Goal: Task Accomplishment & Management: Manage account settings

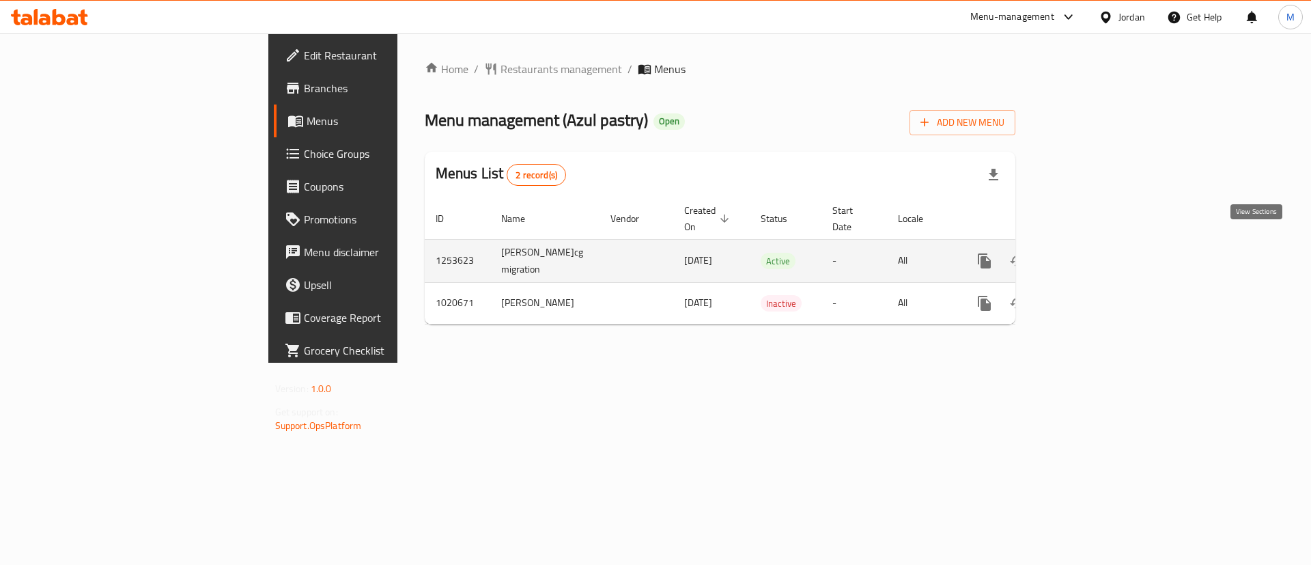
click at [1091, 253] on icon "enhanced table" at bounding box center [1083, 261] width 16 height 16
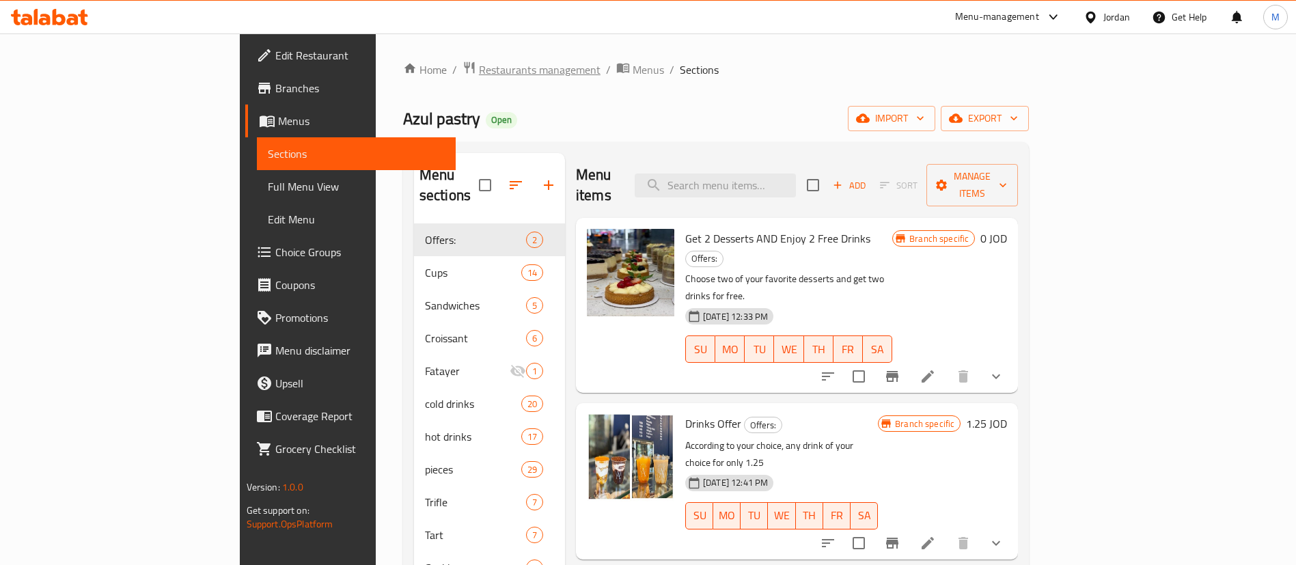
click at [479, 74] on span "Restaurants management" at bounding box center [540, 69] width 122 height 16
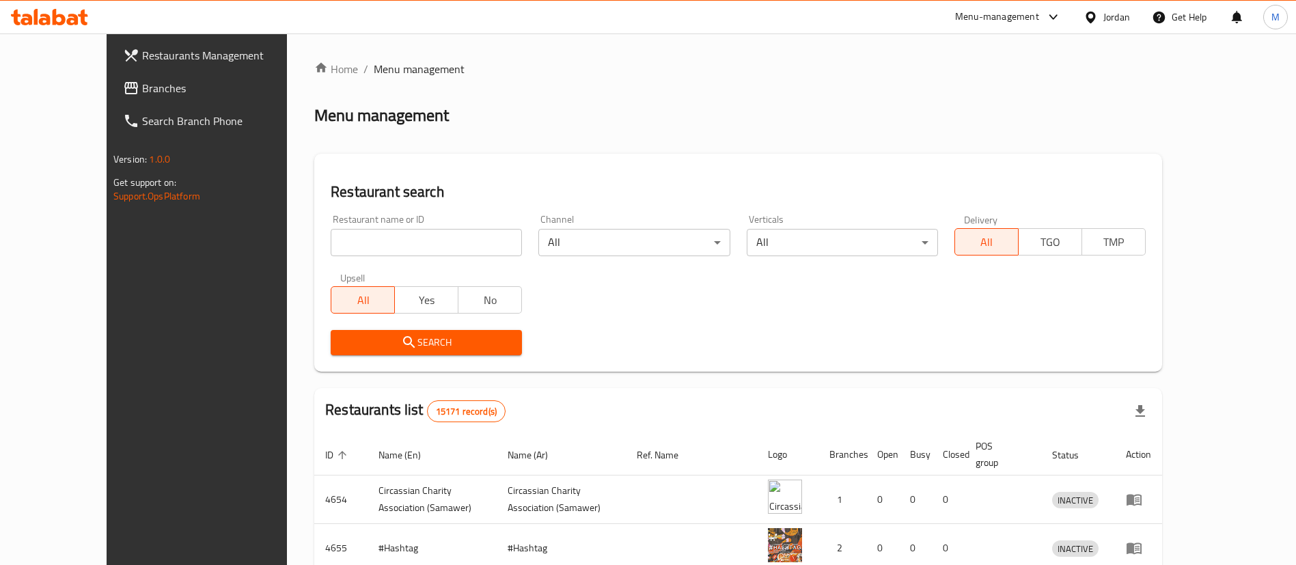
click at [436, 248] on input "search" at bounding box center [426, 242] width 191 height 27
type input "Laban degrees"
click at [426, 348] on span "Search" at bounding box center [426, 342] width 169 height 17
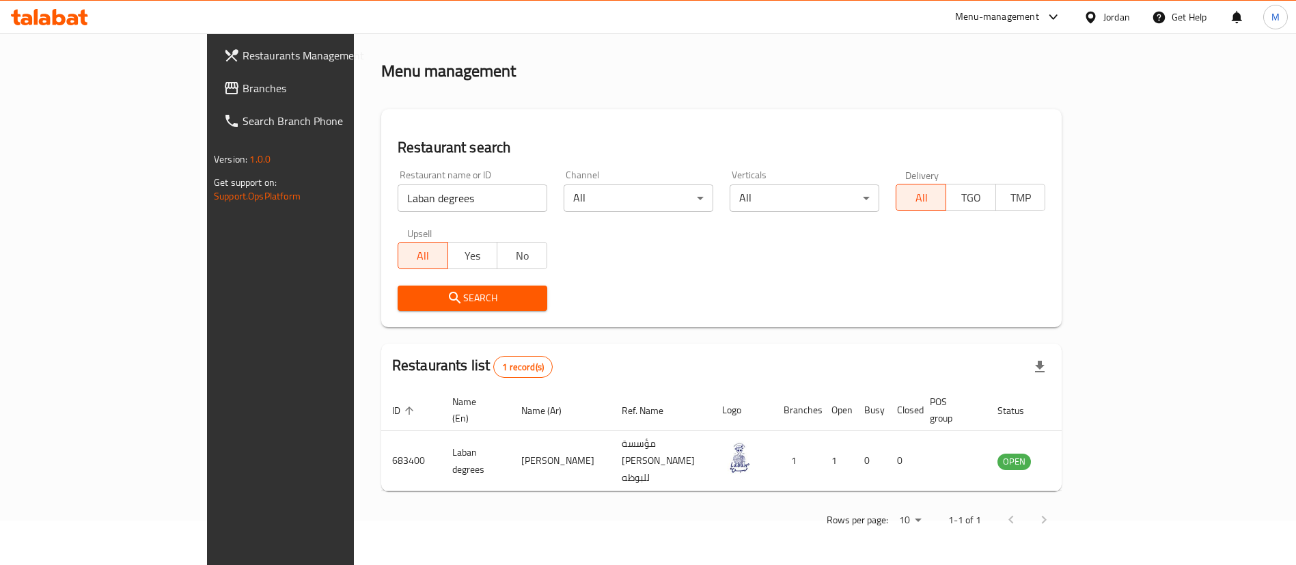
scroll to position [16, 0]
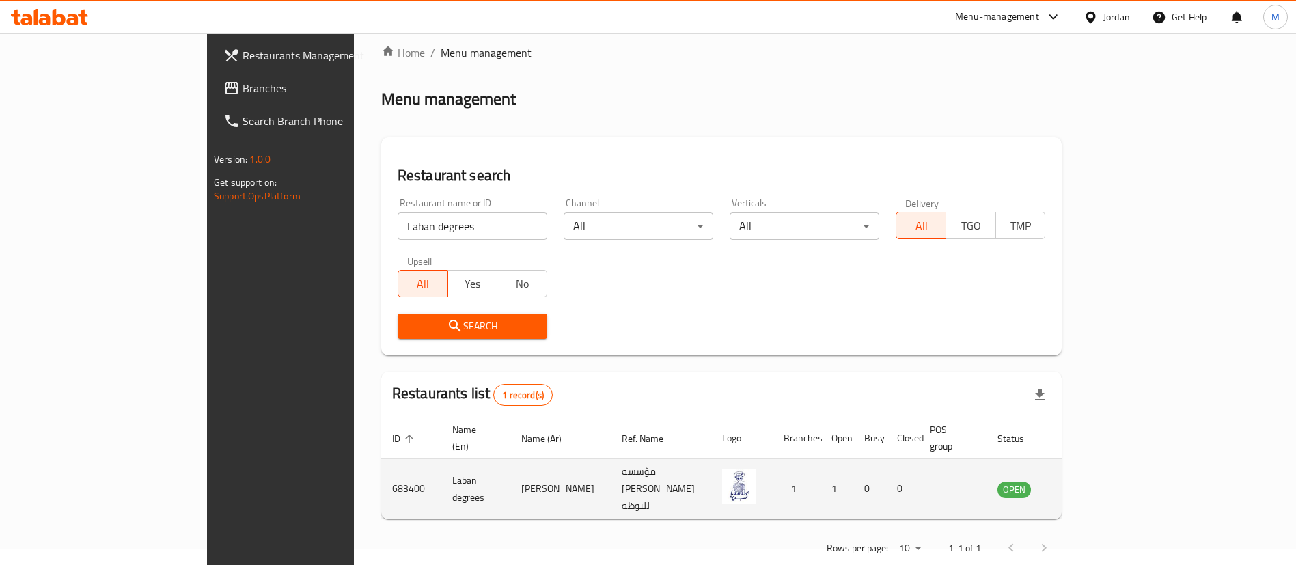
click at [1105, 460] on td "enhanced table" at bounding box center [1081, 489] width 47 height 60
click at [1085, 481] on icon "enhanced table" at bounding box center [1077, 489] width 16 height 16
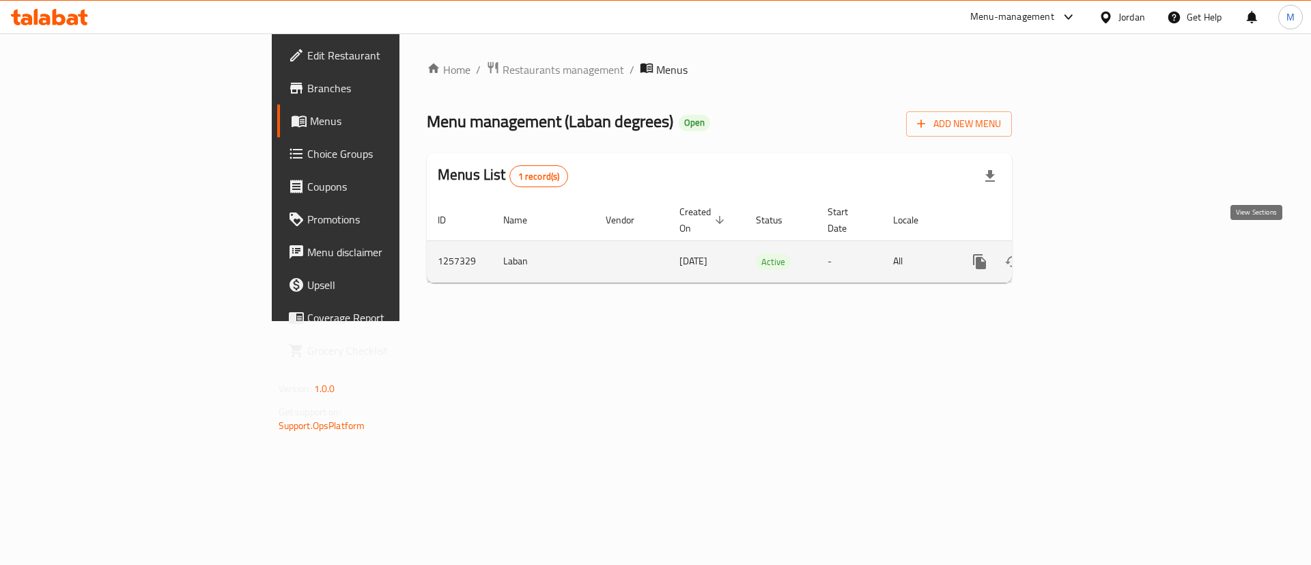
click at [1087, 253] on icon "enhanced table" at bounding box center [1078, 261] width 16 height 16
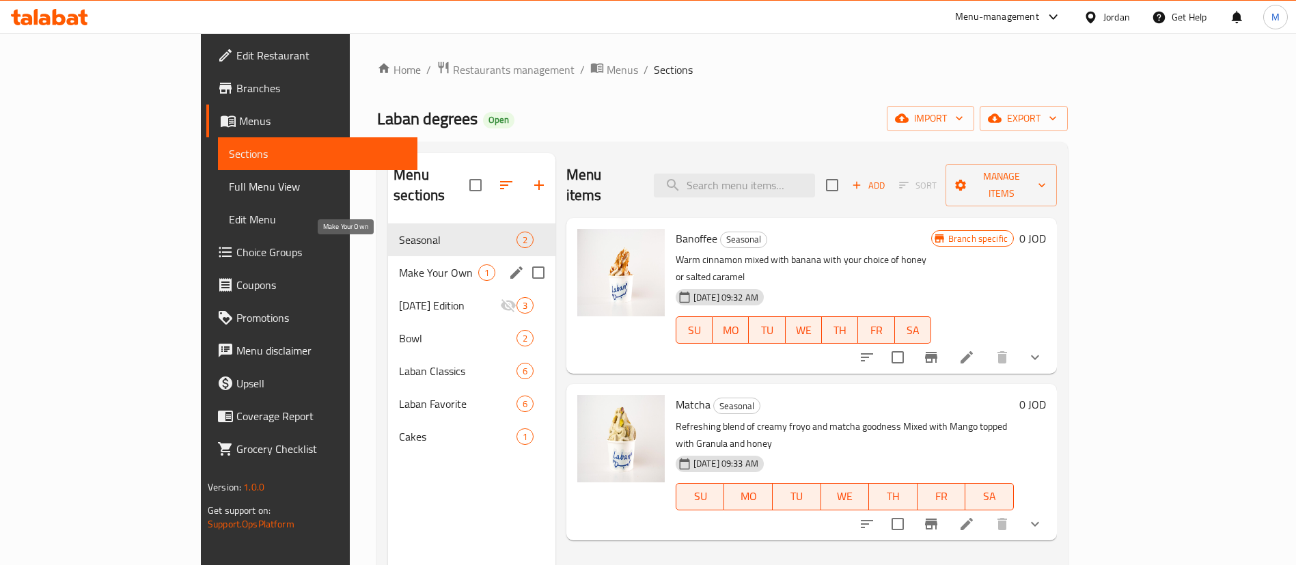
click at [399, 264] on span "Make Your Own" at bounding box center [438, 272] width 79 height 16
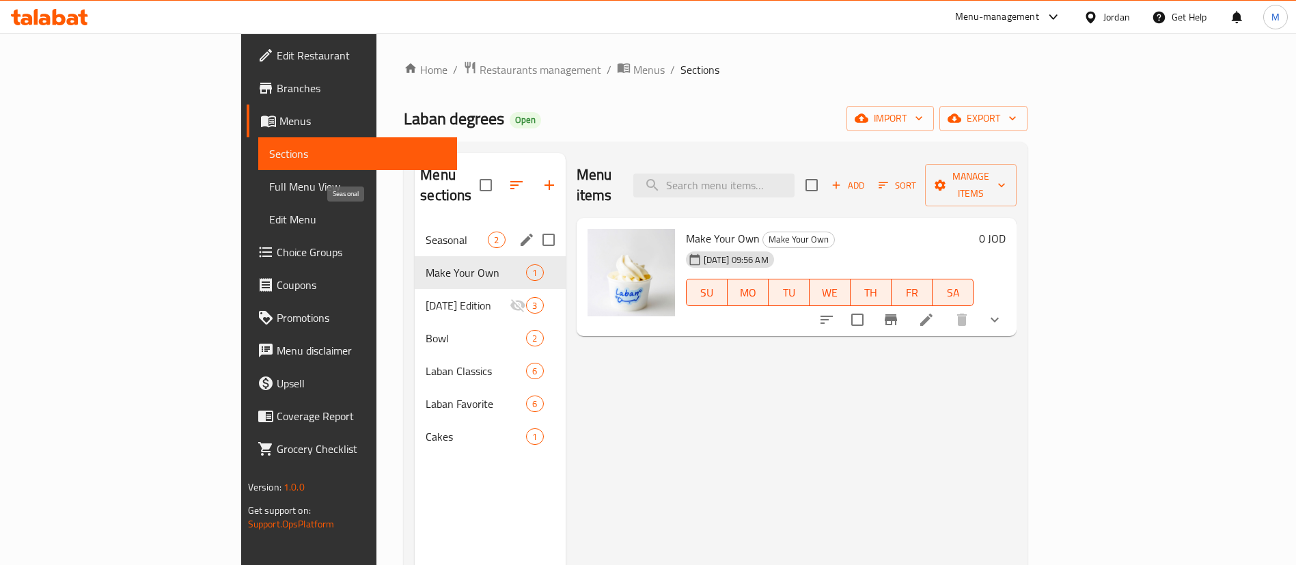
click at [426, 232] on span "Seasonal" at bounding box center [457, 240] width 62 height 16
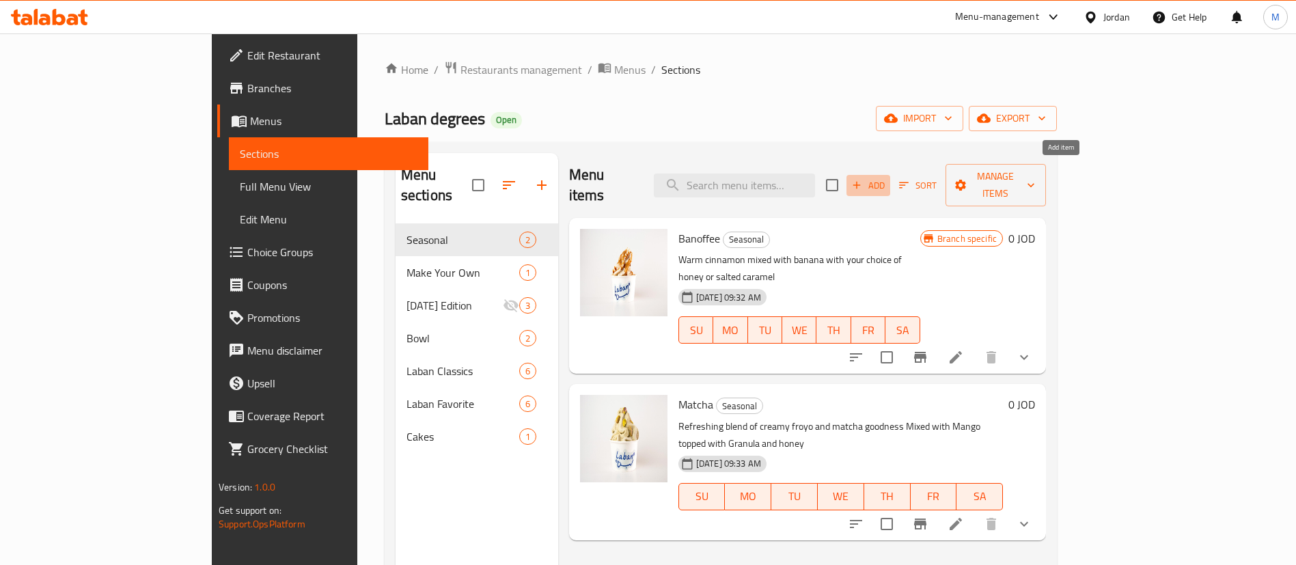
click at [887, 180] on span "Add" at bounding box center [868, 186] width 37 height 16
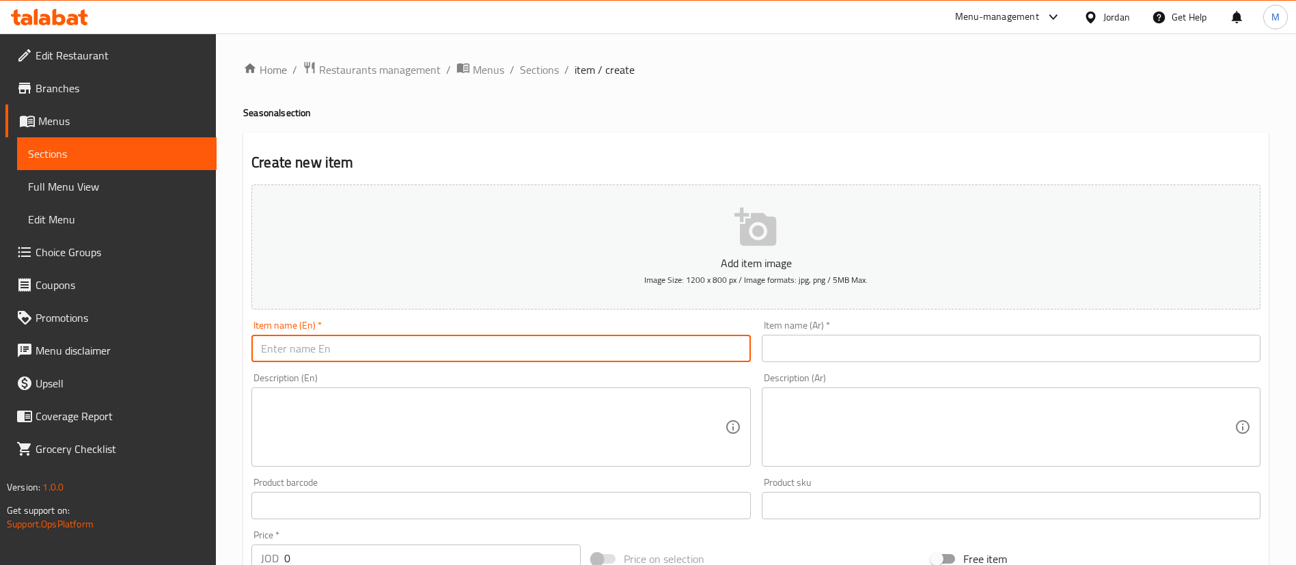
click at [479, 350] on input "text" at bounding box center [500, 348] width 499 height 27
paste input "Summer Breeze"
type input "Summer Breeze"
click at [421, 405] on textarea at bounding box center [492, 427] width 463 height 65
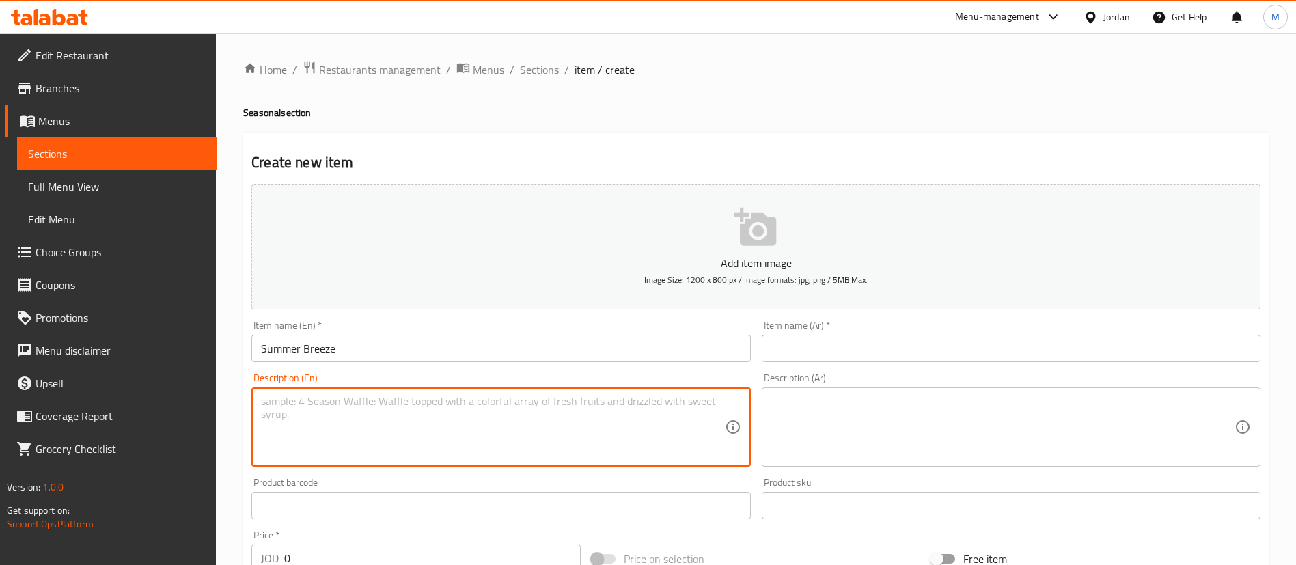
paste textarea "A fresh fusion of summer flavors lemon, strawberry, and basil mixed with our si…"
type textarea "A fresh fusion of summer flavors lemon, strawberry, and basil mixed with our si…"
click at [804, 340] on input "text" at bounding box center [1011, 348] width 499 height 27
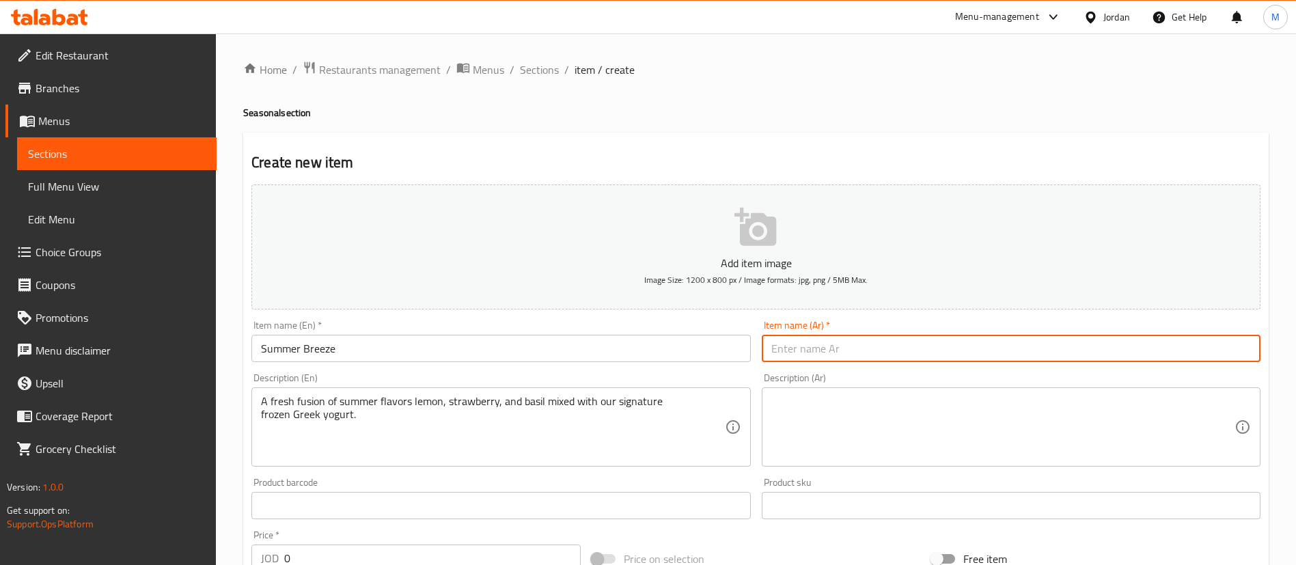
paste input "[PERSON_NAME]"
type input "[PERSON_NAME]"
click at [863, 422] on textarea at bounding box center [1002, 427] width 463 height 65
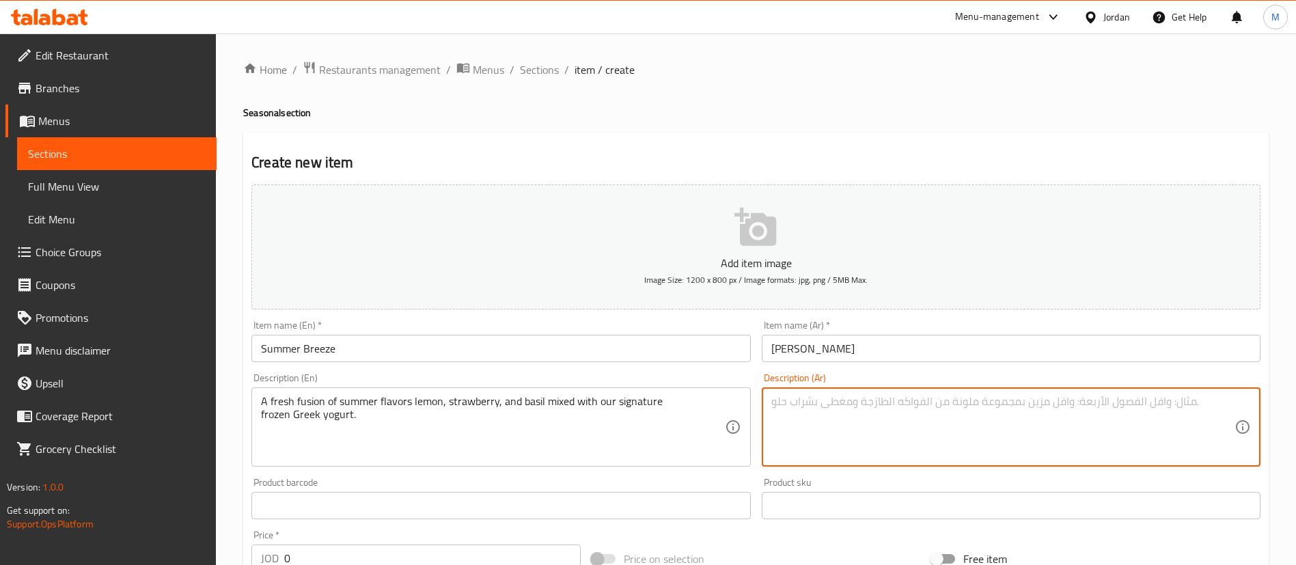
paste textarea "مزيج منعش من نكهات الصيف، الليمون والفراولة والريحان، ممزوجة مع زبادي [PERSON_N…"
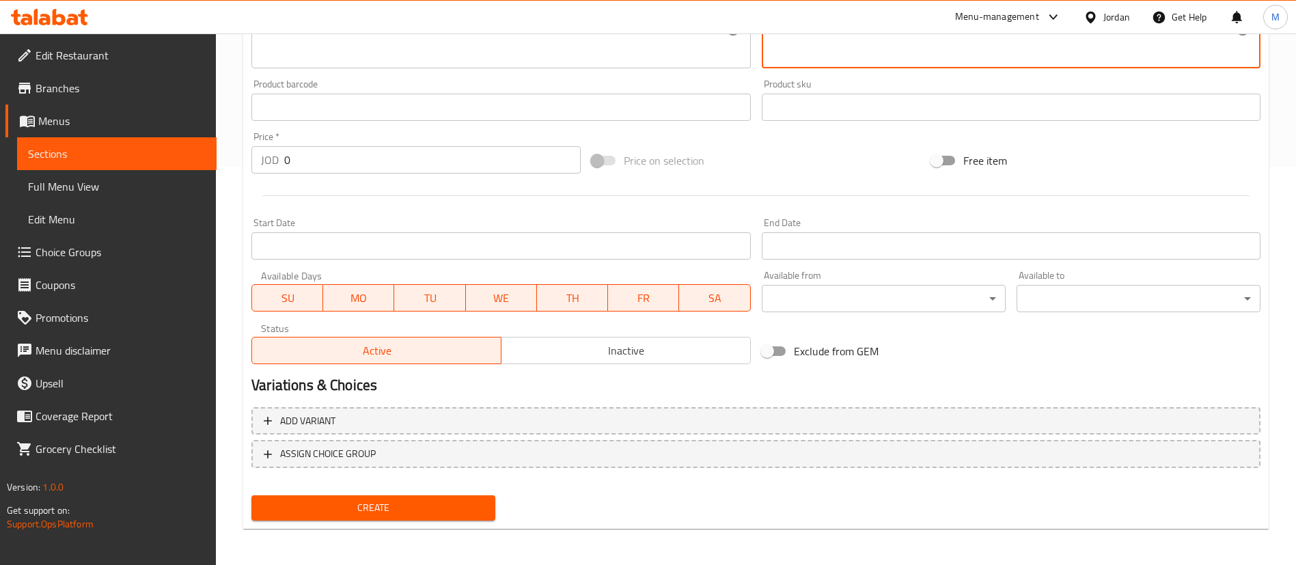
scroll to position [400, 0]
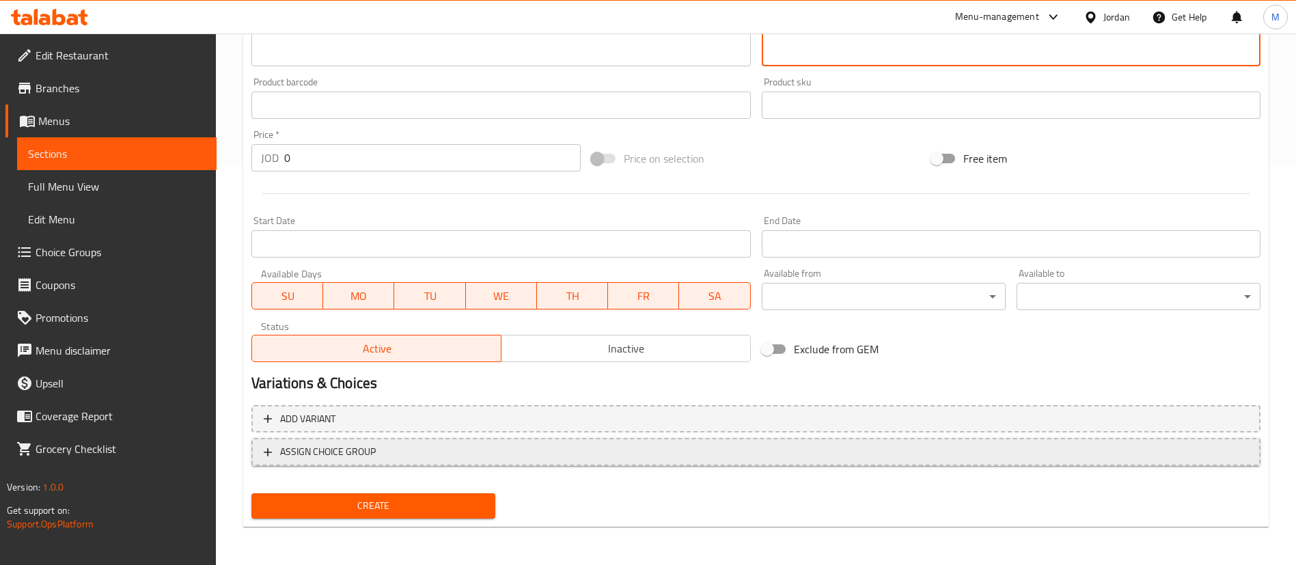
type textarea "مزيج منعش من نكهات الصيف، الليمون والفراولة والريحان، ممزوجة مع زبادي [PERSON_N…"
click at [507, 459] on span "ASSIGN CHOICE GROUP" at bounding box center [756, 451] width 984 height 17
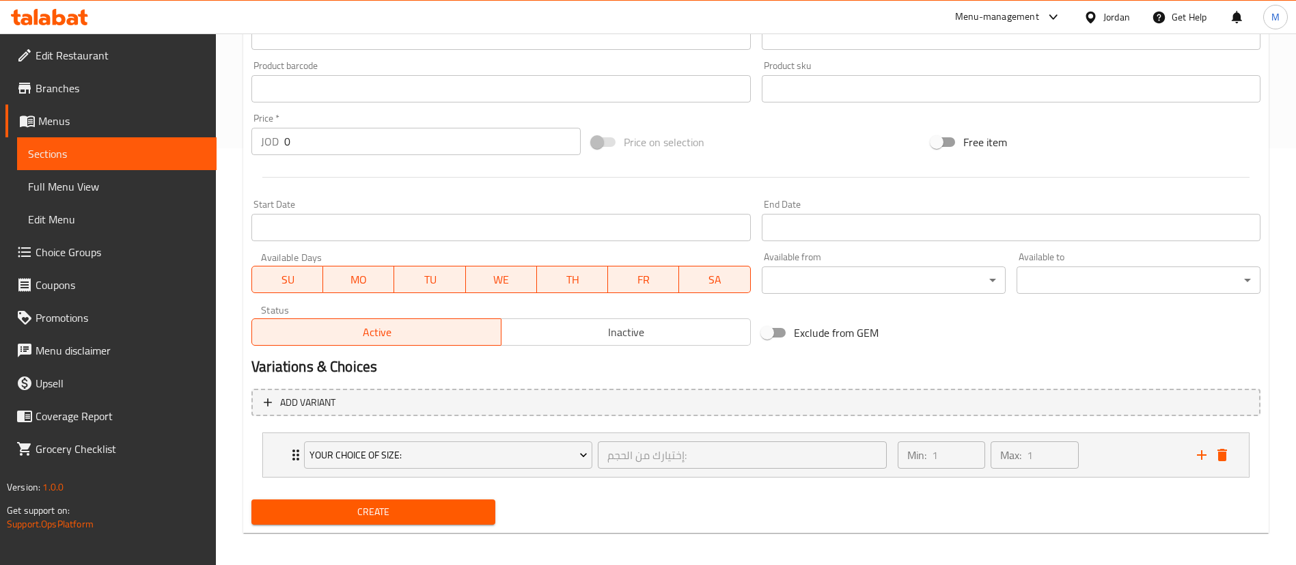
scroll to position [423, 0]
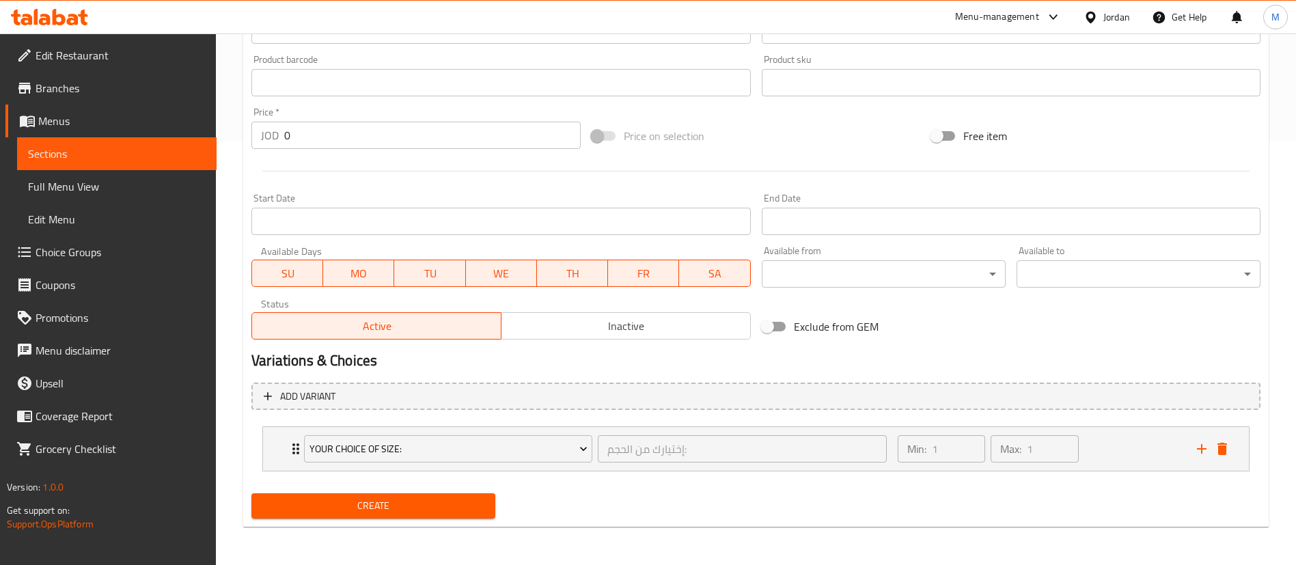
click at [507, 459] on button "Your Choice Of Size:" at bounding box center [448, 448] width 288 height 27
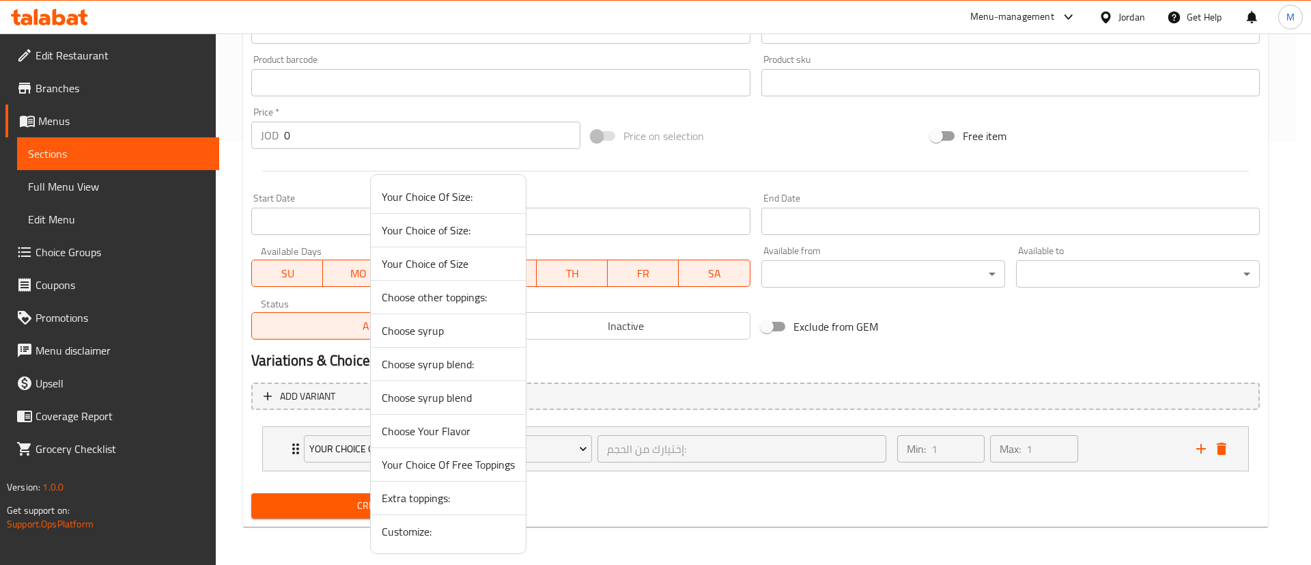
click at [679, 492] on div at bounding box center [655, 282] width 1311 height 565
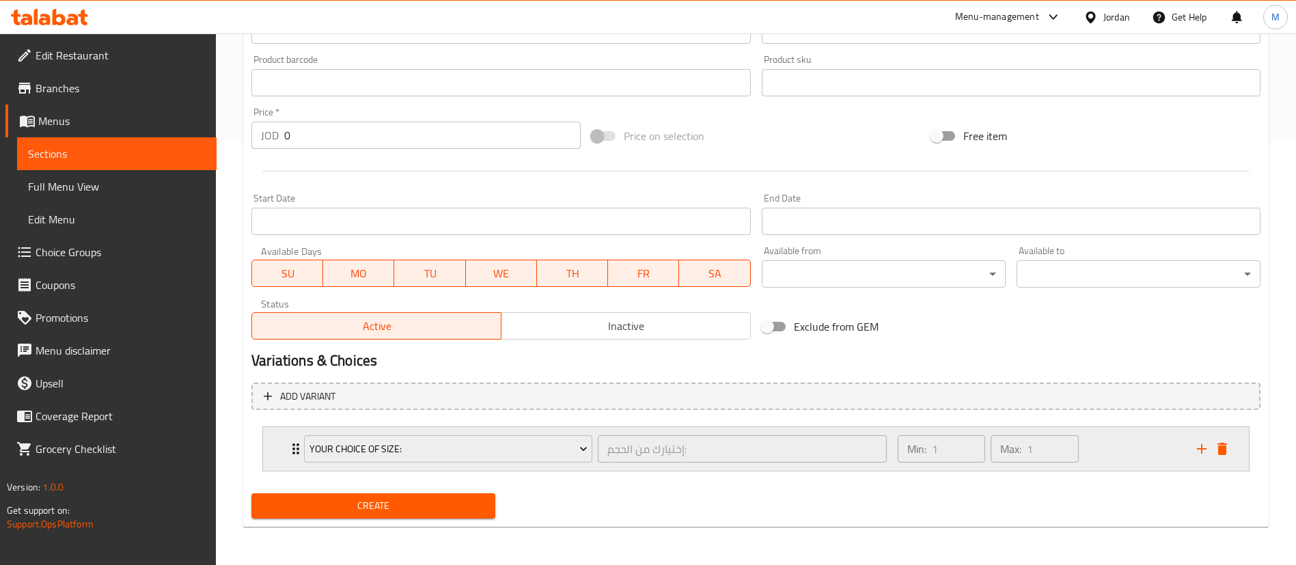
click at [1092, 449] on div "Min: 1 ​ Max: 1 ​" at bounding box center [1038, 449] width 299 height 44
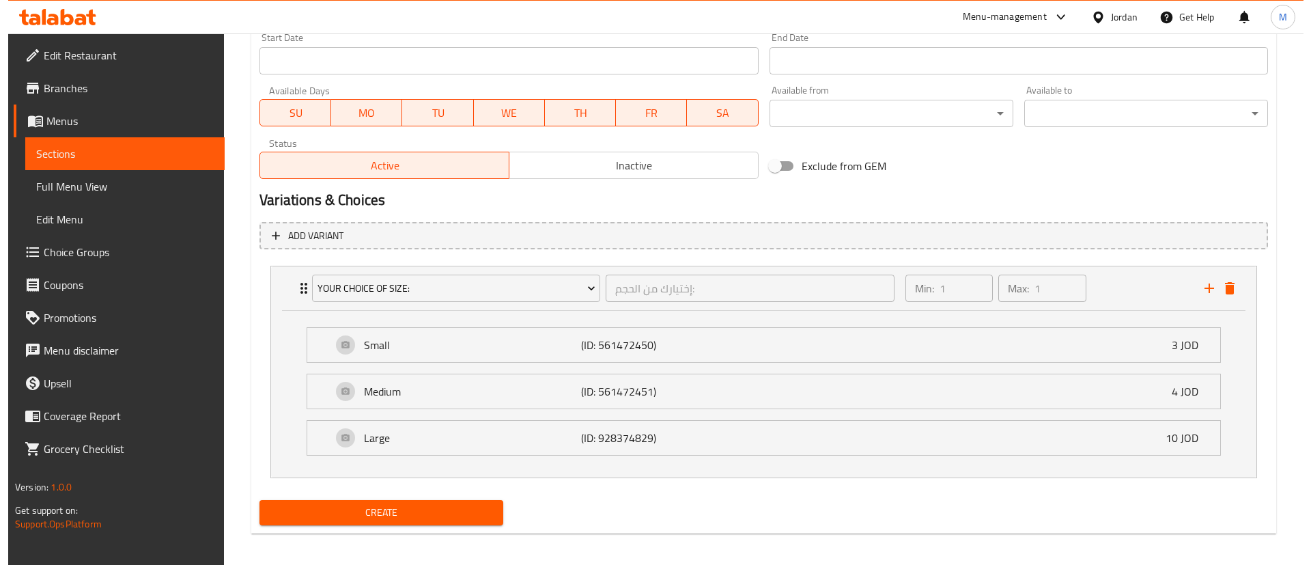
scroll to position [590, 0]
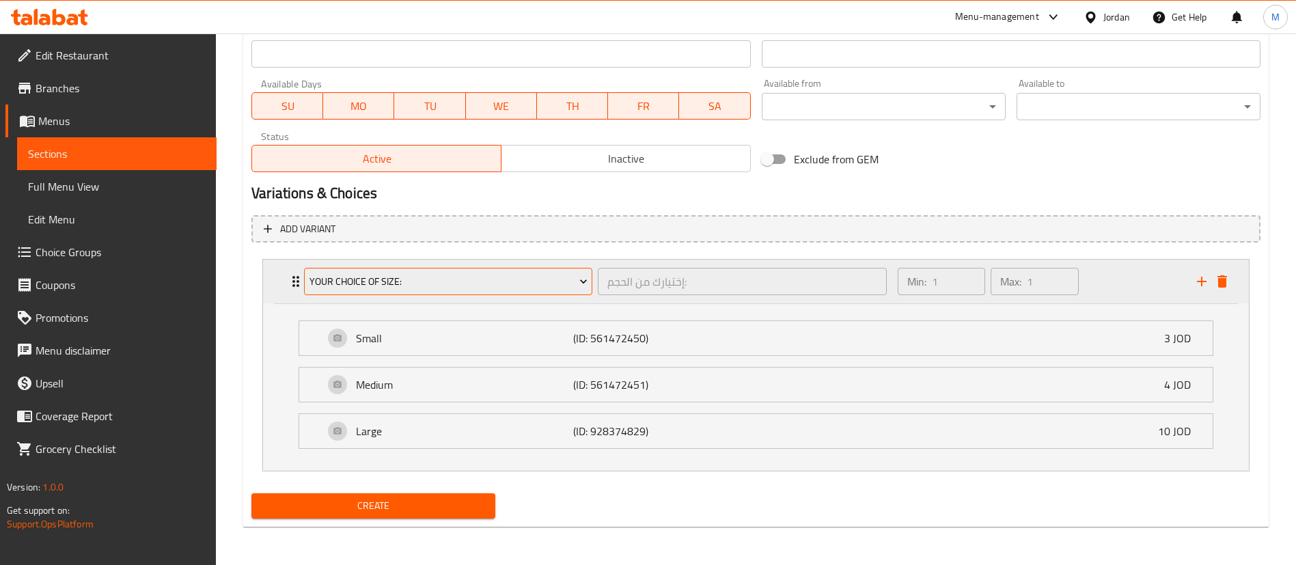
click at [492, 286] on span "Your Choice Of Size:" at bounding box center [448, 281] width 278 height 17
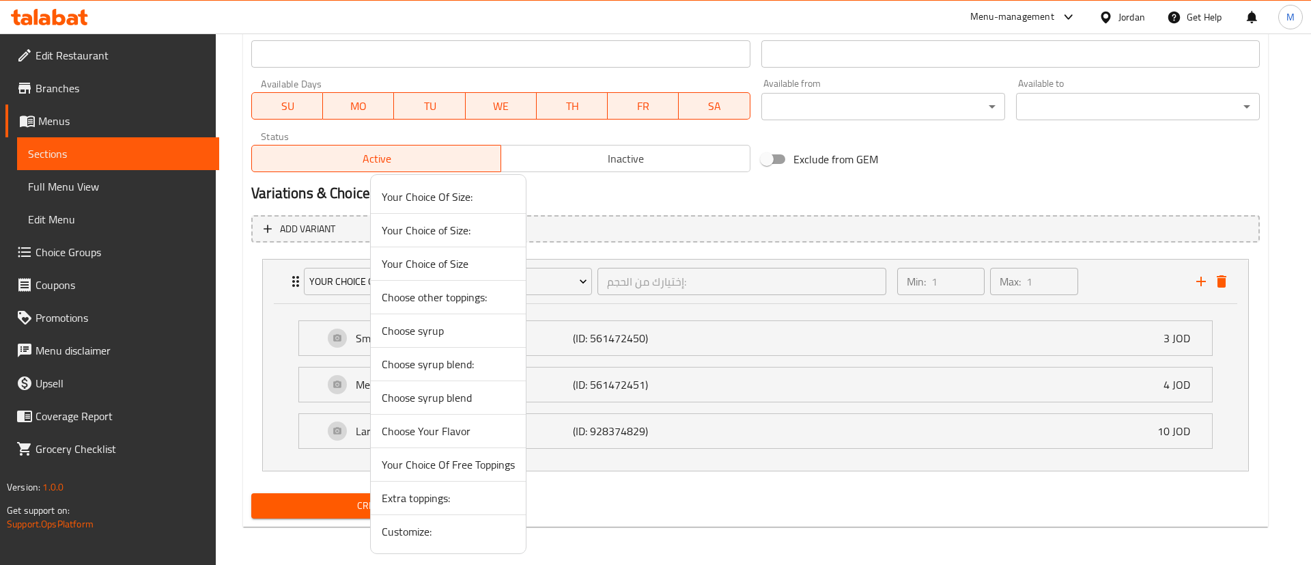
click at [481, 228] on span "Your Choice of Size:" at bounding box center [448, 230] width 133 height 16
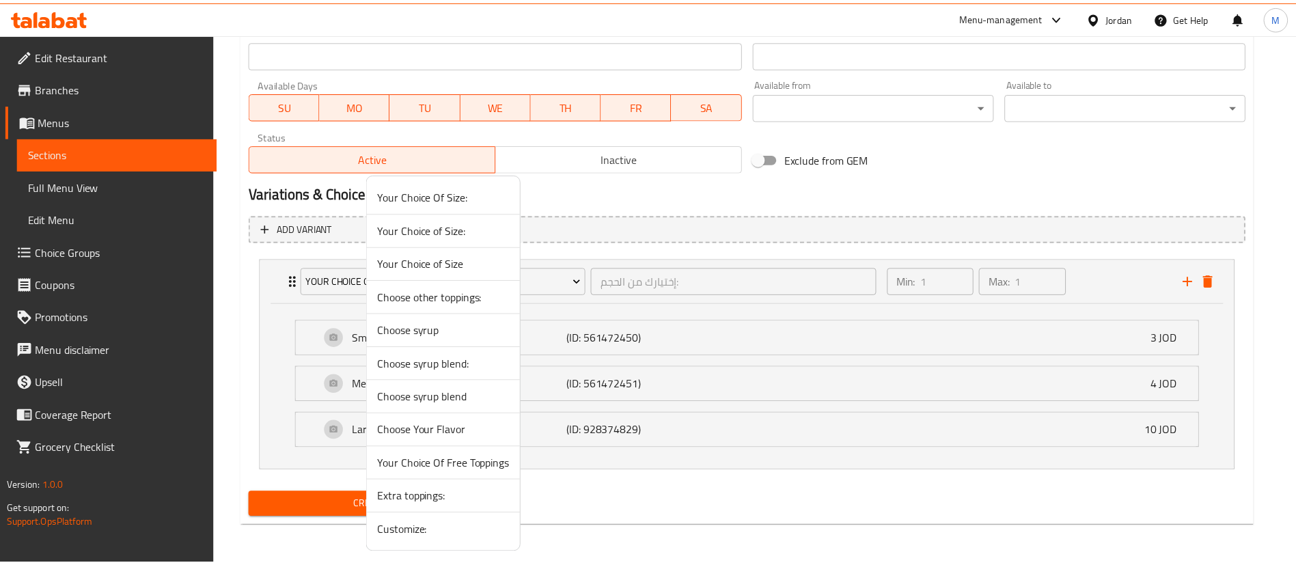
scroll to position [423, 0]
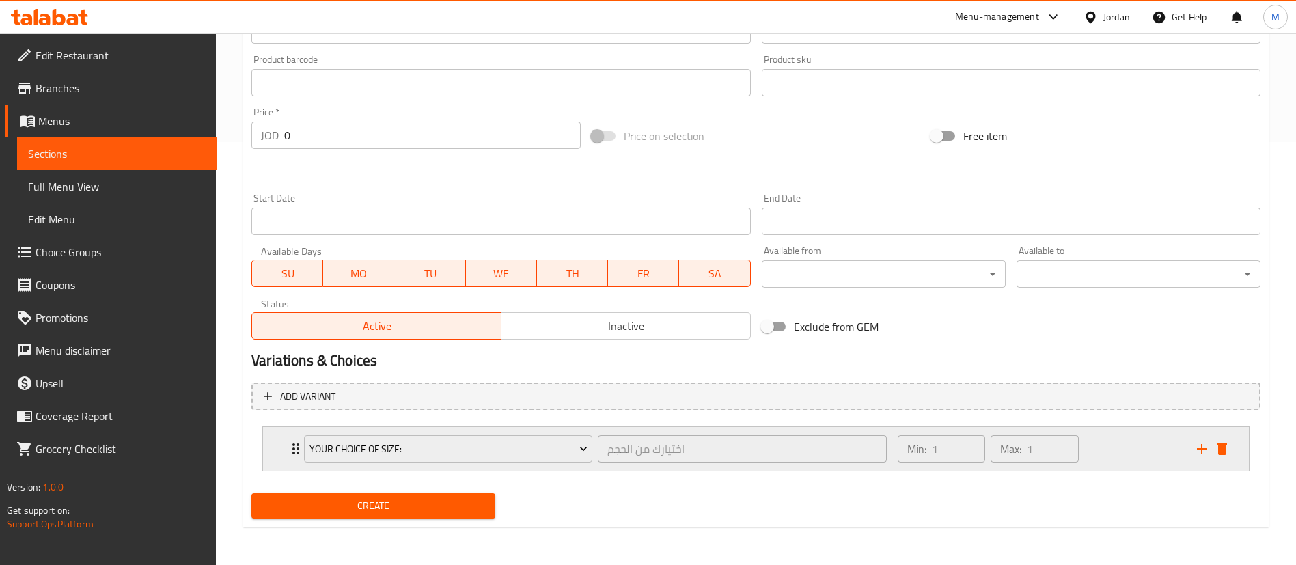
click at [1156, 449] on div "Min: 1 ​ Max: 1 ​" at bounding box center [1038, 449] width 299 height 44
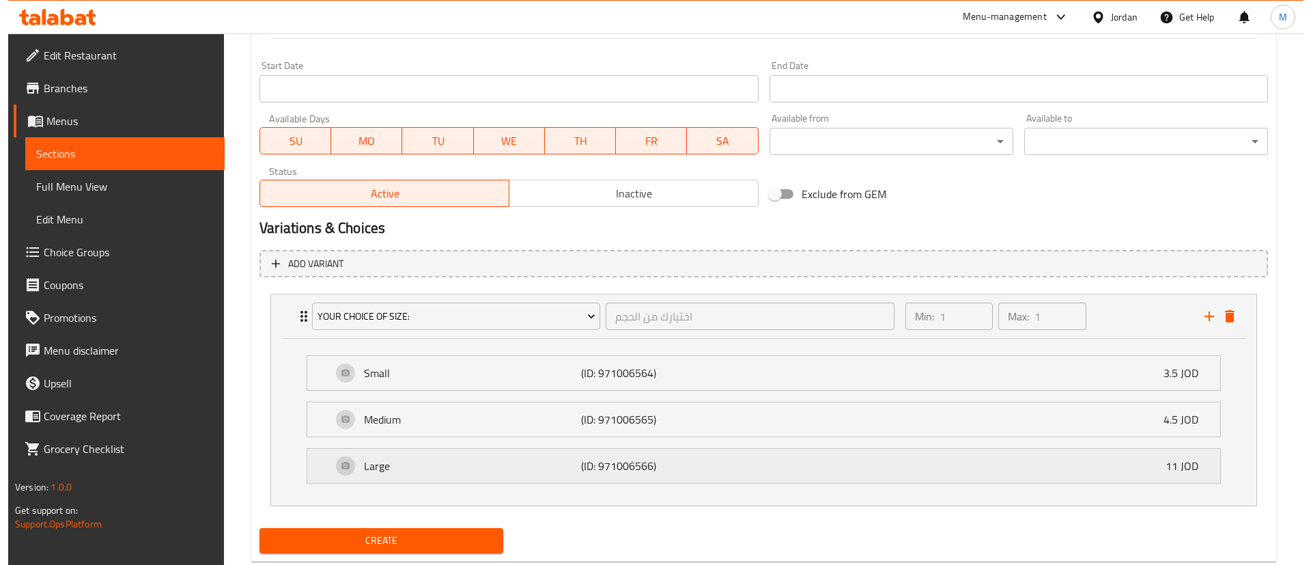
scroll to position [589, 0]
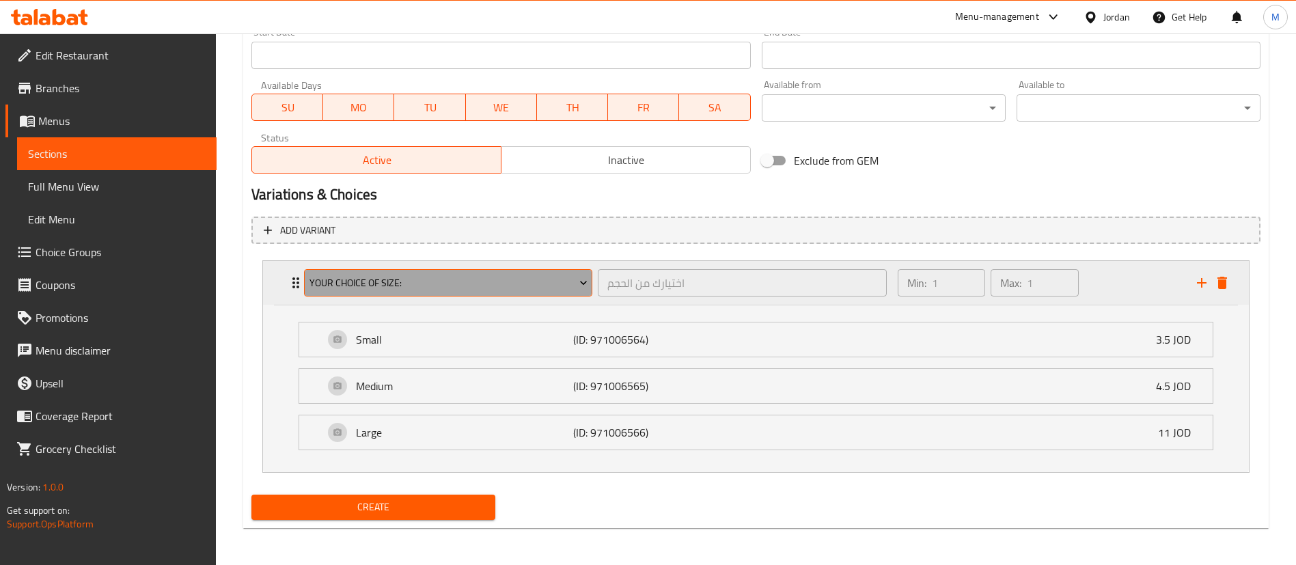
click at [563, 275] on span "Your Choice of Size:" at bounding box center [448, 283] width 278 height 17
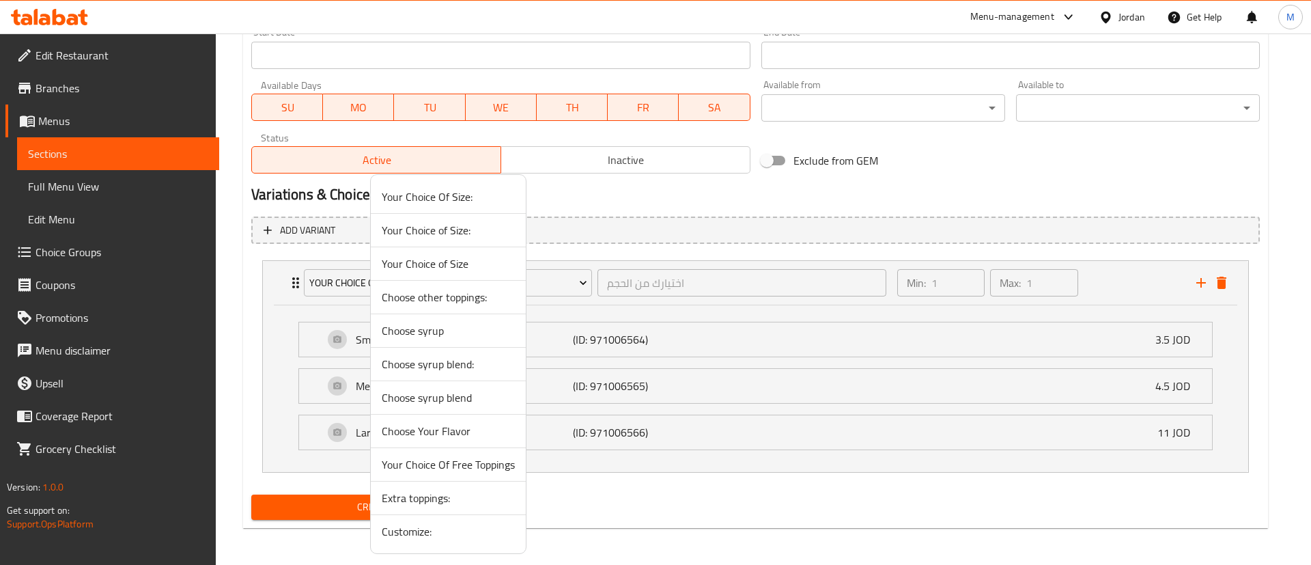
click at [482, 258] on span "Your Choice of Size" at bounding box center [448, 263] width 133 height 16
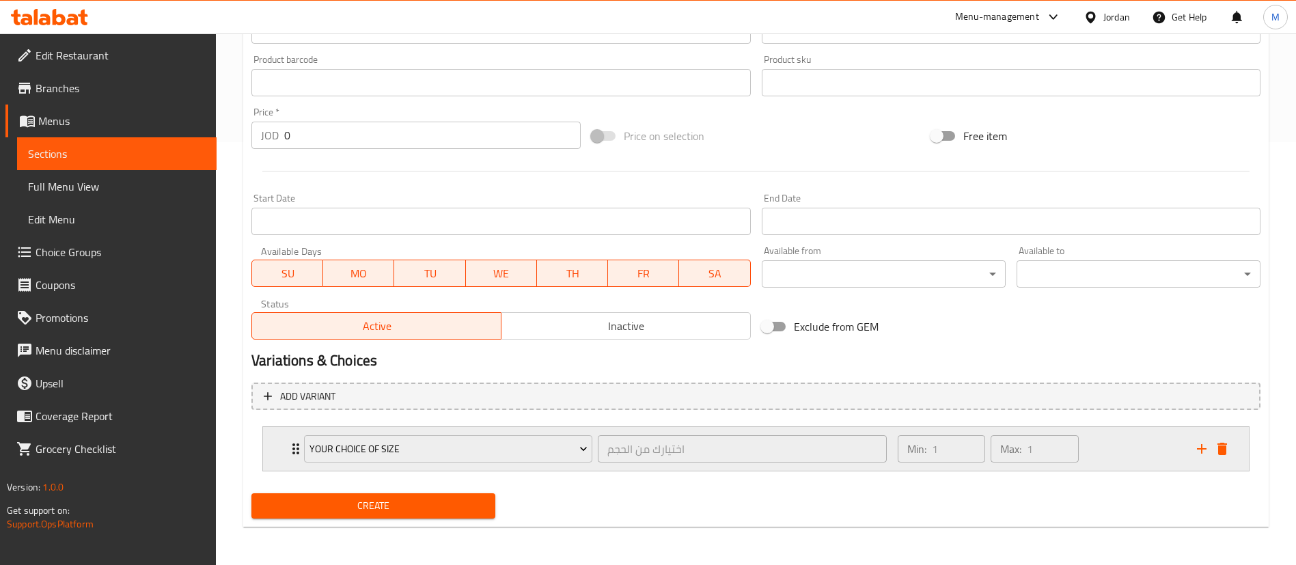
click at [1106, 452] on div "Min: 1 ​ Max: 1 ​" at bounding box center [1038, 449] width 299 height 44
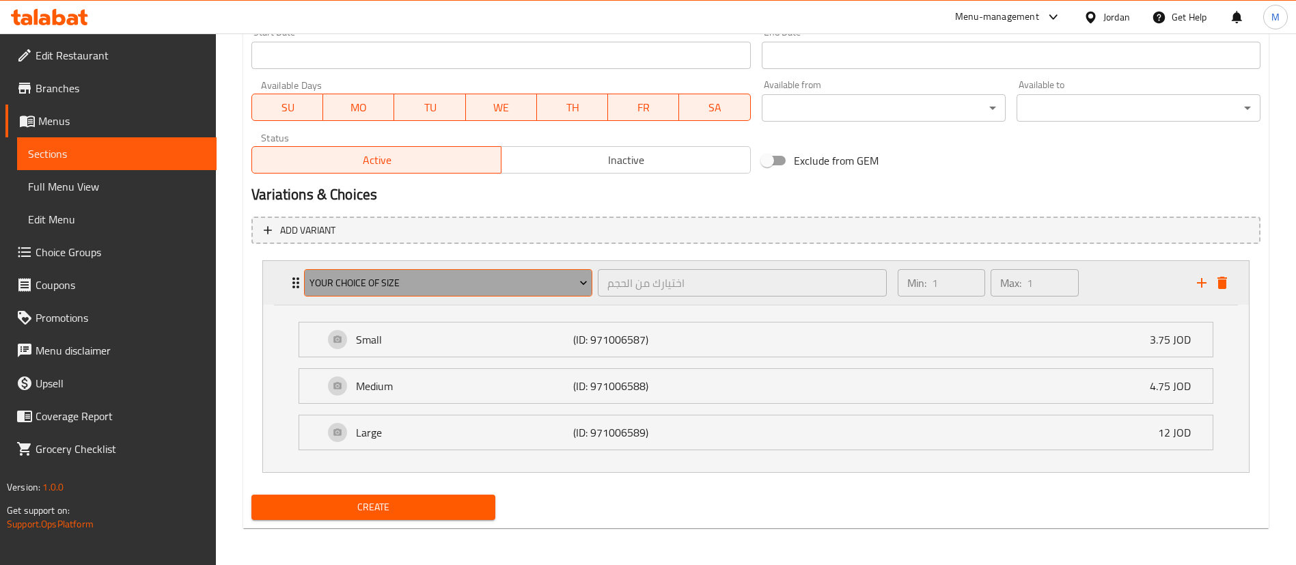
click at [534, 283] on span "Your Choice of Size" at bounding box center [448, 283] width 278 height 17
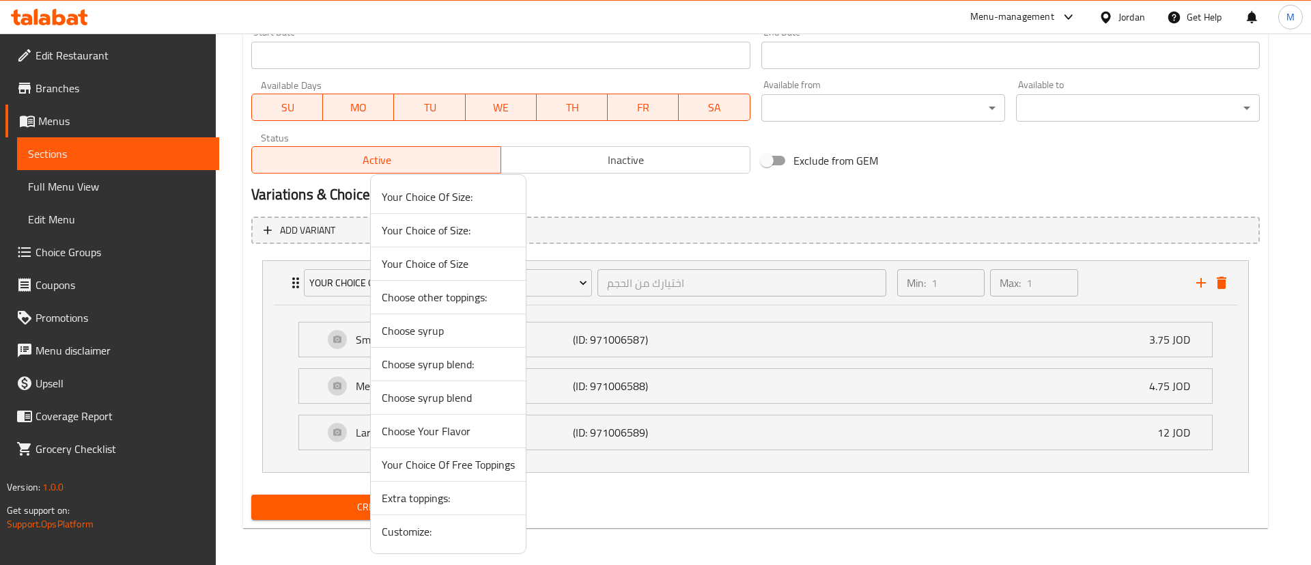
click at [462, 197] on span "Your Choice Of Size:" at bounding box center [448, 197] width 133 height 16
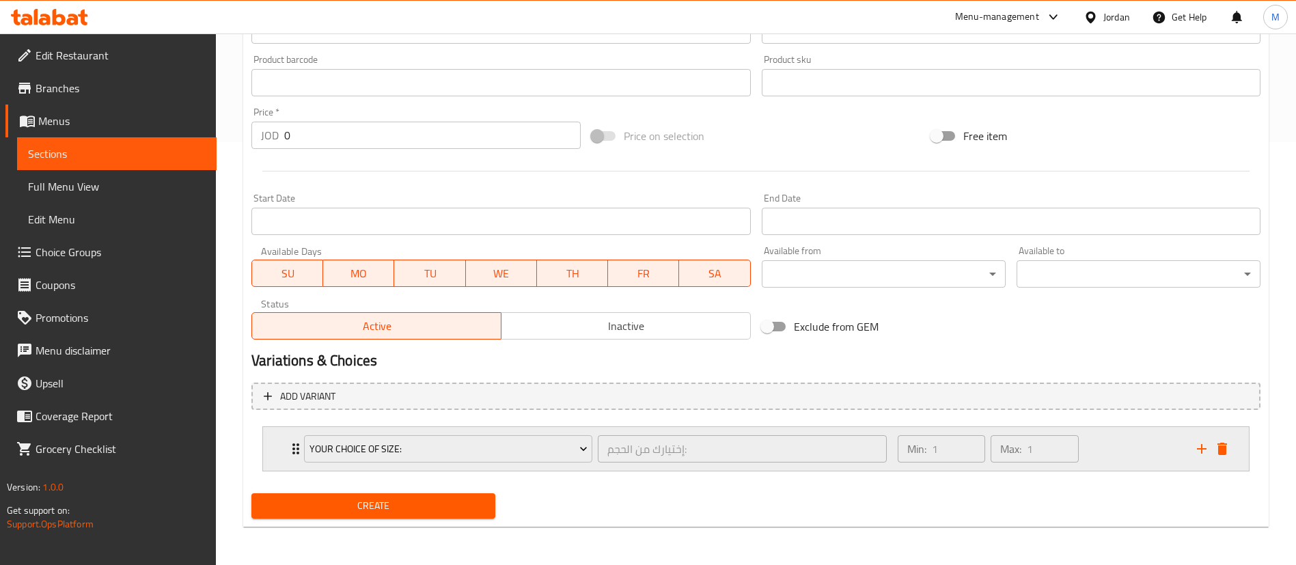
click at [1113, 455] on div "Min: 1 ​ Max: 1 ​" at bounding box center [1038, 449] width 299 height 44
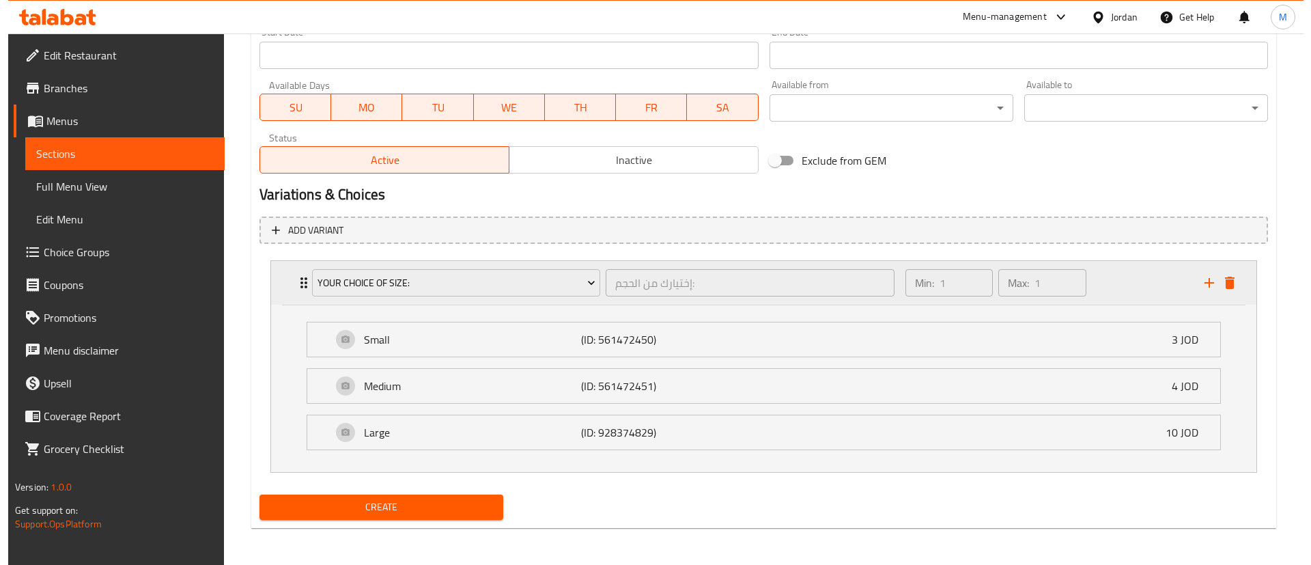
scroll to position [590, 0]
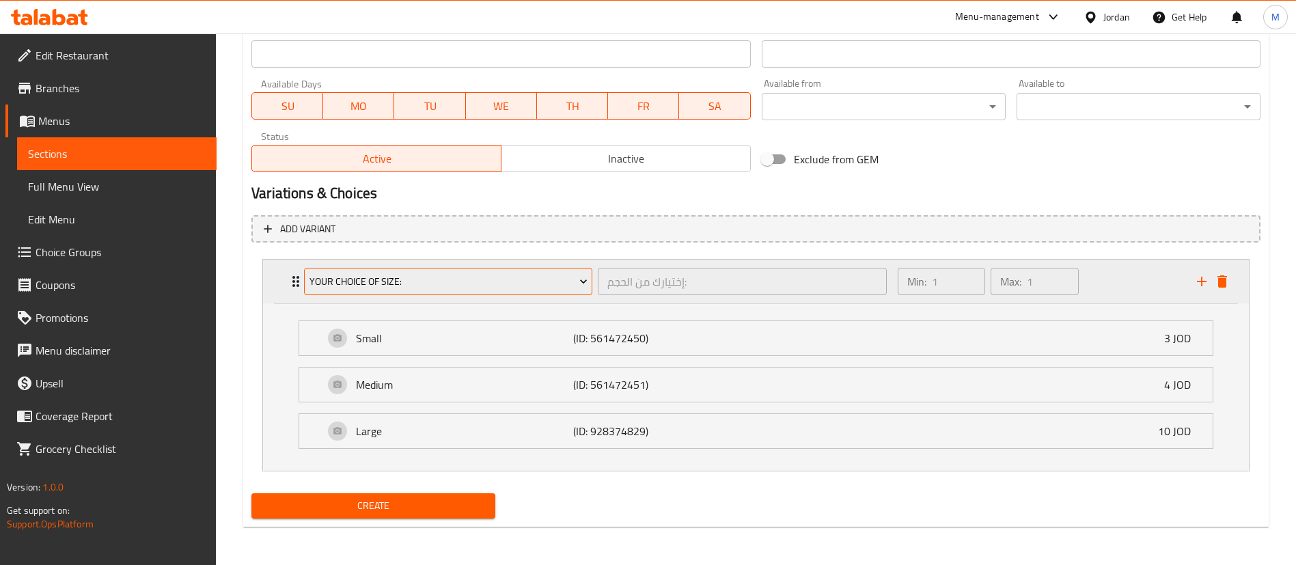
click at [571, 282] on span "Your Choice Of Size:" at bounding box center [448, 281] width 278 height 17
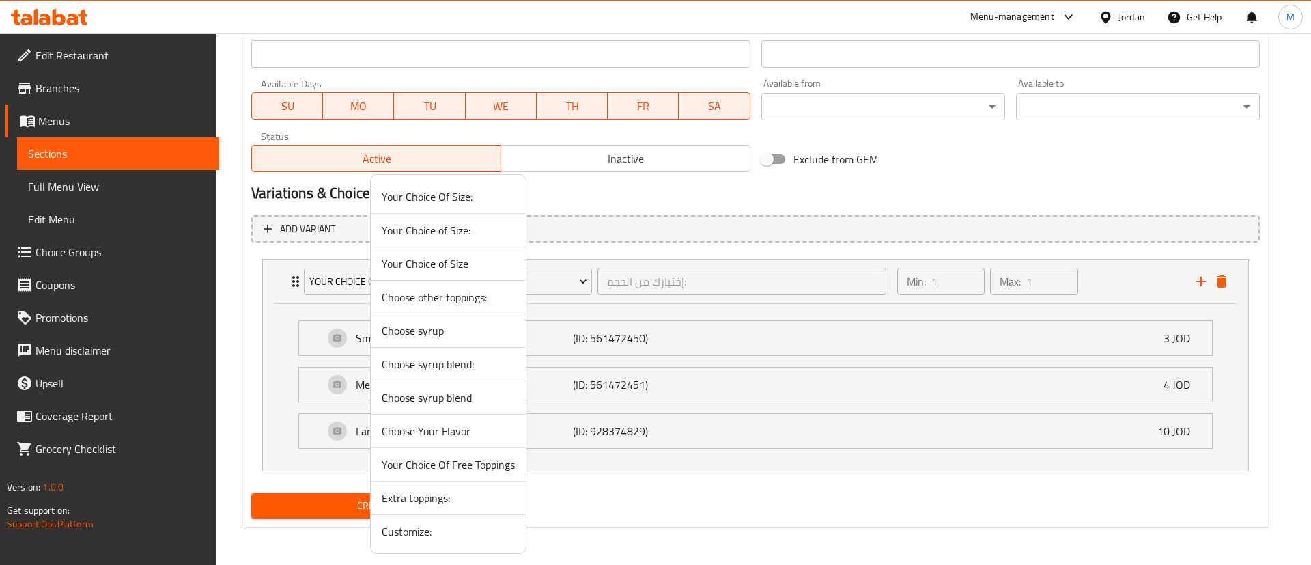
click at [479, 263] on span "Your Choice of Size" at bounding box center [448, 263] width 133 height 16
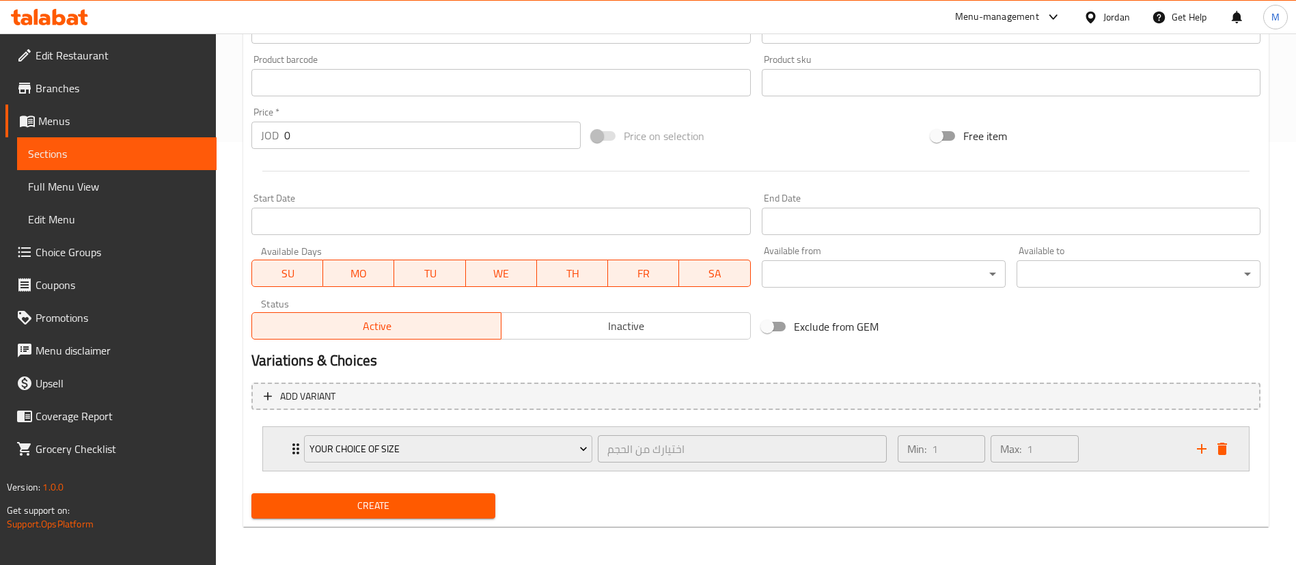
click at [1101, 455] on div "Min: 1 ​ Max: 1 ​" at bounding box center [1038, 449] width 299 height 44
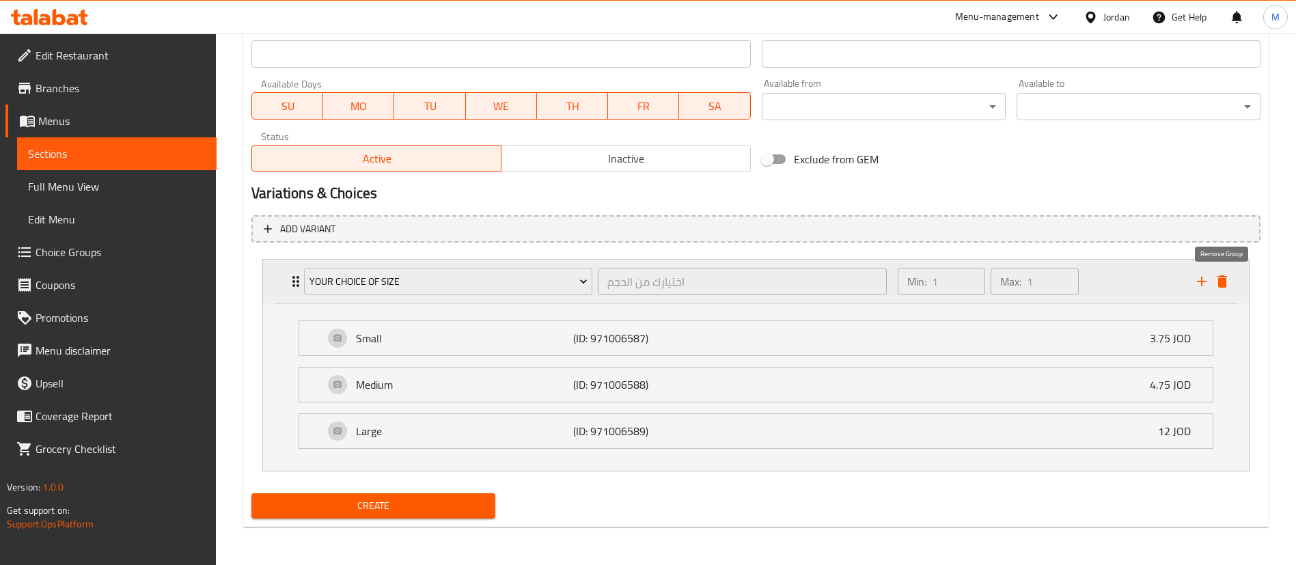
click at [1229, 277] on icon "delete" at bounding box center [1222, 281] width 16 height 16
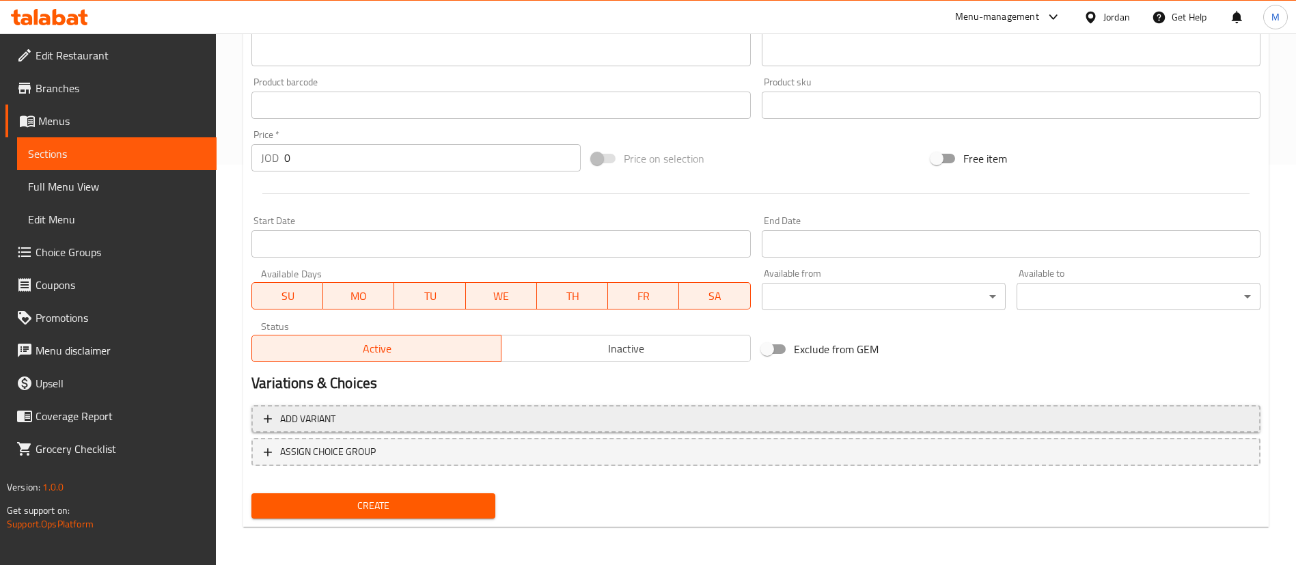
click at [386, 425] on span "Add variant" at bounding box center [756, 418] width 984 height 17
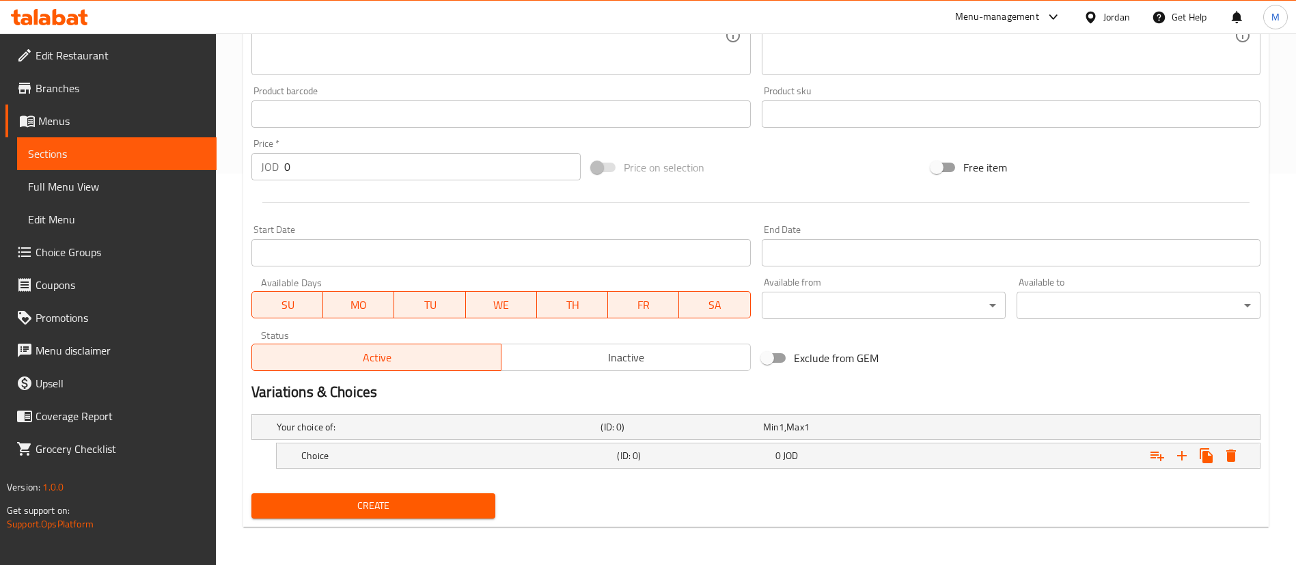
scroll to position [391, 0]
click at [426, 434] on h5 "Choice" at bounding box center [436, 427] width 318 height 14
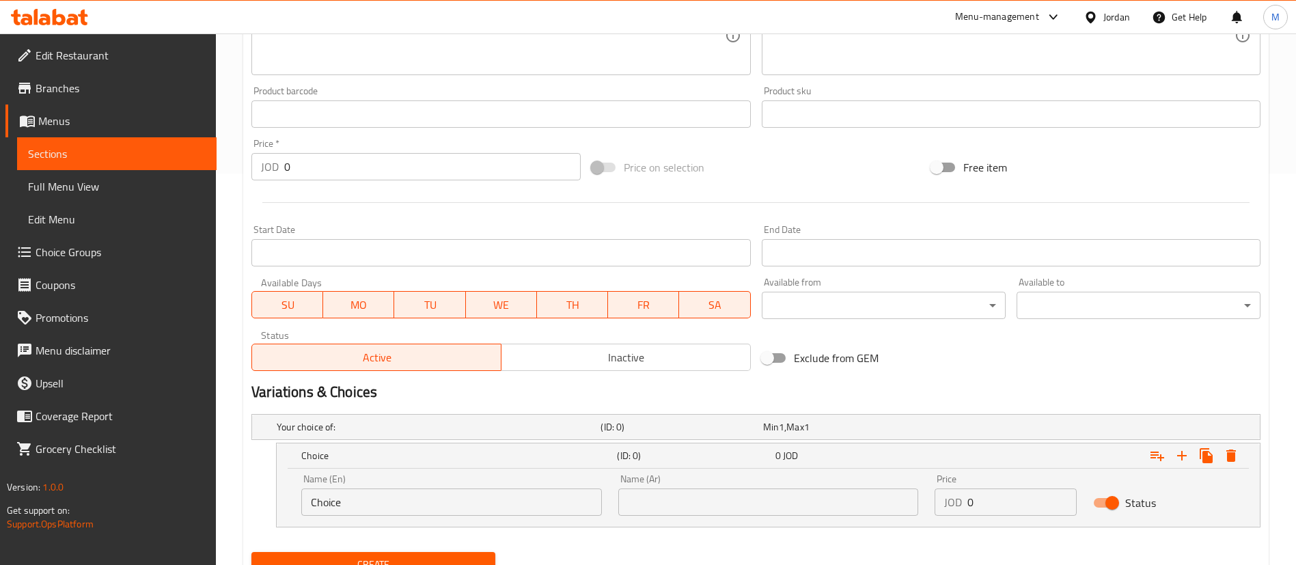
click at [470, 495] on input "Choice" at bounding box center [451, 501] width 301 height 27
type input "Small"
click at [719, 499] on input "text" at bounding box center [768, 501] width 301 height 27
type input "صغير"
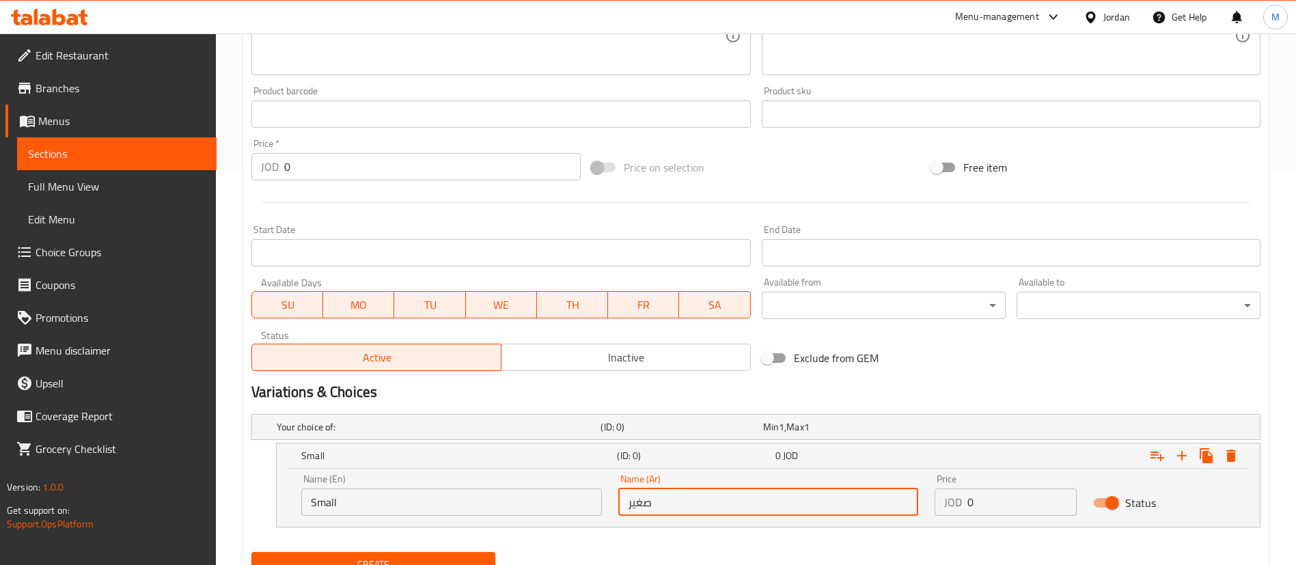
click at [1026, 502] on input "0" at bounding box center [1021, 501] width 109 height 27
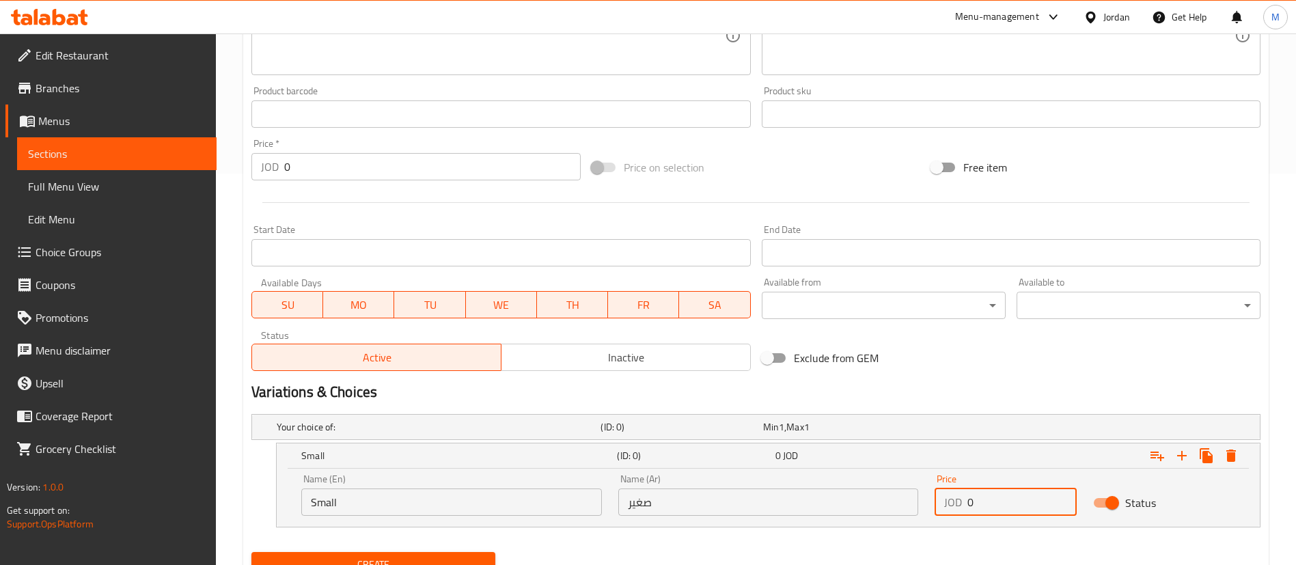
click at [1026, 502] on input "0" at bounding box center [1021, 501] width 109 height 27
paste input "4.25"
type input "4.25"
click at [1179, 456] on icon "Expand" at bounding box center [1181, 455] width 16 height 16
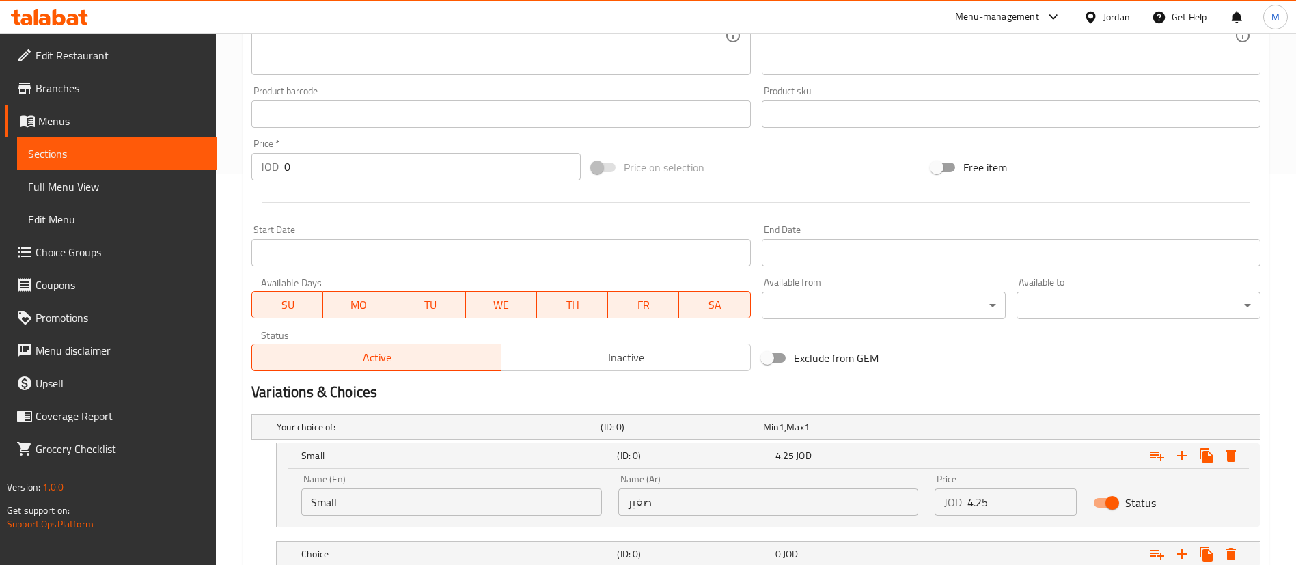
scroll to position [490, 0]
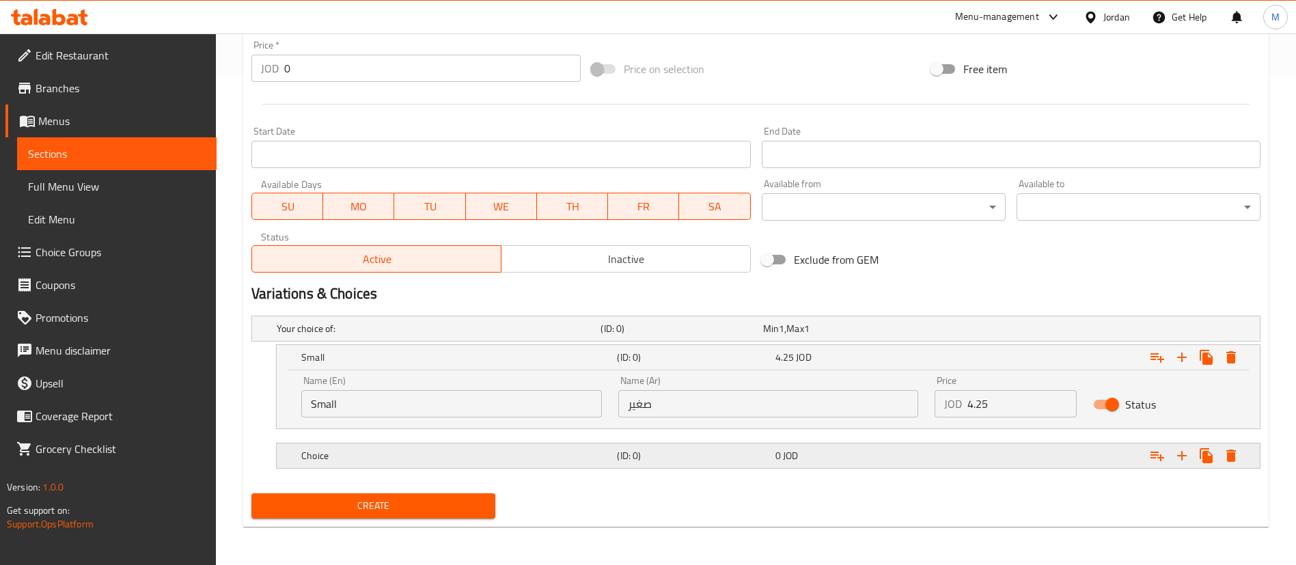
click at [703, 344] on div "Choice (ID: 0) 0 JOD" at bounding box center [760, 328] width 972 height 30
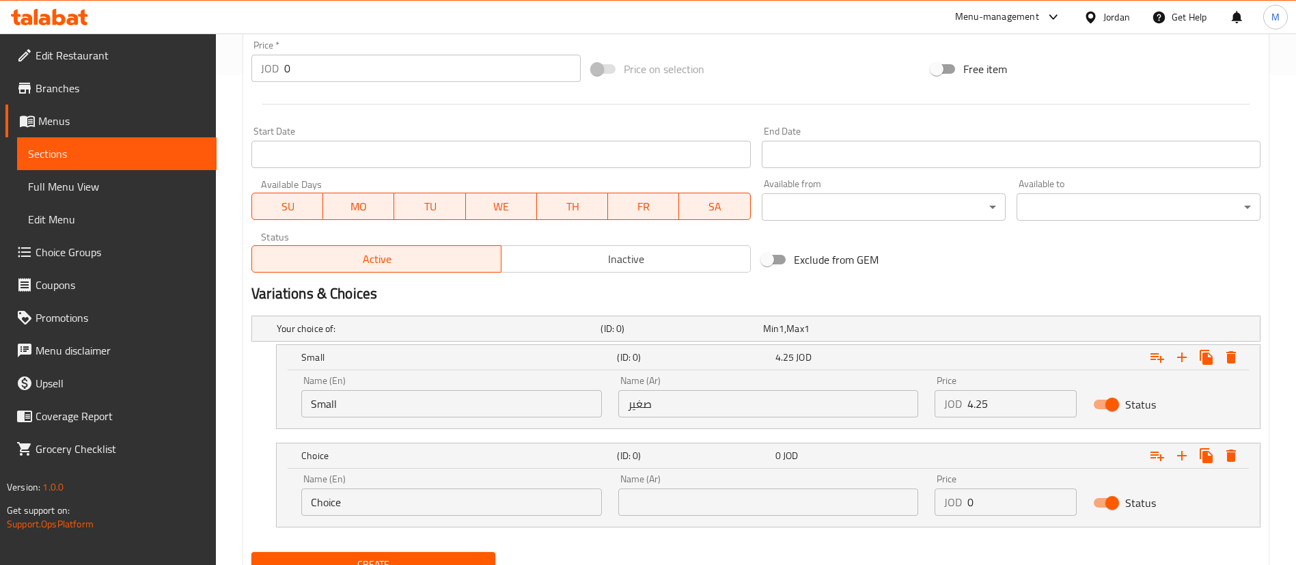
click at [513, 501] on input "Choice" at bounding box center [451, 501] width 301 height 27
type input "C"
type input "Medium"
click at [727, 510] on input "text" at bounding box center [768, 501] width 301 height 27
type input "وسط"
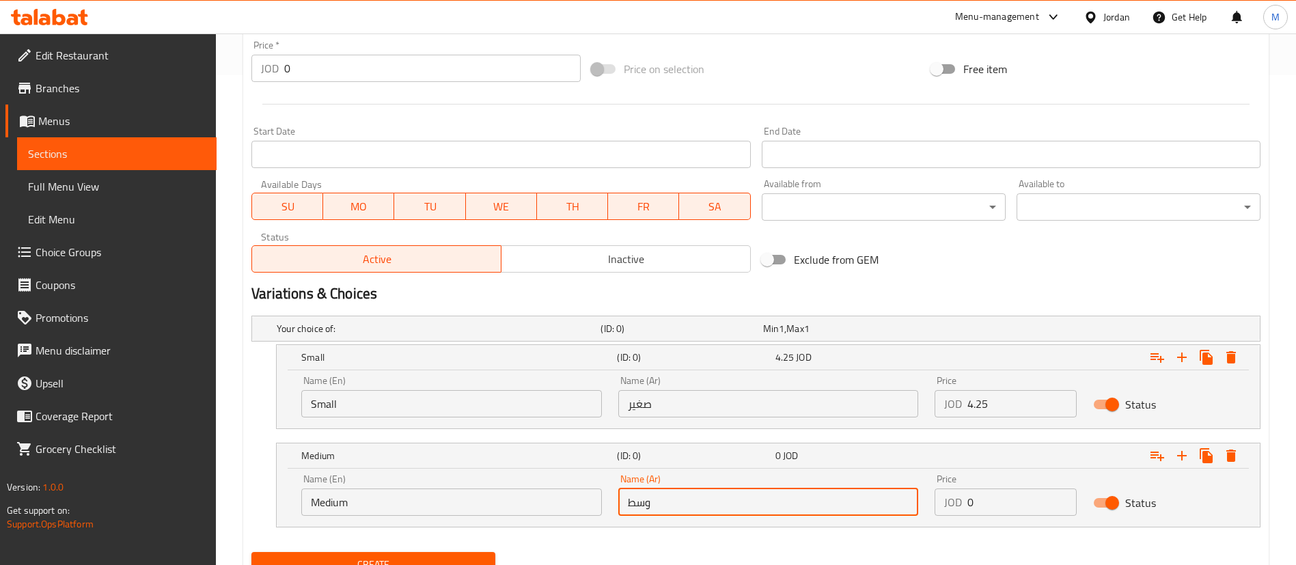
click at [990, 496] on input "0" at bounding box center [1021, 501] width 109 height 27
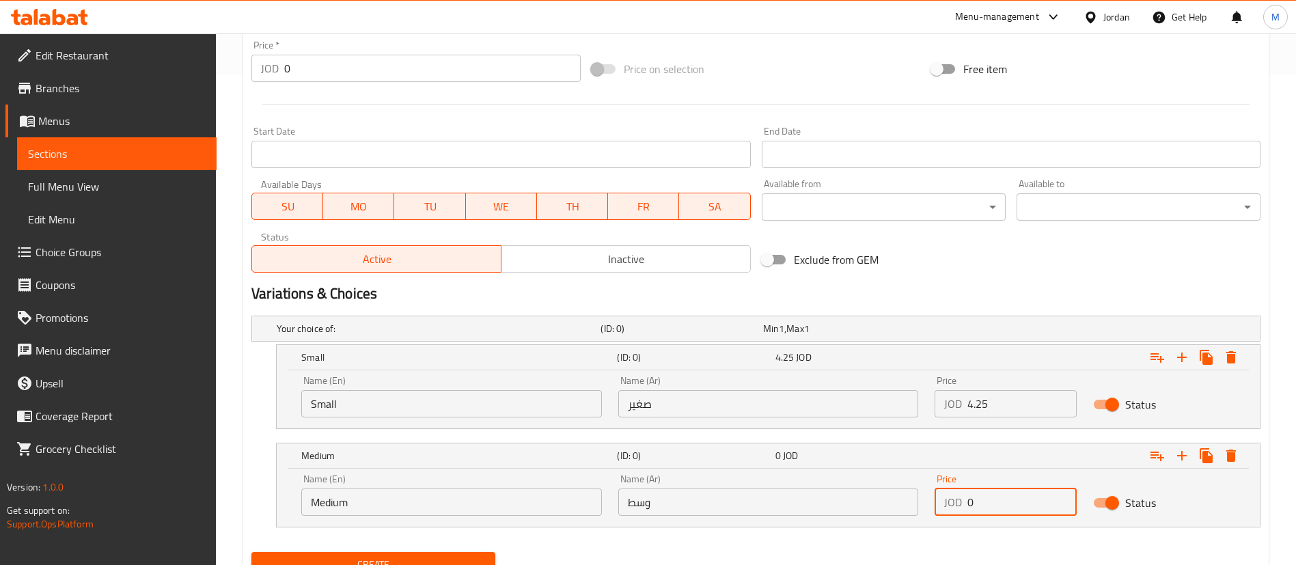
click at [990, 496] on input "0" at bounding box center [1021, 501] width 109 height 27
paste input "5.5"
type input "5.5"
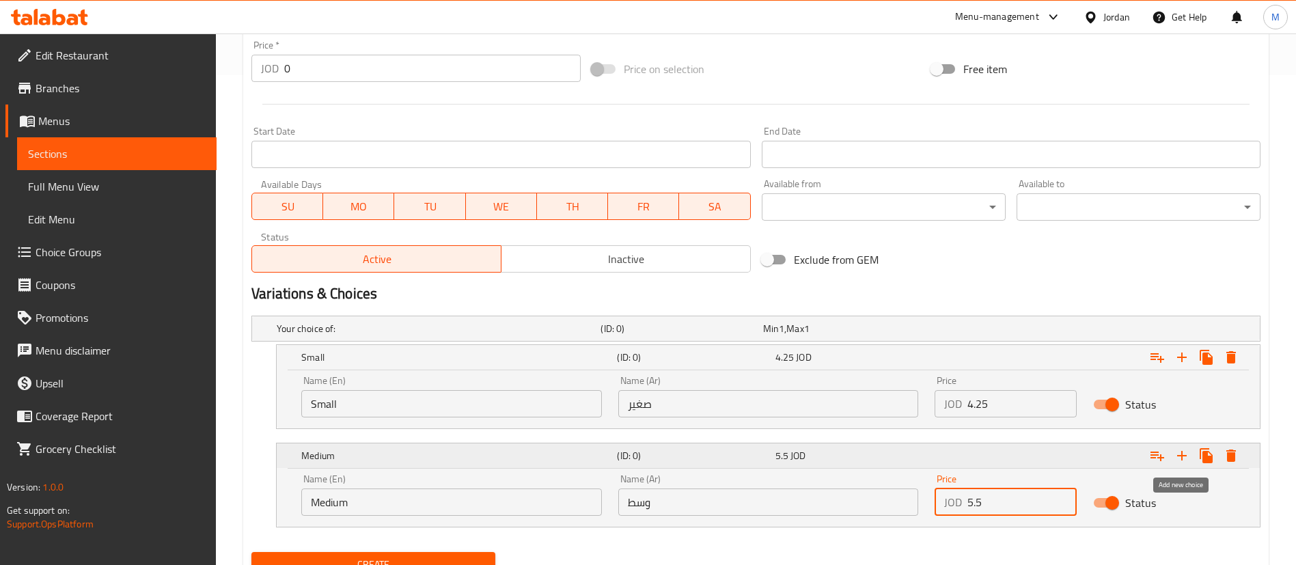
click at [1192, 452] on button "Expand" at bounding box center [1181, 455] width 25 height 25
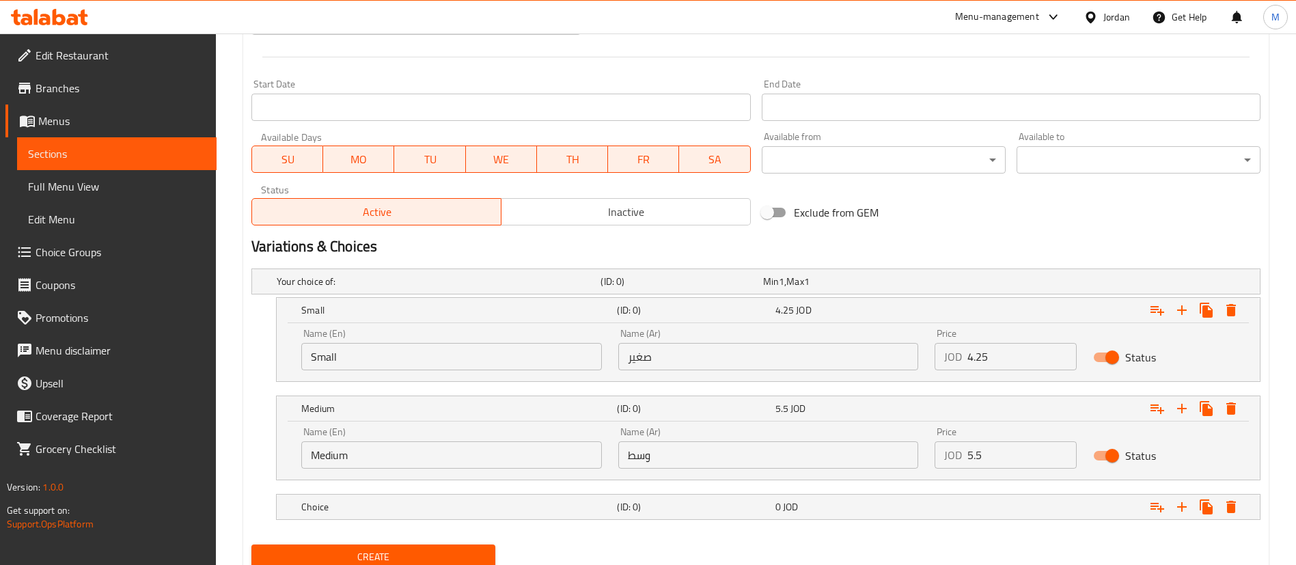
scroll to position [588, 0]
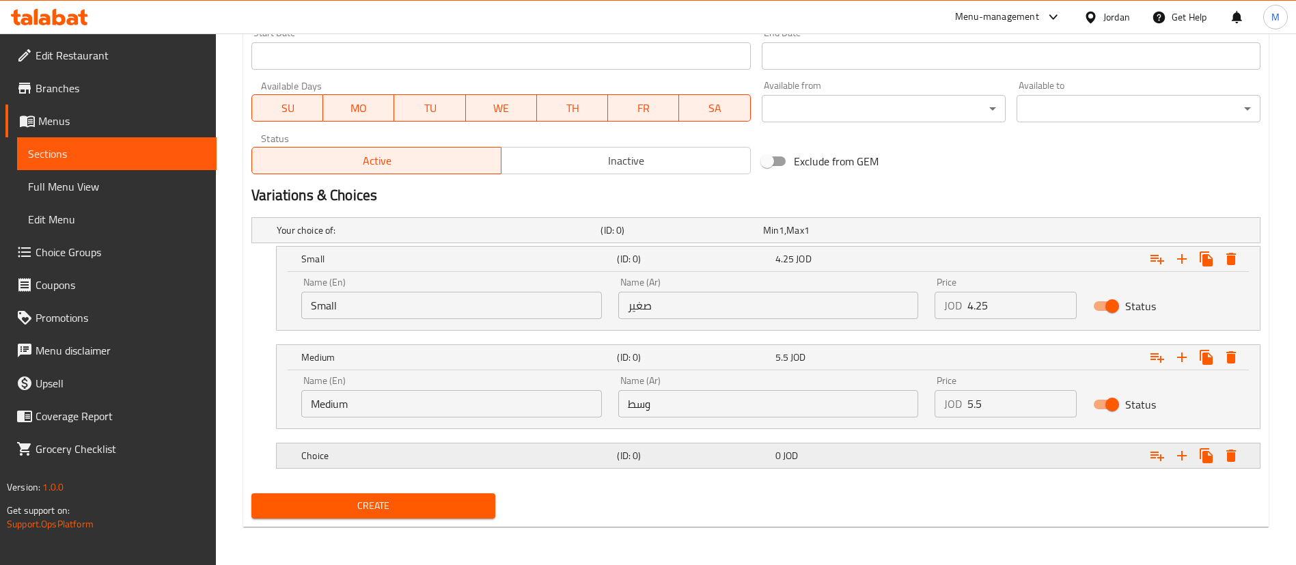
click at [581, 237] on h5 "Choice" at bounding box center [436, 230] width 318 height 14
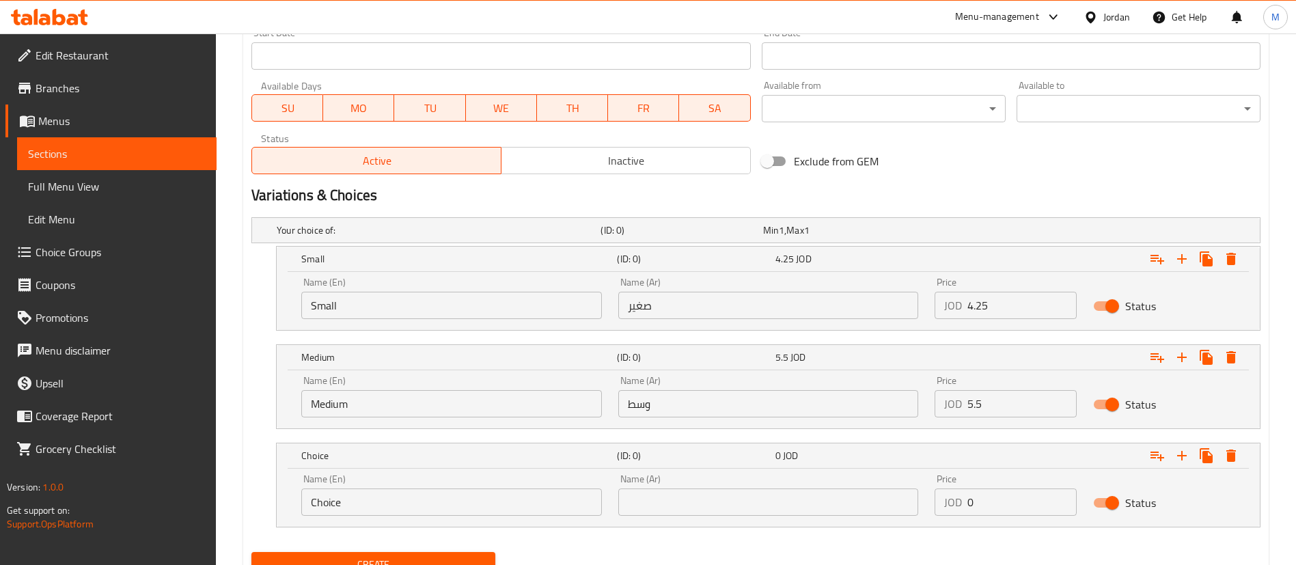
click at [510, 512] on input "Choice" at bounding box center [451, 501] width 301 height 27
click at [508, 512] on input "Choice" at bounding box center [451, 501] width 301 height 27
type input "Large"
click at [678, 510] on input "text" at bounding box center [768, 501] width 301 height 27
type input "كبير"
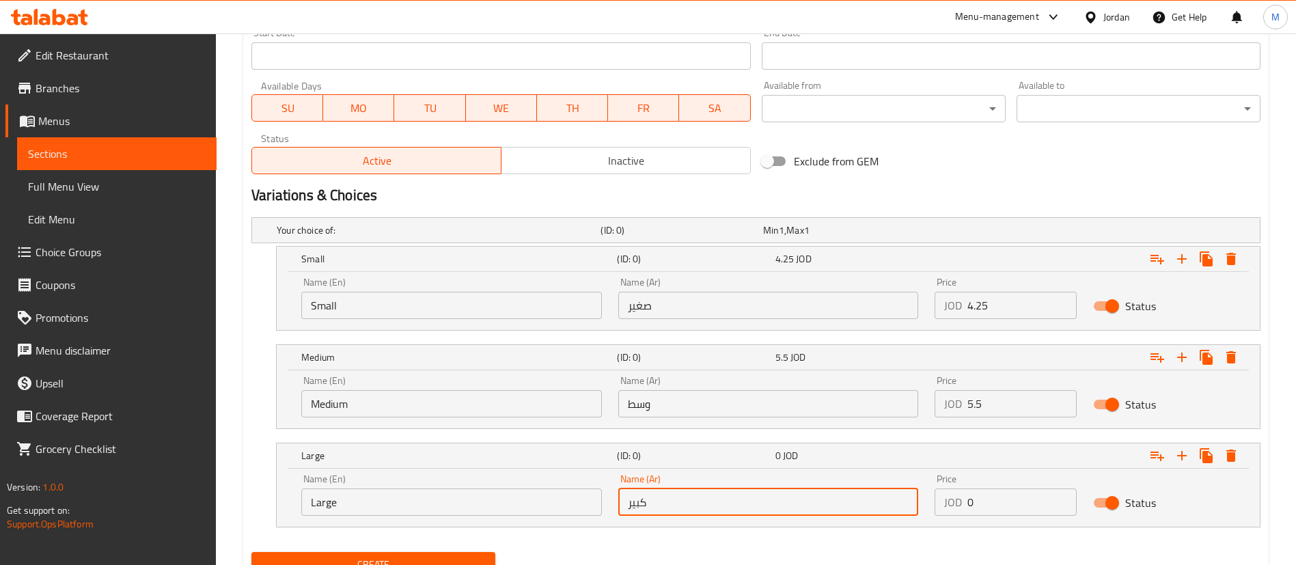
click at [990, 512] on input "0" at bounding box center [1021, 501] width 109 height 27
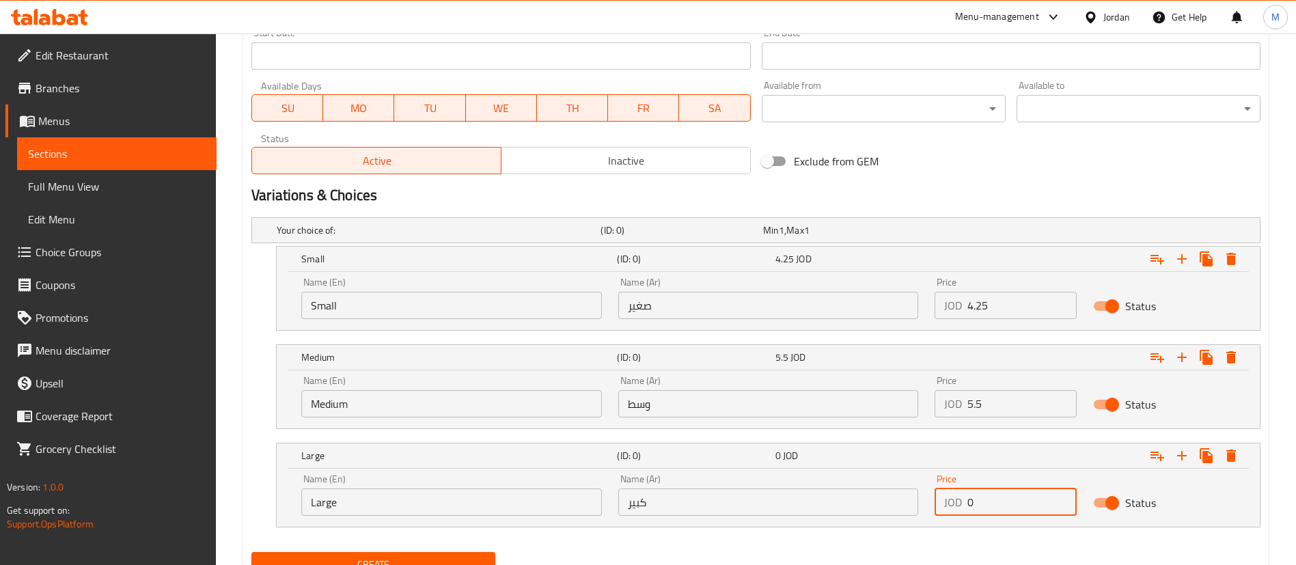
click at [990, 512] on input "0" at bounding box center [1021, 501] width 109 height 27
paste input "13.4"
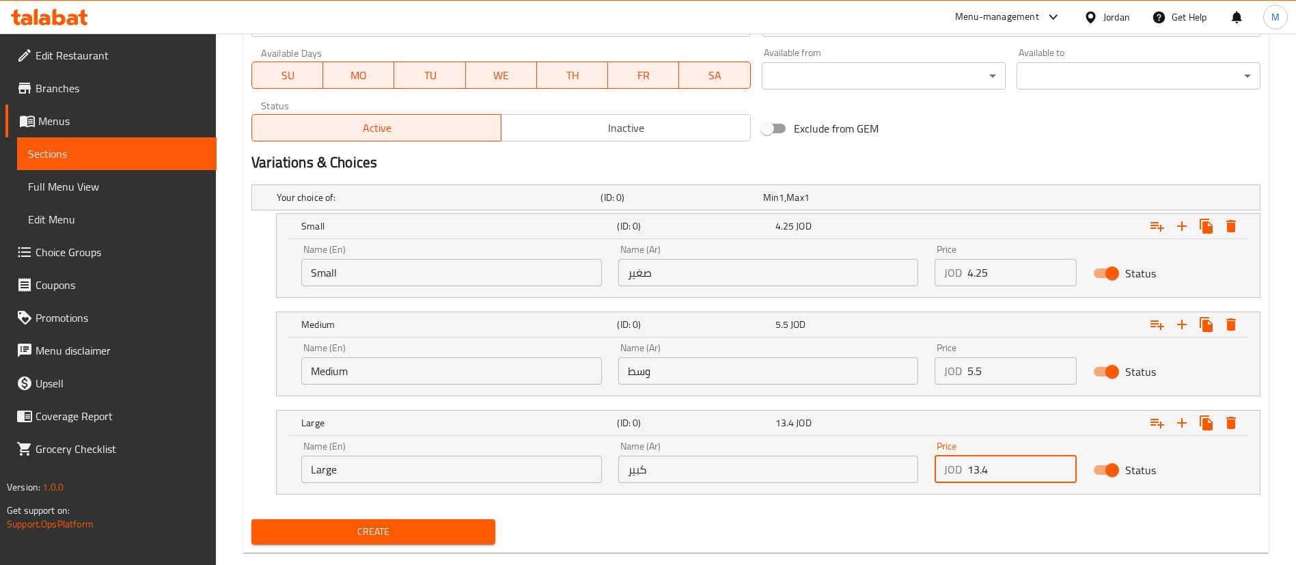
scroll to position [647, 0]
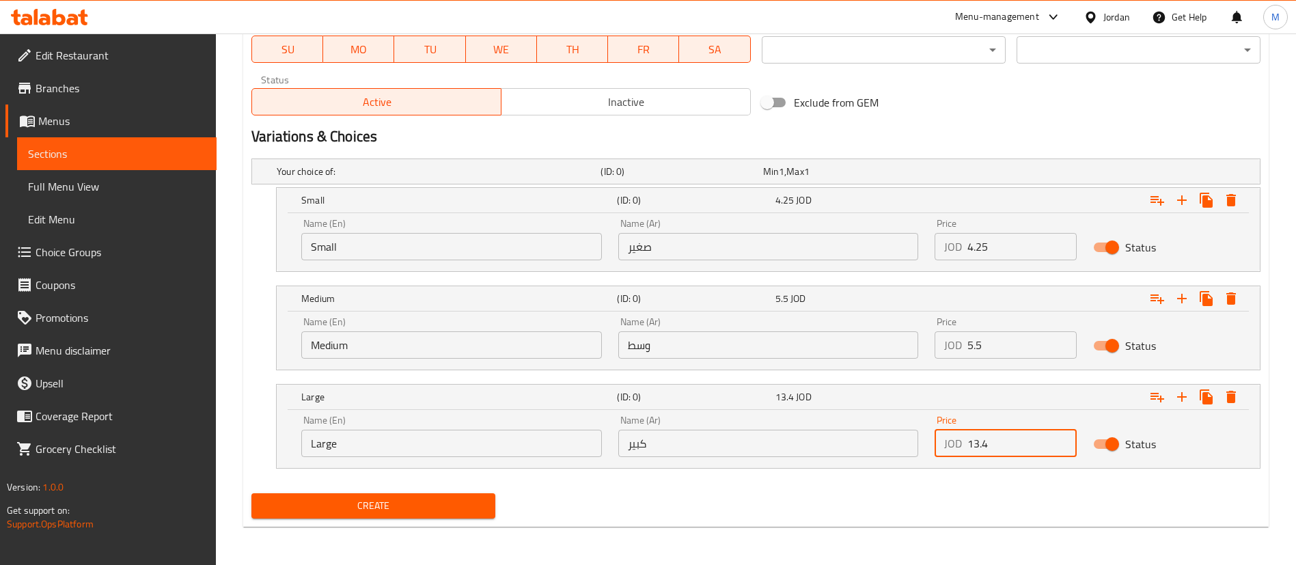
type input "13.4"
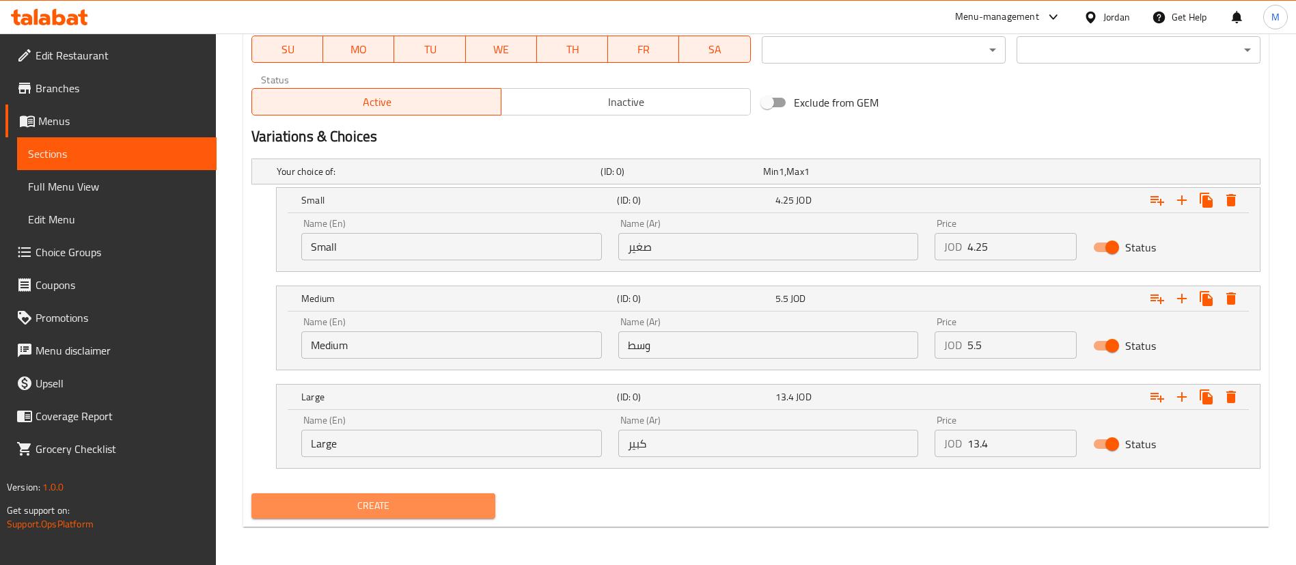
click at [459, 500] on span "Create" at bounding box center [373, 505] width 222 height 17
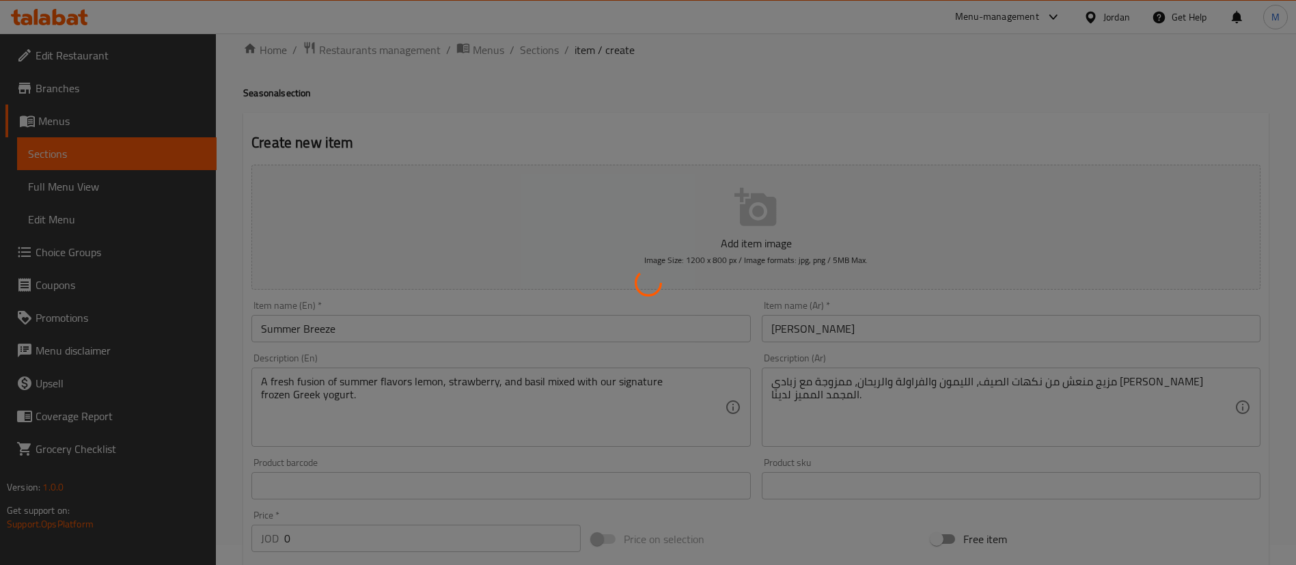
scroll to position [0, 0]
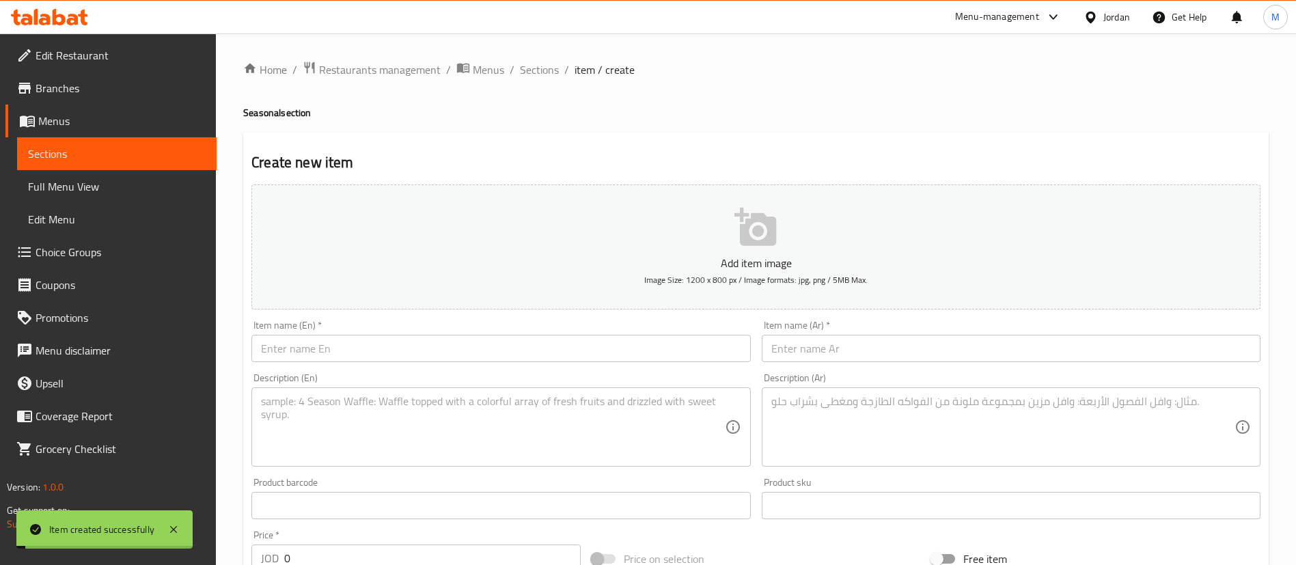
click at [548, 70] on span "Sections" at bounding box center [539, 69] width 39 height 16
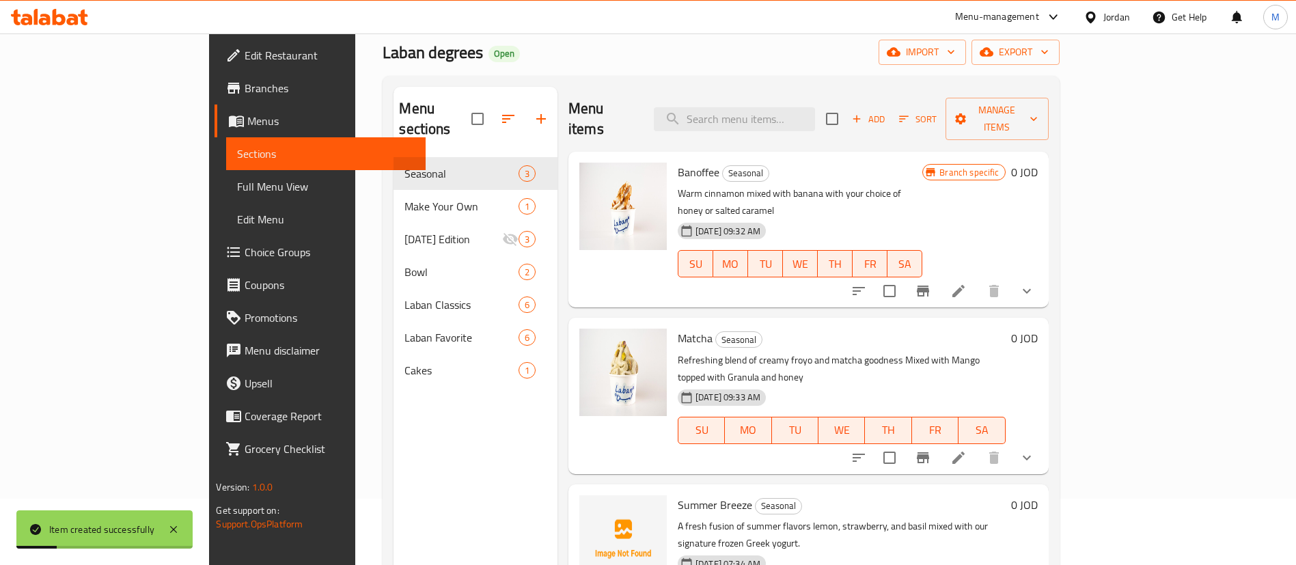
scroll to position [191, 0]
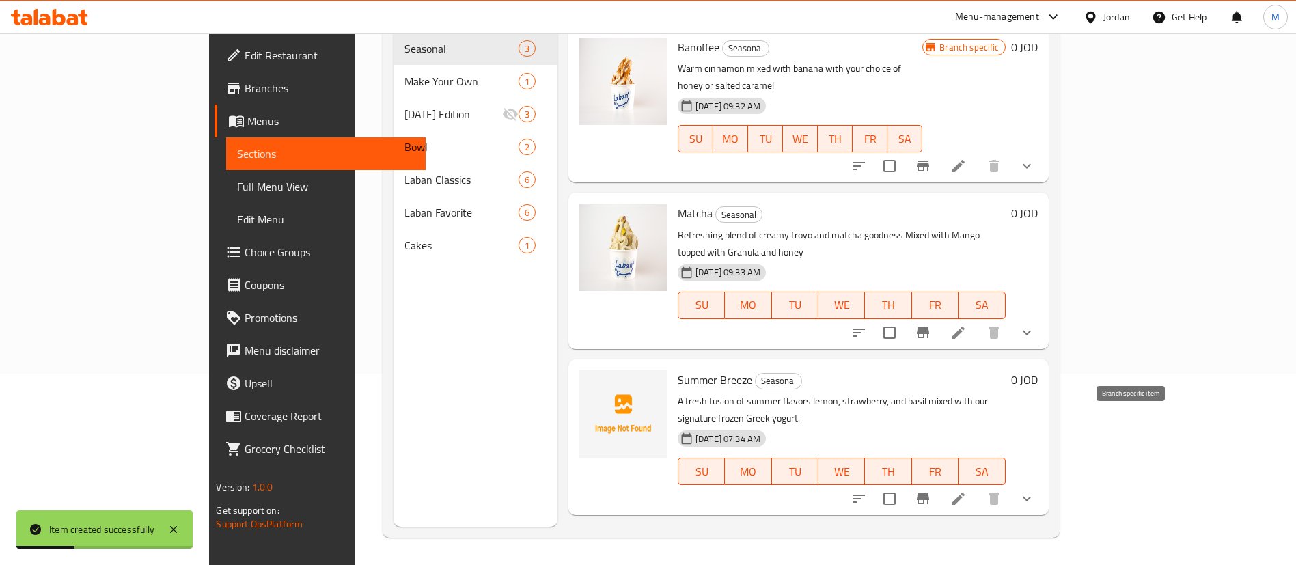
click at [931, 490] on icon "Branch-specific-item" at bounding box center [923, 498] width 16 height 16
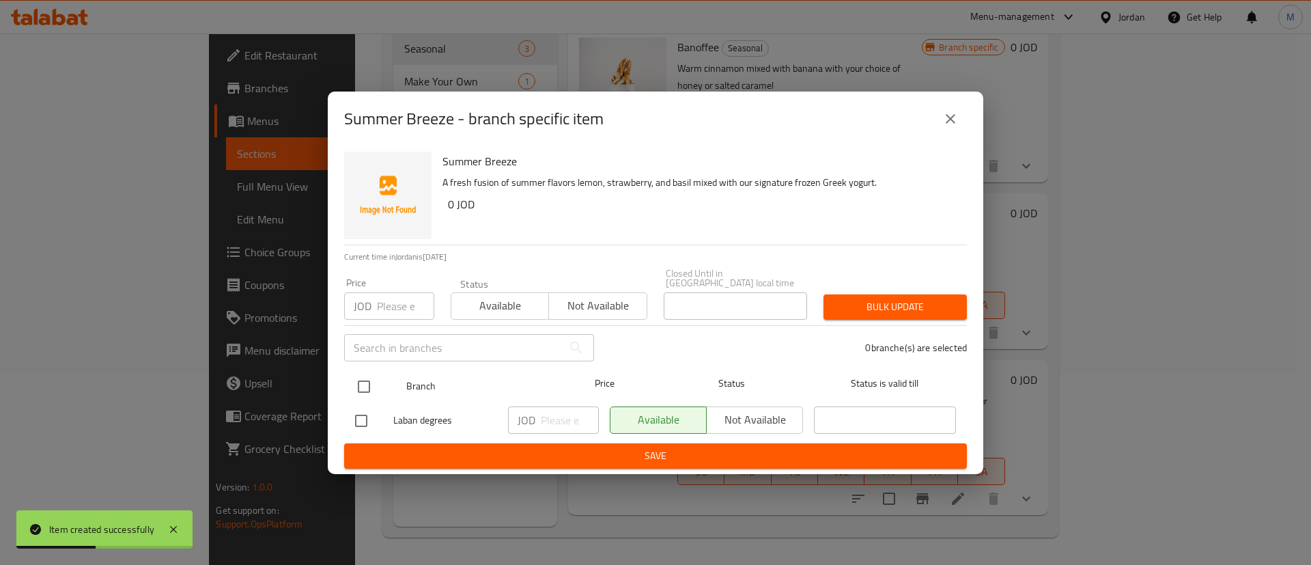
click at [363, 383] on input "checkbox" at bounding box center [364, 386] width 29 height 29
checkbox input "true"
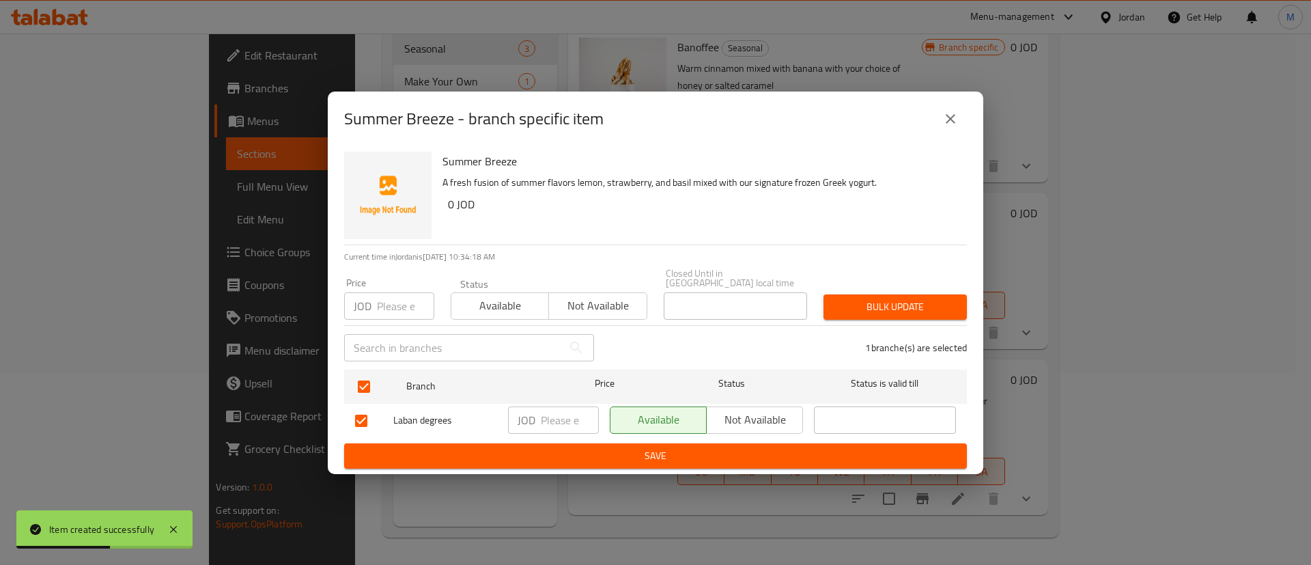
click at [727, 414] on span "Not available" at bounding box center [754, 420] width 85 height 20
click at [717, 447] on span "Save" at bounding box center [655, 455] width 601 height 17
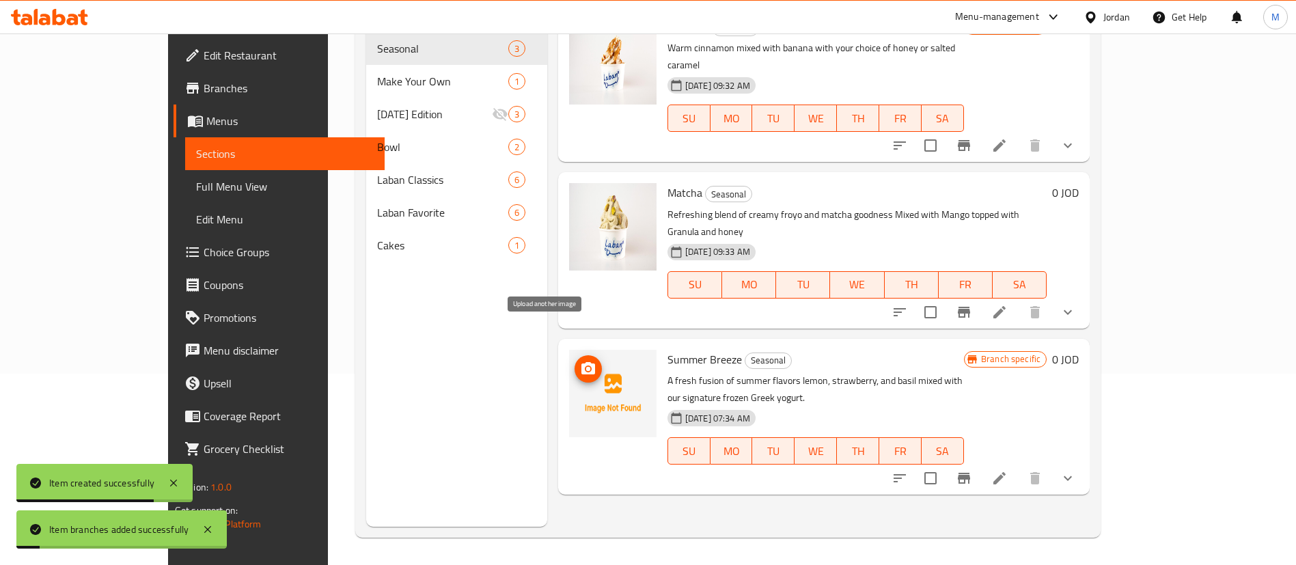
click at [581, 362] on icon "upload picture" at bounding box center [588, 368] width 14 height 12
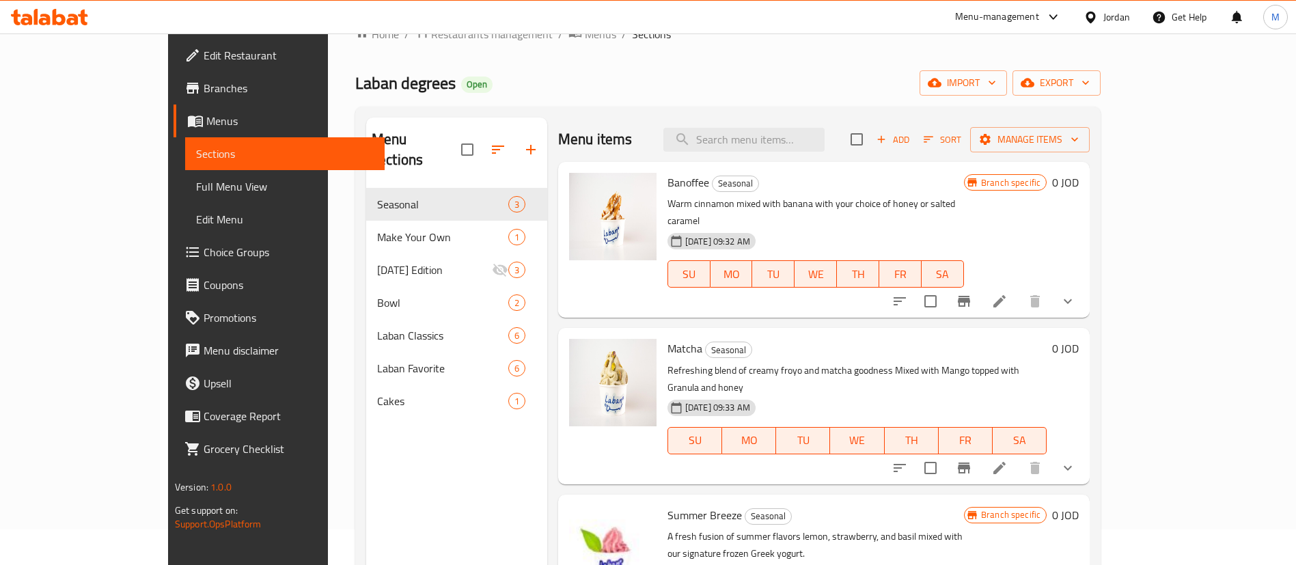
scroll to position [0, 0]
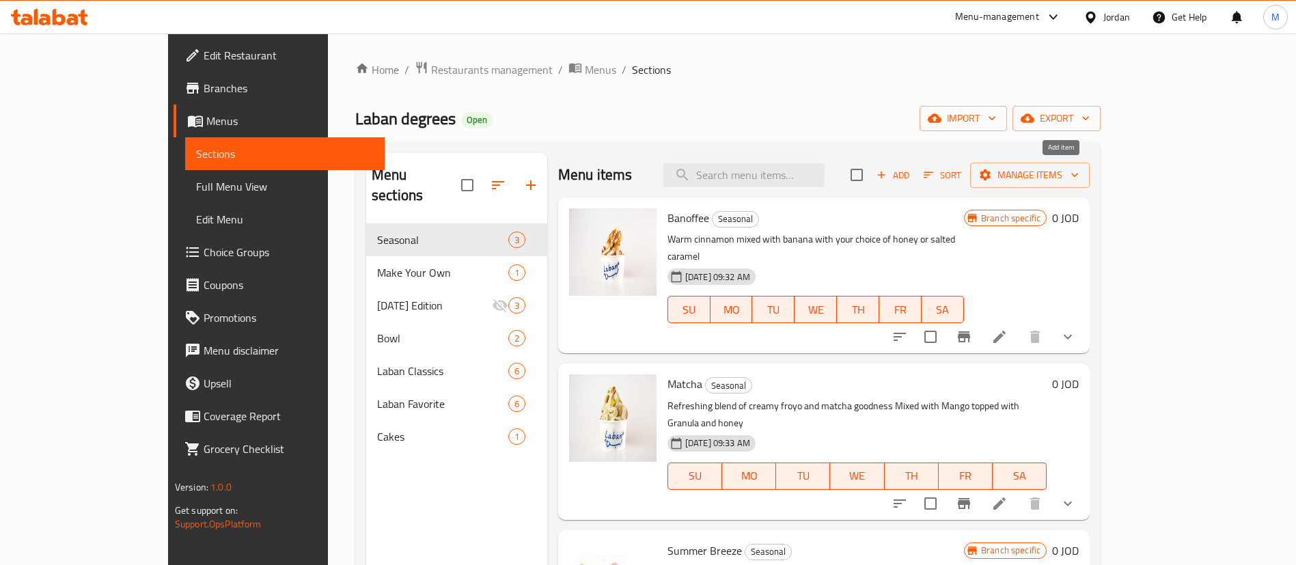
click at [911, 175] on span "Add" at bounding box center [892, 175] width 37 height 16
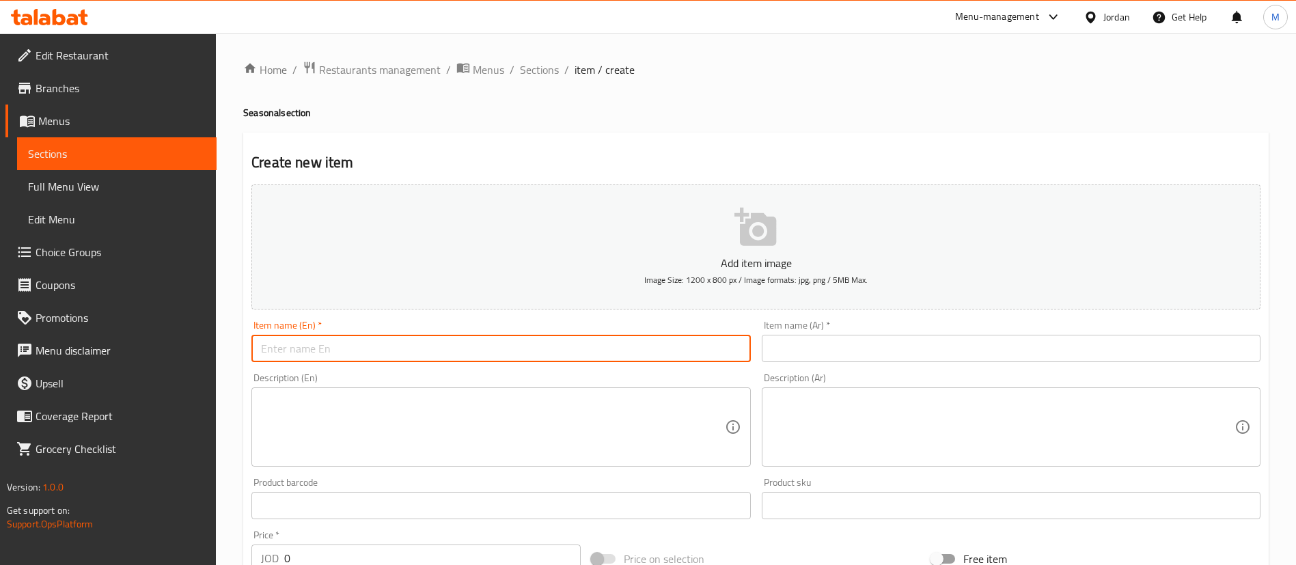
click at [626, 348] on input "text" at bounding box center [500, 348] width 499 height 27
paste input "Bateekh"
type input "Bateekh"
click at [463, 398] on textarea at bounding box center [492, 427] width 463 height 65
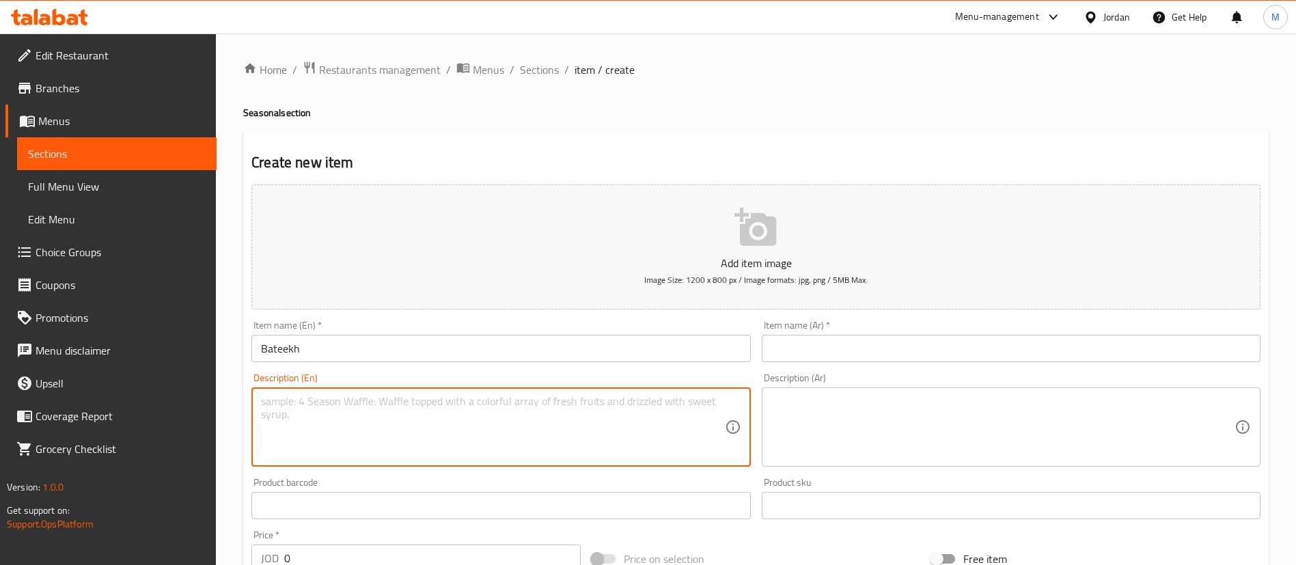
paste textarea "Juicy watermelon, cool mint, fresh strawberries, and a splash of lemon juice, b…"
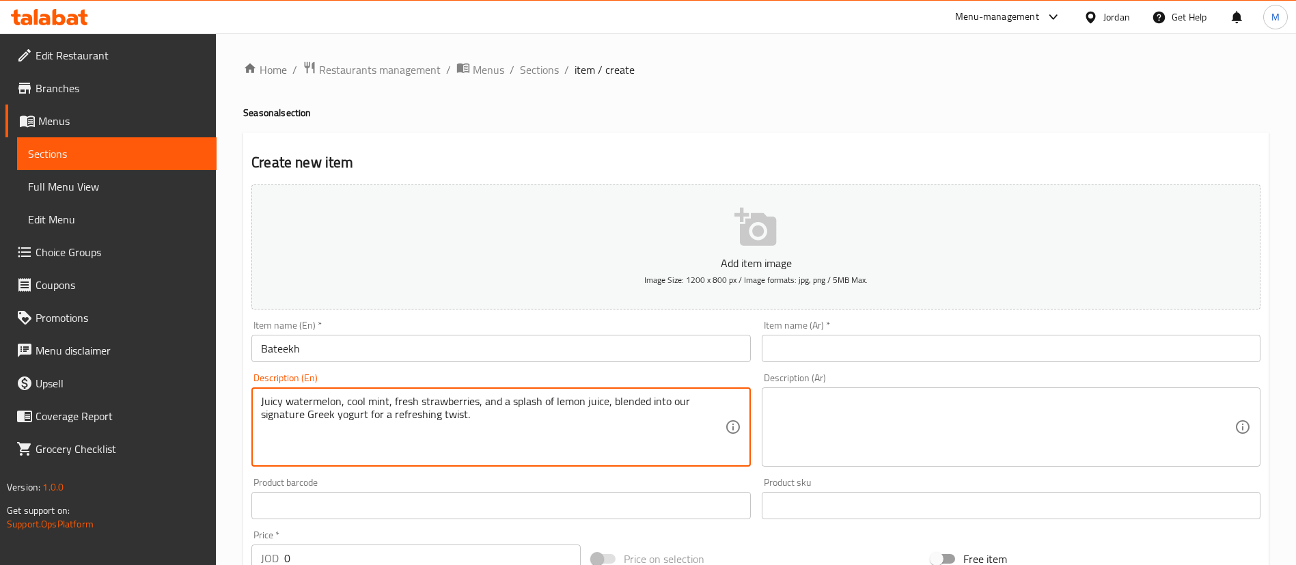
type textarea "Juicy watermelon, cool mint, fresh strawberries, and a splash of lemon juice, b…"
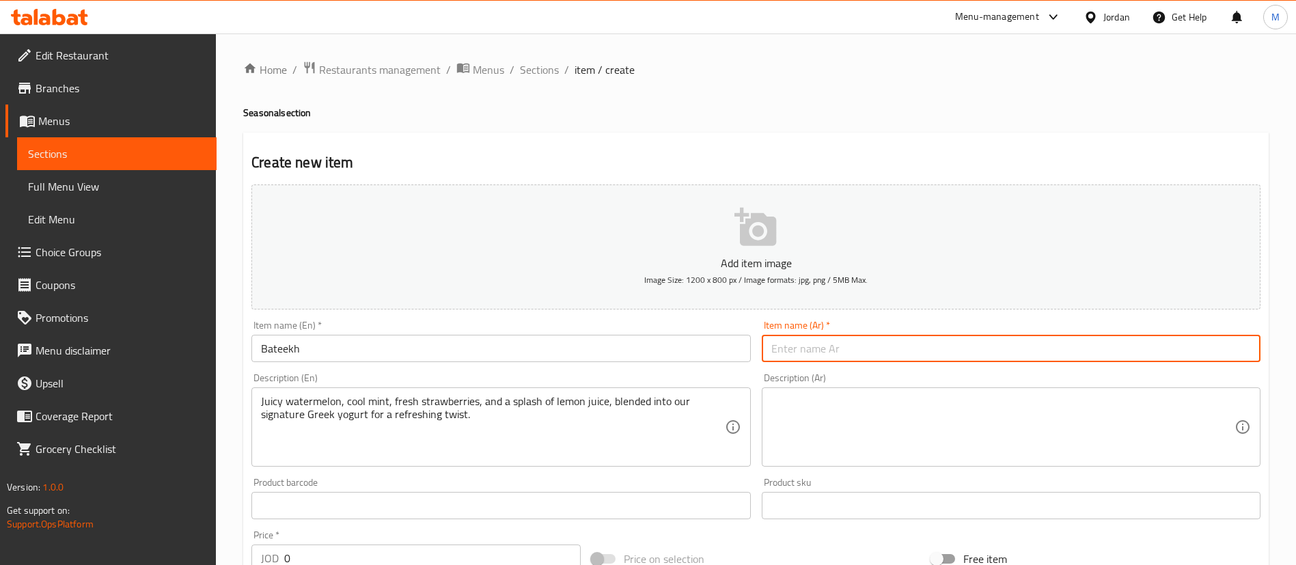
click at [902, 360] on input "text" at bounding box center [1011, 348] width 499 height 27
paste input "بطيخ"
type input "بطيخ"
click at [894, 434] on textarea at bounding box center [1002, 427] width 463 height 65
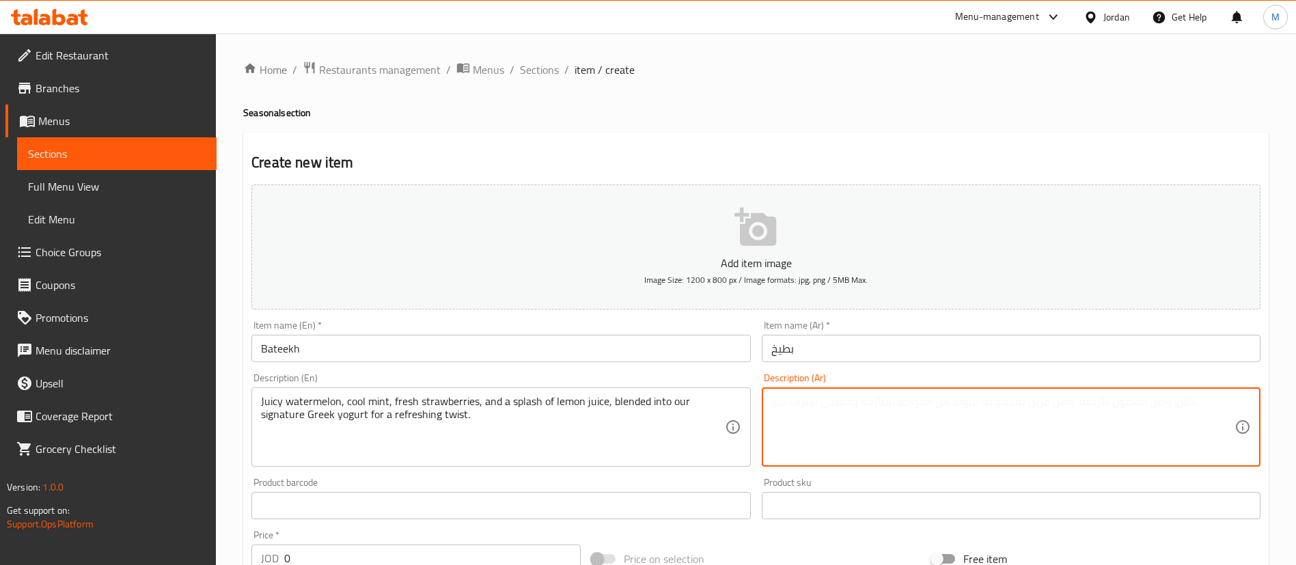
paste textarea "بطيخ شهي، نعناع منعش، فراولة طازجة، ورشة من عصير الليمون، ممزوجة مع زبادي [PERS…"
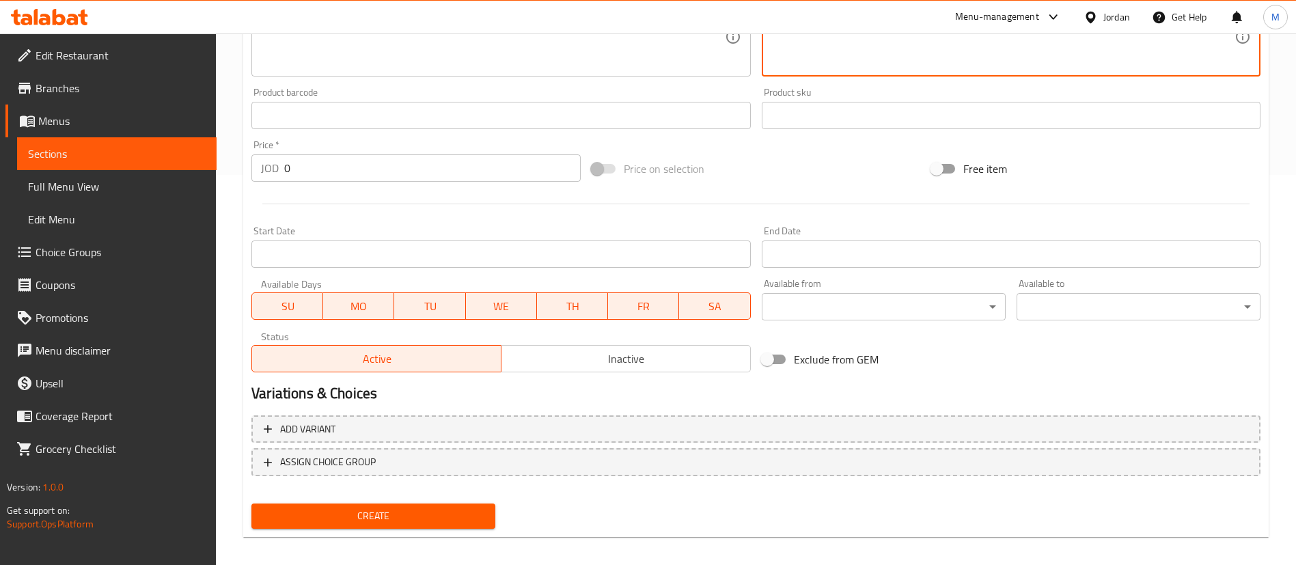
scroll to position [400, 0]
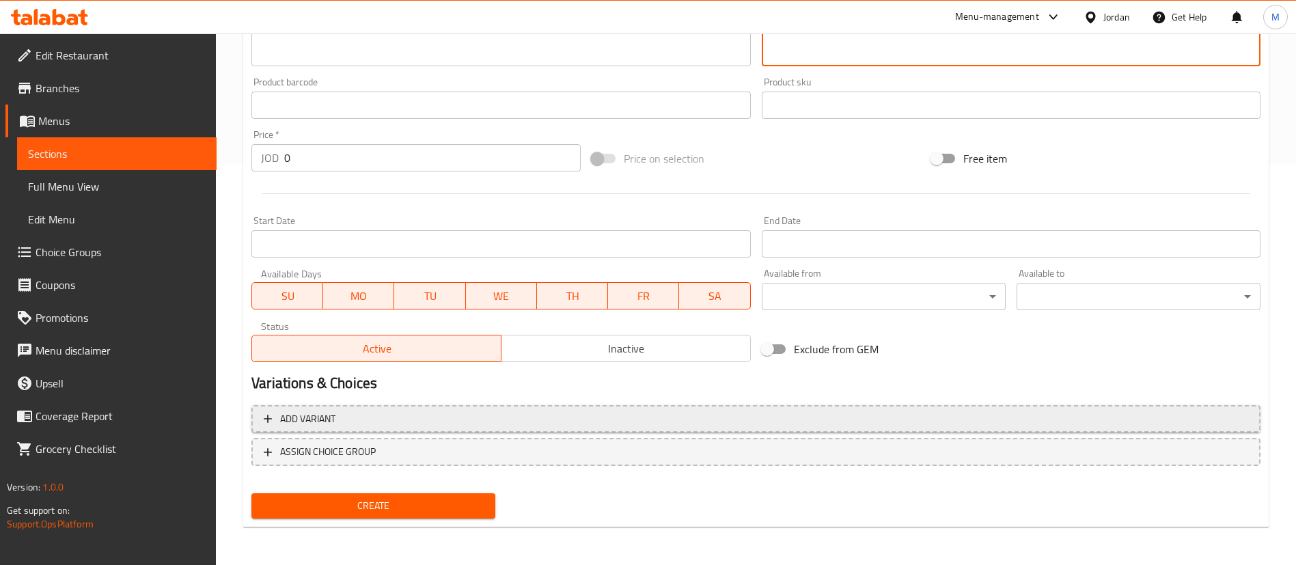
type textarea "بطيخ شهي، نعناع منعش، فراولة طازجة، ورشة من عصير الليمون، ممزوجة مع زبادي [PERS…"
click at [609, 422] on span "Add variant" at bounding box center [756, 418] width 984 height 17
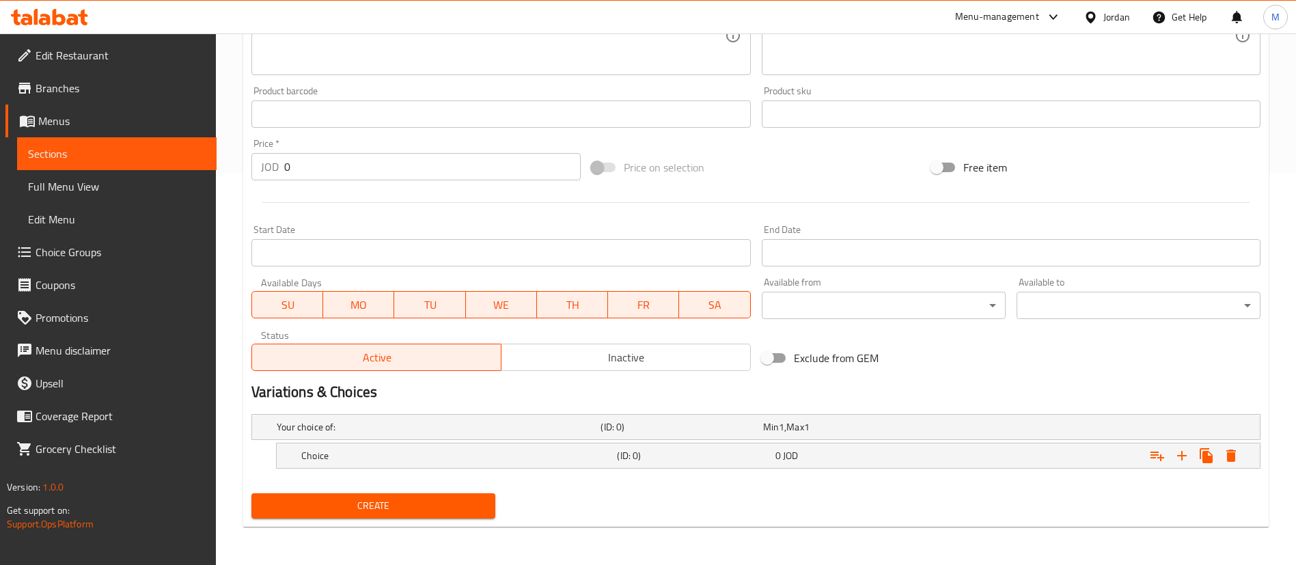
scroll to position [391, 0]
click at [559, 434] on h5 "Choice" at bounding box center [436, 427] width 318 height 14
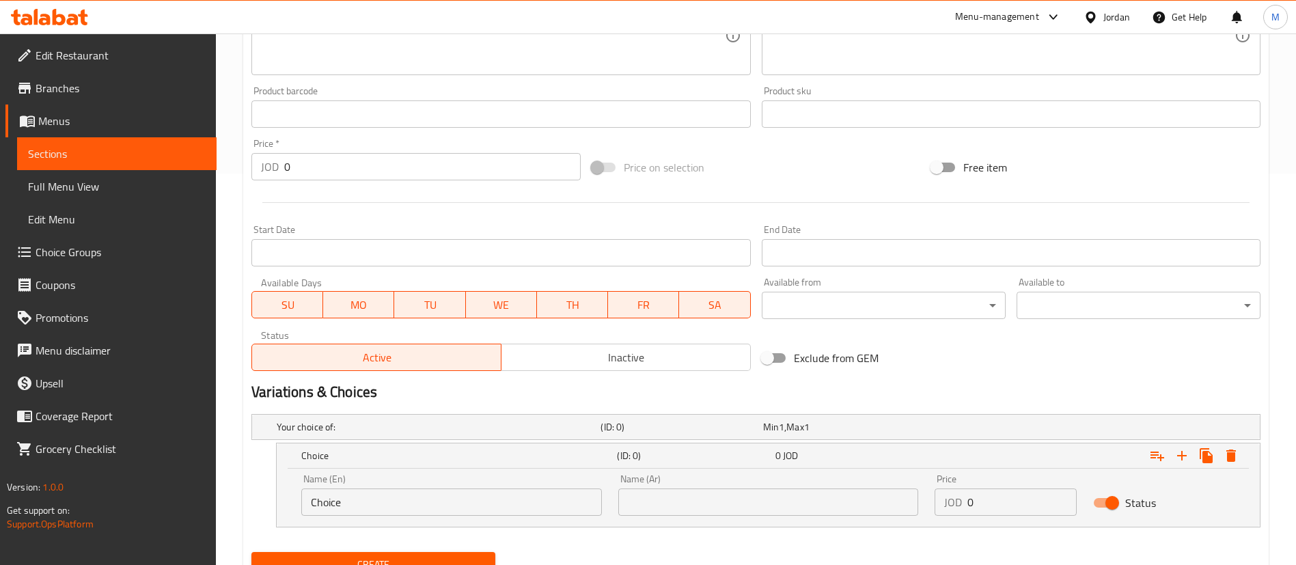
click at [515, 508] on input "Choice" at bounding box center [451, 501] width 301 height 27
type input "Small"
click at [648, 507] on input "text" at bounding box center [768, 501] width 301 height 27
type input "صغير"
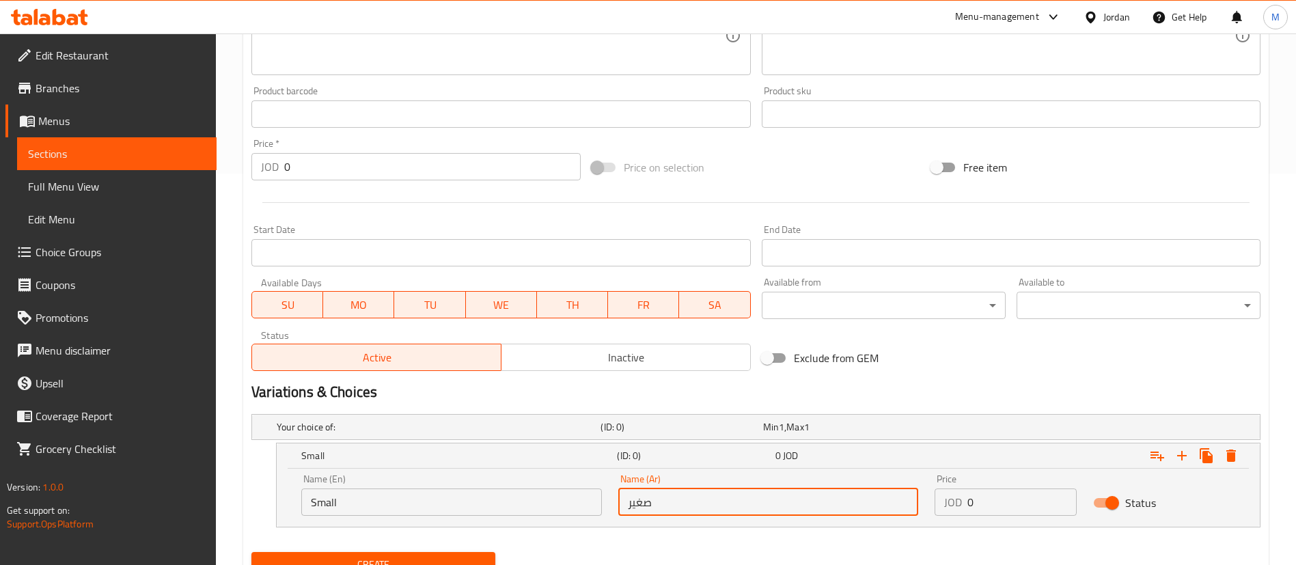
click at [987, 502] on input "0" at bounding box center [1021, 501] width 109 height 27
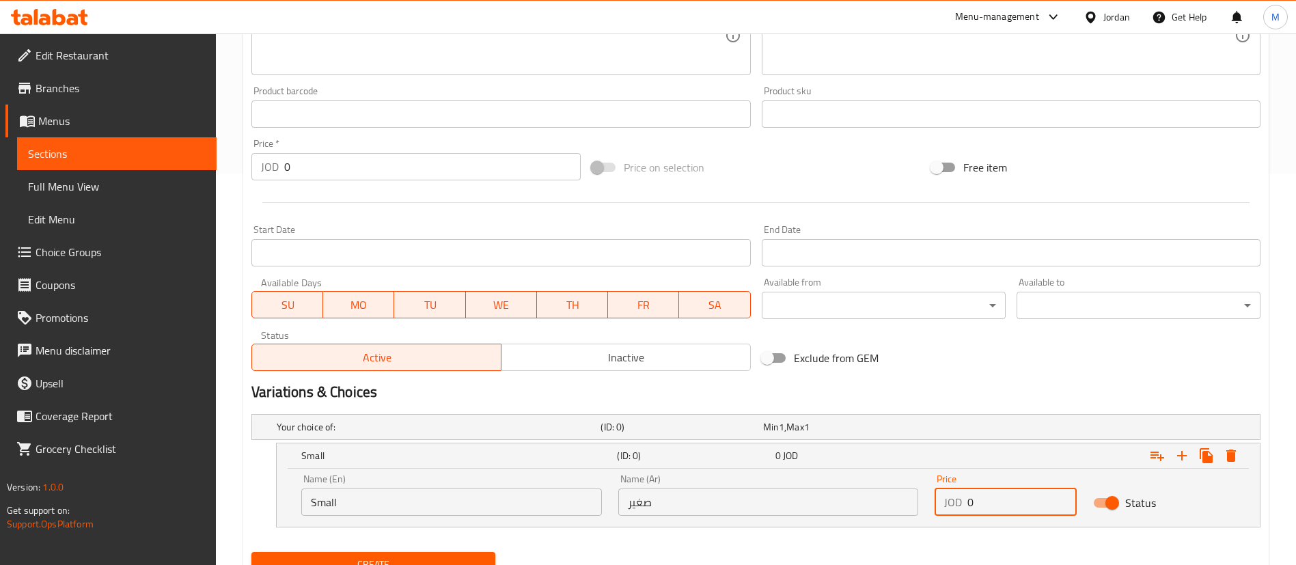
click at [987, 502] on input "0" at bounding box center [1021, 501] width 109 height 27
paste input "4.25"
type input "4.25"
click at [1177, 455] on icon "Expand" at bounding box center [1182, 456] width 10 height 10
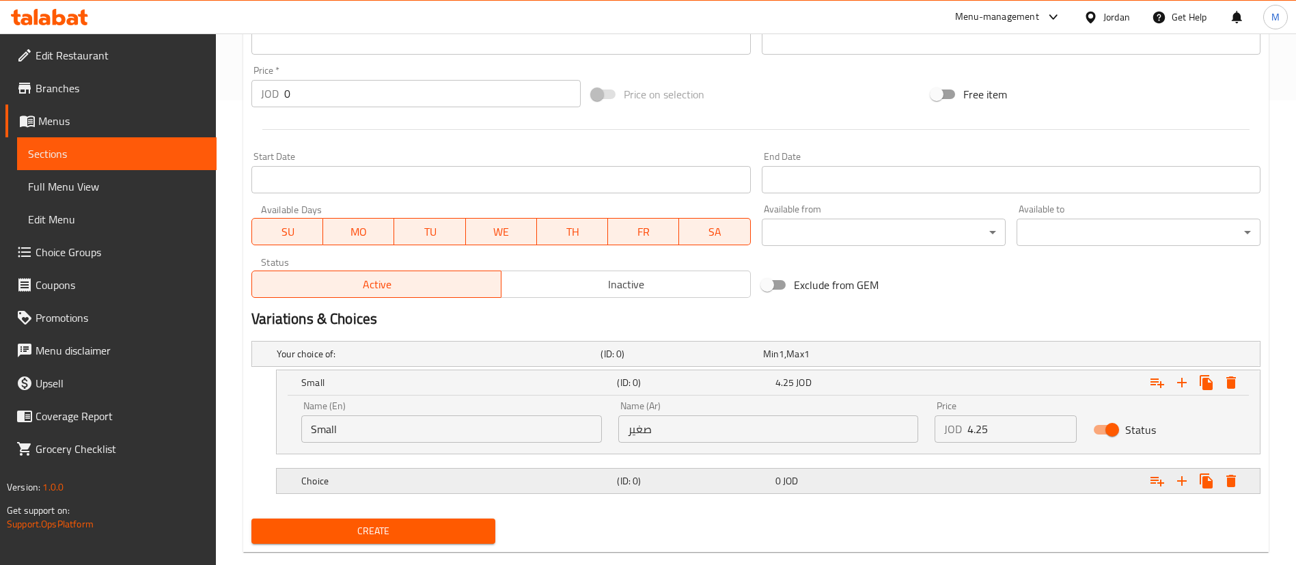
scroll to position [490, 0]
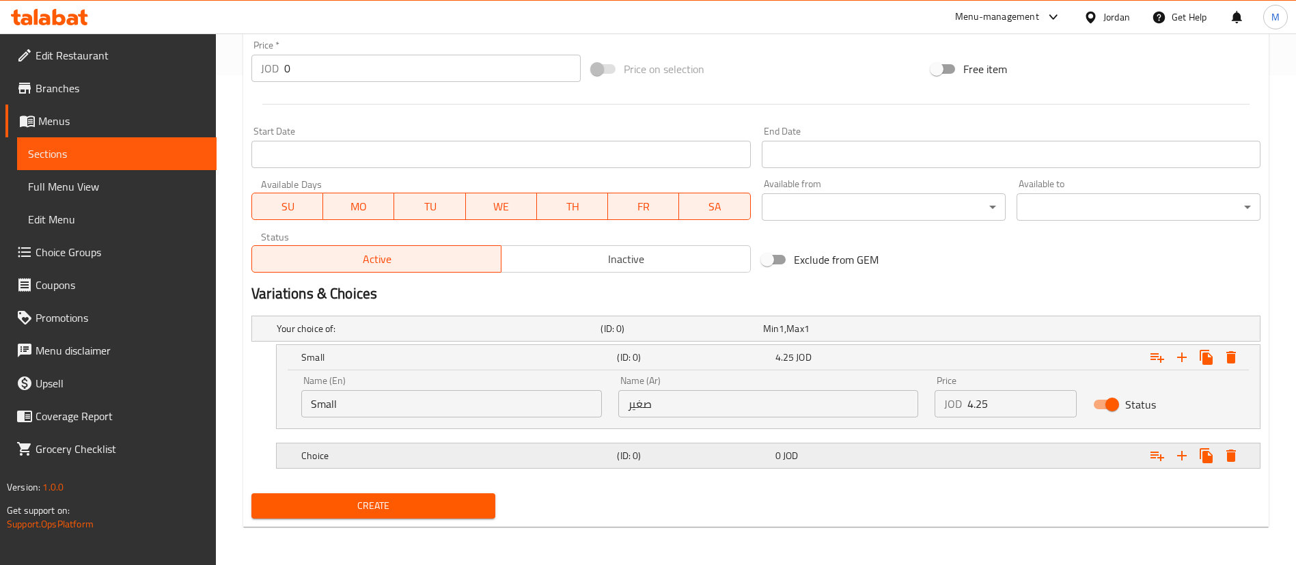
click at [430, 335] on h5 "Choice" at bounding box center [436, 329] width 318 height 14
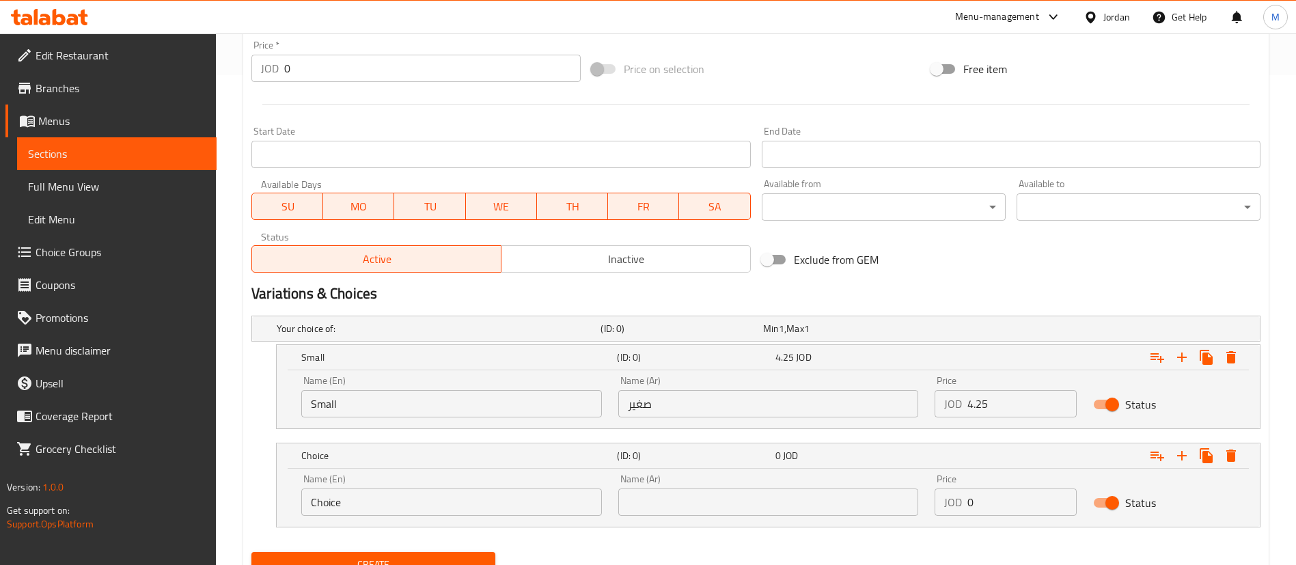
click at [432, 505] on input "Choice" at bounding box center [451, 501] width 301 height 27
click at [1138, 539] on nav at bounding box center [755, 535] width 1009 height 11
click at [484, 506] on input "Choice" at bounding box center [451, 501] width 301 height 27
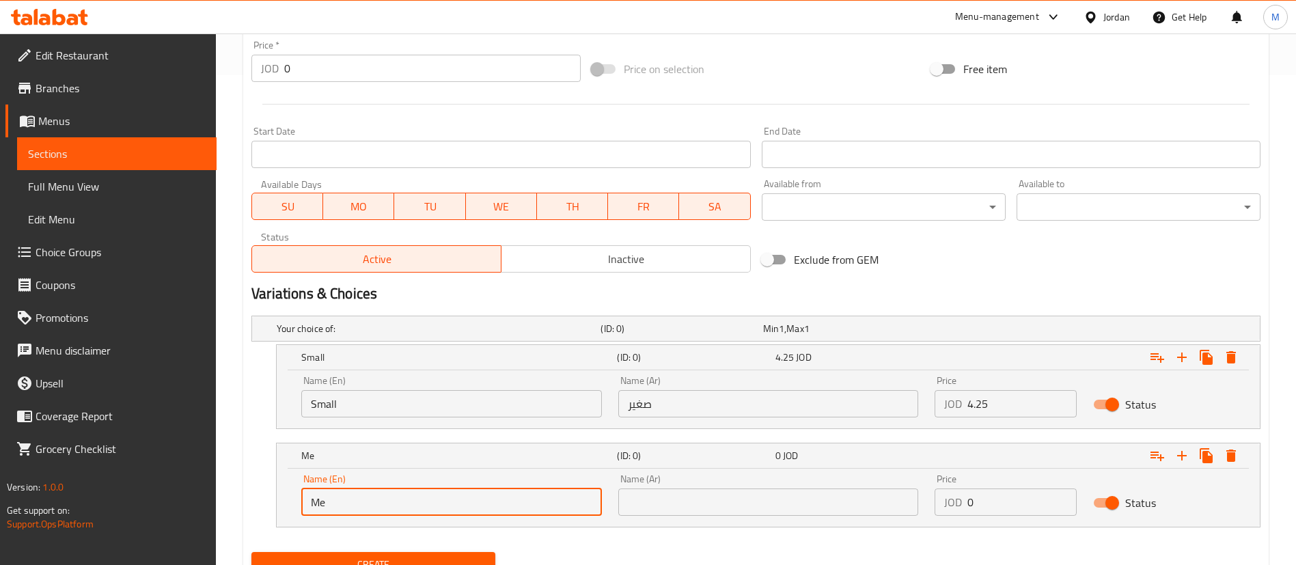
type input "Medium"
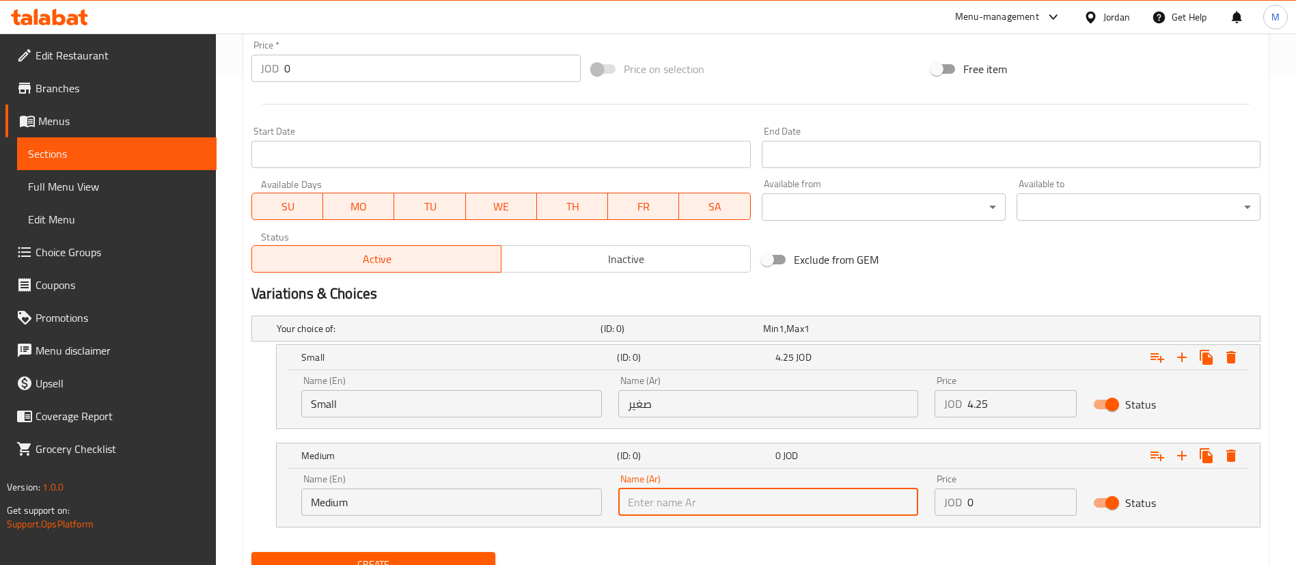
click at [712, 497] on input "text" at bounding box center [768, 501] width 301 height 27
type input "وسط"
click at [989, 509] on input "0" at bounding box center [1021, 501] width 109 height 27
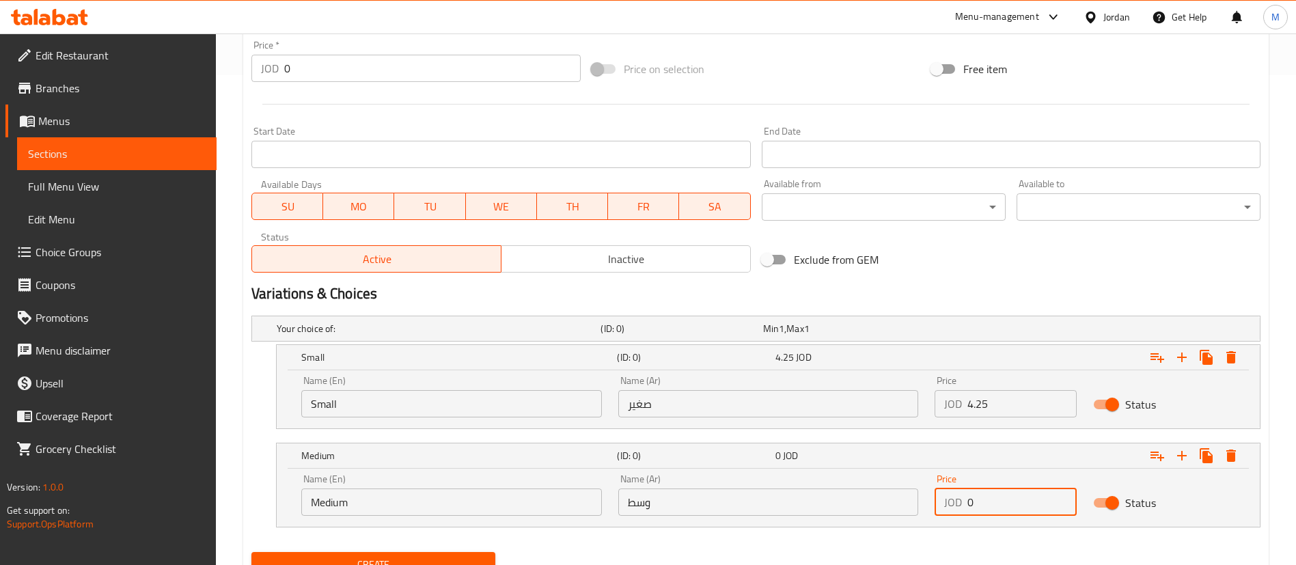
click at [989, 509] on input "0" at bounding box center [1021, 501] width 109 height 27
click at [1001, 504] on input "0" at bounding box center [1021, 501] width 109 height 27
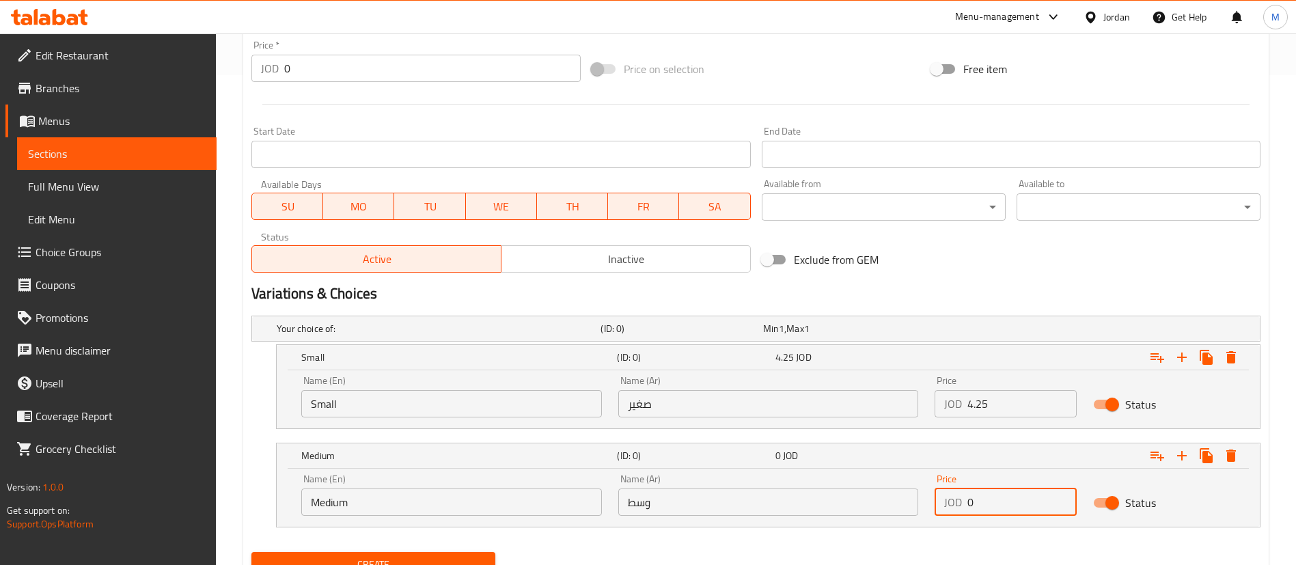
paste input "5.5"
type input "5.5"
click at [1180, 456] on icon "Expand" at bounding box center [1182, 456] width 10 height 10
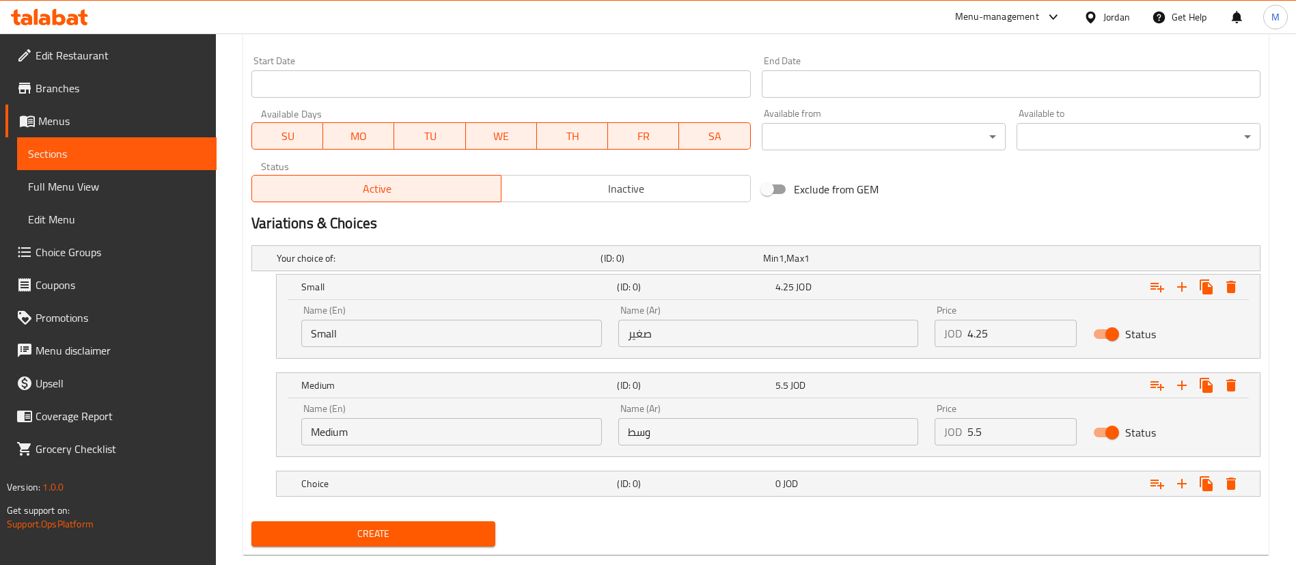
scroll to position [588, 0]
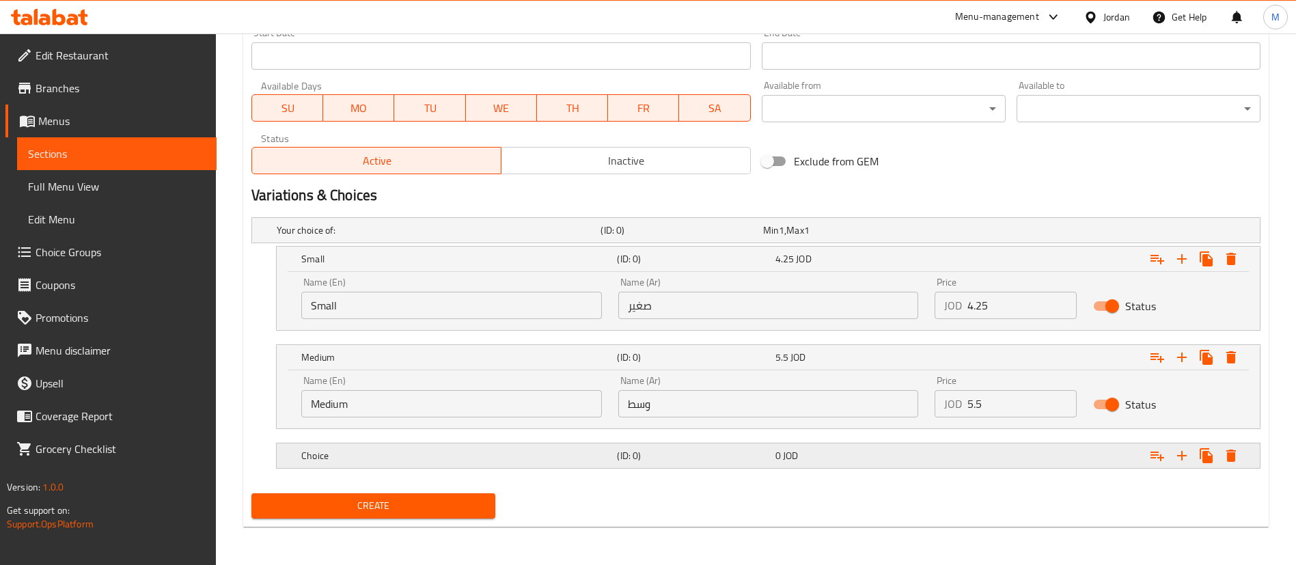
click at [661, 237] on h5 "(ID: 0)" at bounding box center [678, 230] width 156 height 14
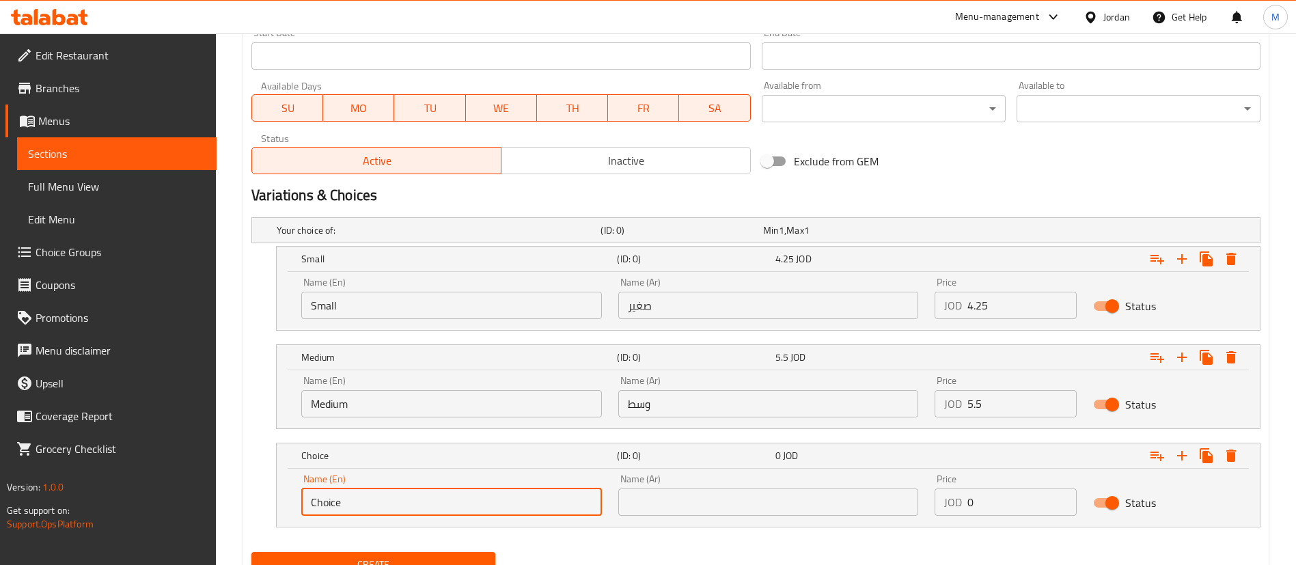
click at [506, 497] on input "Choice" at bounding box center [451, 501] width 301 height 27
type input "Large"
drag, startPoint x: 688, startPoint y: 486, endPoint x: 700, endPoint y: 505, distance: 23.0
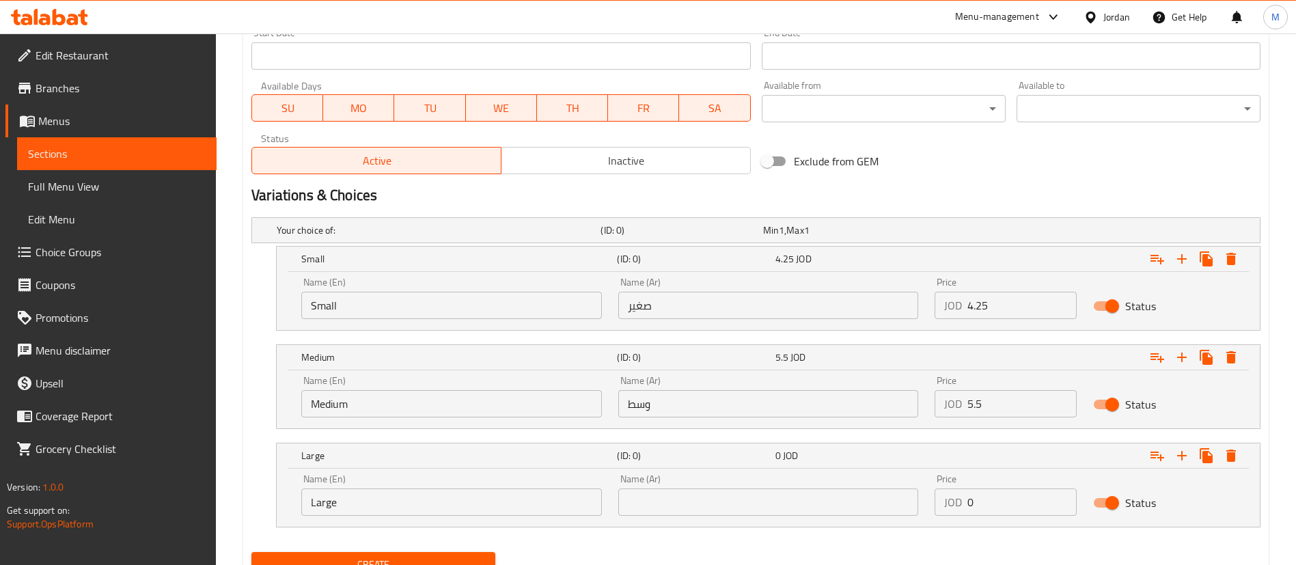
click at [689, 486] on div "Name (Ar) Name (Ar)" at bounding box center [768, 495] width 301 height 42
click at [700, 505] on input "text" at bounding box center [768, 501] width 301 height 27
type input "كبير"
click at [994, 507] on input "0" at bounding box center [1021, 501] width 109 height 27
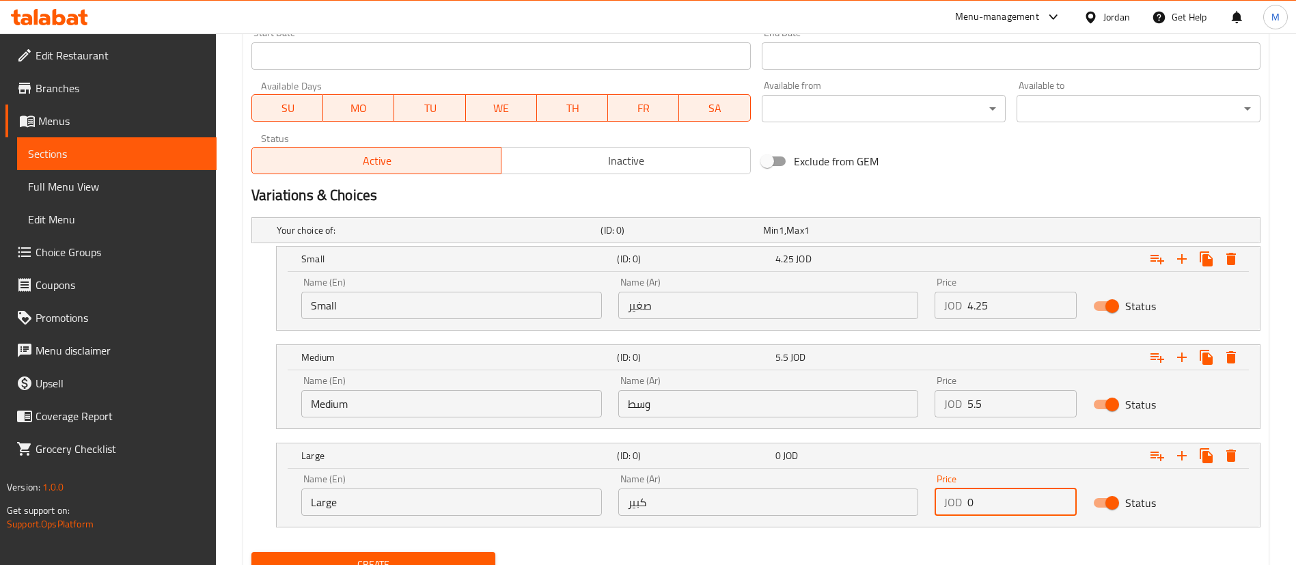
click at [994, 507] on input "0" at bounding box center [1021, 501] width 109 height 27
paste input "13.4"
type input "13.4"
click at [915, 542] on div "Your choice of: (ID: 0) Min 1 , Max 1 Name (En) Your choice of: Name (En) Name …" at bounding box center [756, 379] width 1020 height 335
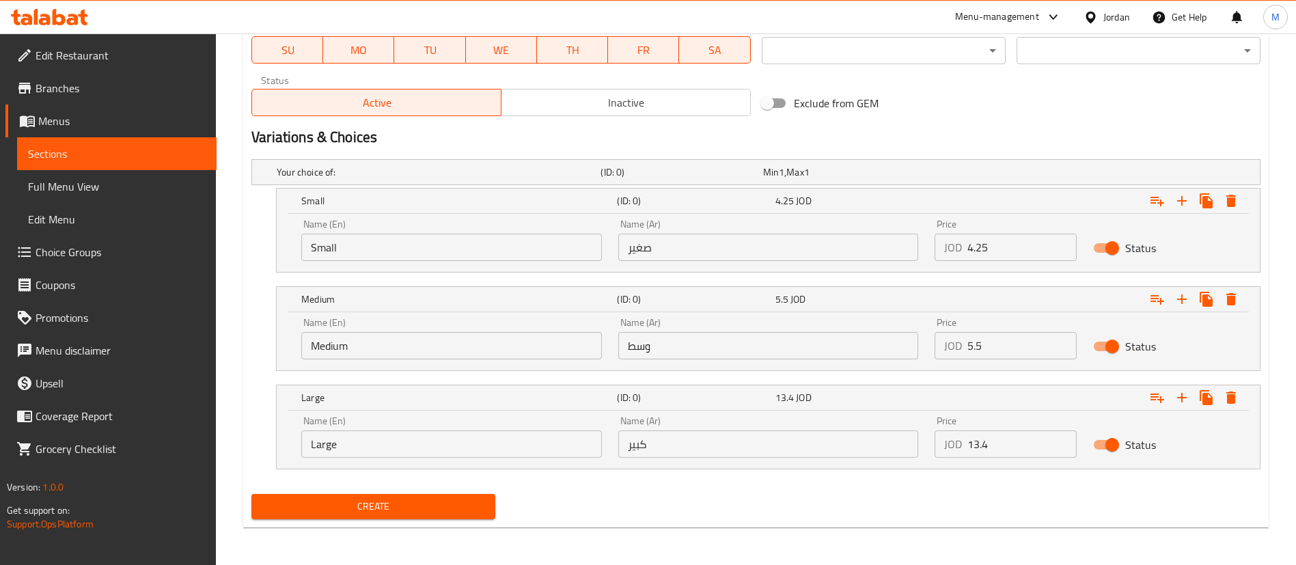
scroll to position [647, 0]
click at [454, 492] on div "Create" at bounding box center [373, 506] width 255 height 36
click at [456, 494] on button "Create" at bounding box center [373, 505] width 244 height 25
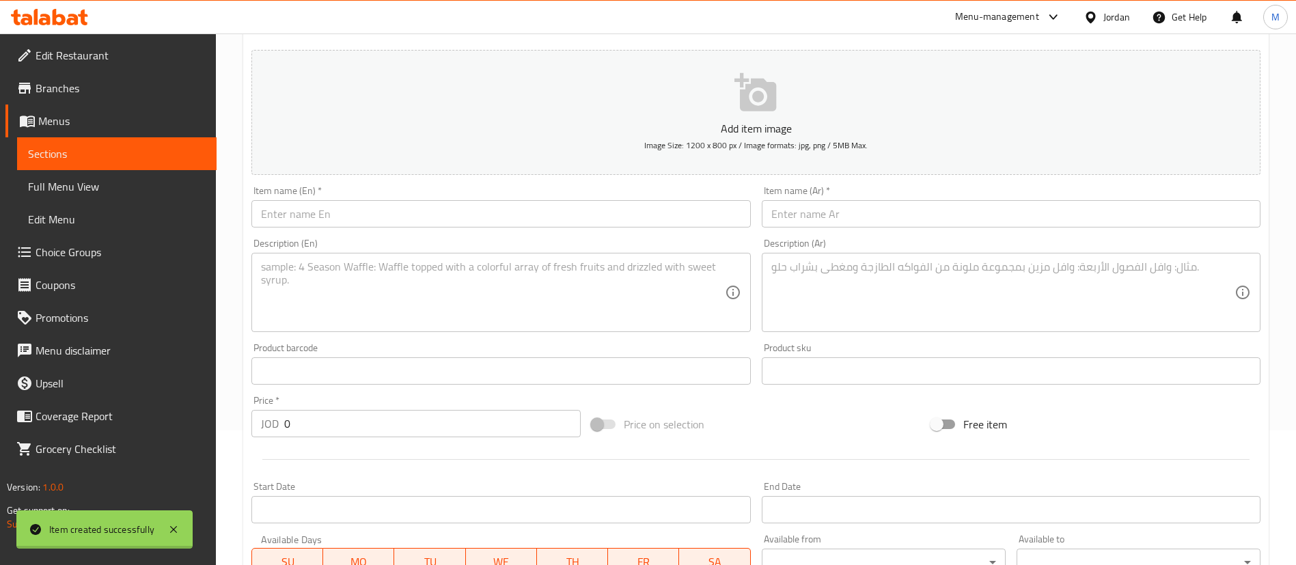
scroll to position [0, 0]
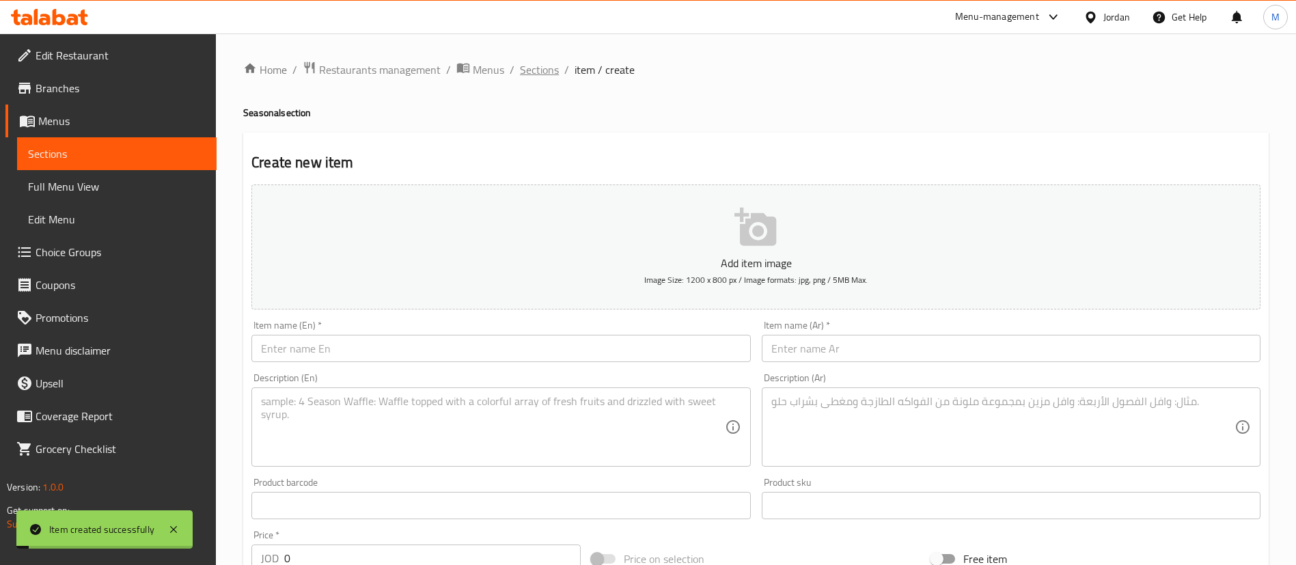
click at [526, 66] on span "Sections" at bounding box center [539, 69] width 39 height 16
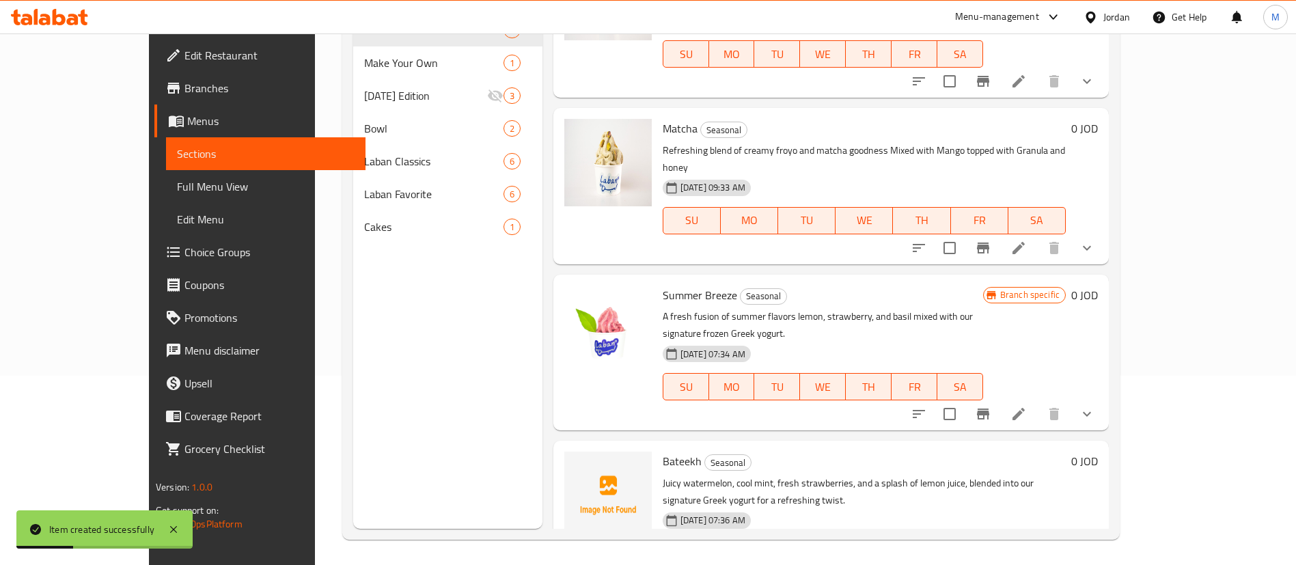
scroll to position [191, 0]
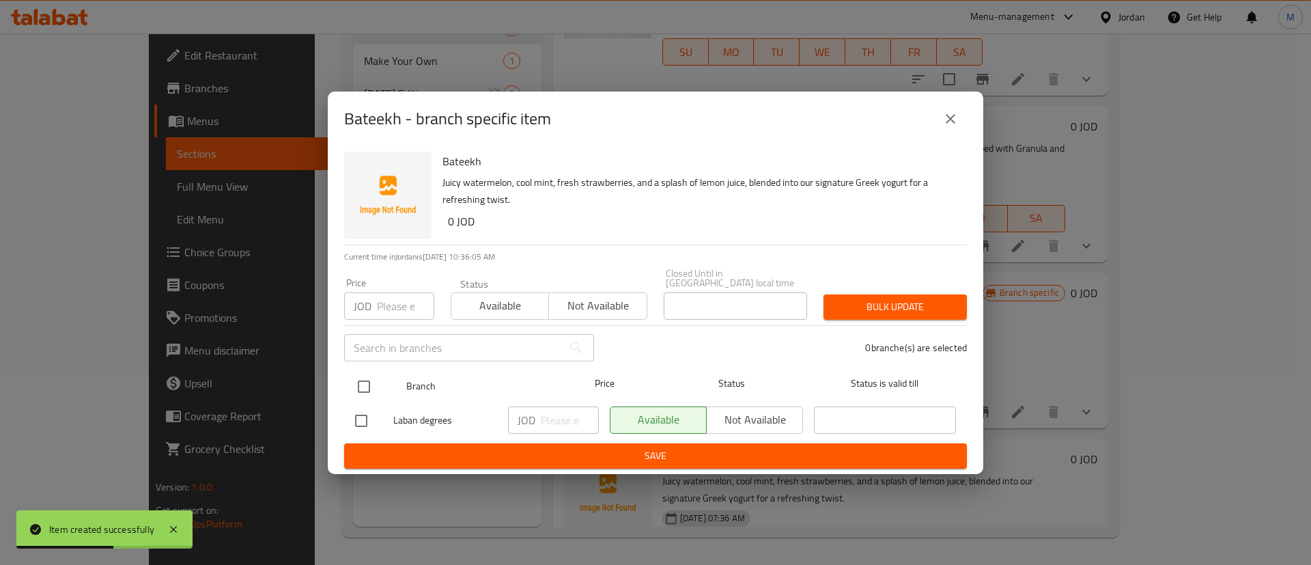
click at [370, 375] on input "checkbox" at bounding box center [364, 386] width 29 height 29
checkbox input "true"
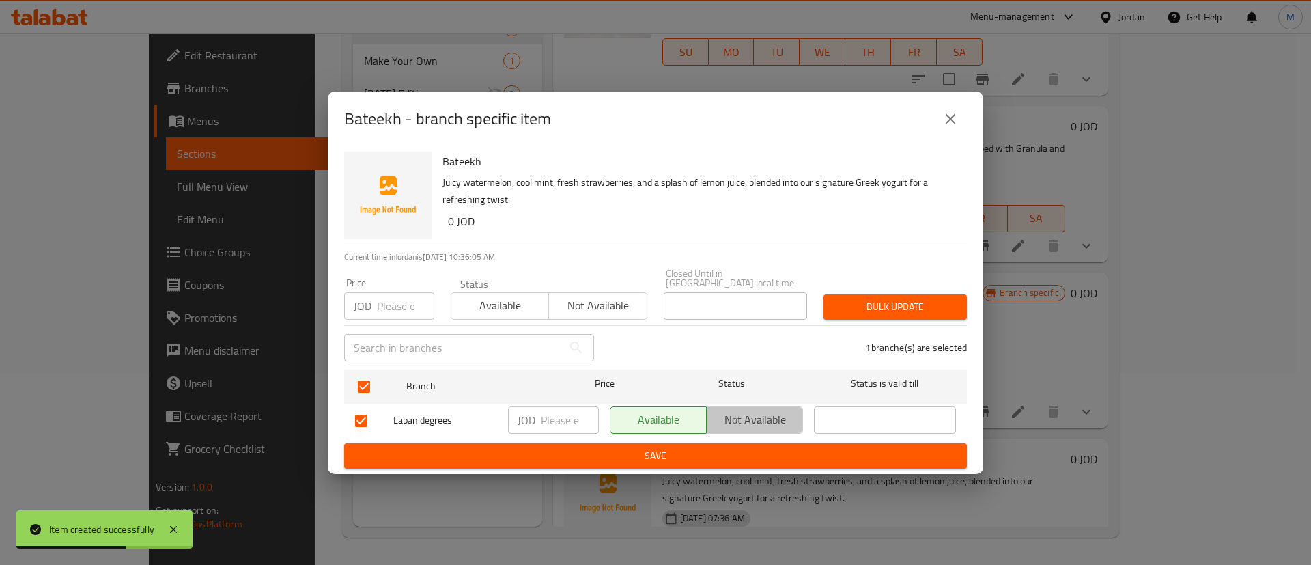
click at [739, 410] on span "Not available" at bounding box center [754, 420] width 85 height 20
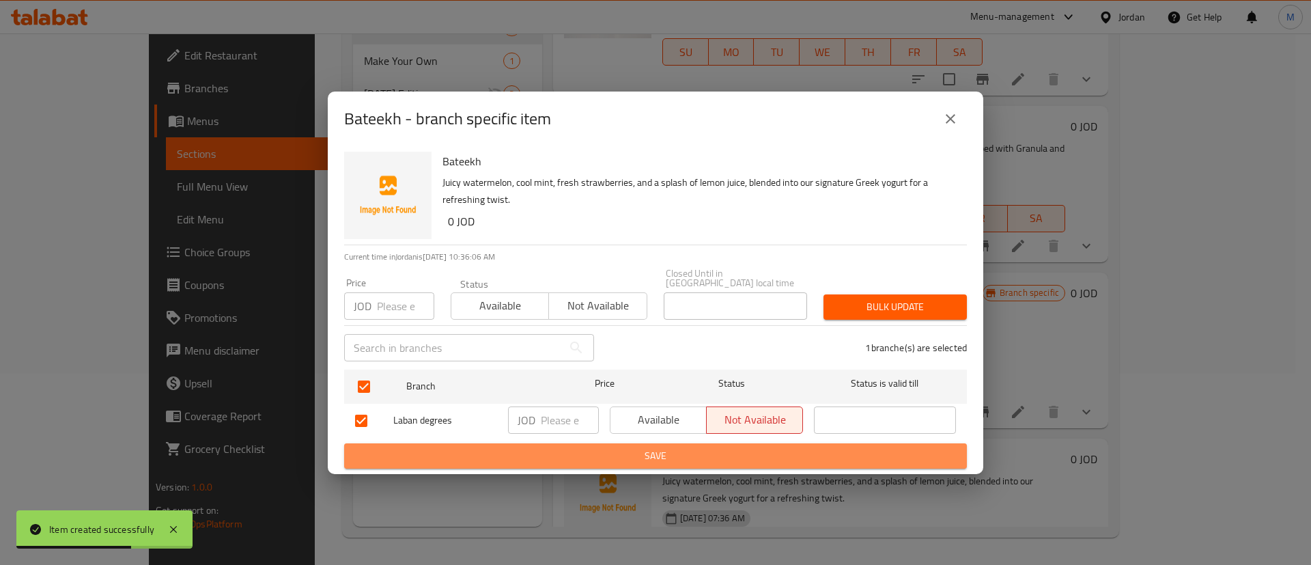
click at [738, 450] on span "Save" at bounding box center [655, 455] width 601 height 17
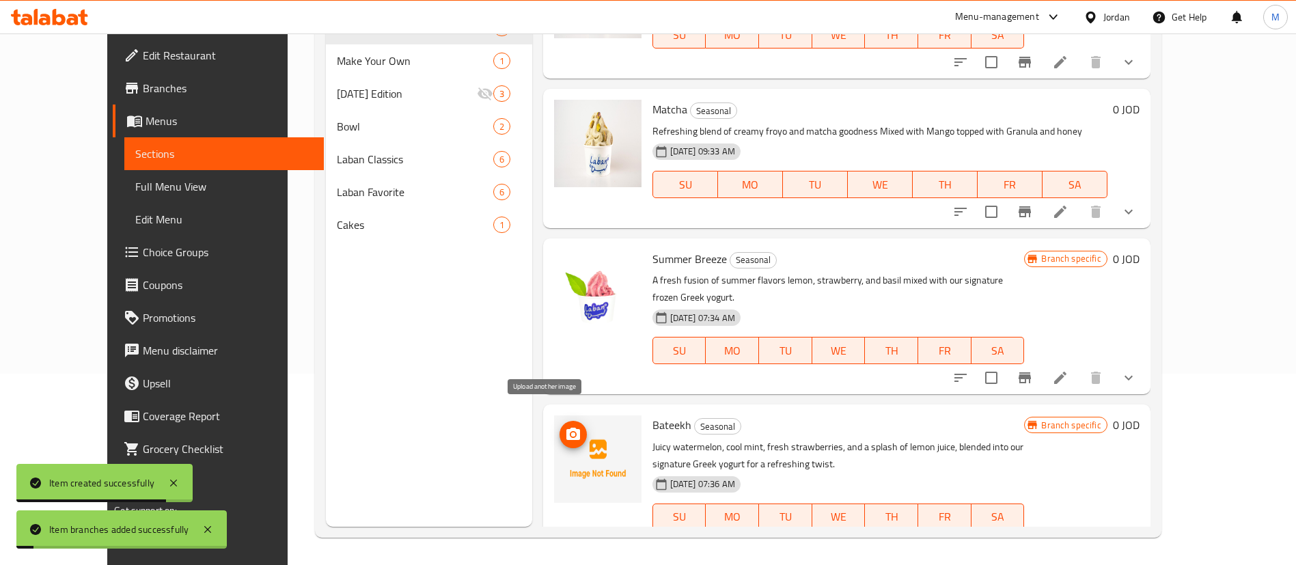
click at [559, 426] on span "upload picture" at bounding box center [572, 434] width 27 height 16
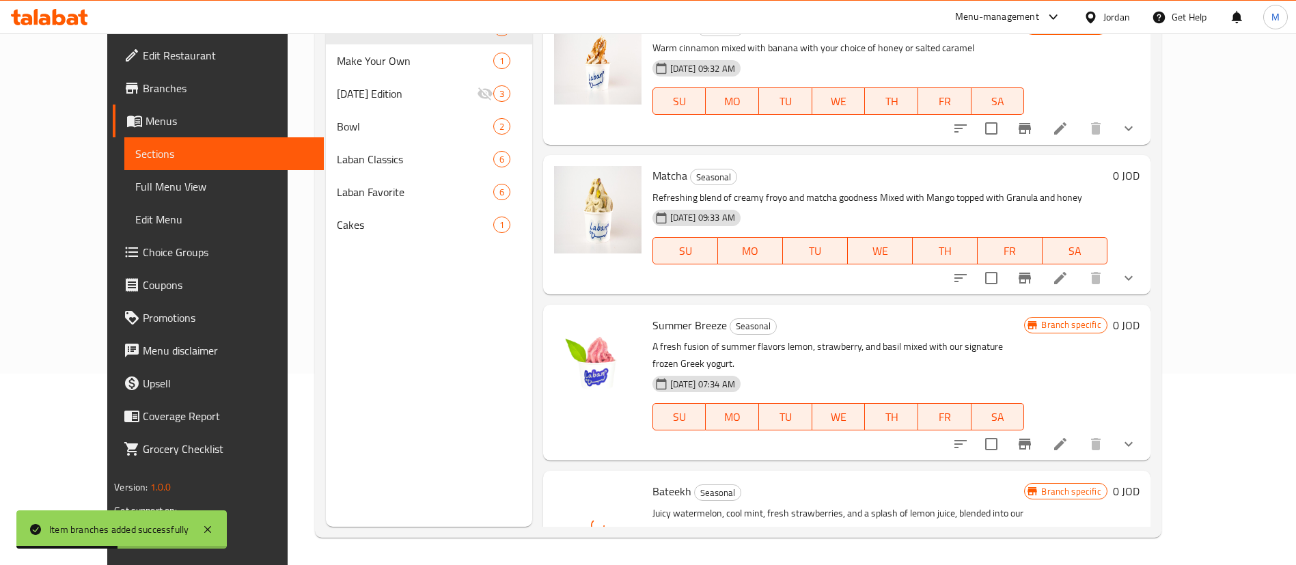
scroll to position [0, 0]
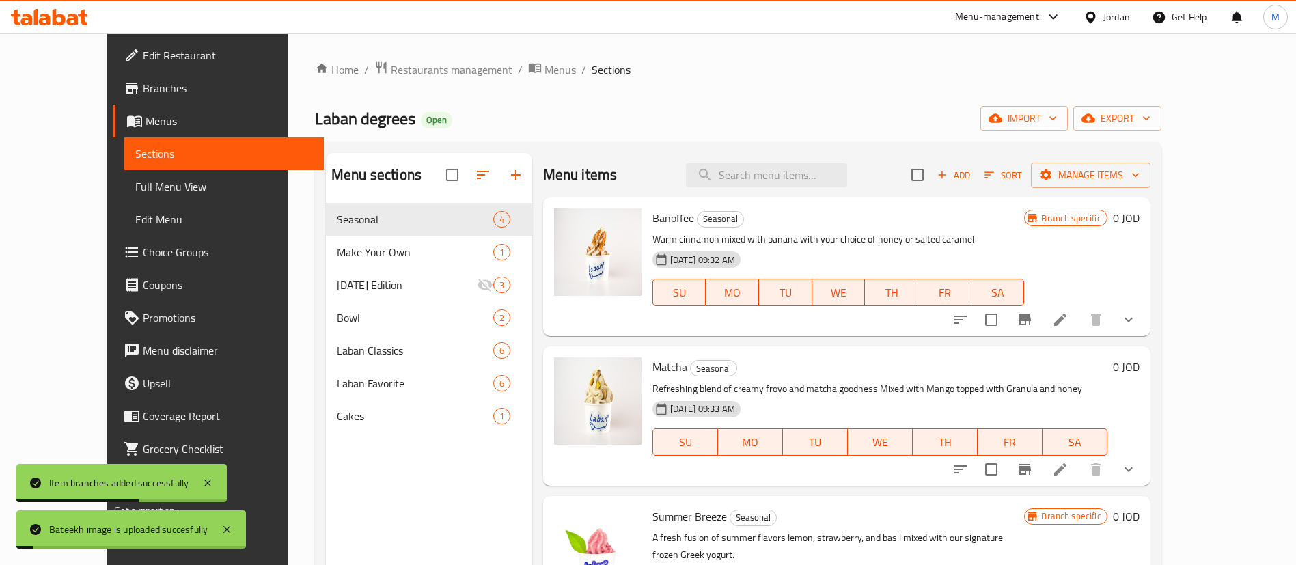
click at [994, 177] on icon "button" at bounding box center [989, 175] width 10 height 6
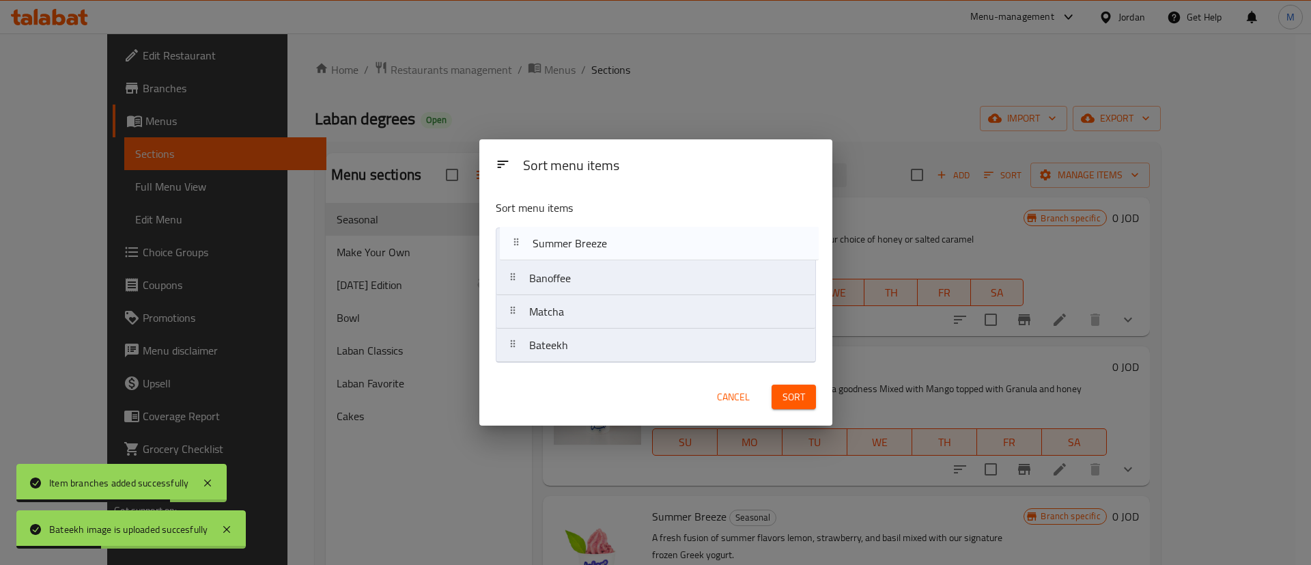
drag, startPoint x: 639, startPoint y: 311, endPoint x: 643, endPoint y: 231, distance: 80.0
click at [643, 231] on nav "Banoffee Matcha Summer Breeze Bateekh" at bounding box center [656, 294] width 320 height 135
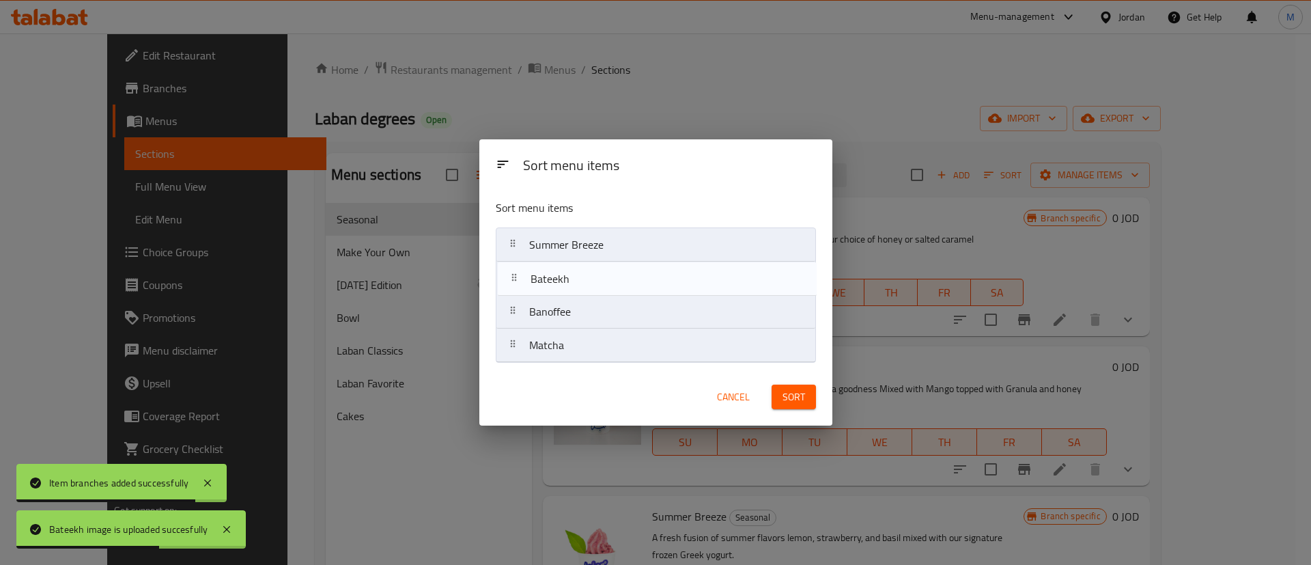
drag, startPoint x: 636, startPoint y: 332, endPoint x: 638, endPoint y: 277, distance: 55.4
click at [638, 277] on nav "Summer Breeze Banoffee Matcha Bateekh" at bounding box center [656, 294] width 320 height 135
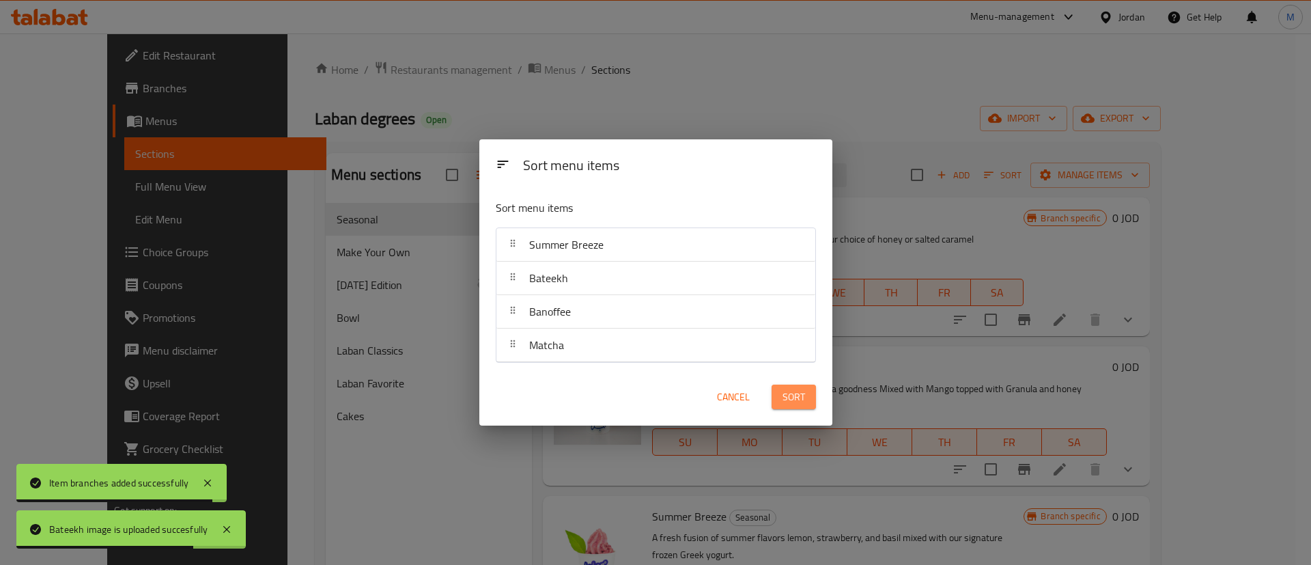
click at [775, 398] on button "Sort" at bounding box center [794, 397] width 44 height 25
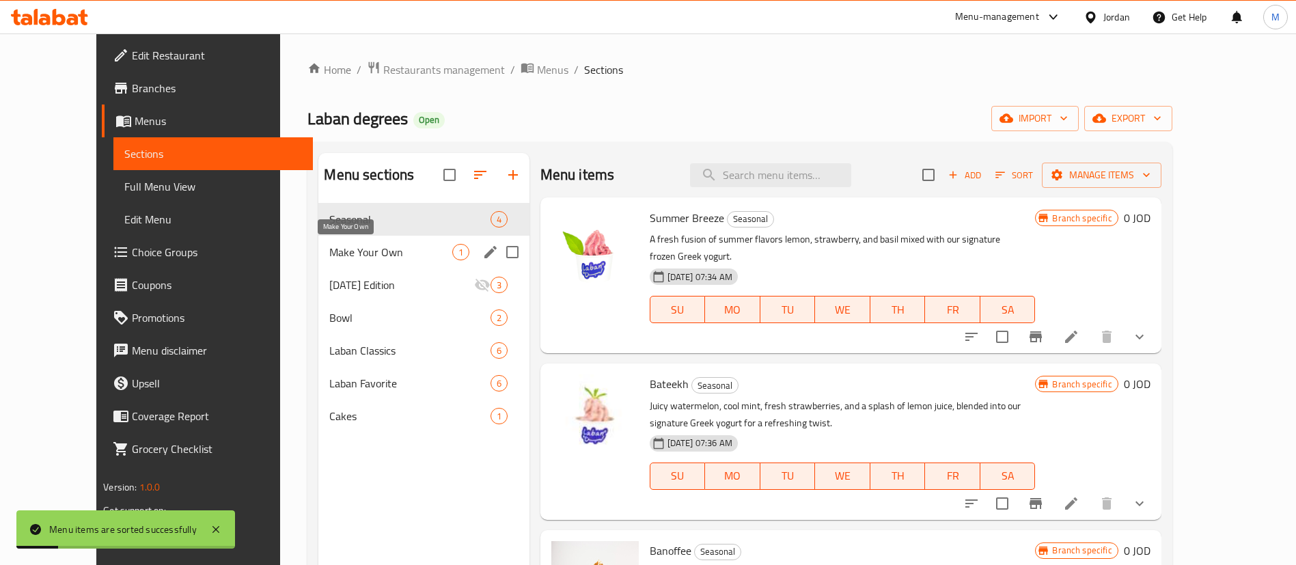
click at [348, 250] on span "Make Your Own" at bounding box center [390, 252] width 122 height 16
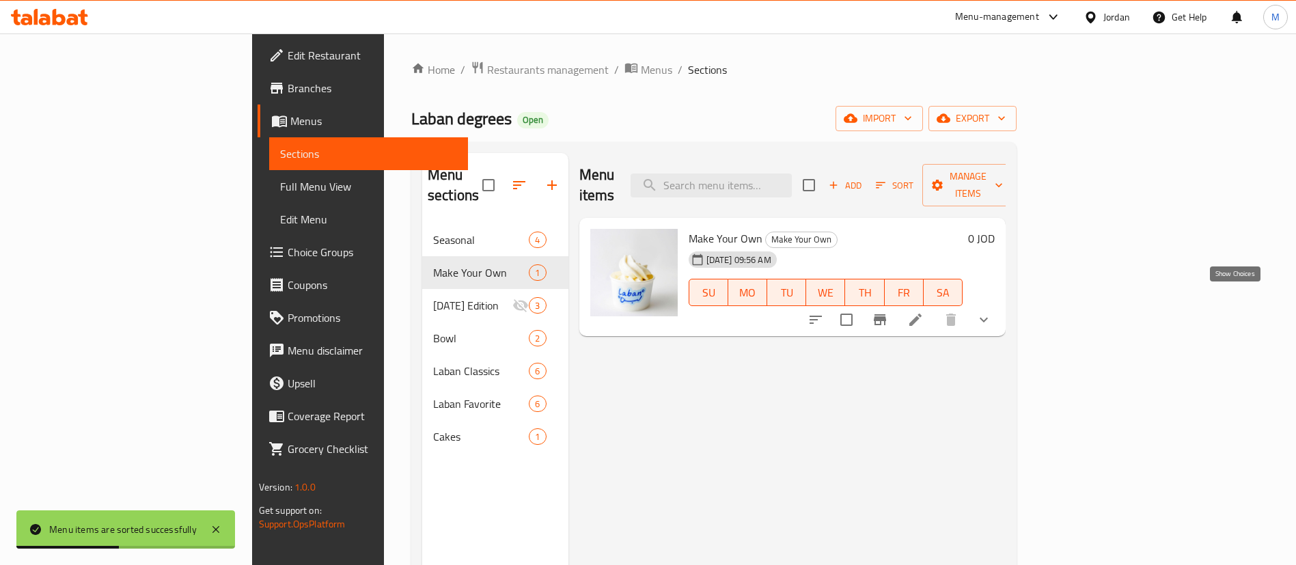
click at [992, 311] on icon "show more" at bounding box center [983, 319] width 16 height 16
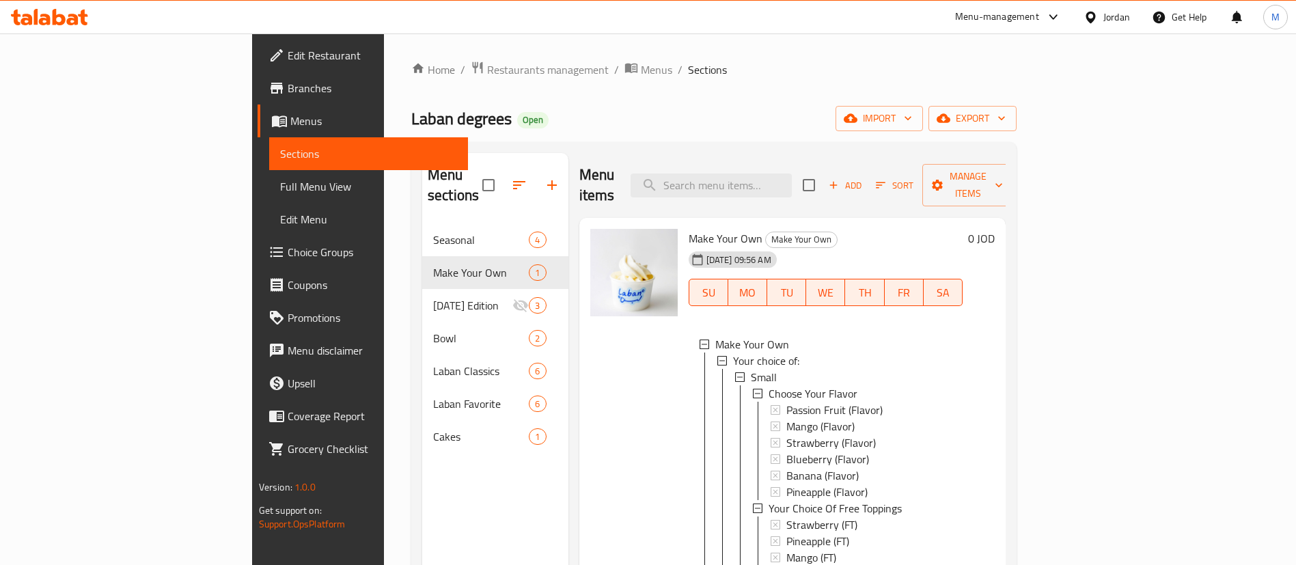
click at [288, 257] on span "Choice Groups" at bounding box center [373, 252] width 170 height 16
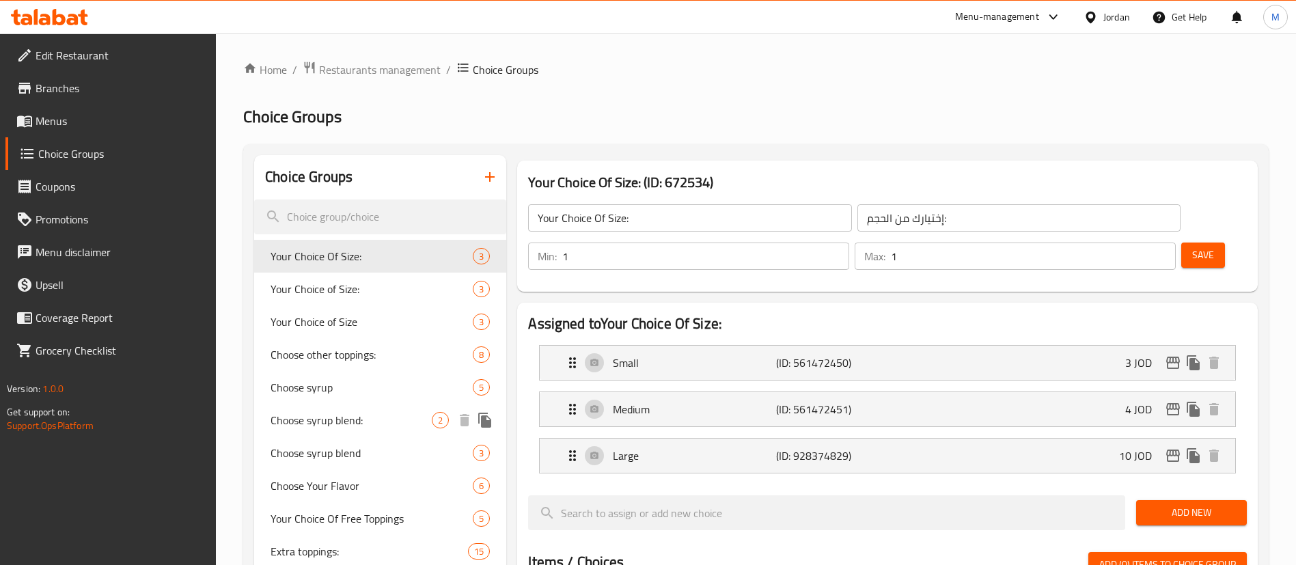
scroll to position [102, 0]
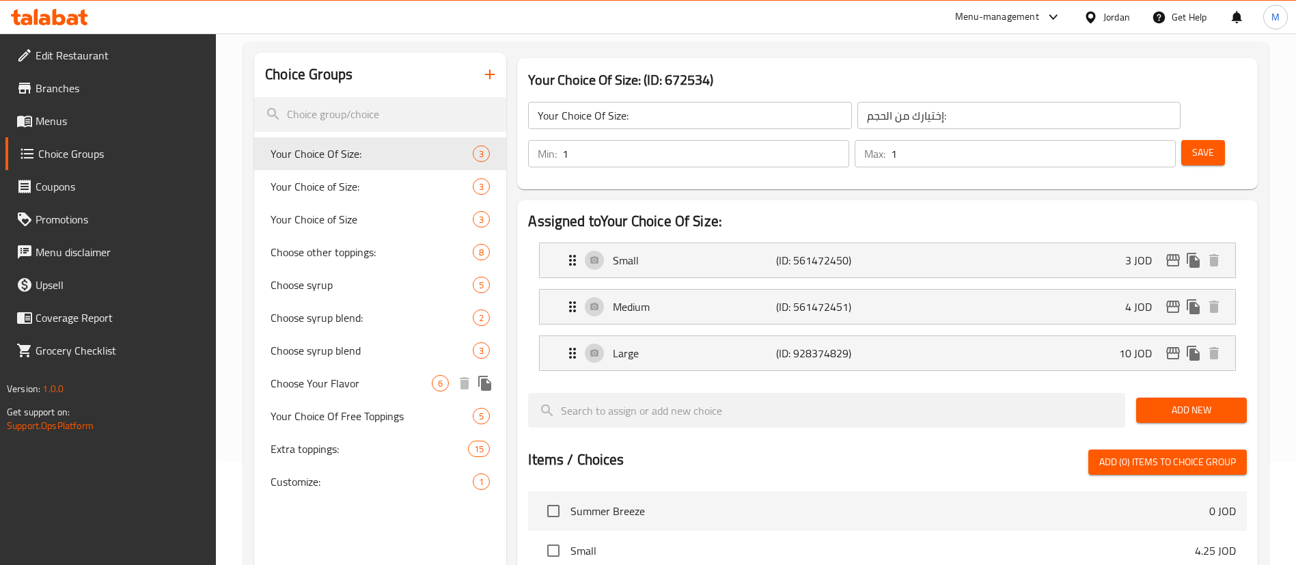
click at [380, 382] on span "Choose Your Flavor" at bounding box center [350, 383] width 161 height 16
type input "Choose Your Flavor"
type input "اختر الفاكهة الخاصة بك"
type input "3"
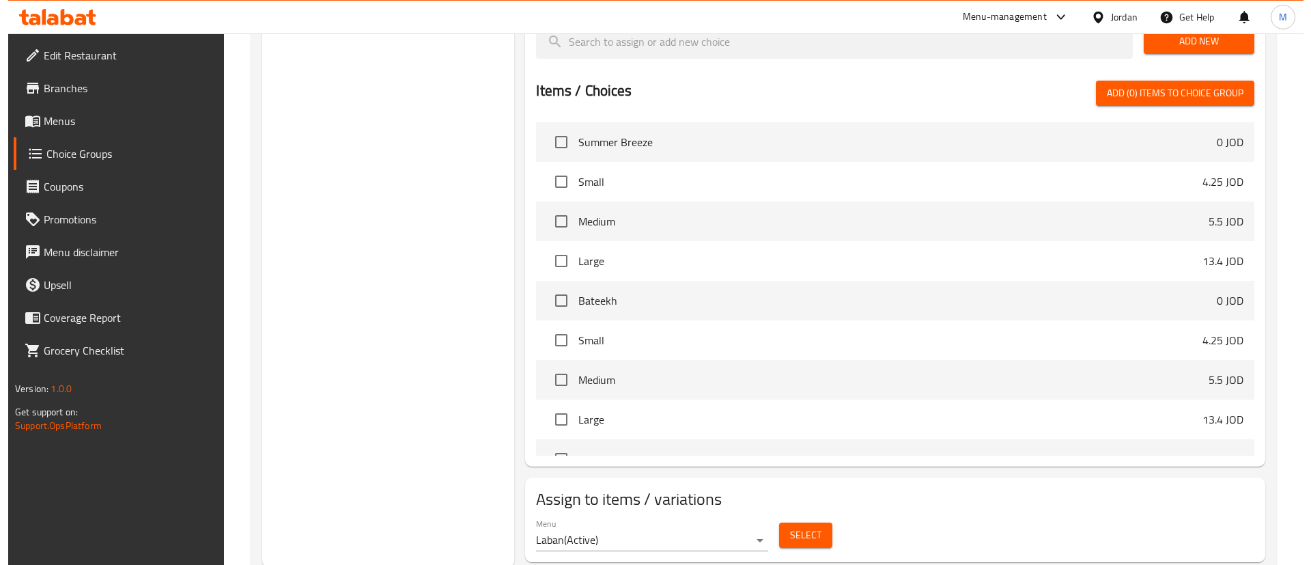
scroll to position [613, 0]
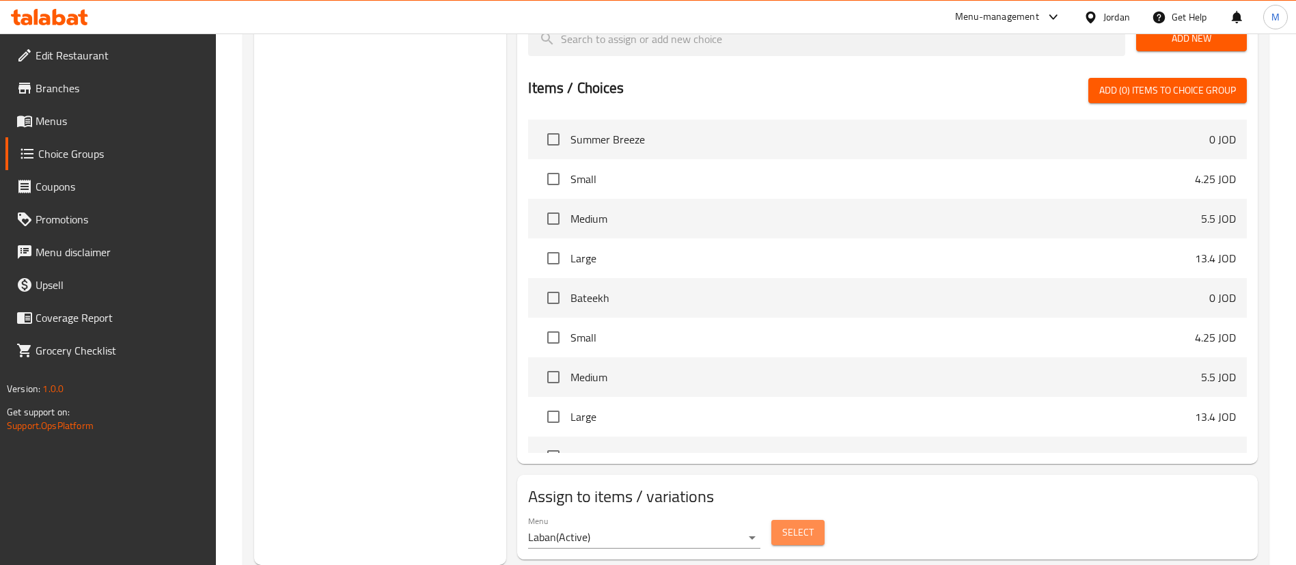
click at [801, 524] on span "Select" at bounding box center [797, 532] width 31 height 17
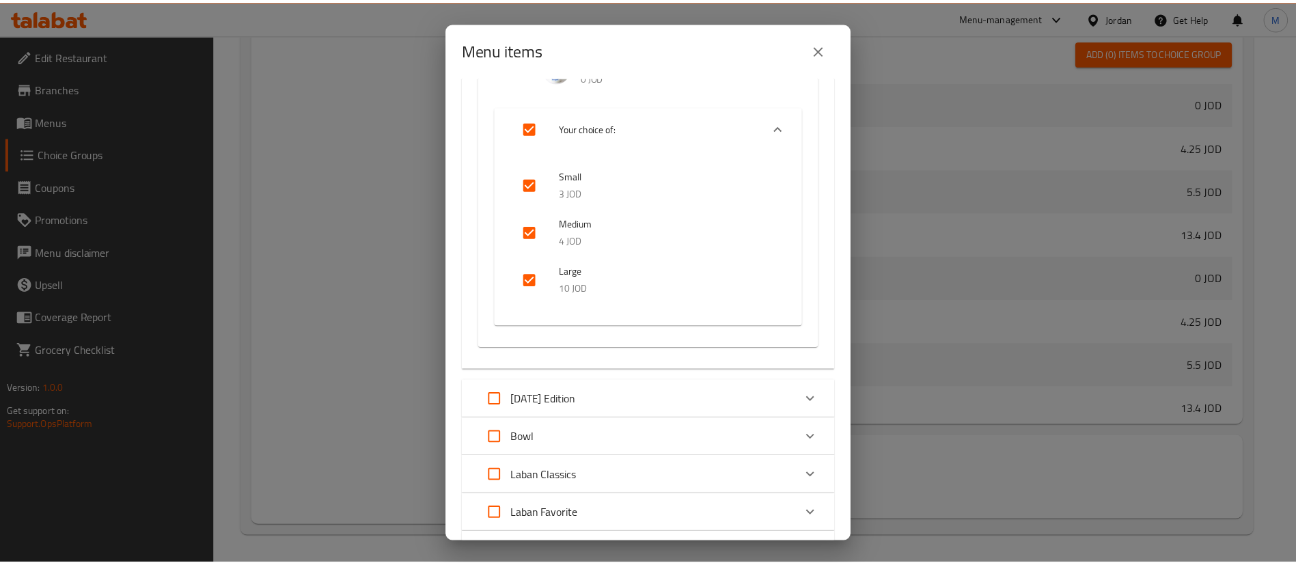
scroll to position [0, 0]
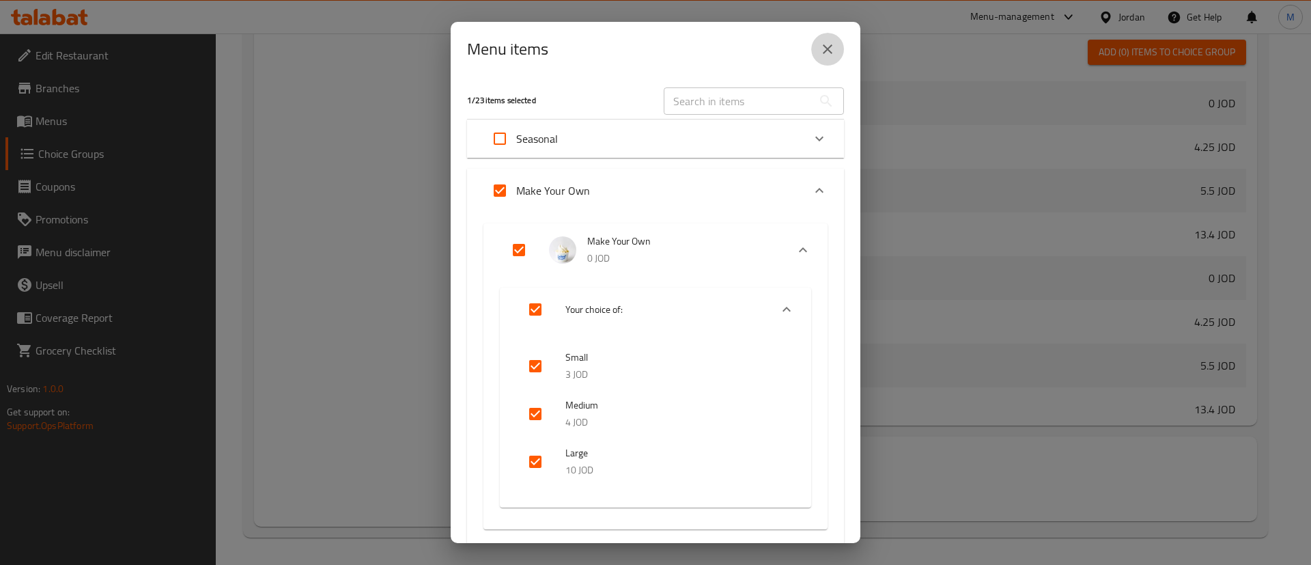
click at [834, 55] on icon "close" at bounding box center [828, 49] width 16 height 16
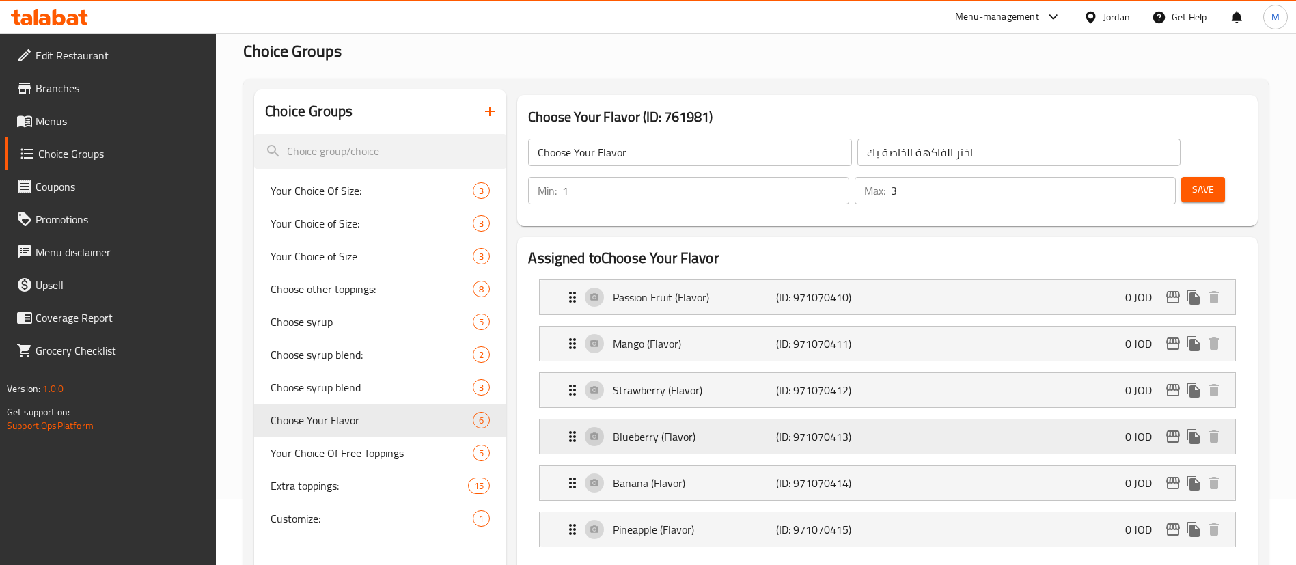
scroll to position [102, 0]
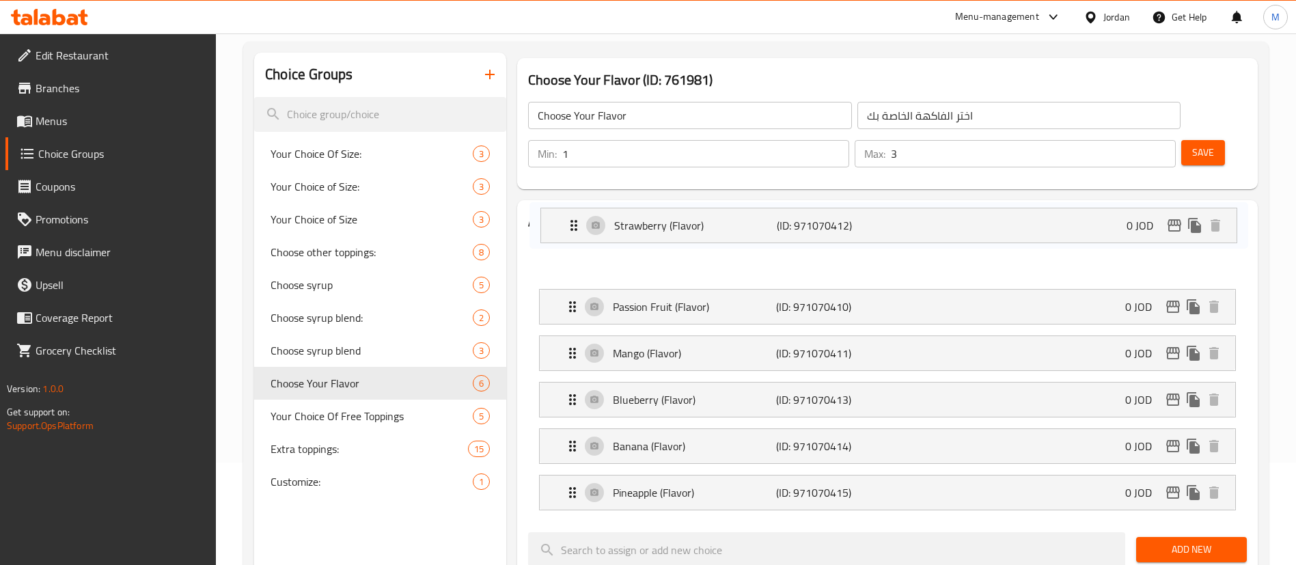
drag, startPoint x: 572, startPoint y: 321, endPoint x: 573, endPoint y: 214, distance: 107.2
click at [573, 232] on nav "Passion Fruit (Flavor) (ID: 971070410) 0 JOD Name (En) Passion Fruit (Flavor) N…" at bounding box center [887, 377] width 719 height 290
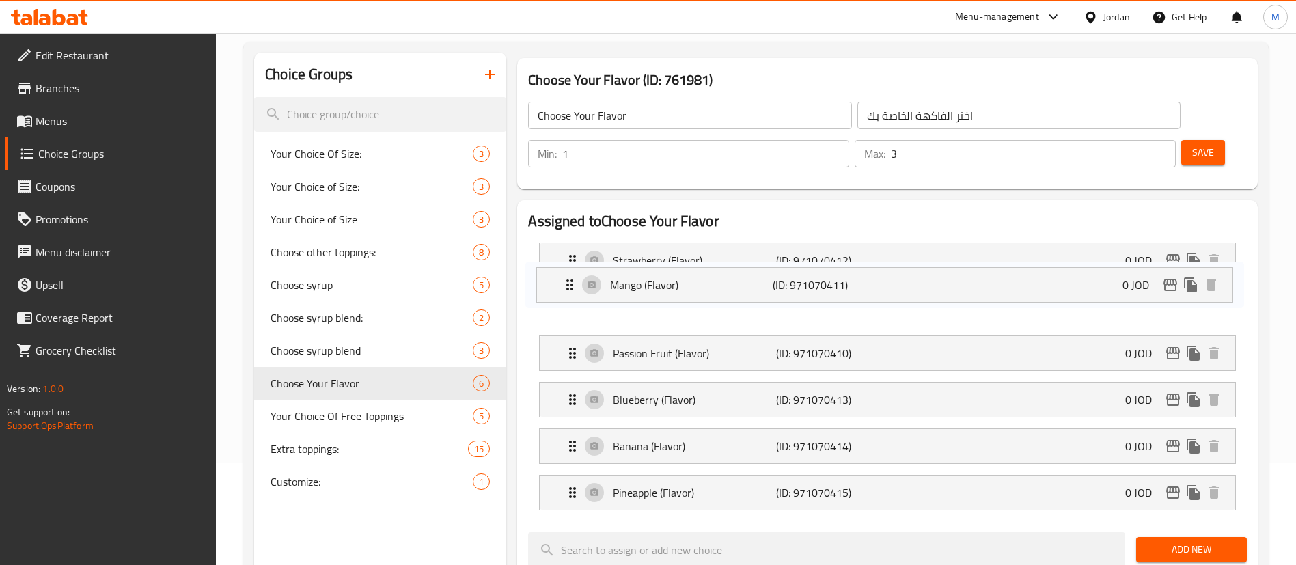
drag, startPoint x: 572, startPoint y: 311, endPoint x: 567, endPoint y: 262, distance: 50.1
click at [567, 262] on nav "Strawberry (Flavor) (ID: 971070412) 0 JOD Name (En) Strawberry (Flavor) Name (E…" at bounding box center [887, 377] width 719 height 290
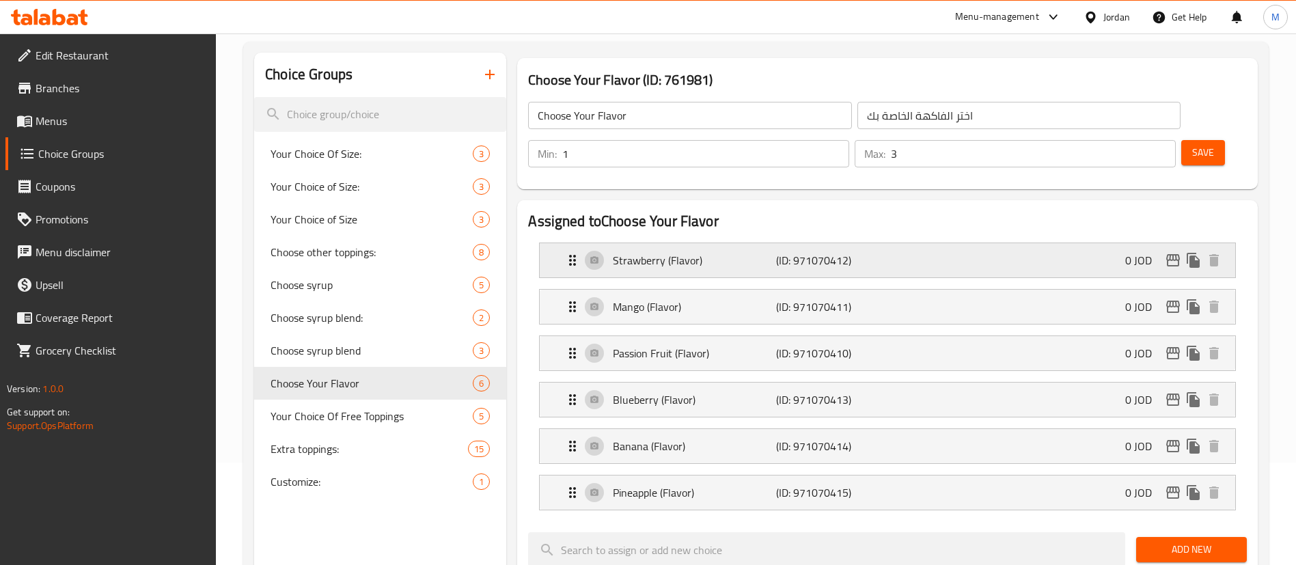
click at [691, 252] on p "Strawberry (Flavor)" at bounding box center [694, 260] width 163 height 16
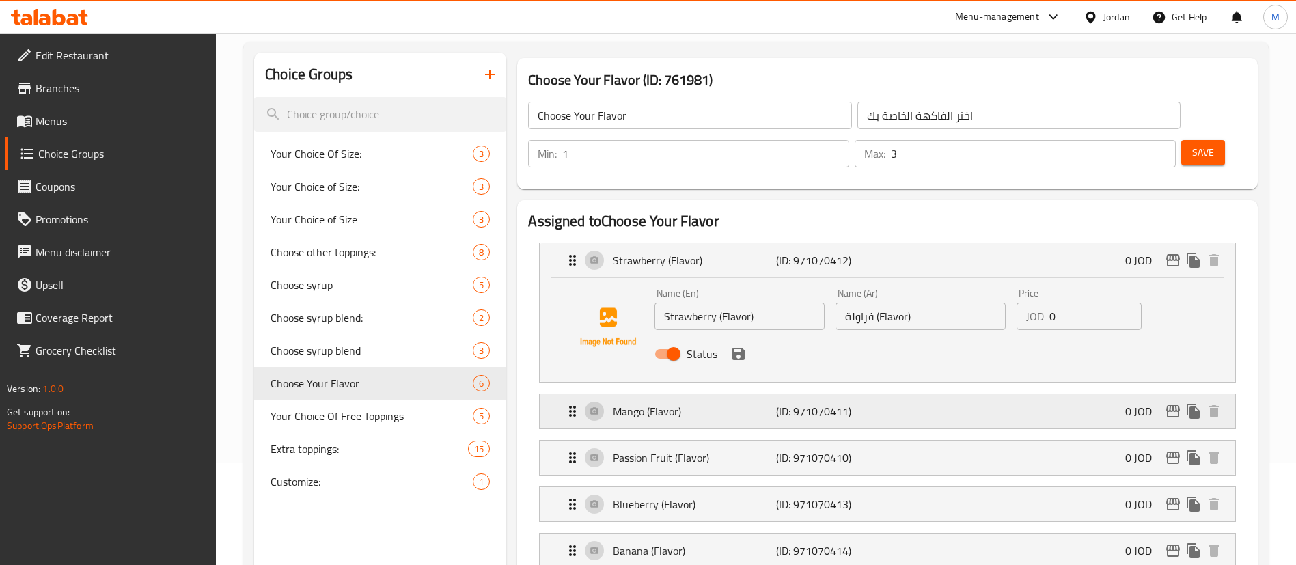
click at [697, 403] on p "Mango (Flavor)" at bounding box center [694, 411] width 163 height 16
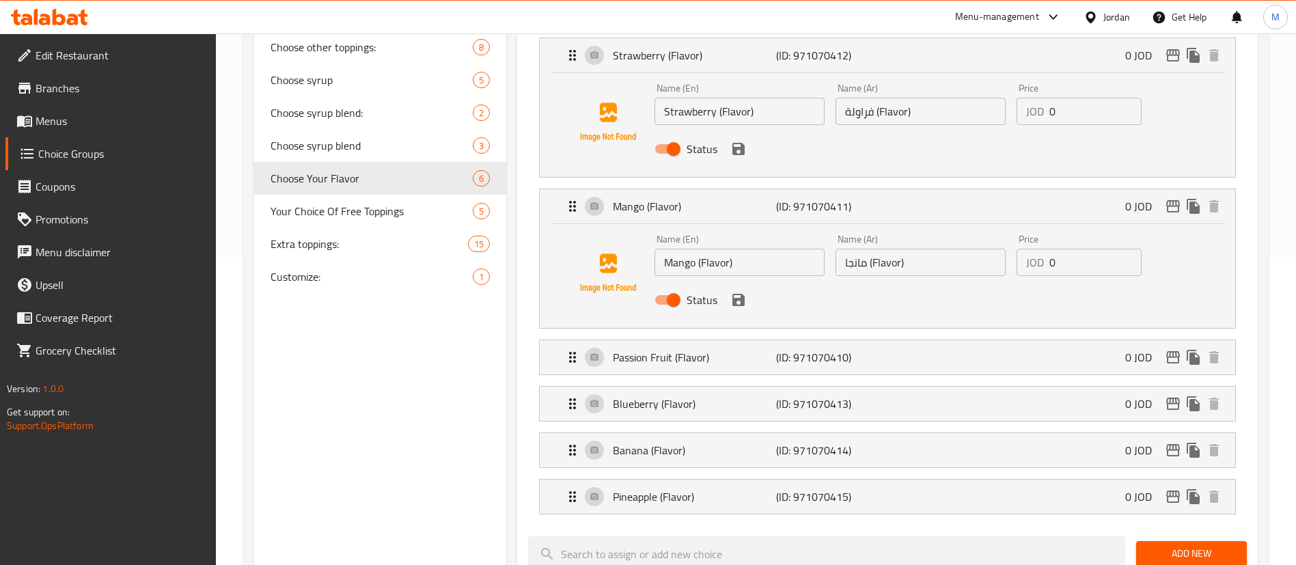
scroll to position [311, 0]
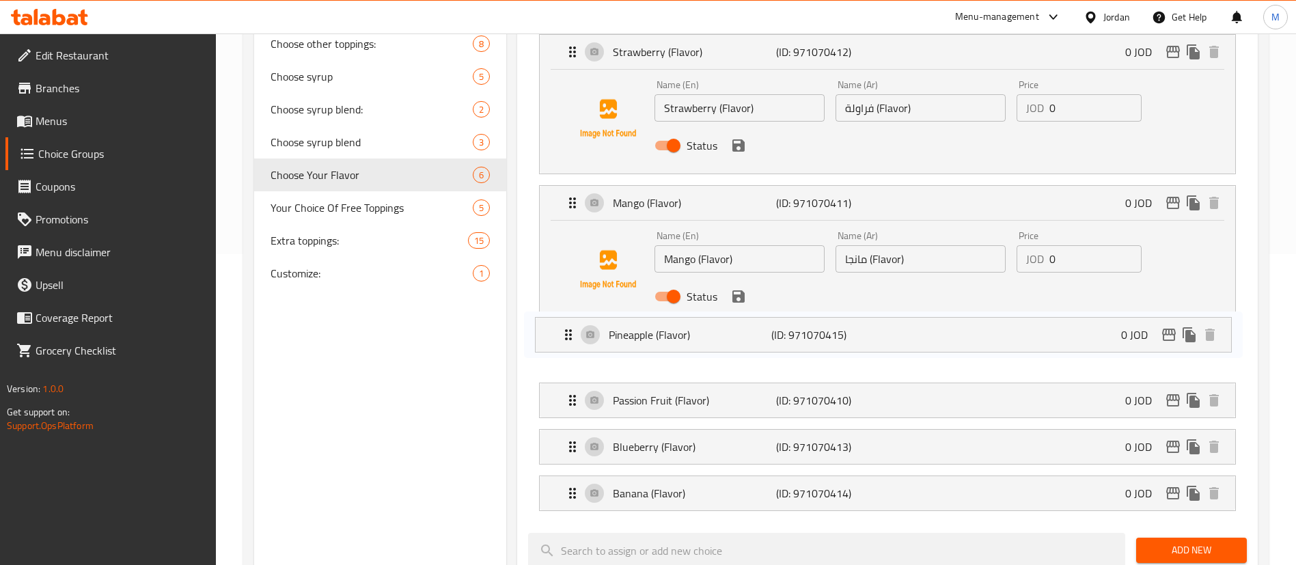
drag, startPoint x: 575, startPoint y: 460, endPoint x: 571, endPoint y: 319, distance: 140.8
click at [571, 319] on nav "Strawberry (Flavor) (ID: 971070412) 0 JOD Name (En) Strawberry (Flavor) Name (E…" at bounding box center [887, 272] width 719 height 499
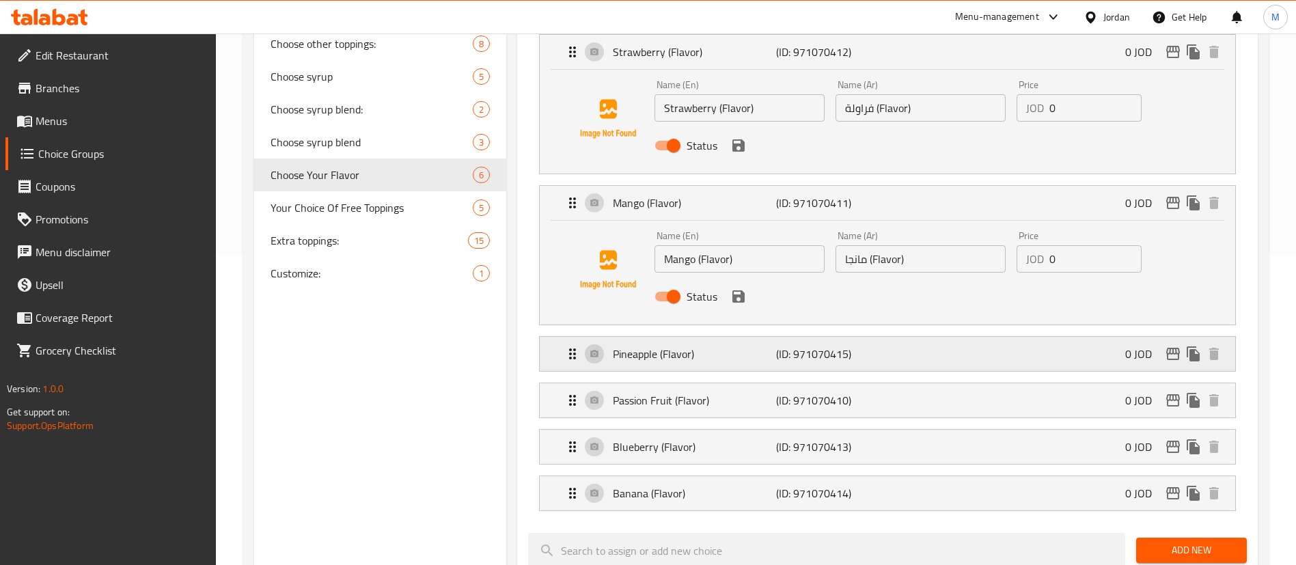
click at [676, 337] on div "Pineapple (Flavor) (ID: 971070415) 0 JOD" at bounding box center [891, 354] width 654 height 34
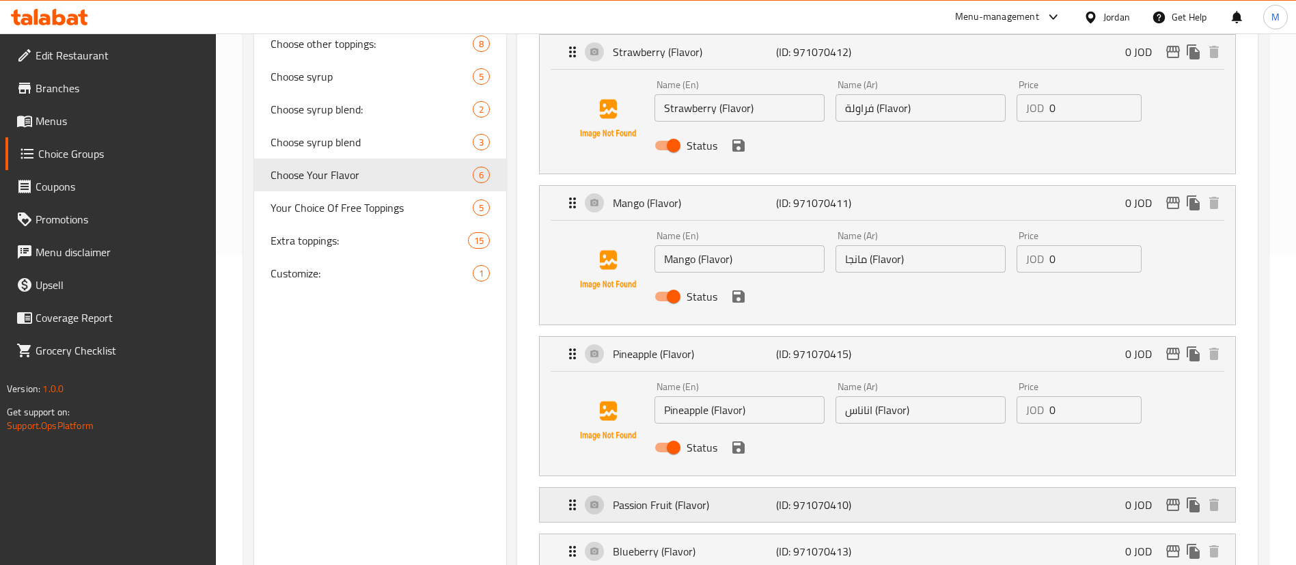
click at [641, 497] on p "Passion Fruit (Flavor)" at bounding box center [694, 505] width 163 height 16
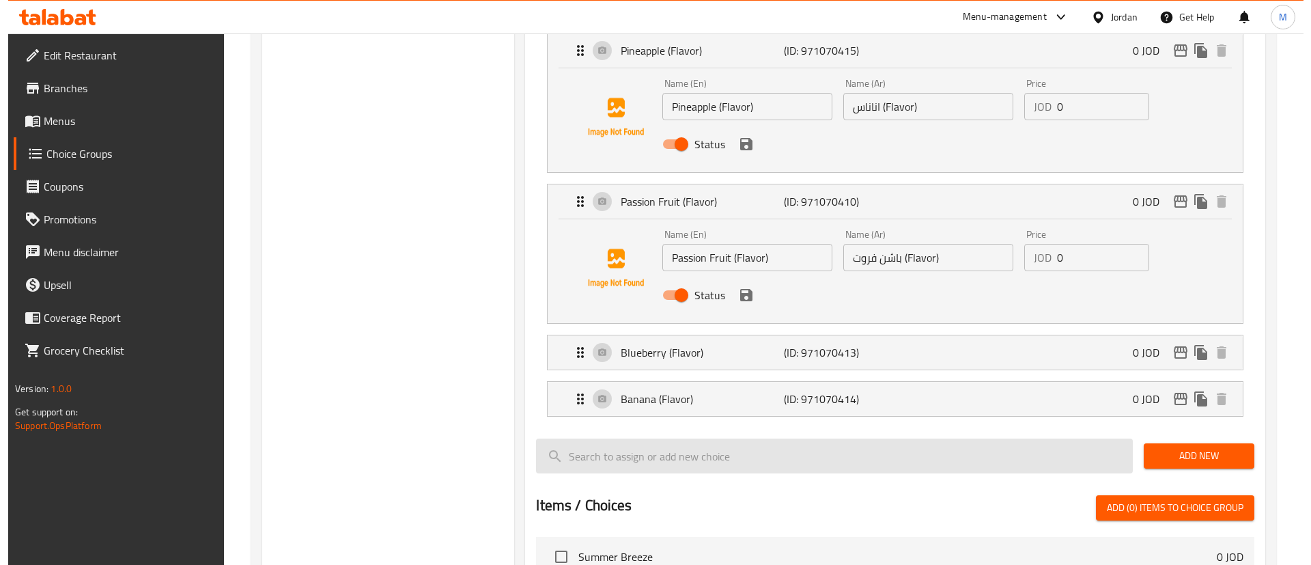
scroll to position [721, 0]
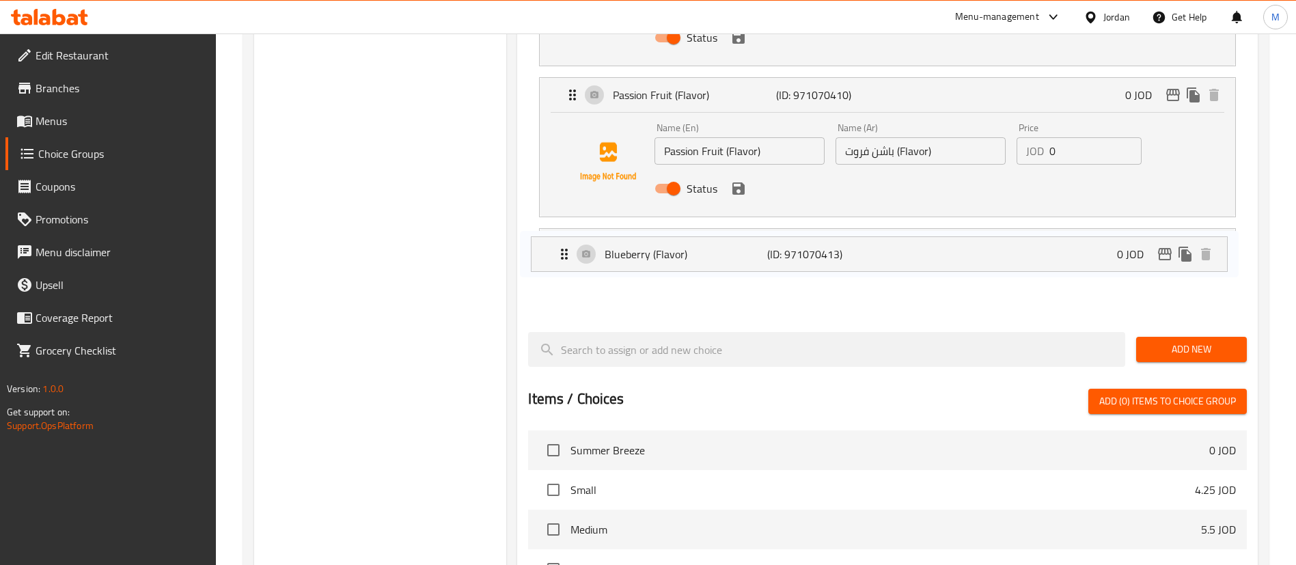
drag, startPoint x: 572, startPoint y: 210, endPoint x: 563, endPoint y: 261, distance: 51.3
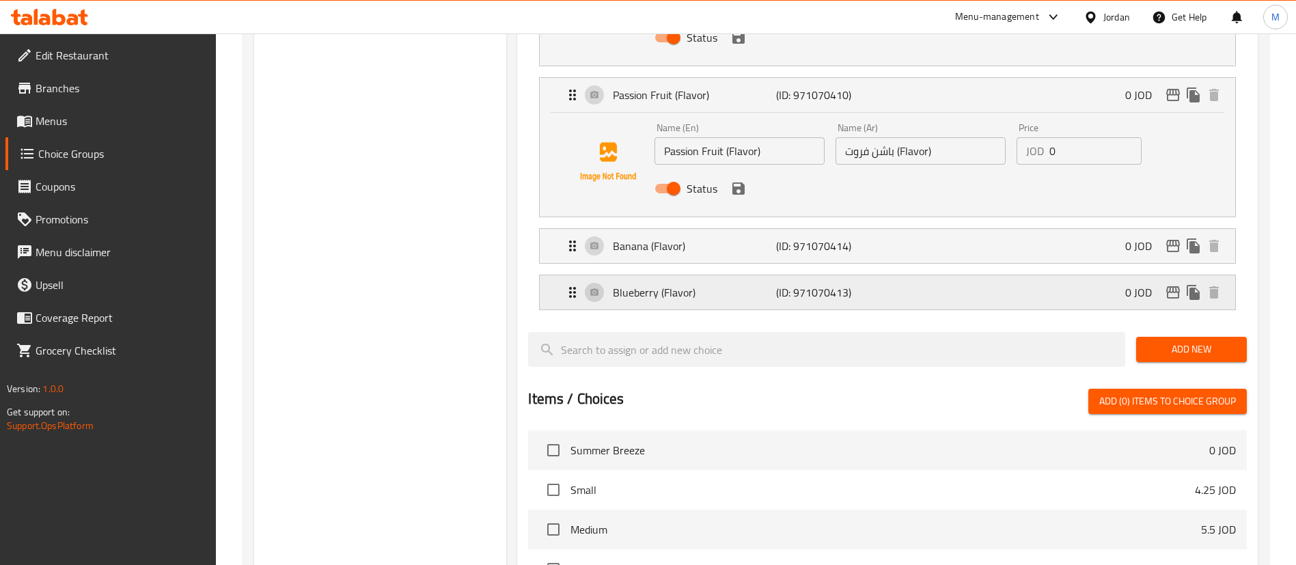
click at [1168, 284] on icon "edit" at bounding box center [1173, 292] width 16 height 16
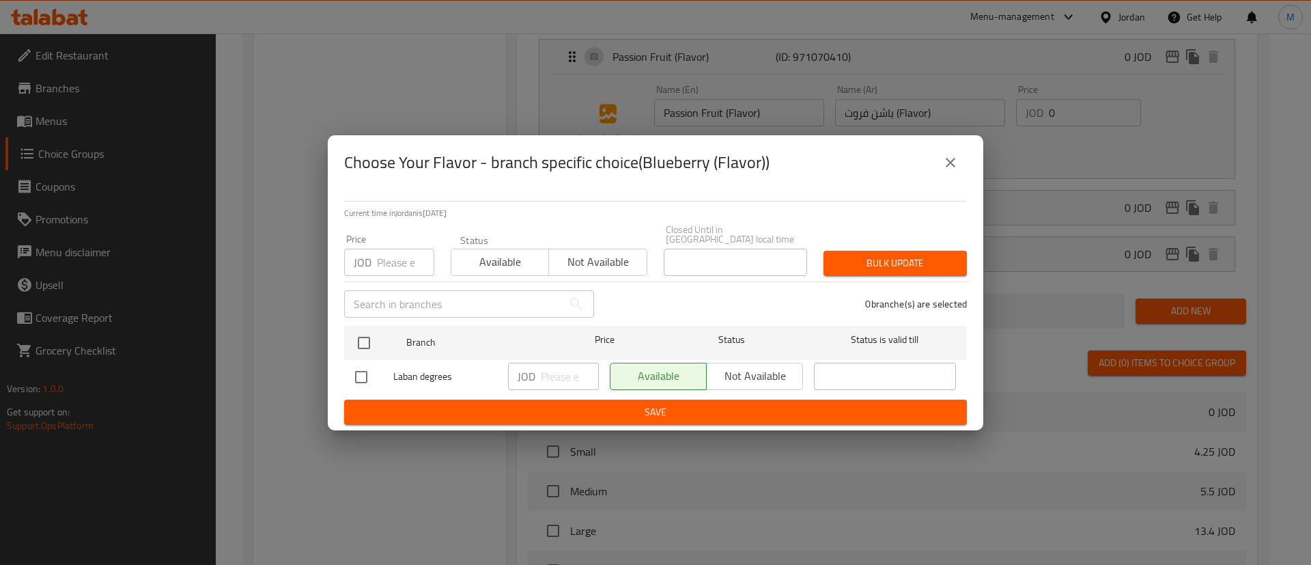
click at [945, 167] on icon "close" at bounding box center [951, 162] width 16 height 16
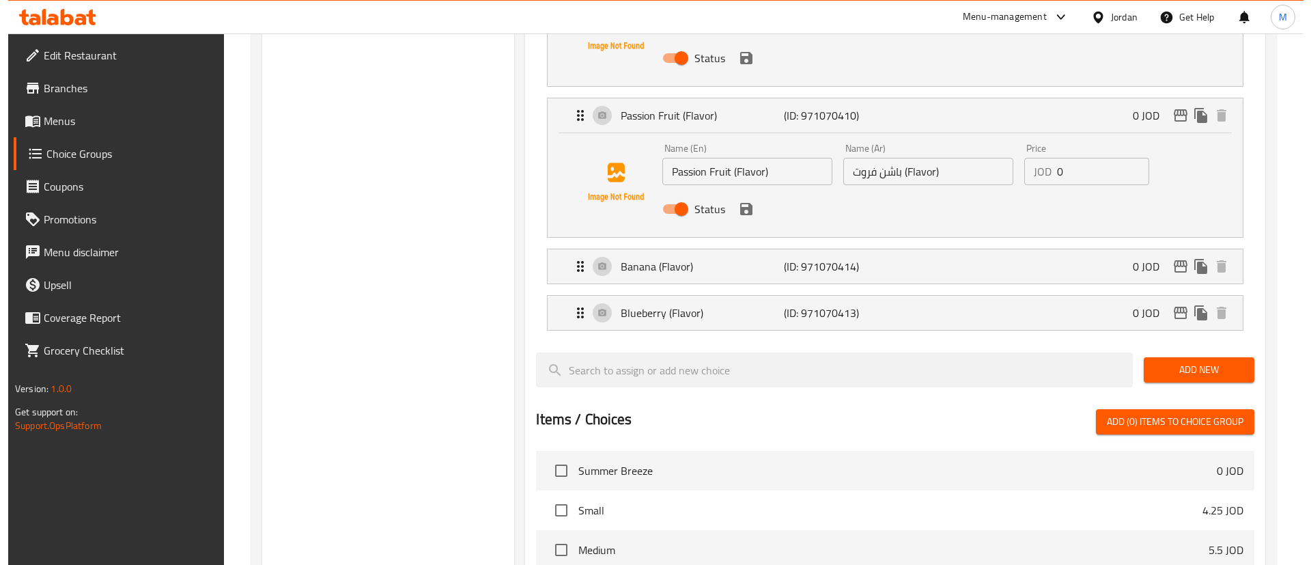
scroll to position [724, 0]
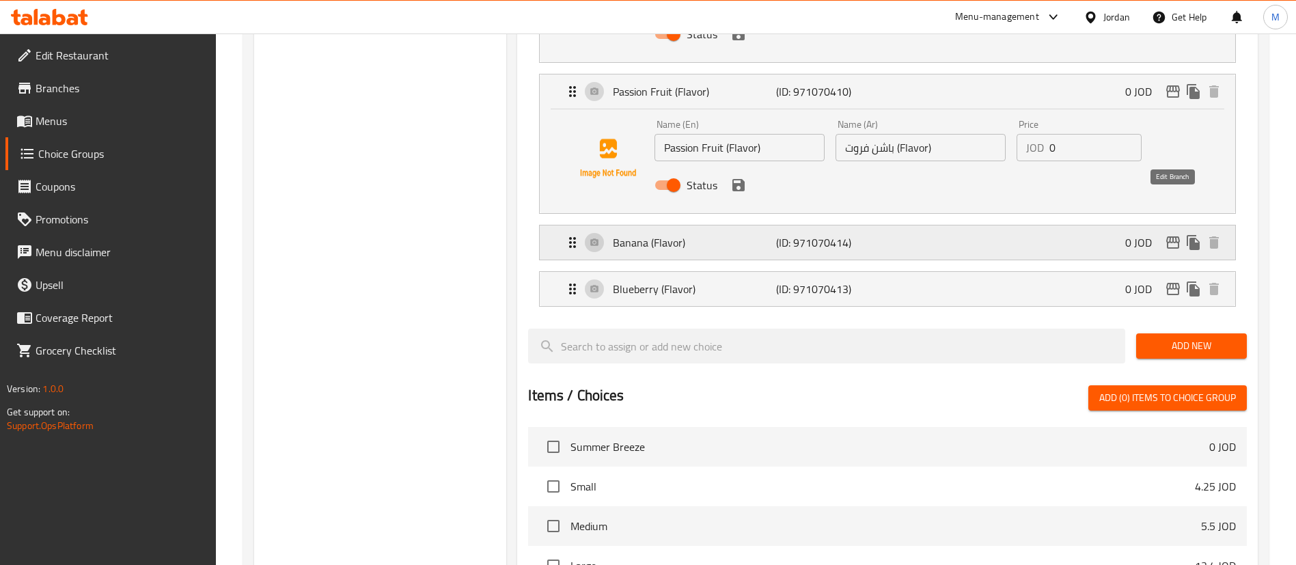
click at [1169, 234] on icon "edit" at bounding box center [1173, 242] width 16 height 16
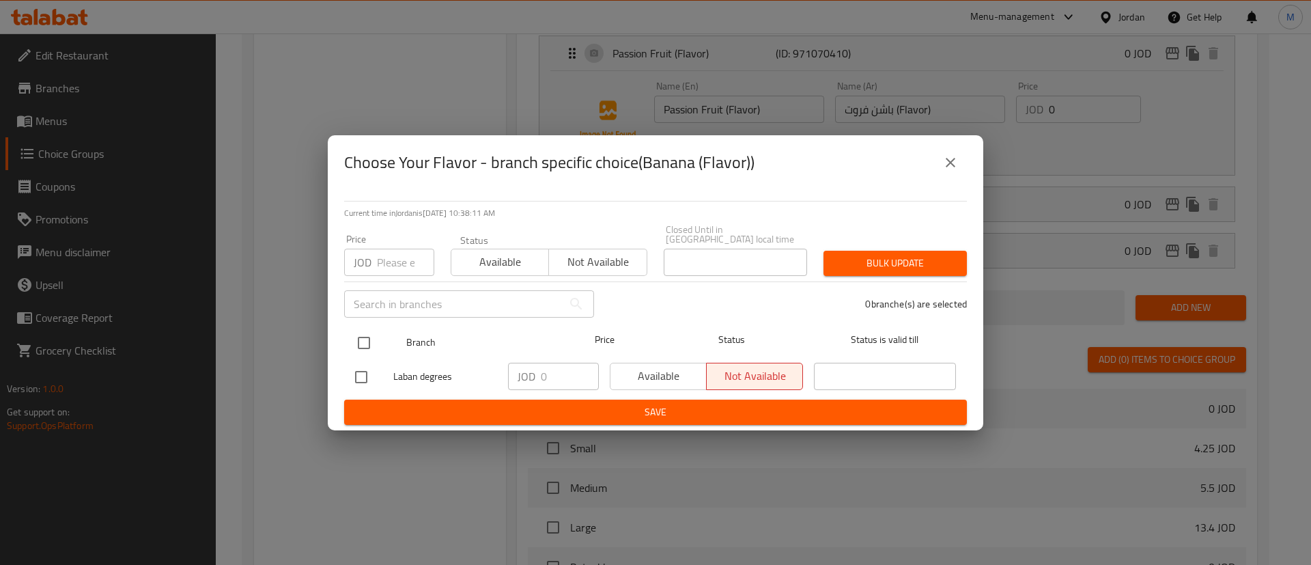
click at [367, 335] on input "checkbox" at bounding box center [364, 343] width 29 height 29
checkbox input "true"
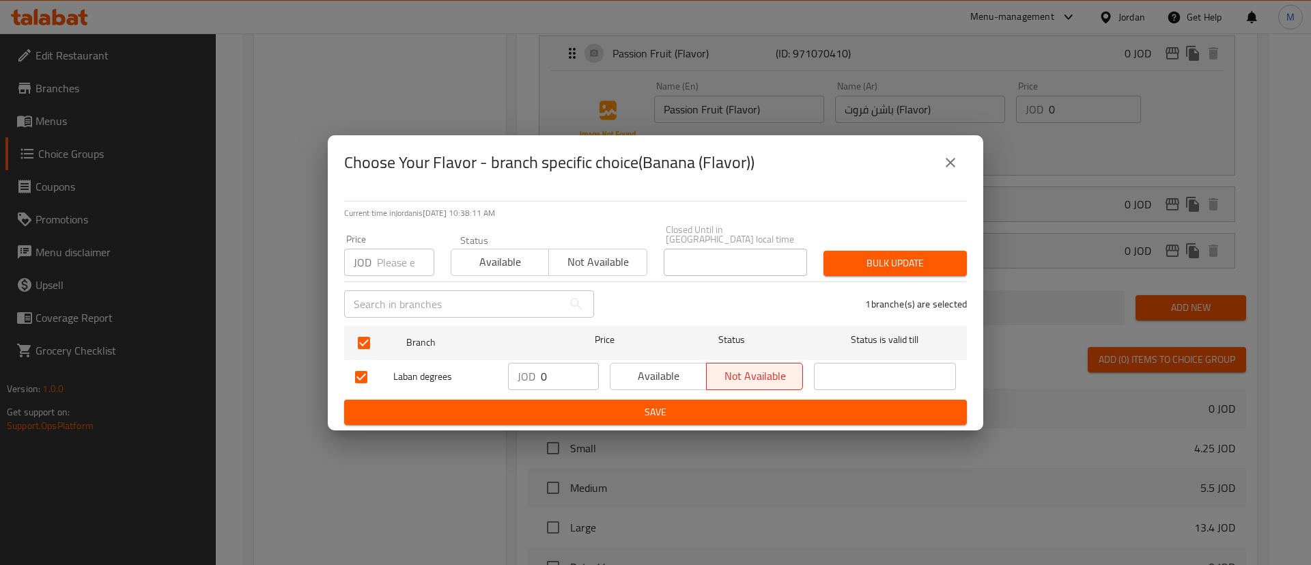
click at [657, 366] on span "Available" at bounding box center [658, 376] width 85 height 20
click at [649, 404] on span "Save" at bounding box center [655, 412] width 601 height 17
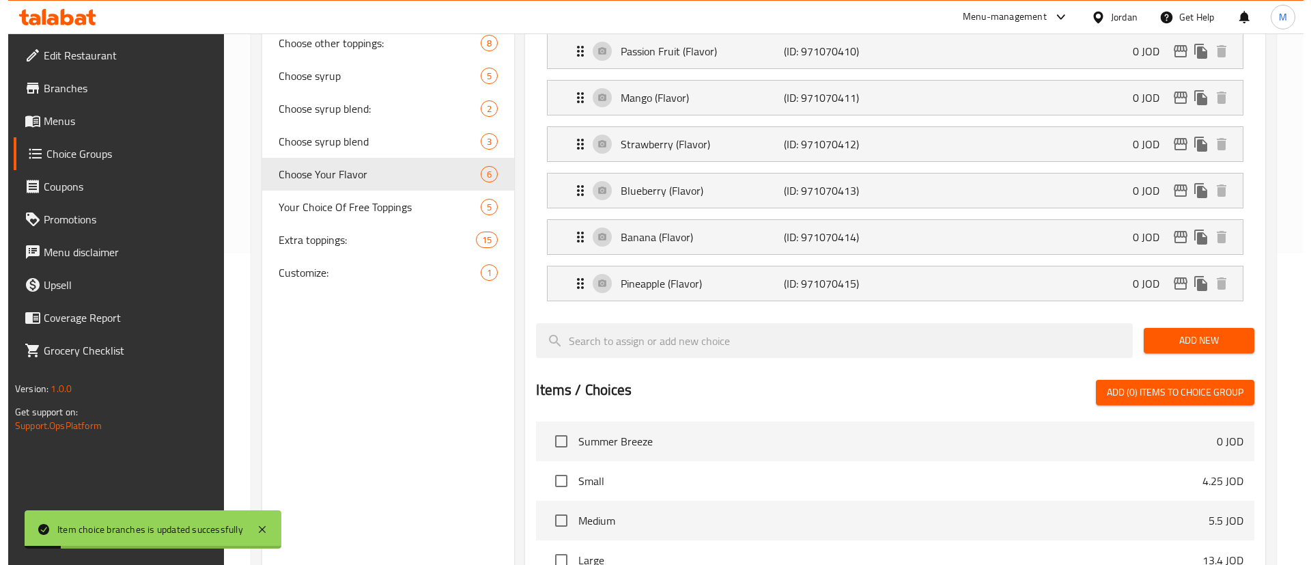
scroll to position [204, 0]
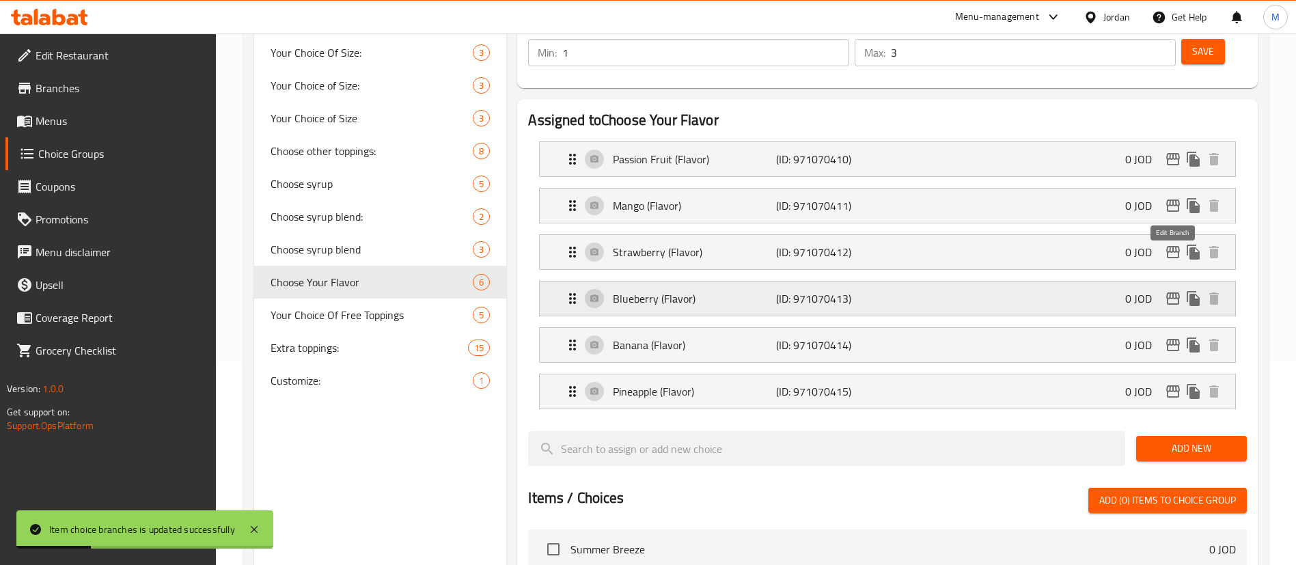
click at [1175, 290] on icon "edit" at bounding box center [1173, 298] width 16 height 16
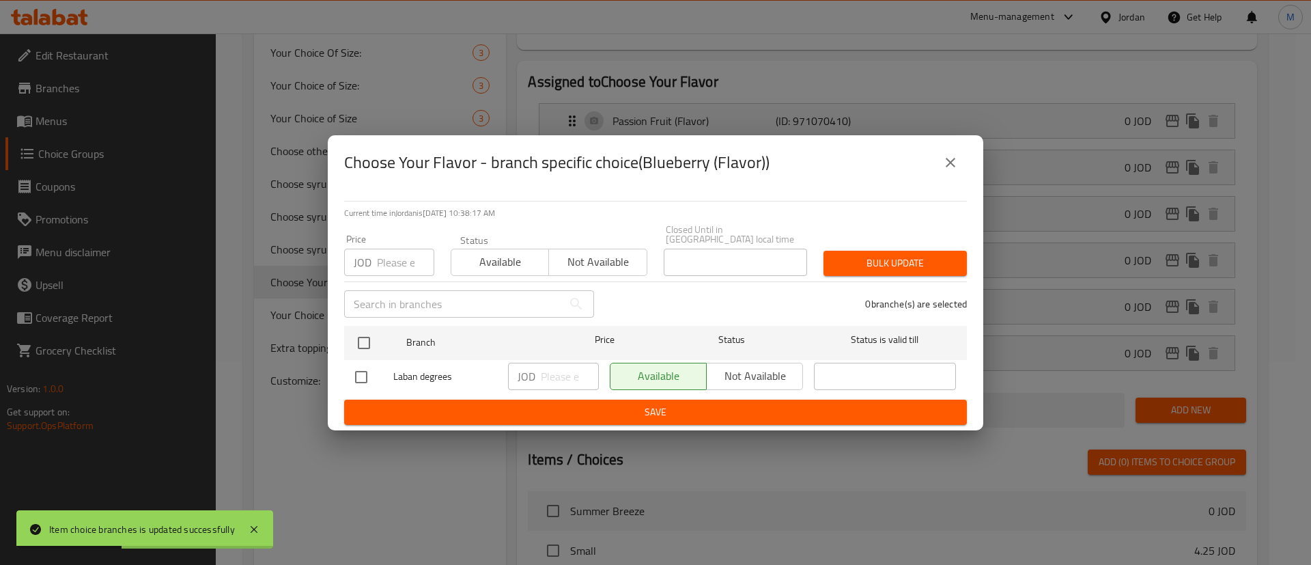
click at [955, 167] on icon "close" at bounding box center [951, 163] width 10 height 10
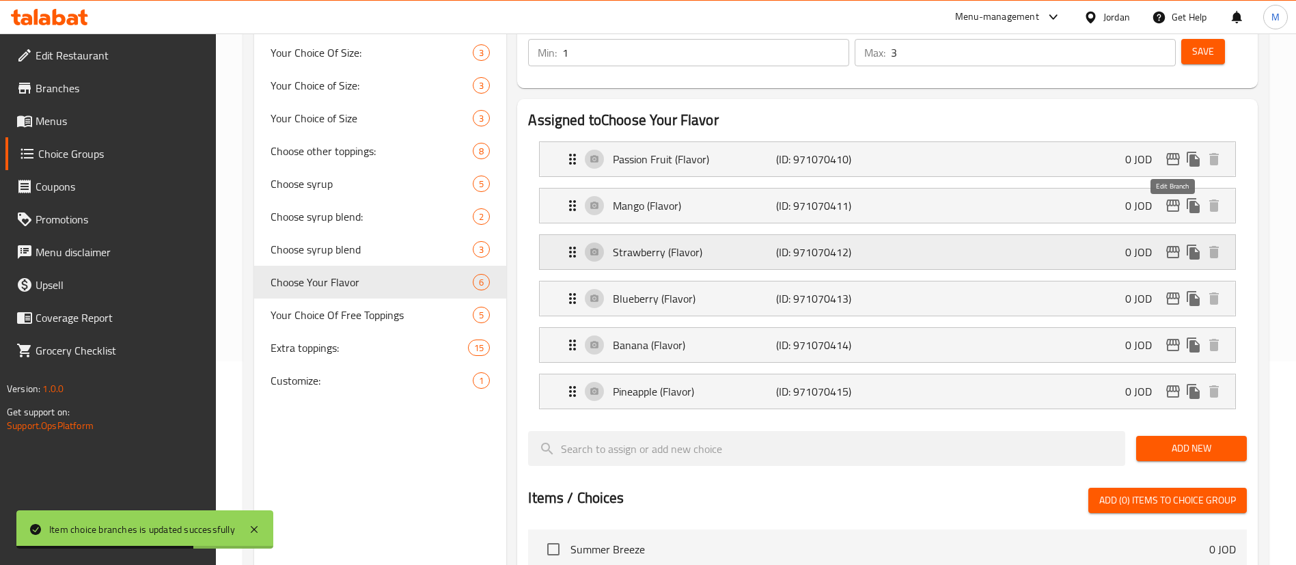
click at [1174, 244] on icon "edit" at bounding box center [1173, 252] width 16 height 16
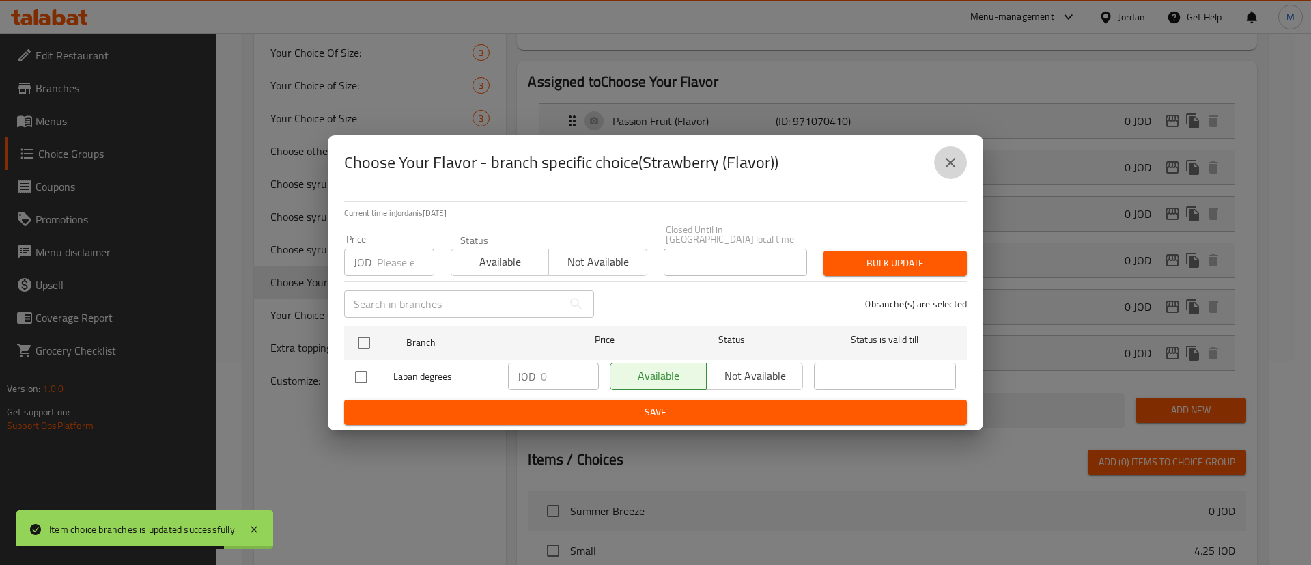
click at [940, 160] on button "close" at bounding box center [950, 162] width 33 height 33
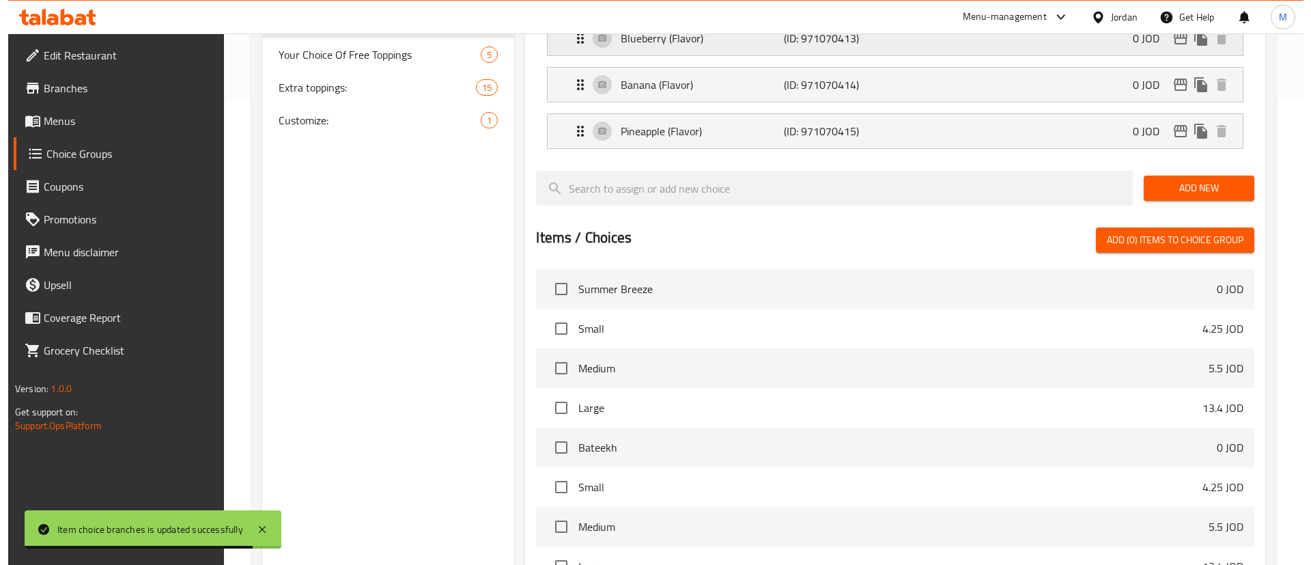
scroll to position [101, 0]
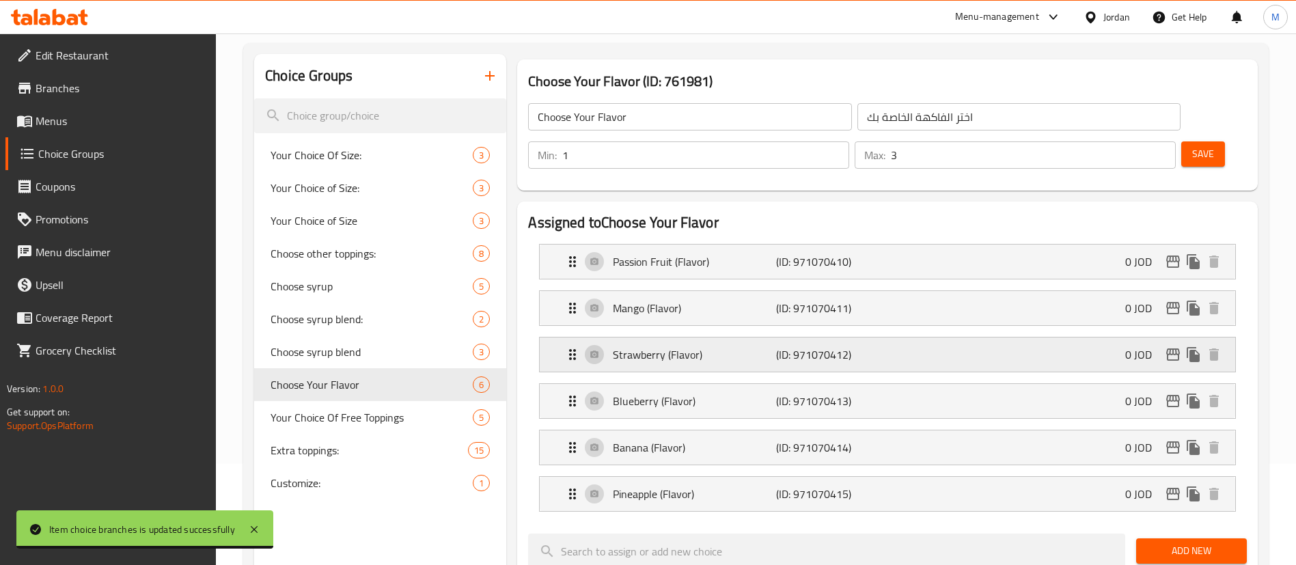
click at [1171, 346] on icon "edit" at bounding box center [1173, 354] width 16 height 16
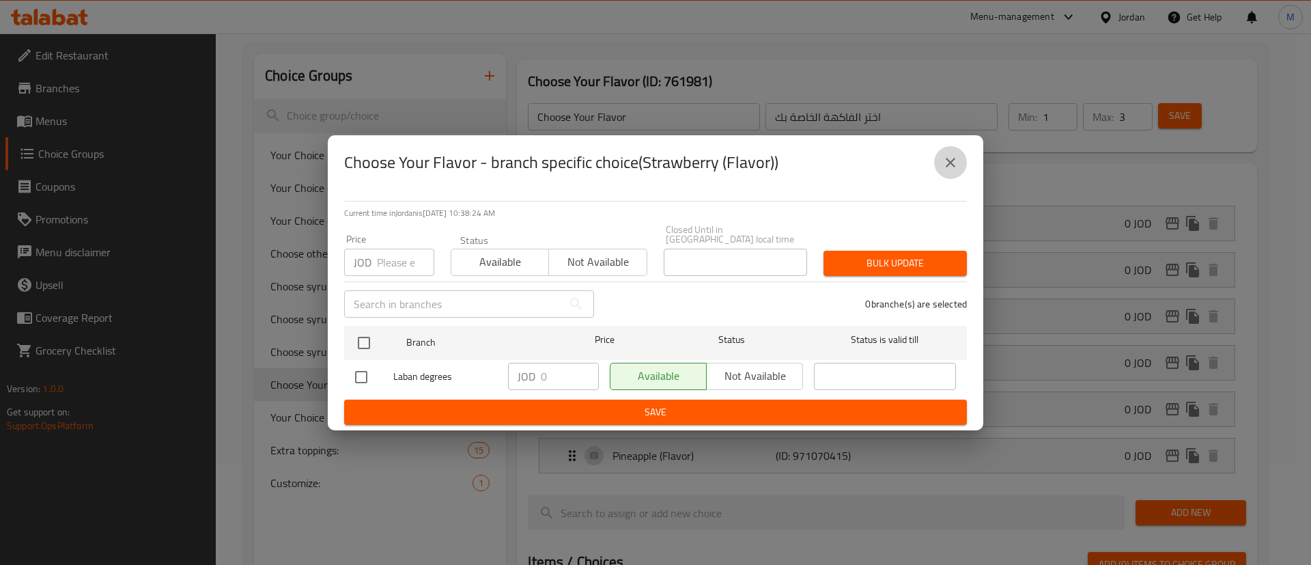
click at [946, 170] on icon "close" at bounding box center [951, 162] width 16 height 16
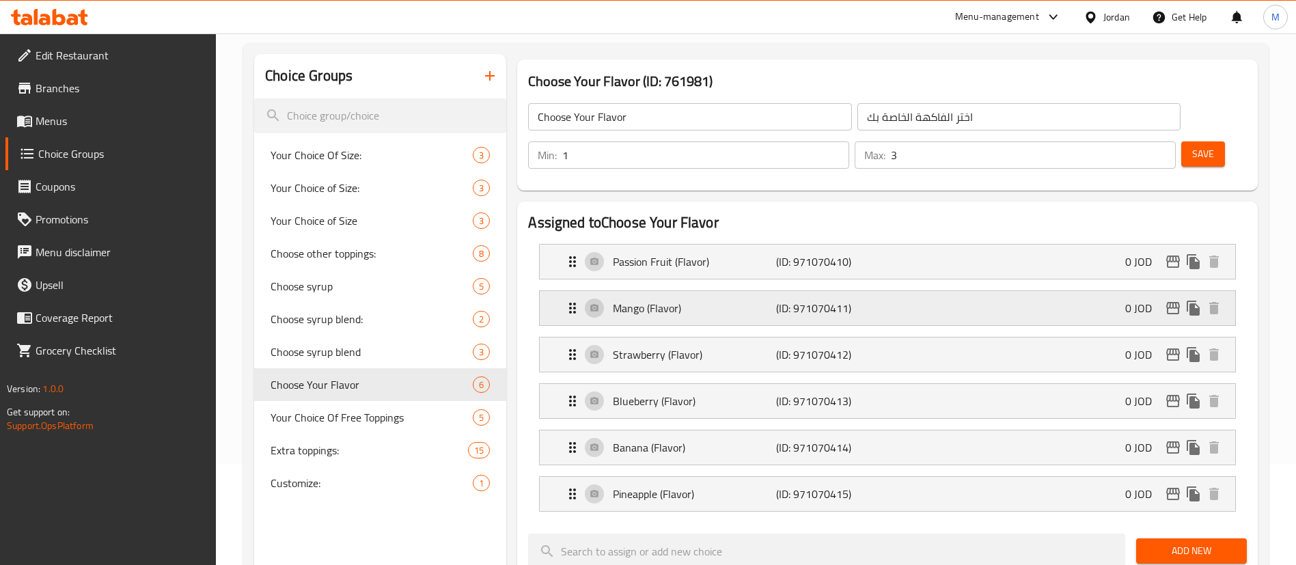
click at [1168, 300] on icon "edit" at bounding box center [1173, 308] width 16 height 16
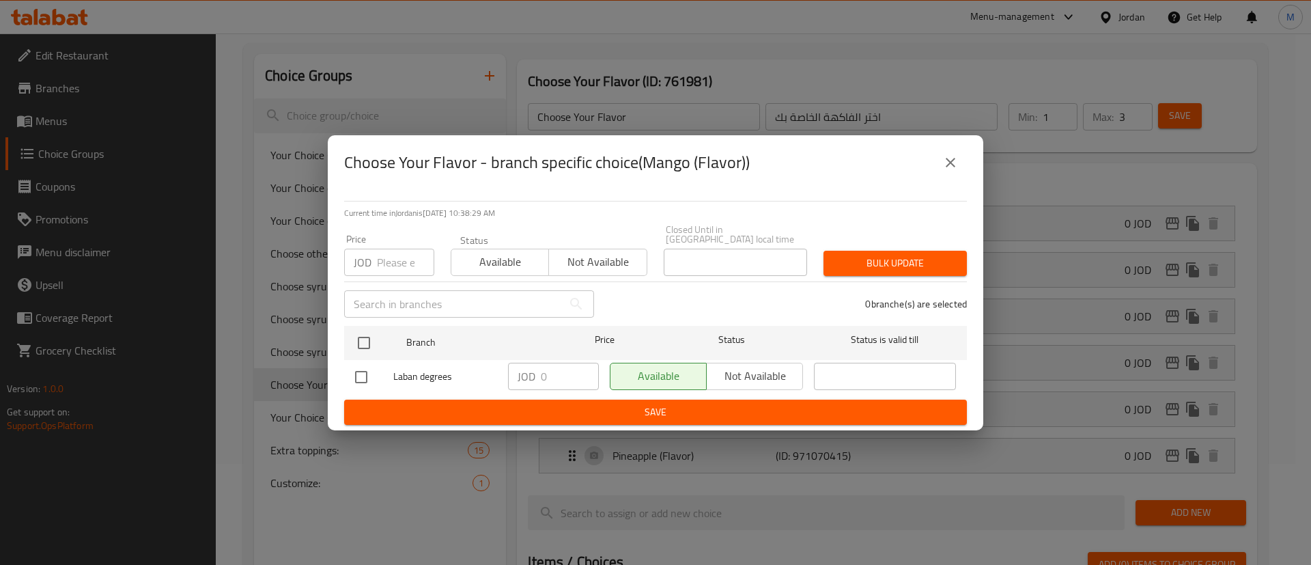
click at [943, 167] on icon "close" at bounding box center [951, 162] width 16 height 16
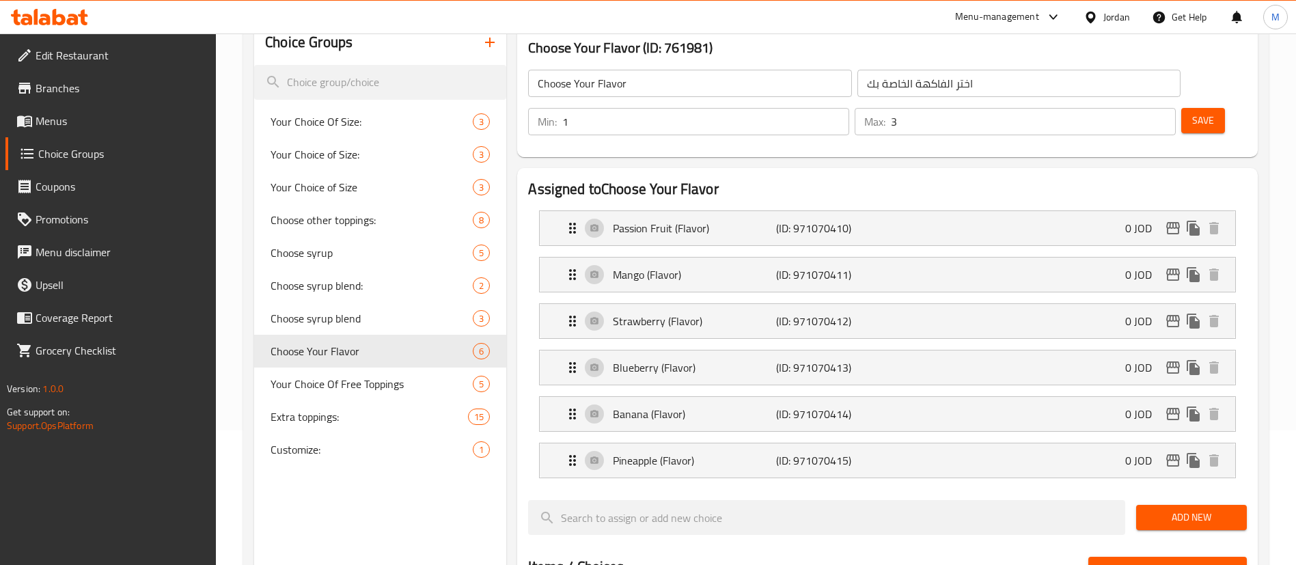
scroll to position [0, 0]
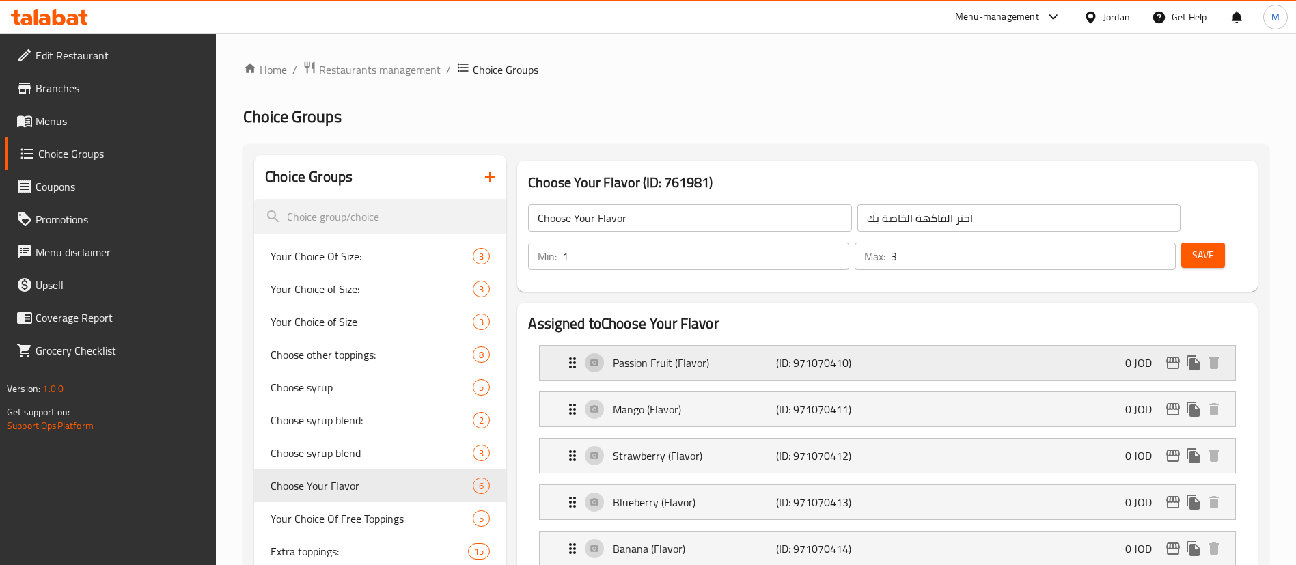
click at [1162, 352] on button "edit" at bounding box center [1172, 362] width 20 height 20
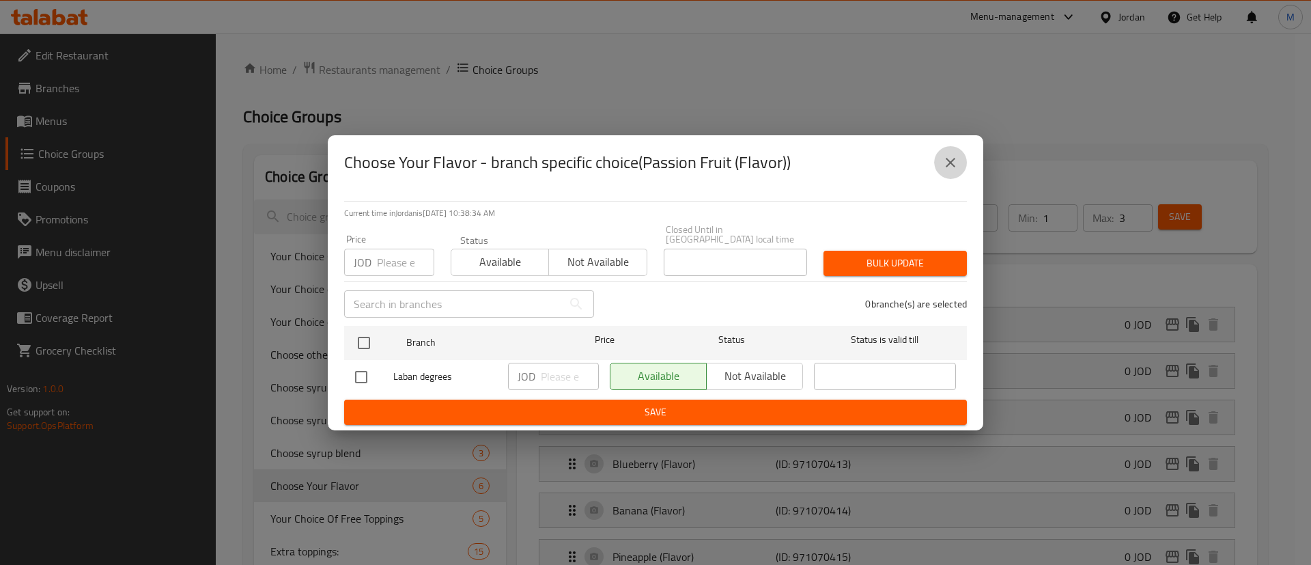
click at [947, 166] on icon "close" at bounding box center [951, 162] width 16 height 16
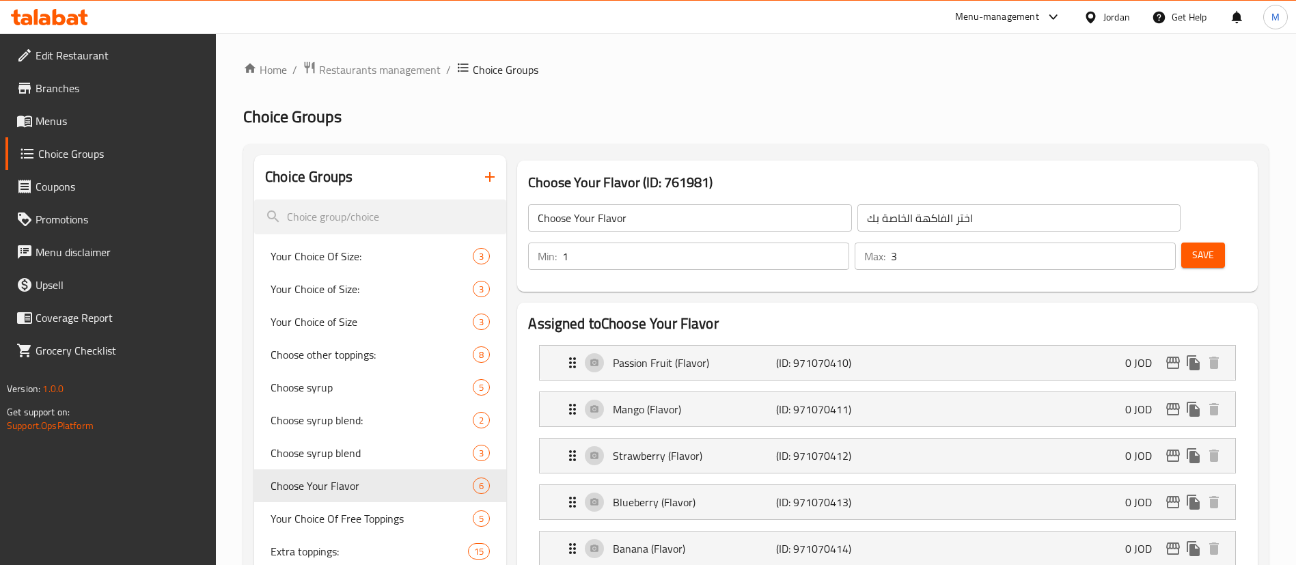
click at [1192, 247] on span "Save" at bounding box center [1203, 255] width 22 height 17
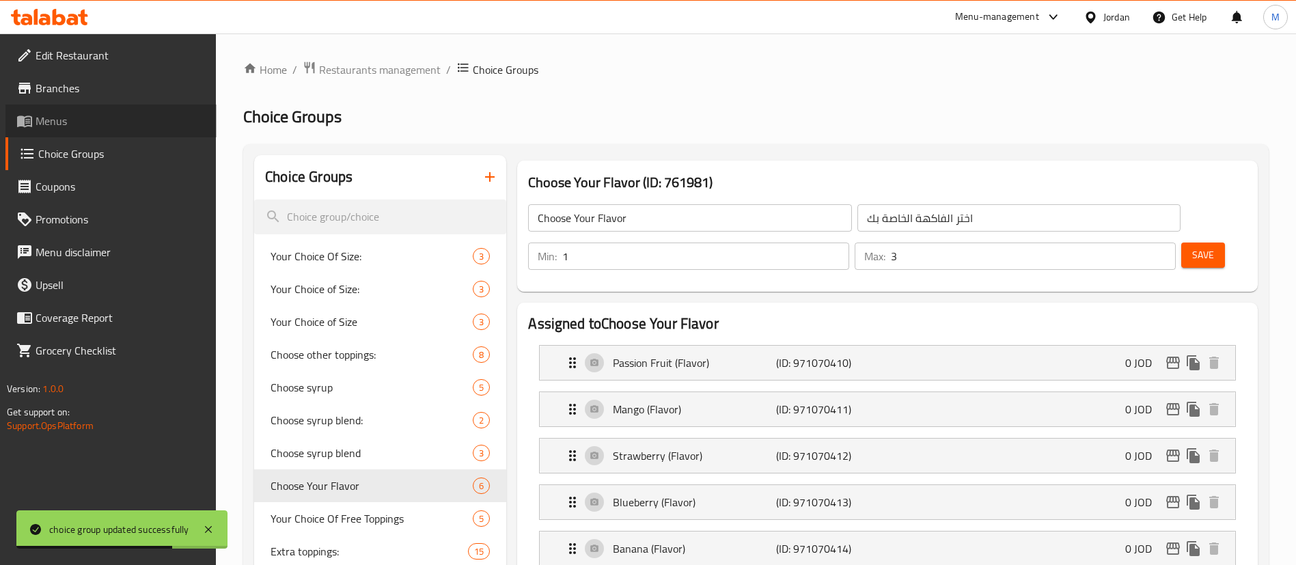
click at [111, 123] on span "Menus" at bounding box center [121, 121] width 170 height 16
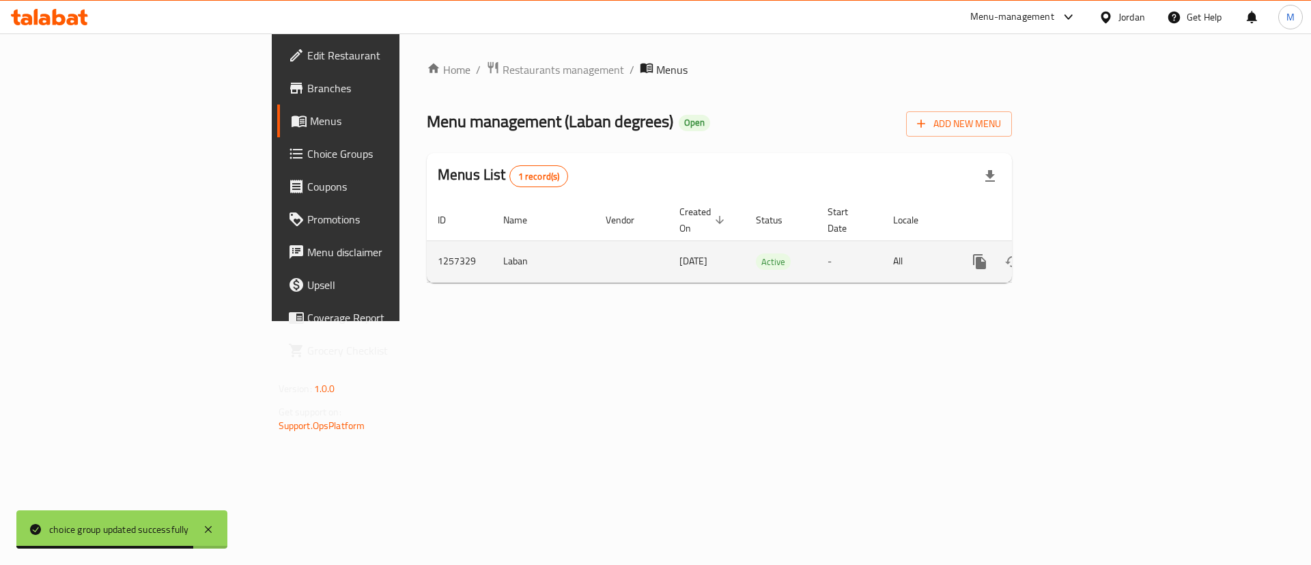
click at [1087, 253] on icon "enhanced table" at bounding box center [1078, 261] width 16 height 16
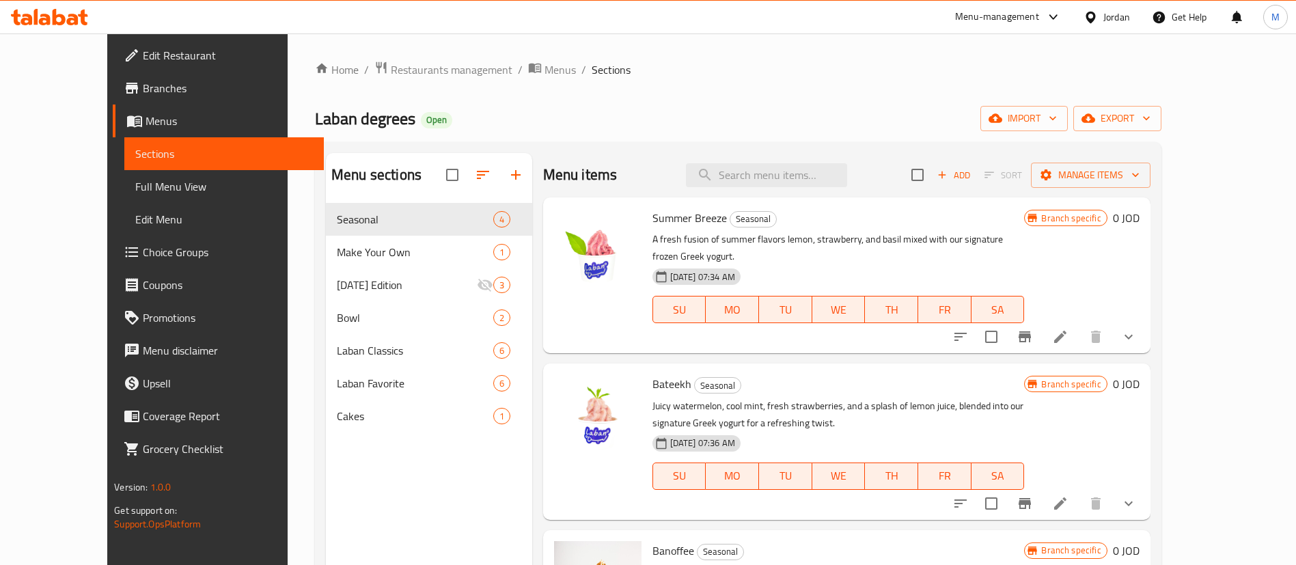
click at [475, 176] on icon "button" at bounding box center [483, 175] width 16 height 16
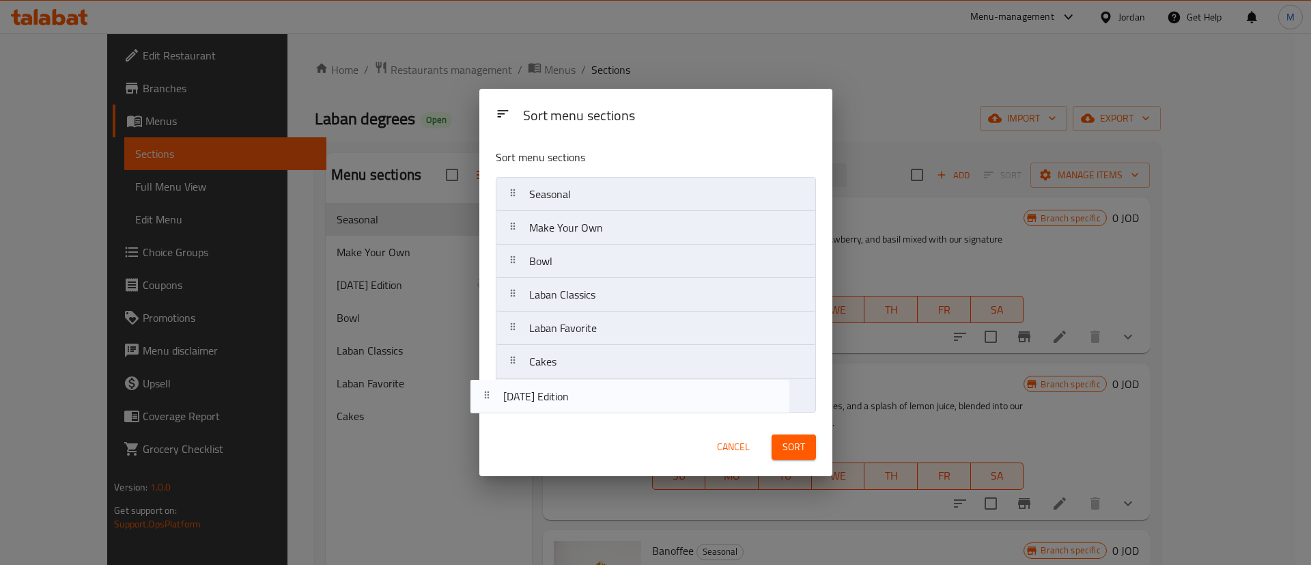
click at [589, 407] on nav "Seasonal Make Your Own [DATE] Edition Bowl Laban Classics Laban Favorite Cakes" at bounding box center [656, 295] width 320 height 236
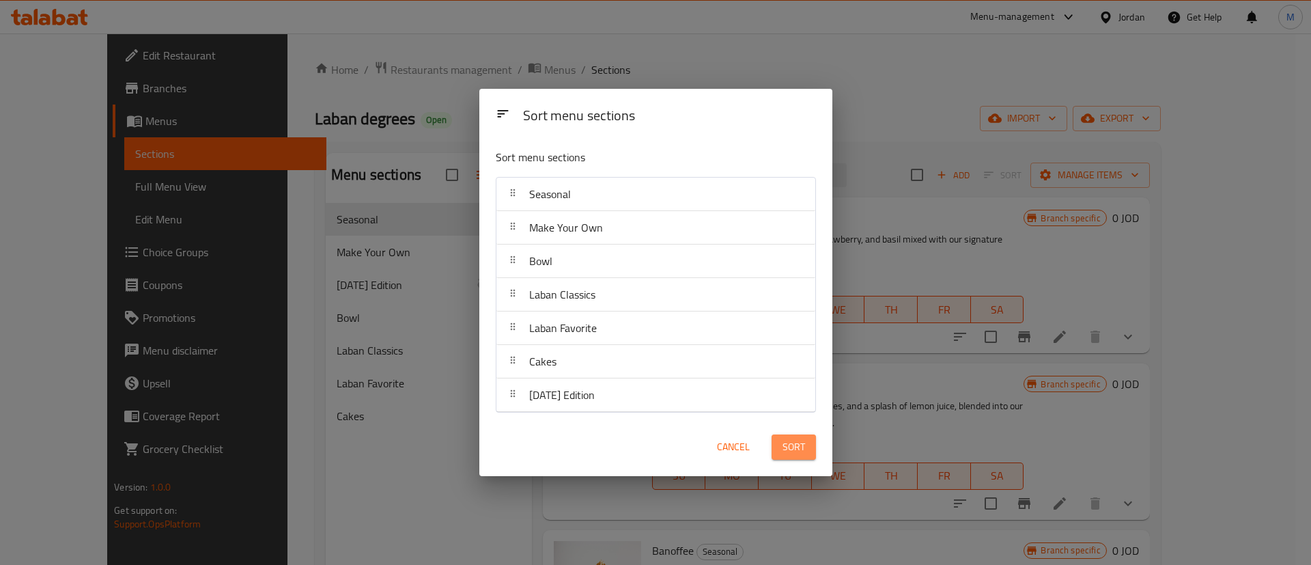
drag, startPoint x: 809, startPoint y: 449, endPoint x: 730, endPoint y: 447, distance: 78.6
click at [809, 449] on button "Sort" at bounding box center [794, 446] width 44 height 25
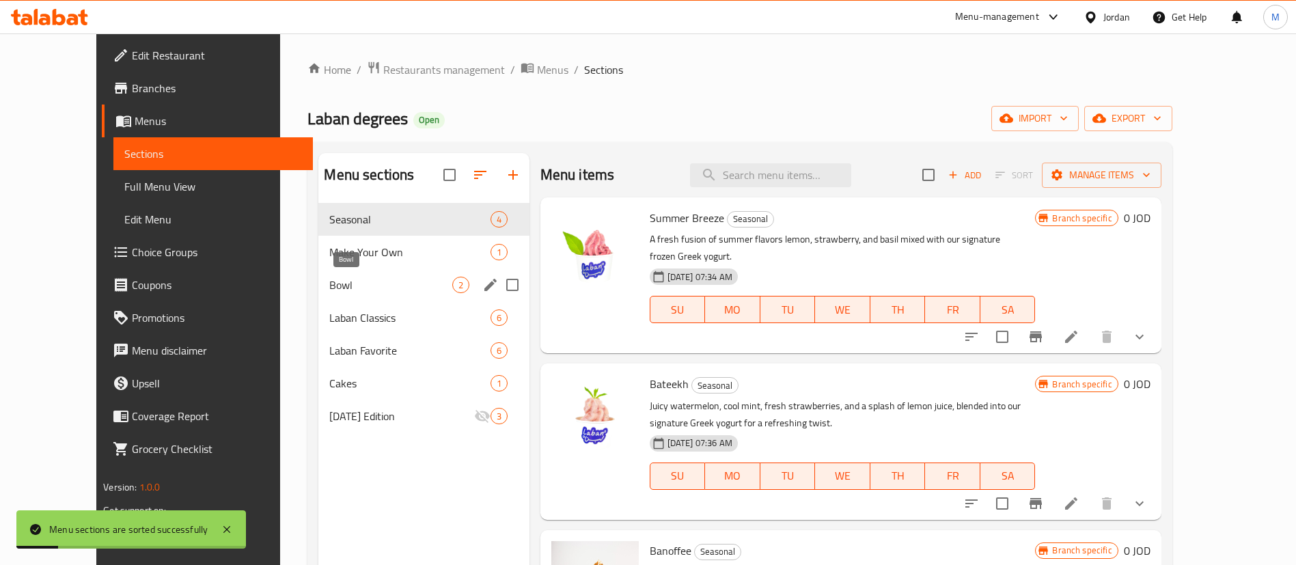
click at [329, 286] on span "Bowl" at bounding box center [390, 285] width 122 height 16
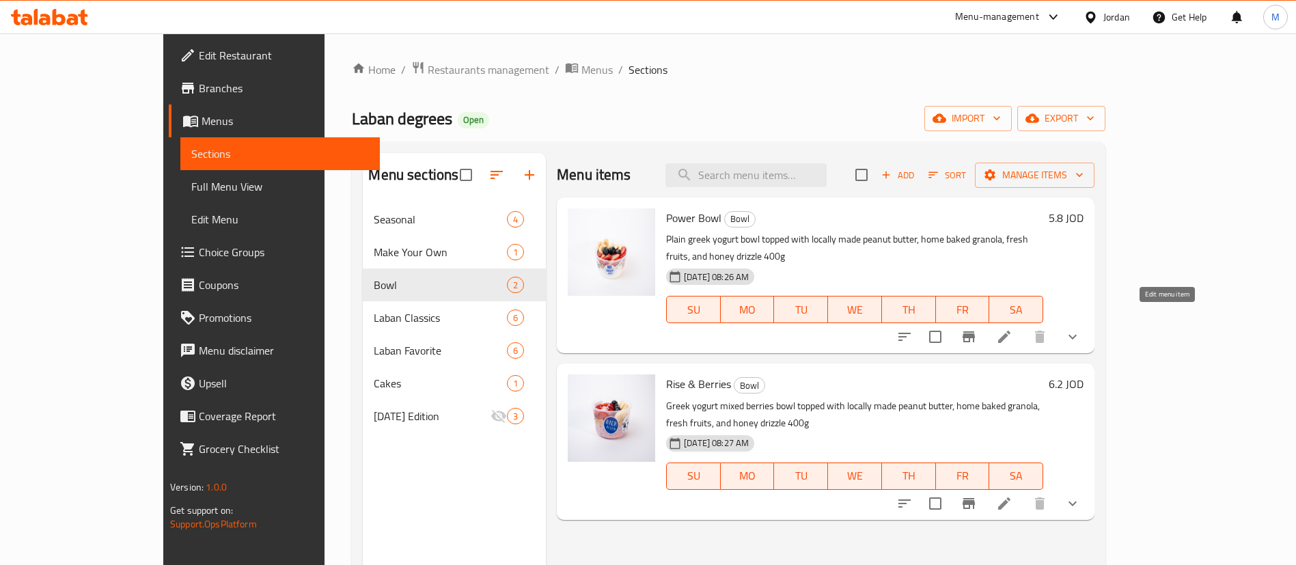
click at [1012, 329] on icon at bounding box center [1004, 337] width 16 height 16
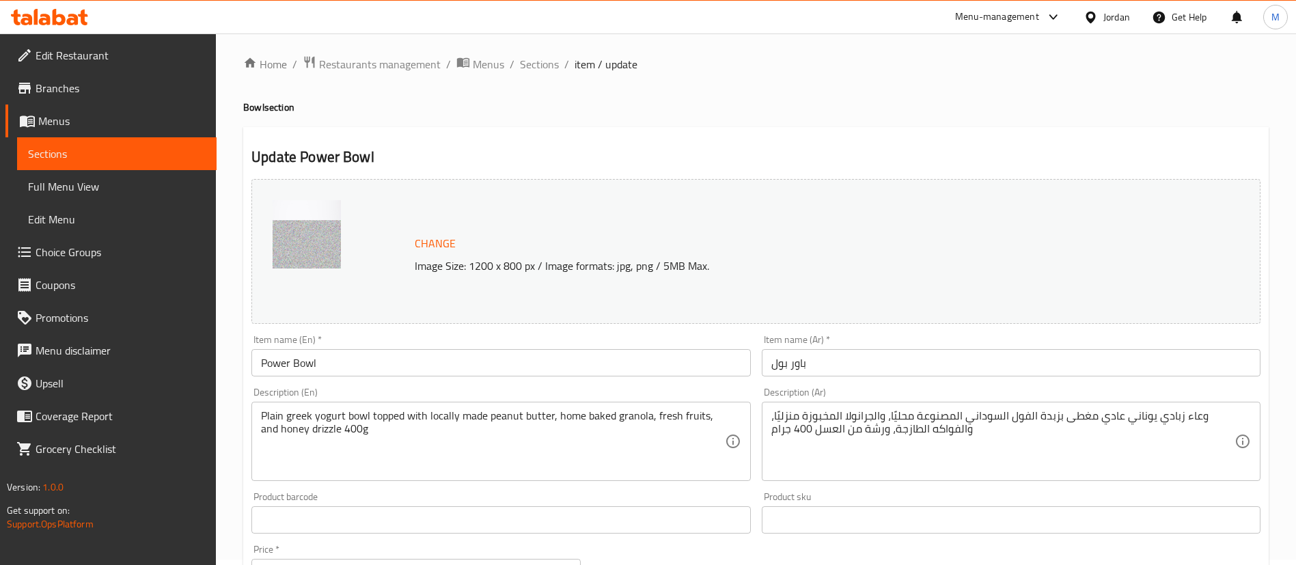
scroll to position [205, 0]
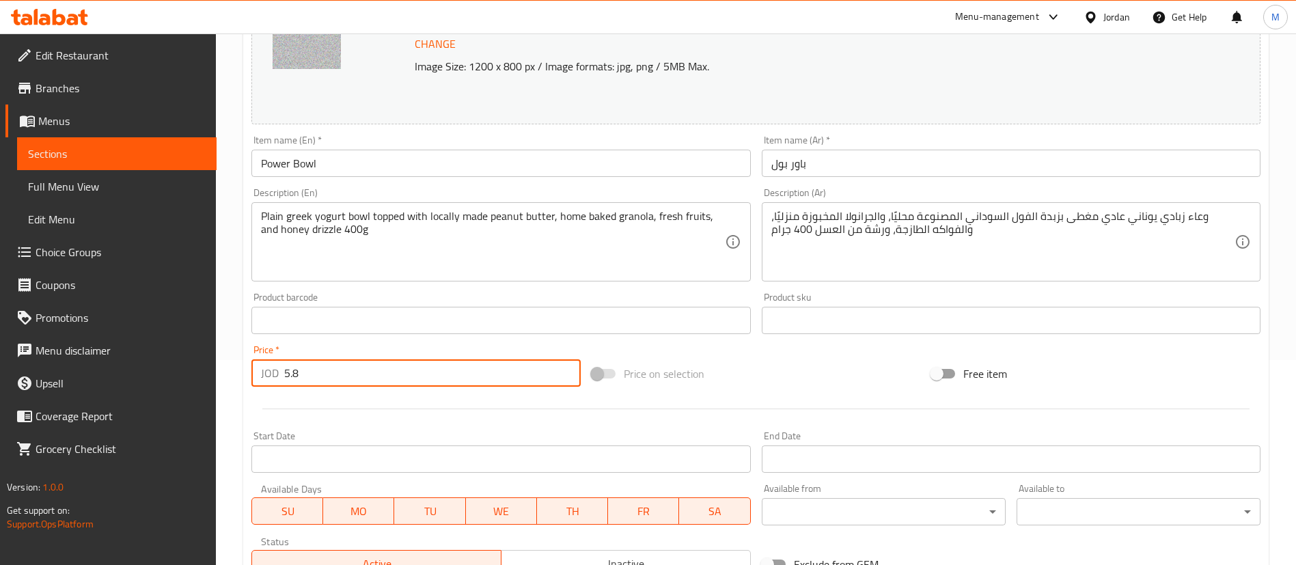
click at [411, 365] on input "5.8" at bounding box center [432, 372] width 296 height 27
paste input "6.99"
type input "6.99"
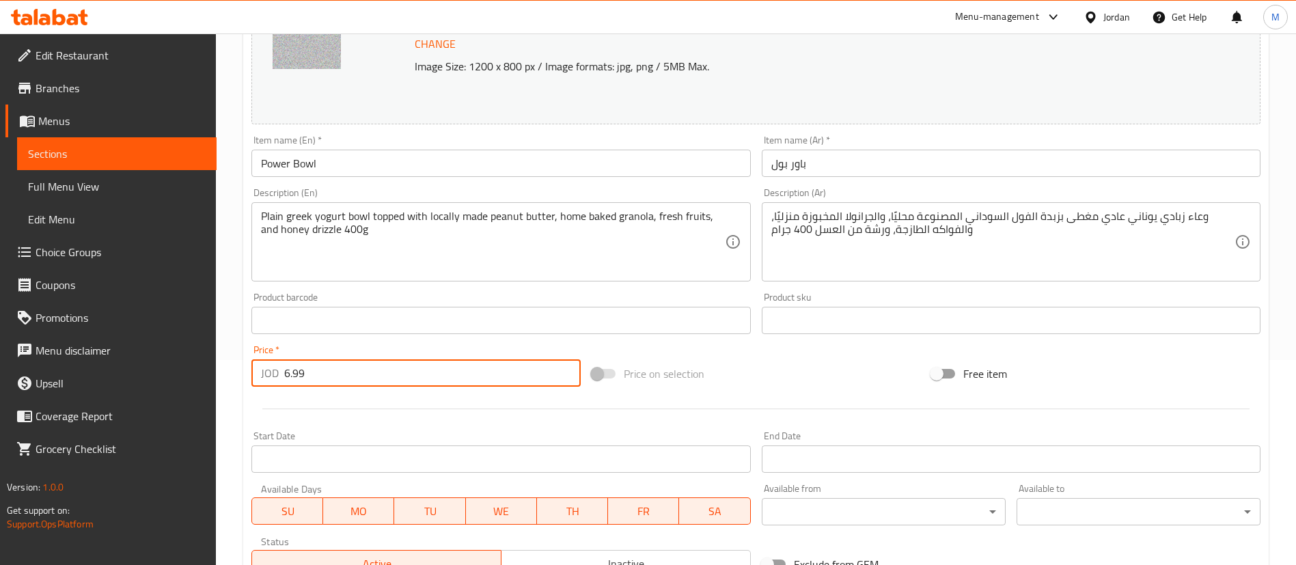
click at [421, 398] on div at bounding box center [756, 408] width 1020 height 33
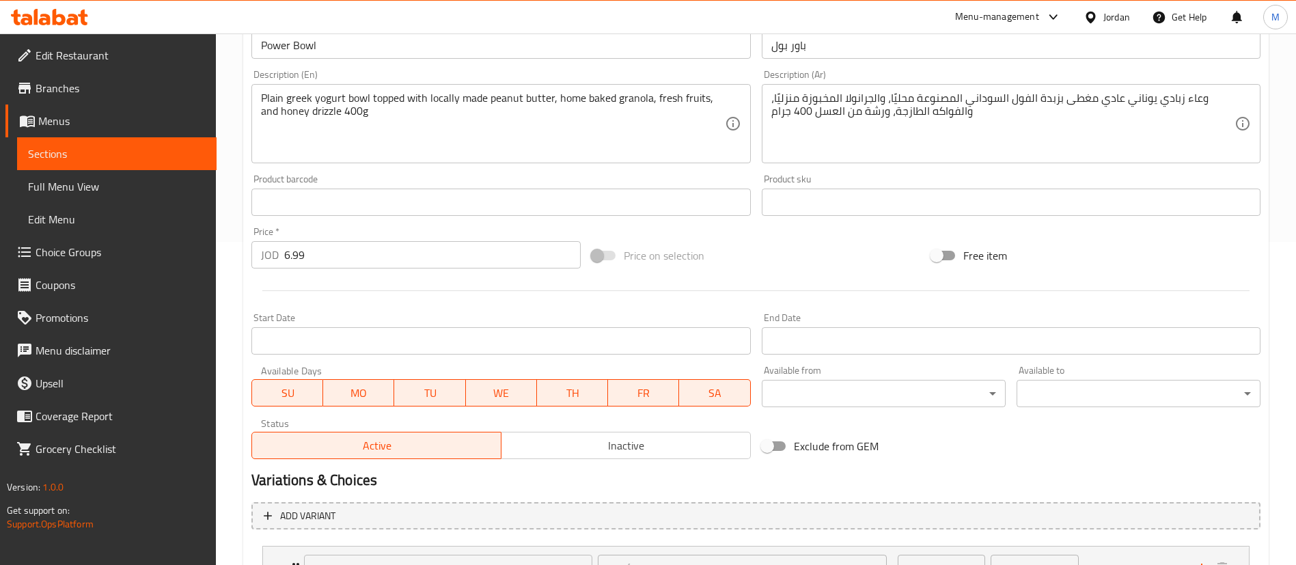
scroll to position [443, 0]
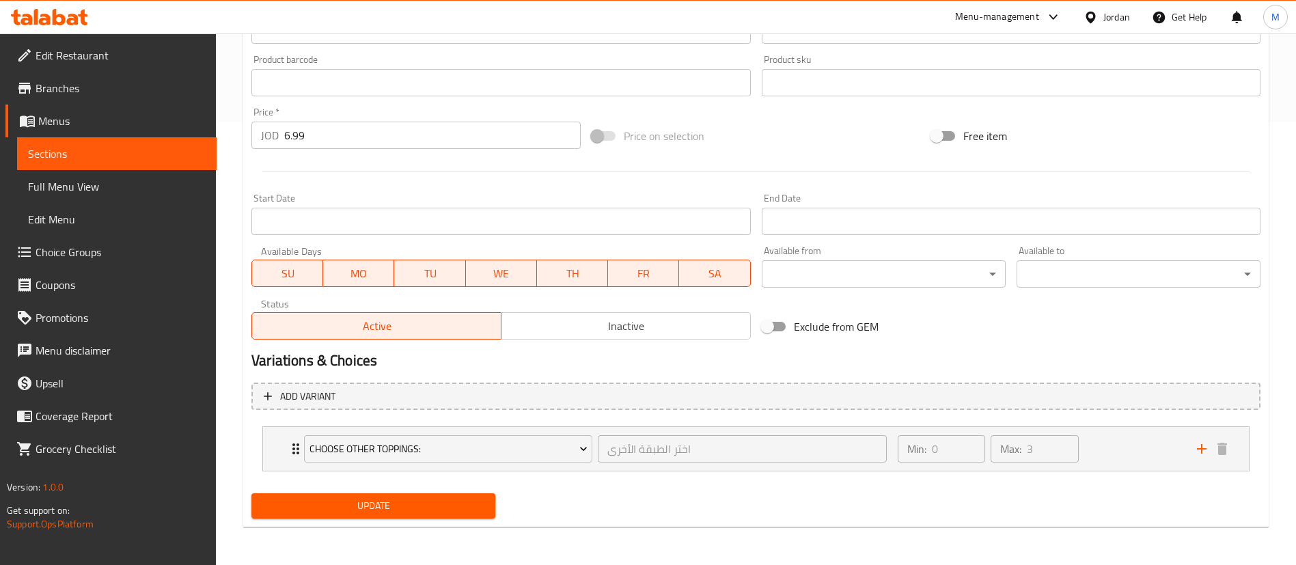
click at [462, 505] on span "Update" at bounding box center [373, 505] width 222 height 17
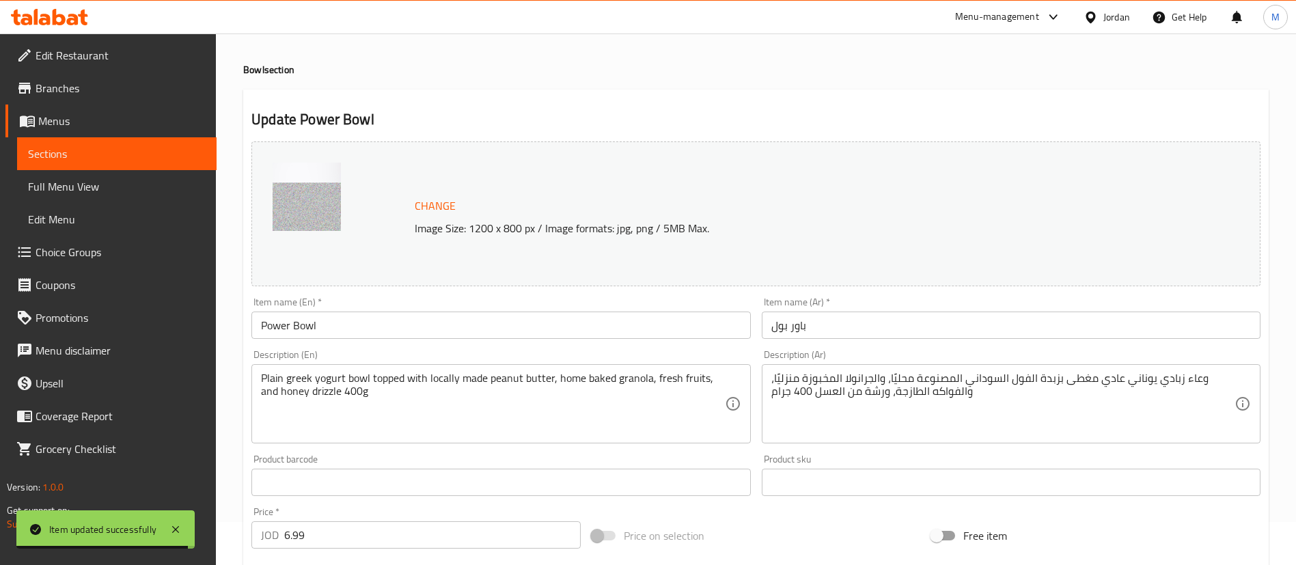
scroll to position [0, 0]
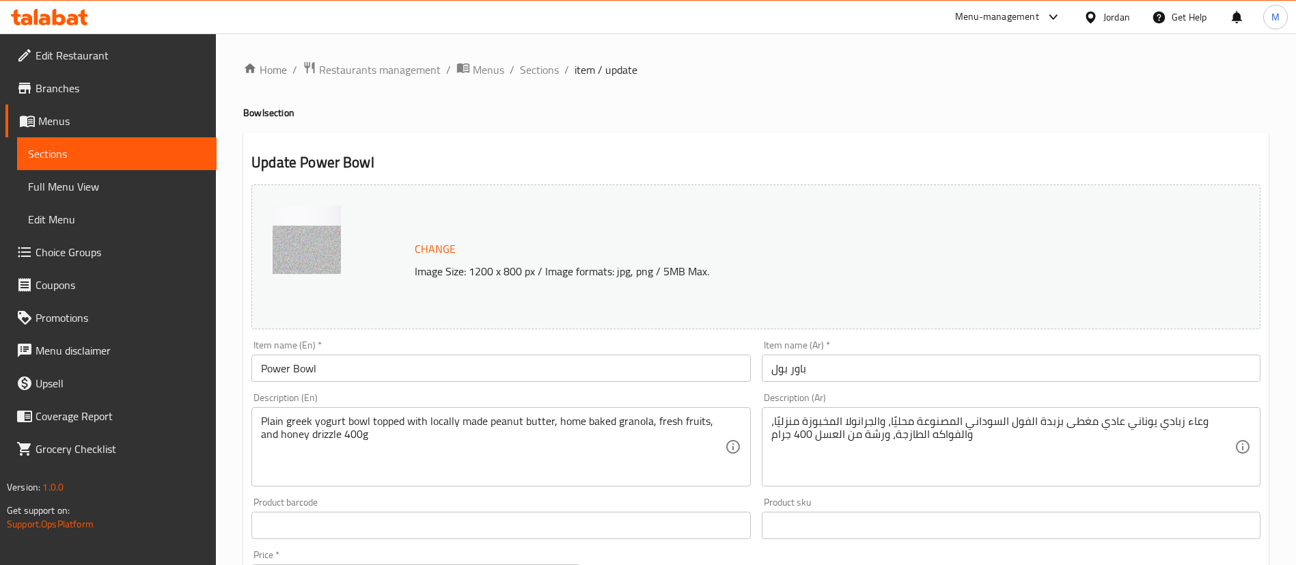
click at [544, 74] on span "Sections" at bounding box center [539, 69] width 39 height 16
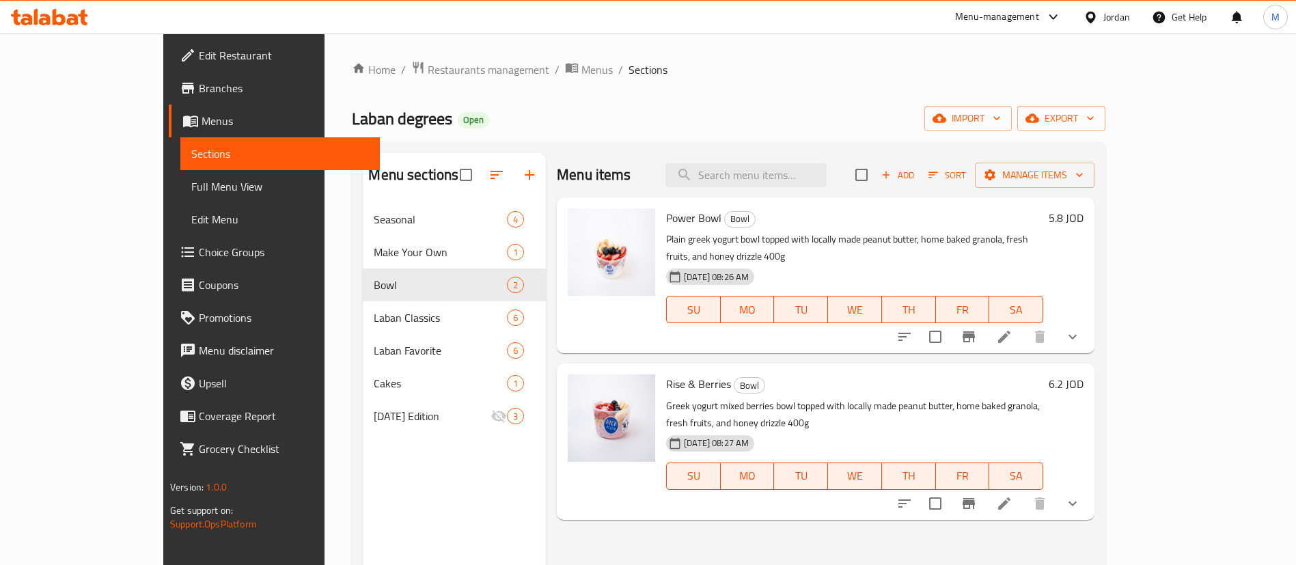
scroll to position [102, 0]
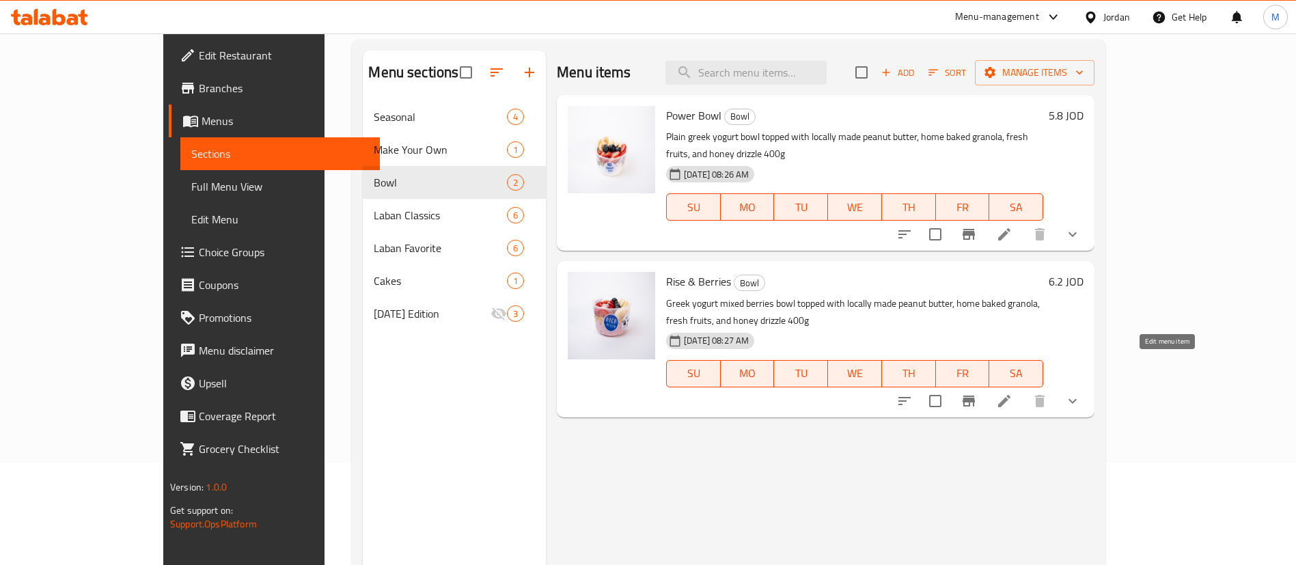
click at [1012, 393] on icon at bounding box center [1004, 401] width 16 height 16
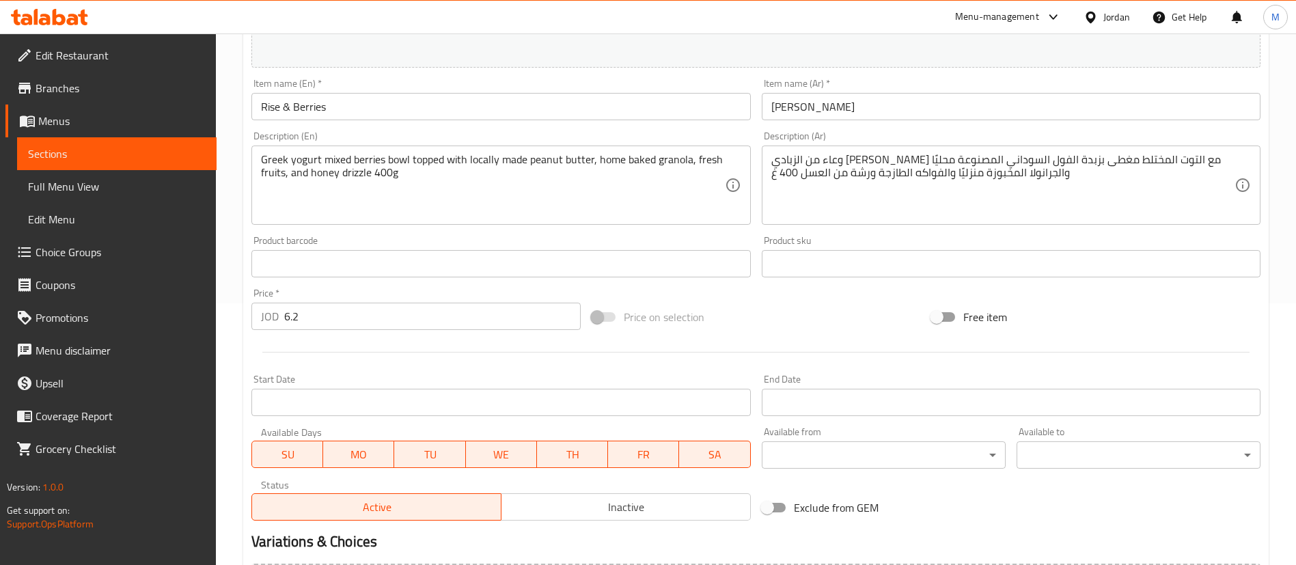
scroll to position [307, 0]
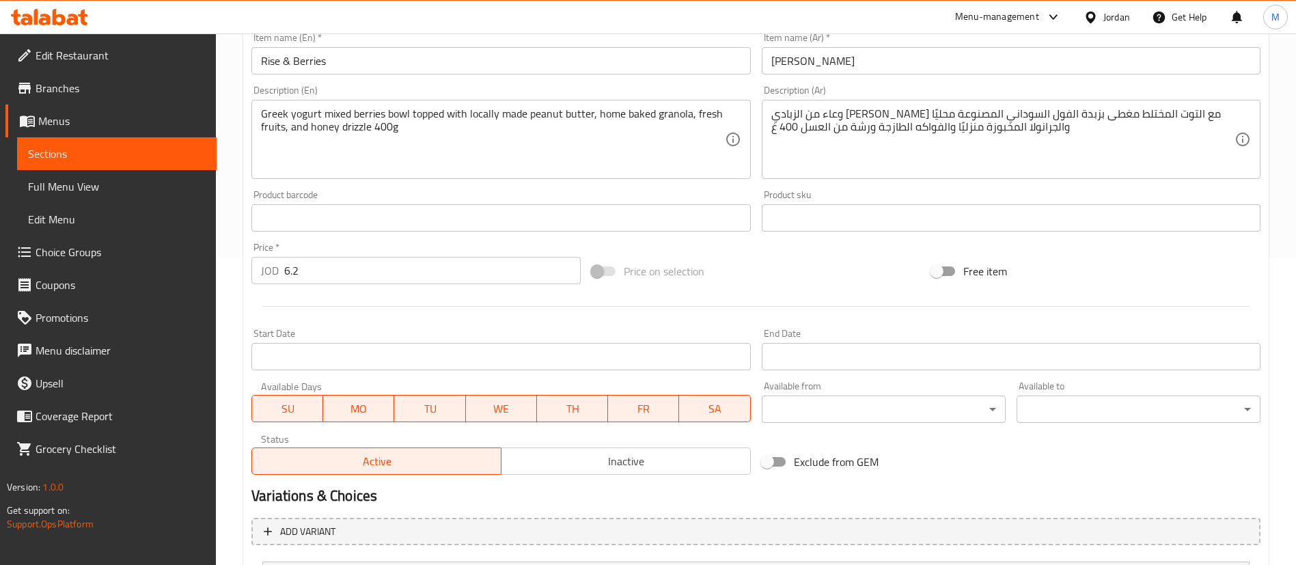
click at [385, 268] on input "6.2" at bounding box center [432, 270] width 296 height 27
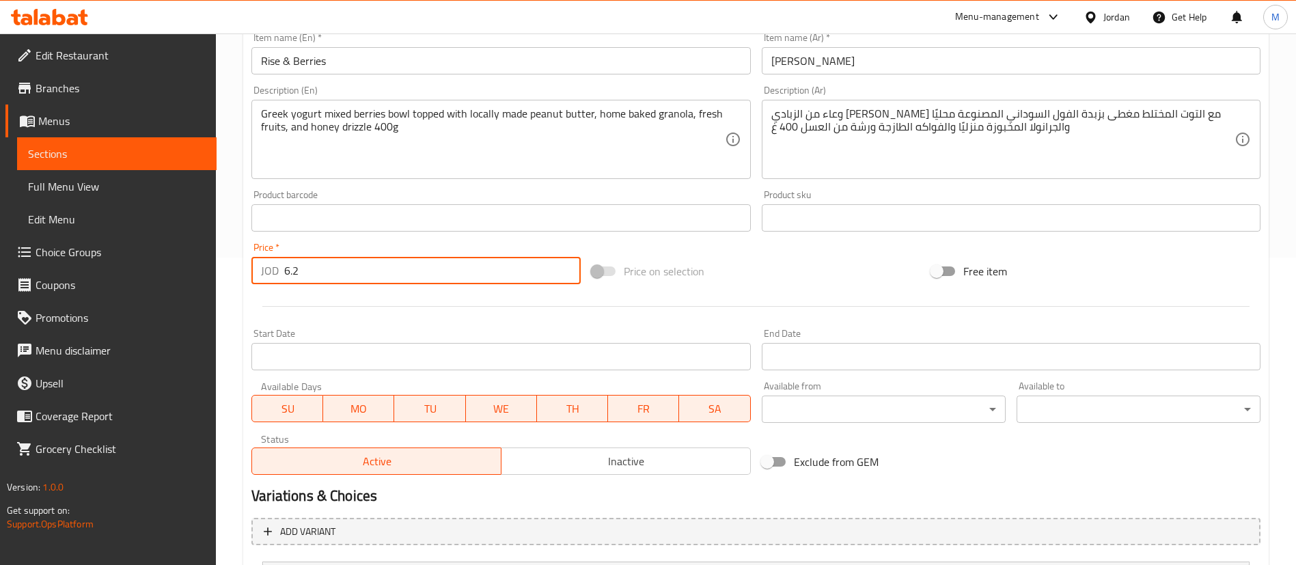
click at [385, 268] on input "6.2" at bounding box center [432, 270] width 296 height 27
paste input "7.55"
type input "7.55"
click at [385, 301] on div at bounding box center [756, 306] width 1020 height 33
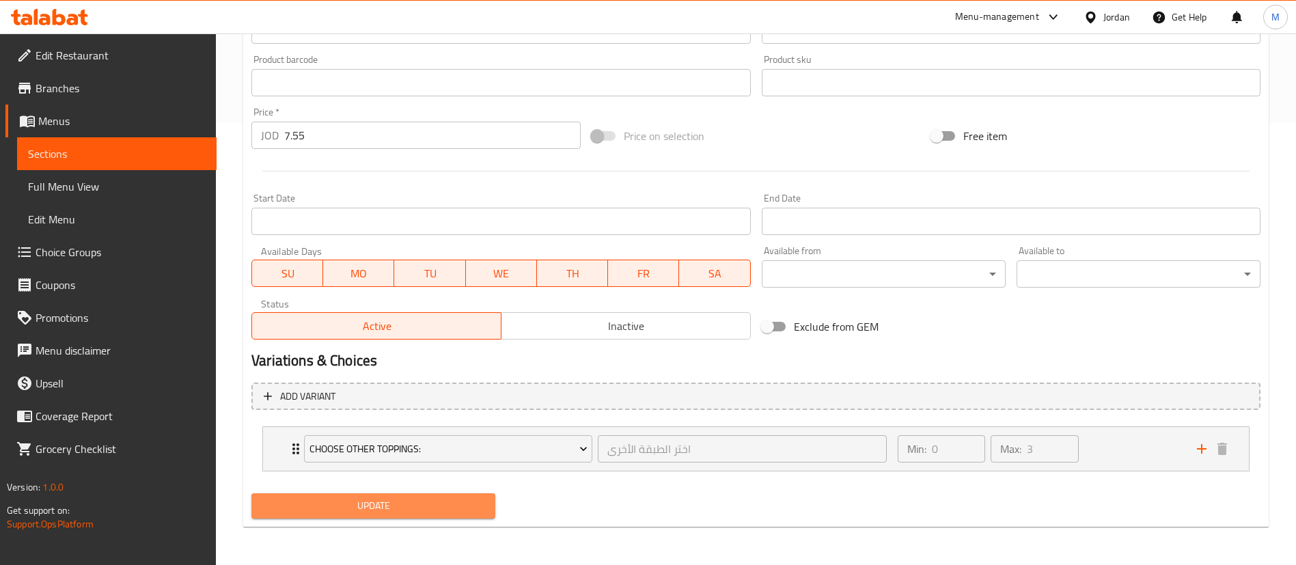
drag, startPoint x: 391, startPoint y: 512, endPoint x: 397, endPoint y: 506, distance: 7.7
click at [391, 510] on span "Update" at bounding box center [373, 505] width 222 height 17
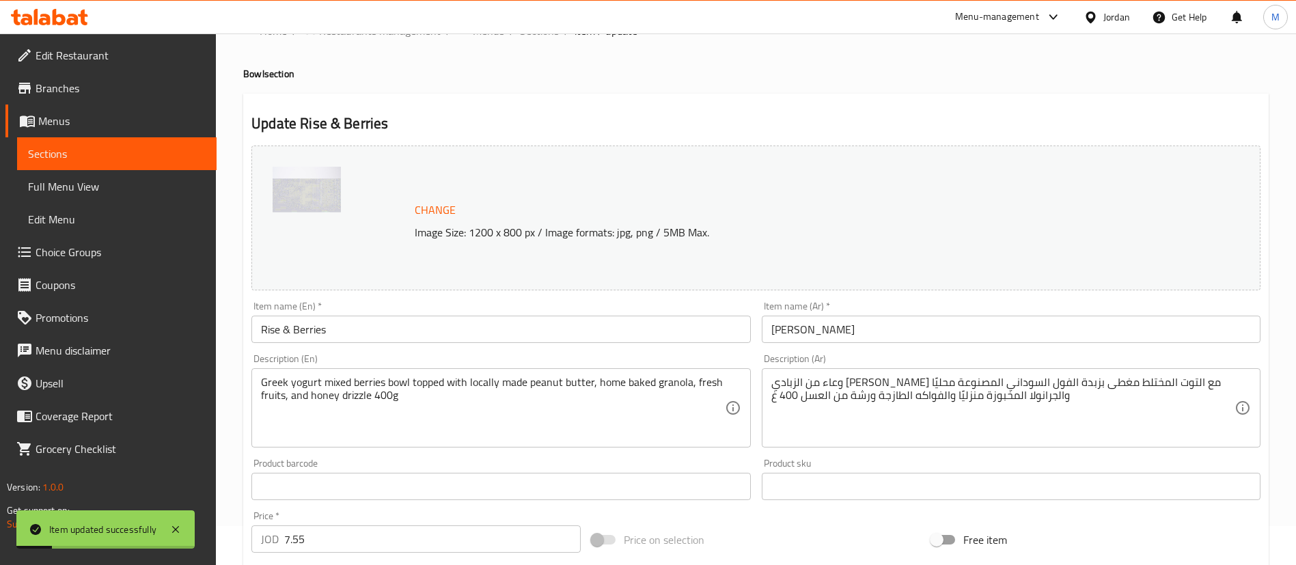
scroll to position [0, 0]
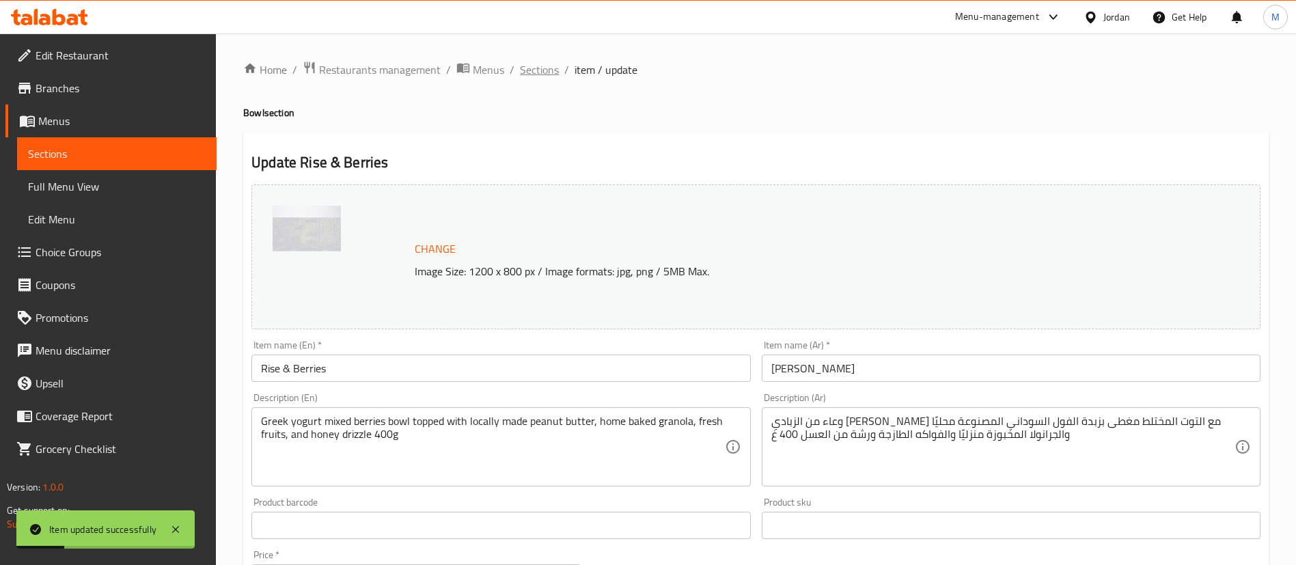
click at [538, 72] on span "Sections" at bounding box center [539, 69] width 39 height 16
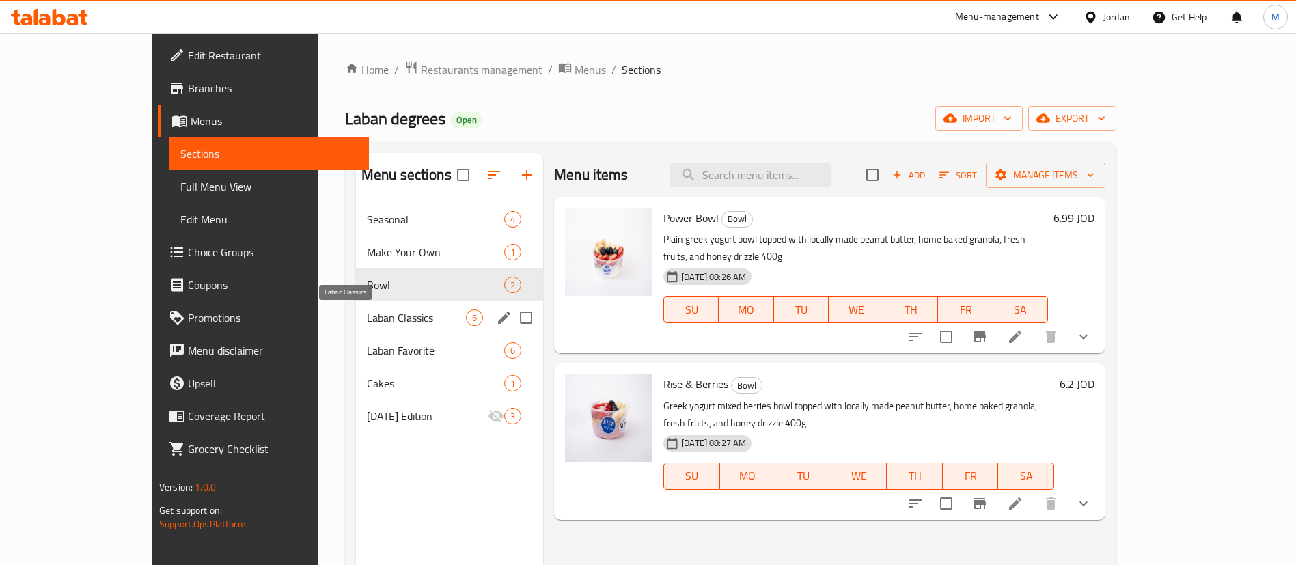
click at [367, 312] on span "Laban Classics" at bounding box center [416, 317] width 99 height 16
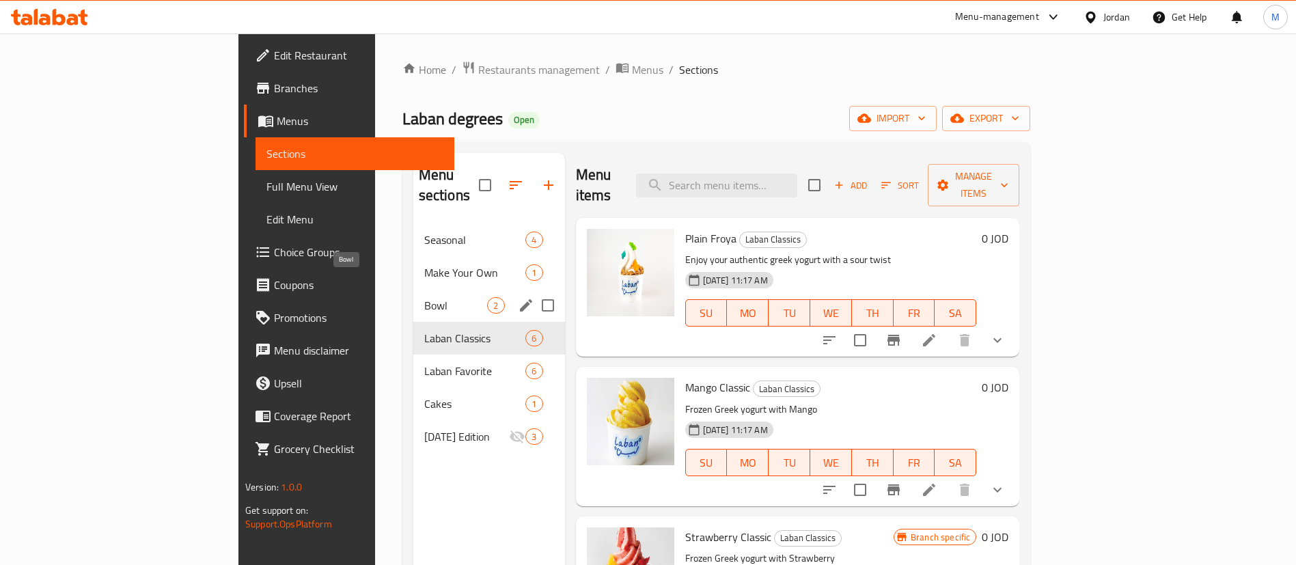
click at [424, 297] on span "Bowl" at bounding box center [456, 305] width 64 height 16
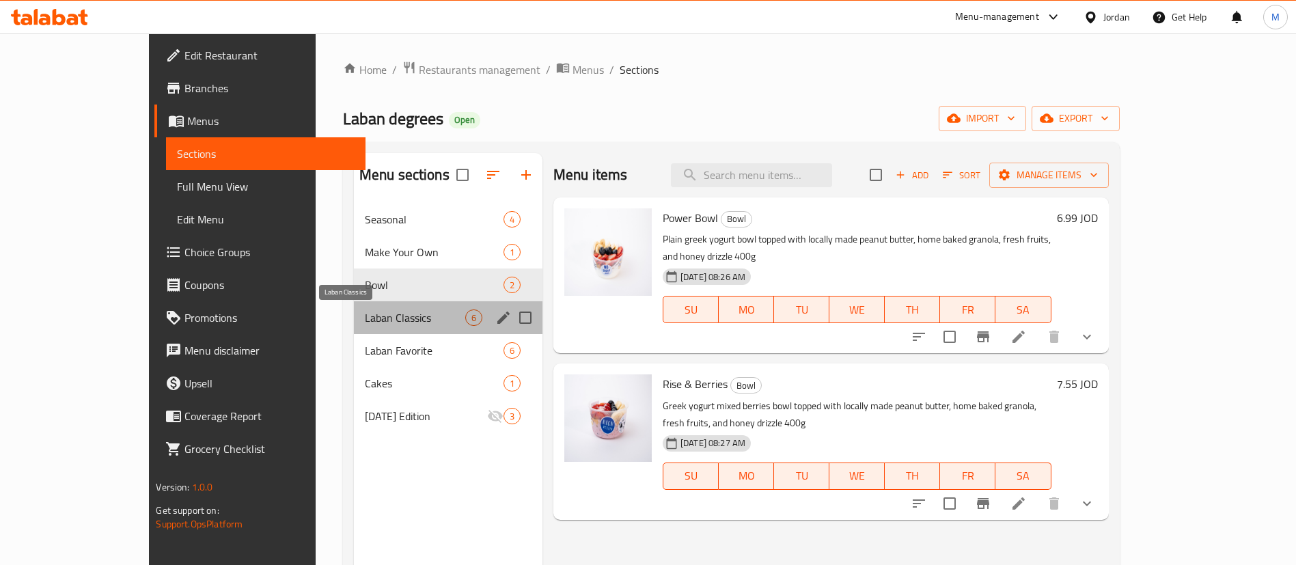
click at [365, 316] on span "Laban Classics" at bounding box center [415, 317] width 100 height 16
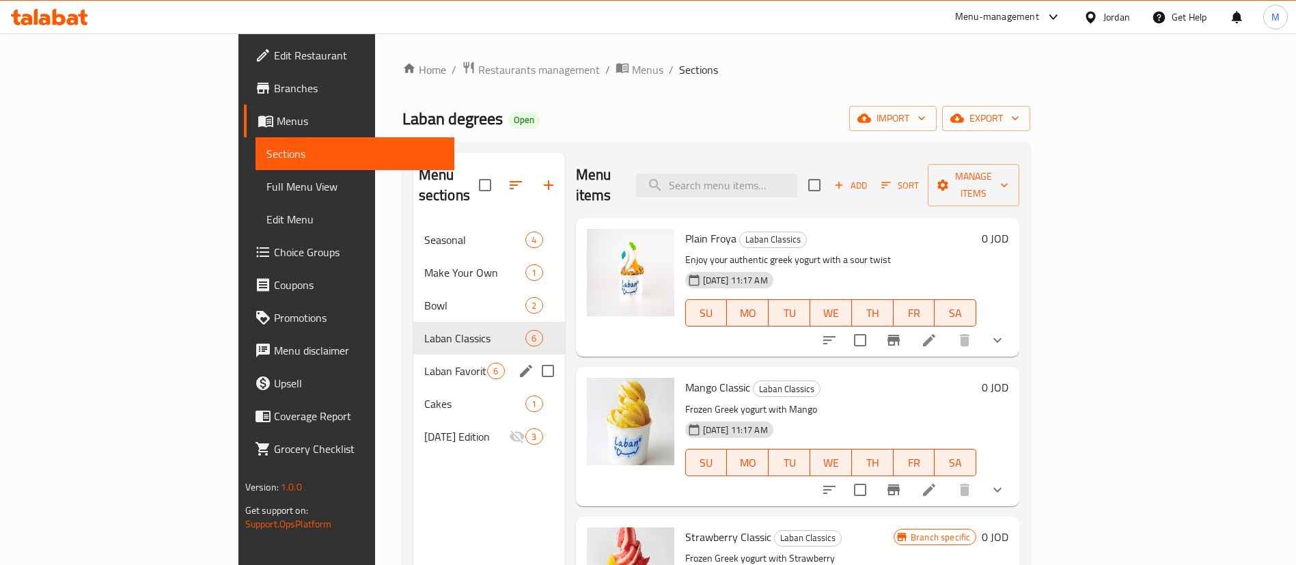
click at [424, 363] on span "Laban Favorite" at bounding box center [456, 371] width 64 height 16
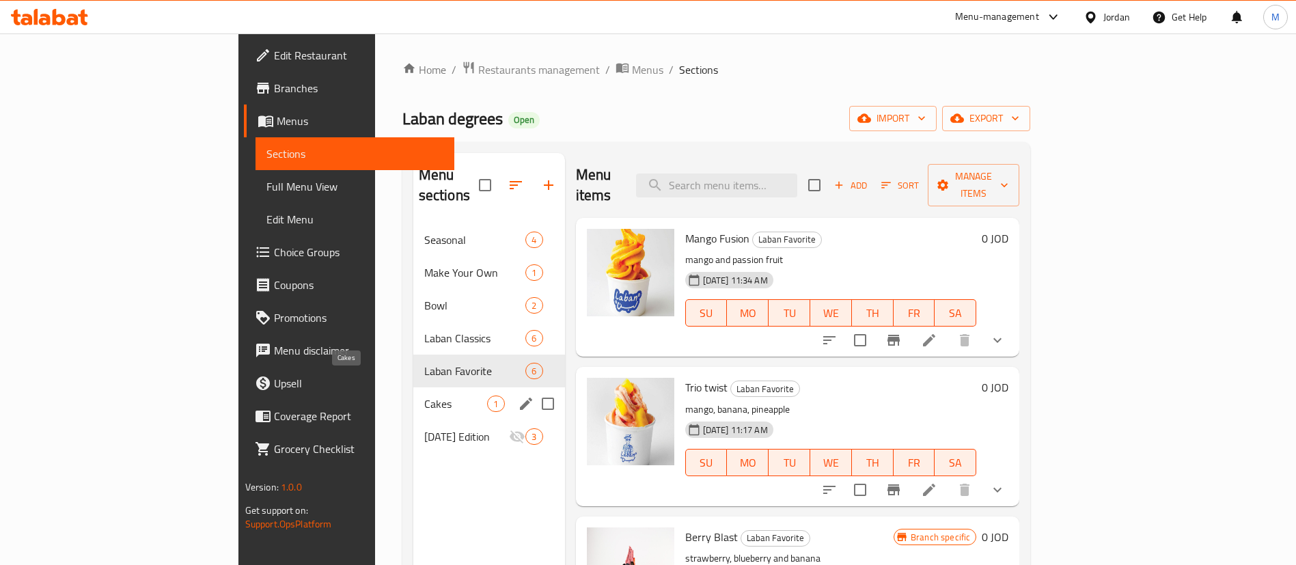
click at [424, 395] on span "Cakes" at bounding box center [456, 403] width 64 height 16
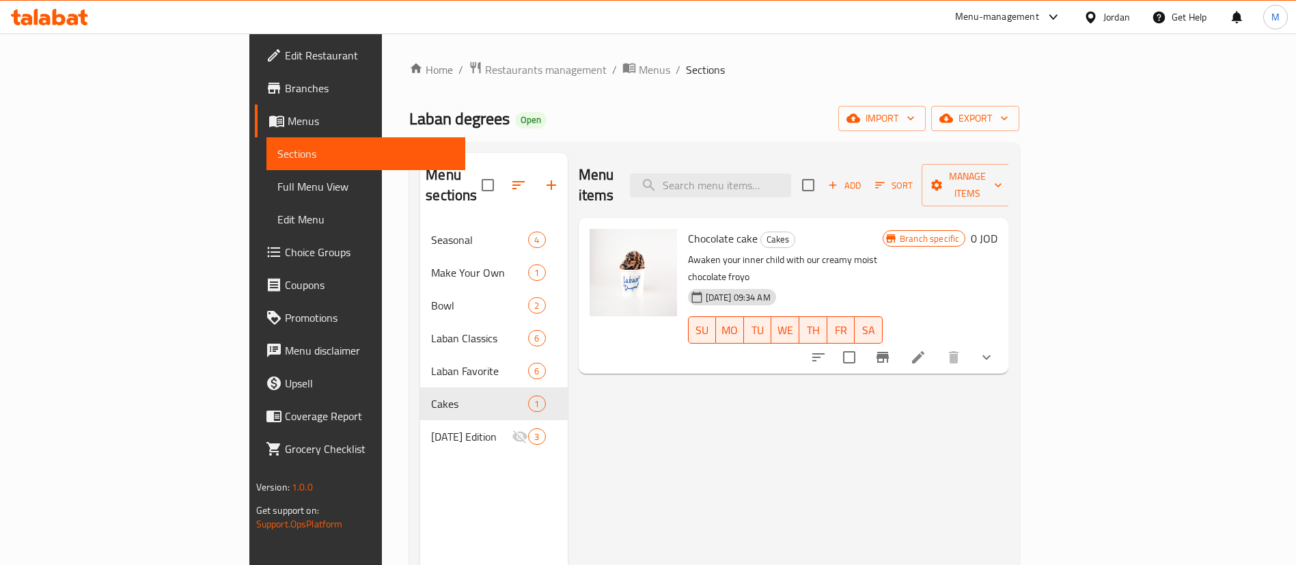
click at [924, 351] on icon at bounding box center [918, 357] width 12 height 12
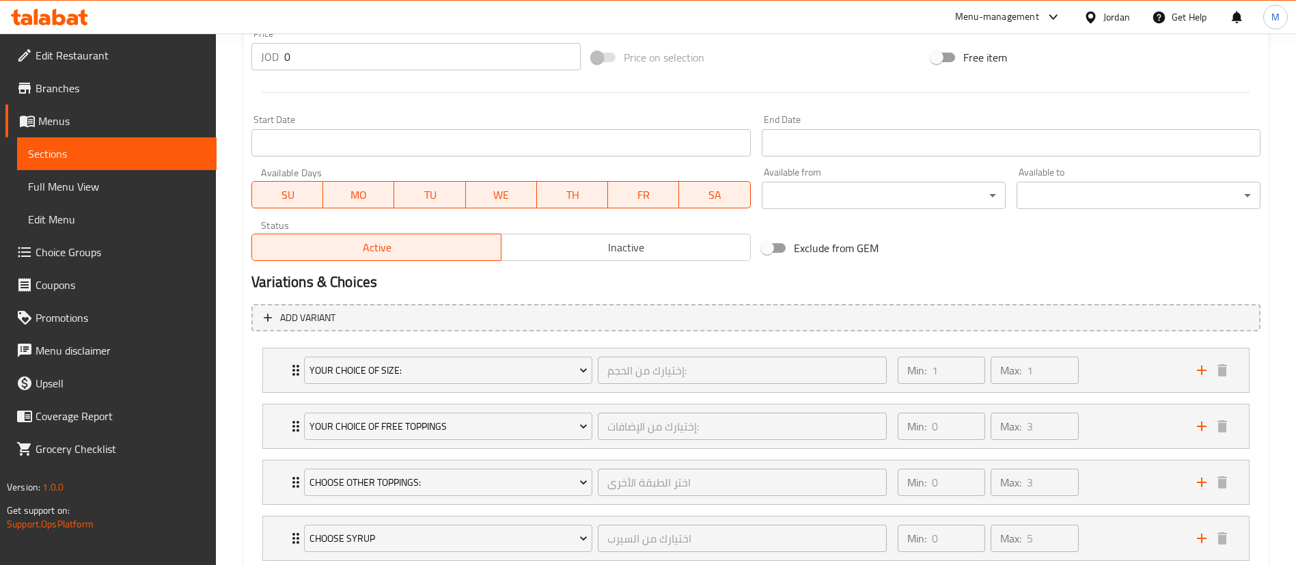
scroll to position [667, 0]
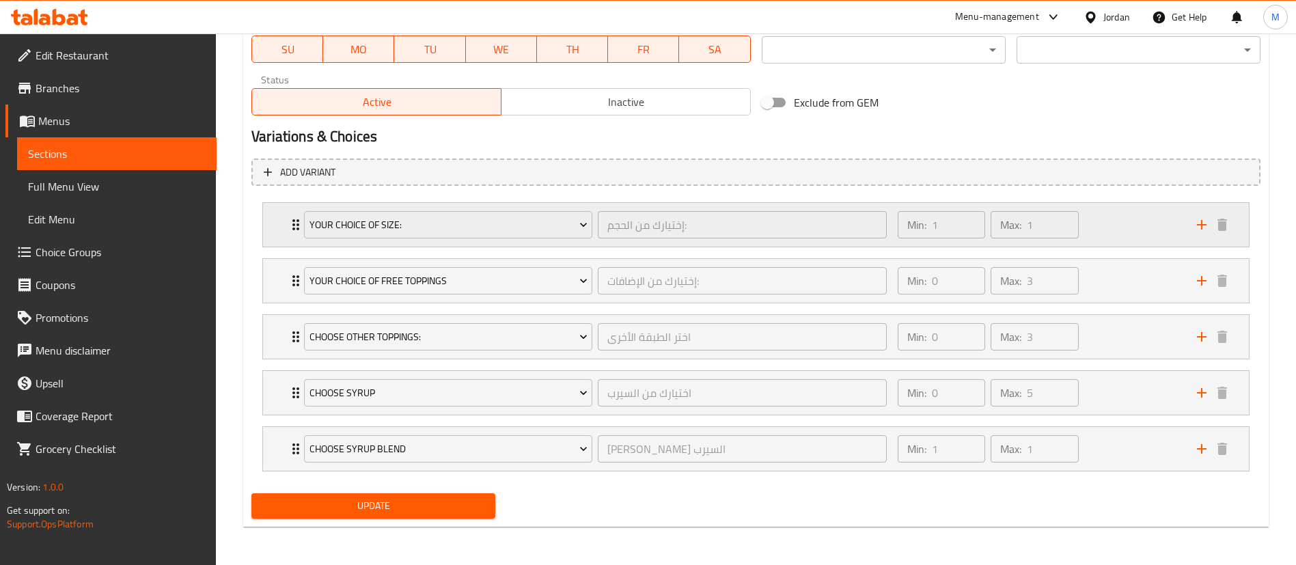
click at [1104, 219] on div "Min: 1 ​ Max: 1 ​" at bounding box center [1038, 225] width 299 height 44
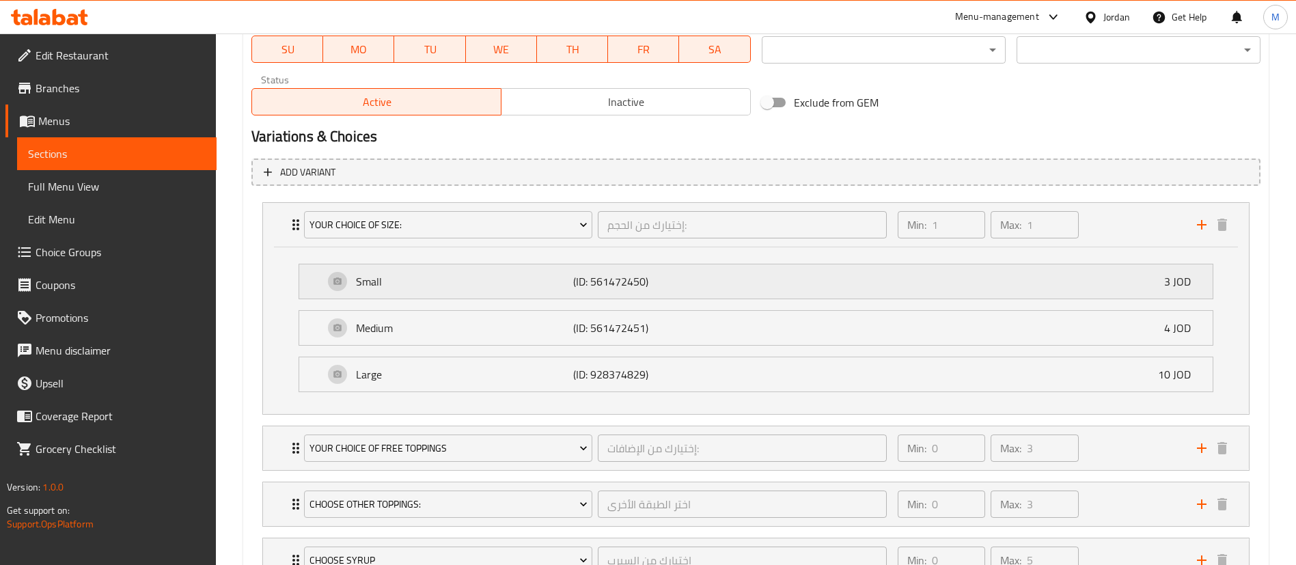
click at [1120, 281] on div "Small (ID: 561472450) 3 JOD" at bounding box center [760, 281] width 872 height 34
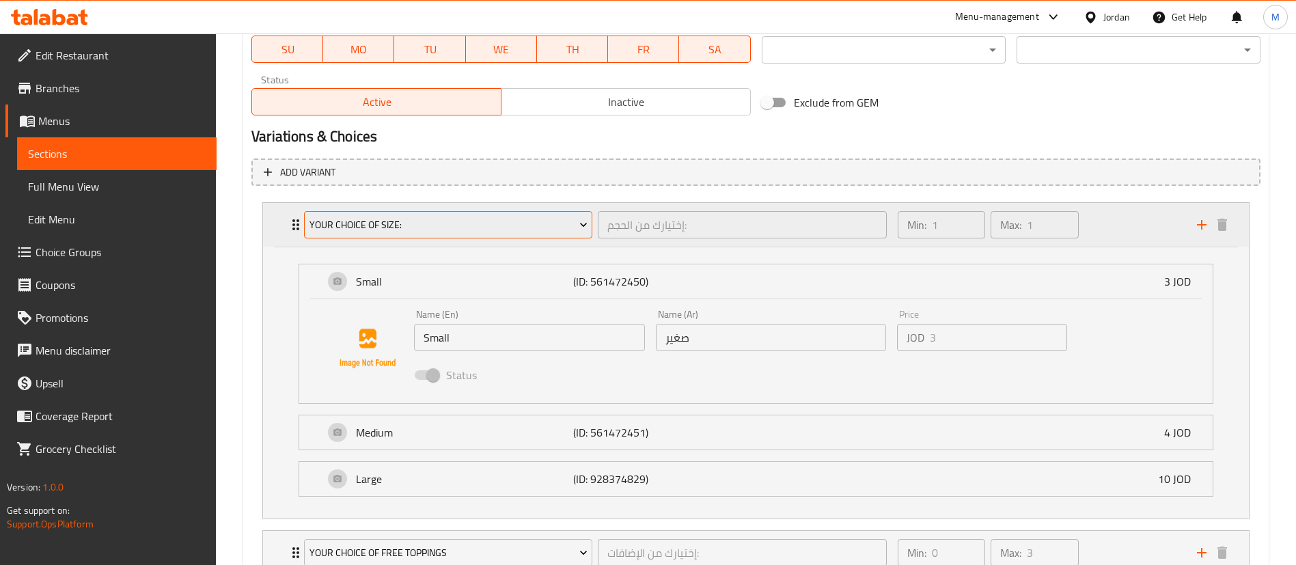
click at [526, 232] on span "Your Choice Of Size:" at bounding box center [448, 225] width 278 height 17
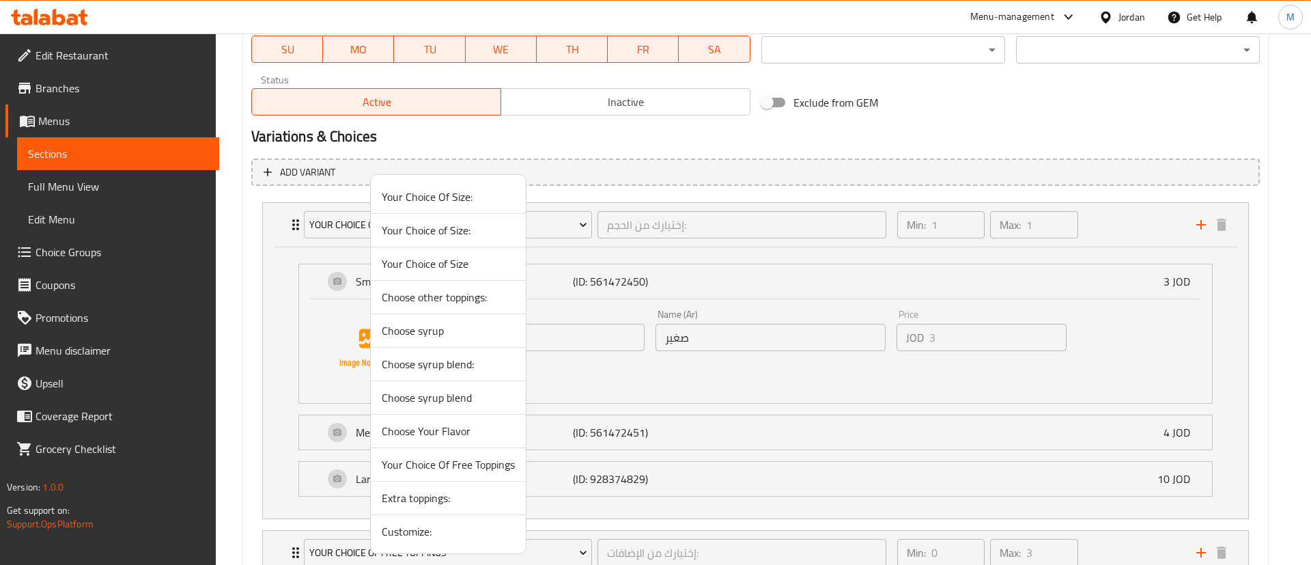
click at [483, 233] on span "Your Choice of Size:" at bounding box center [448, 230] width 133 height 16
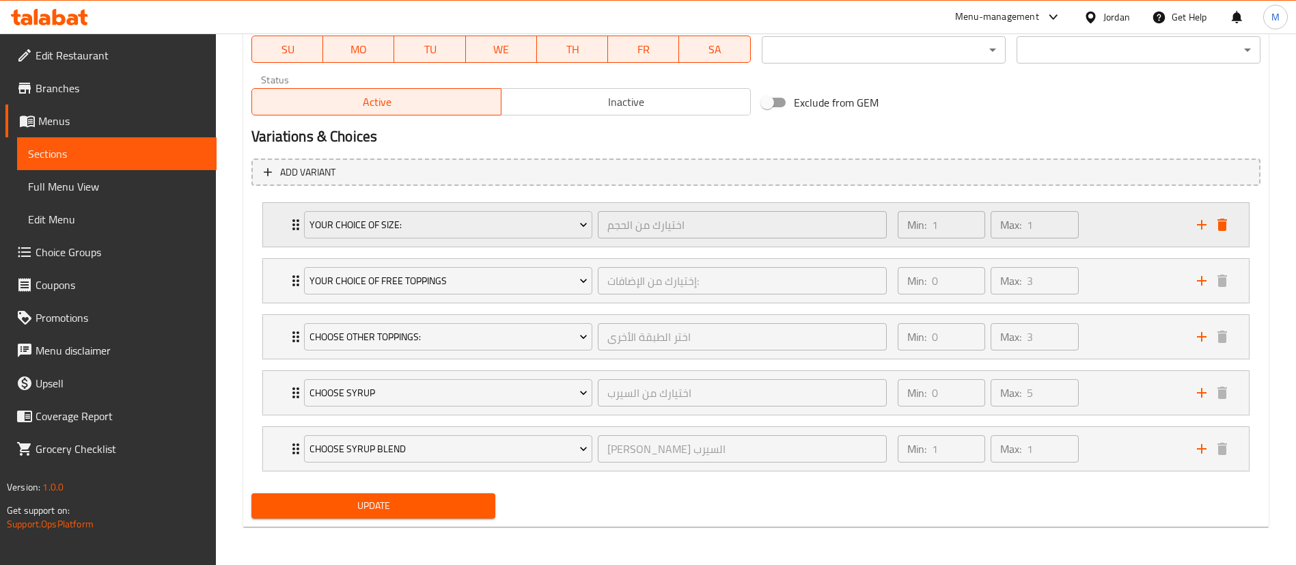
click at [1107, 229] on div "Min: 1 ​ Max: 1 ​" at bounding box center [1038, 225] width 299 height 44
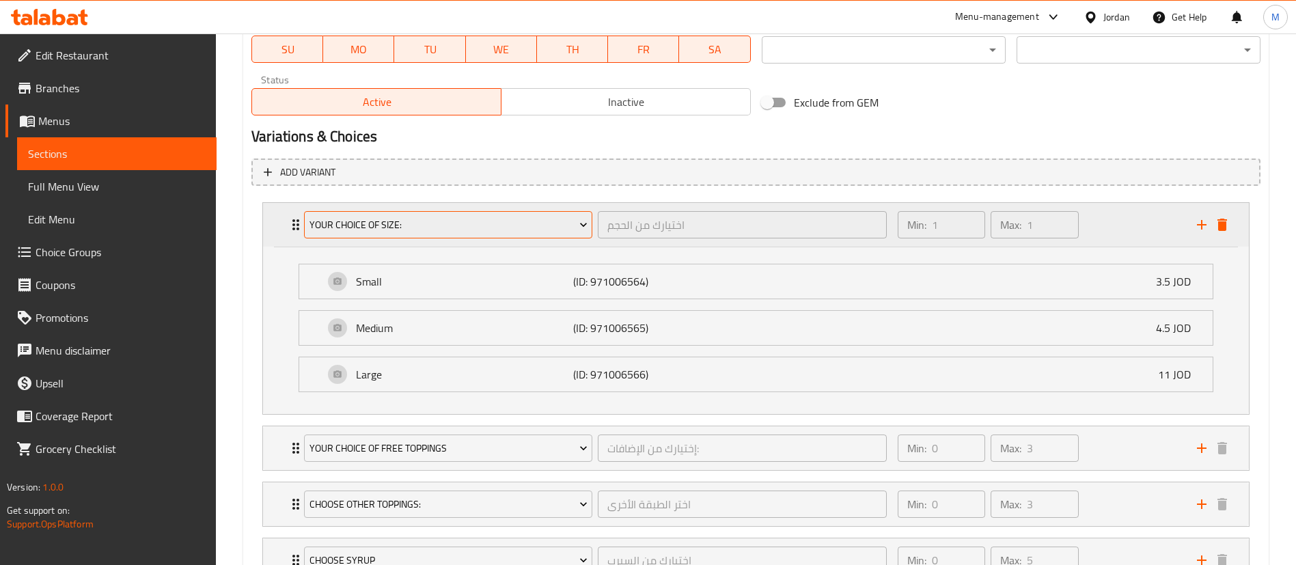
click at [564, 236] on button "Your Choice of Size:" at bounding box center [448, 224] width 288 height 27
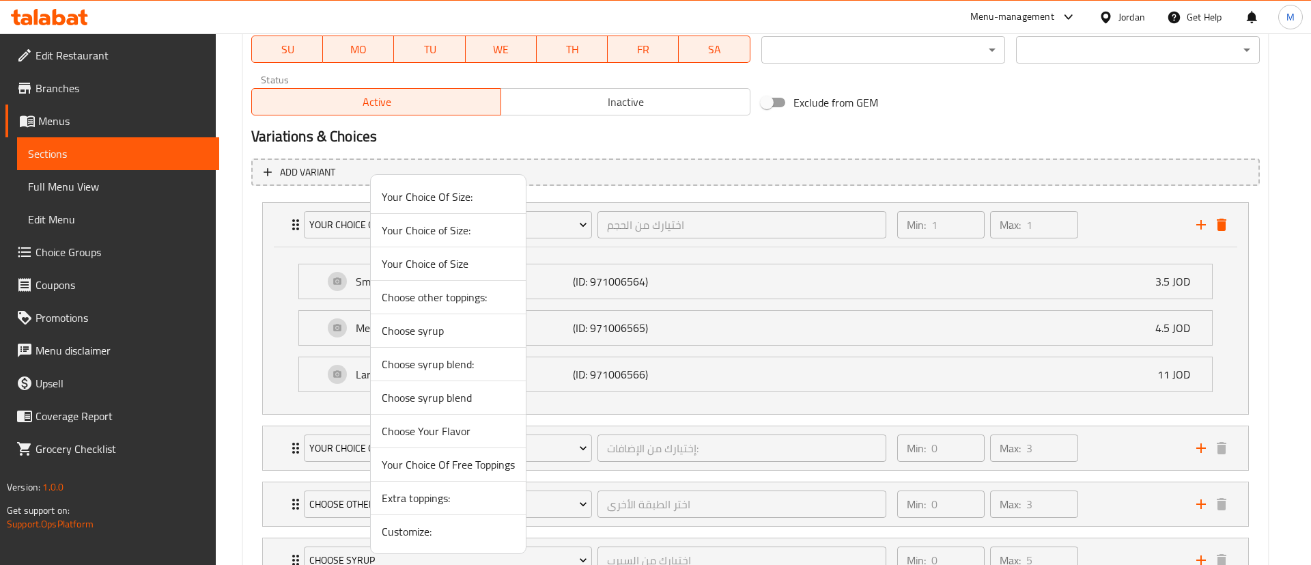
click at [473, 266] on span "Your Choice of Size" at bounding box center [448, 263] width 133 height 16
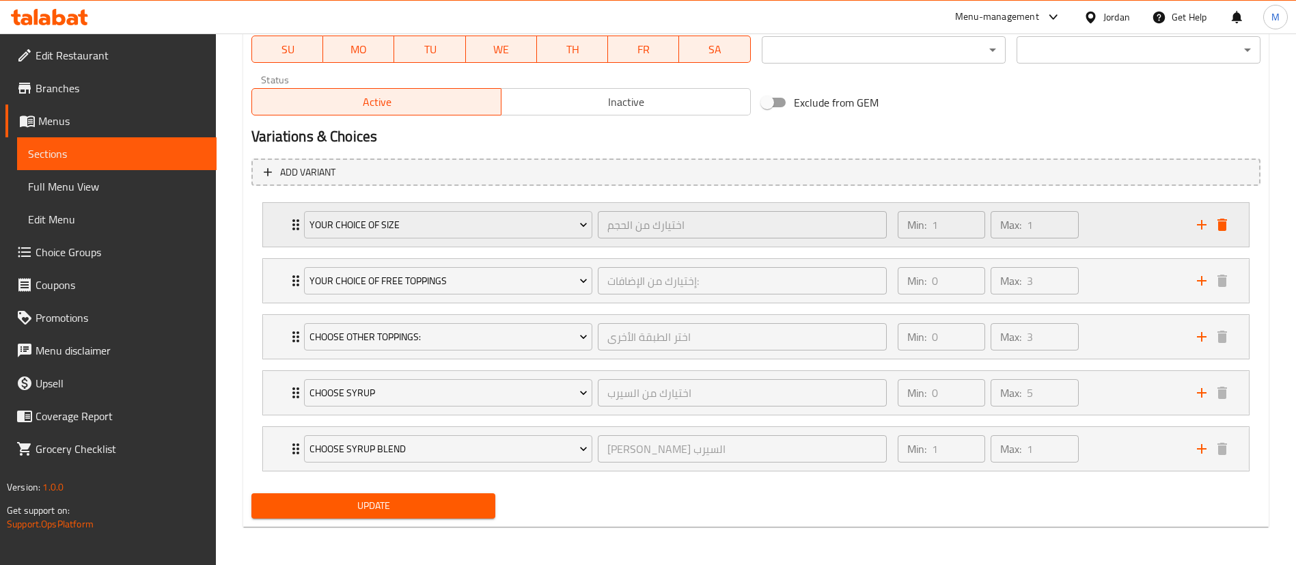
click at [1138, 233] on div "Min: 1 ​ Max: 1 ​" at bounding box center [1038, 225] width 299 height 44
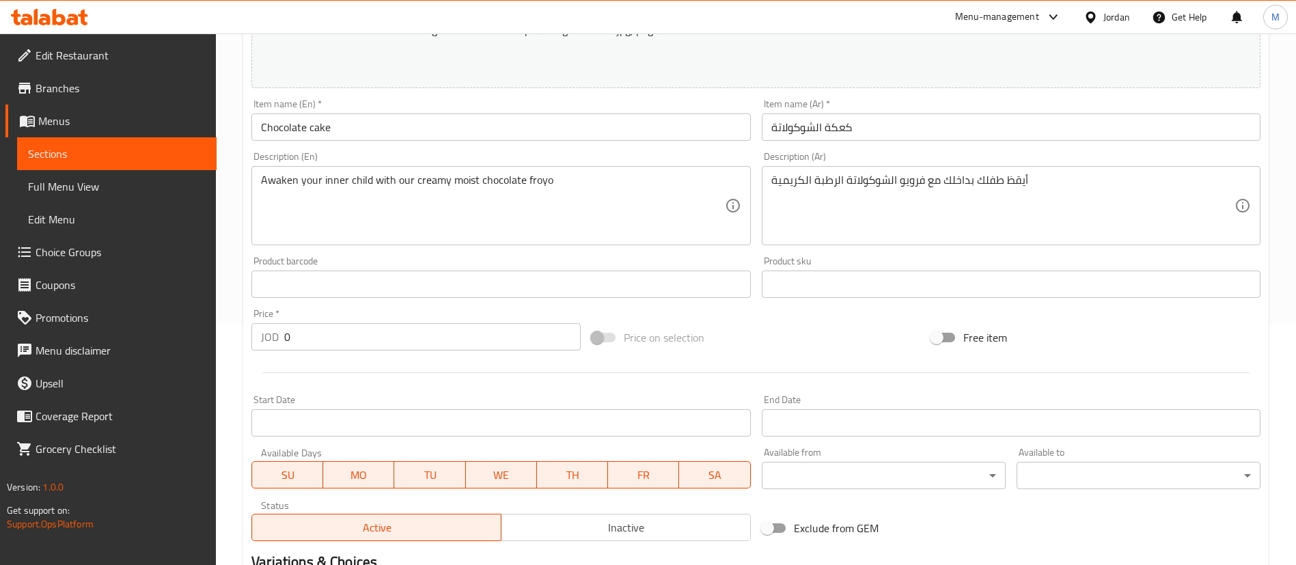
scroll to position [0, 0]
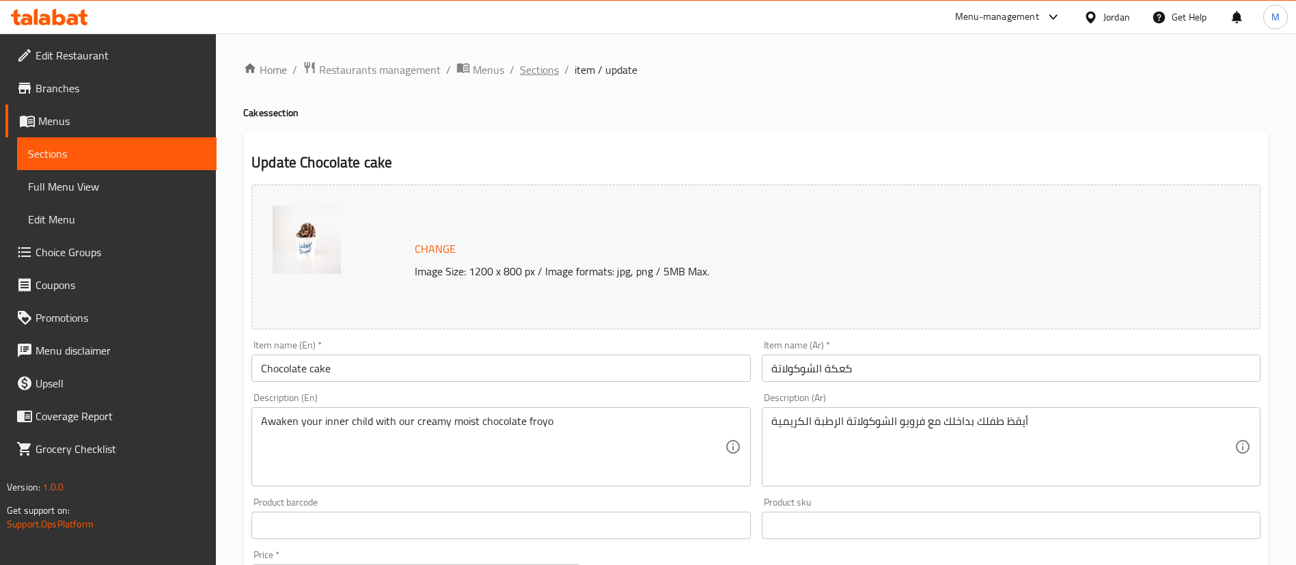
click at [536, 66] on span "Sections" at bounding box center [539, 69] width 39 height 16
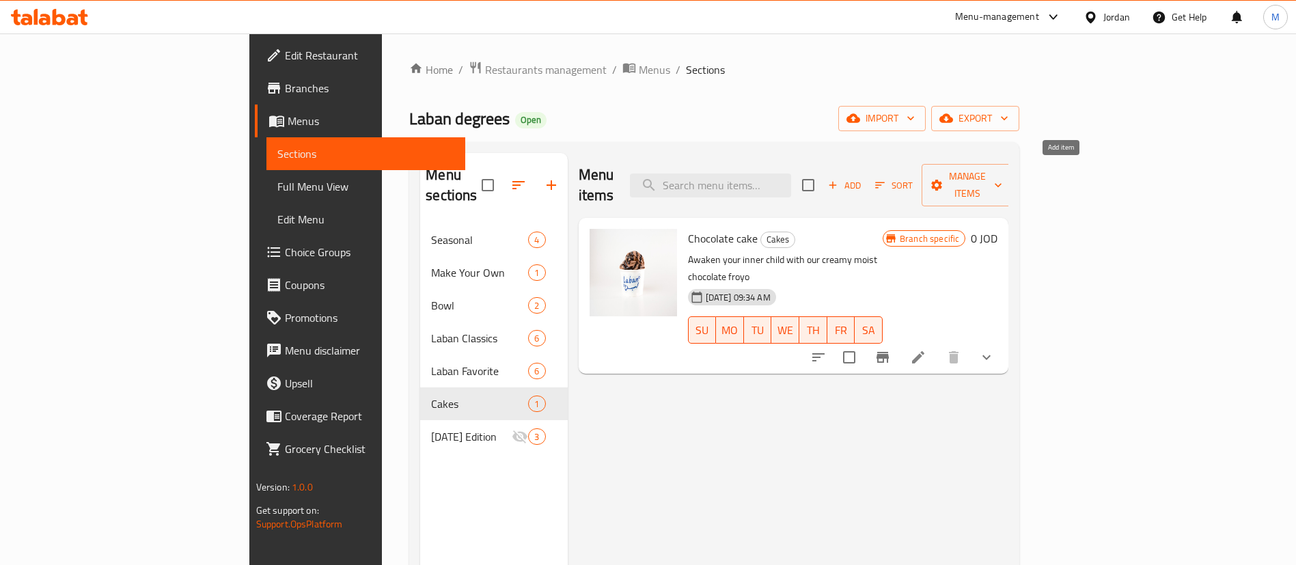
click at [863, 178] on span "Add" at bounding box center [844, 186] width 37 height 16
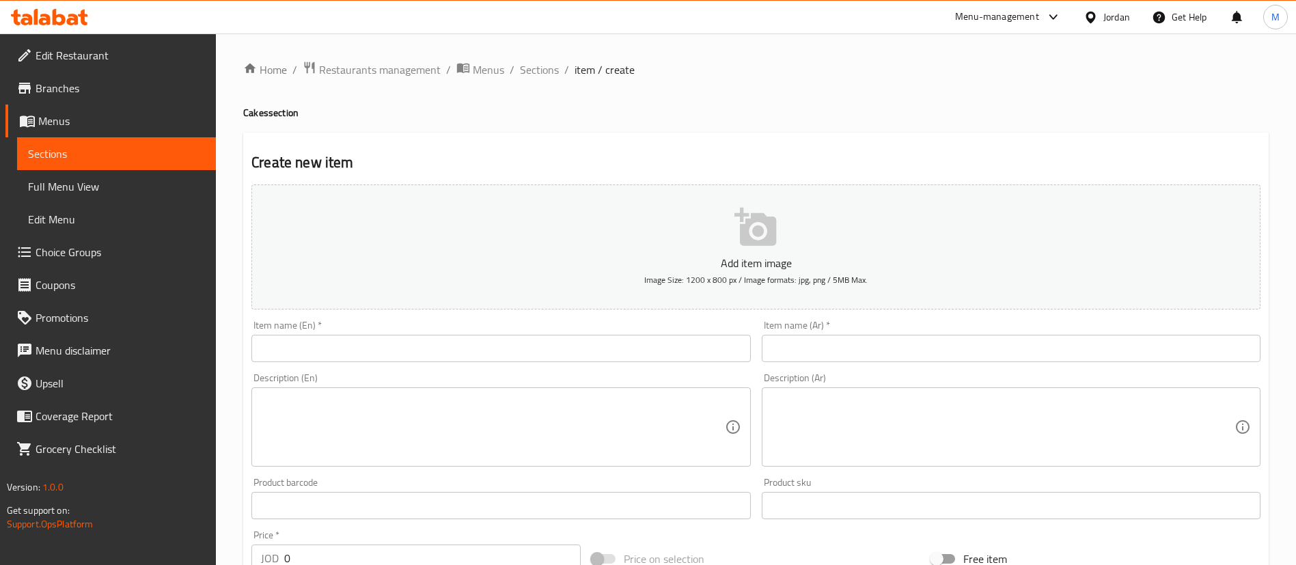
click at [576, 341] on input "text" at bounding box center [500, 348] width 499 height 27
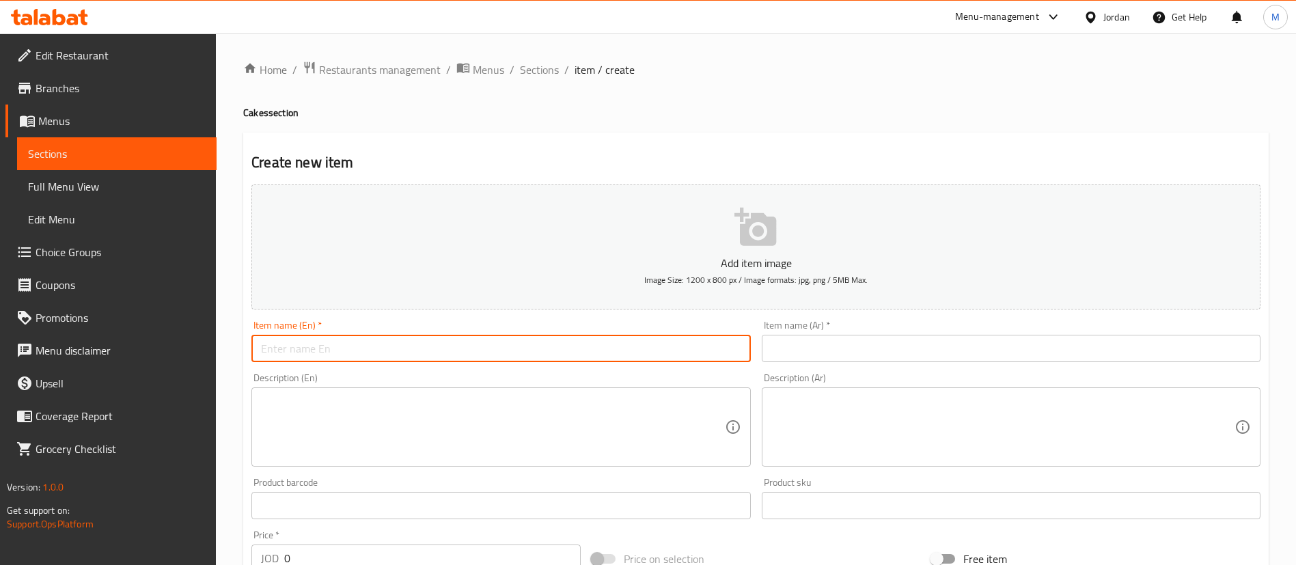
paste input "Tiramisu"
type input "Tiramisu"
click at [484, 441] on textarea at bounding box center [492, 427] width 463 height 65
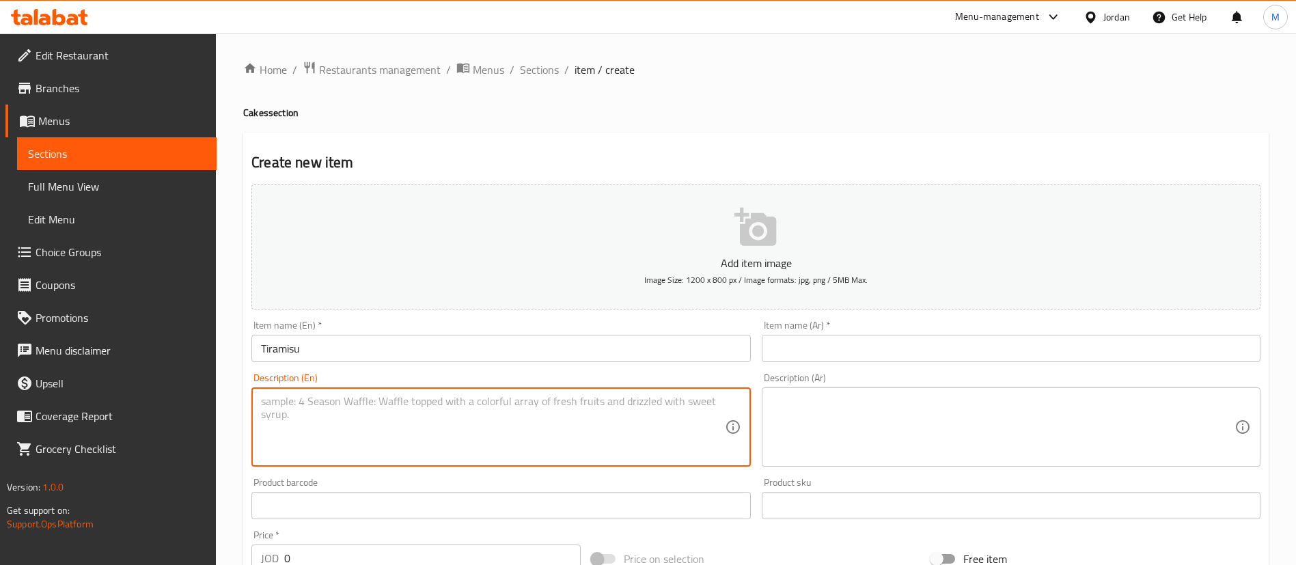
paste textarea "Bold espresso flavor, sweet vanilla cake, and Greek yogurt froyo come together …"
type textarea "Bold espresso flavor, sweet vanilla cake, and Greek yogurt froyo come together …"
click at [830, 358] on input "text" at bounding box center [1011, 348] width 499 height 27
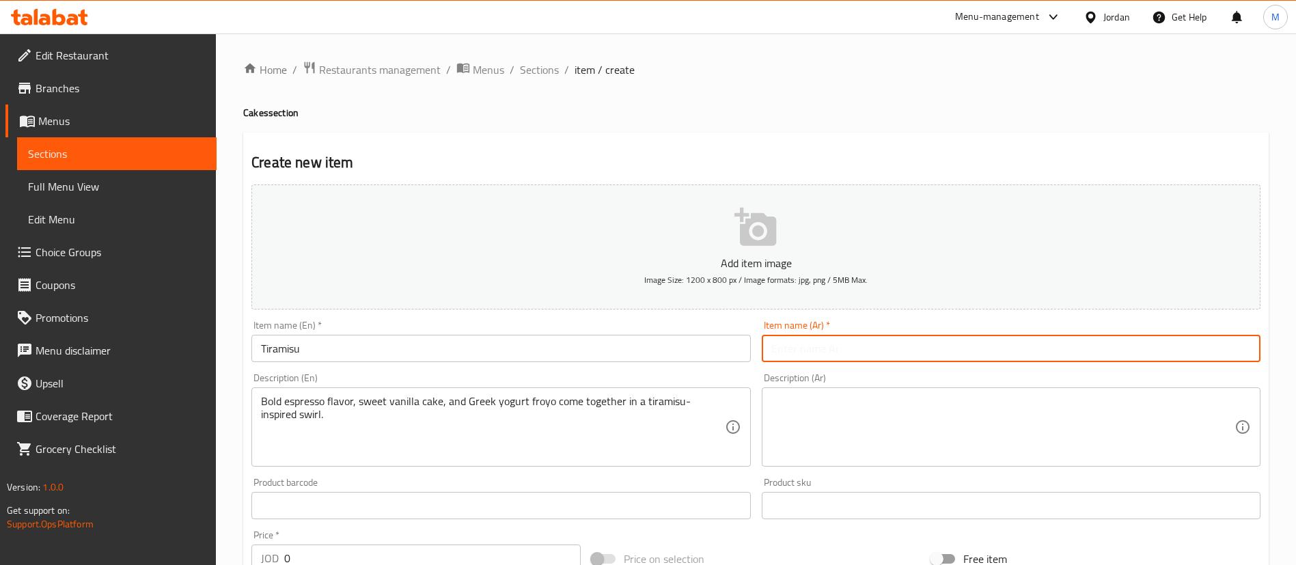
paste input "تيراميسو"
type input "تيراميسو"
click at [875, 407] on textarea at bounding box center [1002, 427] width 463 height 65
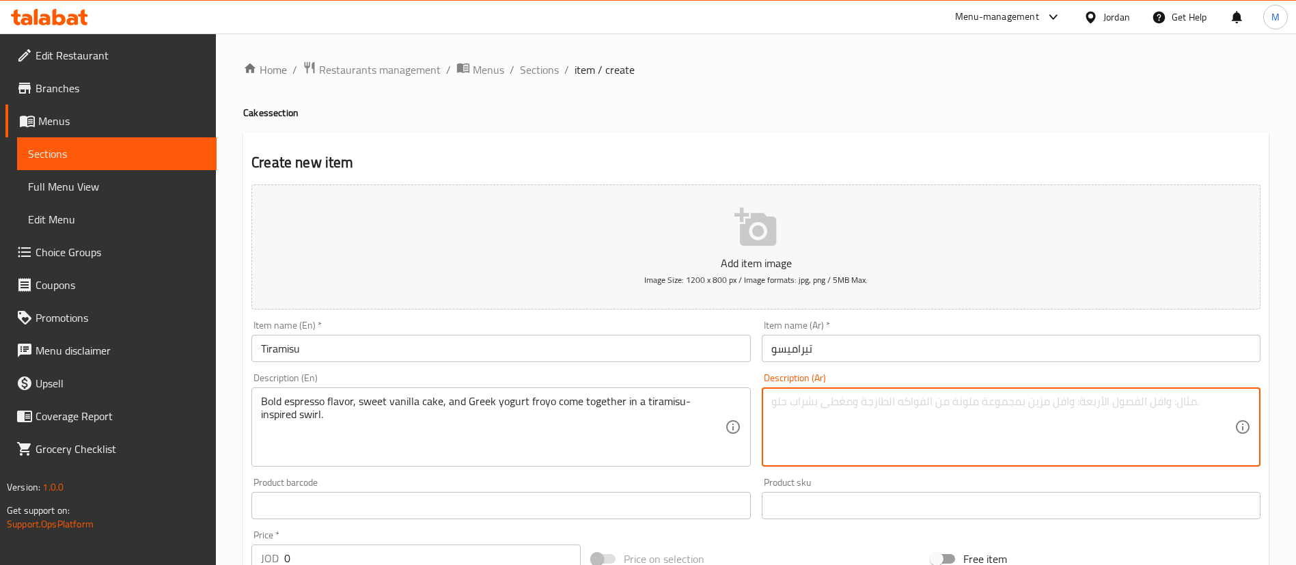
paste textarea "نكهة إسبريسو قوية، وكعكة فانيليا حلوة، وزبادي يوناني مثلج، تجتمع في دوامة مستوح…"
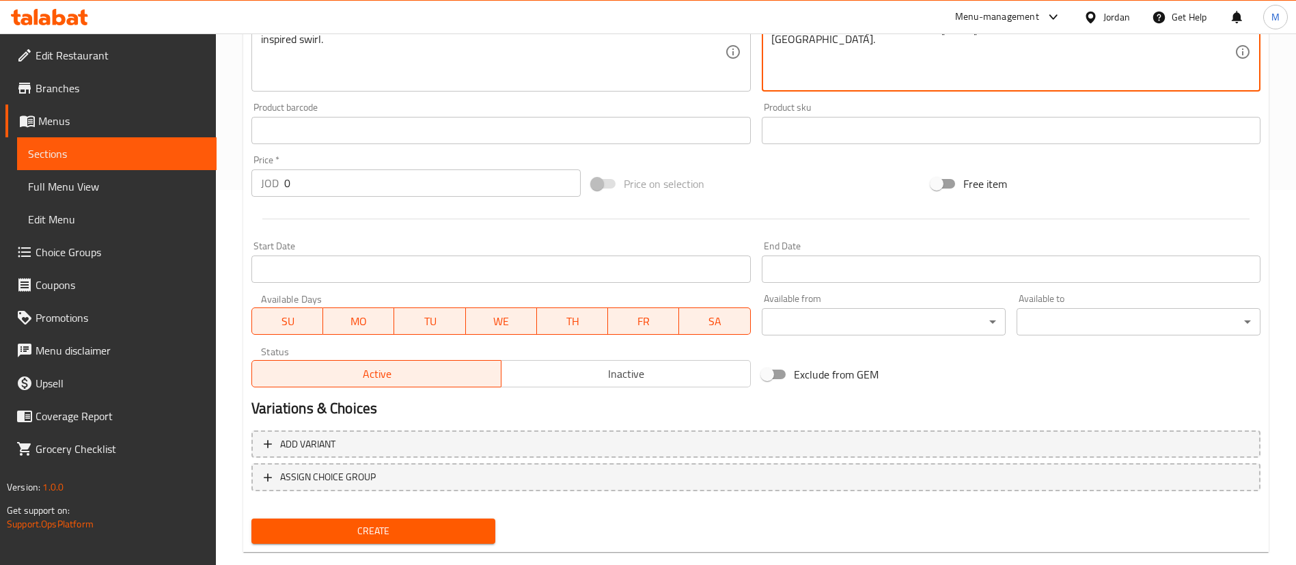
scroll to position [400, 0]
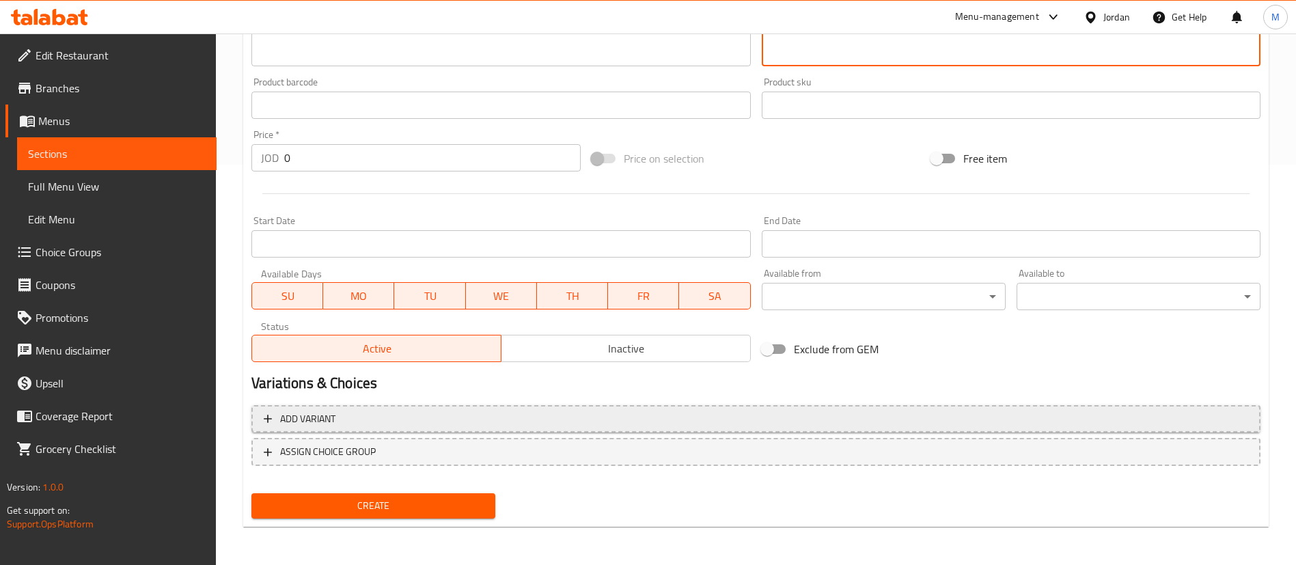
type textarea "نكهة إسبريسو قوية، وكعكة فانيليا حلوة، وزبادي يوناني مثلج، تجتمع في دوامة مستوح…"
click at [453, 417] on span "Add variant" at bounding box center [756, 418] width 984 height 17
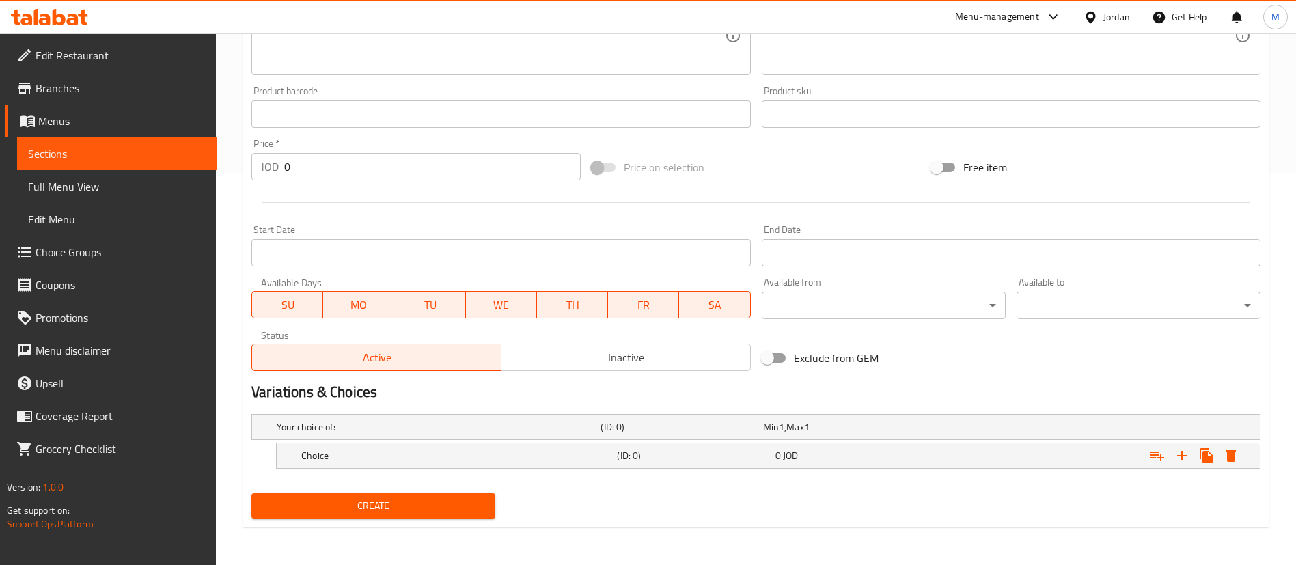
scroll to position [391, 0]
click at [452, 434] on h5 "Choice" at bounding box center [436, 427] width 318 height 14
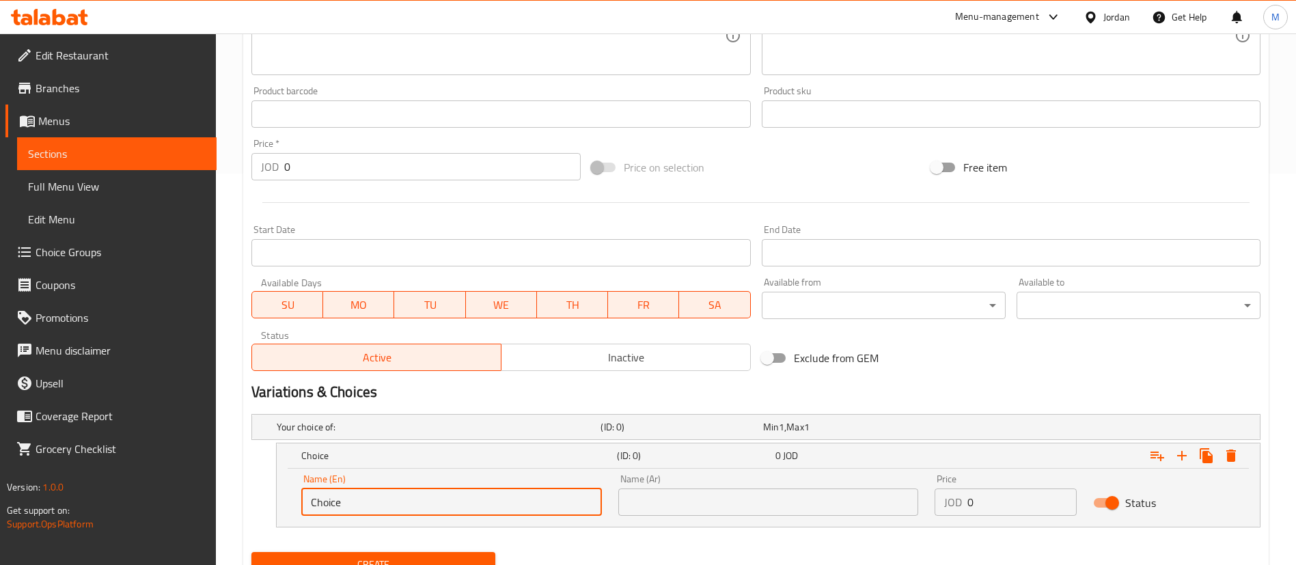
click at [454, 503] on input "Choice" at bounding box center [451, 501] width 301 height 27
click at [511, 505] on input "sa" at bounding box center [451, 501] width 301 height 27
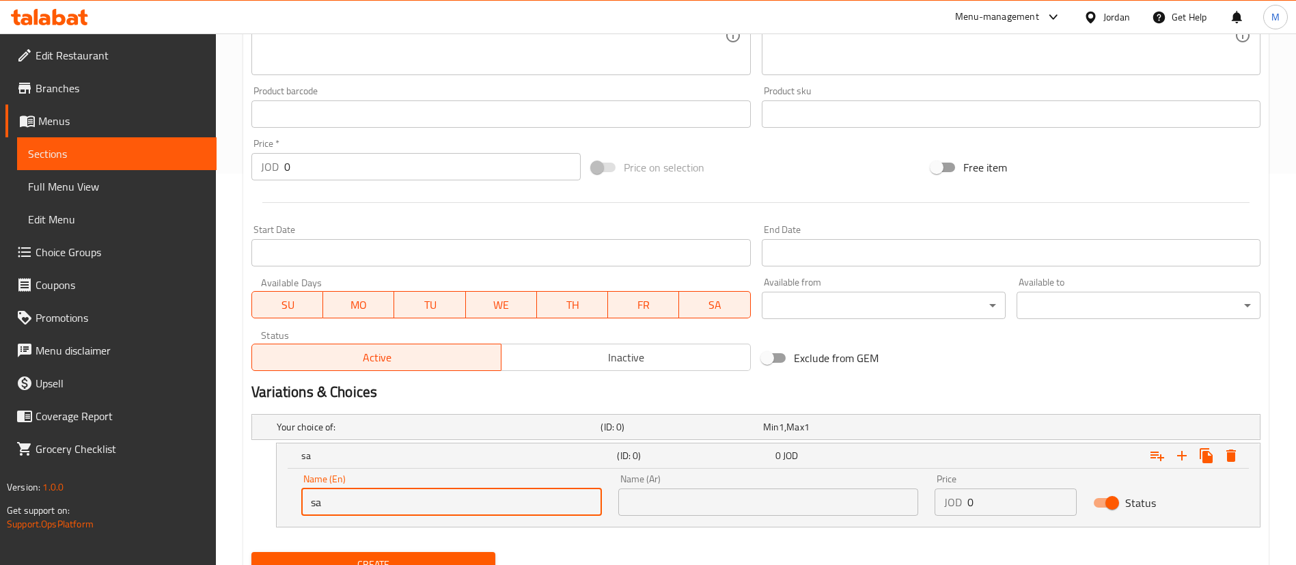
click at [511, 505] on input "sa" at bounding box center [451, 501] width 301 height 27
type input "Small"
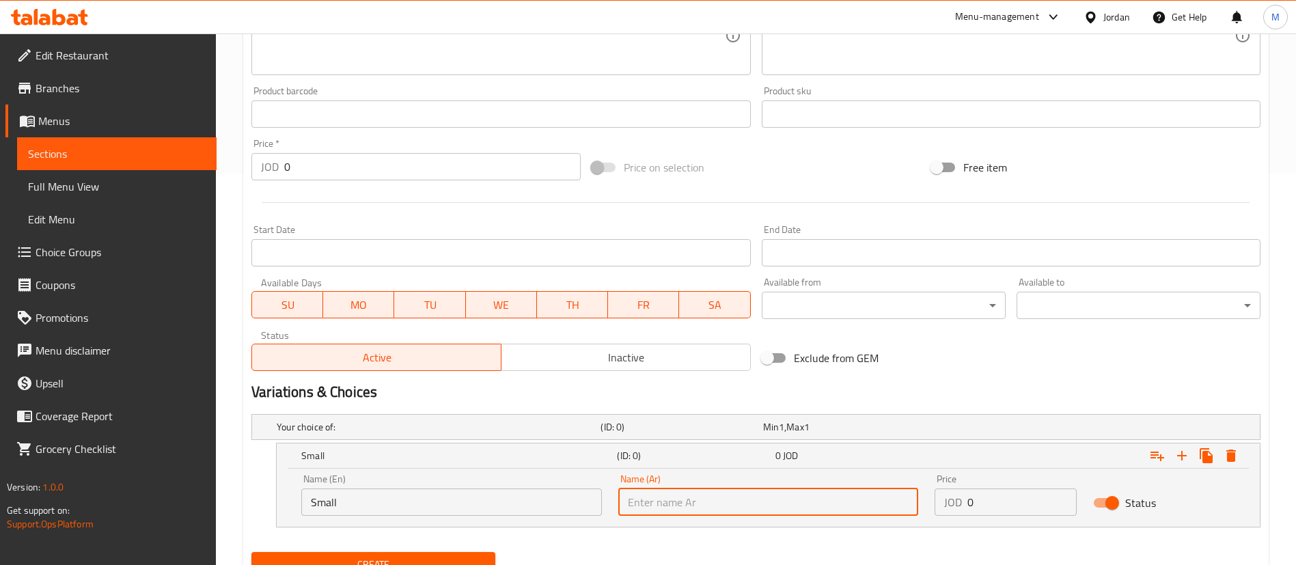
click at [660, 494] on input "text" at bounding box center [768, 501] width 301 height 27
type input "صغير"
click at [1029, 498] on input "0" at bounding box center [1021, 501] width 109 height 27
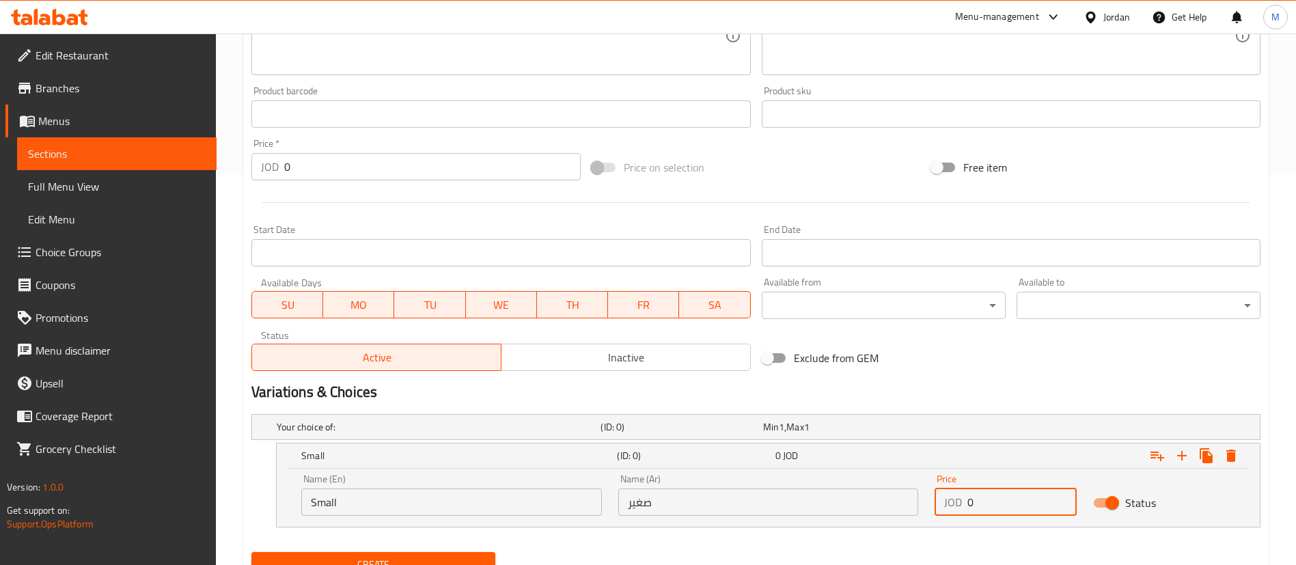
click at [1029, 498] on input "0" at bounding box center [1021, 501] width 109 height 27
paste input "4.25"
type input "4.25"
click at [1180, 459] on icon "Expand" at bounding box center [1181, 455] width 16 height 16
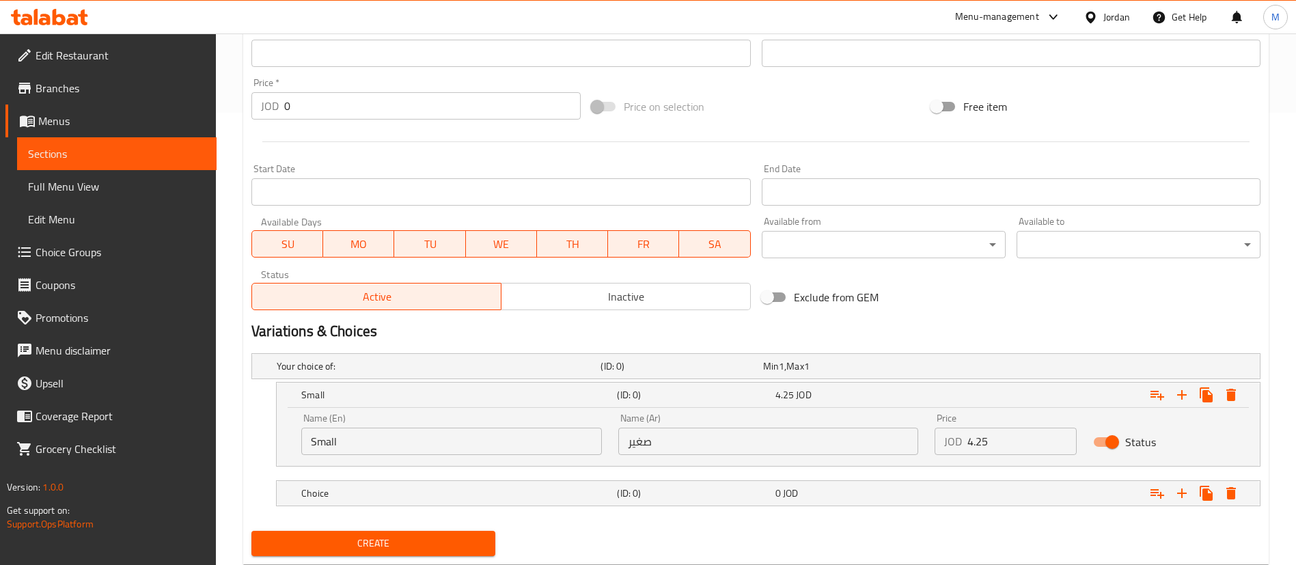
scroll to position [490, 0]
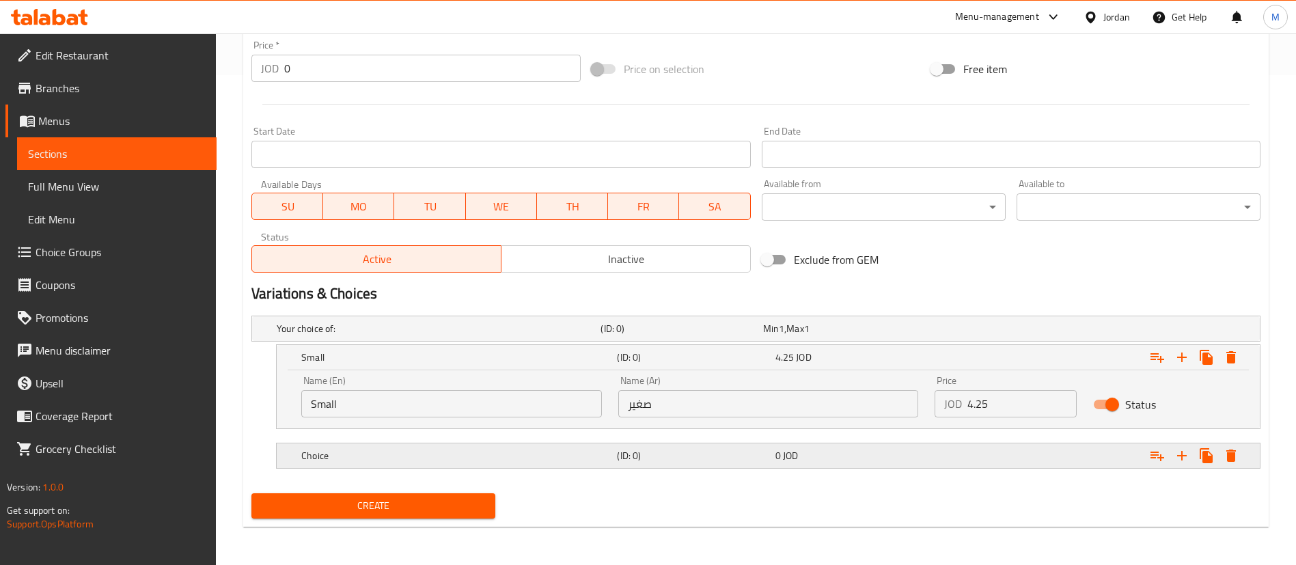
click at [595, 335] on h5 "Choice" at bounding box center [436, 329] width 318 height 14
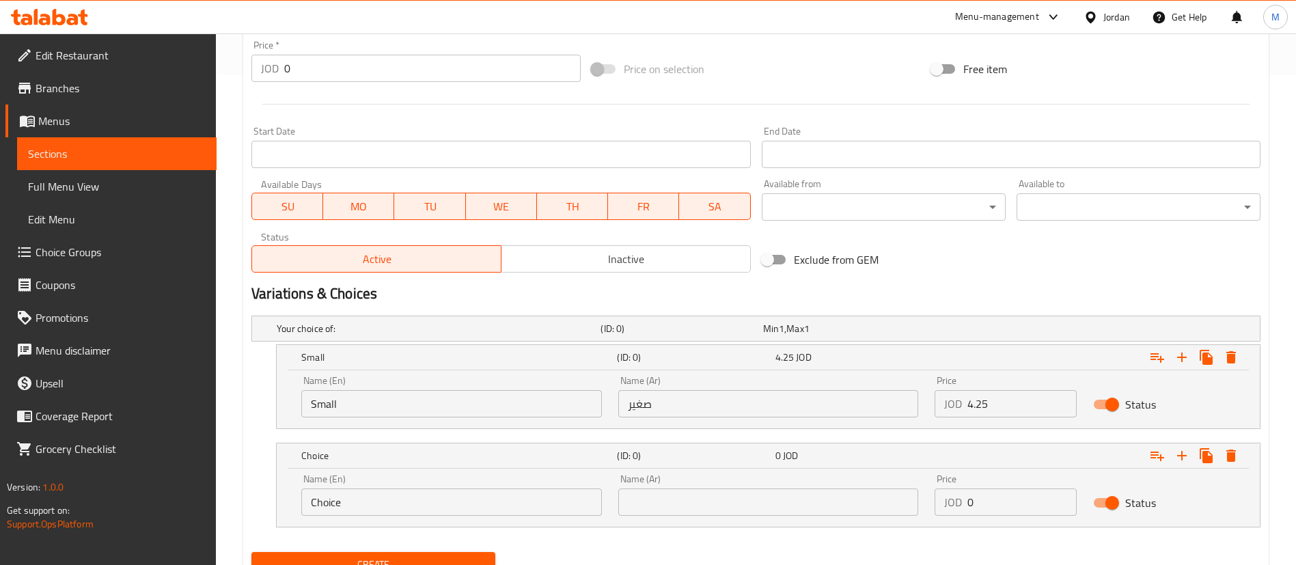
click at [438, 513] on input "Choice" at bounding box center [451, 501] width 301 height 27
click at [435, 512] on input "Choice" at bounding box center [451, 501] width 301 height 27
paste input "5.5"
click at [581, 500] on input "5.5" at bounding box center [451, 501] width 301 height 27
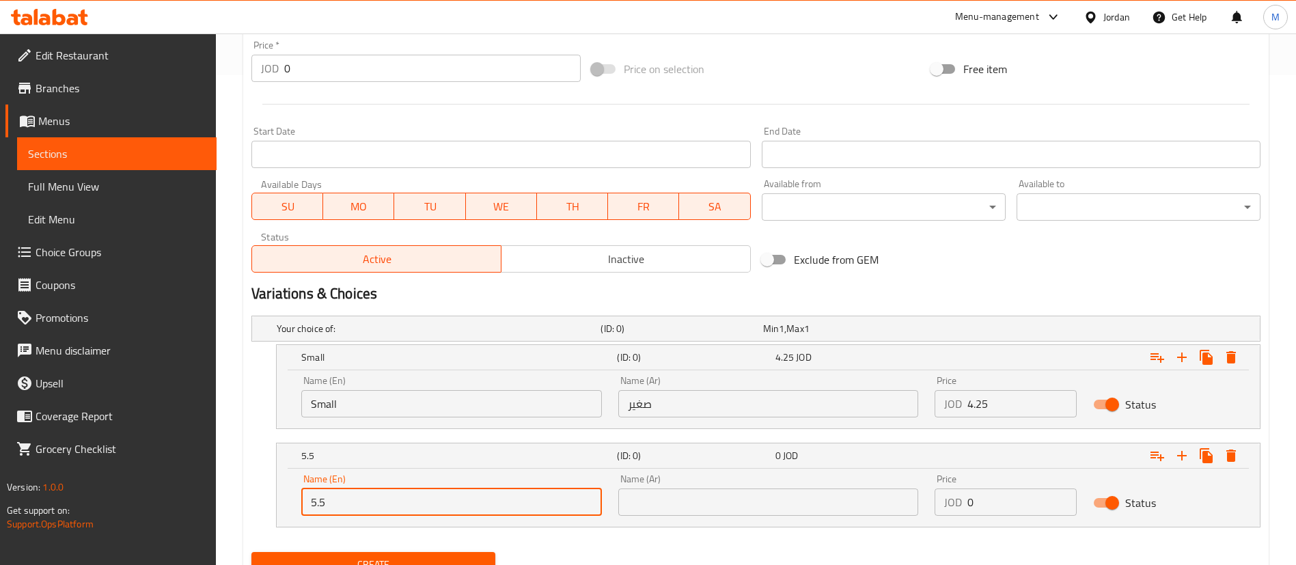
click at [579, 499] on input "5.5" at bounding box center [451, 501] width 301 height 27
type input "Medium"
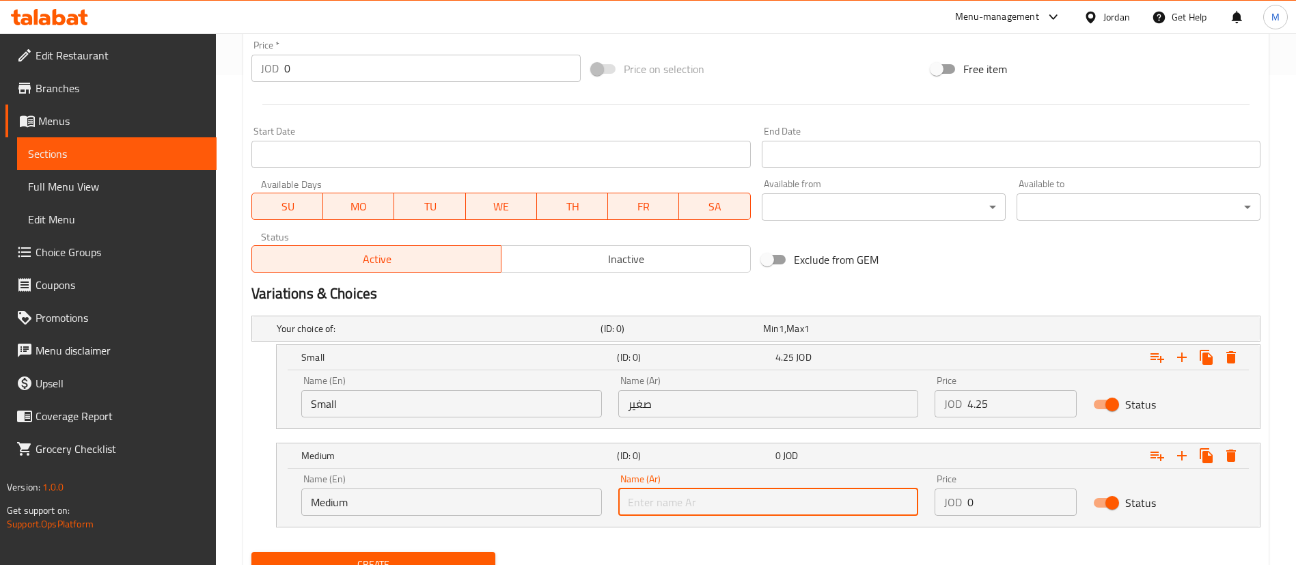
click at [675, 498] on input "text" at bounding box center [768, 501] width 301 height 27
type input "وسط"
click at [1013, 501] on input "0" at bounding box center [1021, 501] width 109 height 27
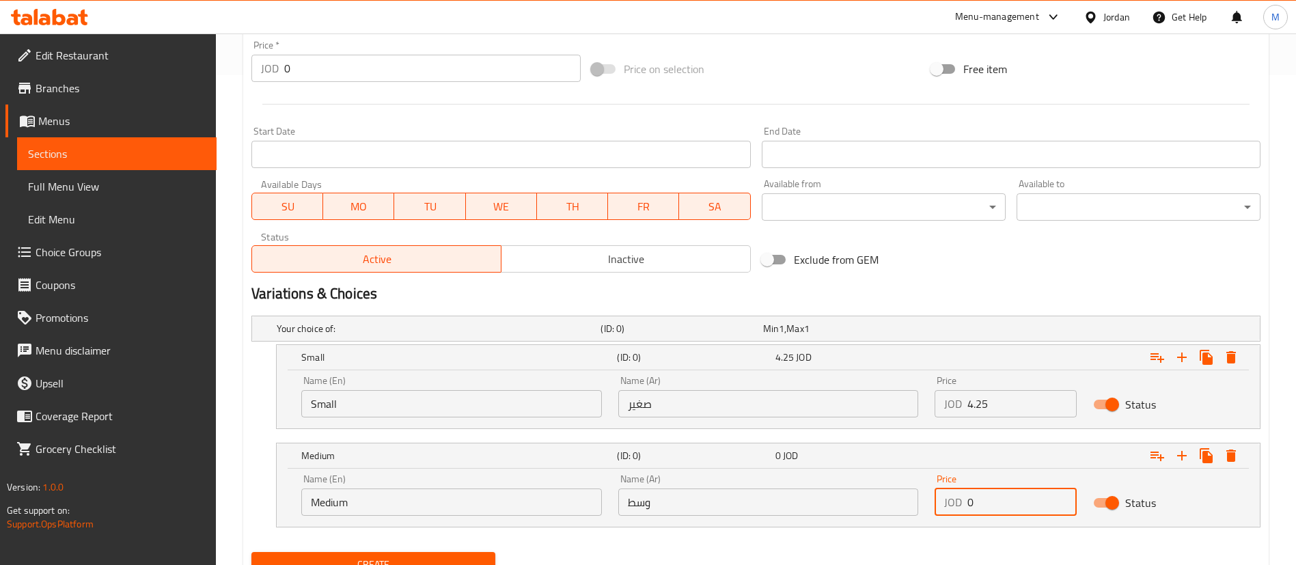
click at [1013, 501] on input "0" at bounding box center [1021, 501] width 109 height 27
paste input "5.5"
type input "5.5"
click at [1180, 458] on icon "Expand" at bounding box center [1181, 455] width 16 height 16
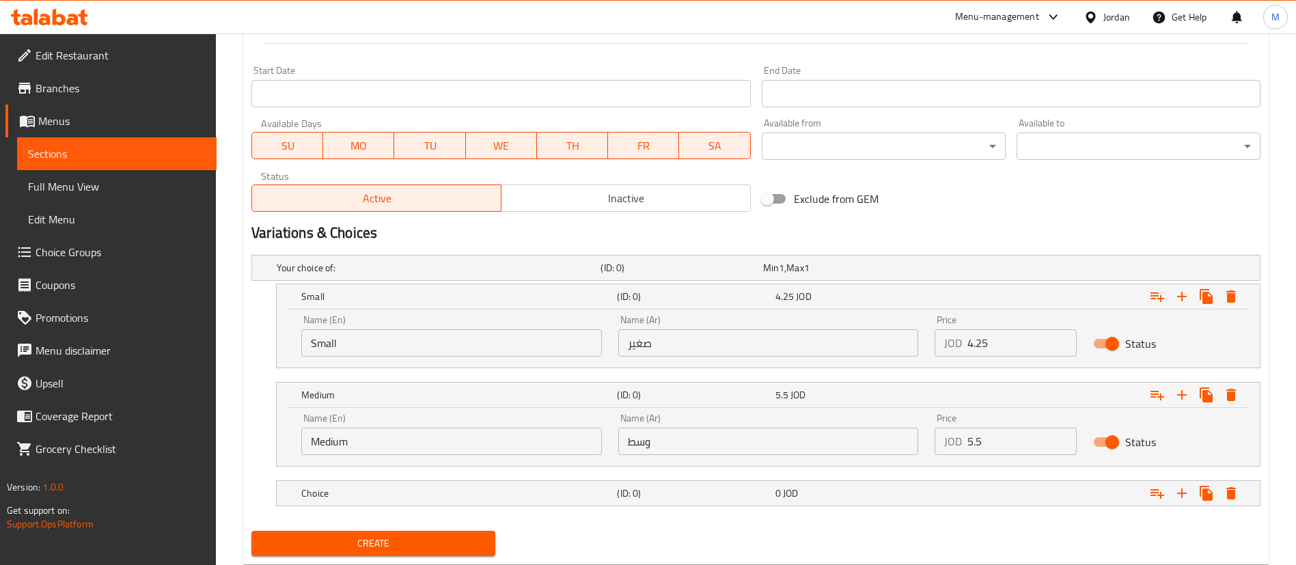
scroll to position [588, 0]
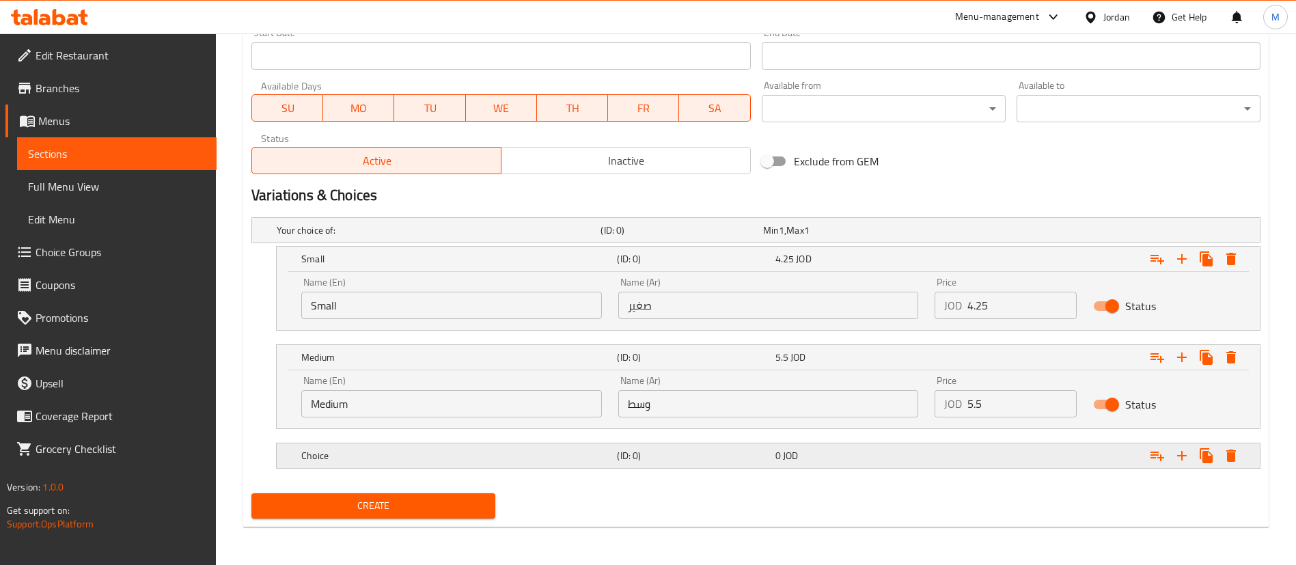
click at [628, 237] on h5 "(ID: 0)" at bounding box center [678, 230] width 156 height 14
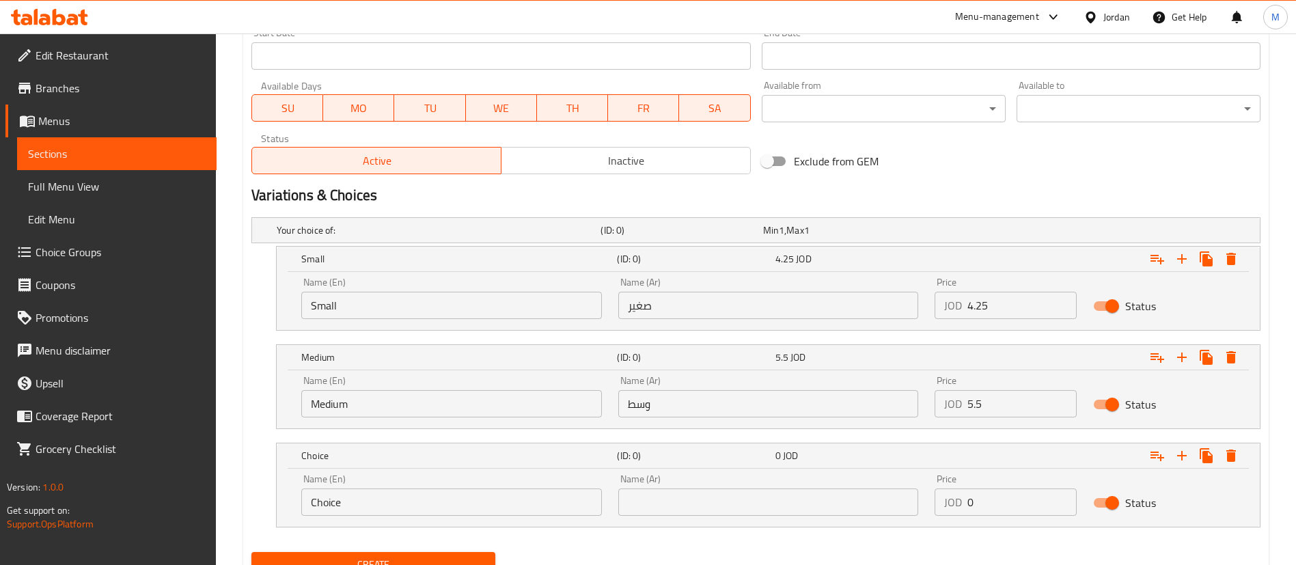
click at [486, 516] on div "Name (En) Choice Name (En)" at bounding box center [451, 495] width 317 height 58
click at [482, 500] on input "Choice" at bounding box center [451, 501] width 301 height 27
click at [514, 501] on input "Choice" at bounding box center [451, 501] width 301 height 27
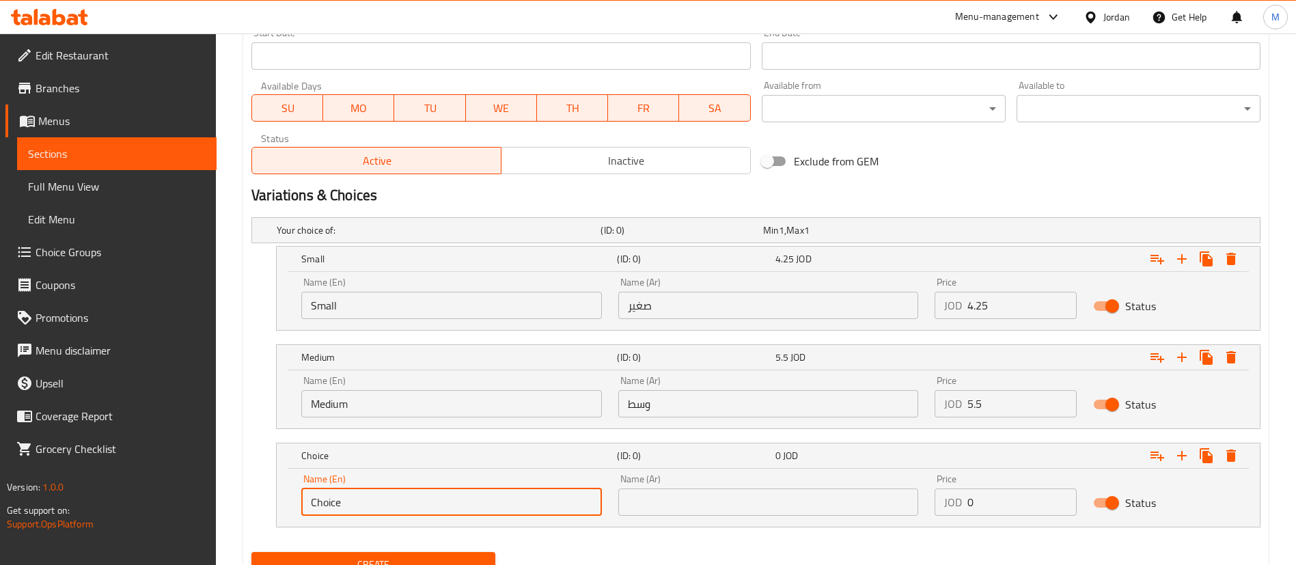
click at [514, 501] on input "Choice" at bounding box center [451, 501] width 301 height 27
type input "Large"
drag, startPoint x: 634, startPoint y: 517, endPoint x: 643, endPoint y: 512, distance: 10.7
click at [635, 517] on div "Name (Ar) Name (Ar)" at bounding box center [768, 495] width 317 height 58
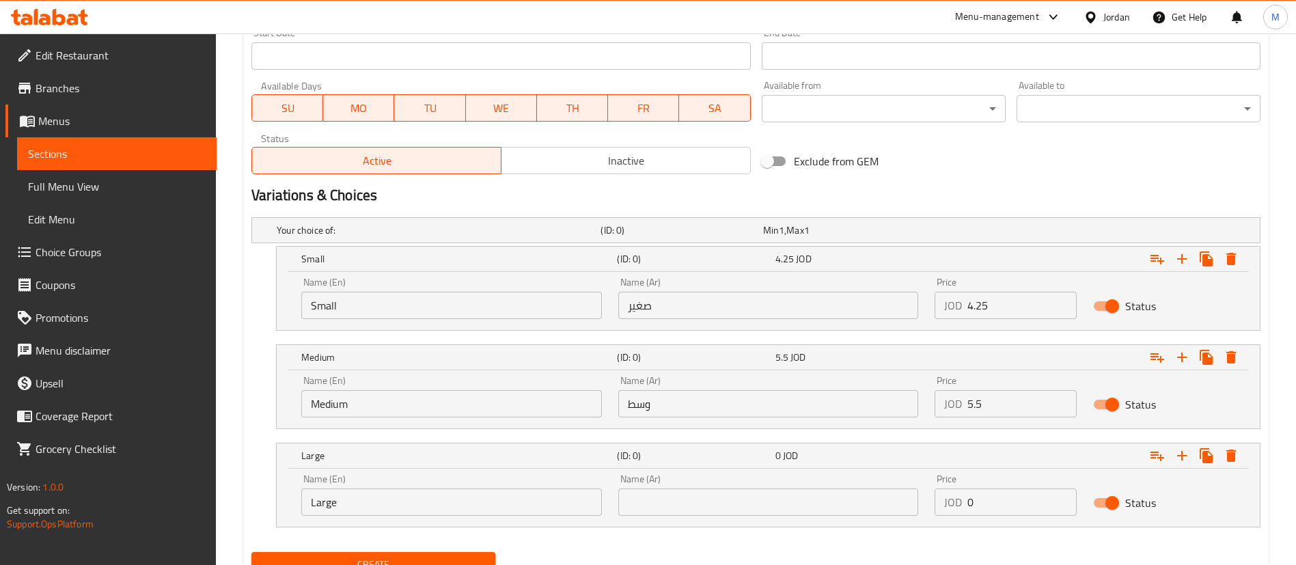
click at [649, 507] on input "text" at bounding box center [768, 501] width 301 height 27
type input "كبير"
click at [988, 499] on input "0" at bounding box center [1021, 501] width 109 height 27
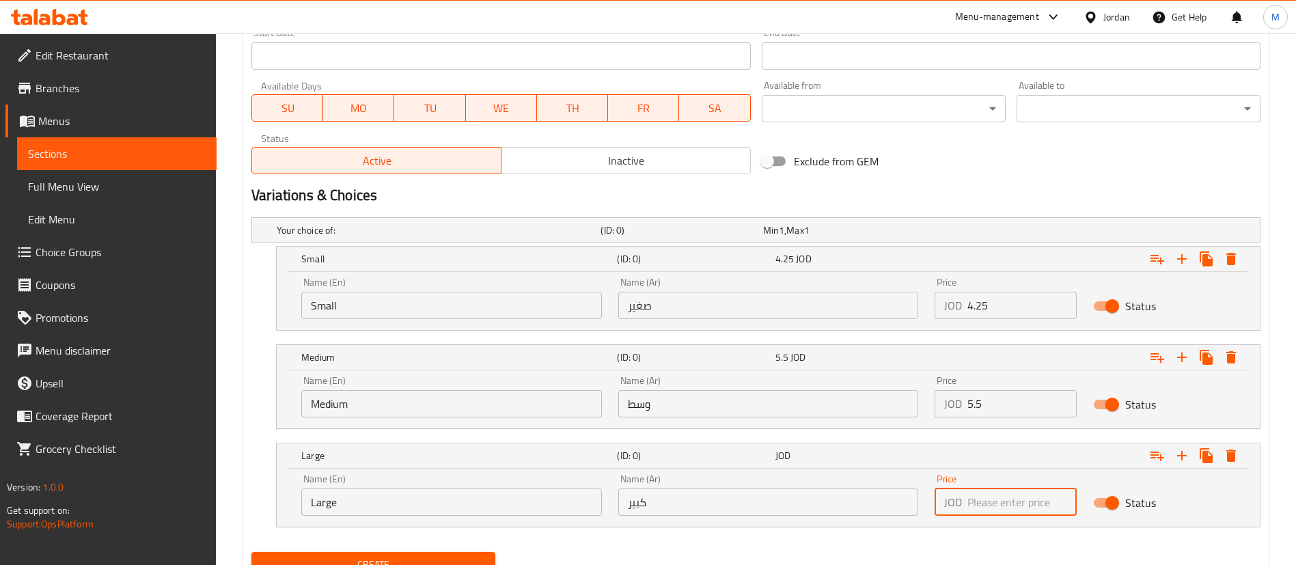
paste input "13.4"
type input "13.4"
click at [480, 550] on div "Create" at bounding box center [373, 564] width 255 height 36
click at [485, 554] on button "Create" at bounding box center [373, 564] width 244 height 25
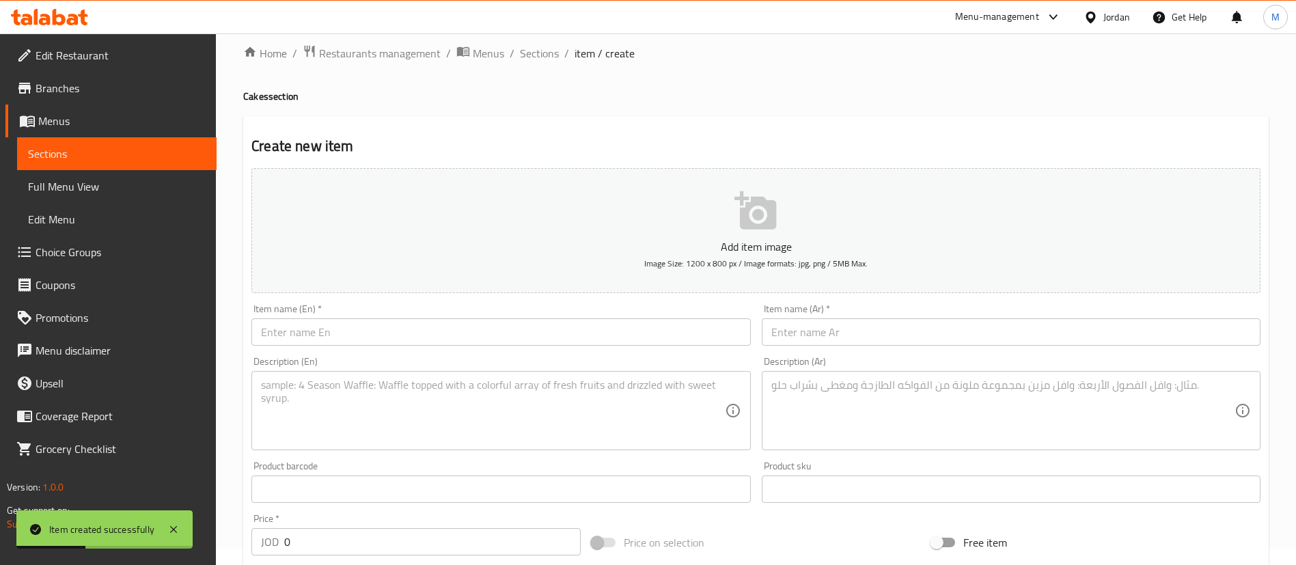
scroll to position [0, 0]
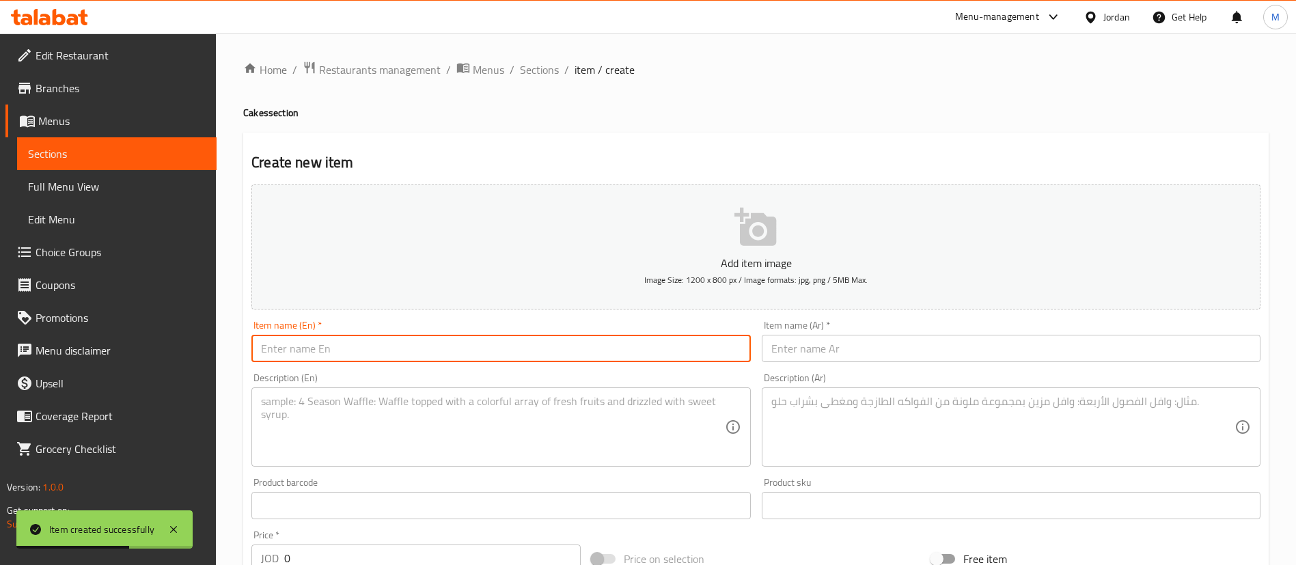
click at [380, 346] on input "text" at bounding box center [500, 348] width 499 height 27
paste input "Cheesecake"
type input "Cheesecake"
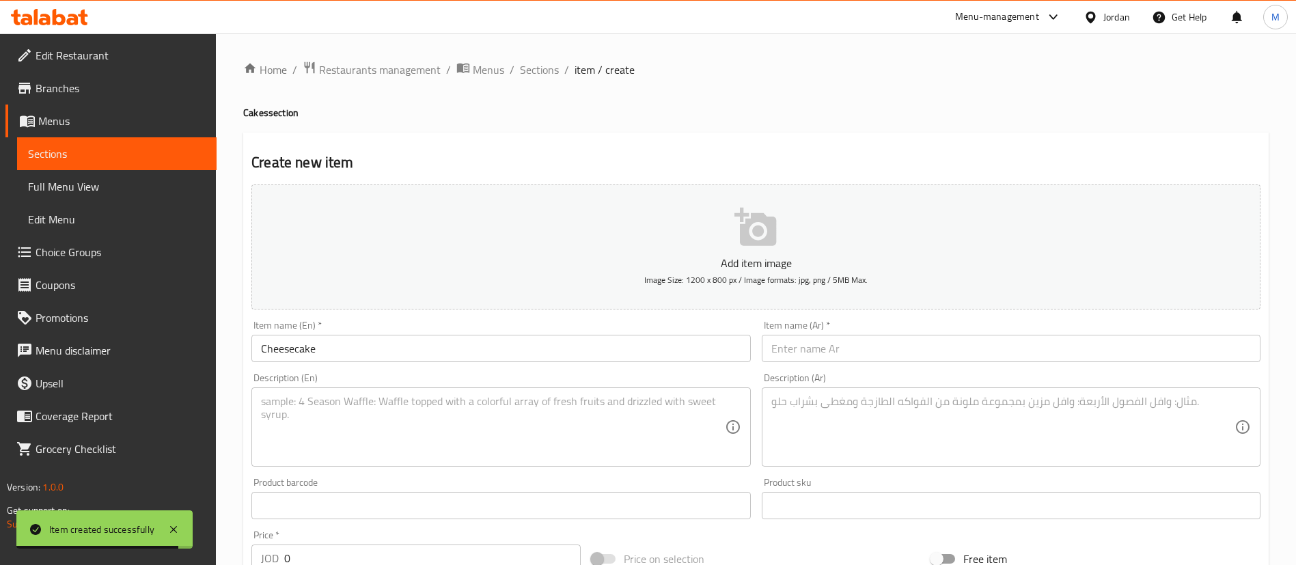
click at [298, 406] on textarea at bounding box center [492, 427] width 463 height 65
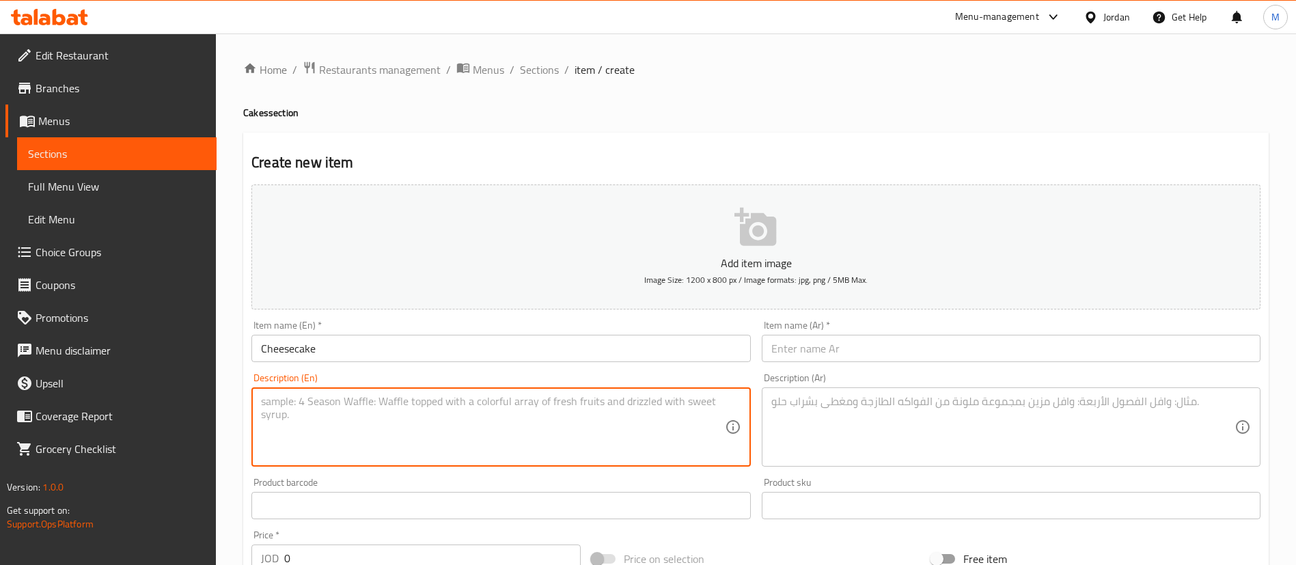
click at [350, 357] on input "Cheesecake" at bounding box center [500, 348] width 499 height 27
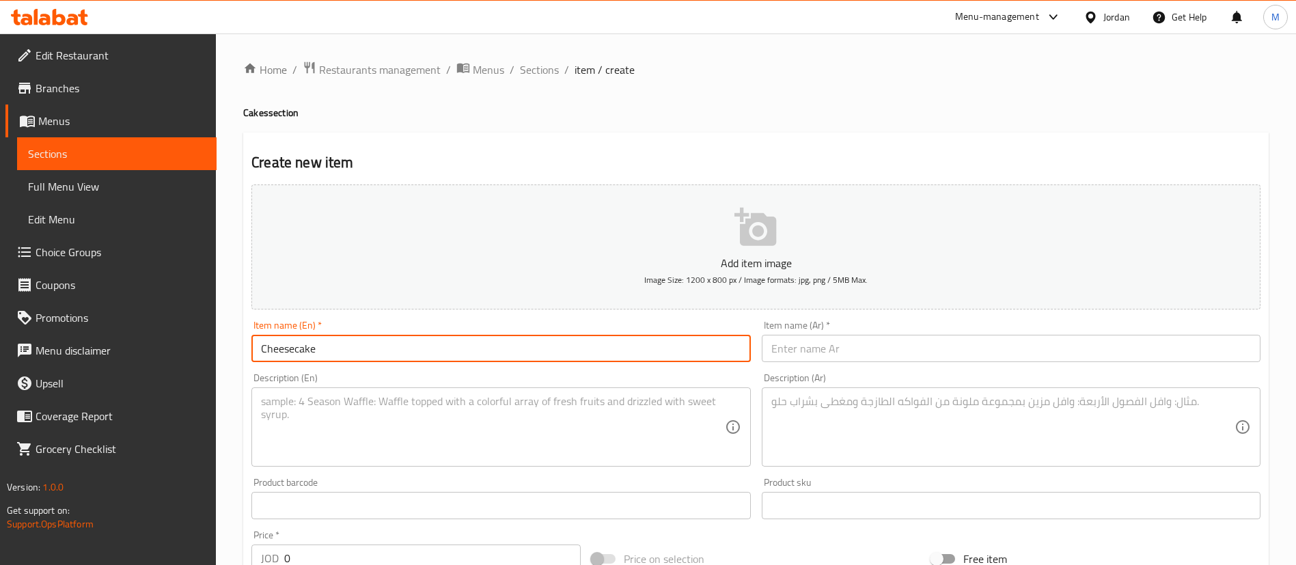
click at [350, 357] on input "Cheesecake" at bounding box center [500, 348] width 499 height 27
click at [258, 435] on div "Description (En)" at bounding box center [500, 426] width 499 height 79
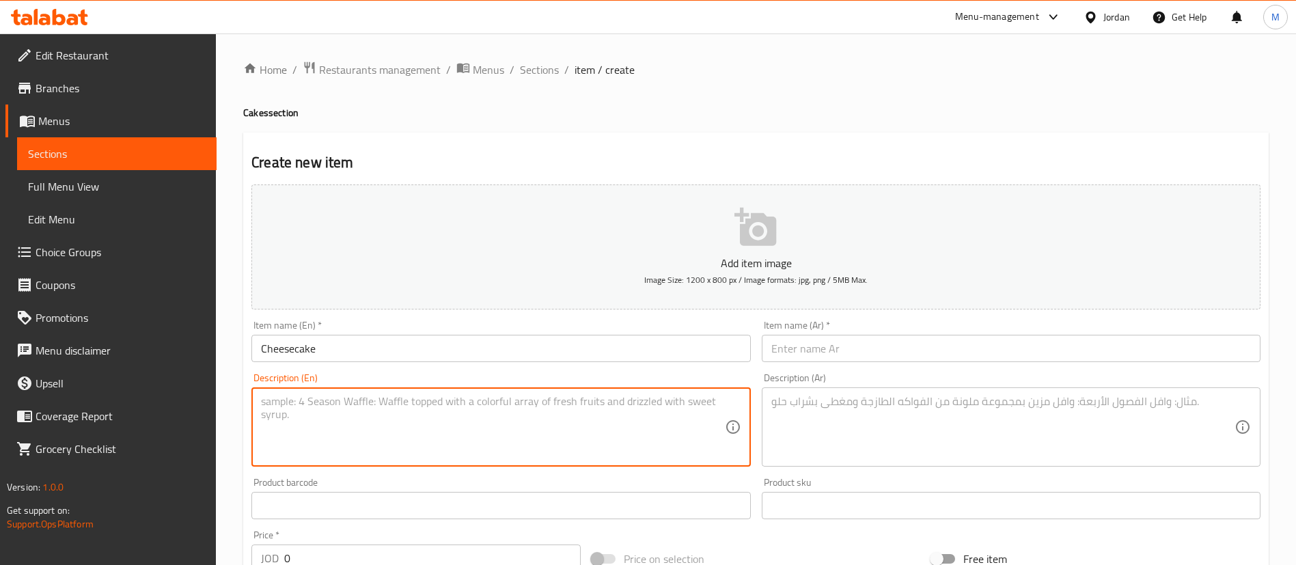
paste textarea "Rich cheesecake inspired froyo with strawberries, moist vanilla cake, topped wi…"
type textarea "Rich cheesecake inspired froyo with strawberries, moist vanilla cake, topped wi…"
click at [794, 347] on input "text" at bounding box center [1011, 348] width 499 height 27
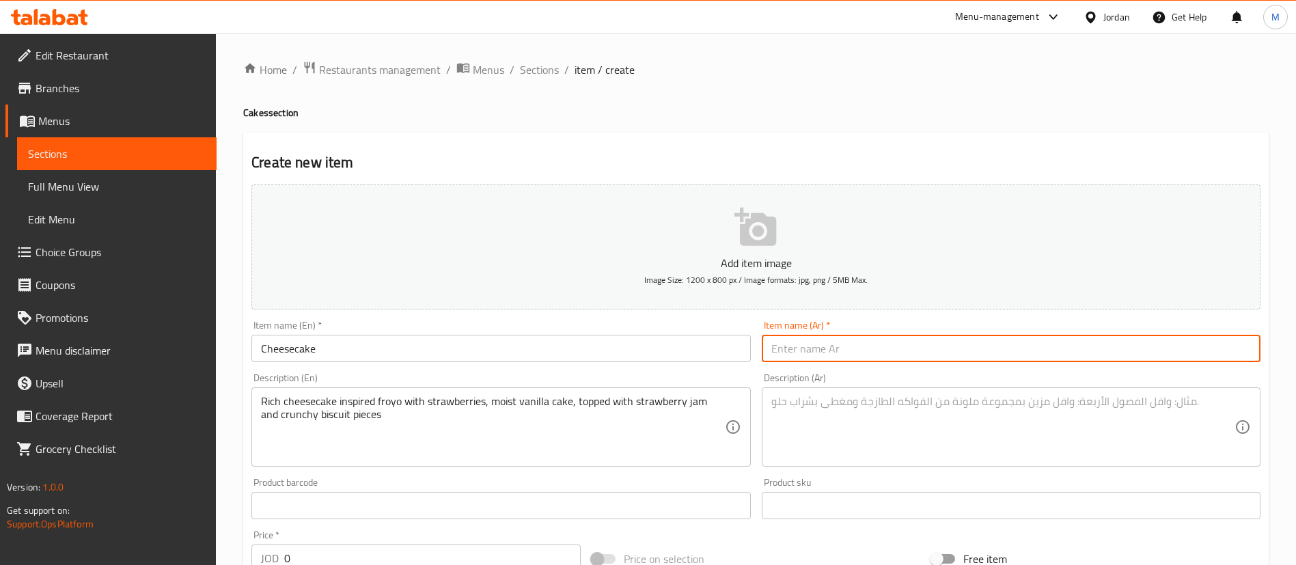
paste input "تشيز كيك"
type input "تشيز كيك"
drag, startPoint x: 830, startPoint y: 460, endPoint x: 831, endPoint y: 452, distance: 8.2
click at [830, 460] on div "Description (Ar)" at bounding box center [1011, 426] width 499 height 79
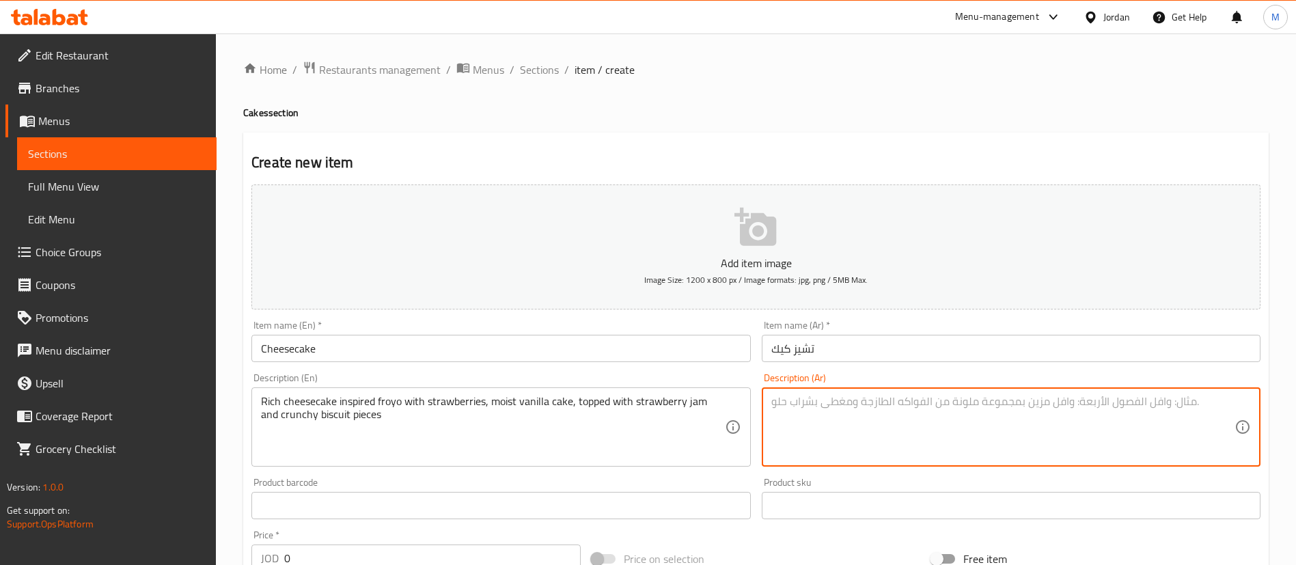
paste textarea "تشيز كيك غني بنكهة الزبادي المجمد مع الفراولة، وكعكة الفانيليا الرطبة، ومغطى بم…"
type textarea "تشيز كيك غني بنكهة الزبادي المجمد مع الفراولة، وكعكة الفانيليا الرطبة، ومغطى بم…"
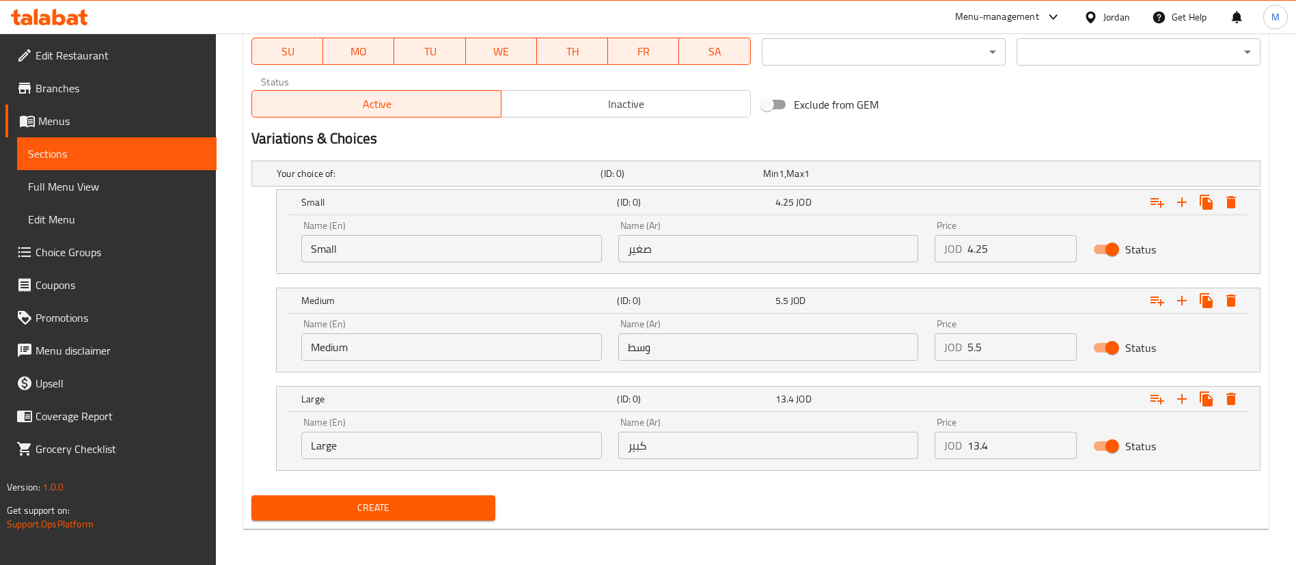
scroll to position [647, 0]
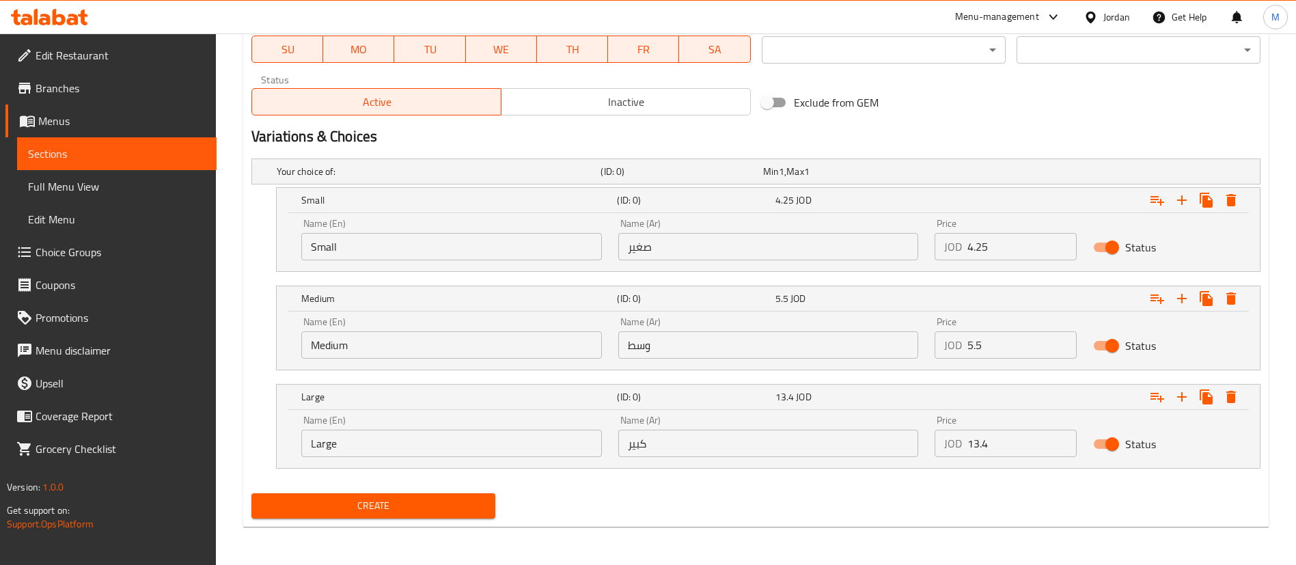
click at [467, 513] on span "Create" at bounding box center [373, 505] width 222 height 17
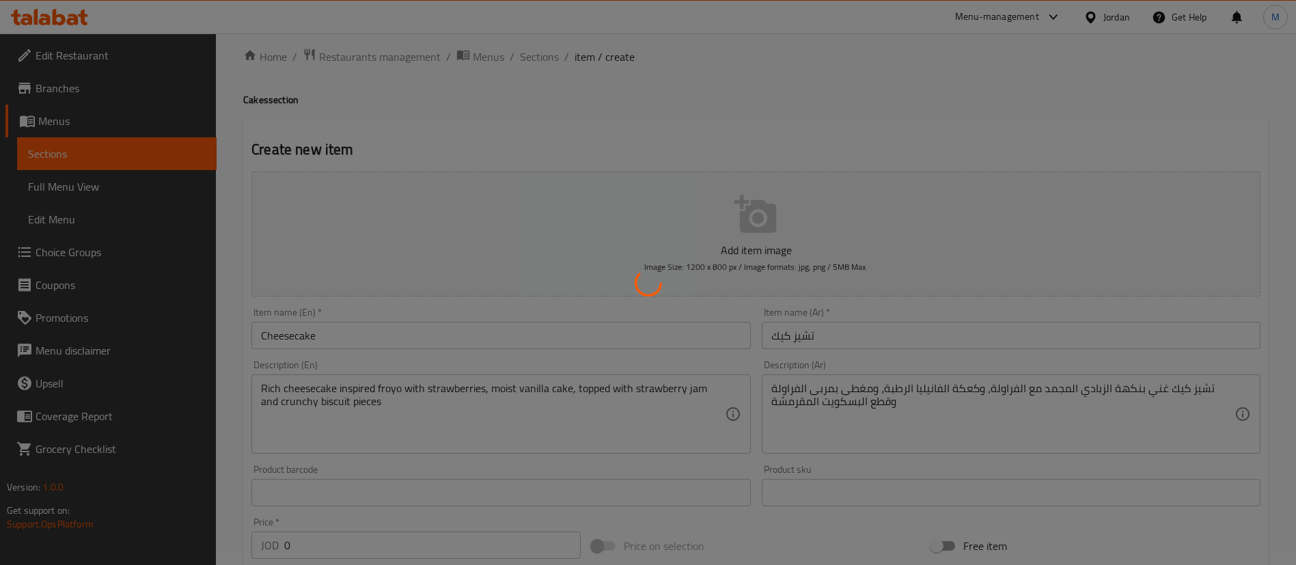
scroll to position [0, 0]
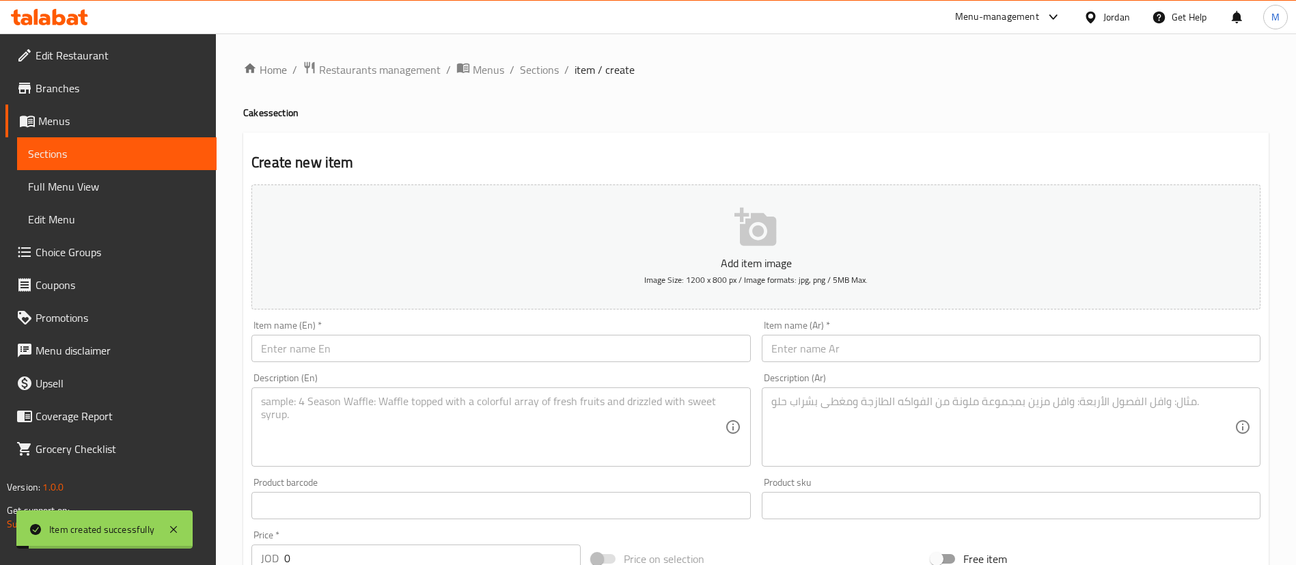
drag, startPoint x: 544, startPoint y: 66, endPoint x: 609, endPoint y: 85, distance: 67.0
click at [544, 66] on span "Sections" at bounding box center [539, 69] width 39 height 16
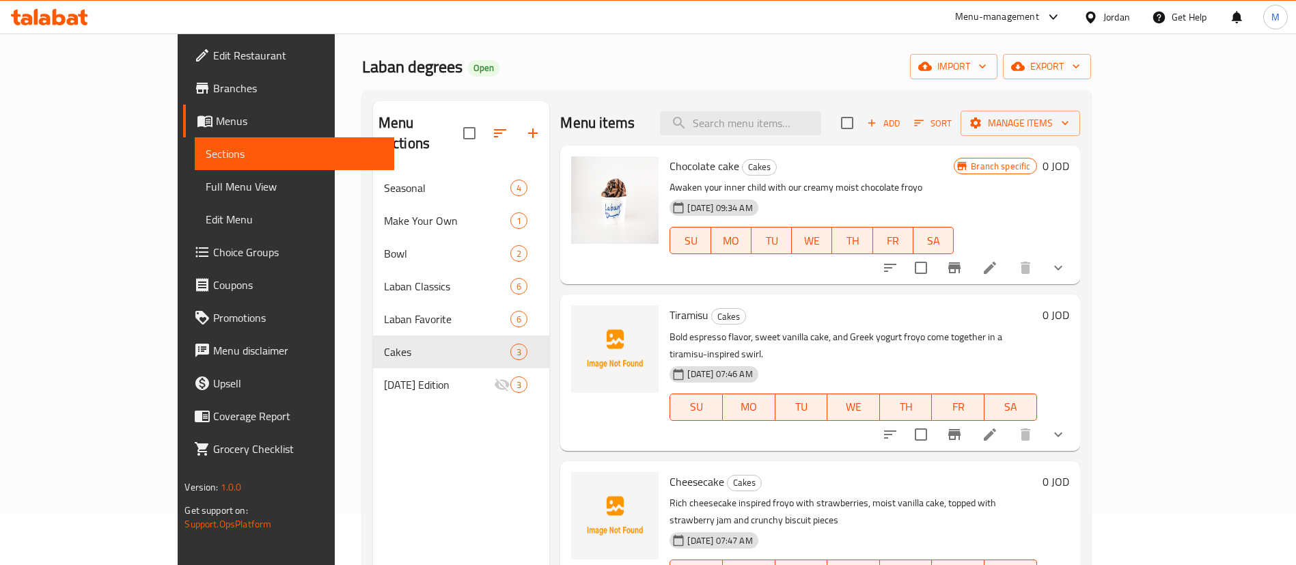
scroll to position [102, 0]
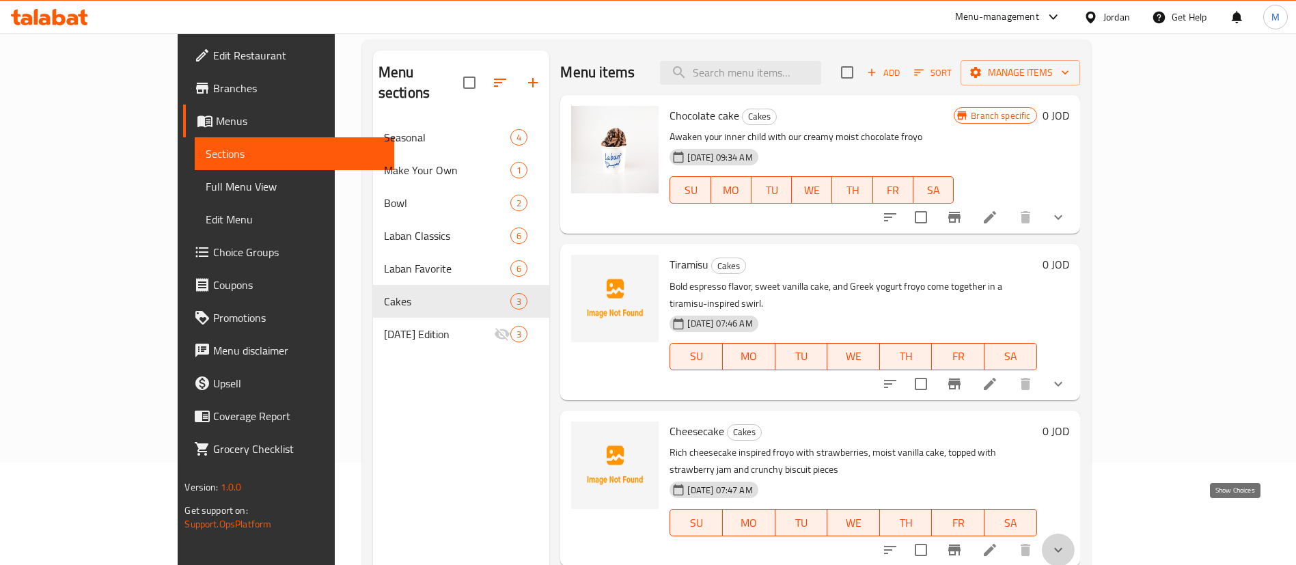
click at [1066, 542] on icon "show more" at bounding box center [1058, 550] width 16 height 16
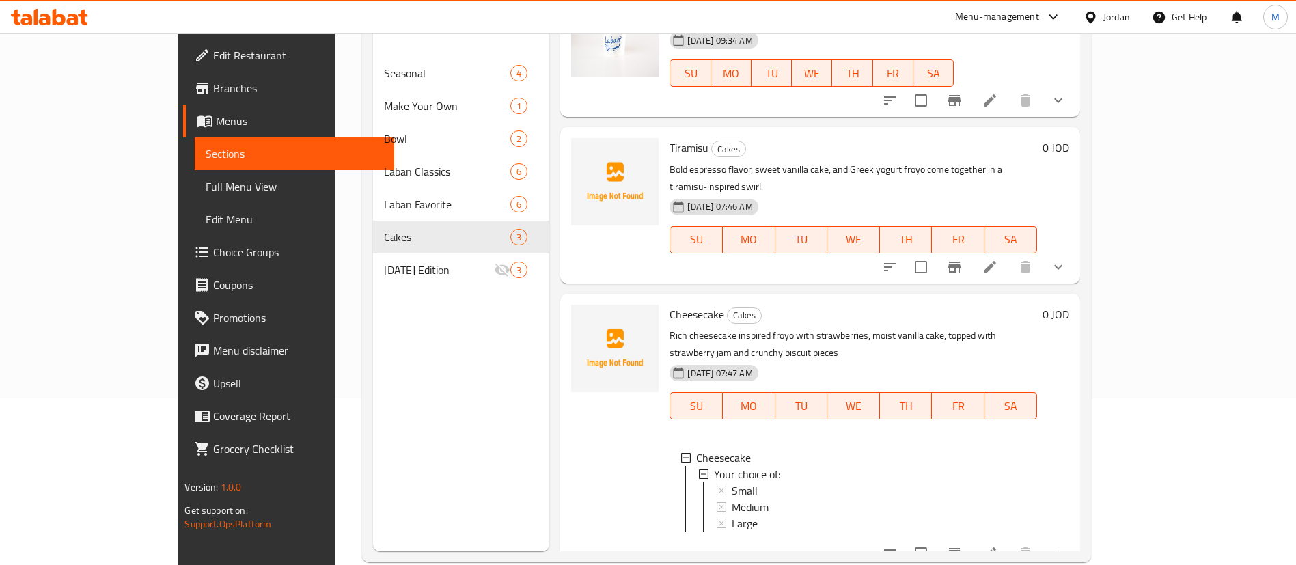
scroll to position [191, 0]
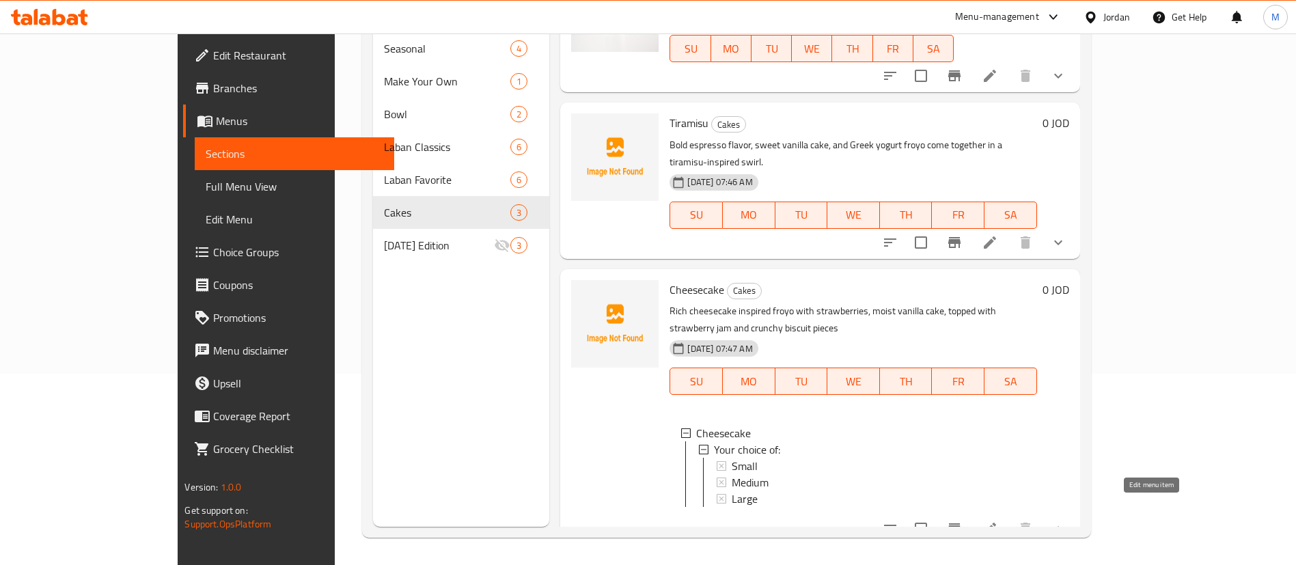
click at [998, 520] on icon at bounding box center [989, 528] width 16 height 16
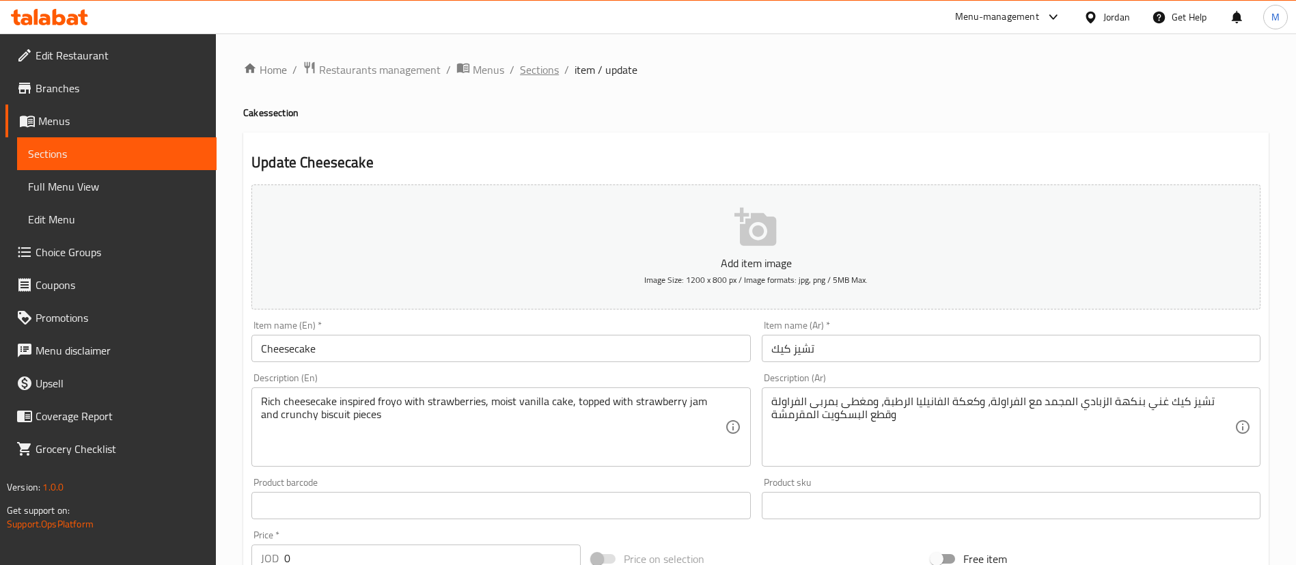
click at [533, 72] on span "Sections" at bounding box center [539, 69] width 39 height 16
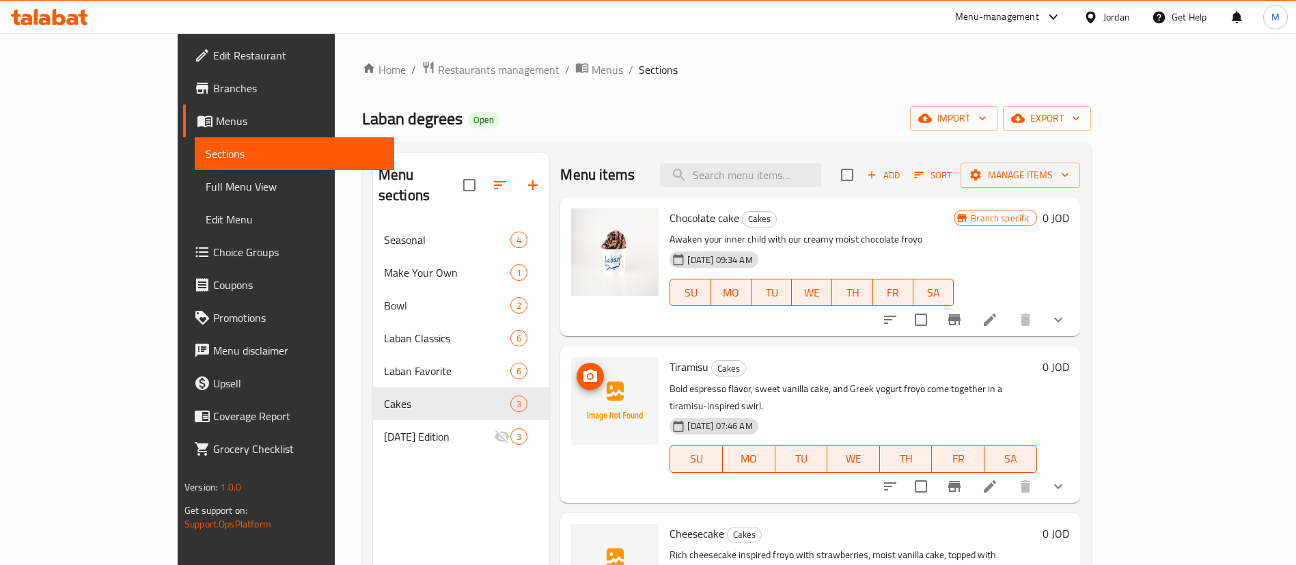
click at [582, 368] on icon "upload picture" at bounding box center [590, 376] width 16 height 16
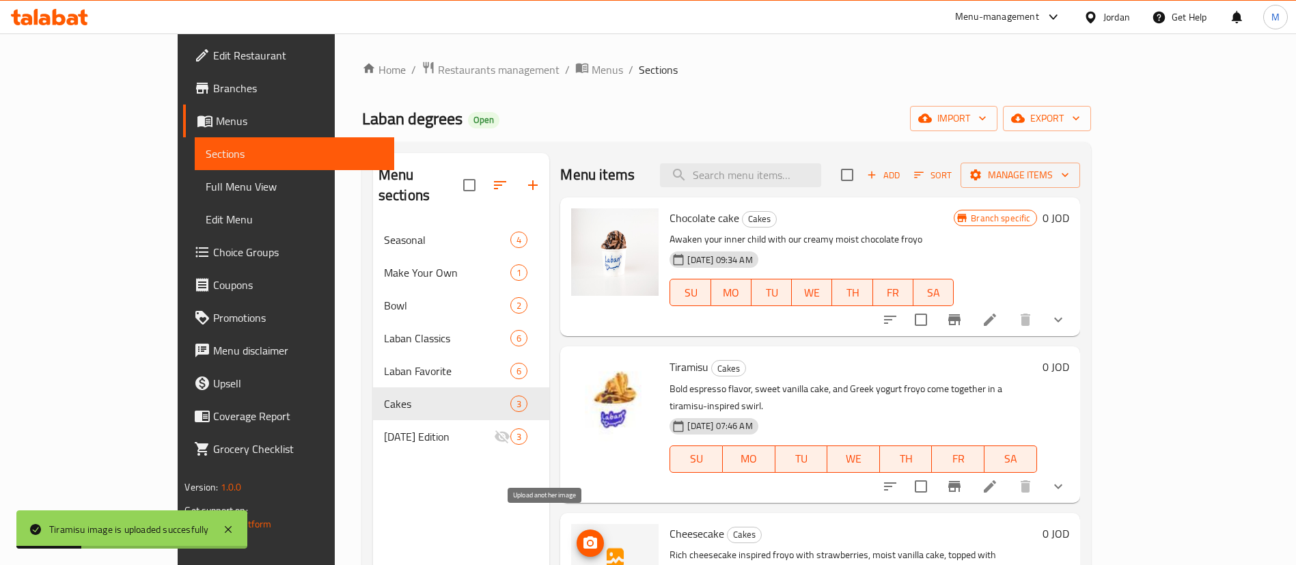
click at [582, 535] on icon "upload picture" at bounding box center [590, 543] width 16 height 16
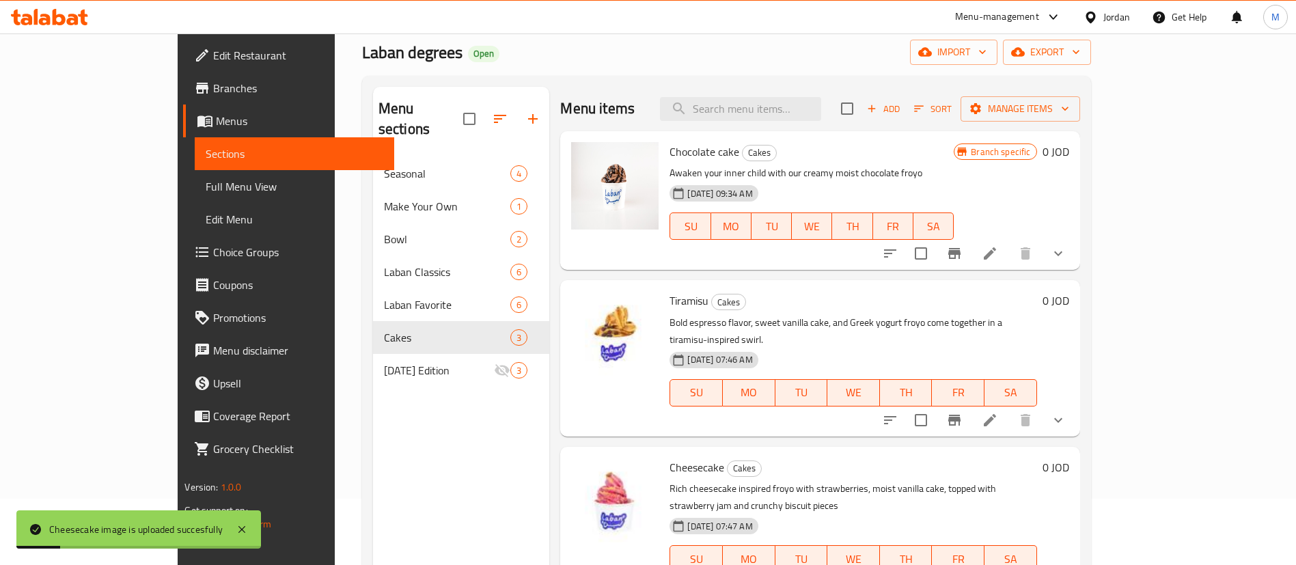
scroll to position [102, 0]
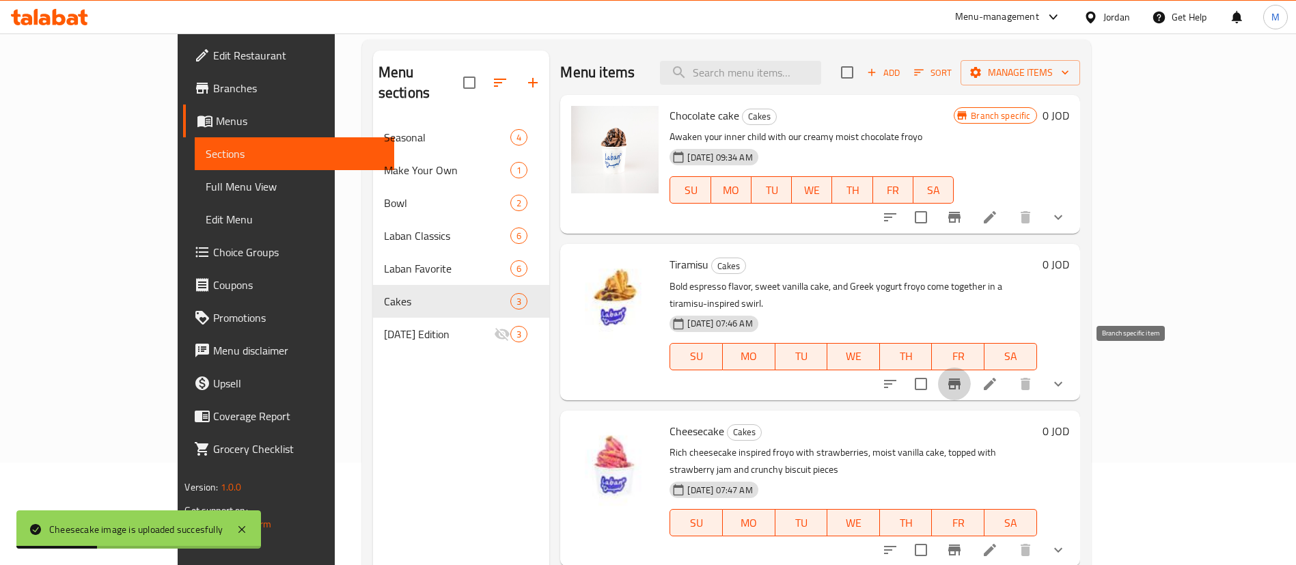
click at [962, 376] on icon "Branch-specific-item" at bounding box center [954, 384] width 16 height 16
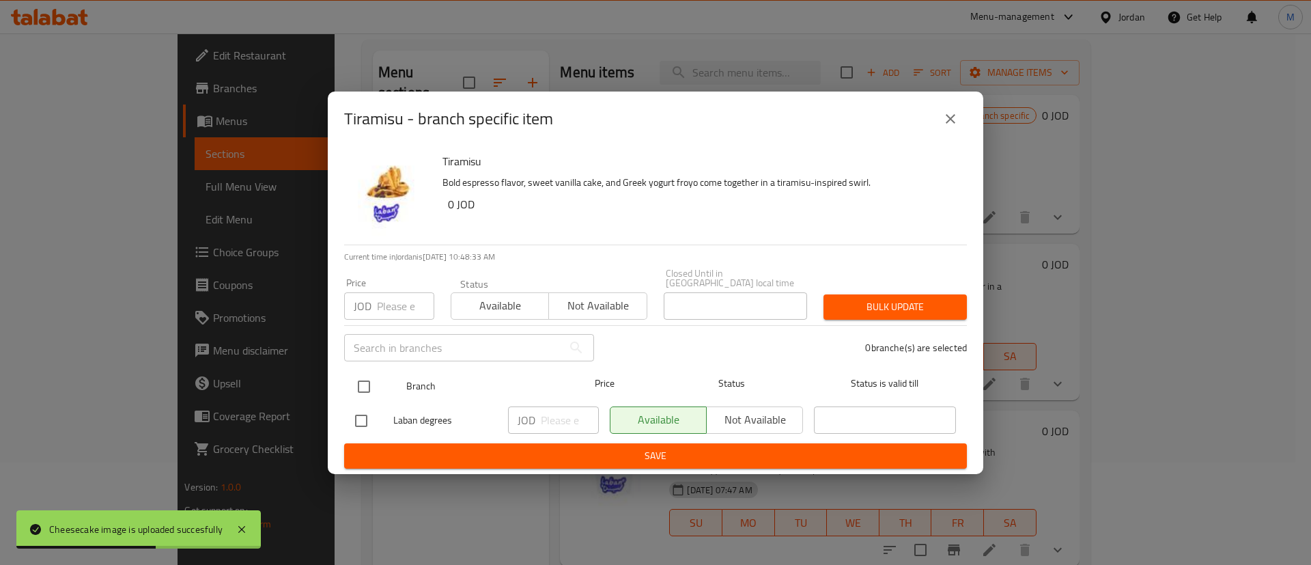
click at [368, 383] on input "checkbox" at bounding box center [364, 386] width 29 height 29
checkbox input "true"
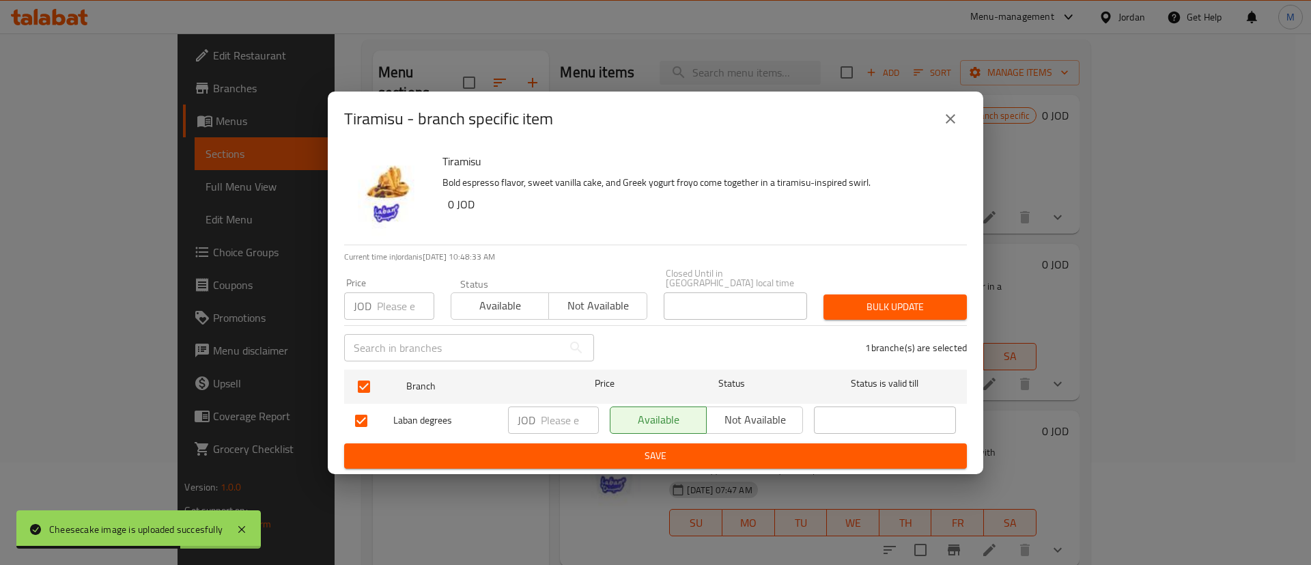
click at [752, 415] on span "Not available" at bounding box center [754, 420] width 85 height 20
click at [747, 449] on span "Save" at bounding box center [655, 455] width 601 height 17
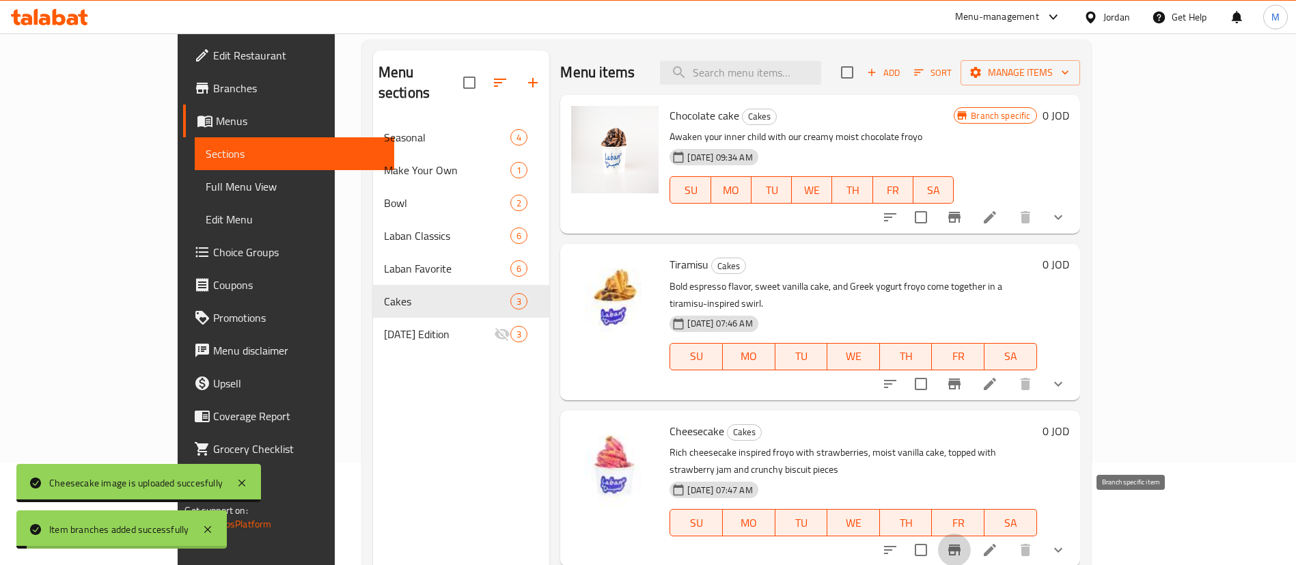
click at [962, 542] on icon "Branch-specific-item" at bounding box center [954, 550] width 16 height 16
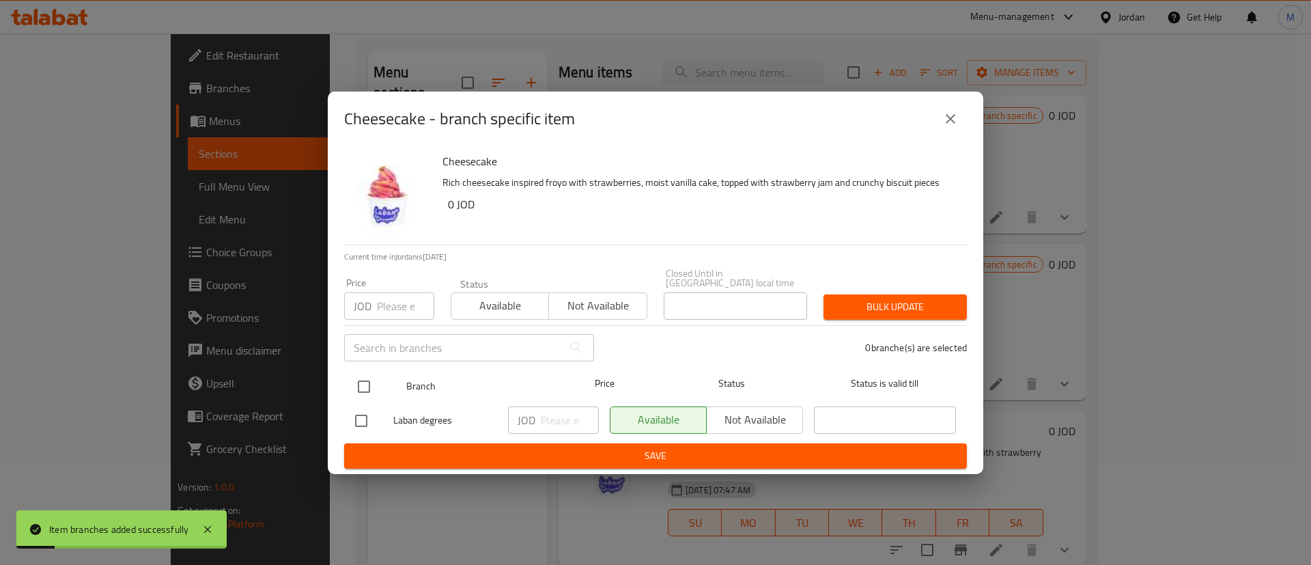
click at [369, 381] on input "checkbox" at bounding box center [364, 386] width 29 height 29
checkbox input "true"
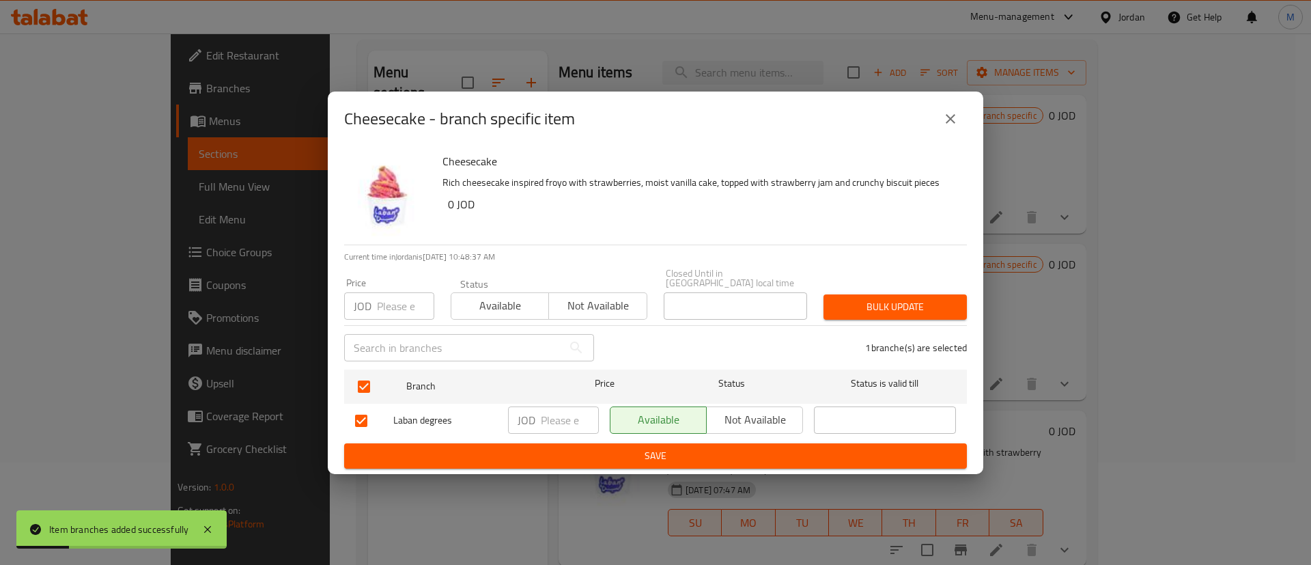
click at [757, 415] on span "Not available" at bounding box center [754, 420] width 85 height 20
click at [755, 447] on span "Save" at bounding box center [655, 455] width 601 height 17
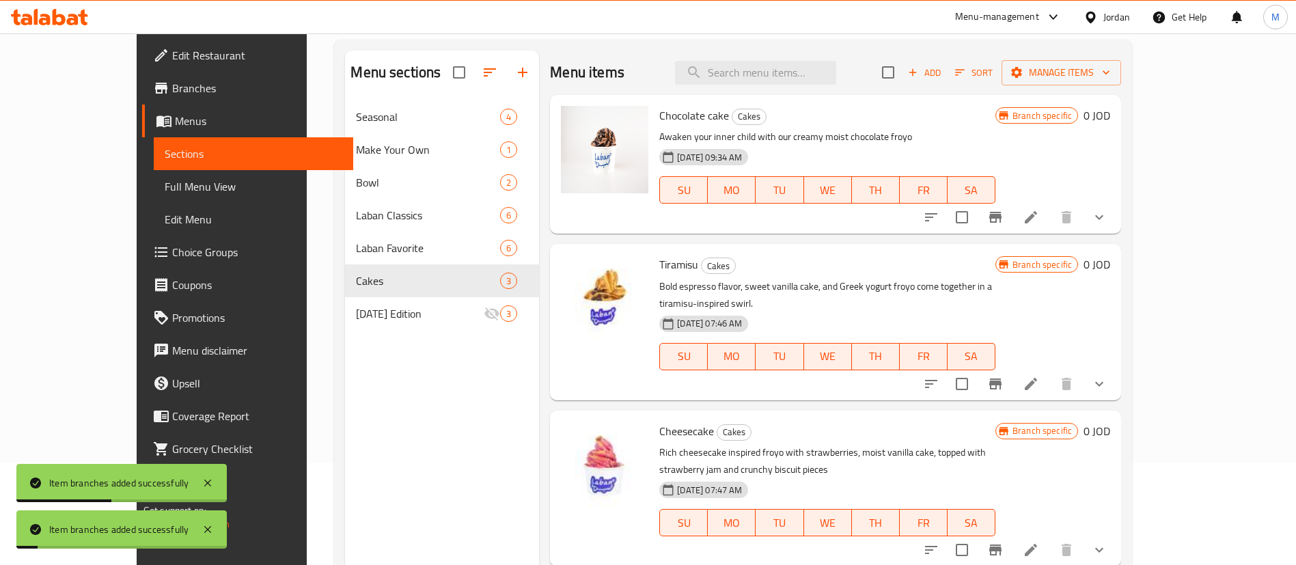
click at [1003, 223] on icon "Branch-specific-item" at bounding box center [995, 217] width 16 height 16
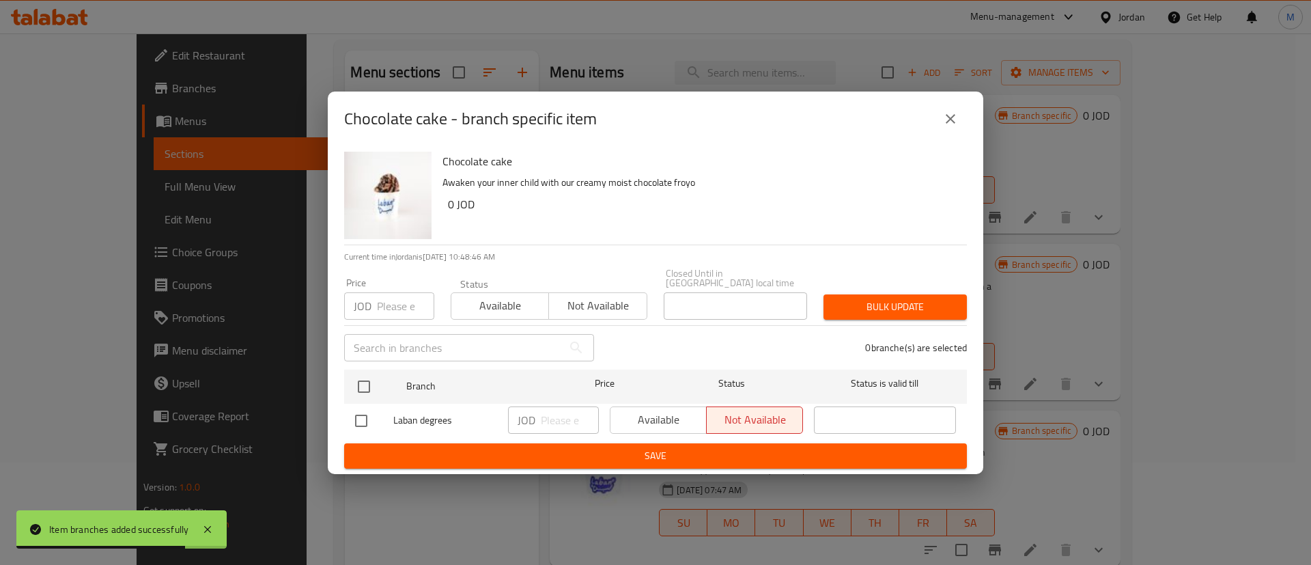
click at [955, 115] on icon "close" at bounding box center [951, 119] width 16 height 16
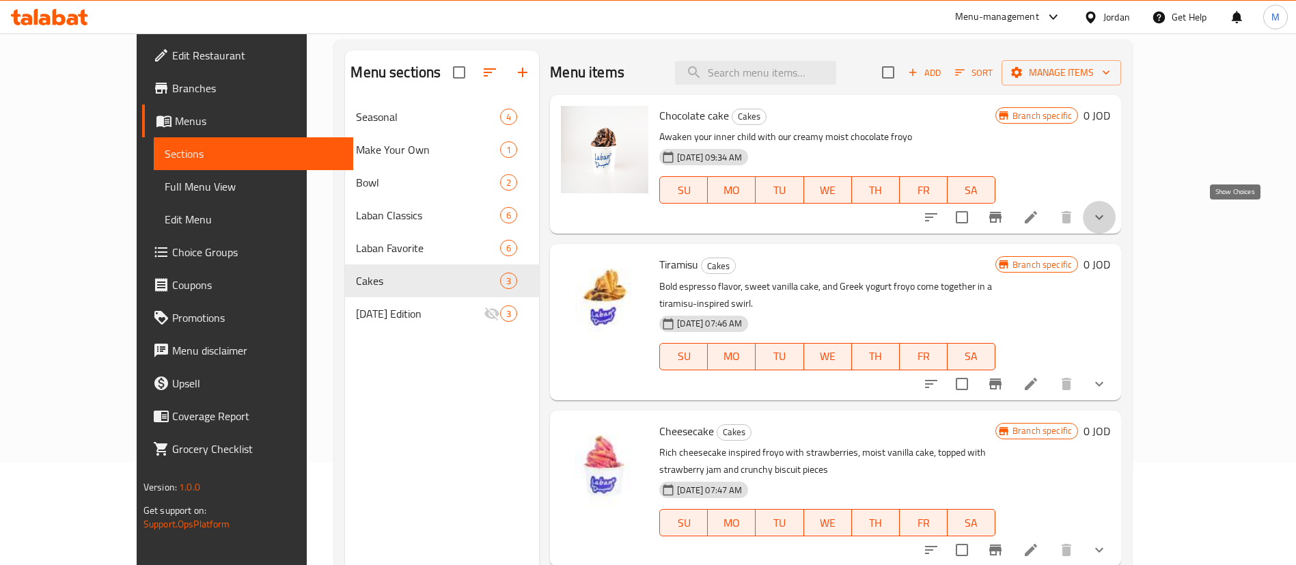
click at [1107, 214] on icon "show more" at bounding box center [1099, 217] width 16 height 16
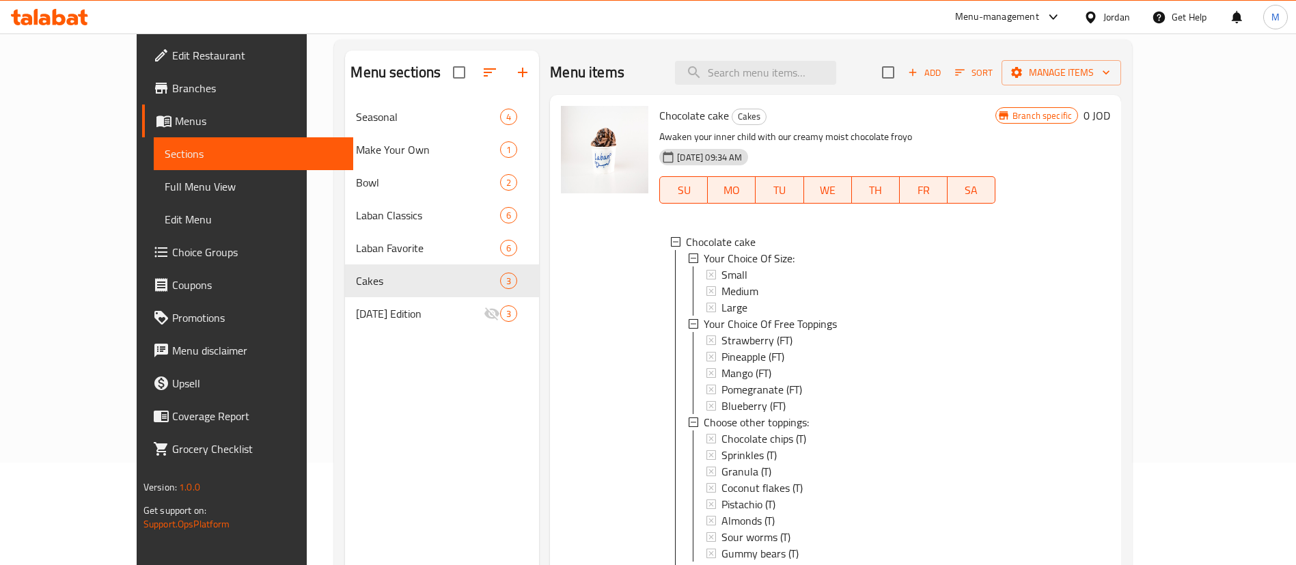
click at [172, 244] on span "Choice Groups" at bounding box center [257, 252] width 170 height 16
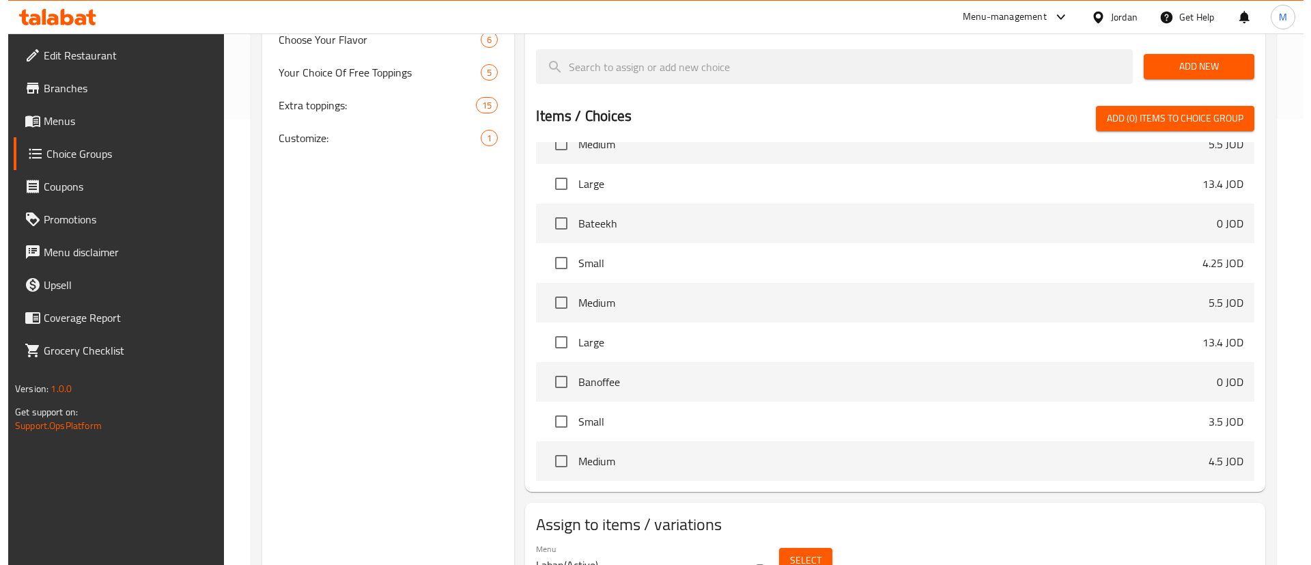
scroll to position [474, 0]
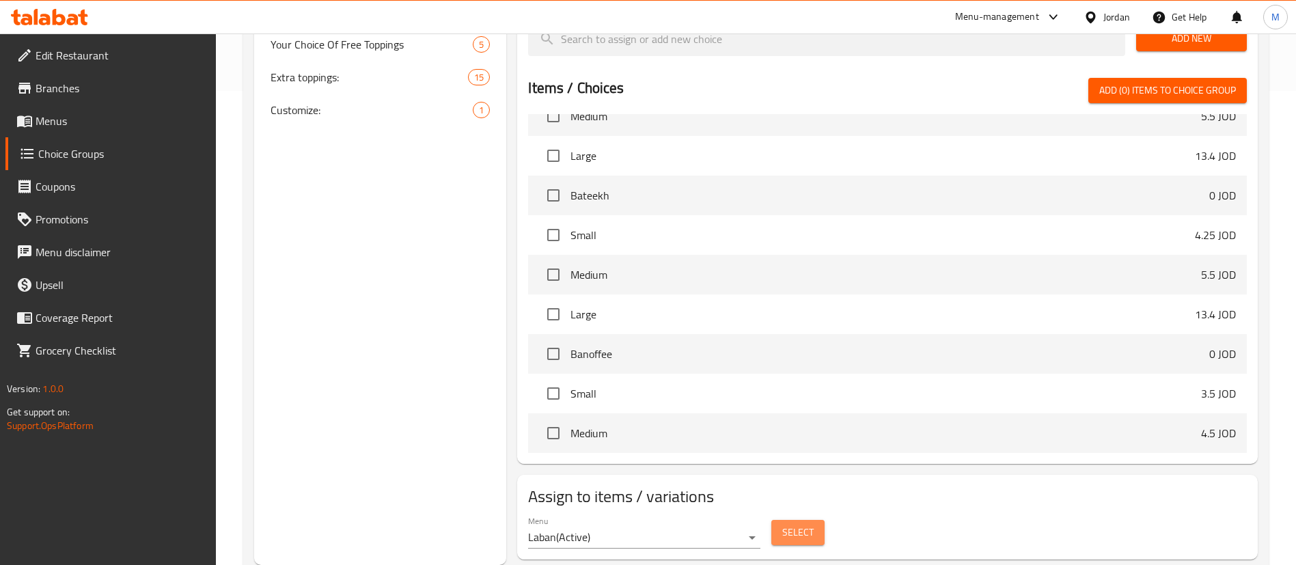
click at [817, 520] on button "Select" at bounding box center [797, 532] width 53 height 25
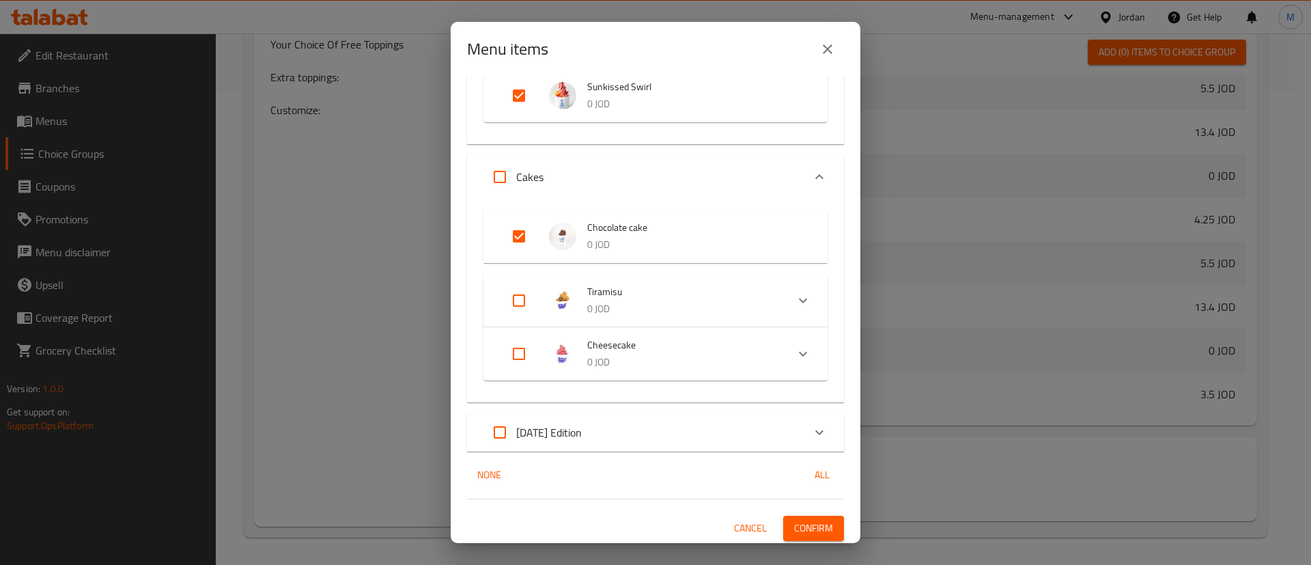
scroll to position [1017, 0]
click at [519, 230] on input "Expand" at bounding box center [519, 233] width 33 height 33
checkbox input "false"
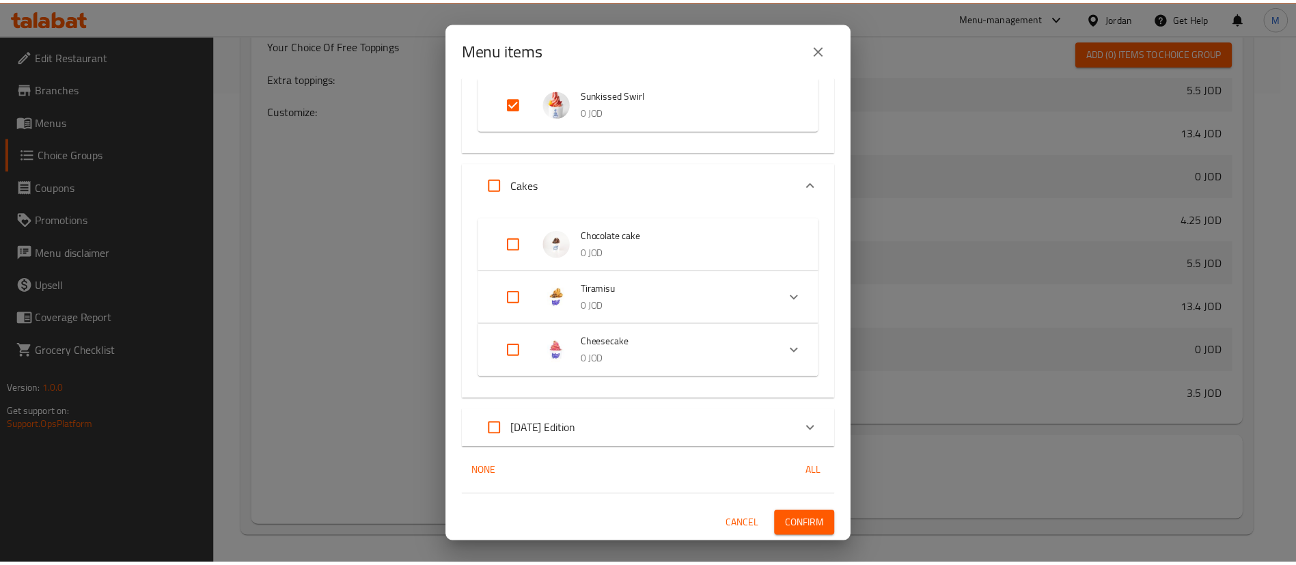
scroll to position [1006, 0]
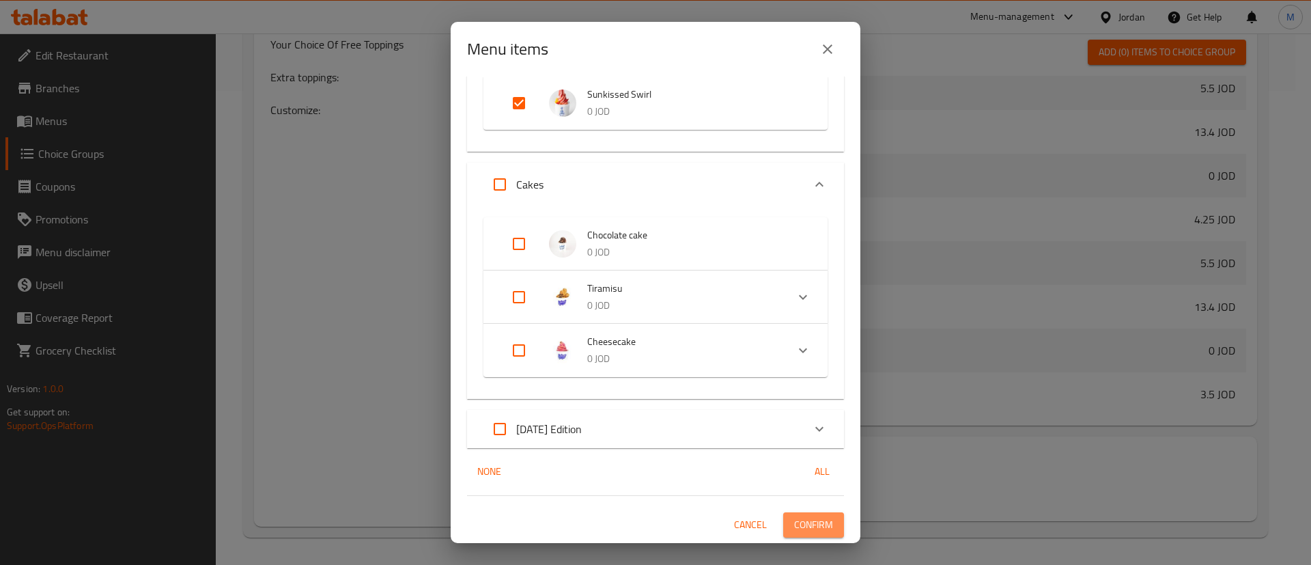
click at [818, 522] on button "Confirm" at bounding box center [813, 524] width 61 height 25
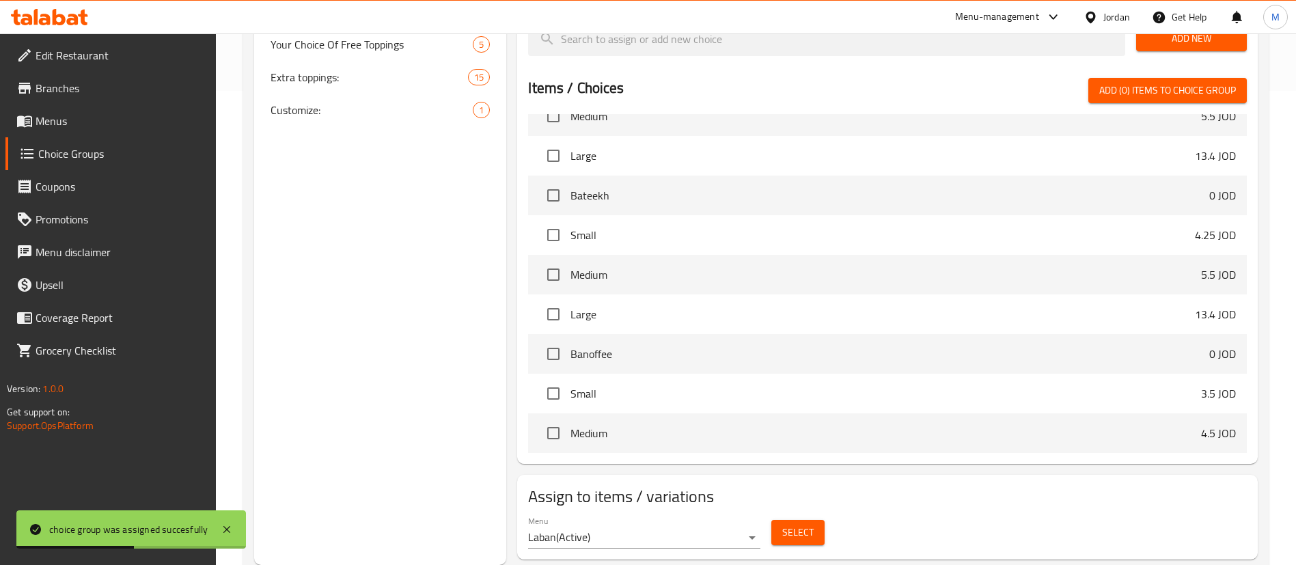
click at [142, 117] on span "Menus" at bounding box center [121, 121] width 170 height 16
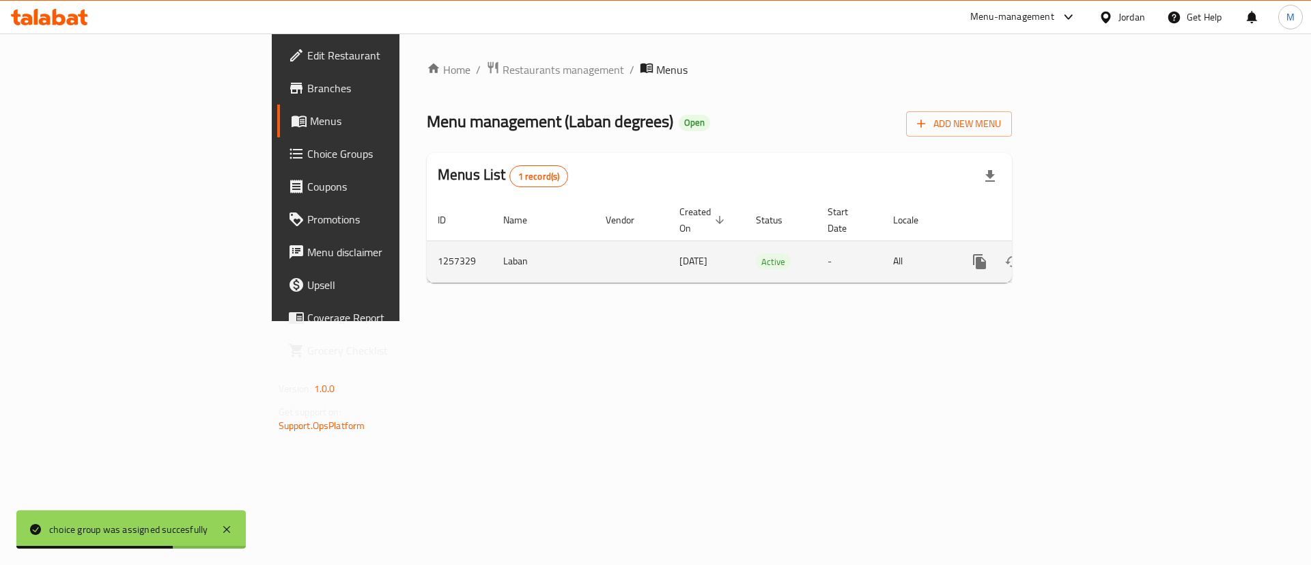
click at [1085, 255] on icon "enhanced table" at bounding box center [1078, 261] width 12 height 12
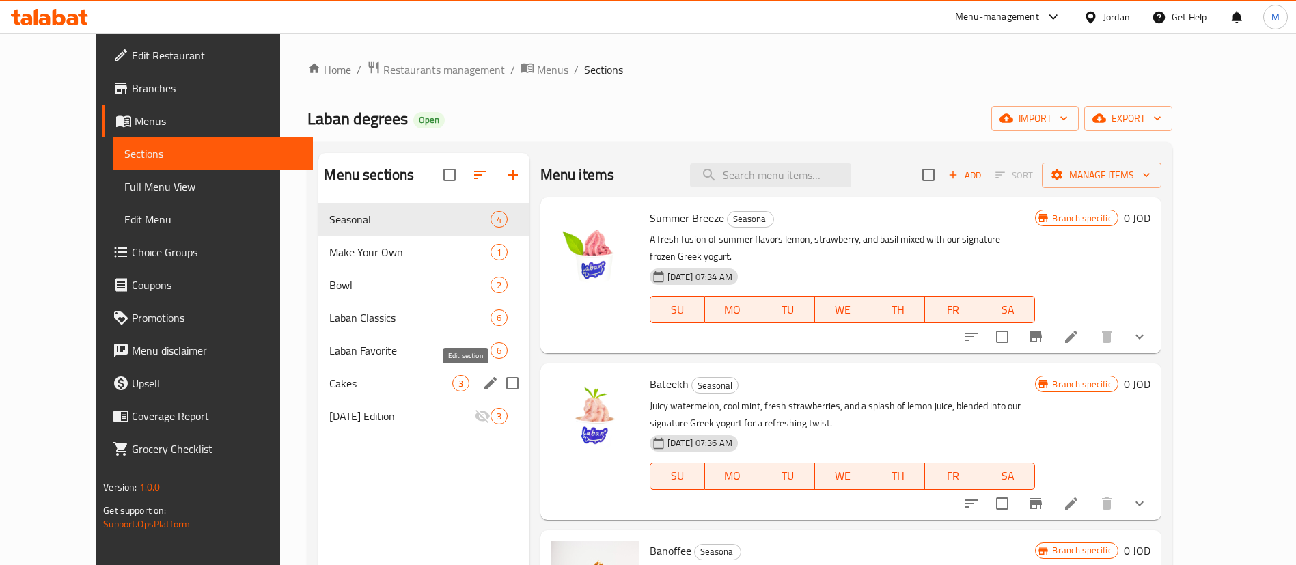
click at [480, 384] on button "edit" at bounding box center [490, 383] width 20 height 20
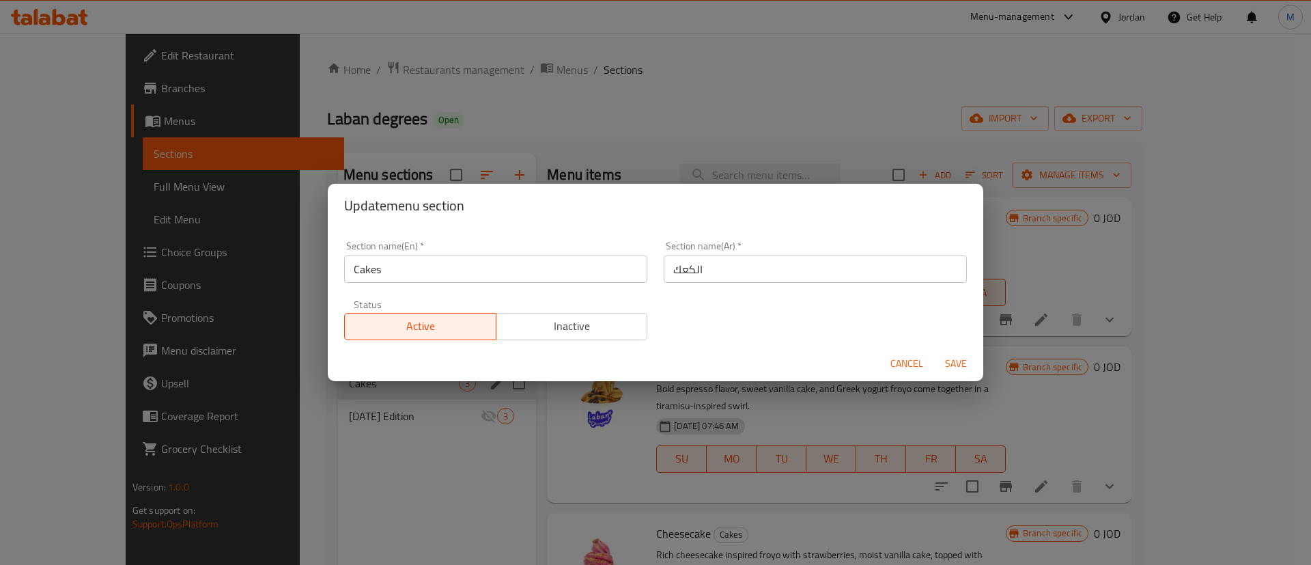
click at [446, 278] on input "Cakes" at bounding box center [495, 268] width 303 height 27
paste input "Sweet Treat"
type input "Sweet Treat"
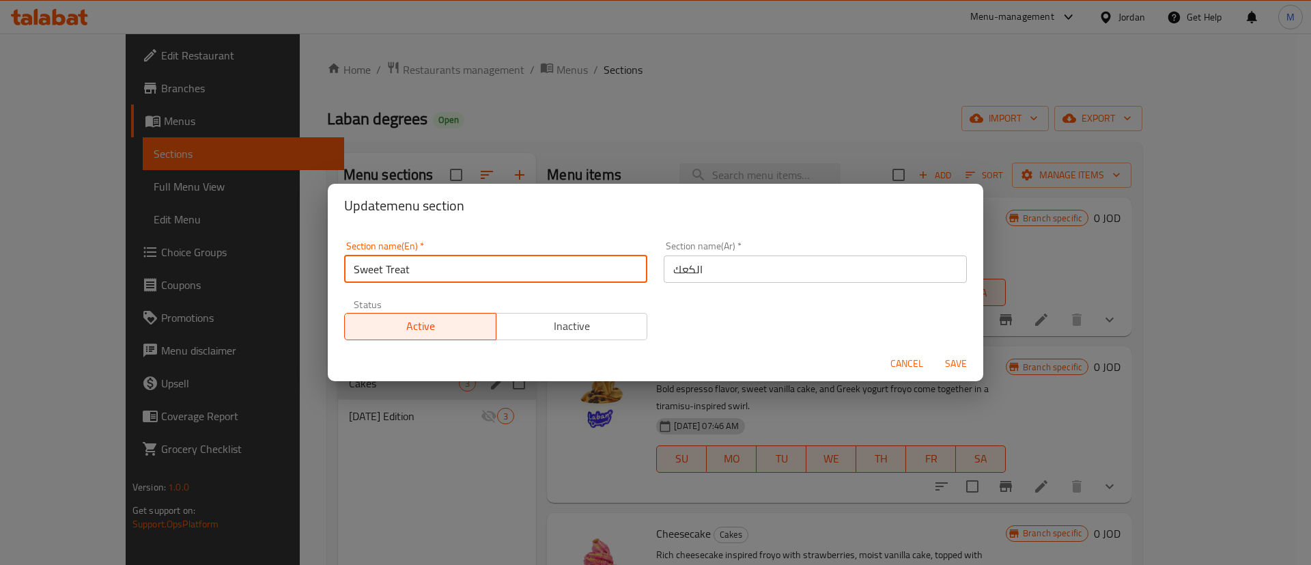
click at [741, 270] on input "الكعك" at bounding box center [815, 268] width 303 height 27
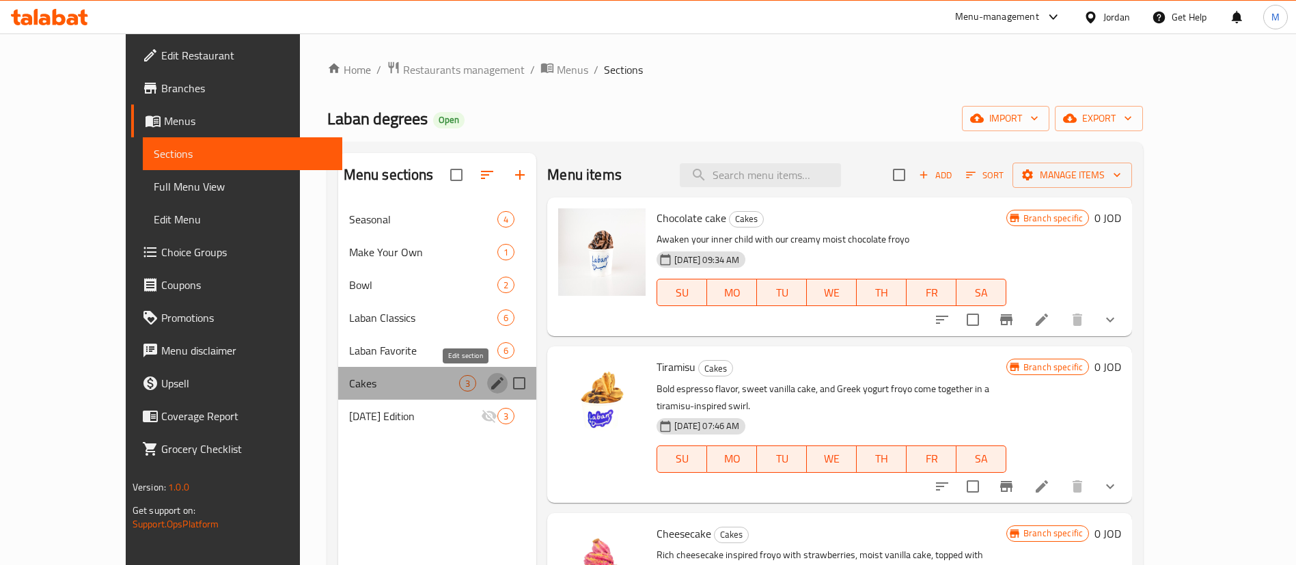
click at [491, 382] on icon "edit" at bounding box center [497, 383] width 12 height 12
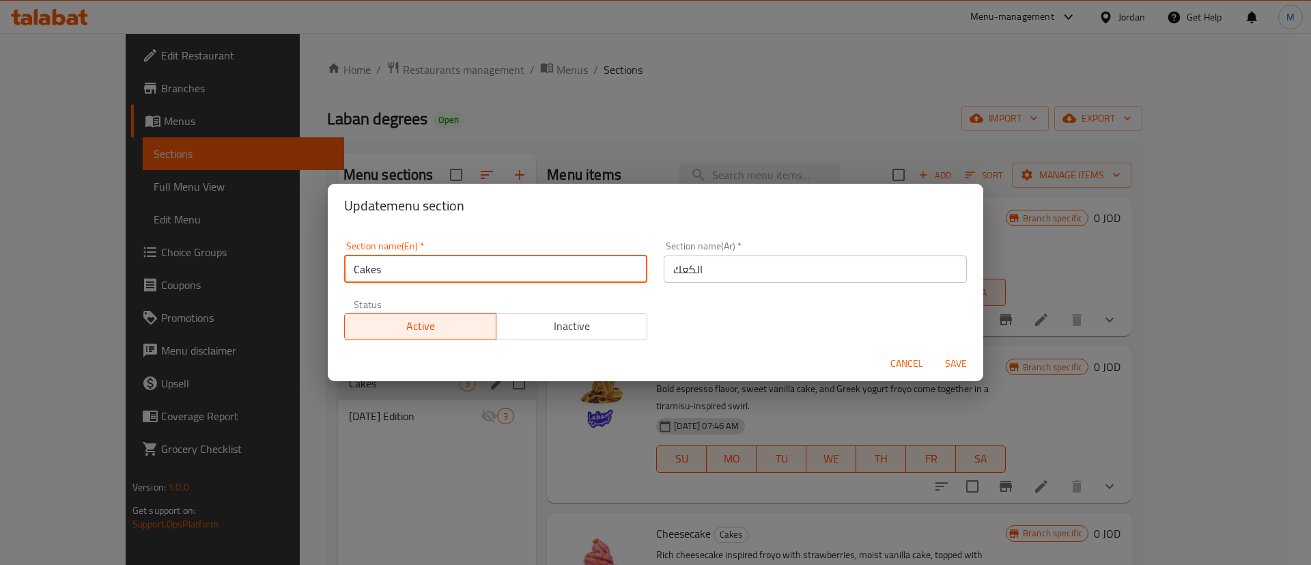
click at [436, 279] on input "Cakes" at bounding box center [495, 268] width 303 height 27
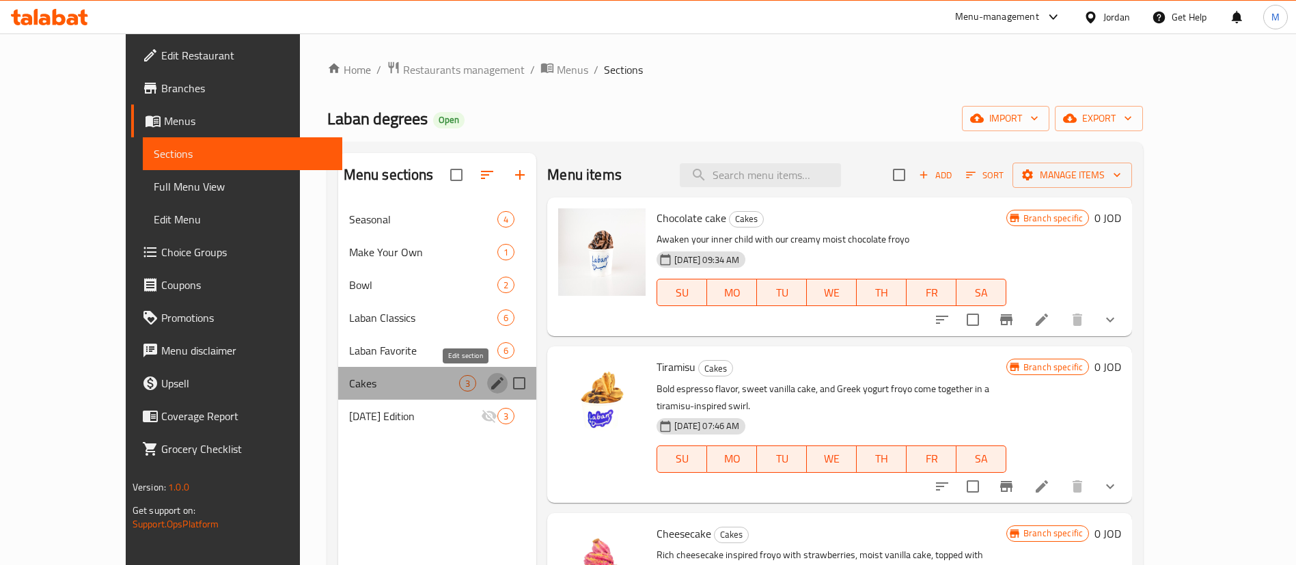
click at [489, 382] on icon "edit" at bounding box center [497, 383] width 16 height 16
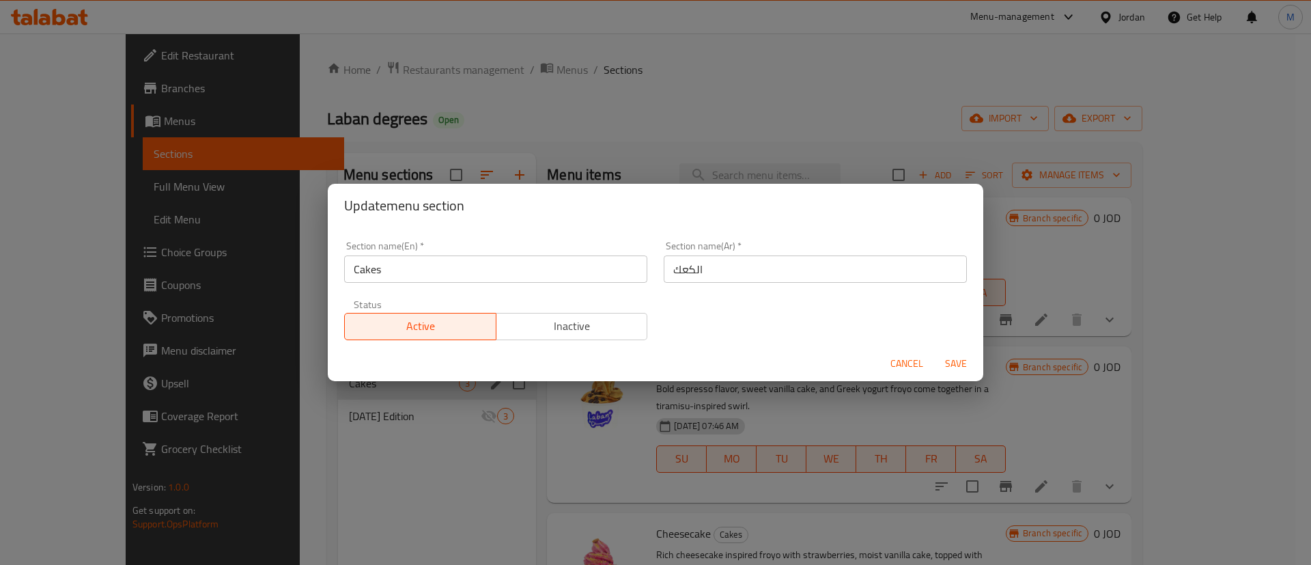
click at [443, 275] on input "Cakes" at bounding box center [495, 268] width 303 height 27
click at [443, 274] on input "Cakes" at bounding box center [495, 268] width 303 height 27
paste input "Sweet Treat"
type input "Sweet Treat"
type input "سويت تريت"
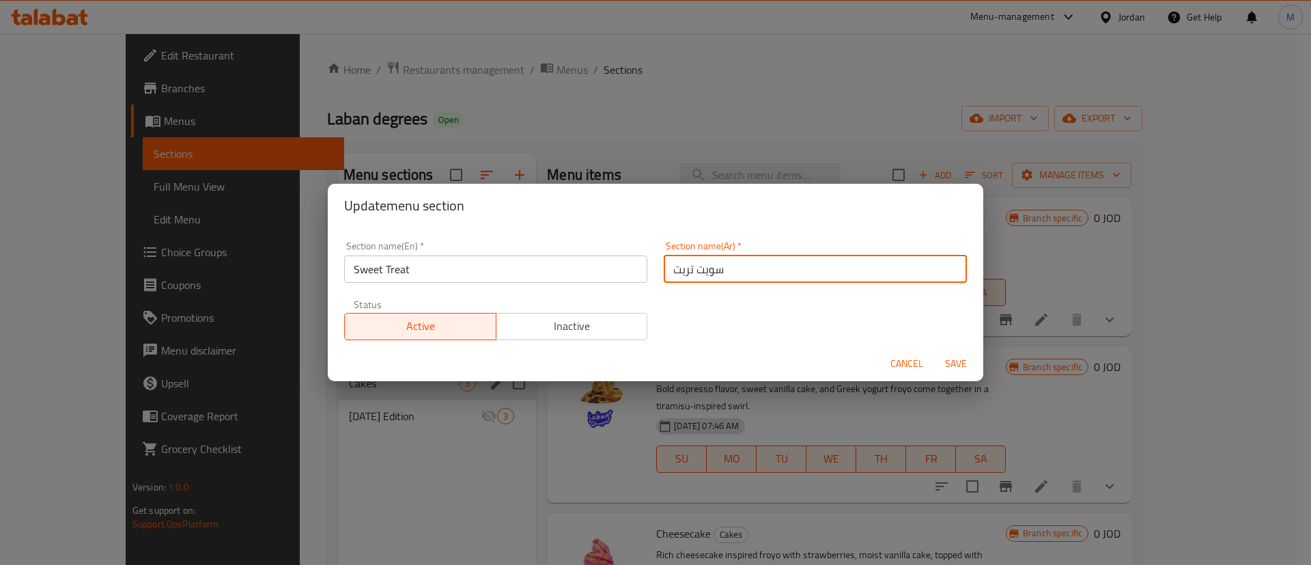
type button "0"
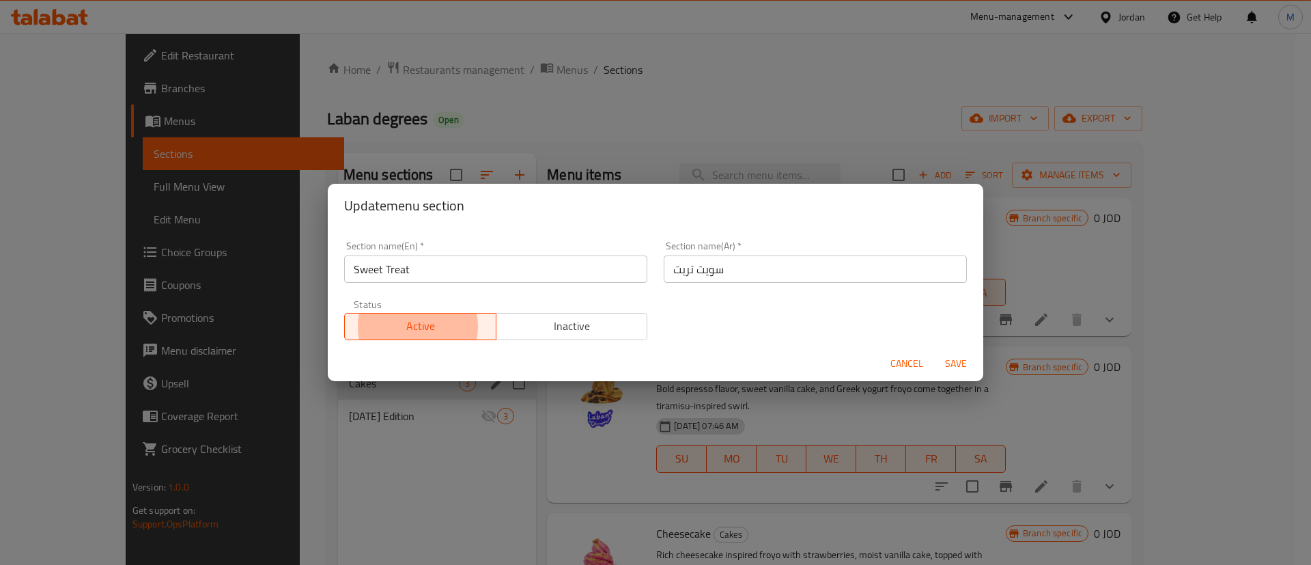
type button "1"
click at [934, 351] on button "Save" at bounding box center [956, 363] width 44 height 25
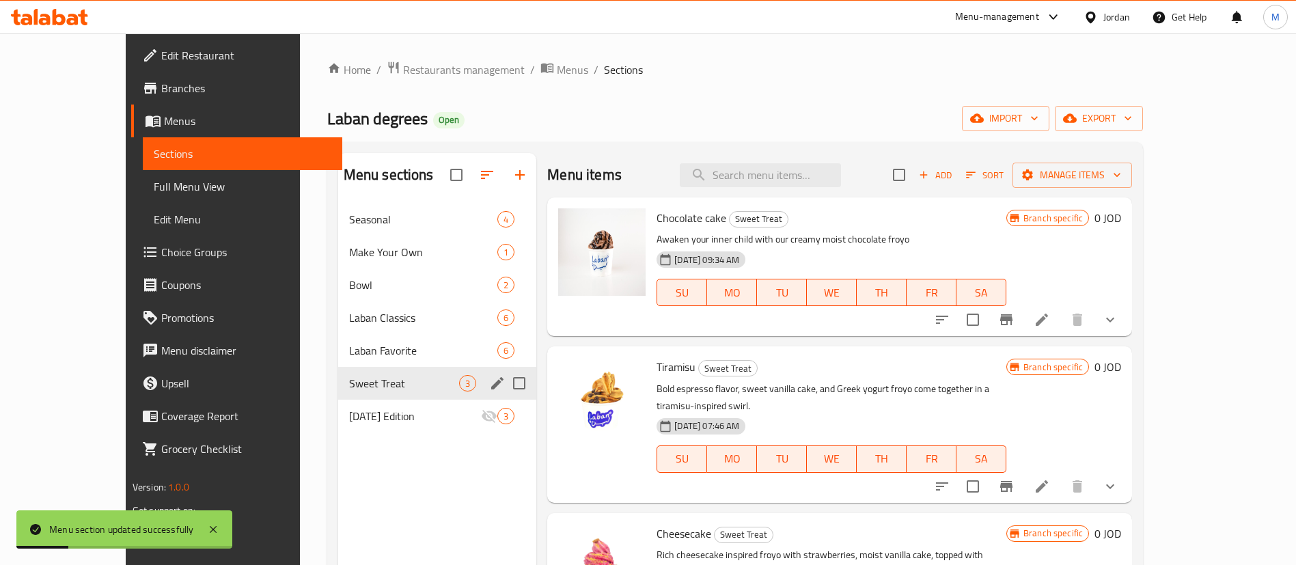
click at [1050, 318] on icon at bounding box center [1041, 319] width 16 height 16
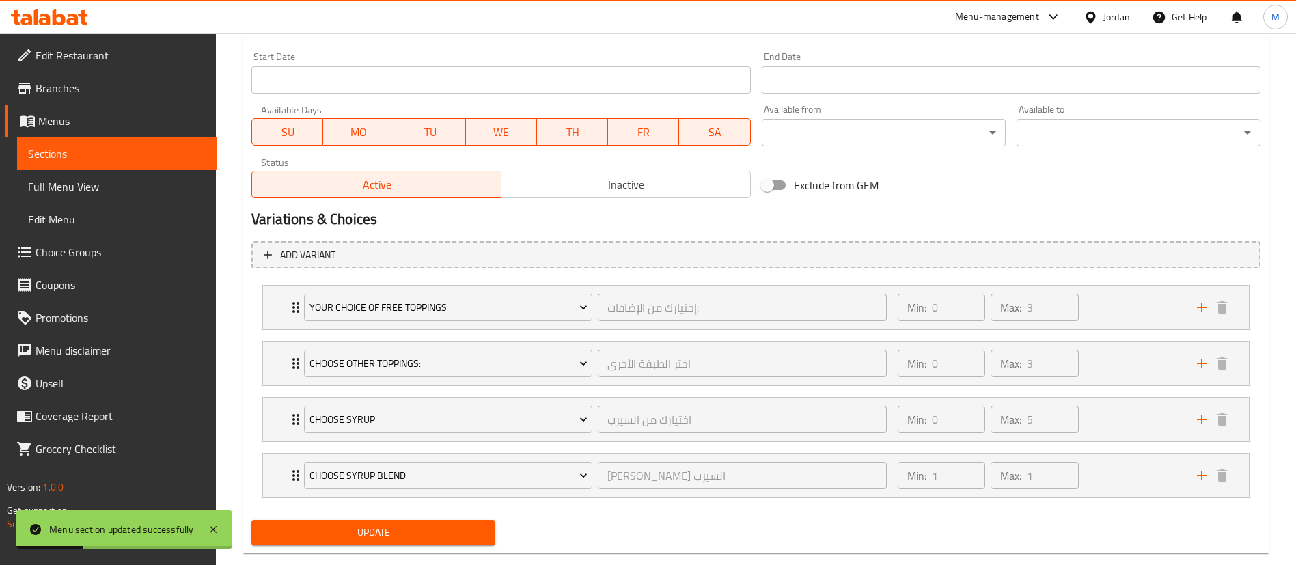
scroll to position [508, 0]
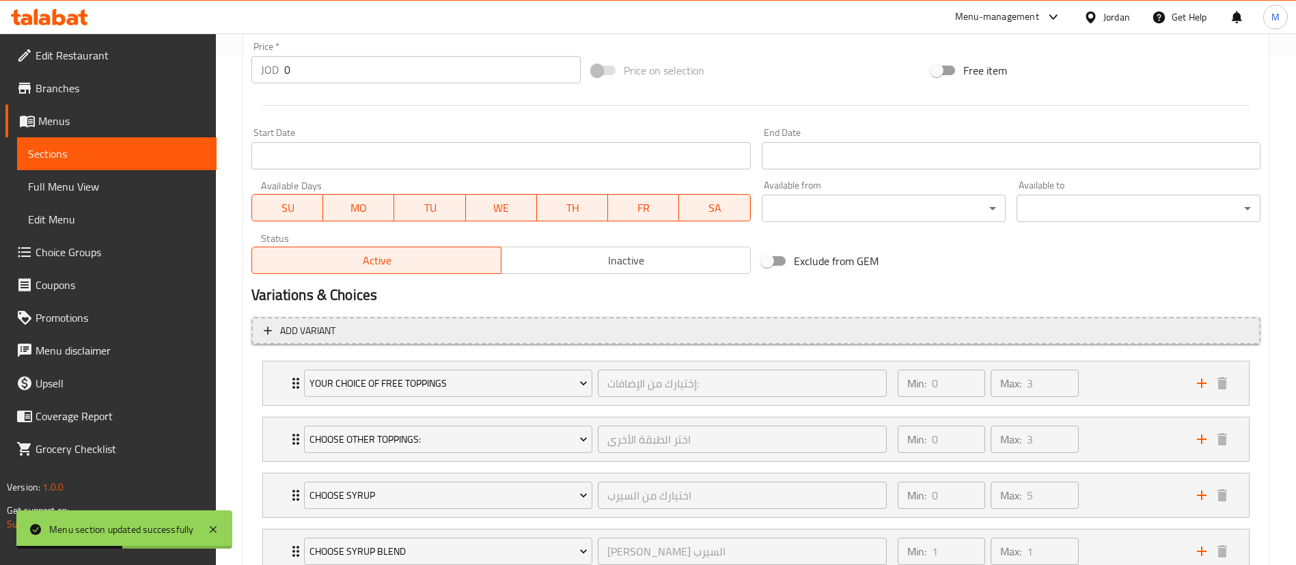
click at [895, 324] on span "Add variant" at bounding box center [756, 330] width 984 height 17
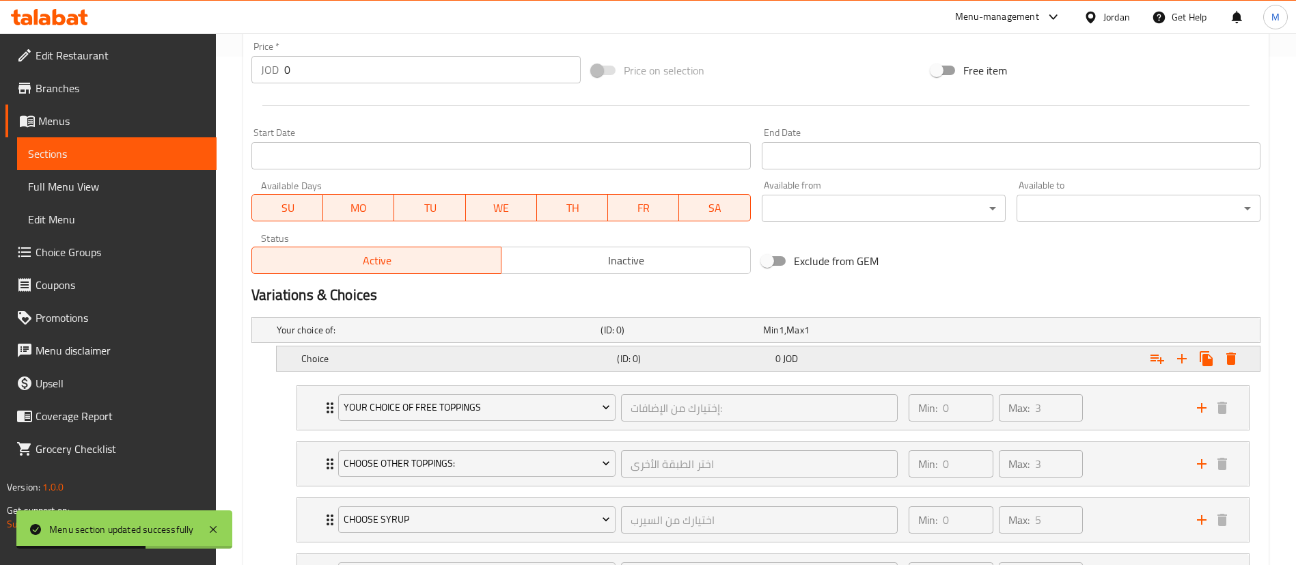
click at [595, 337] on h5 "Choice" at bounding box center [436, 330] width 318 height 14
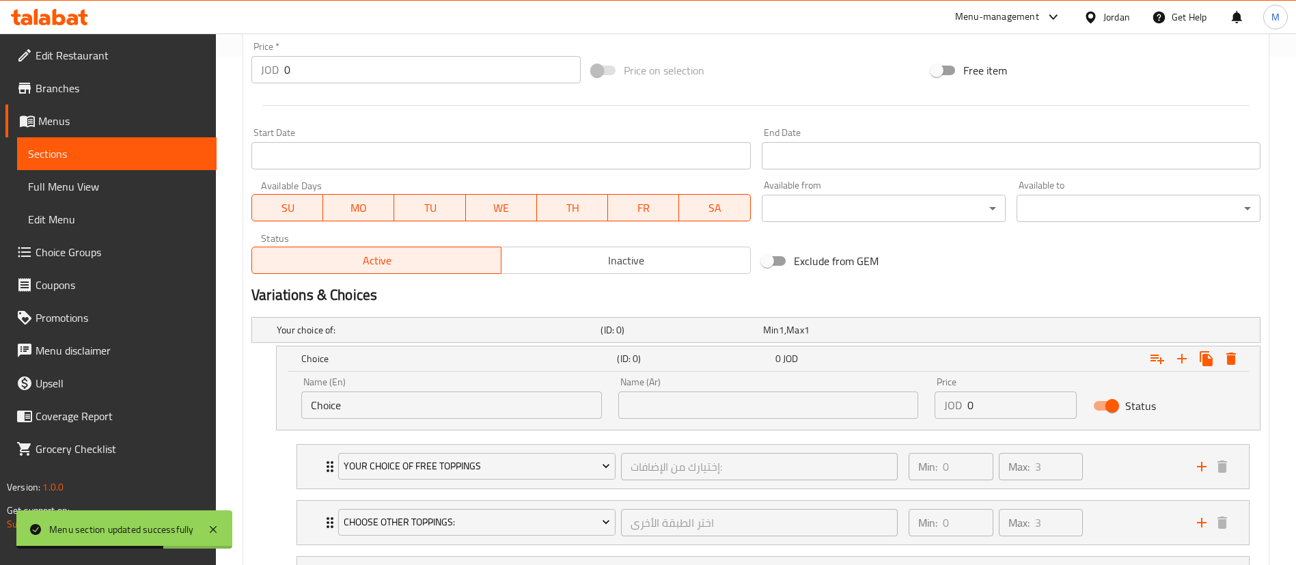
click at [554, 406] on input "Choice" at bounding box center [451, 404] width 301 height 27
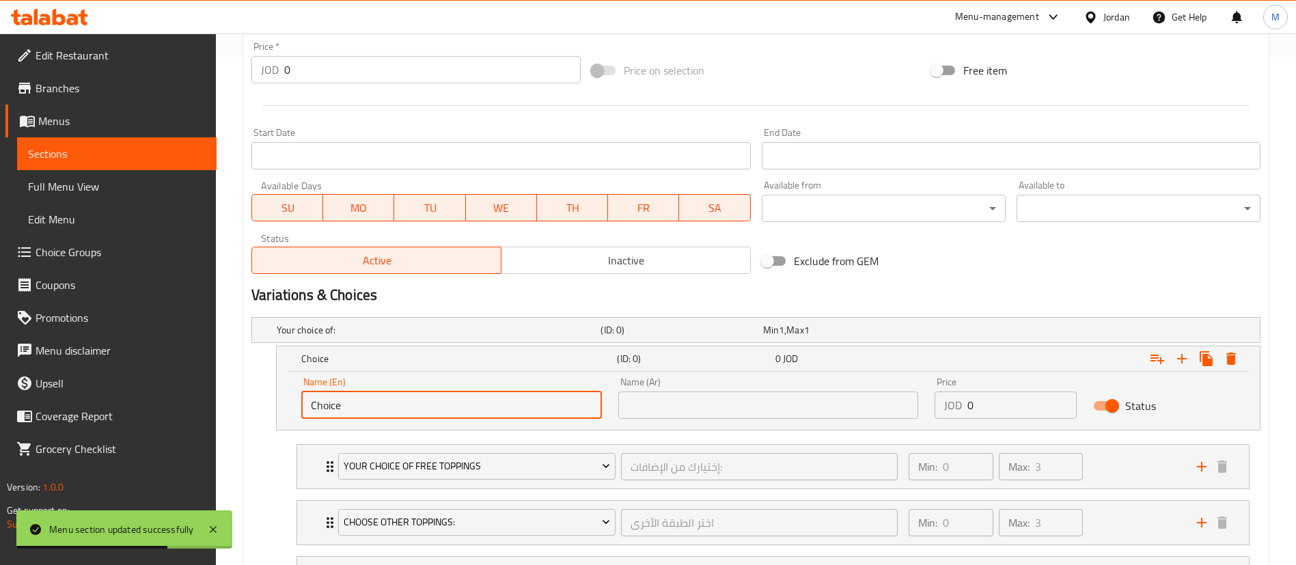
click at [554, 406] on input "Choice" at bounding box center [451, 404] width 301 height 27
type input "س"
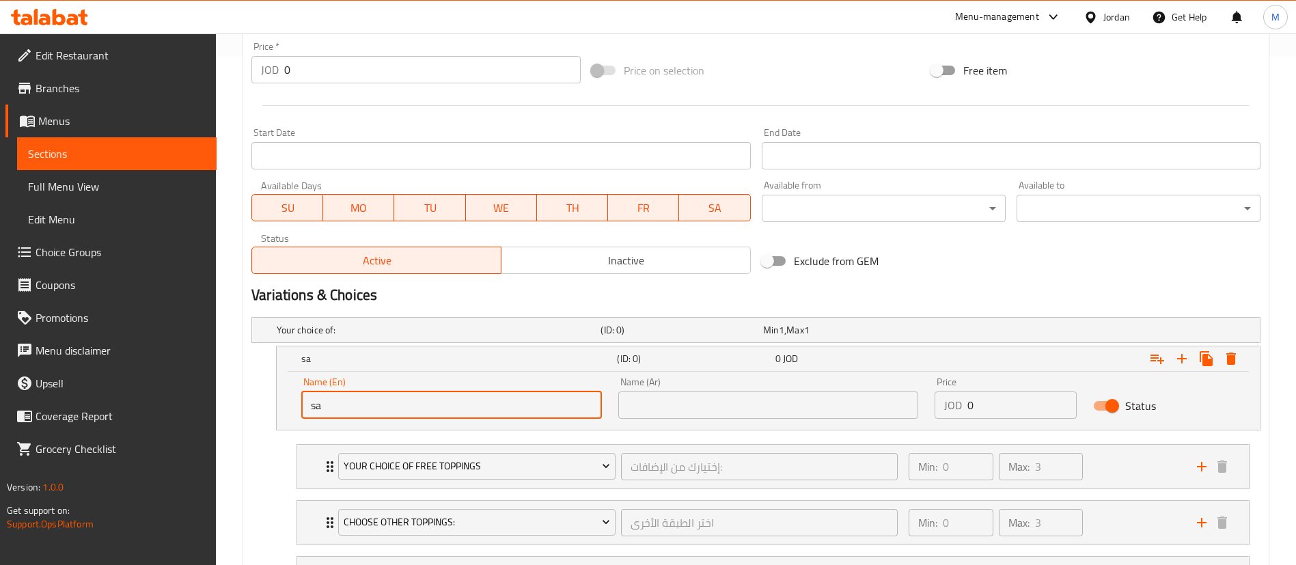
type input "Small"
click at [701, 402] on input "text" at bounding box center [768, 404] width 301 height 27
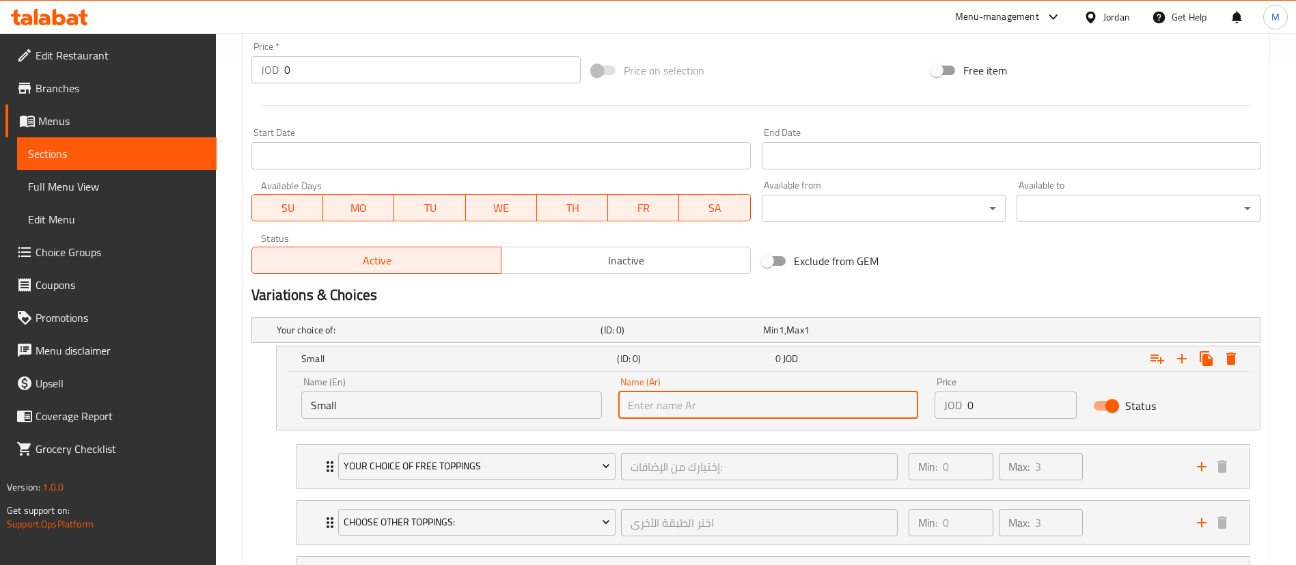
type input "صغير"
click at [987, 392] on input "0" at bounding box center [1021, 404] width 109 height 27
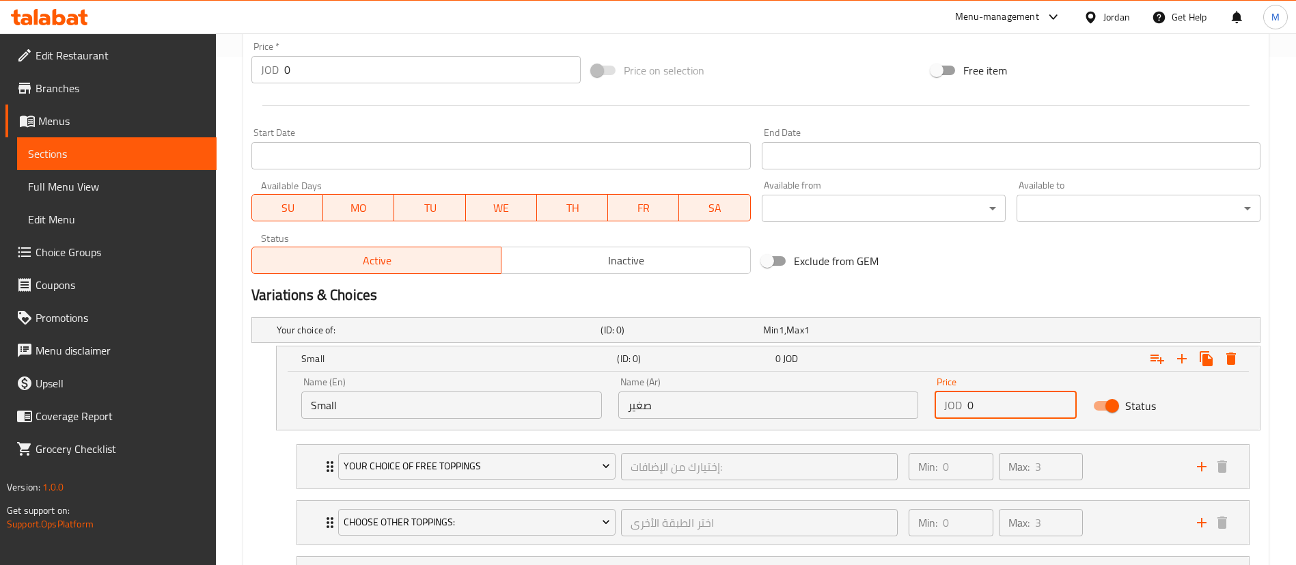
click at [990, 396] on input "0" at bounding box center [1021, 404] width 109 height 27
click at [991, 397] on input "0" at bounding box center [1021, 404] width 109 height 27
click at [991, 398] on input "0" at bounding box center [1021, 404] width 109 height 27
paste input "4.25"
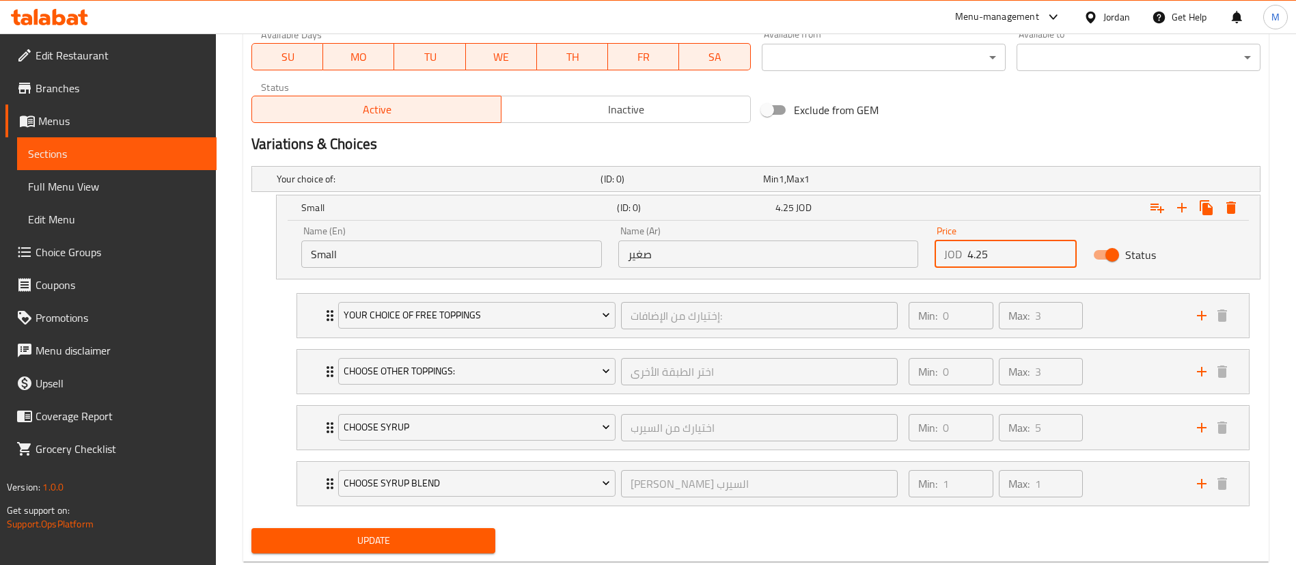
scroll to position [694, 0]
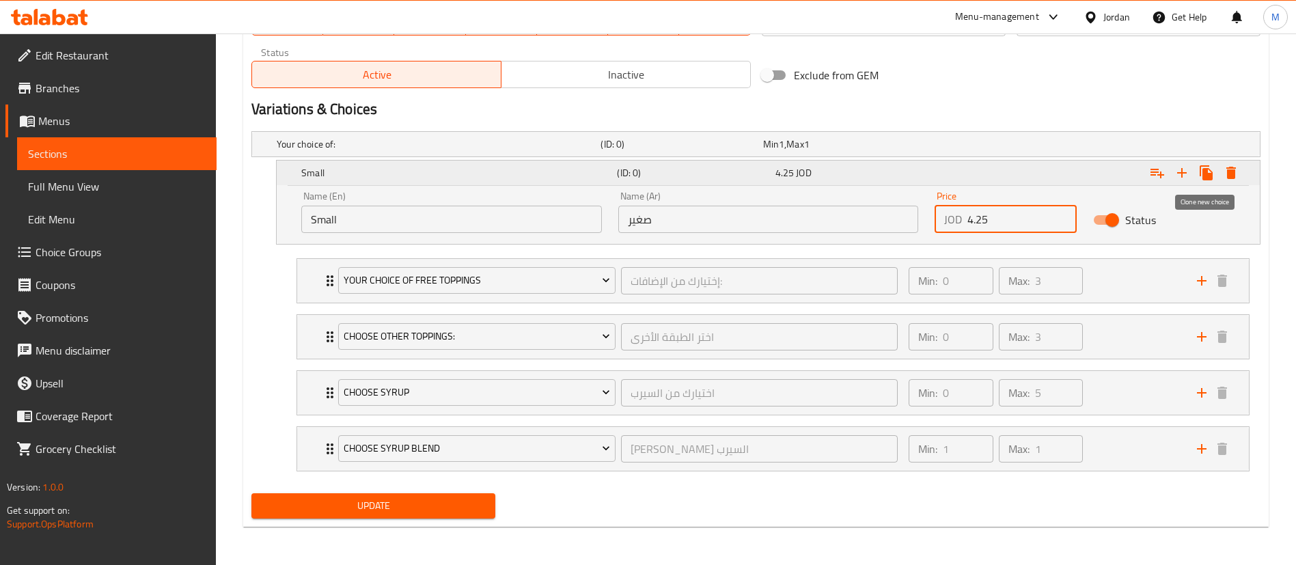
type input "4.25"
click at [1207, 174] on icon "Expand" at bounding box center [1205, 172] width 13 height 15
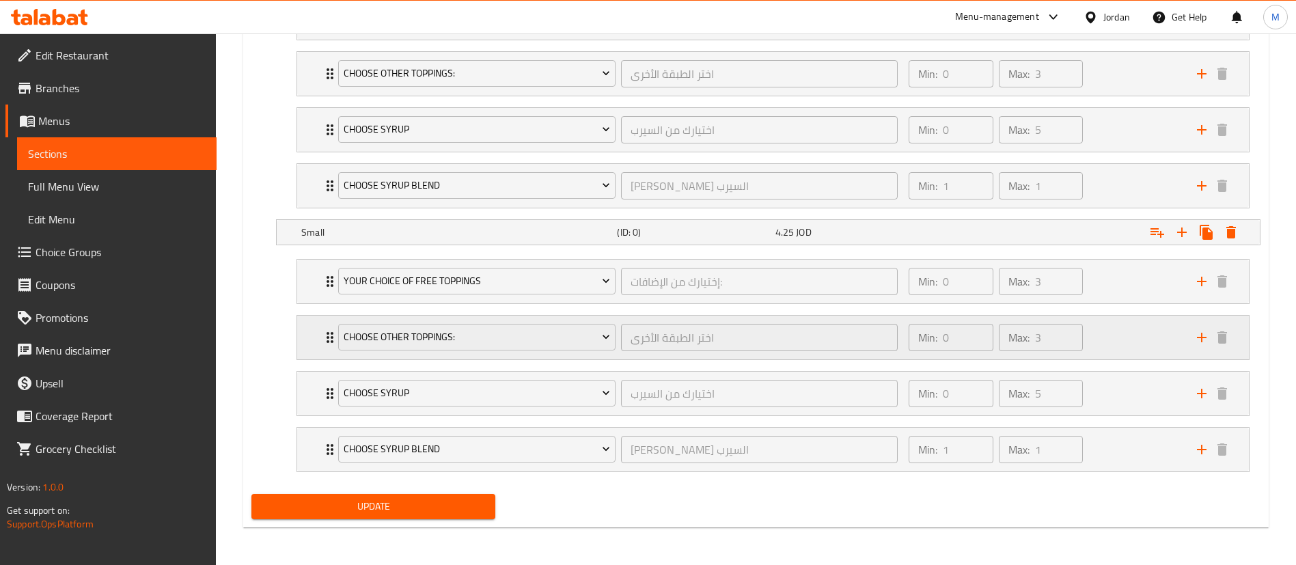
scroll to position [958, 0]
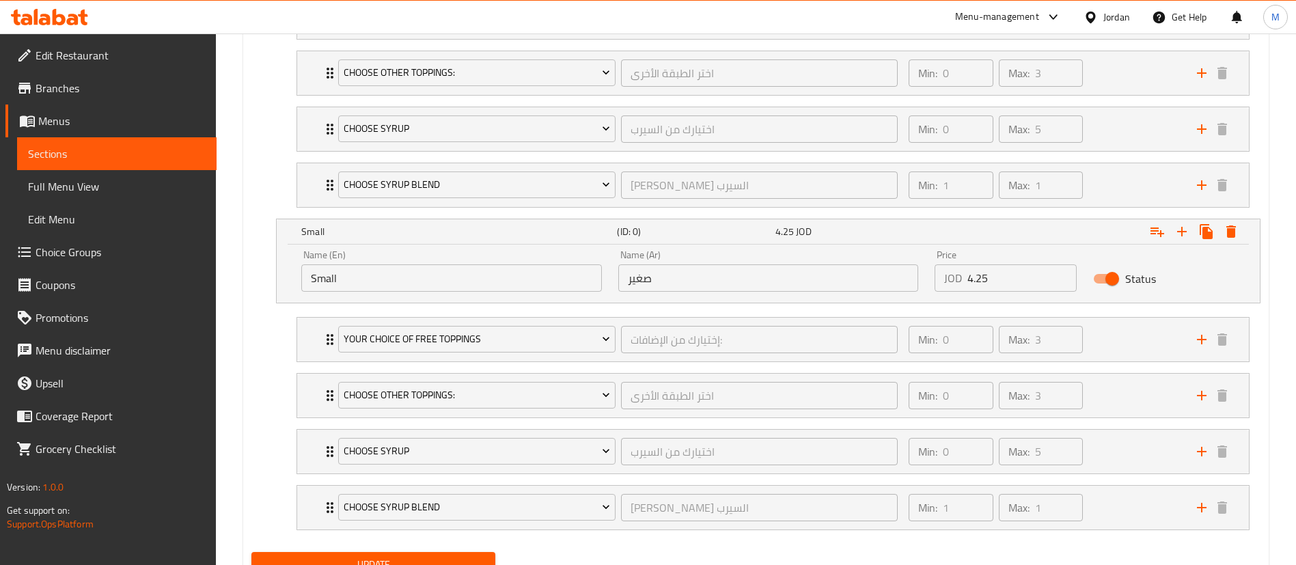
click at [500, 281] on input "Small" at bounding box center [451, 277] width 301 height 27
type input "S"
type input "Medium"
click at [667, 285] on input "صغير" at bounding box center [768, 277] width 301 height 27
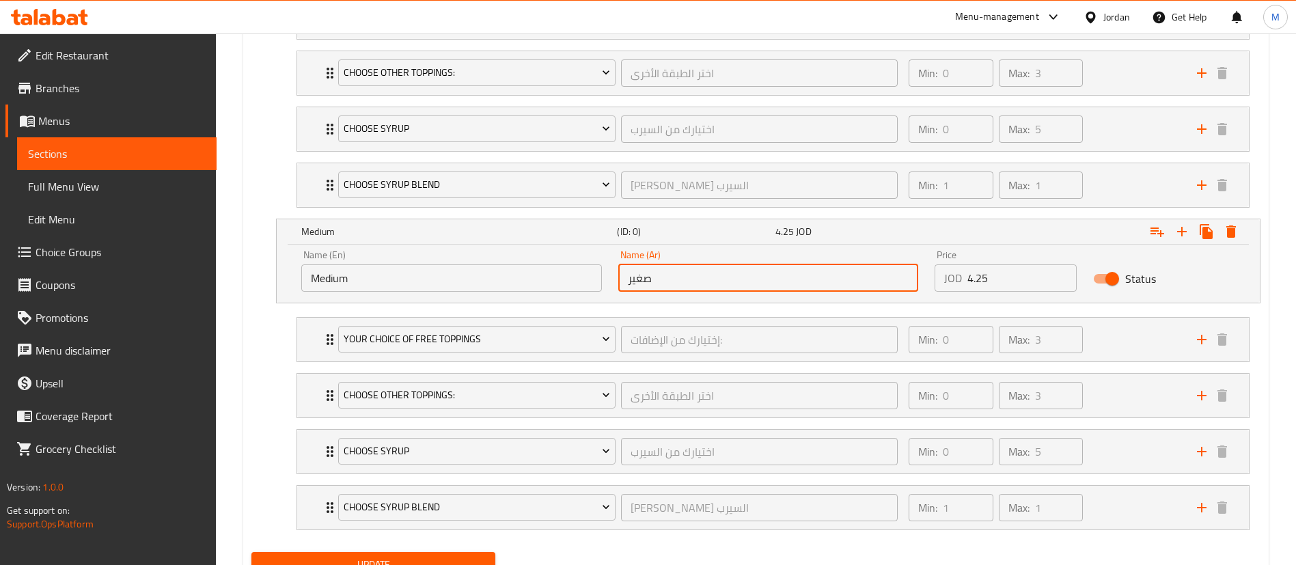
click at [667, 285] on input "صغير" at bounding box center [768, 277] width 301 height 27
click at [667, 284] on input "صغير" at bounding box center [768, 277] width 301 height 27
click at [555, 274] on input "Medium" at bounding box center [451, 277] width 301 height 27
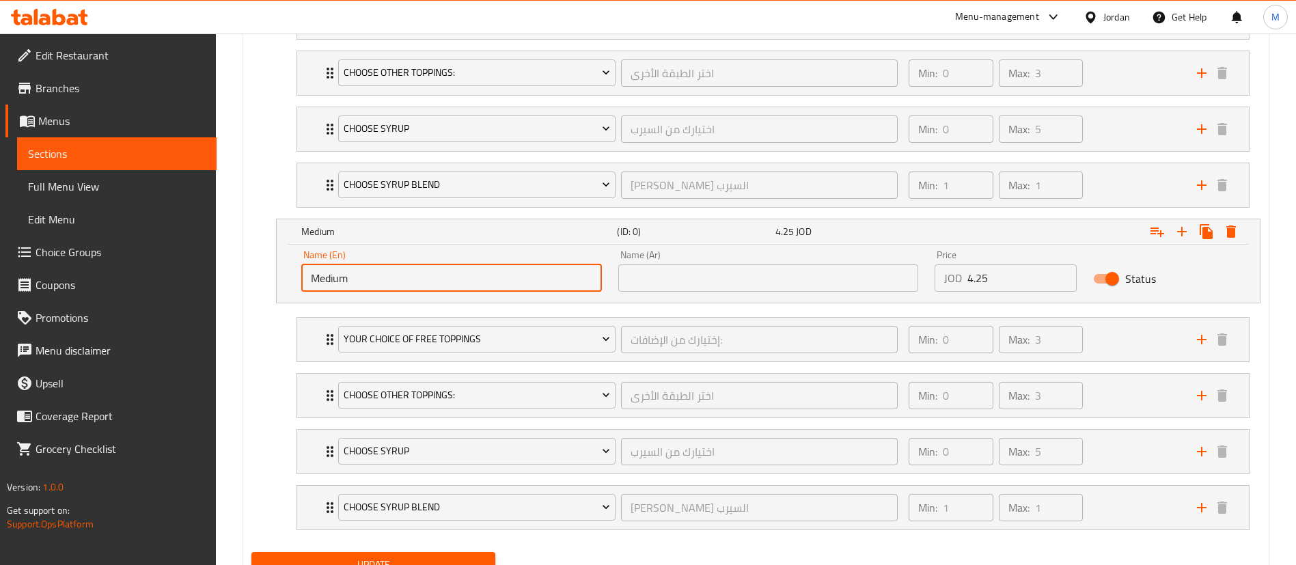
click at [669, 284] on input "text" at bounding box center [768, 277] width 301 height 27
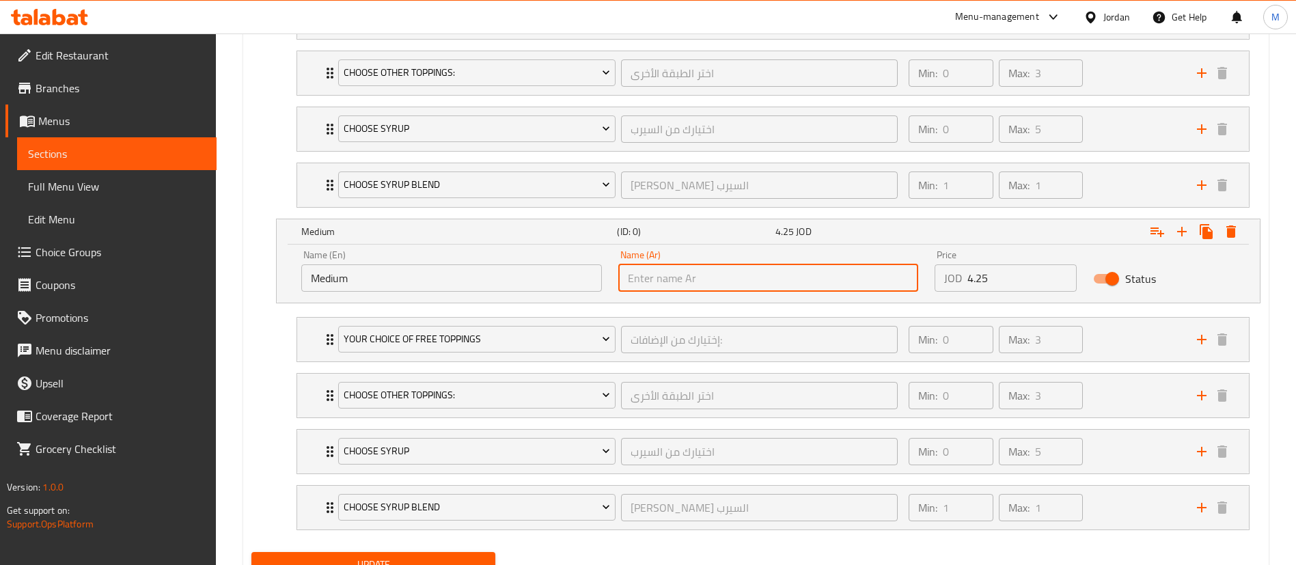
type input "وسط"
click at [996, 278] on input "4.25" at bounding box center [1021, 277] width 109 height 27
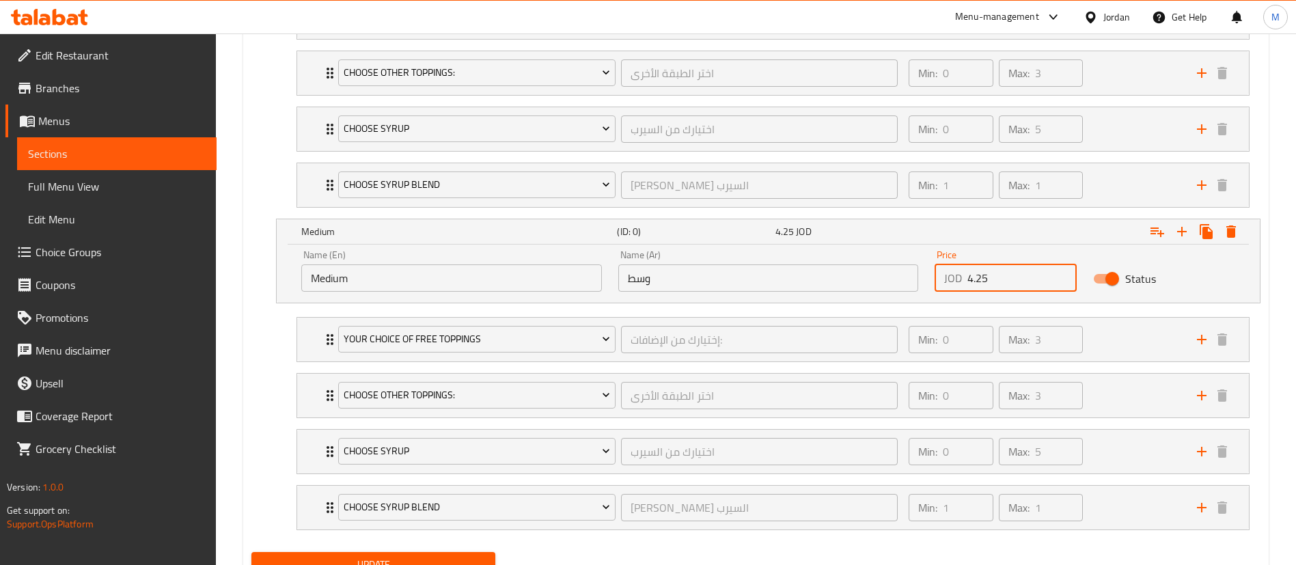
click at [996, 278] on input "4.25" at bounding box center [1021, 277] width 109 height 27
paste input "5."
type input "5.5"
click at [1204, 229] on icon "Expand" at bounding box center [1205, 231] width 13 height 15
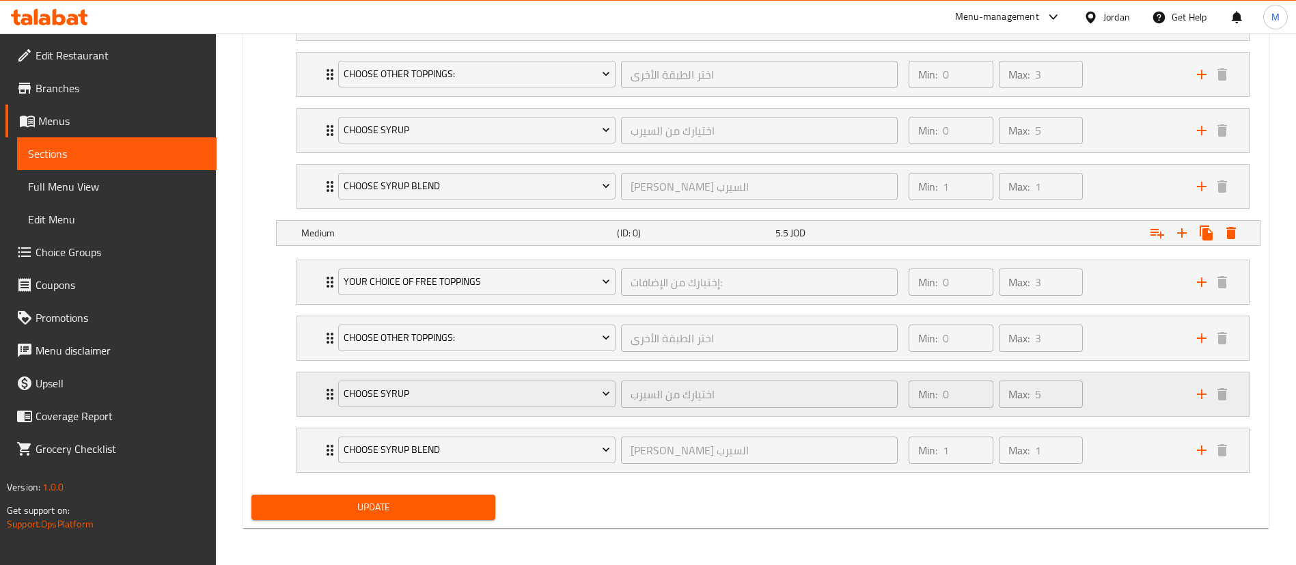
scroll to position [1280, 0]
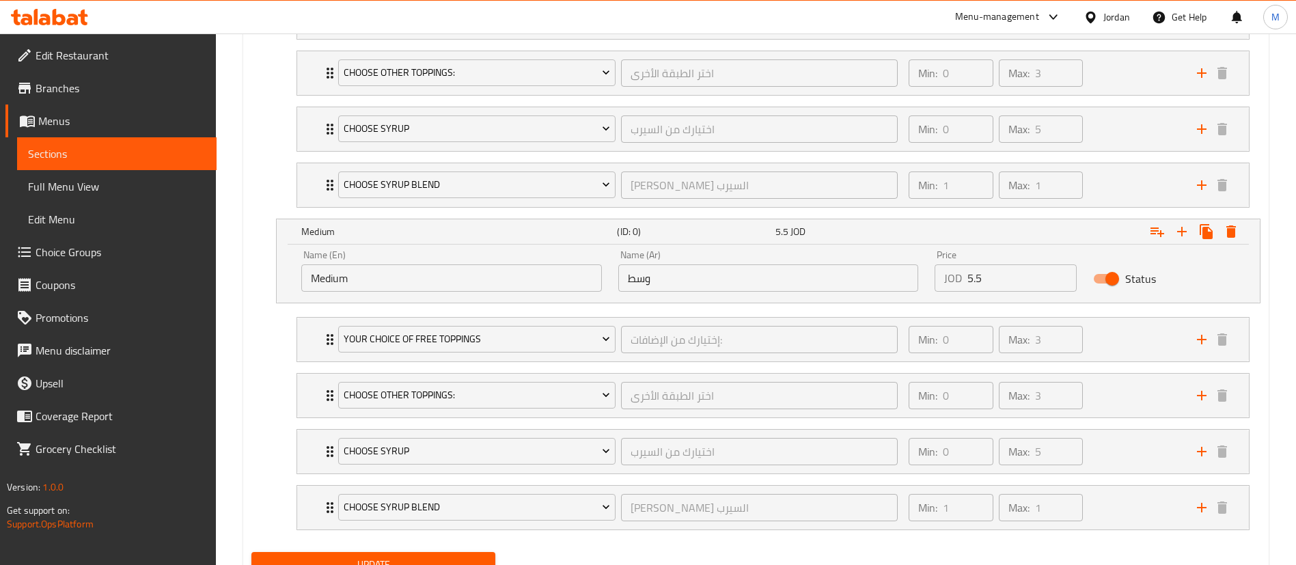
click at [531, 276] on input "Medium" at bounding box center [451, 277] width 301 height 27
type input "Large"
click at [670, 277] on input "وسط" at bounding box center [768, 277] width 301 height 27
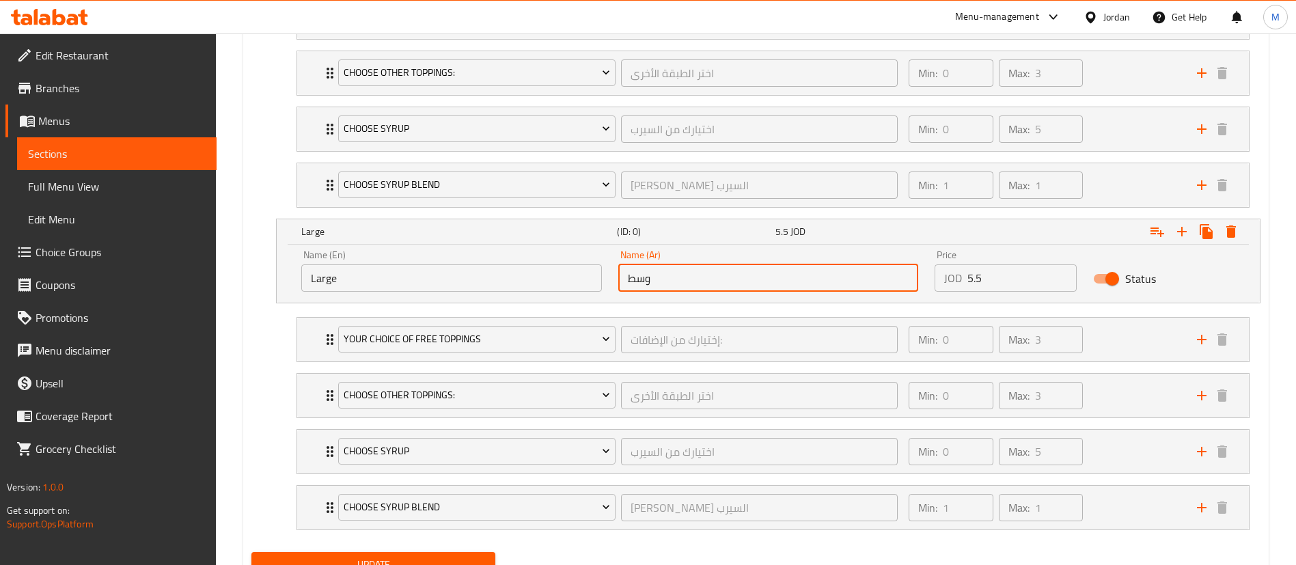
click at [670, 277] on input "وسط" at bounding box center [768, 277] width 301 height 27
click at [671, 277] on input "text" at bounding box center [768, 277] width 301 height 27
type input "كبير"
click at [992, 281] on input "5.5" at bounding box center [1021, 277] width 109 height 27
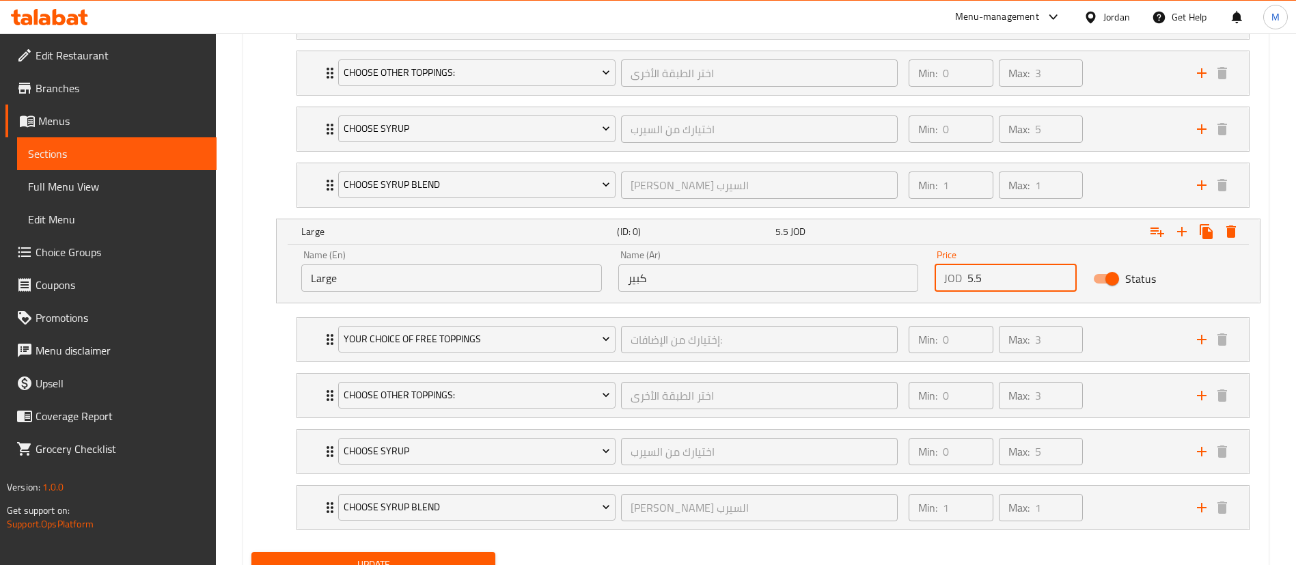
click at [992, 281] on input "5.5" at bounding box center [1021, 277] width 109 height 27
paste input "13.4"
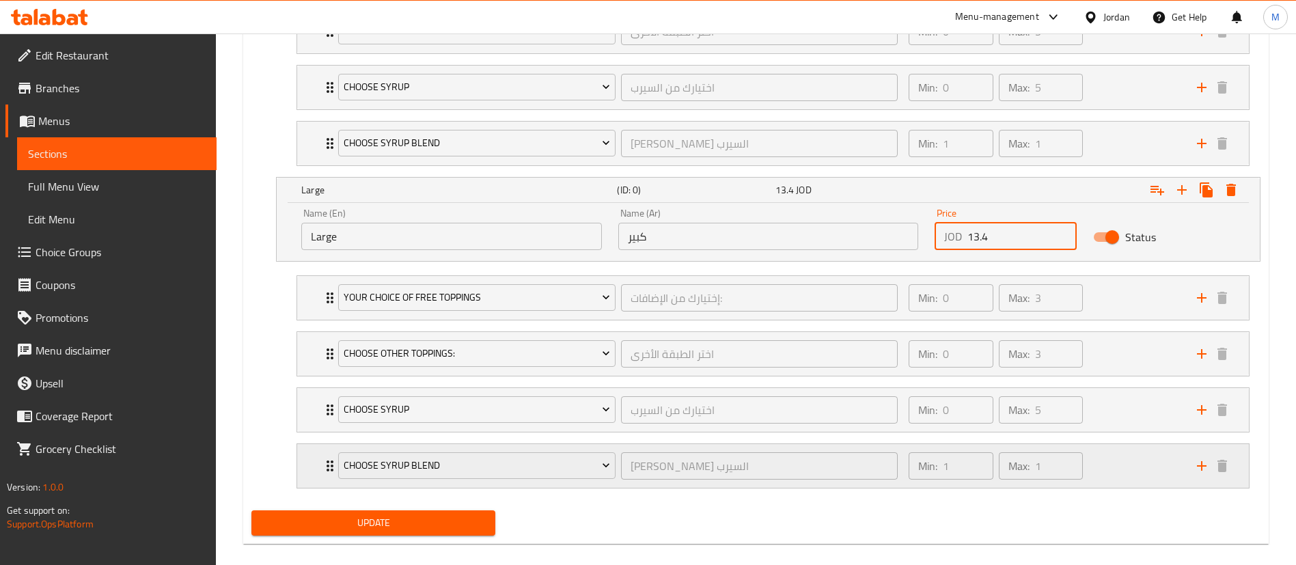
scroll to position [1339, 0]
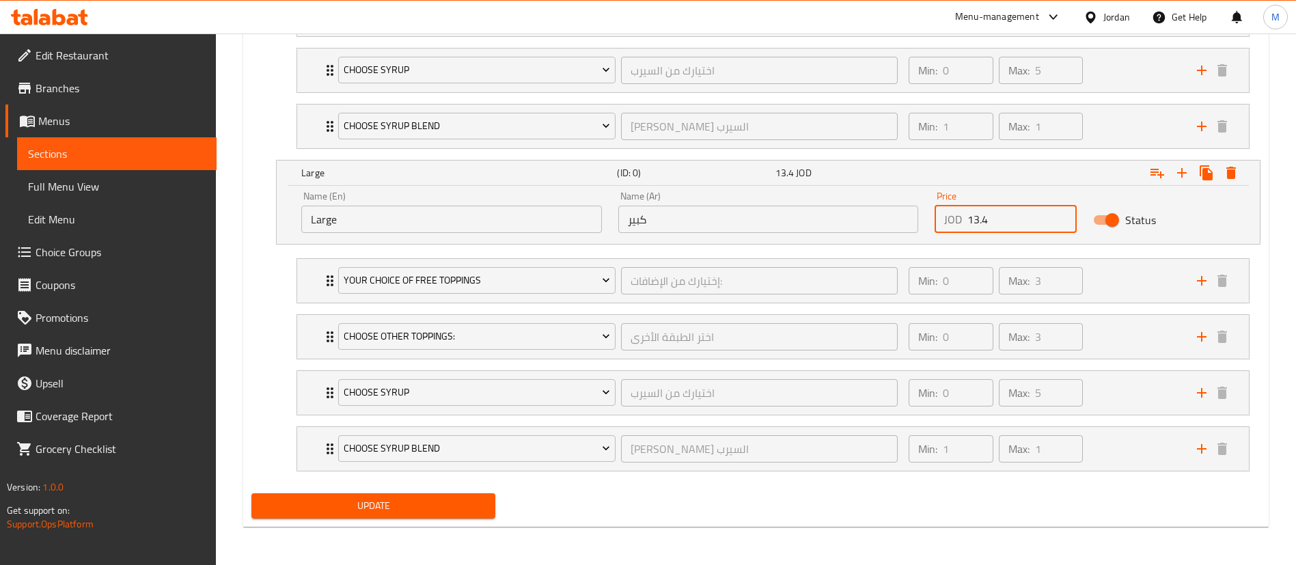
type input "13.4"
click at [460, 500] on span "Update" at bounding box center [373, 505] width 222 height 17
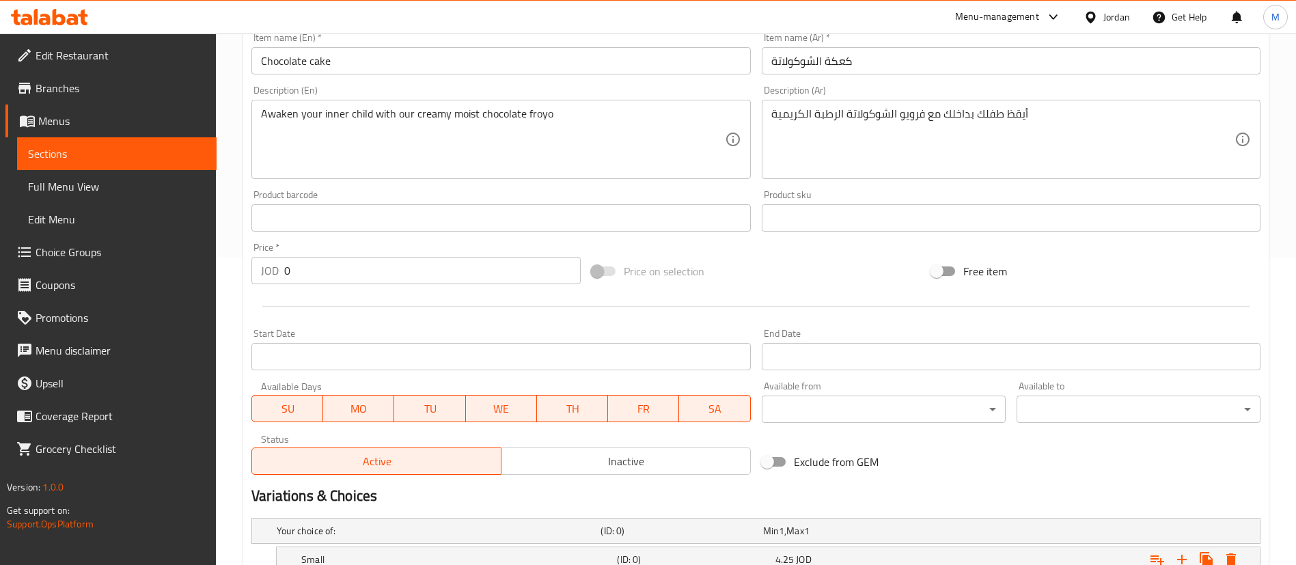
scroll to position [0, 0]
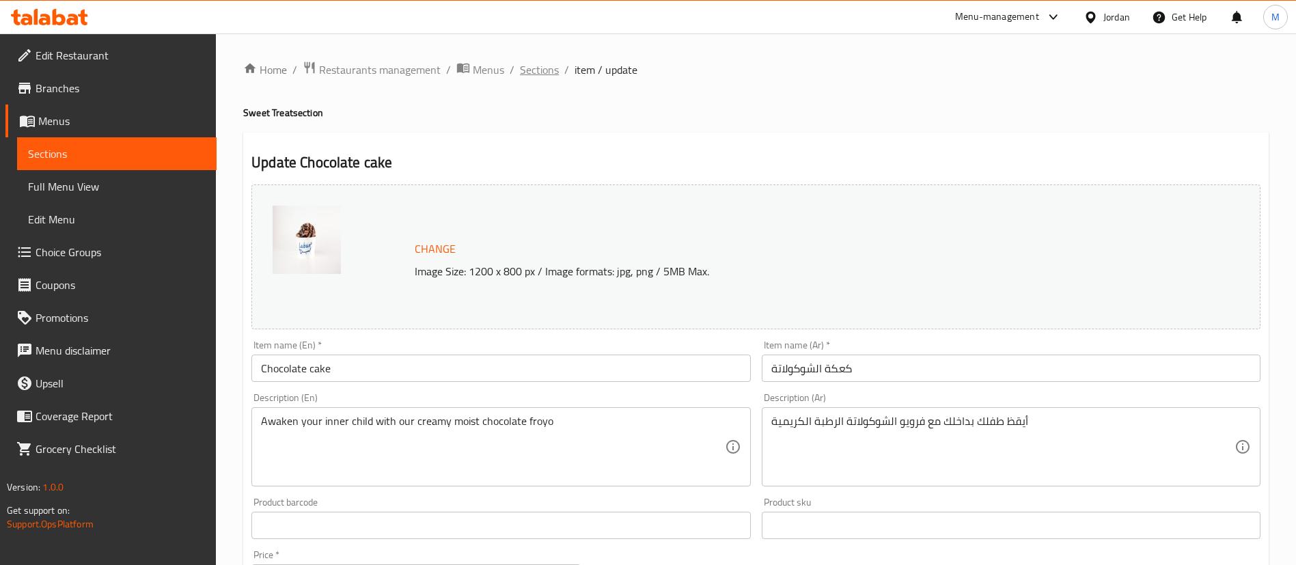
click at [546, 67] on span "Sections" at bounding box center [539, 69] width 39 height 16
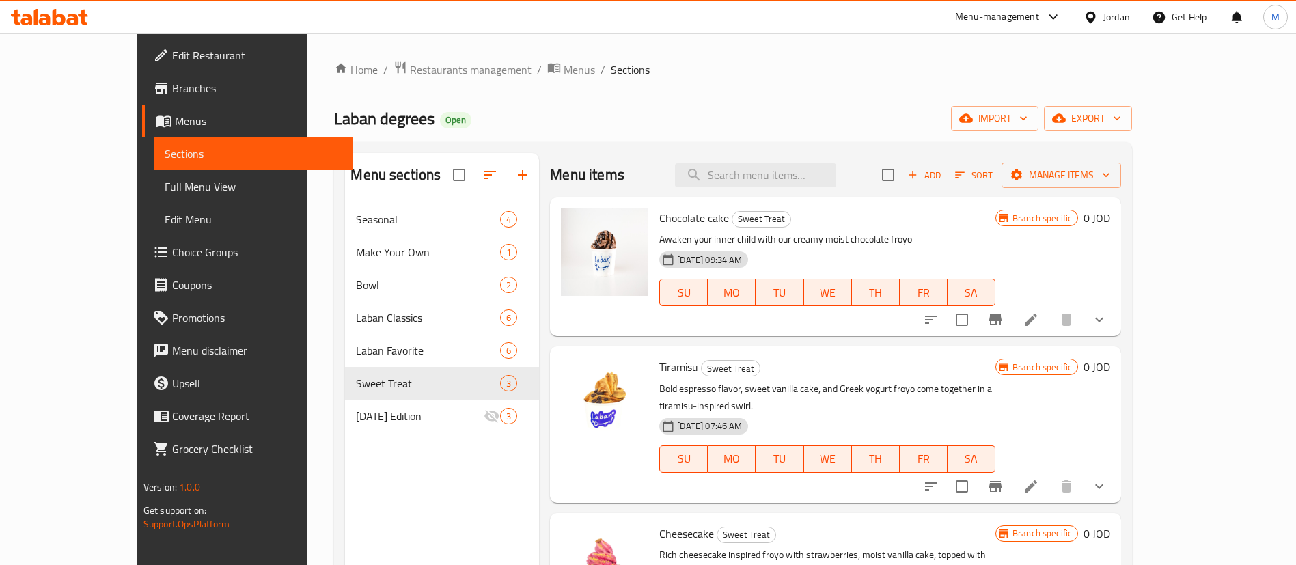
scroll to position [102, 0]
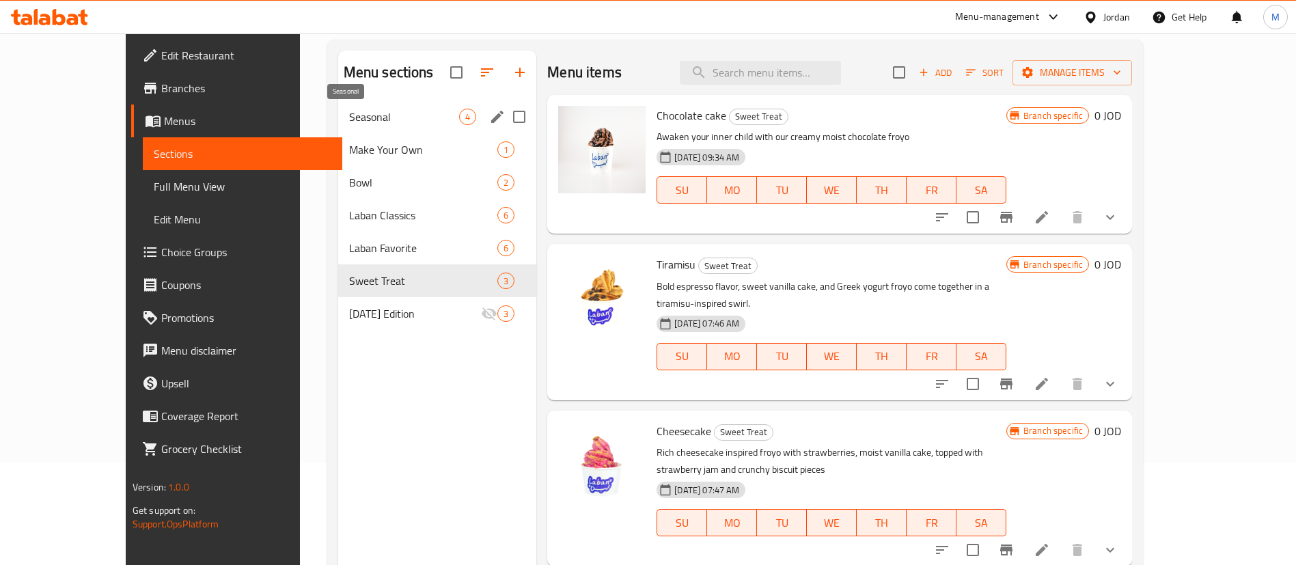
click at [353, 109] on span "Seasonal" at bounding box center [404, 117] width 110 height 16
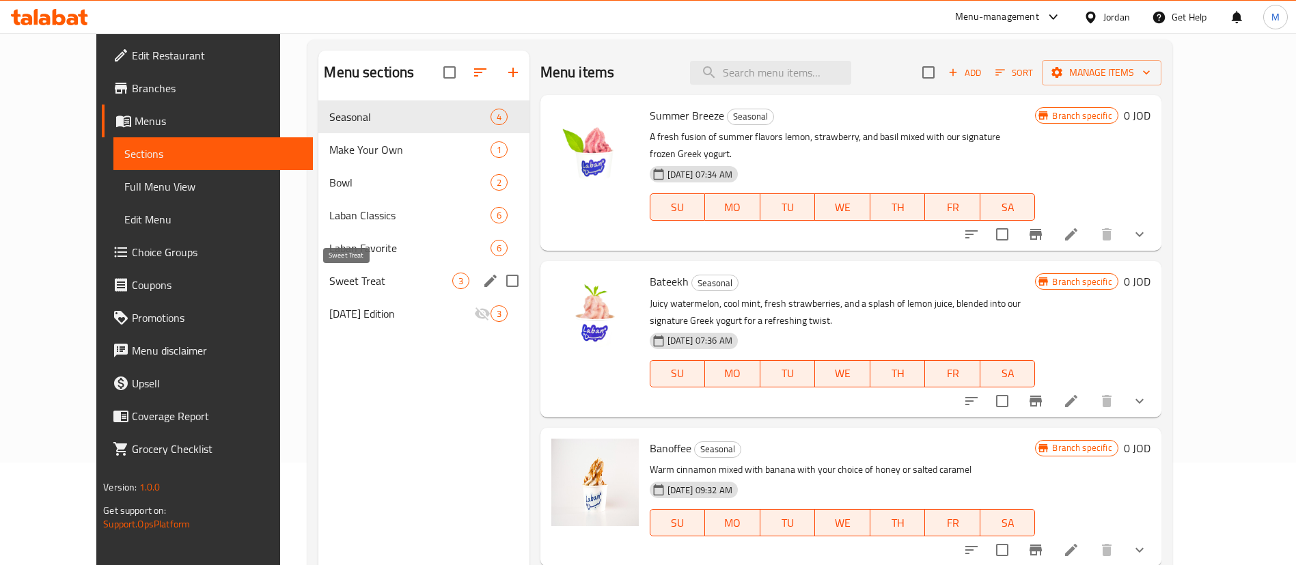
click at [365, 284] on span "Sweet Treat" at bounding box center [390, 281] width 122 height 16
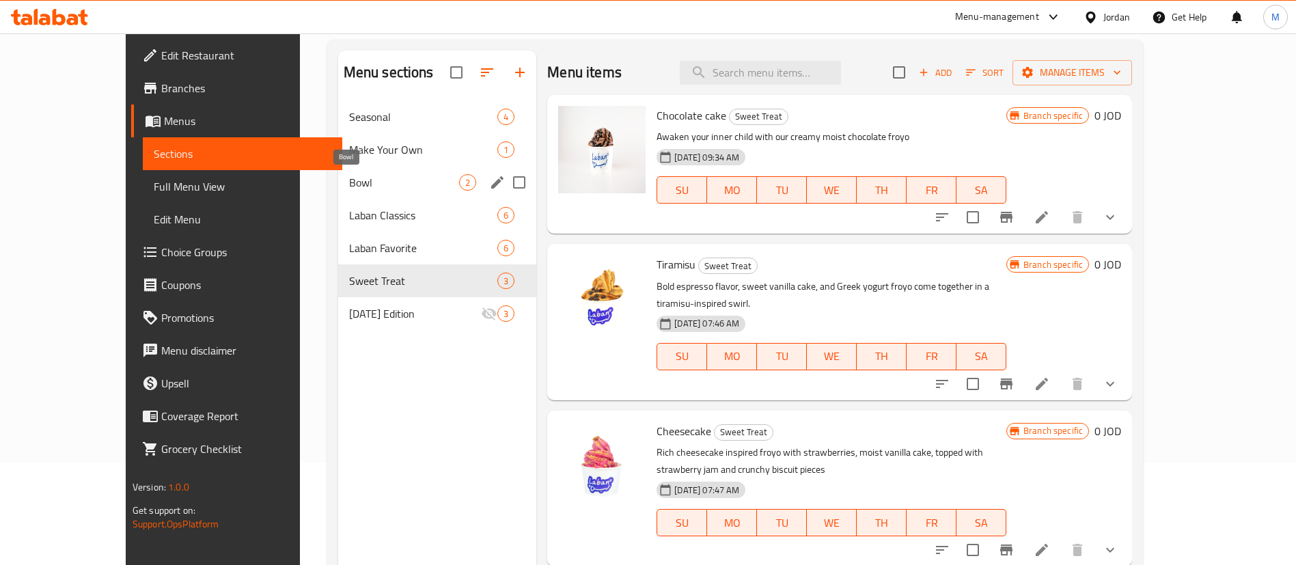
click at [349, 188] on span "Bowl" at bounding box center [404, 182] width 110 height 16
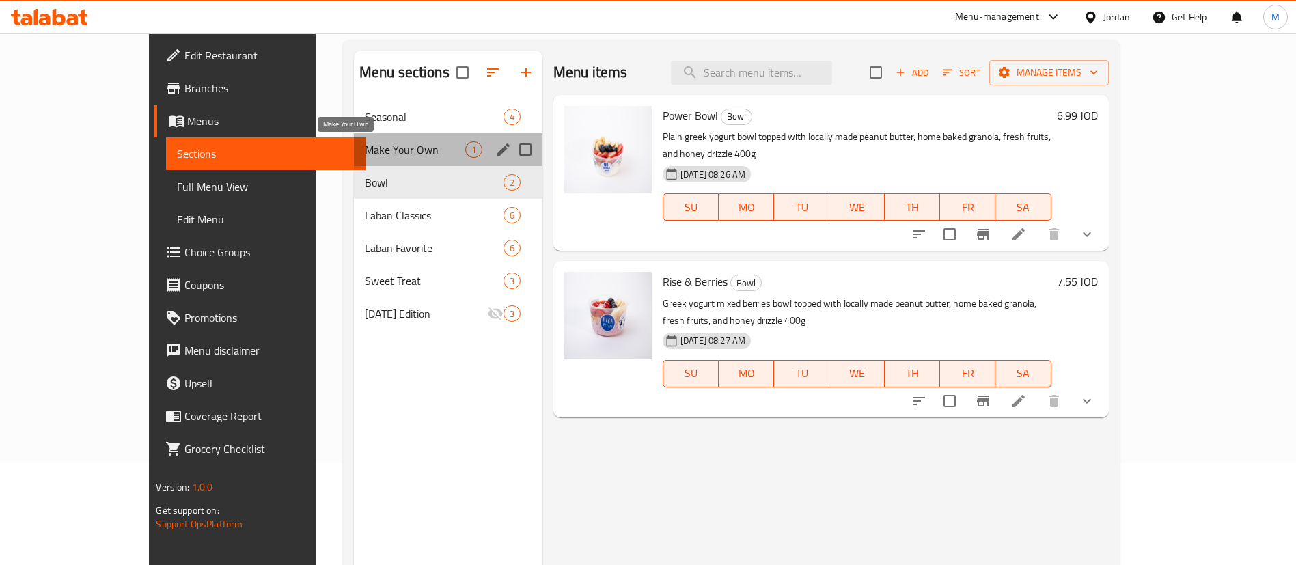
click at [365, 146] on span "Make Your Own" at bounding box center [415, 149] width 100 height 16
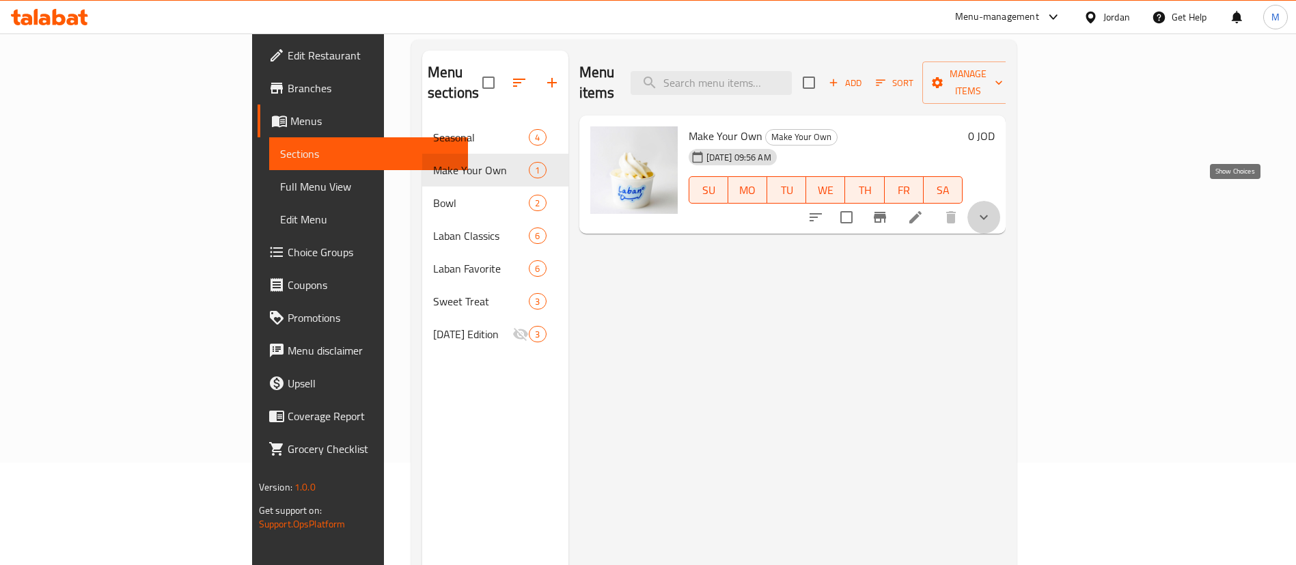
click at [992, 209] on icon "show more" at bounding box center [983, 217] width 16 height 16
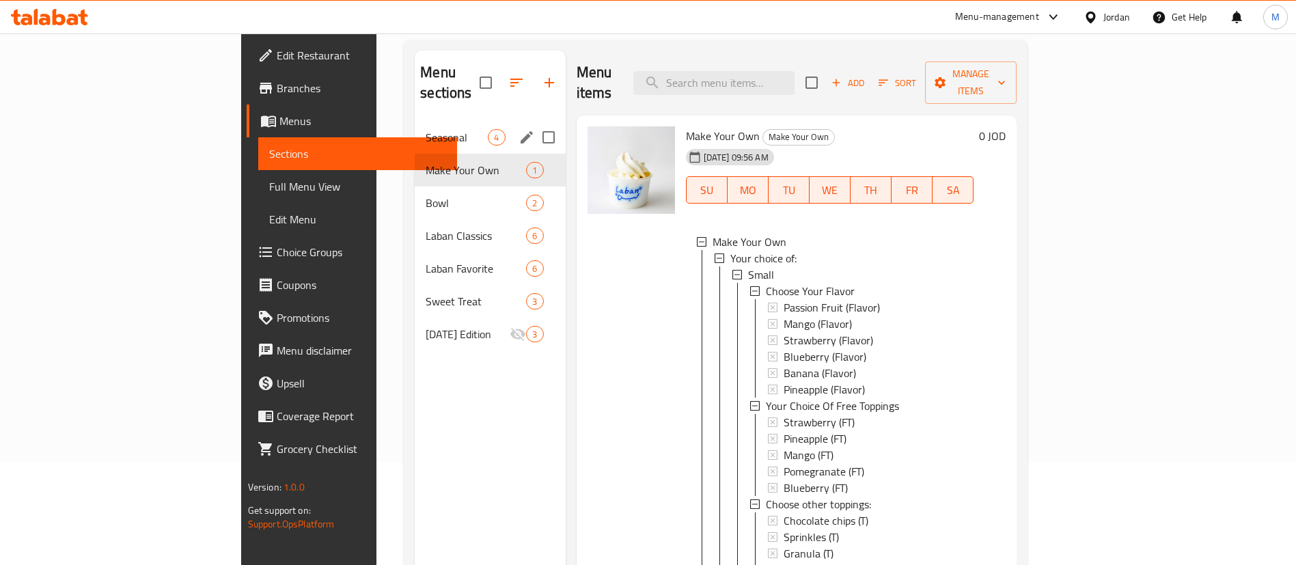
click at [415, 128] on div "Seasonal 4" at bounding box center [490, 137] width 150 height 33
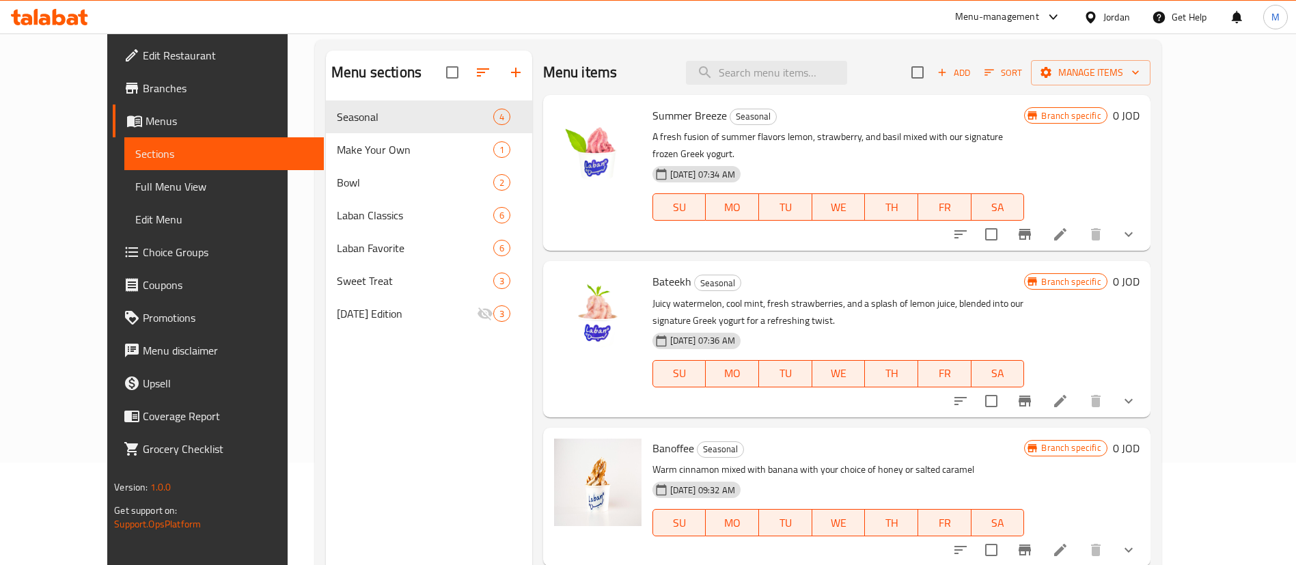
click at [125, 241] on link "Choice Groups" at bounding box center [218, 252] width 211 height 33
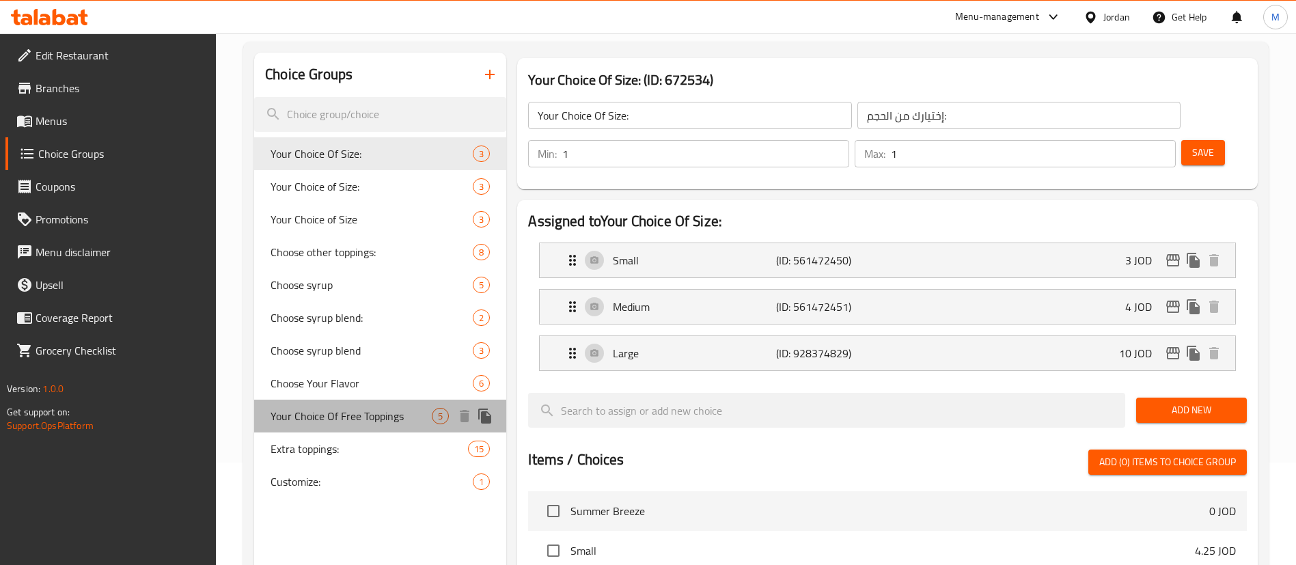
click at [359, 415] on span "Your Choice Of Free Toppings" at bounding box center [350, 416] width 161 height 16
type input "Your Choice Of Free Toppings"
type input "إختيارك من الإضافات:"
type input "0"
type input "3"
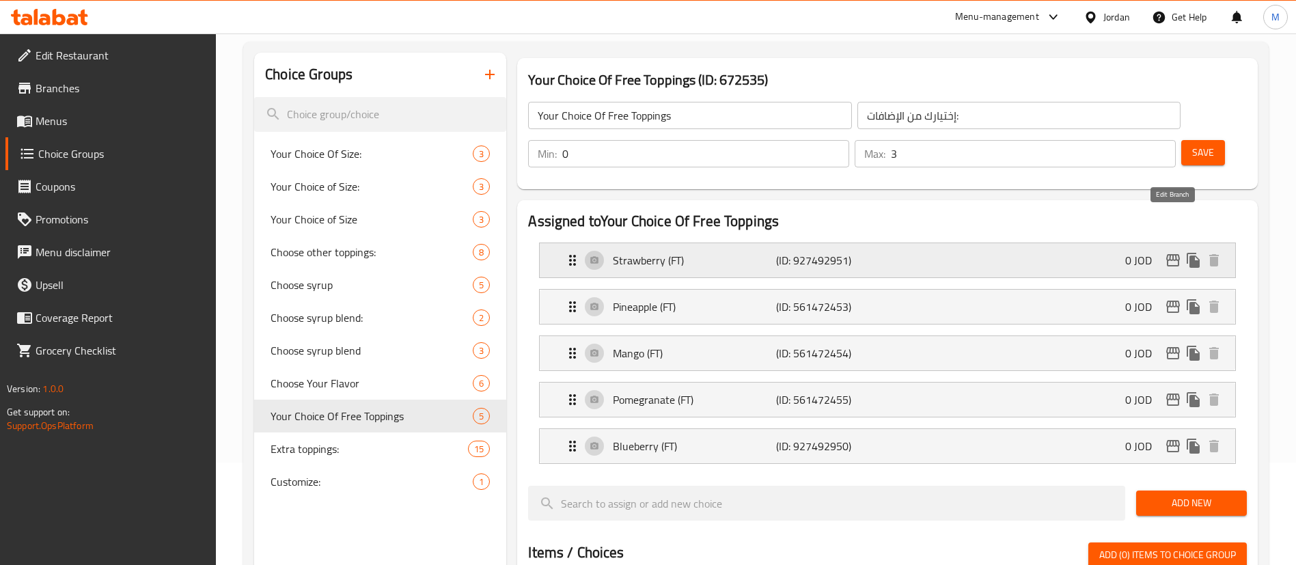
click at [1178, 254] on icon "edit" at bounding box center [1173, 260] width 14 height 12
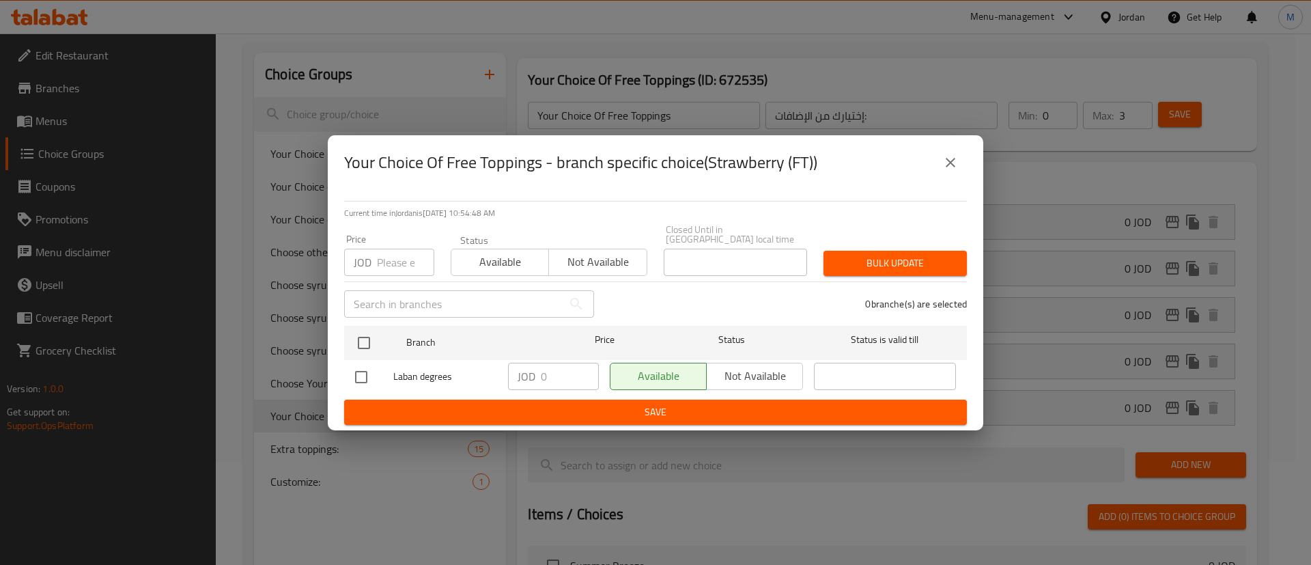
click at [945, 165] on icon "close" at bounding box center [951, 162] width 16 height 16
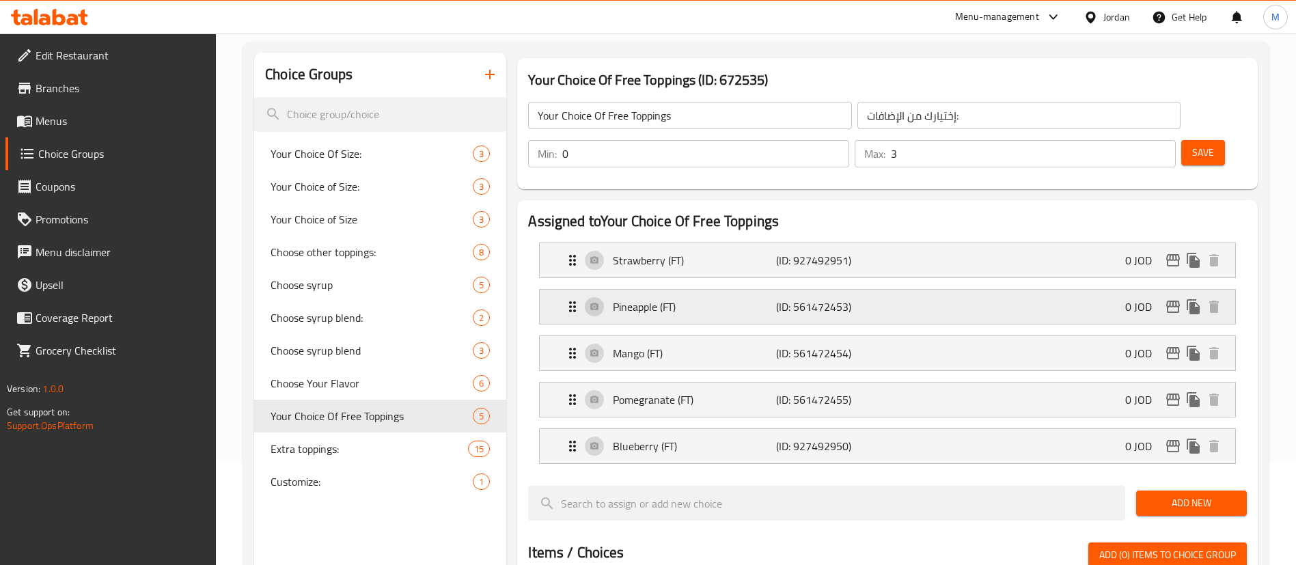
click at [1169, 298] on icon "edit" at bounding box center [1173, 306] width 16 height 16
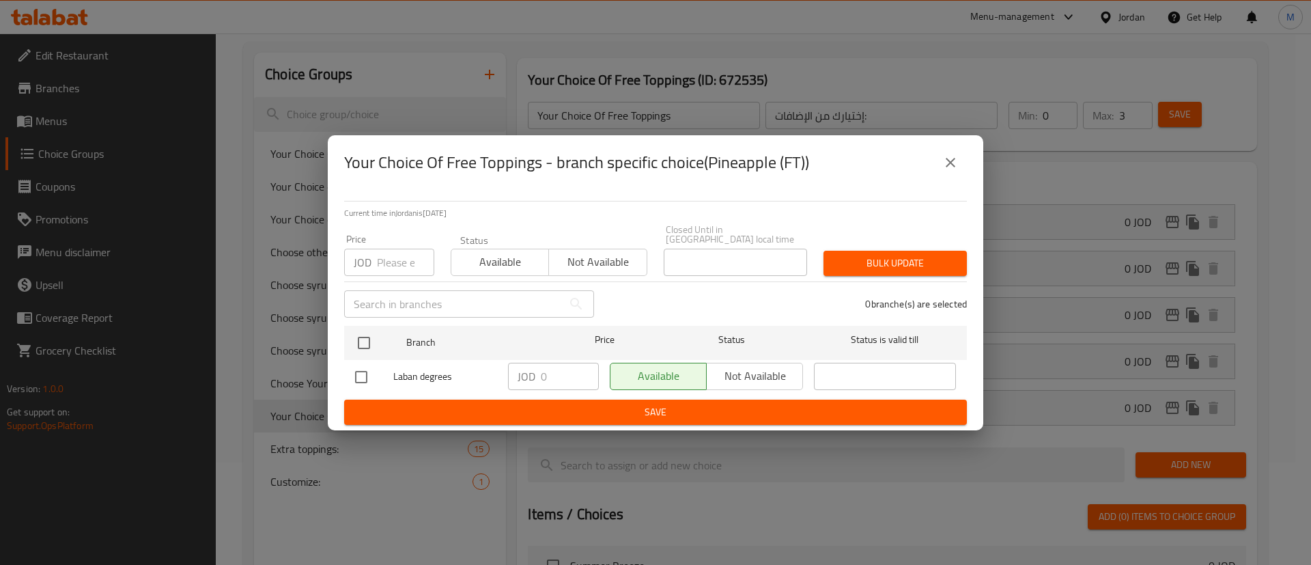
drag, startPoint x: 953, startPoint y: 168, endPoint x: 959, endPoint y: 175, distance: 8.7
click at [952, 167] on icon "close" at bounding box center [951, 163] width 10 height 10
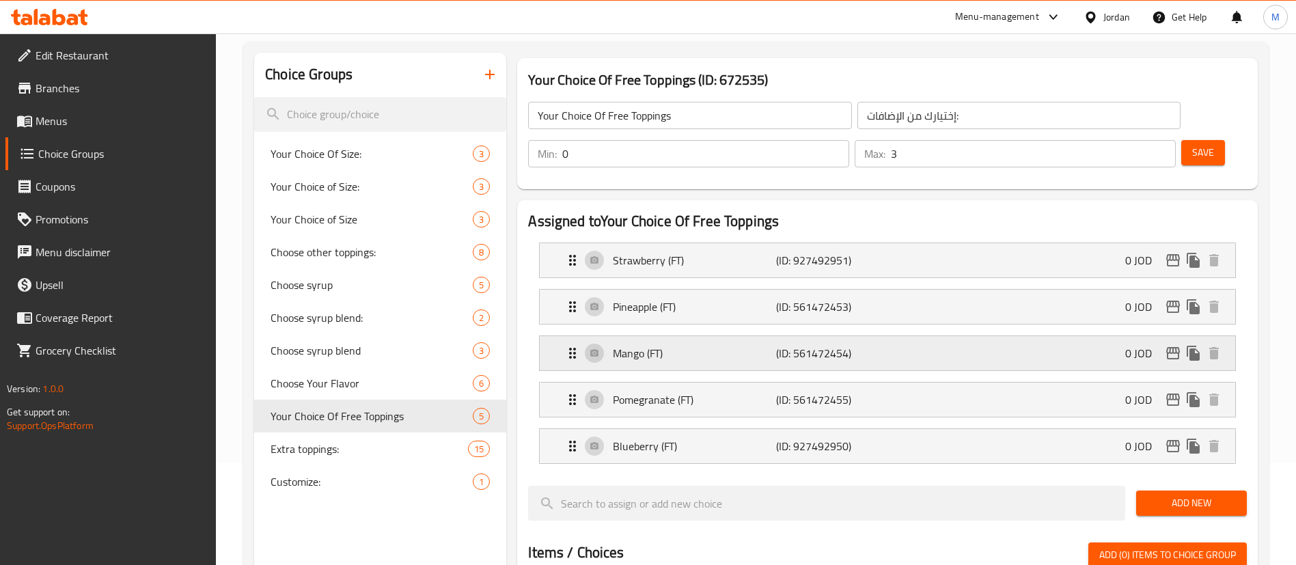
click at [1168, 345] on icon "edit" at bounding box center [1173, 353] width 16 height 16
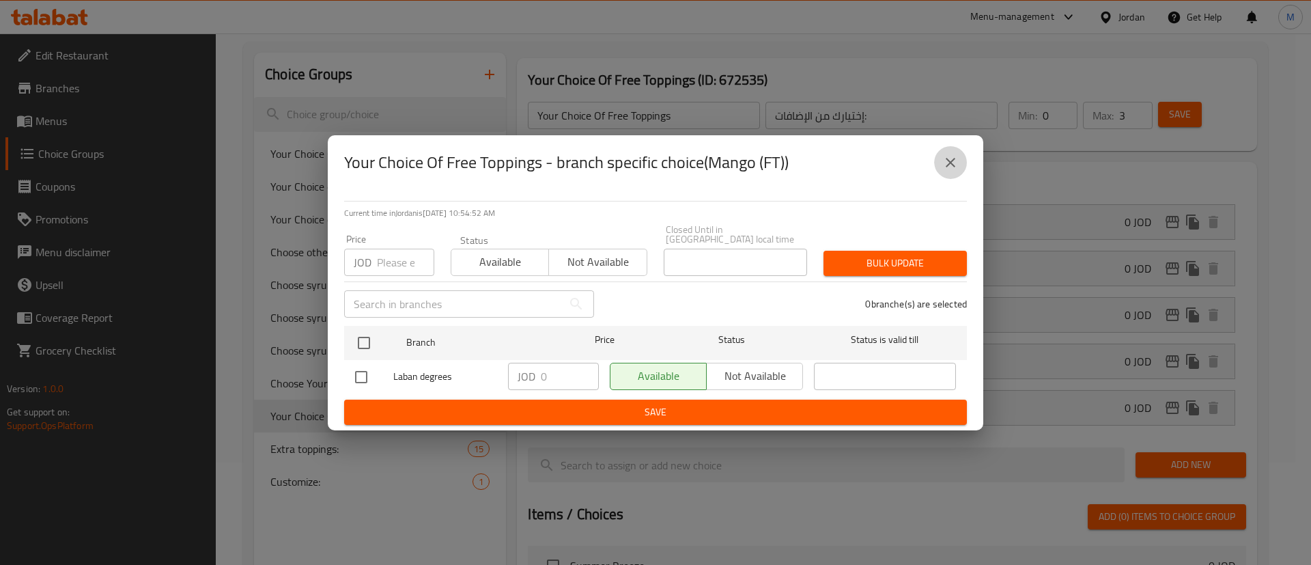
click at [951, 167] on icon "close" at bounding box center [951, 163] width 10 height 10
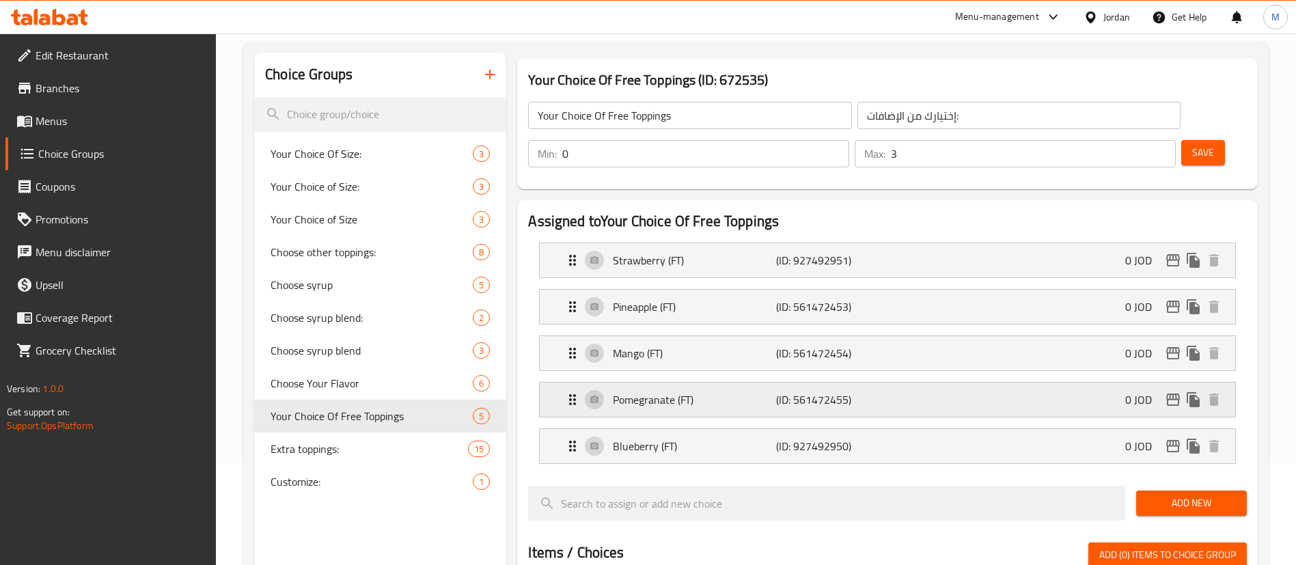
click at [1170, 382] on div "Pomegranate (FT) (ID: 561472455) 0 JOD" at bounding box center [891, 399] width 654 height 34
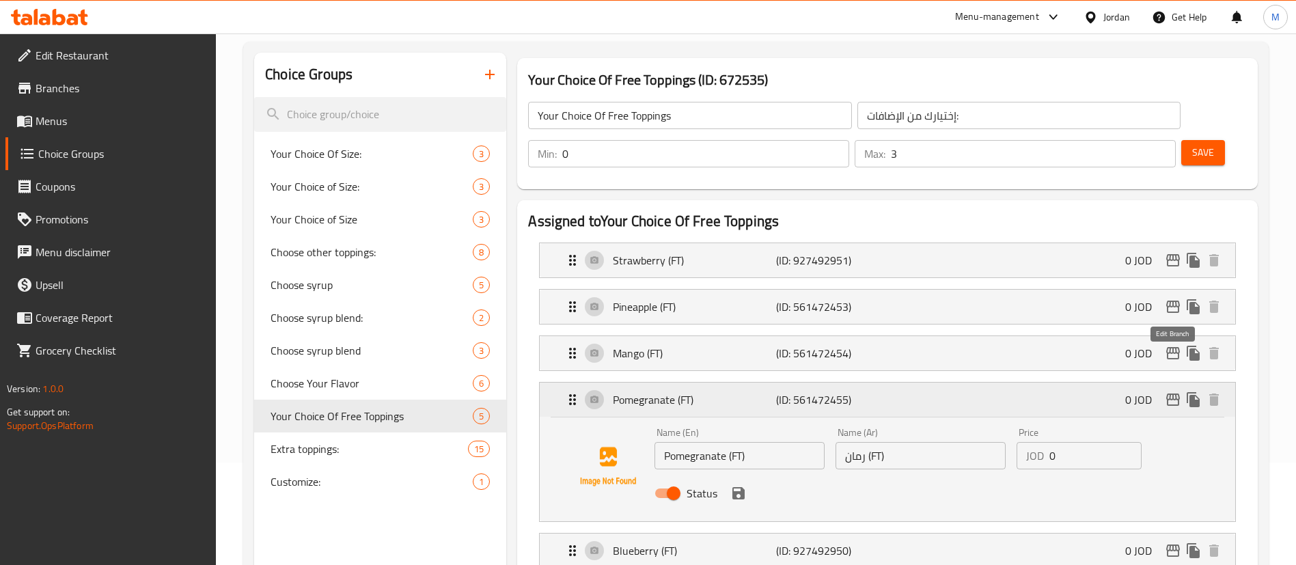
click at [1169, 393] on icon "edit" at bounding box center [1173, 399] width 14 height 12
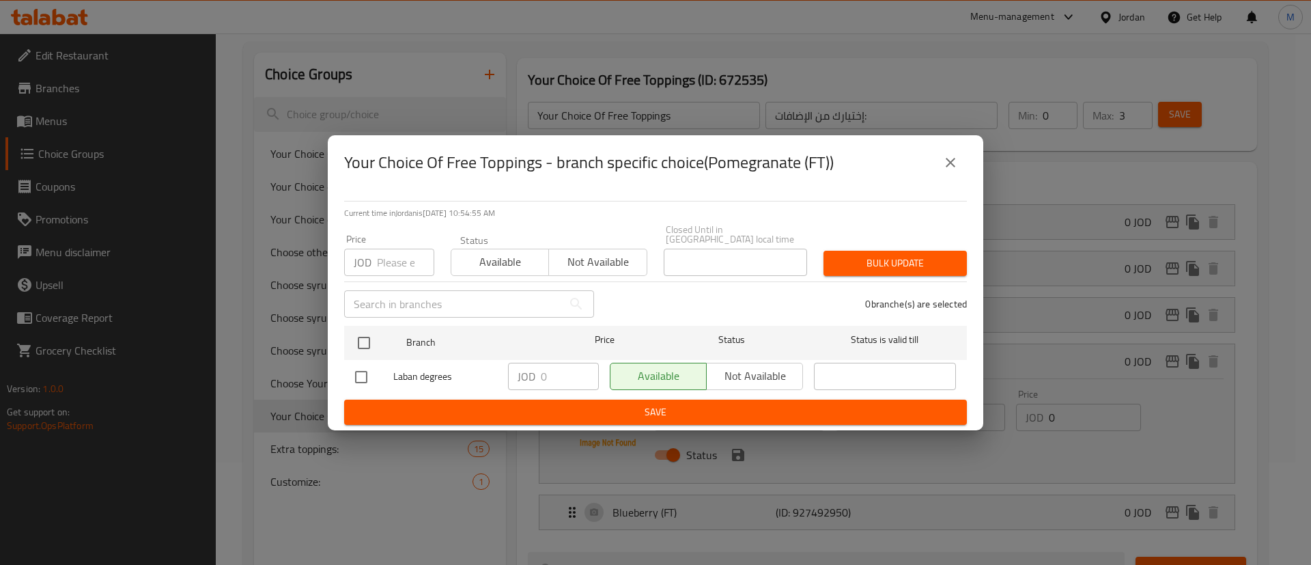
click at [957, 167] on icon "close" at bounding box center [951, 162] width 16 height 16
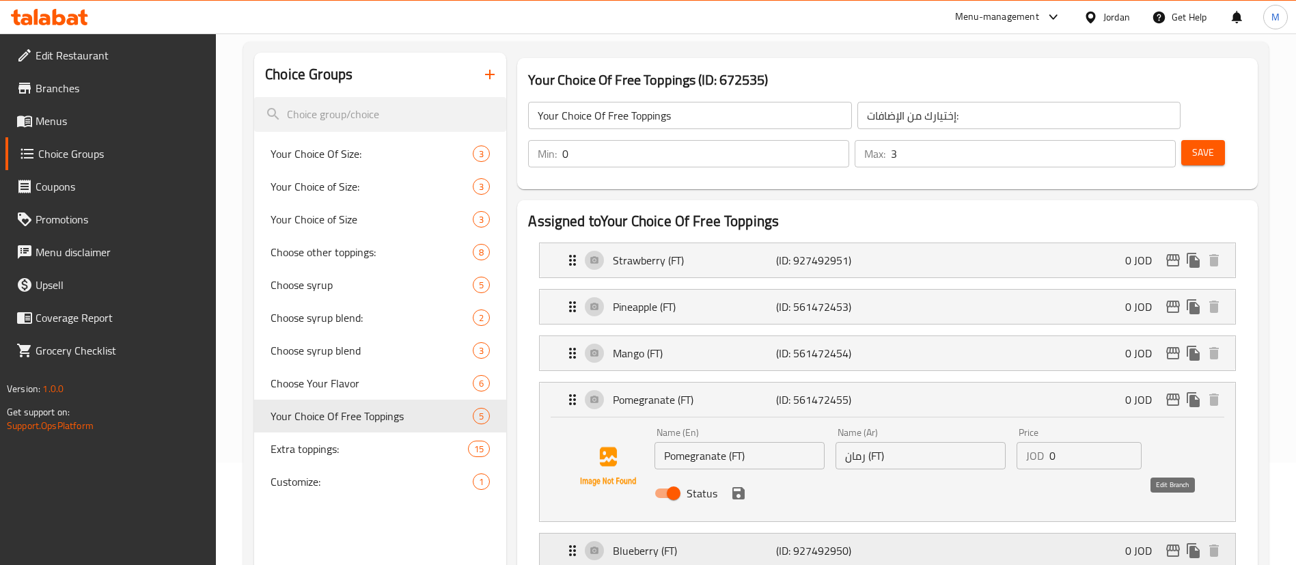
click at [1175, 542] on icon "edit" at bounding box center [1173, 550] width 16 height 16
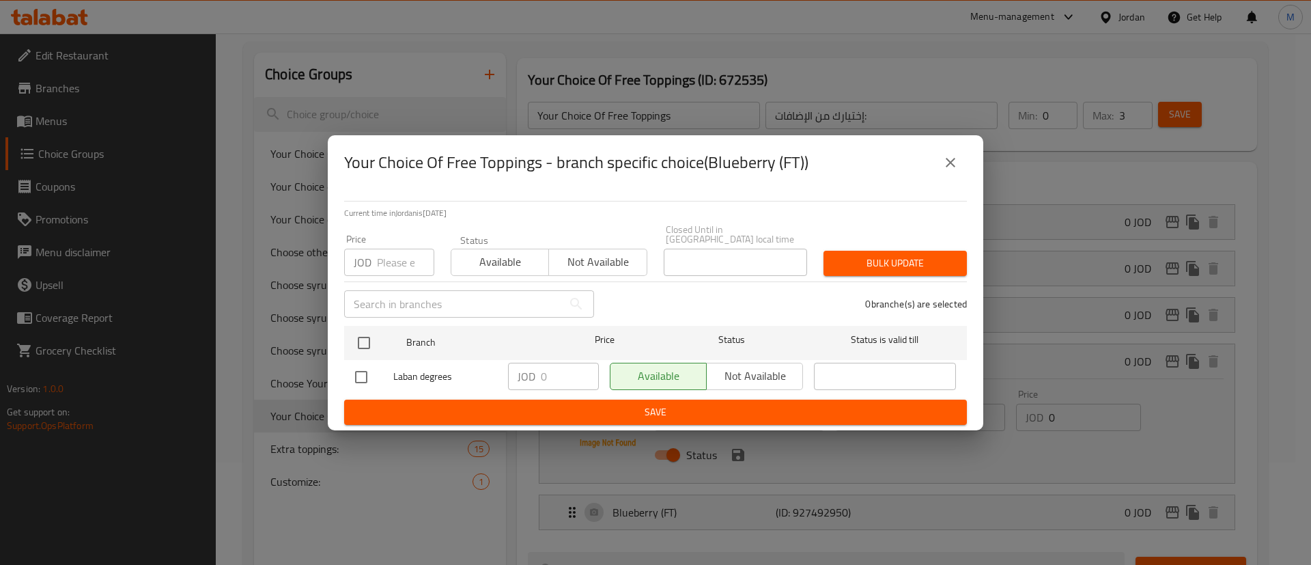
drag, startPoint x: 949, startPoint y: 176, endPoint x: 956, endPoint y: 171, distance: 8.2
click at [949, 176] on button "close" at bounding box center [950, 162] width 33 height 33
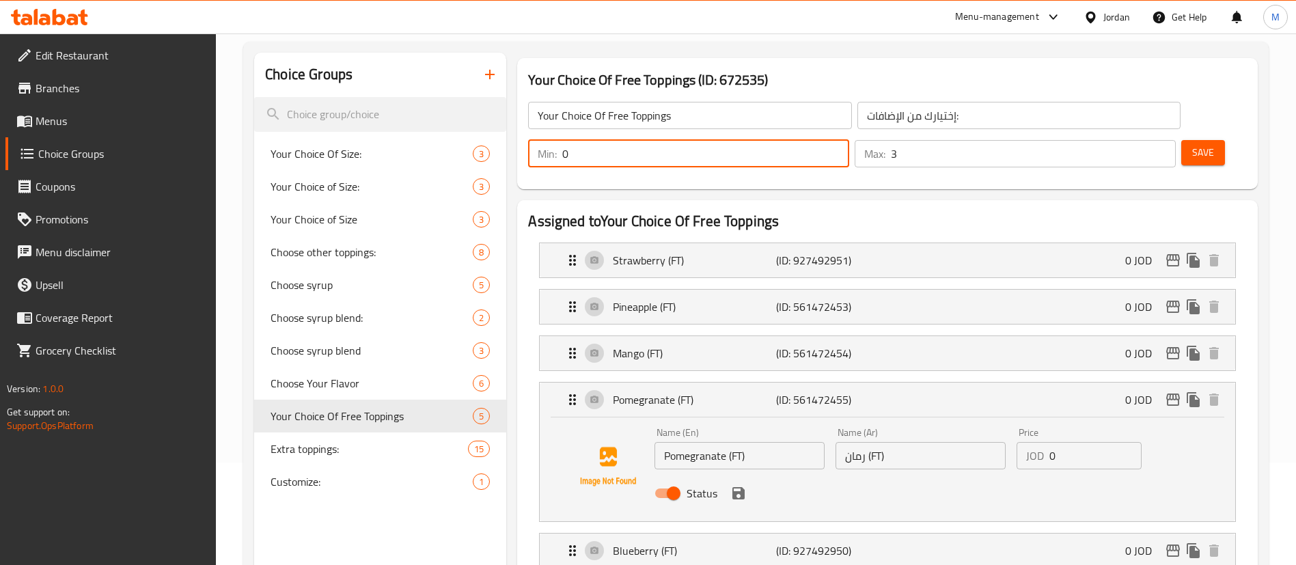
drag, startPoint x: 1055, startPoint y: 114, endPoint x: 1042, endPoint y: 113, distance: 13.7
click at [849, 140] on div "Min: 0 ​" at bounding box center [688, 153] width 321 height 27
type input "1"
click at [1181, 140] on button "Save" at bounding box center [1203, 152] width 44 height 25
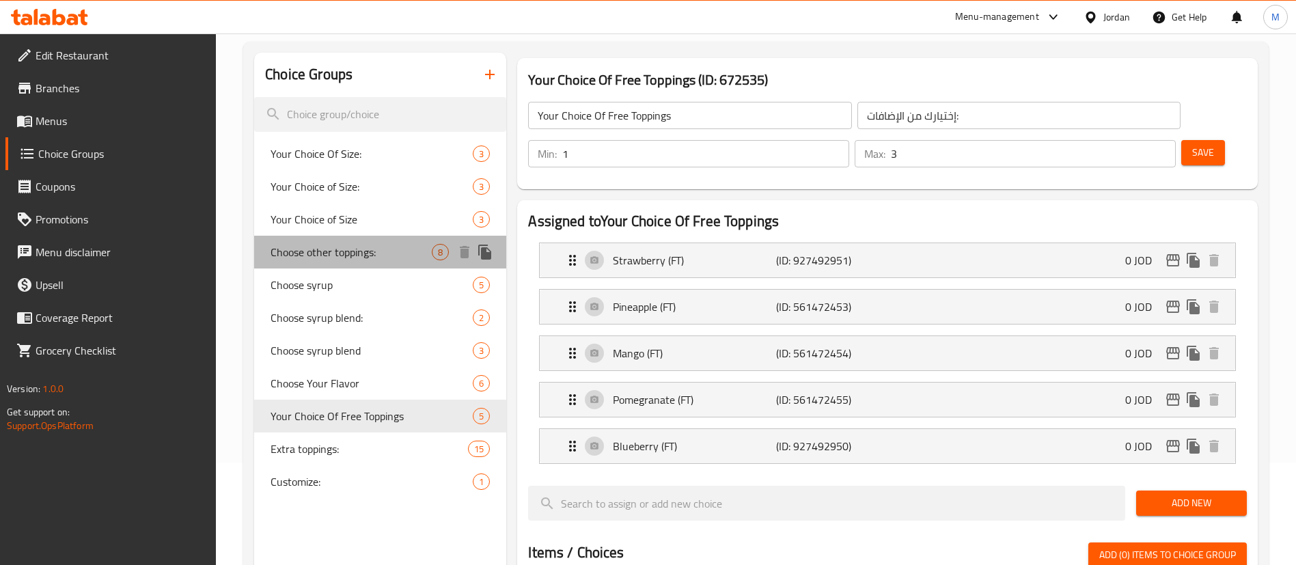
click at [376, 255] on span "Choose other toppings:" at bounding box center [350, 252] width 161 height 16
type input "Choose other toppings:"
type input "اختر الطبقة الأخرى"
type input "0"
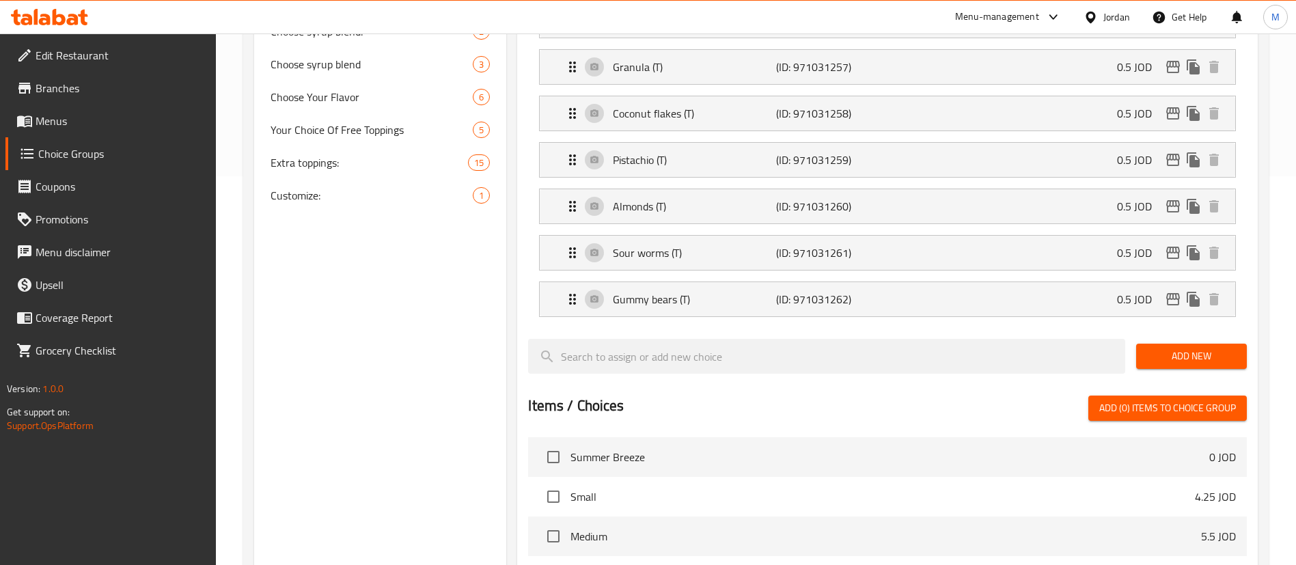
scroll to position [410, 0]
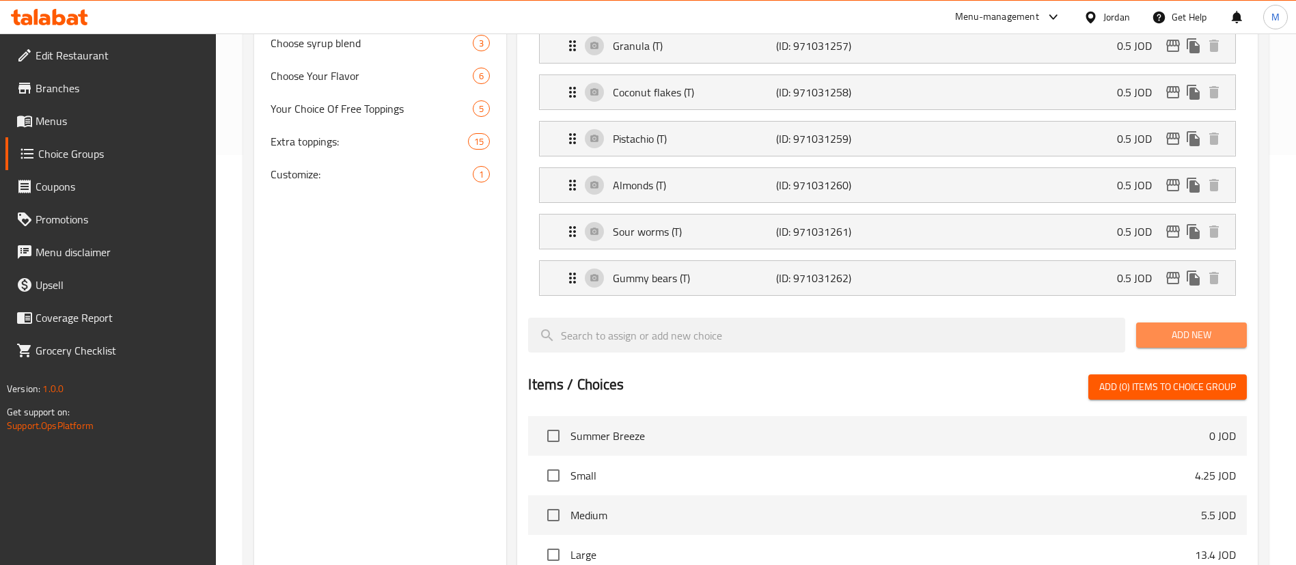
click at [1167, 326] on span "Add New" at bounding box center [1191, 334] width 89 height 17
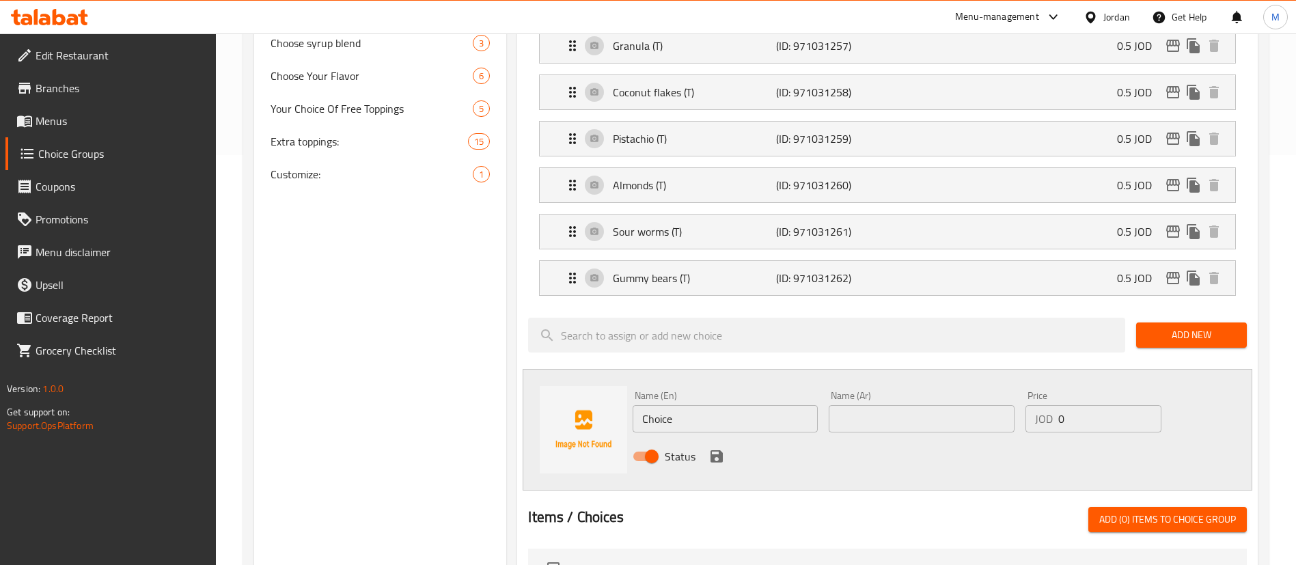
click at [703, 405] on input "Choice" at bounding box center [724, 418] width 185 height 27
click at [703, 405] on input "Biscuit Crumbs" at bounding box center [724, 418] width 185 height 27
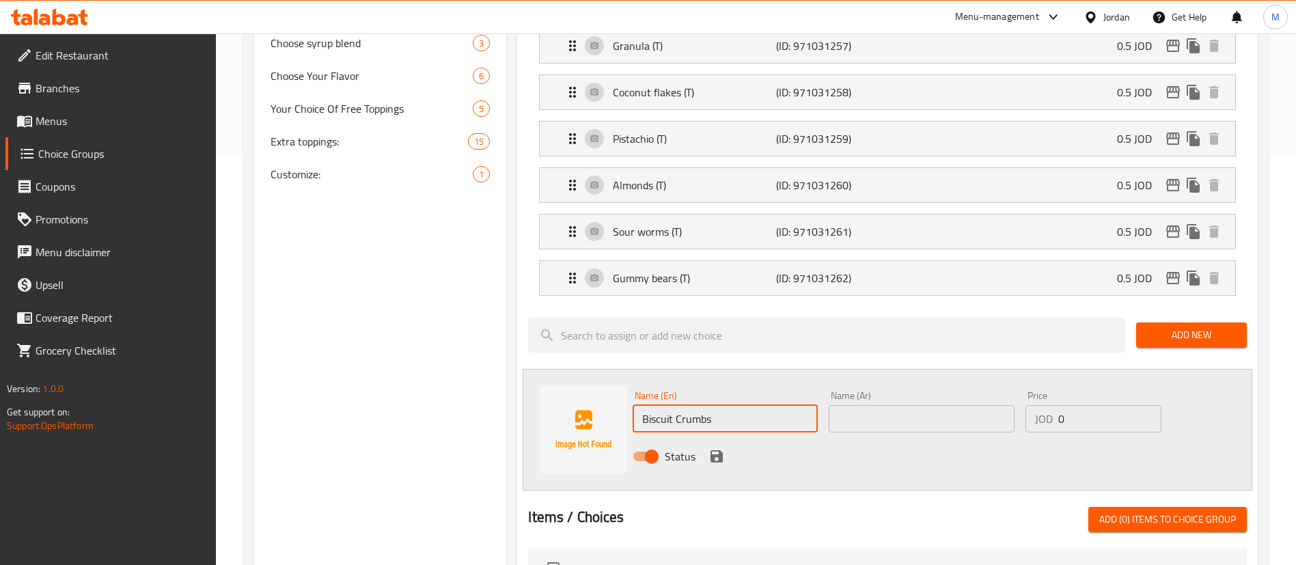
type input "Biscuit Crumbs"
click at [901, 405] on input "text" at bounding box center [920, 418] width 185 height 27
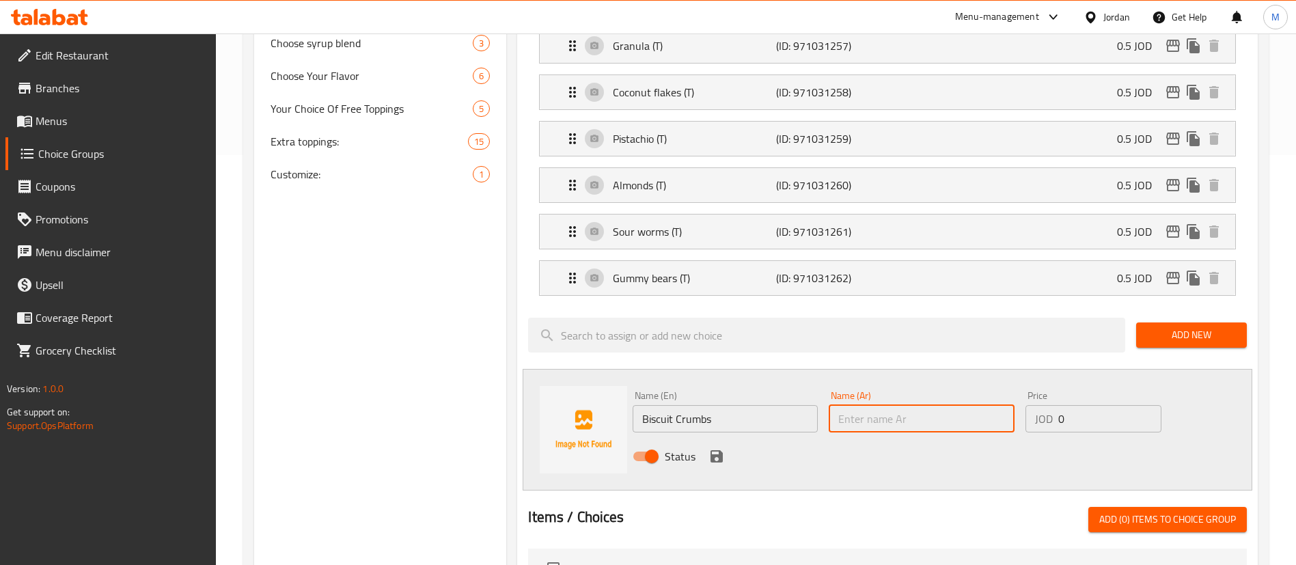
paste input "فتات البسكويت"
type input "فتات البسكويت"
click at [1083, 405] on input "0" at bounding box center [1109, 418] width 103 height 27
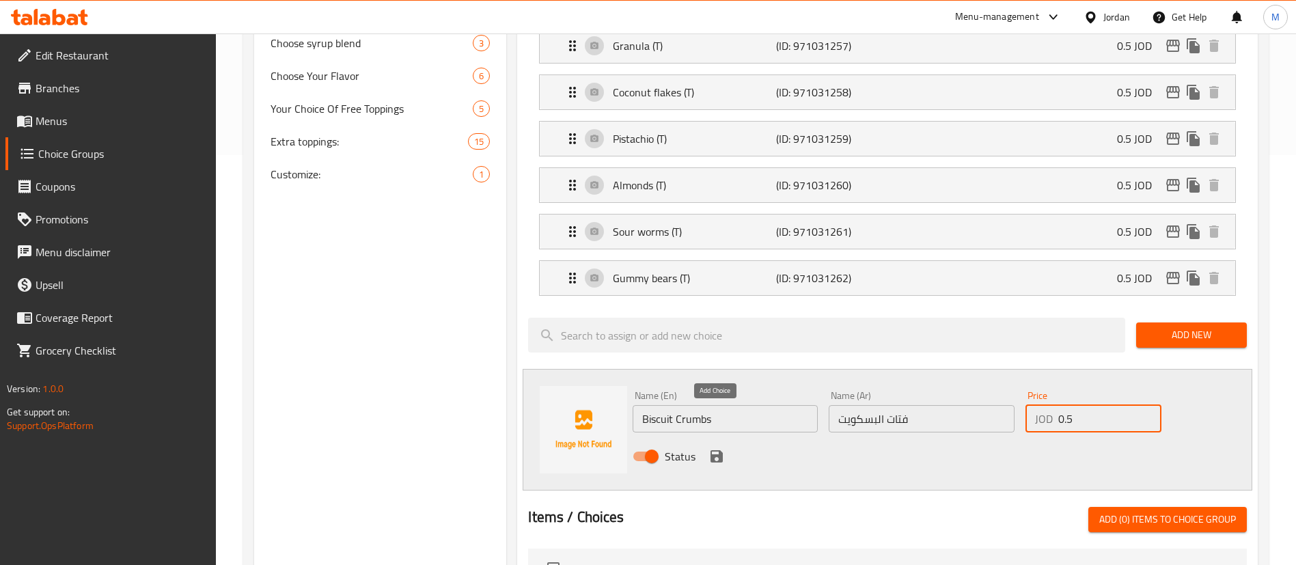
type input "0.5"
click at [712, 450] on icon "save" at bounding box center [716, 456] width 12 height 12
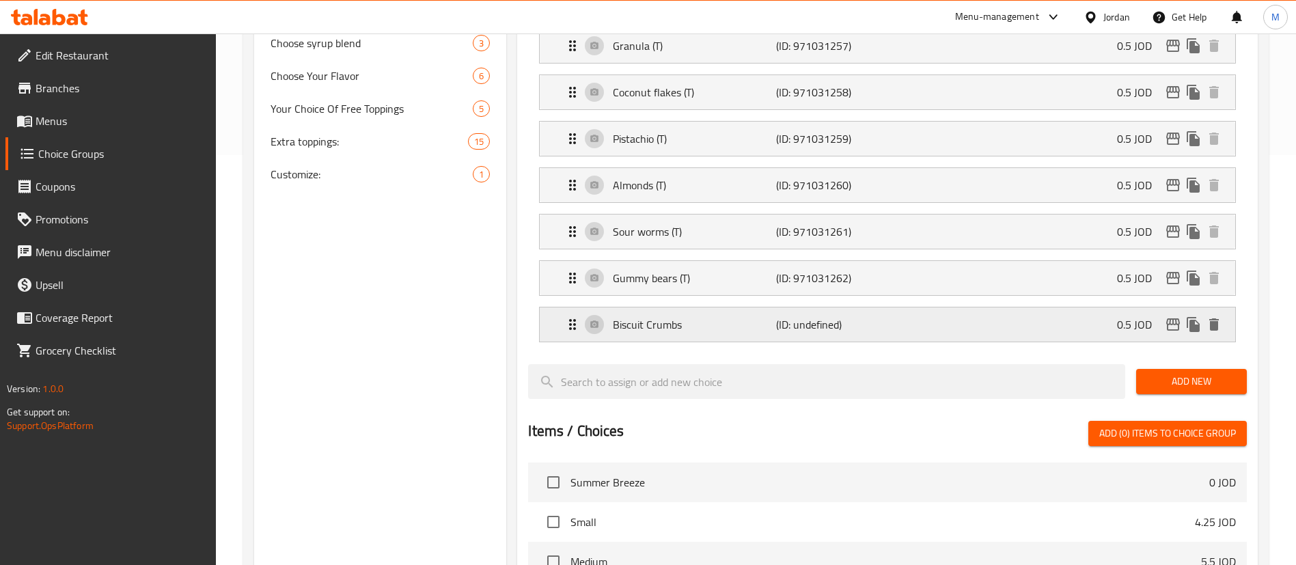
click at [868, 316] on p "(ID: undefined)" at bounding box center [830, 324] width 109 height 16
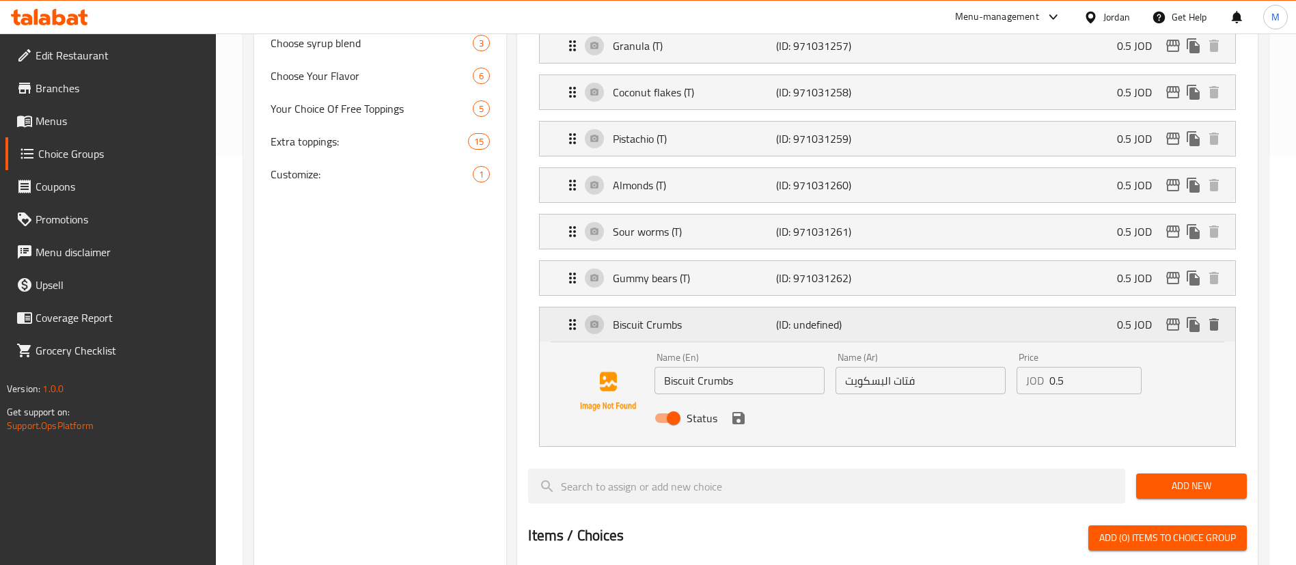
click at [987, 307] on div "Biscuit Crumbs (ID: undefined) 0.5 JOD" at bounding box center [891, 324] width 654 height 34
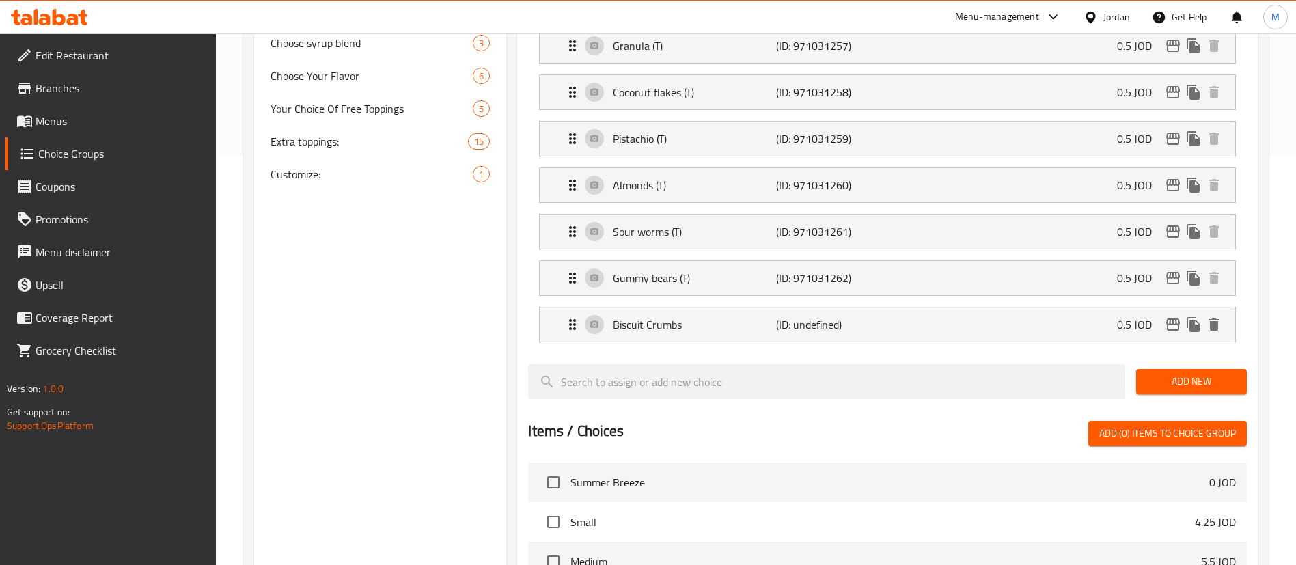
drag, startPoint x: 1160, startPoint y: 342, endPoint x: 1136, endPoint y: 348, distance: 25.3
click at [1160, 373] on span "Add New" at bounding box center [1191, 381] width 89 height 17
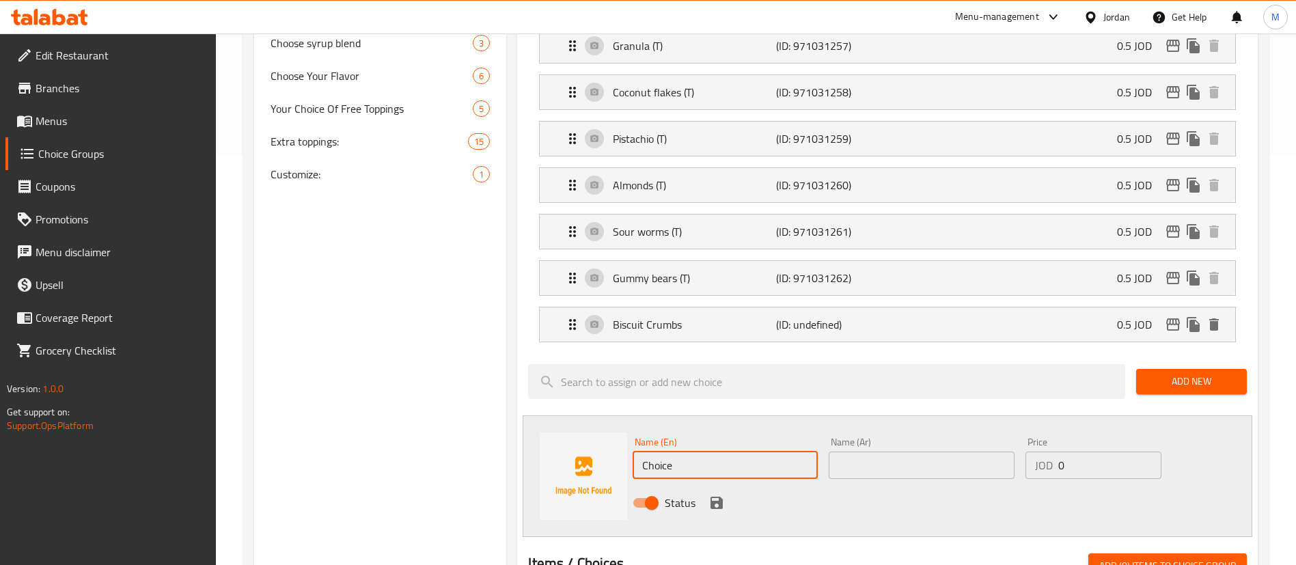
click at [772, 451] on input "Choice" at bounding box center [724, 464] width 185 height 27
type input "c"
click at [766, 451] on input "Caramelized Pecan" at bounding box center [724, 464] width 185 height 27
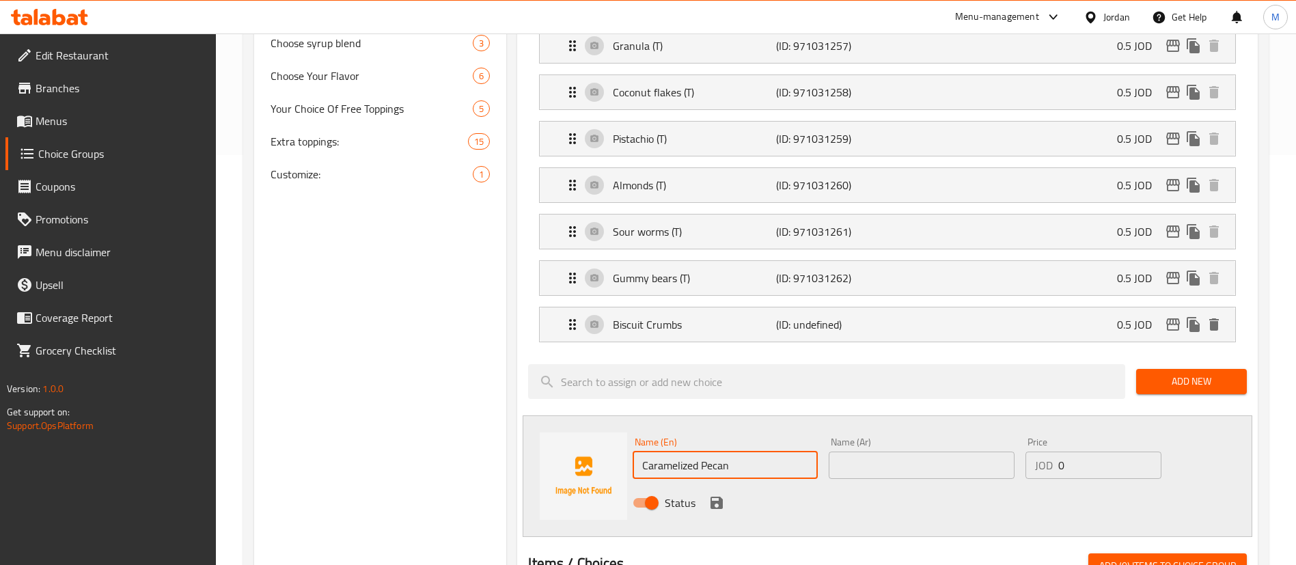
click at [766, 451] on input "Caramelized Pecan" at bounding box center [724, 464] width 185 height 27
type input "Caramelized Pecan"
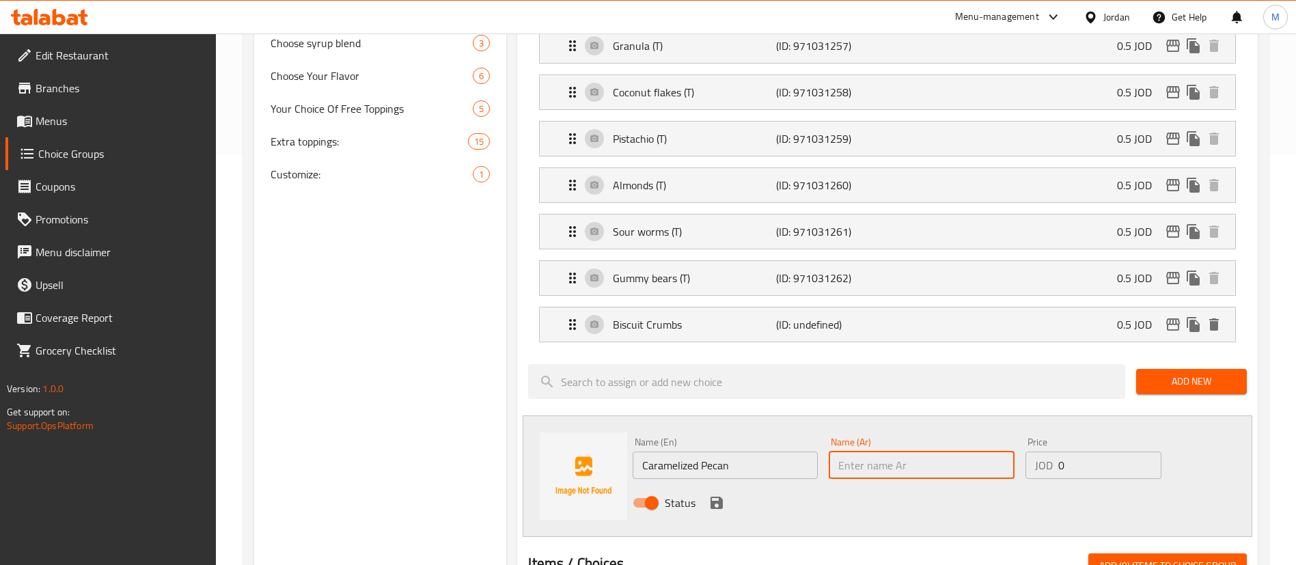
click at [948, 451] on input "text" at bounding box center [920, 464] width 185 height 27
paste input "جوز البقان المكرمل"
type input "جوز البقان المكرمل"
click at [1072, 451] on input "0" at bounding box center [1109, 464] width 103 height 27
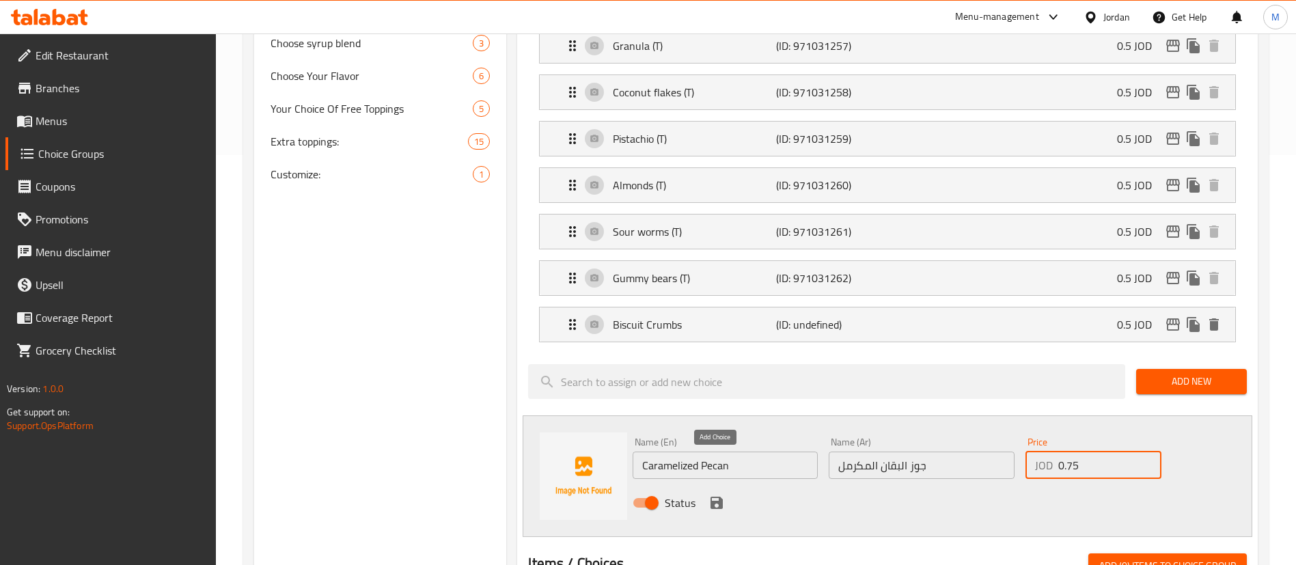
type input "0.75"
click at [717, 494] on icon "save" at bounding box center [716, 502] width 16 height 16
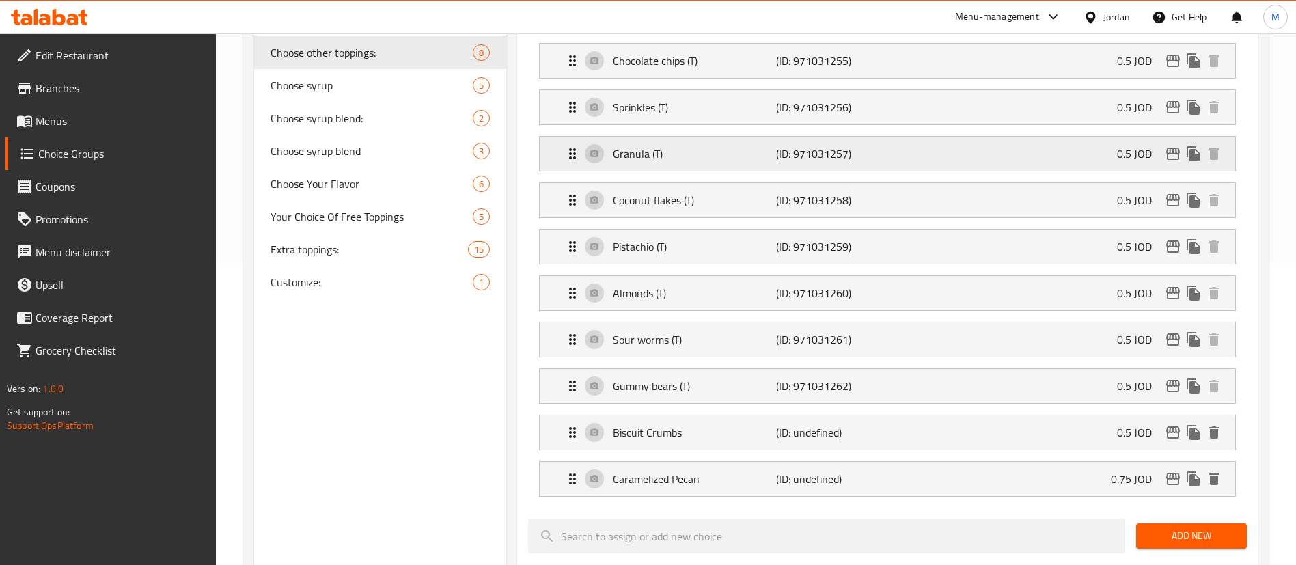
scroll to position [205, 0]
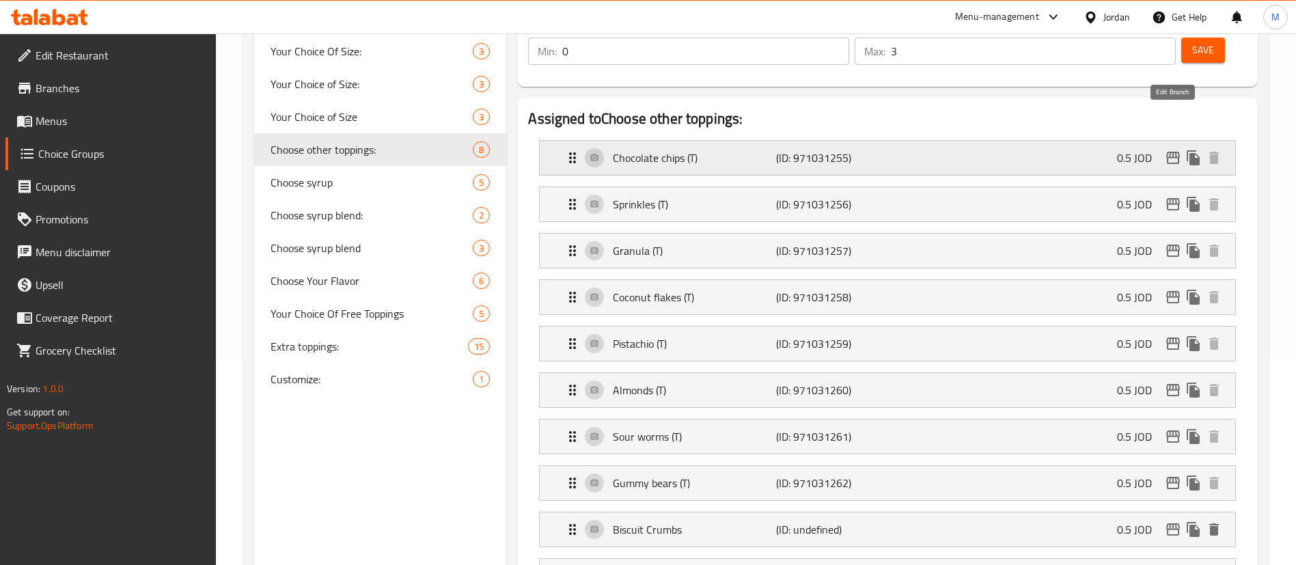
click at [1176, 150] on icon "edit" at bounding box center [1173, 158] width 16 height 16
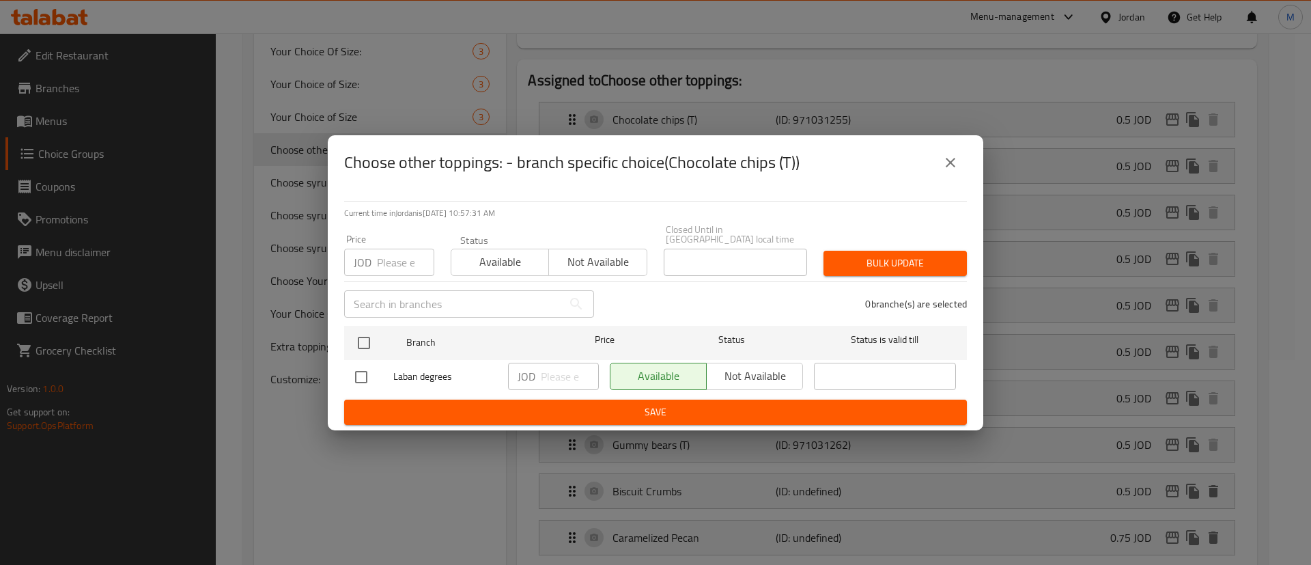
click at [953, 161] on icon "close" at bounding box center [951, 162] width 16 height 16
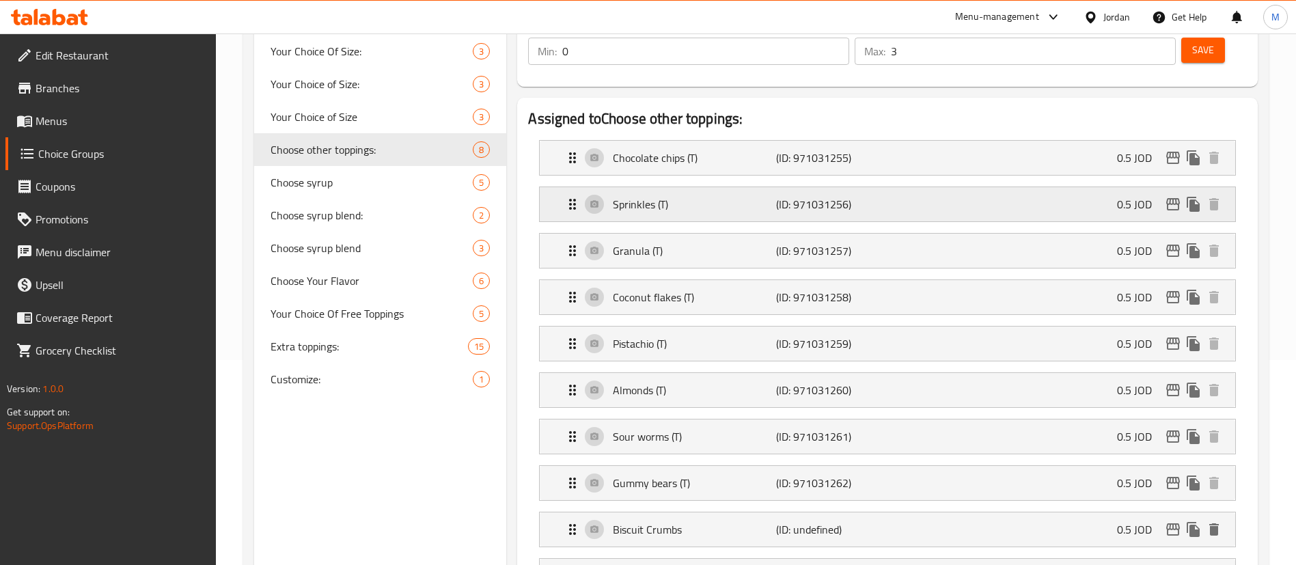
click at [1168, 196] on icon "edit" at bounding box center [1173, 204] width 16 height 16
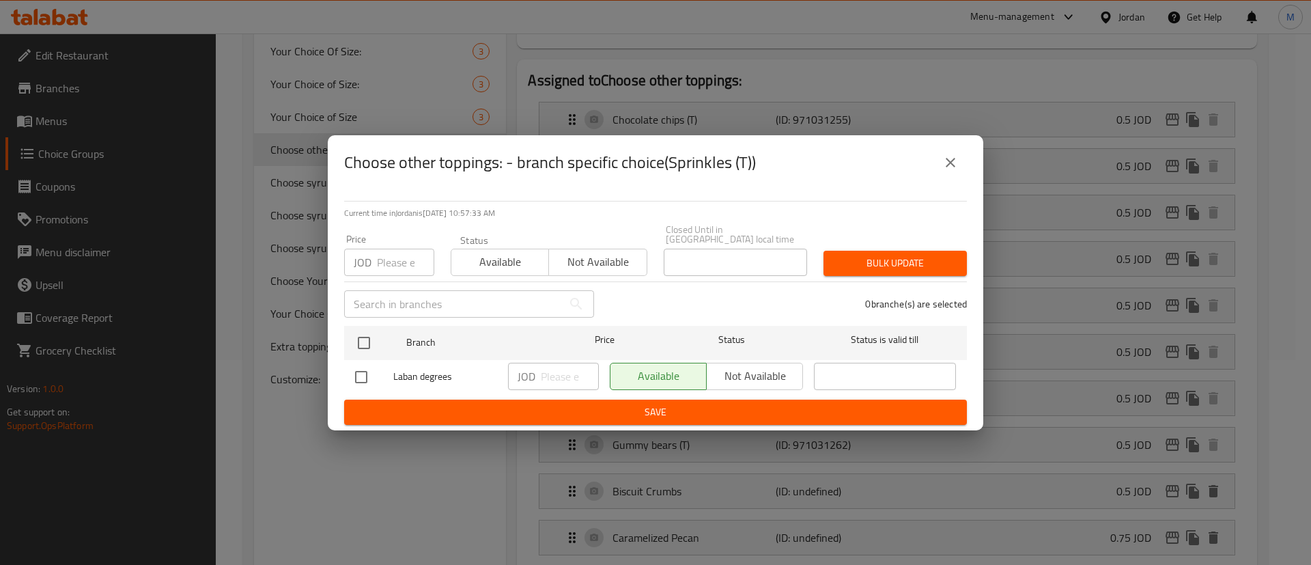
click at [949, 165] on icon "close" at bounding box center [951, 163] width 10 height 10
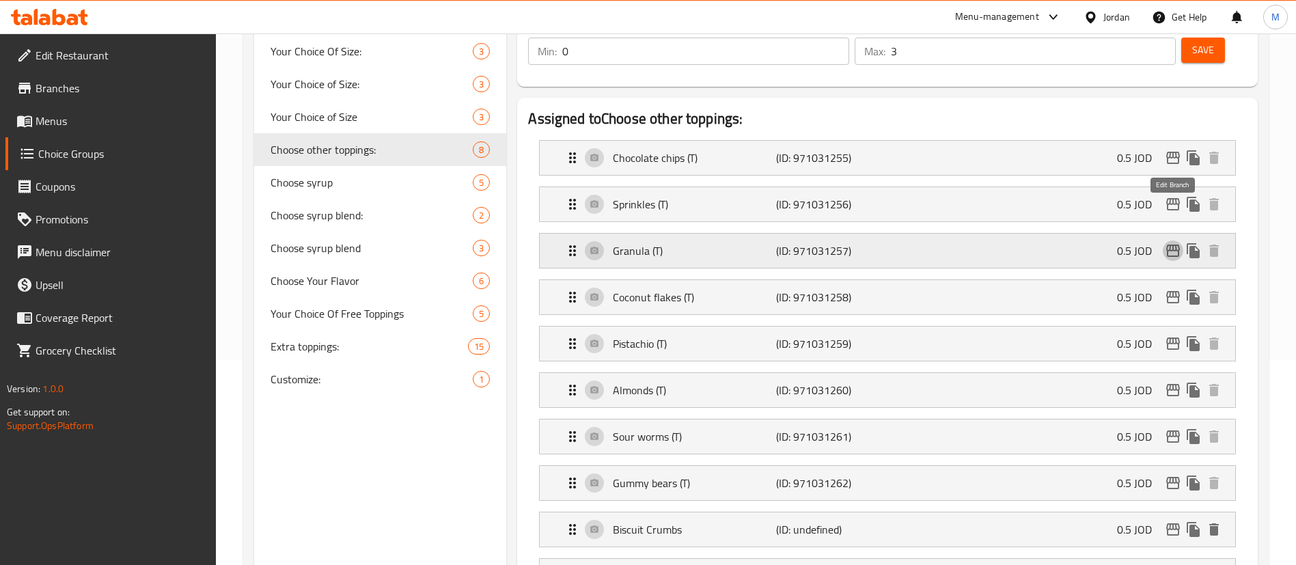
click at [1169, 245] on icon "edit" at bounding box center [1173, 251] width 14 height 12
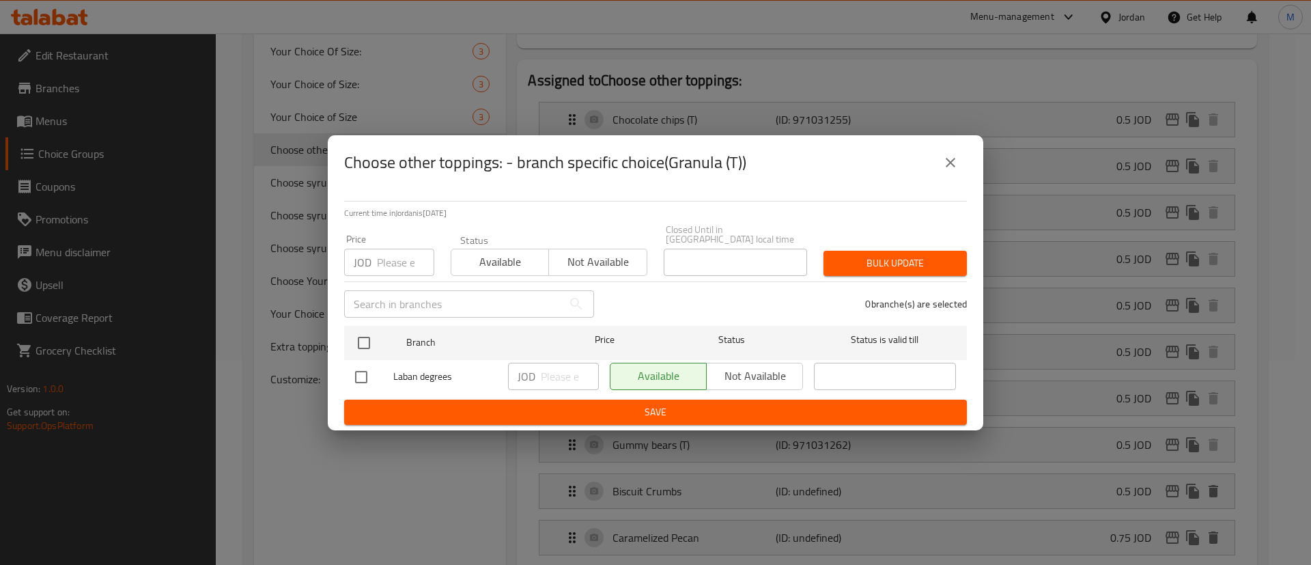
click at [947, 163] on icon "close" at bounding box center [951, 163] width 10 height 10
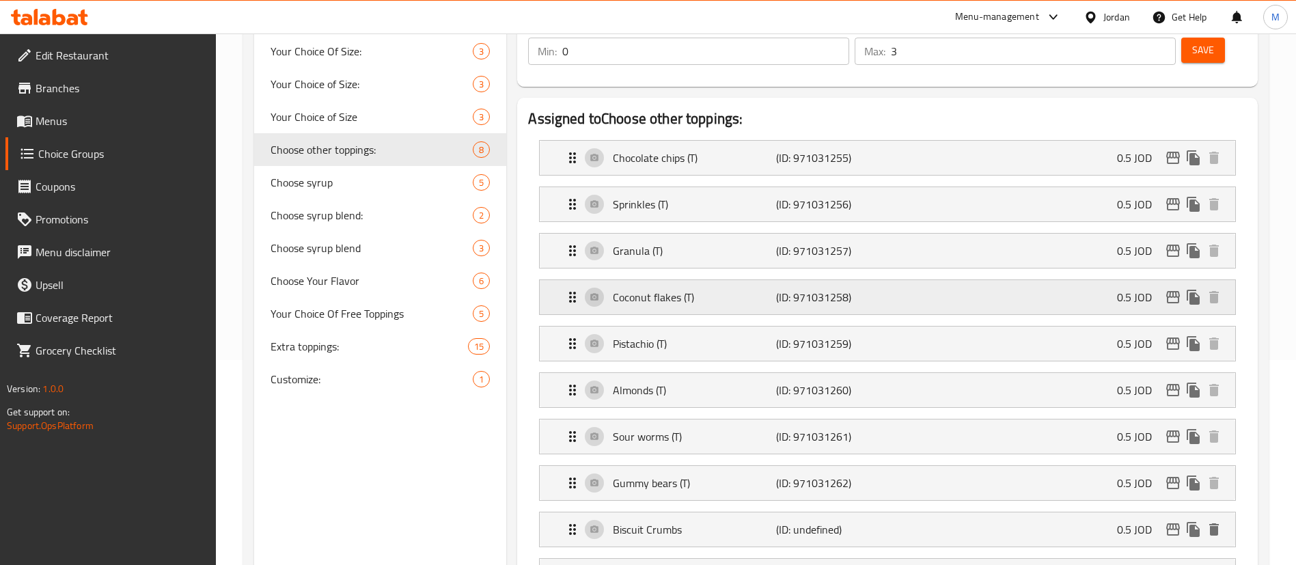
click at [1172, 289] on icon "edit" at bounding box center [1173, 297] width 16 height 16
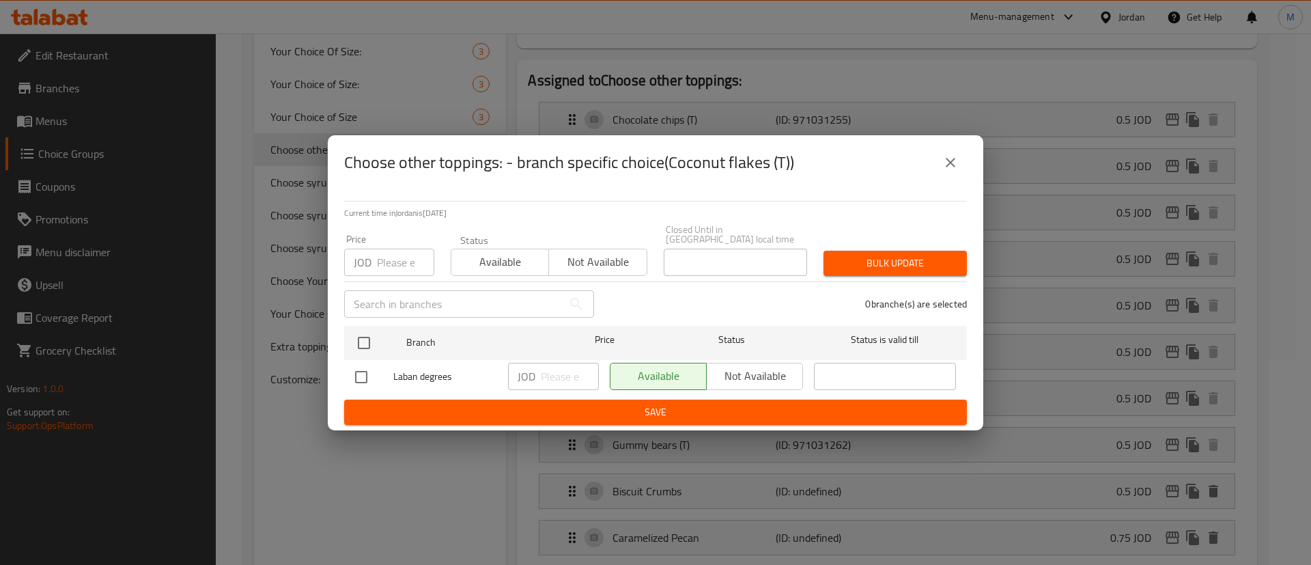
click at [953, 165] on icon "close" at bounding box center [951, 163] width 10 height 10
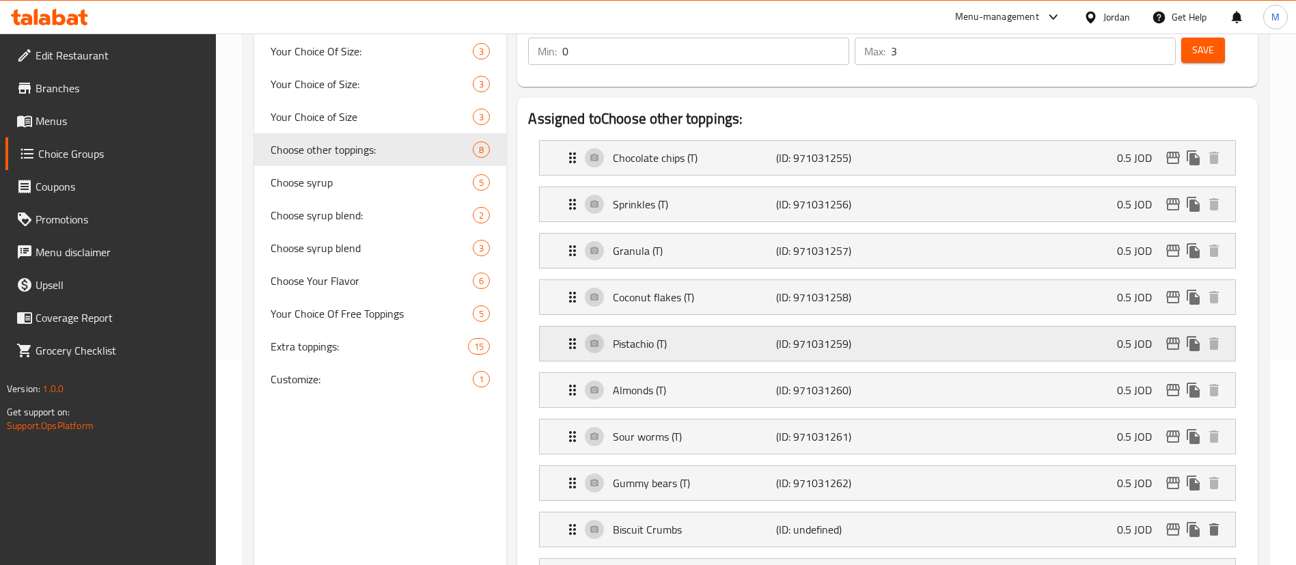
click at [1173, 335] on icon "edit" at bounding box center [1173, 343] width 16 height 16
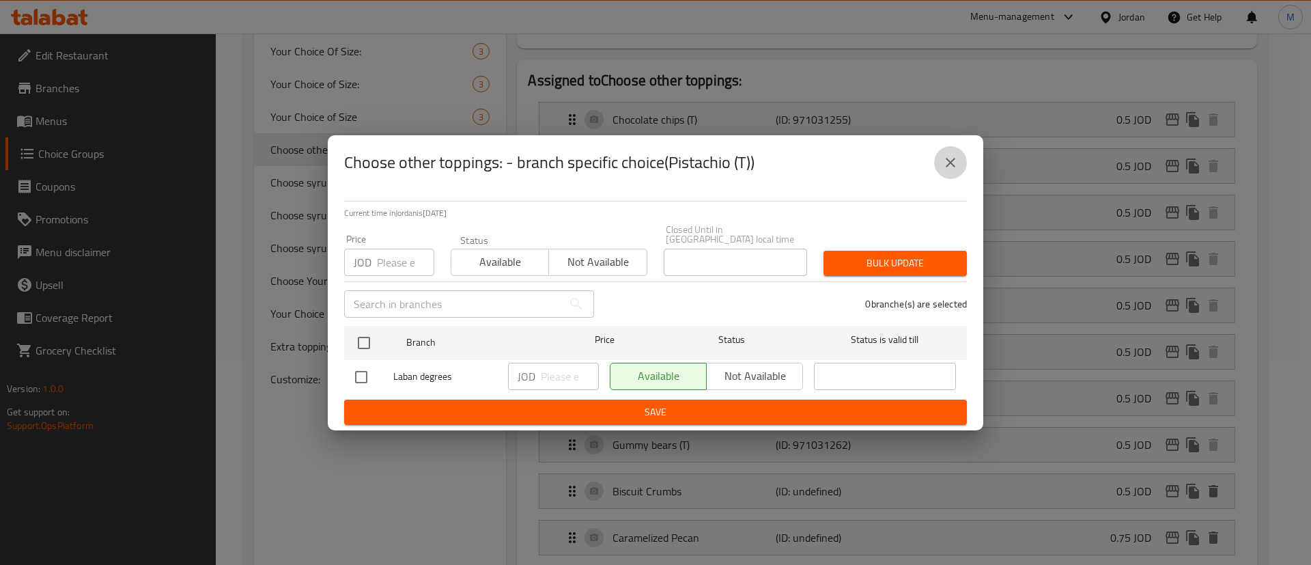
click at [952, 167] on icon "close" at bounding box center [951, 163] width 10 height 10
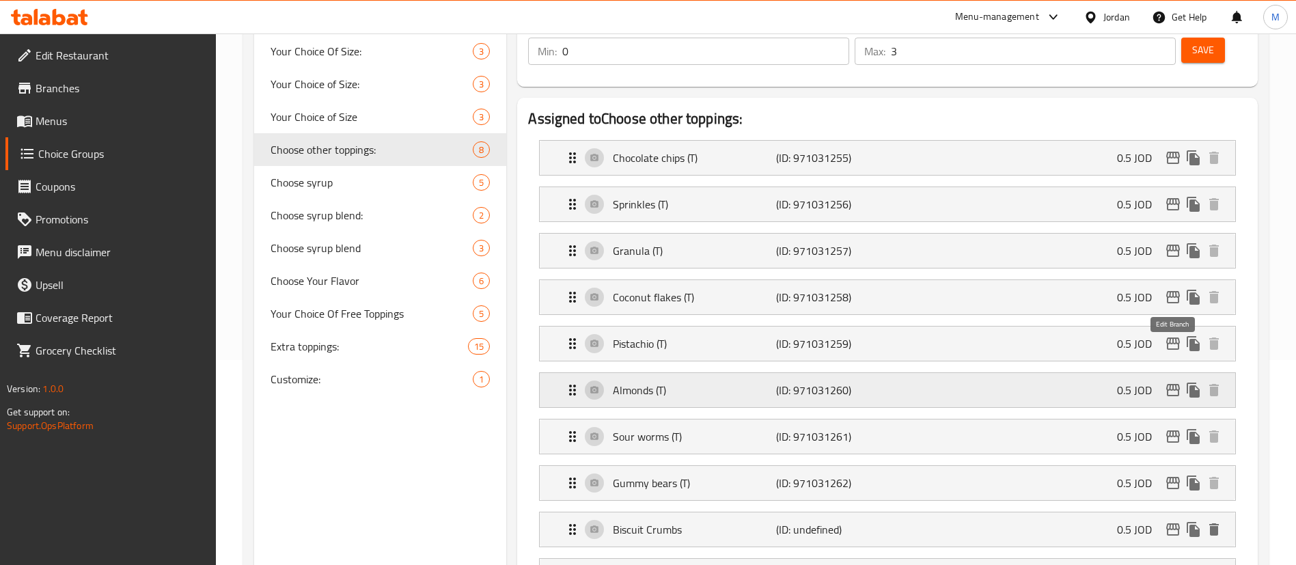
click at [1173, 384] on icon "edit" at bounding box center [1173, 390] width 14 height 12
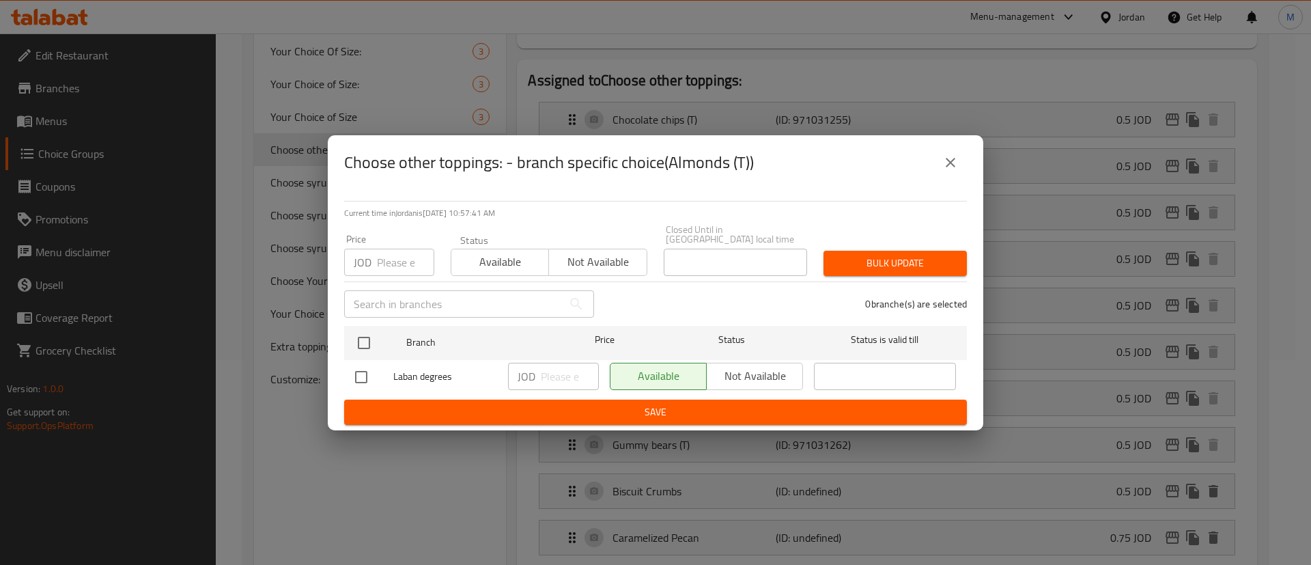
click at [952, 163] on icon "close" at bounding box center [951, 162] width 16 height 16
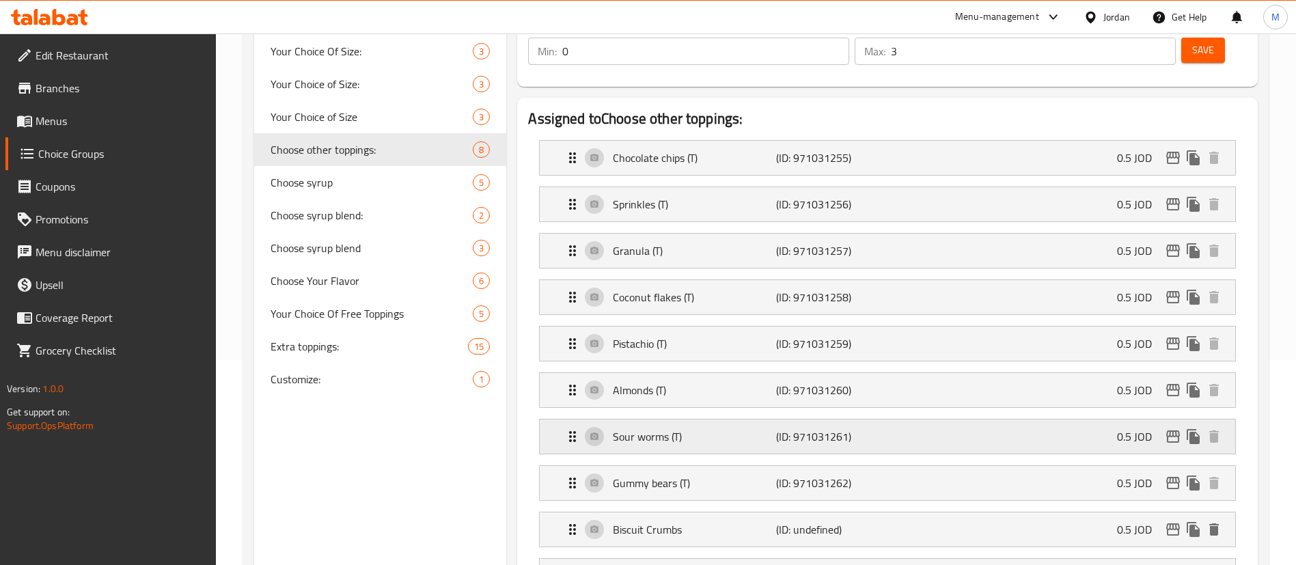
click at [1173, 428] on icon "edit" at bounding box center [1173, 436] width 16 height 16
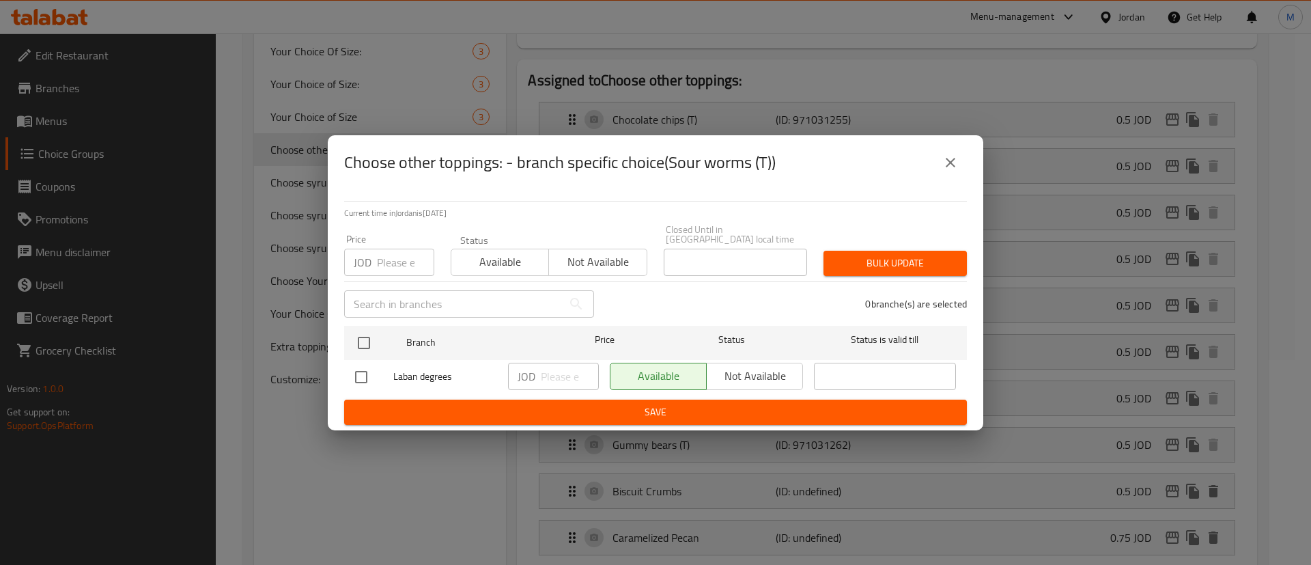
click at [949, 164] on icon "close" at bounding box center [951, 162] width 16 height 16
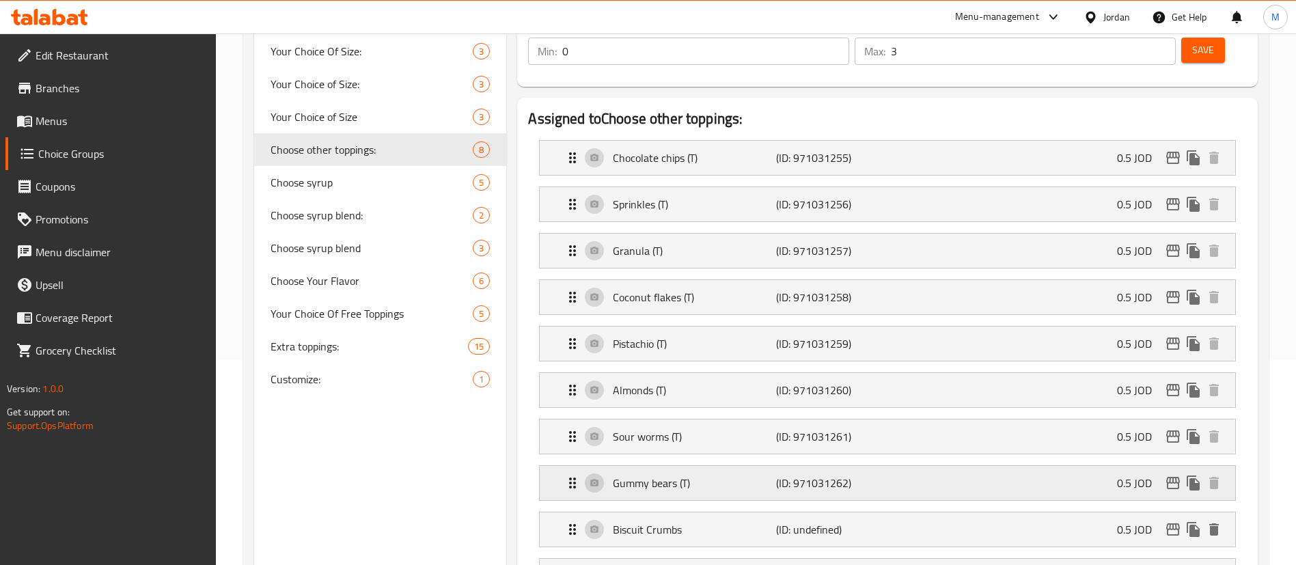
click at [1173, 477] on icon "edit" at bounding box center [1173, 483] width 14 height 12
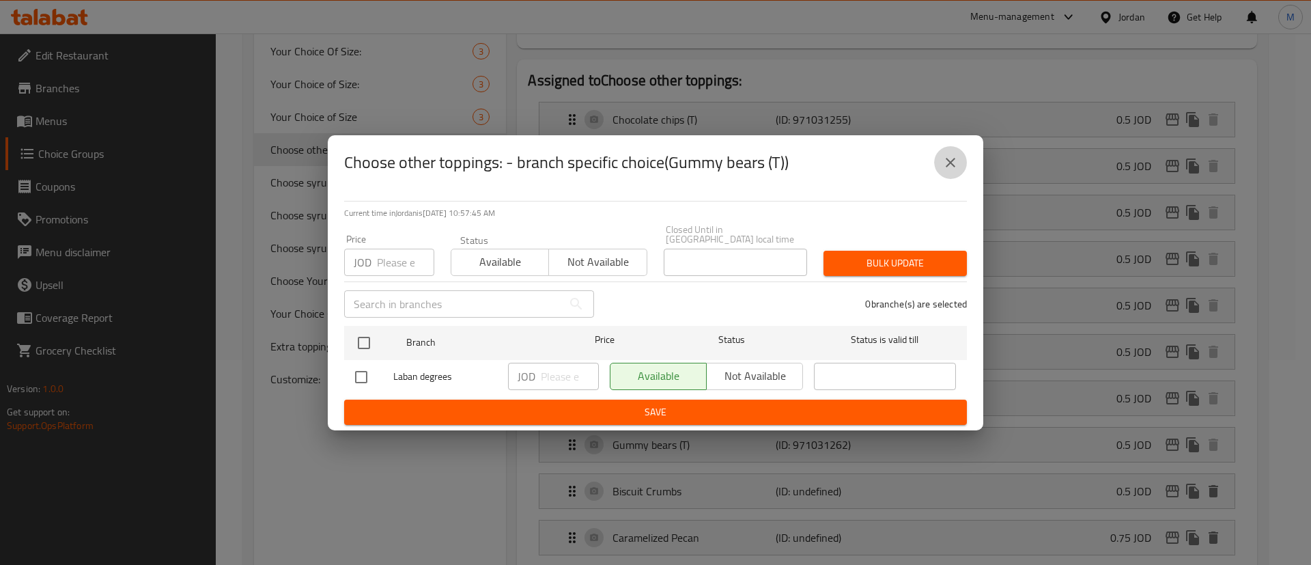
click at [949, 171] on icon "close" at bounding box center [951, 162] width 16 height 16
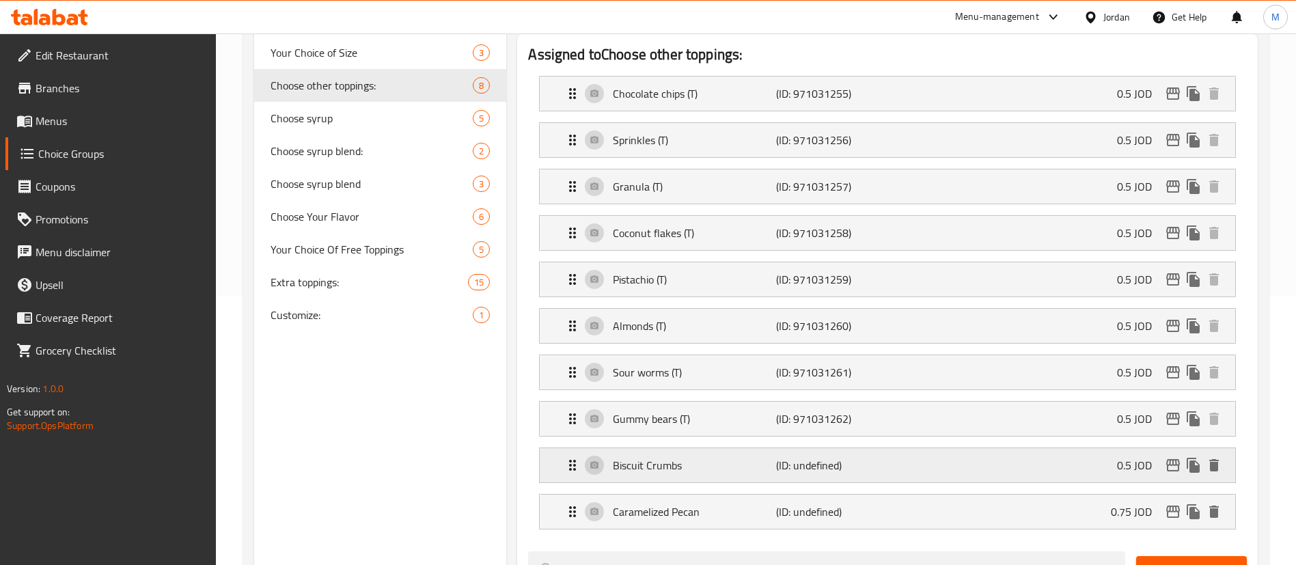
scroll to position [307, 0]
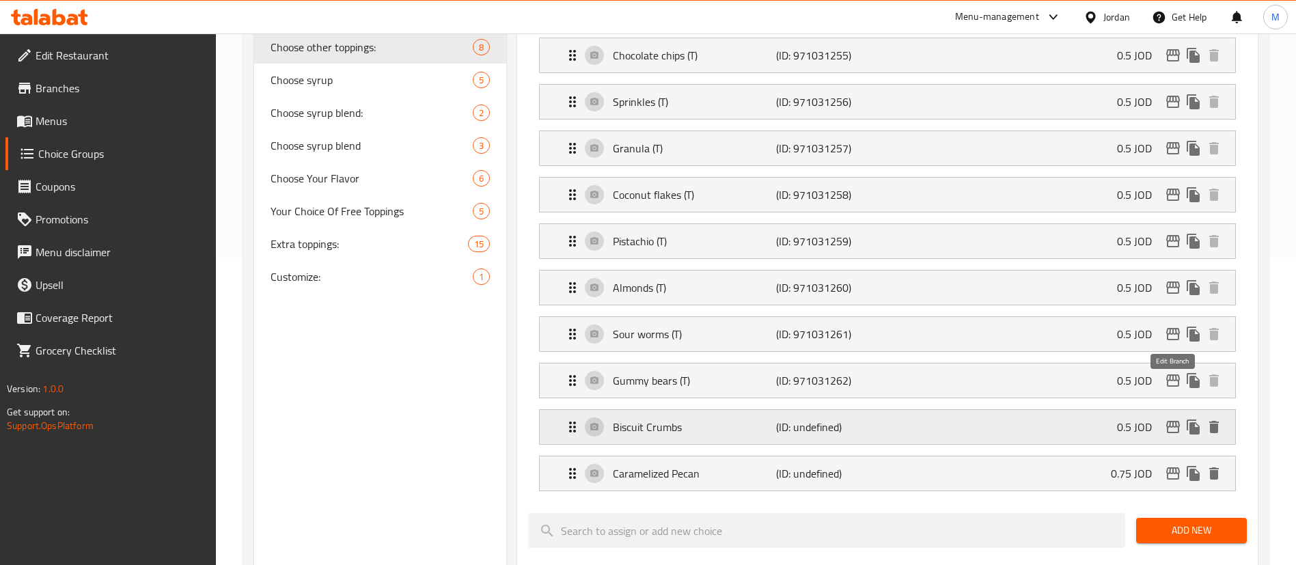
click at [1171, 417] on button "edit" at bounding box center [1172, 427] width 20 height 20
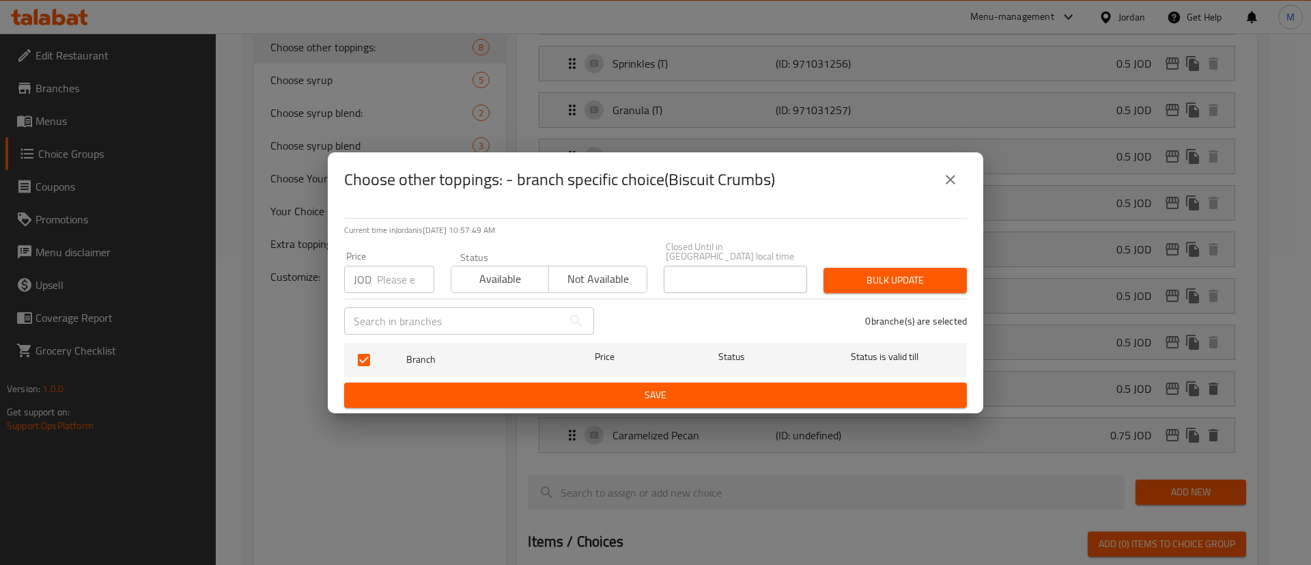
click at [953, 184] on icon "close" at bounding box center [951, 180] width 10 height 10
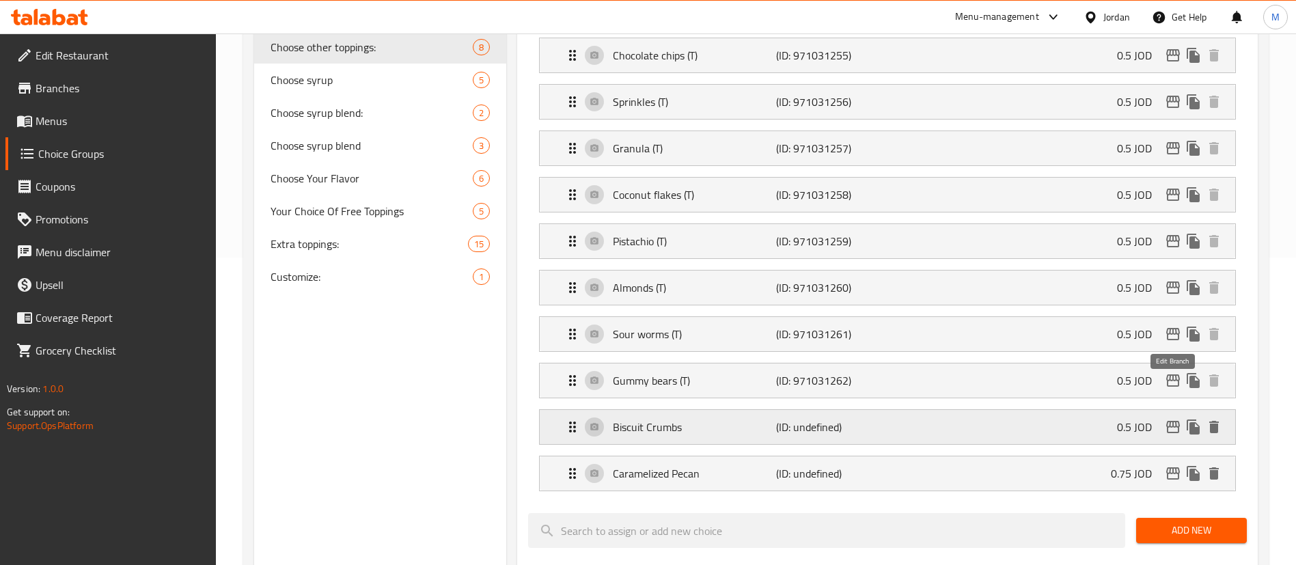
click at [1172, 419] on icon "edit" at bounding box center [1173, 427] width 16 height 16
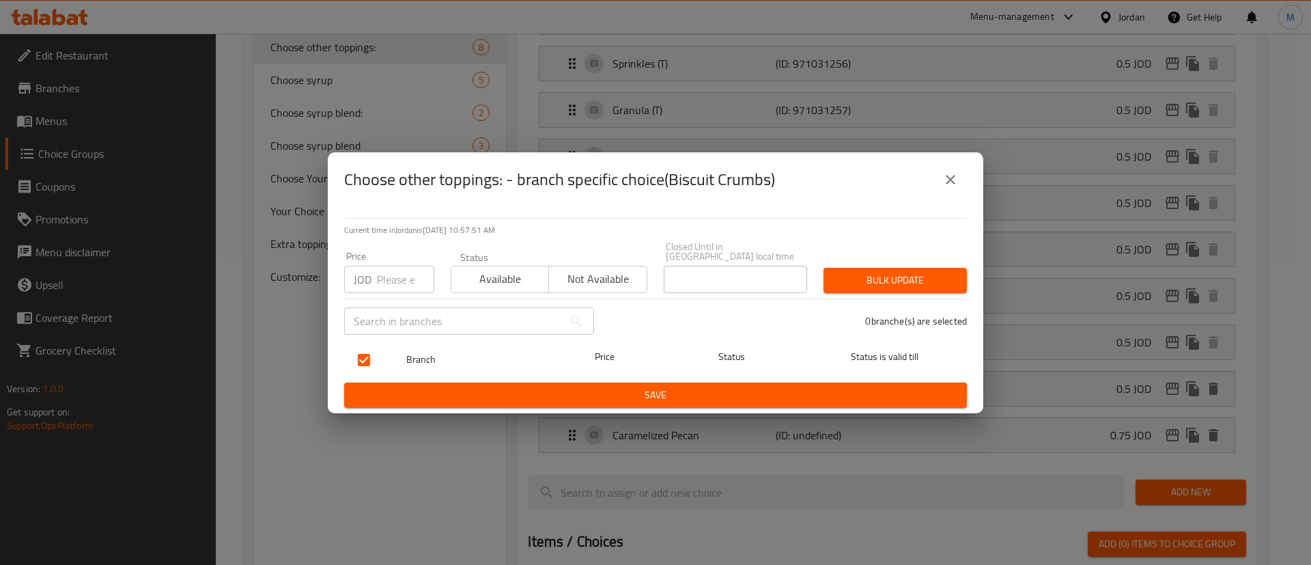
click at [700, 359] on span "Status" at bounding box center [732, 356] width 142 height 17
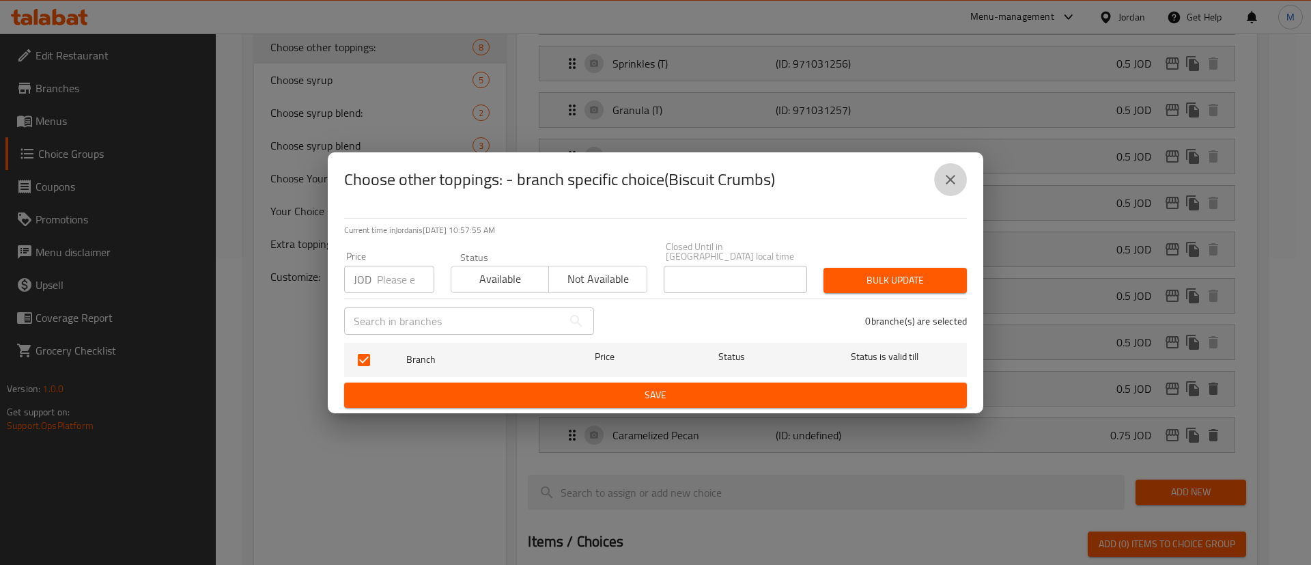
click at [948, 184] on icon "close" at bounding box center [951, 180] width 10 height 10
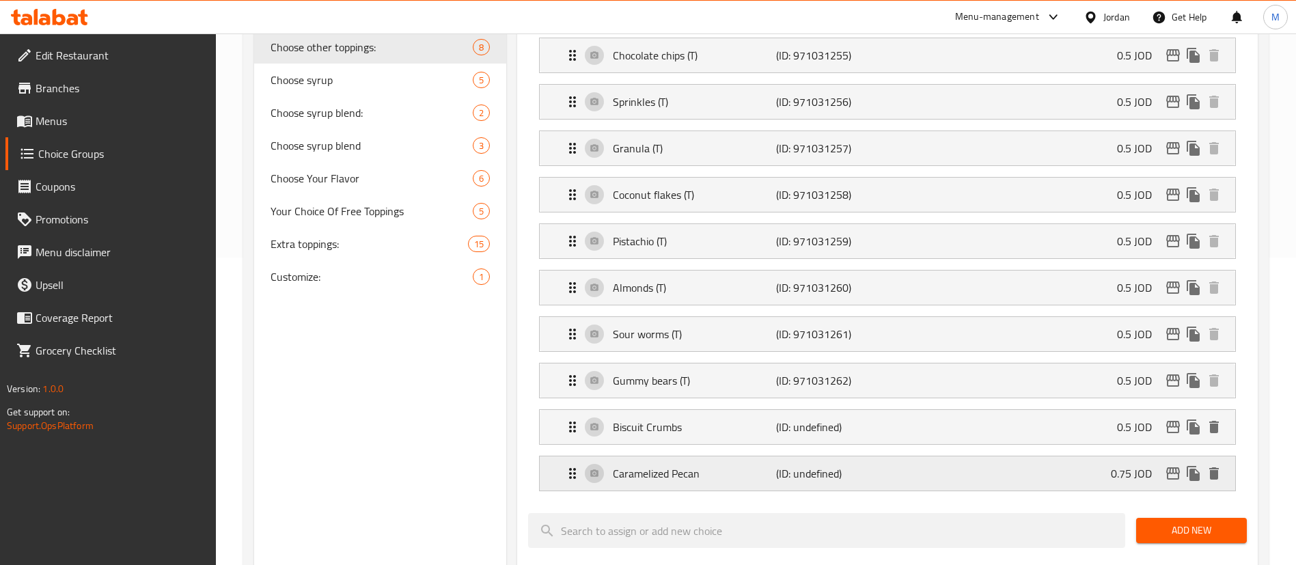
click at [1169, 465] on icon "edit" at bounding box center [1173, 473] width 16 height 16
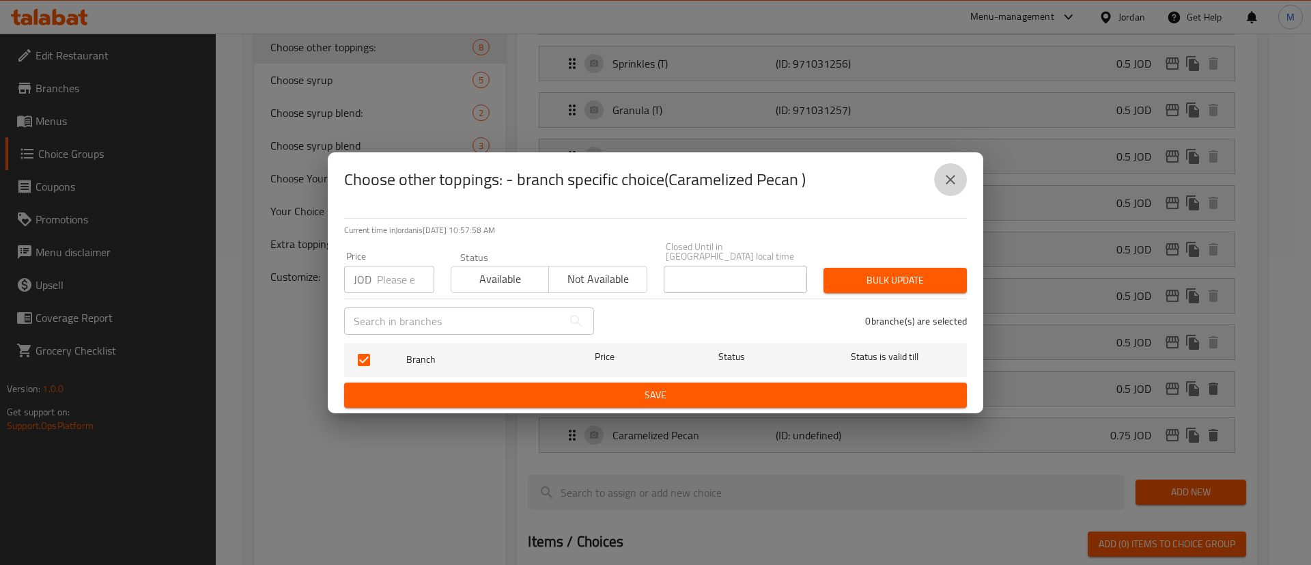
click at [945, 184] on icon "close" at bounding box center [951, 179] width 16 height 16
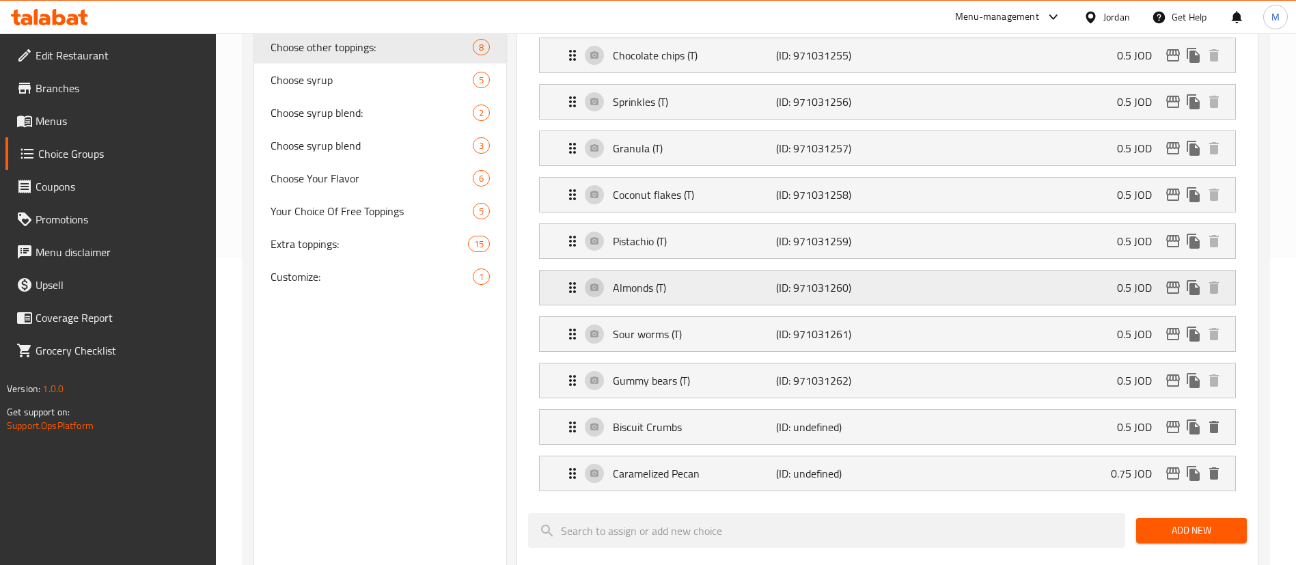
scroll to position [0, 0]
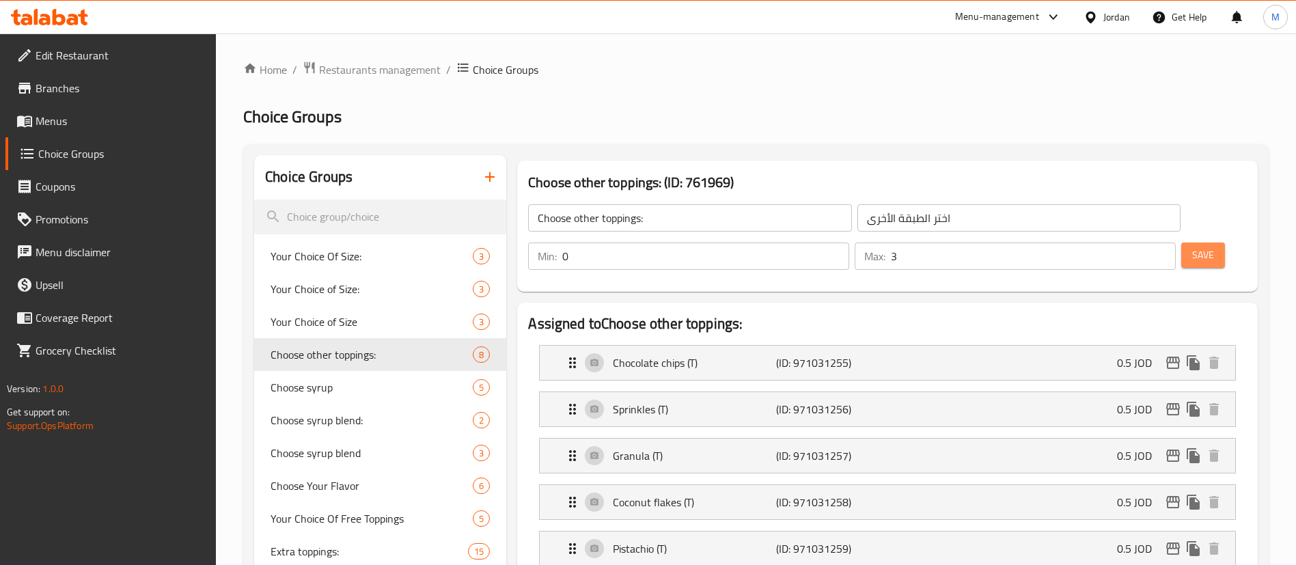
click at [1195, 242] on button "Save" at bounding box center [1203, 254] width 44 height 25
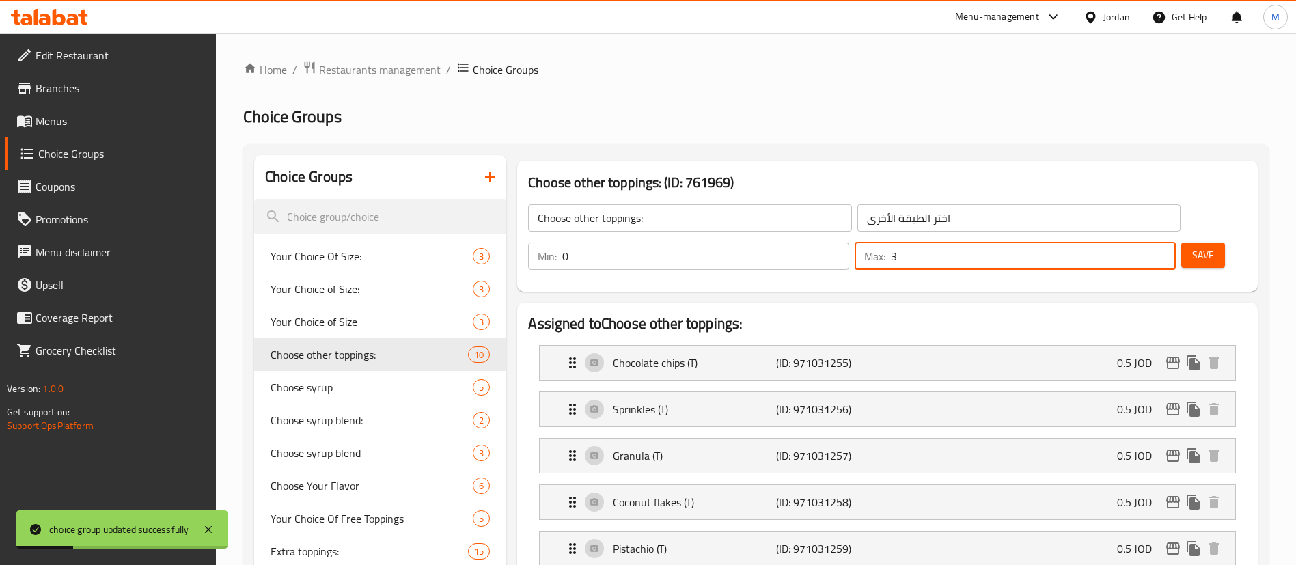
click at [1127, 242] on input "3" at bounding box center [1033, 255] width 285 height 27
type input "10"
click at [1134, 165] on div "Choose other toppings: (ID: 761969) Choose other toppings: ​ اختر الطبقة الأخرى…" at bounding box center [887, 226] width 740 height 131
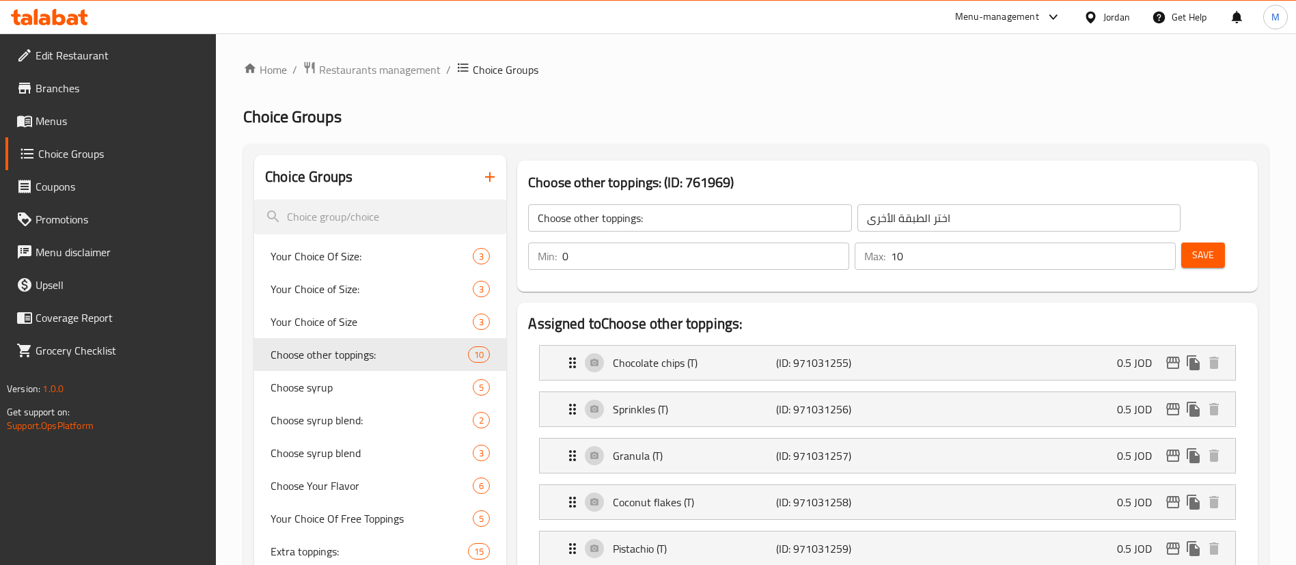
click at [1192, 247] on span "Save" at bounding box center [1203, 255] width 22 height 17
click at [346, 394] on span "Choose syrup" at bounding box center [350, 387] width 161 height 16
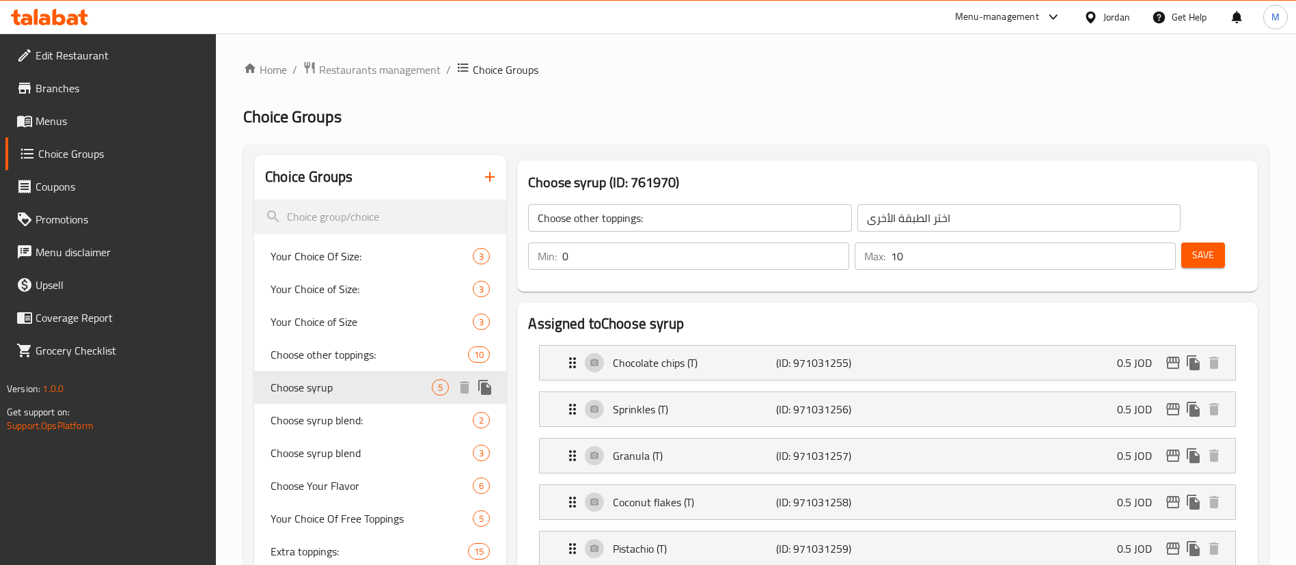
type input "Choose syrup"
type input "اختيارك من السيرب"
type input "5"
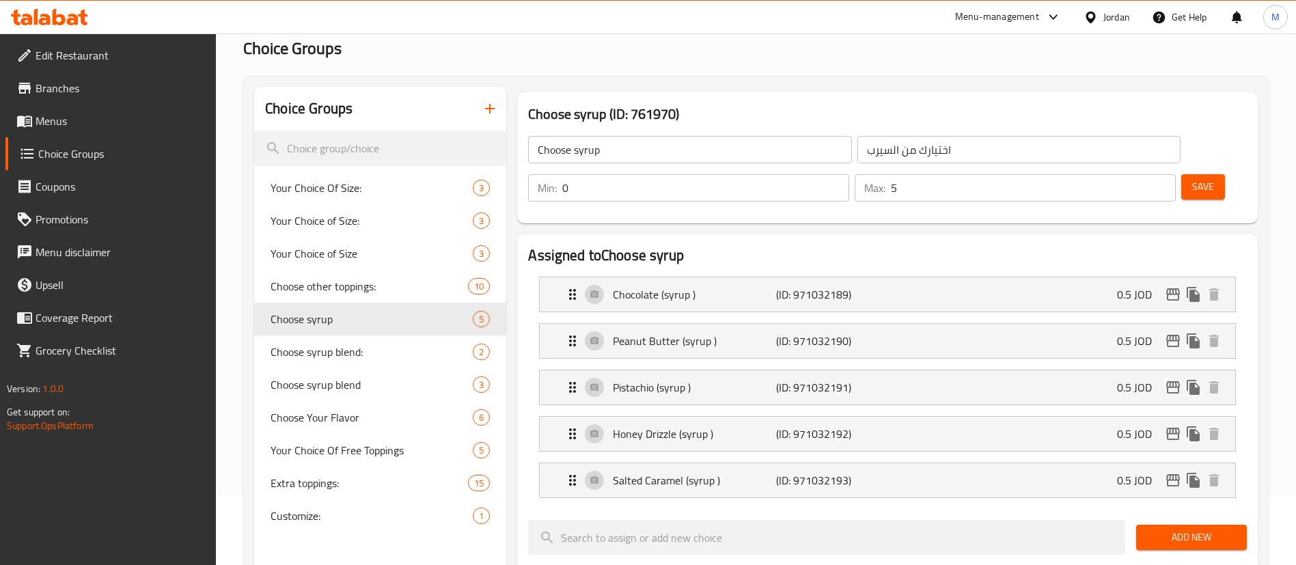
scroll to position [102, 0]
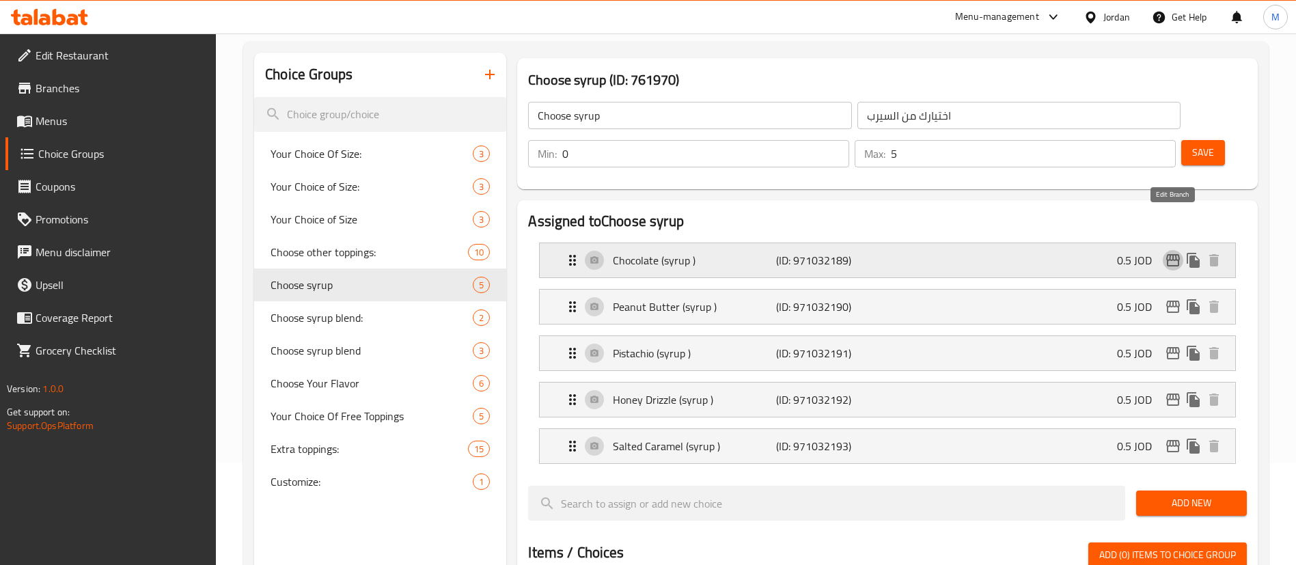
click at [1171, 252] on icon "edit" at bounding box center [1173, 260] width 16 height 16
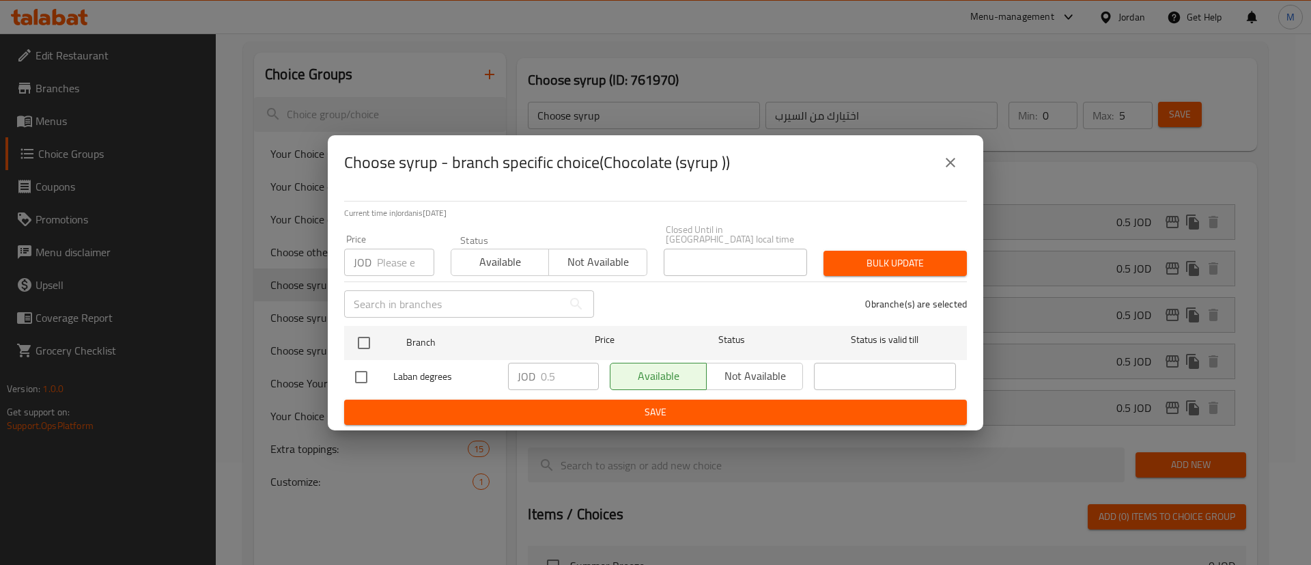
click at [950, 165] on icon "close" at bounding box center [951, 163] width 10 height 10
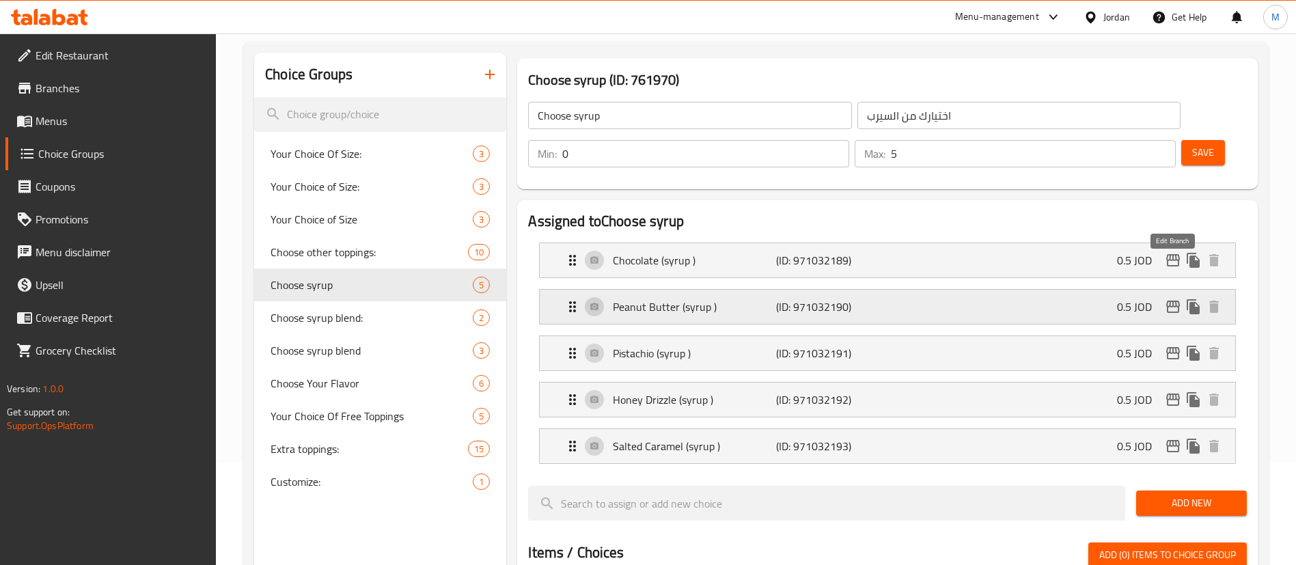
click at [1173, 301] on icon "edit" at bounding box center [1173, 307] width 14 height 12
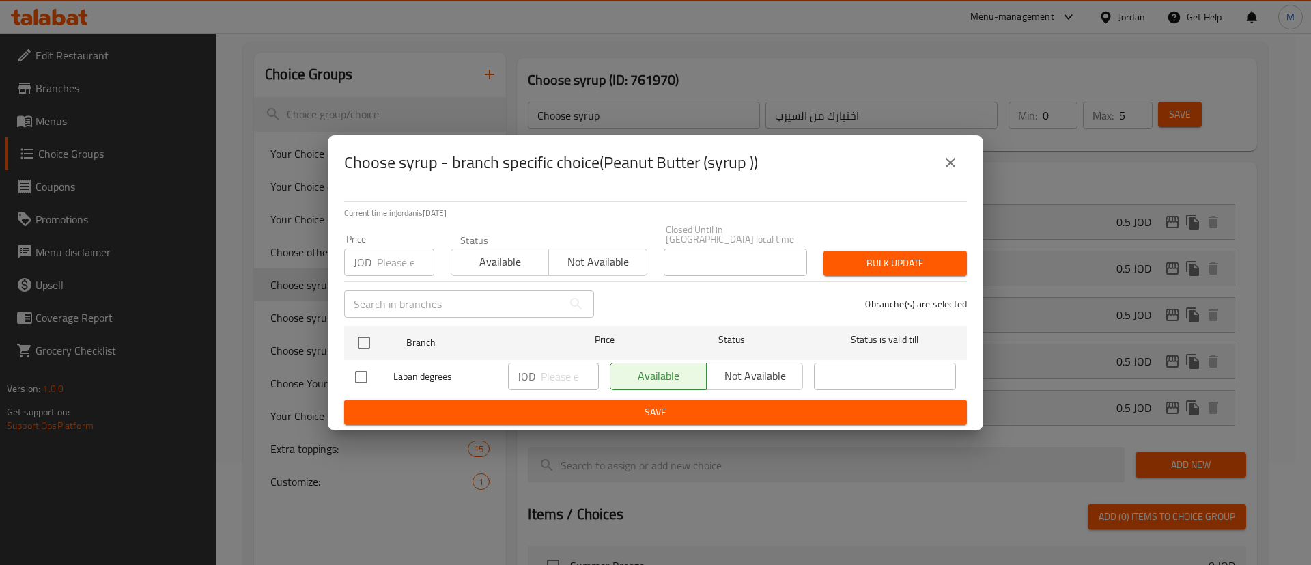
click at [951, 171] on icon "close" at bounding box center [951, 162] width 16 height 16
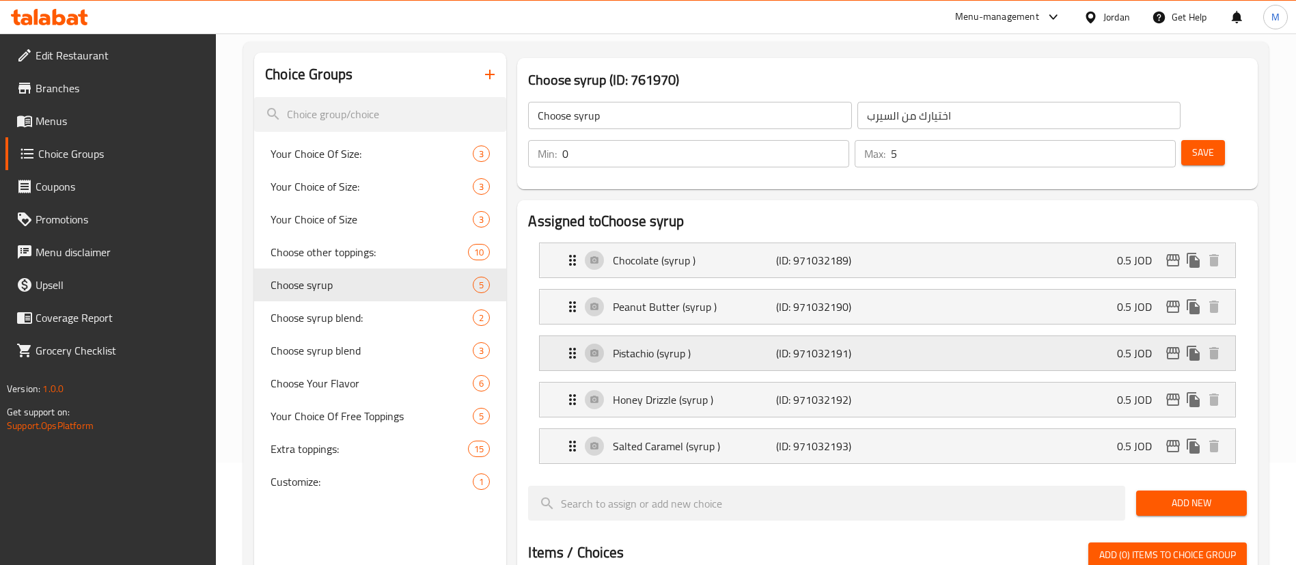
click at [1170, 347] on icon "edit" at bounding box center [1173, 353] width 14 height 12
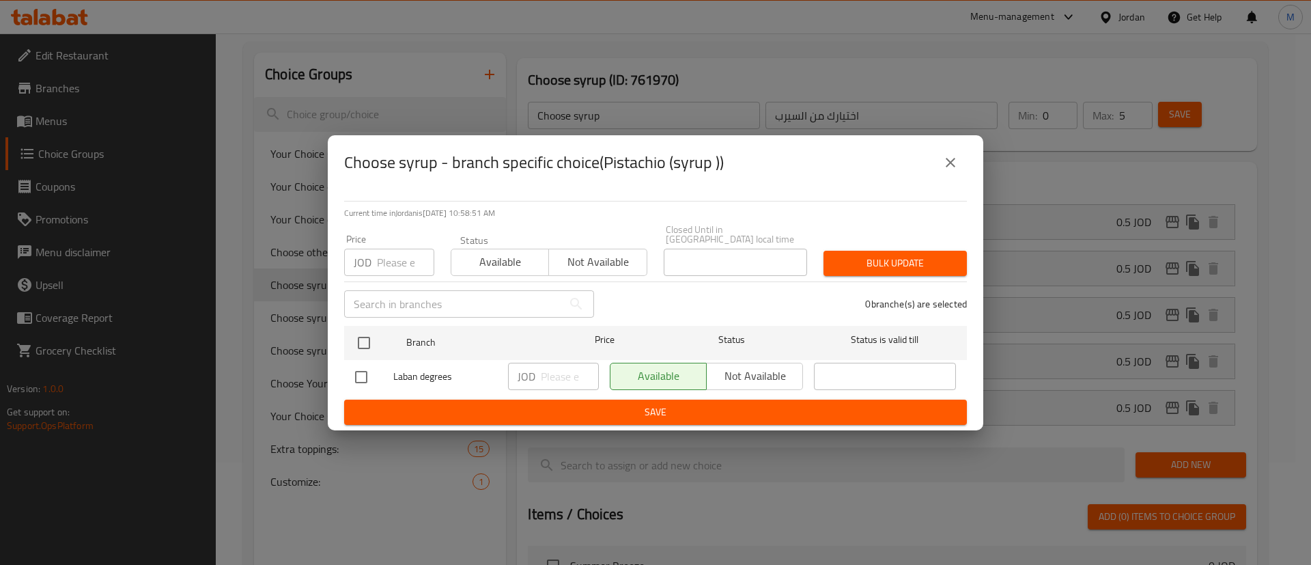
click at [951, 160] on icon "close" at bounding box center [951, 162] width 16 height 16
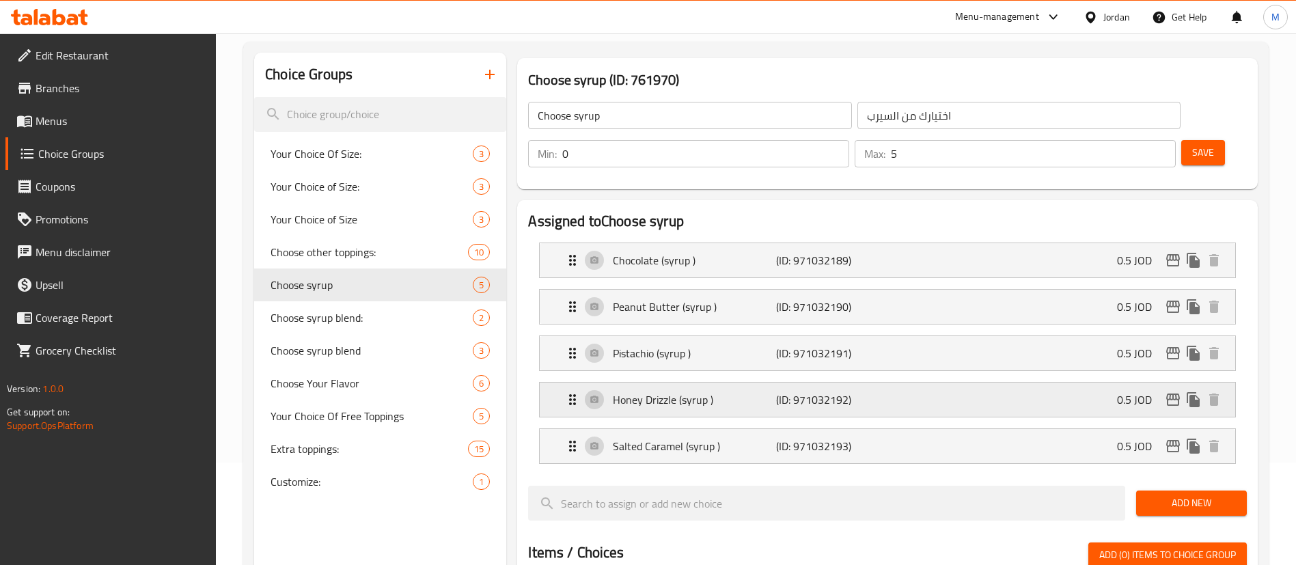
click at [1172, 393] on icon "edit" at bounding box center [1173, 399] width 14 height 12
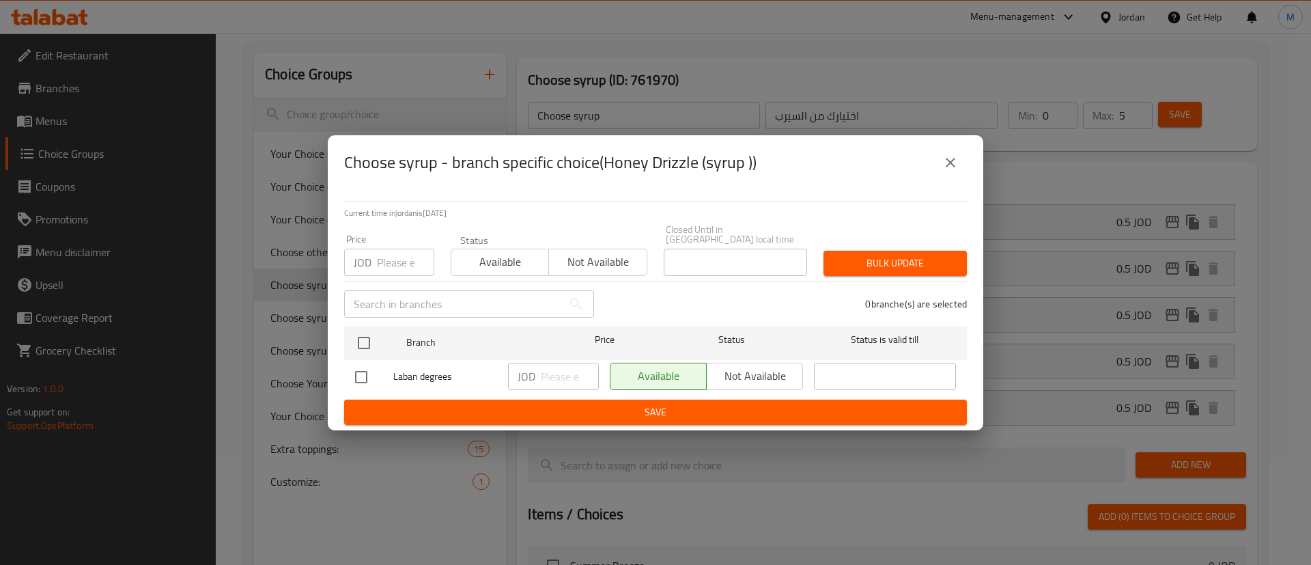
click at [952, 167] on icon "close" at bounding box center [951, 163] width 10 height 10
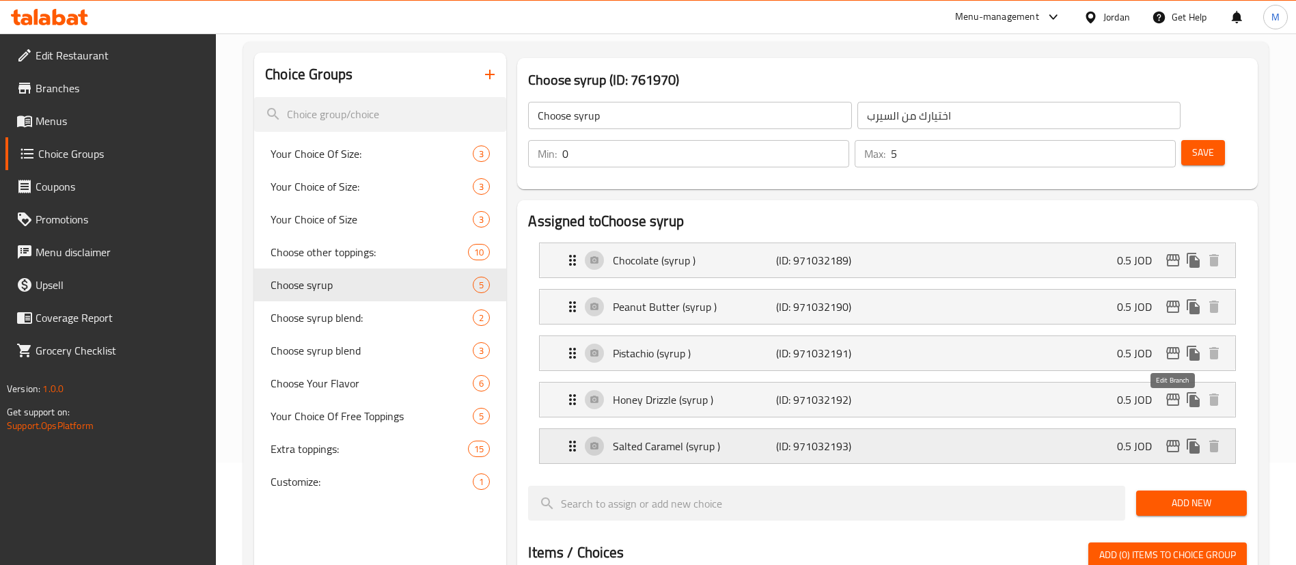
click at [1166, 438] on icon "edit" at bounding box center [1173, 446] width 16 height 16
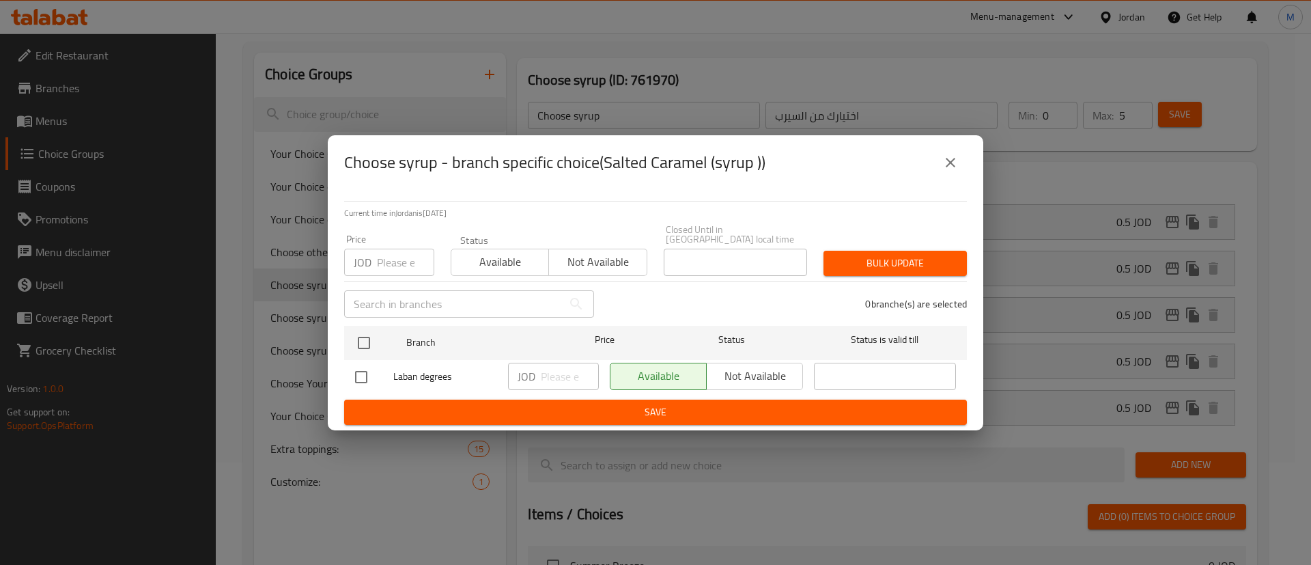
drag, startPoint x: 949, startPoint y: 169, endPoint x: 953, endPoint y: 181, distance: 12.3
click at [949, 167] on icon "close" at bounding box center [951, 163] width 10 height 10
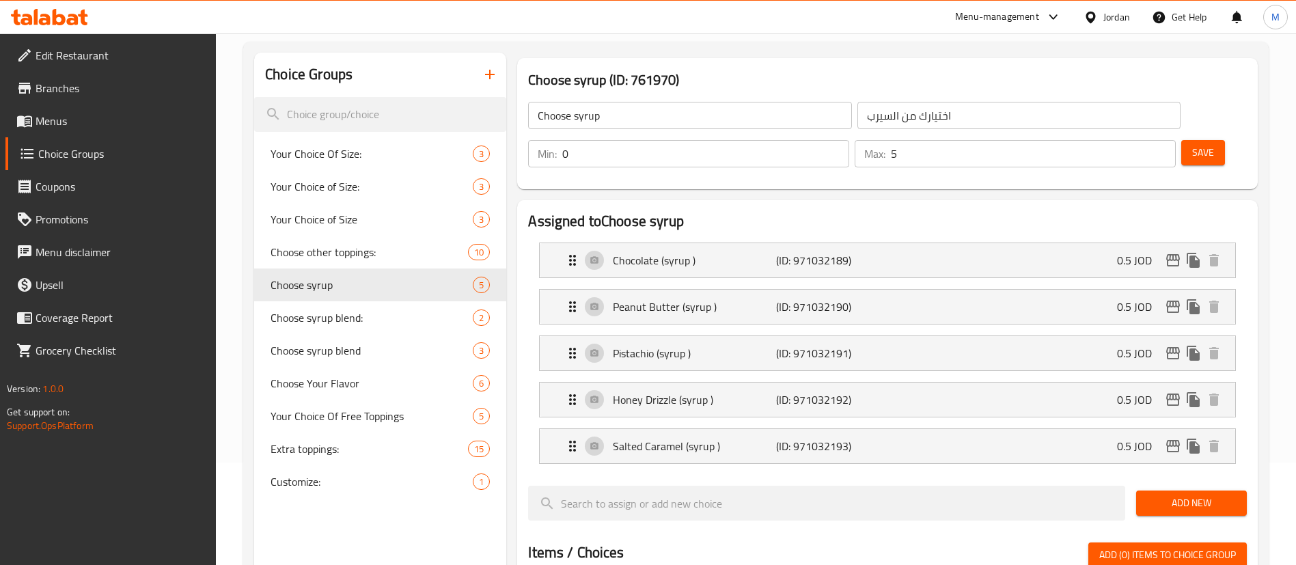
click at [1186, 494] on span "Add New" at bounding box center [1191, 502] width 89 height 17
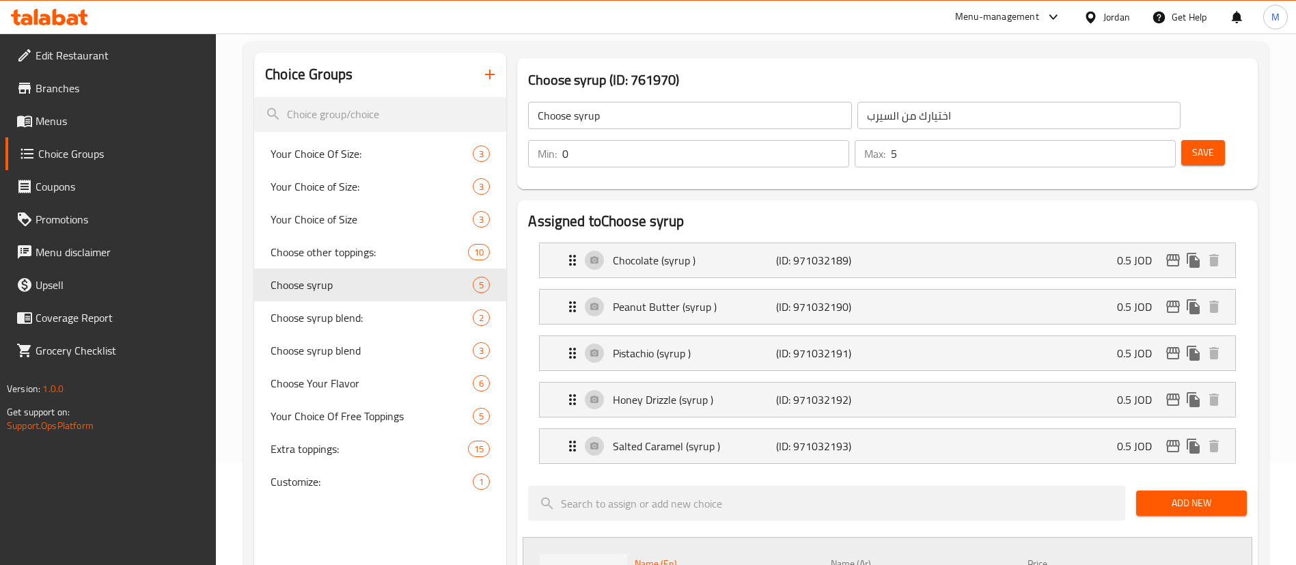
type input "Strawberry Jam"
paste input "مربى الفراولة"
type input "مربى الفراولة"
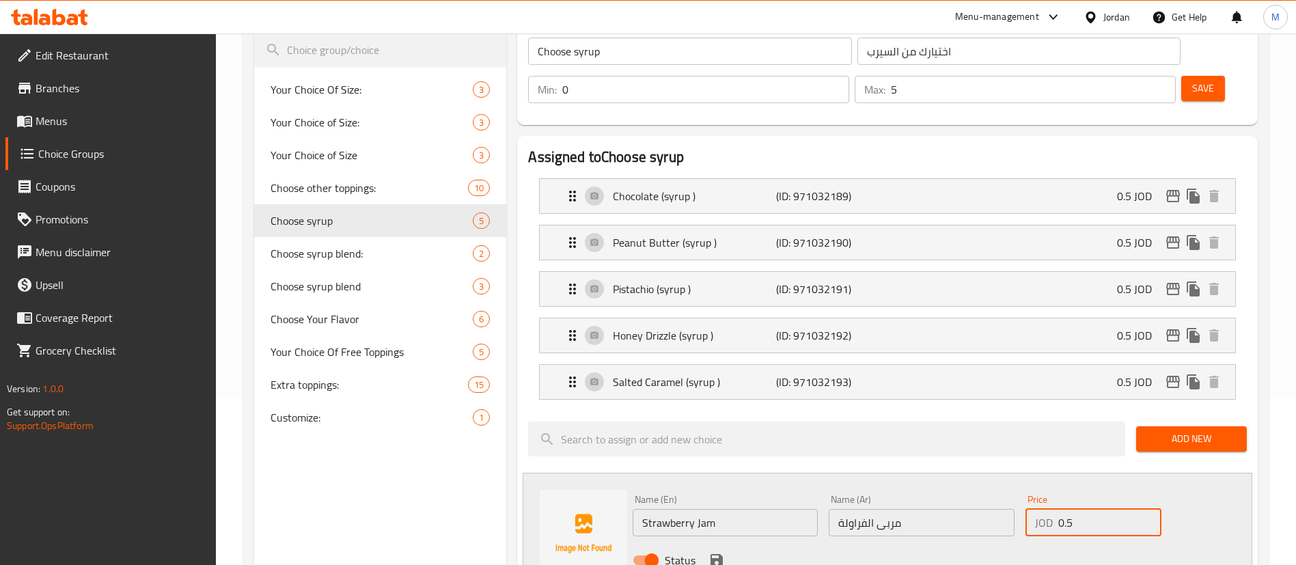
scroll to position [205, 0]
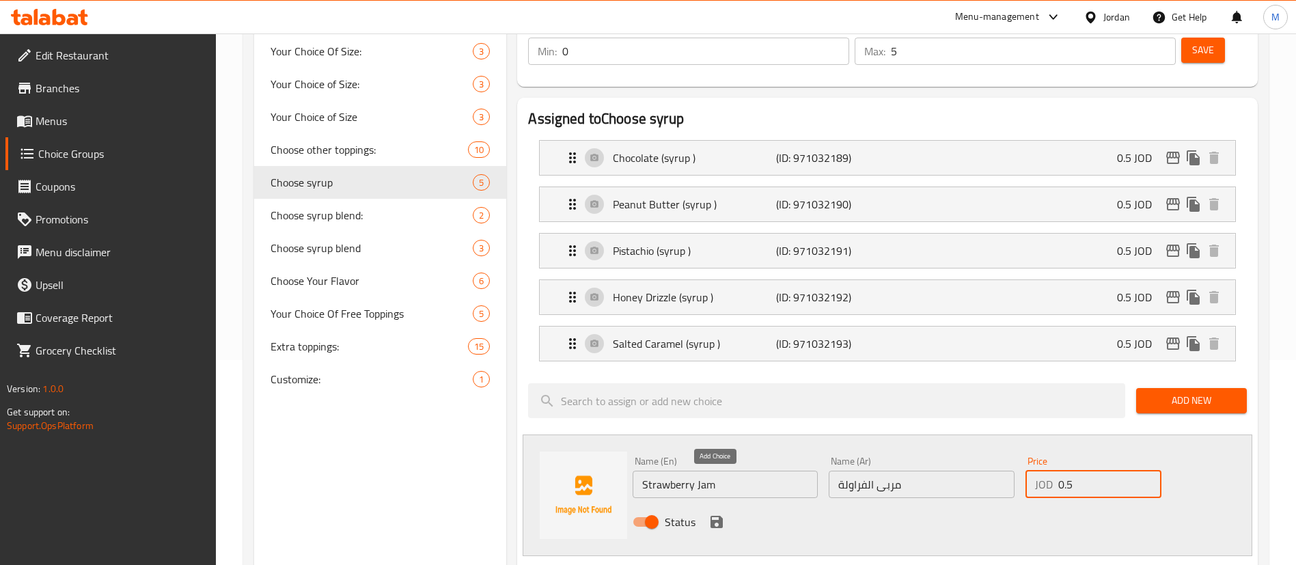
type input "0.5"
click at [710, 516] on icon "save" at bounding box center [716, 522] width 12 height 12
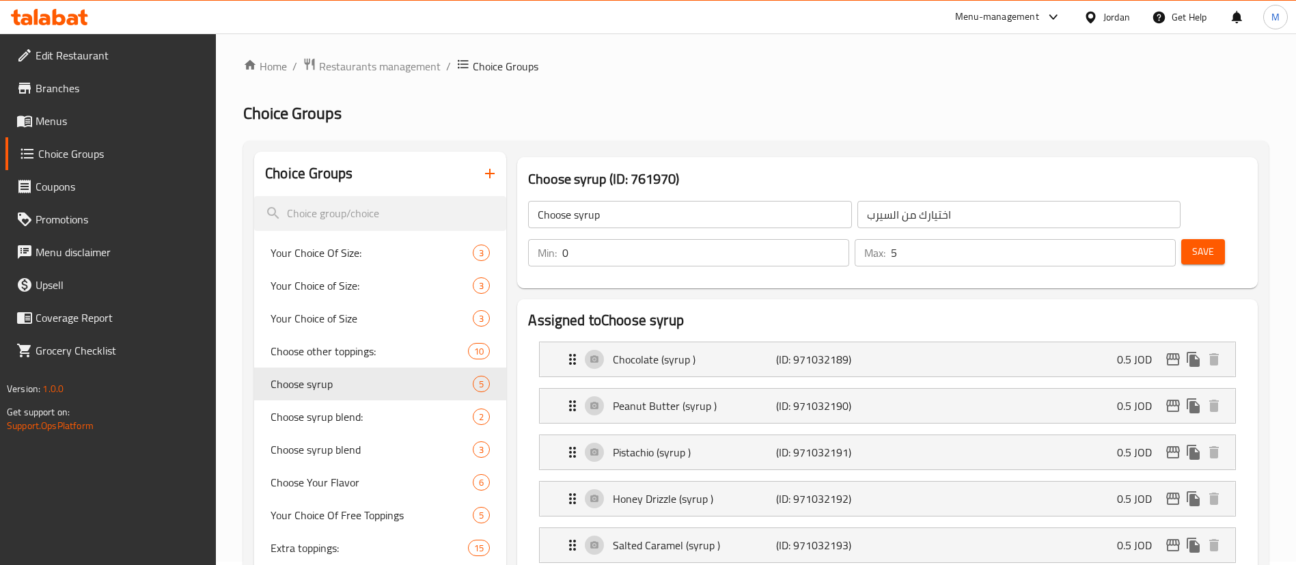
scroll to position [0, 0]
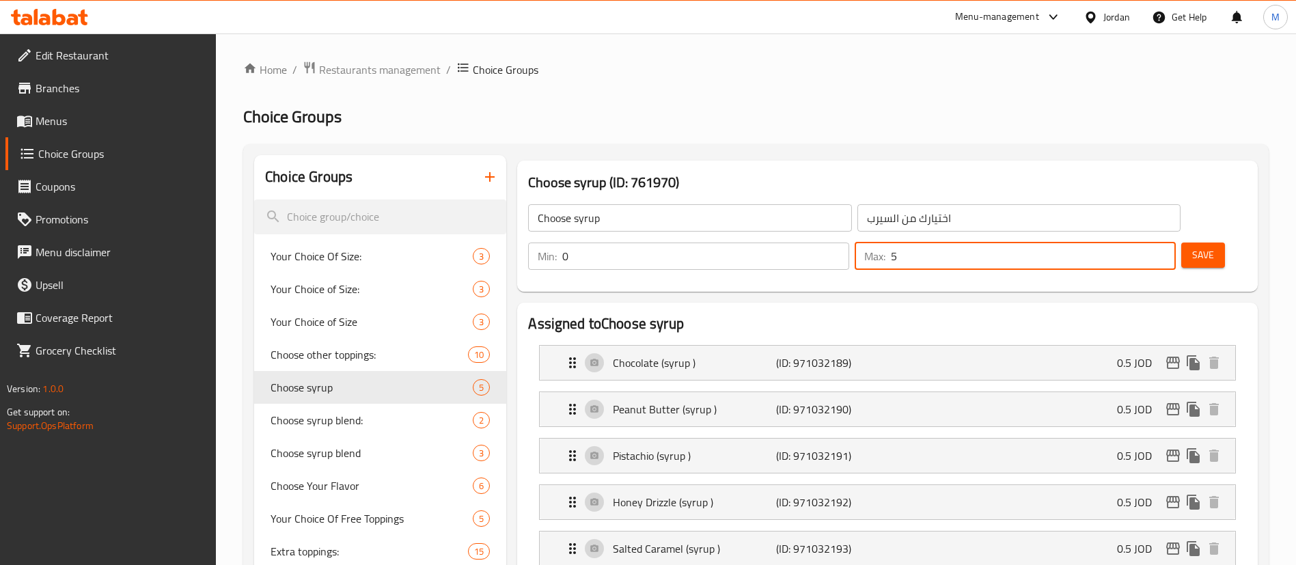
drag, startPoint x: 1130, startPoint y: 214, endPoint x: 1121, endPoint y: 214, distance: 8.2
click at [1121, 242] on input "5" at bounding box center [1033, 255] width 285 height 27
type input "6"
click at [1192, 247] on span "Save" at bounding box center [1203, 255] width 22 height 17
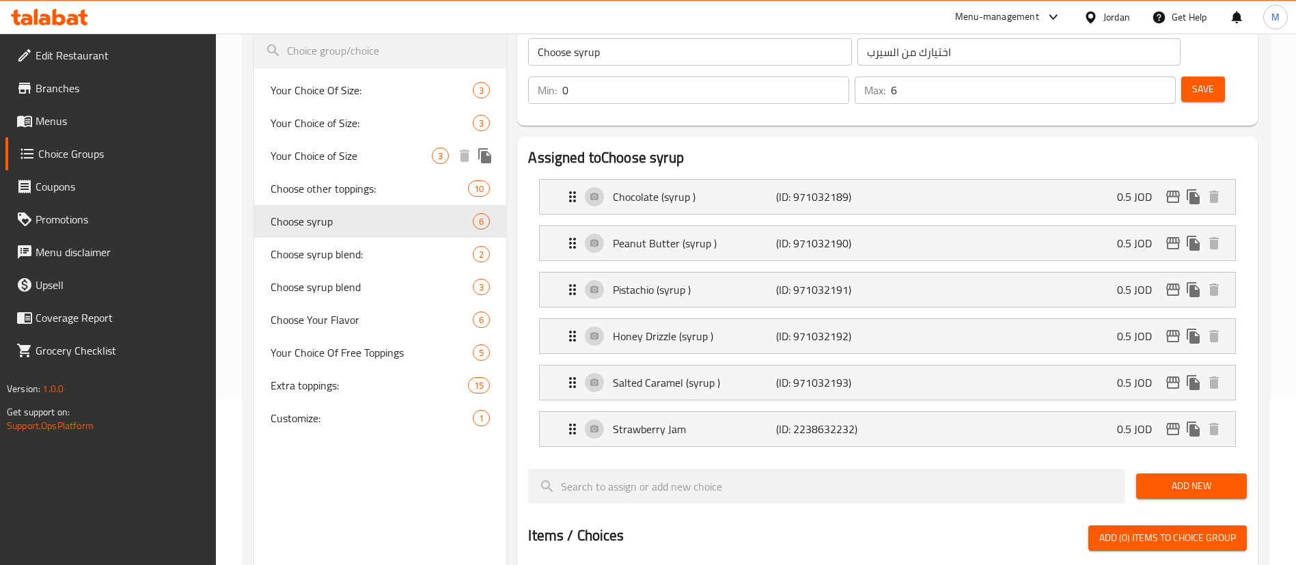
scroll to position [205, 0]
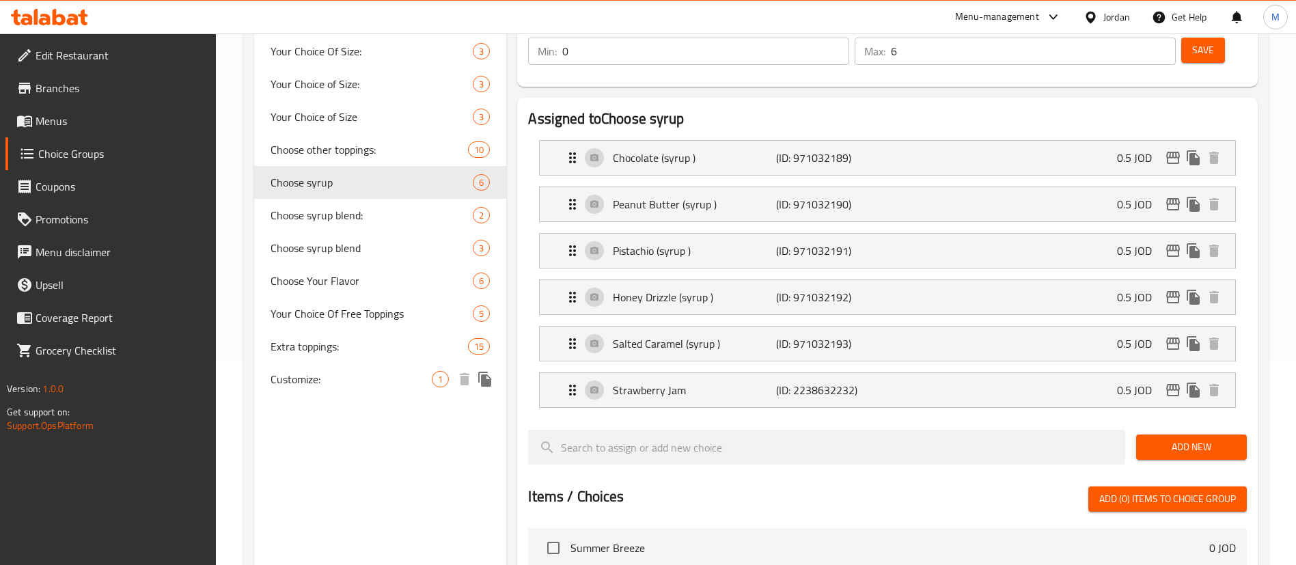
click at [368, 373] on span "Customize:" at bounding box center [350, 379] width 161 height 16
type input "Customize:"
type input "حسب الطلب:"
type input "1"
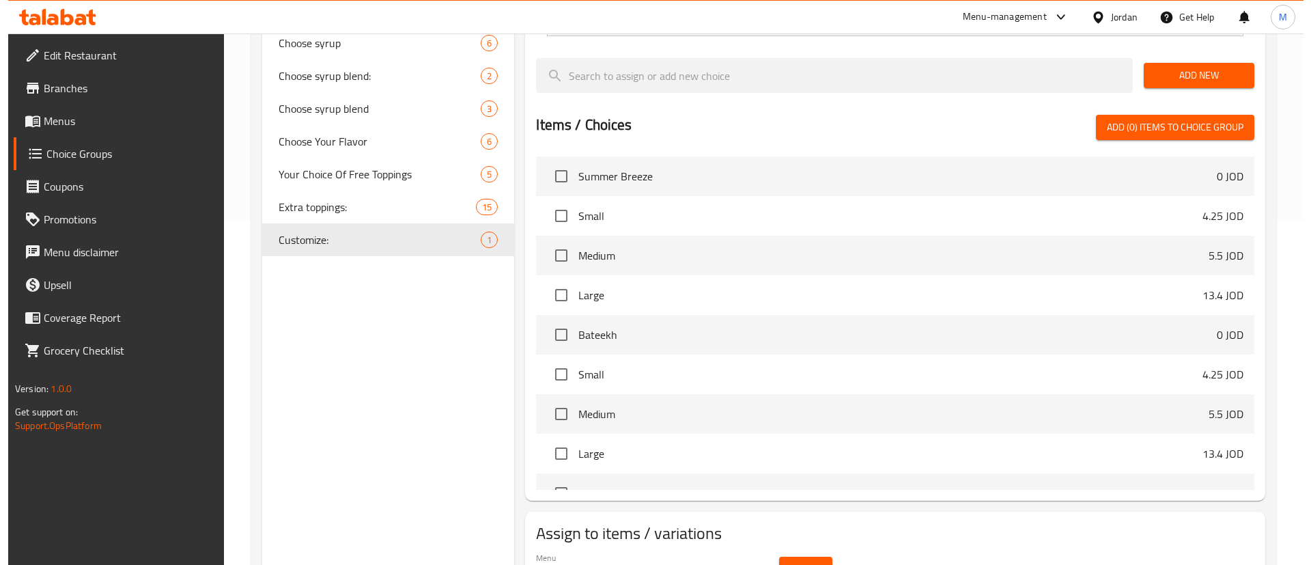
scroll to position [381, 0]
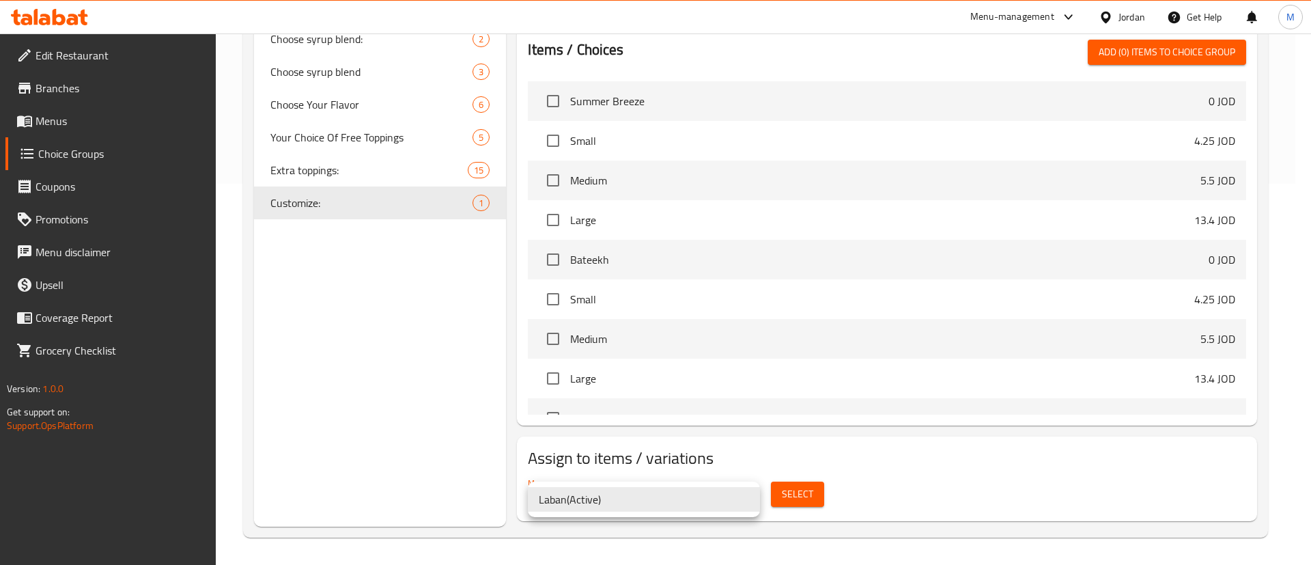
click at [807, 495] on div at bounding box center [655, 282] width 1311 height 565
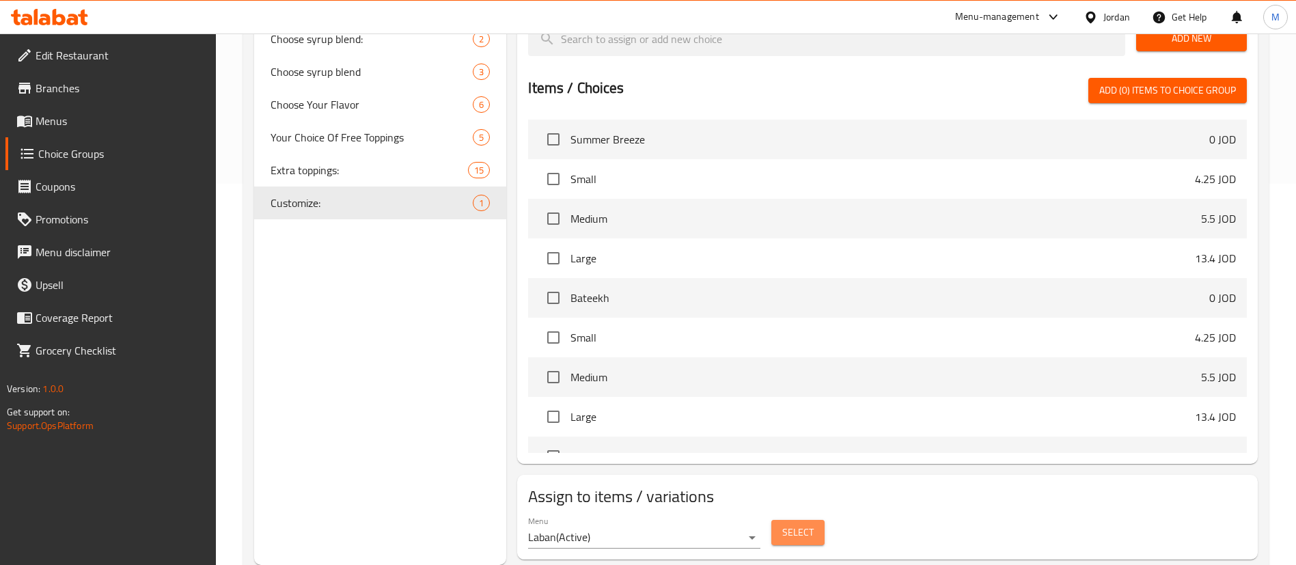
click at [807, 524] on span "Select" at bounding box center [797, 532] width 31 height 17
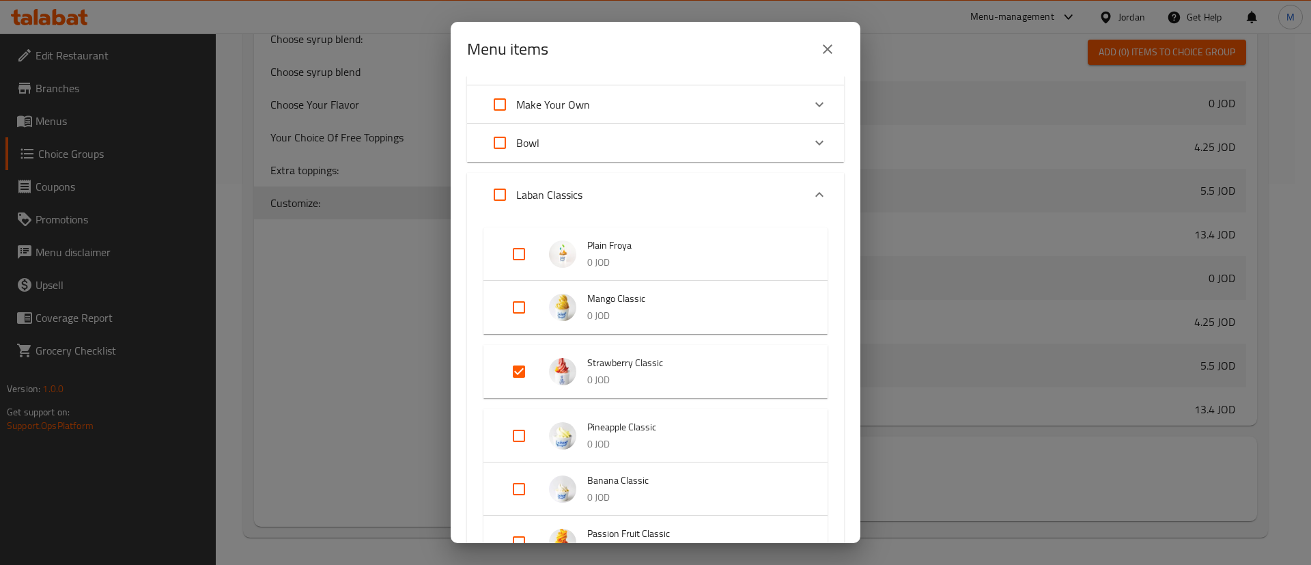
scroll to position [0, 0]
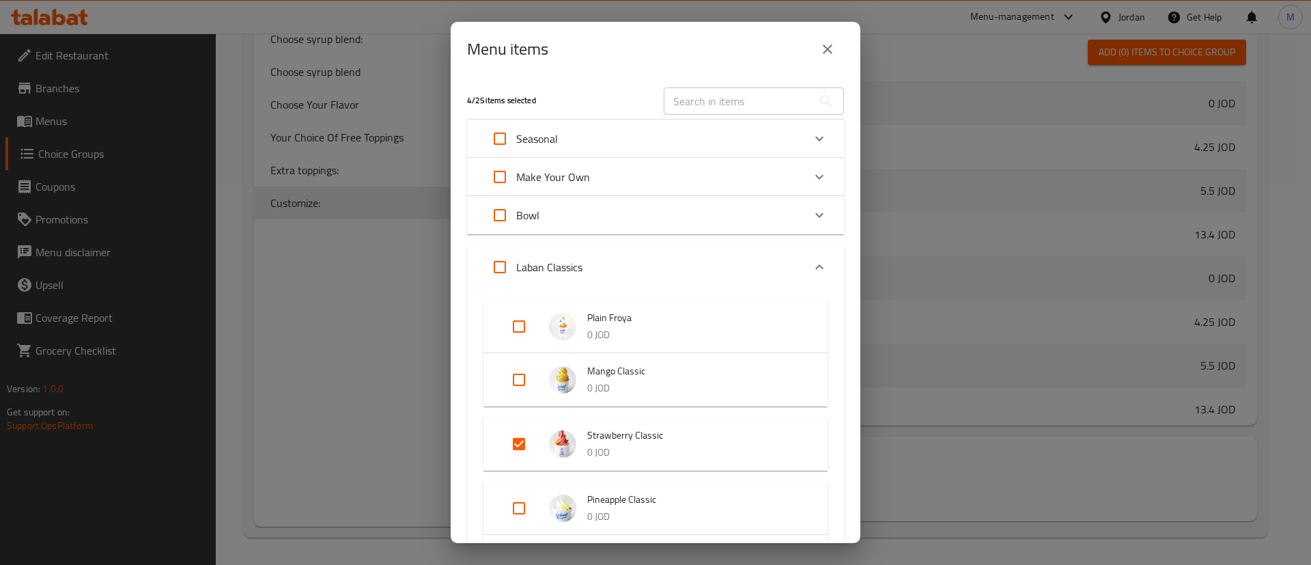
click at [691, 136] on div "Seasonal" at bounding box center [644, 138] width 320 height 33
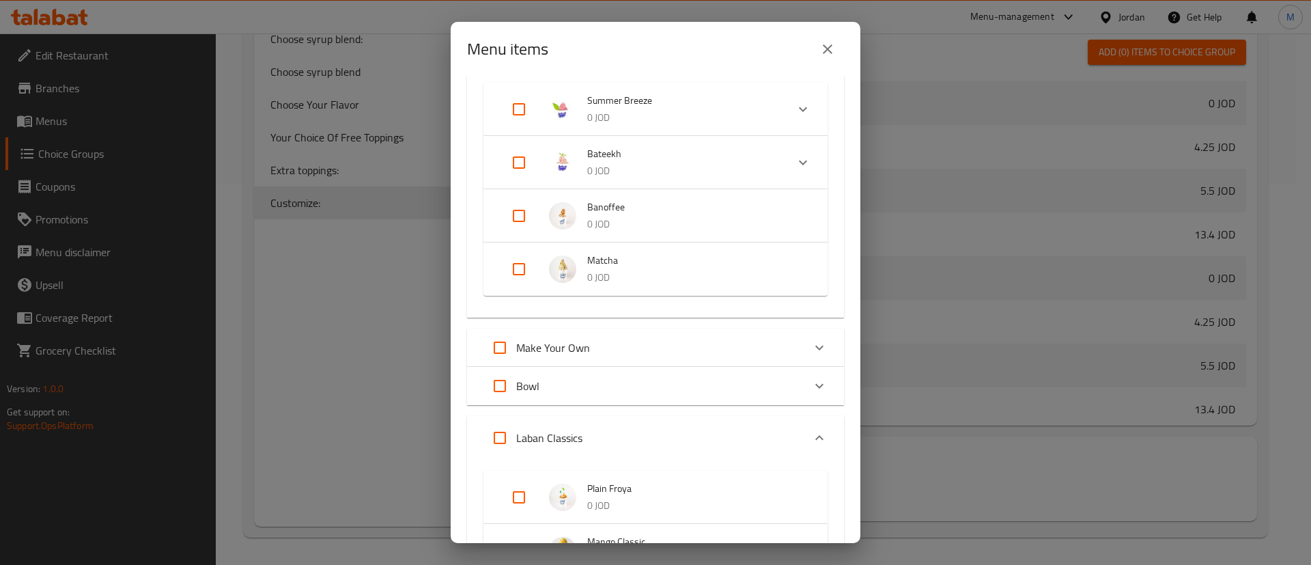
scroll to position [205, 0]
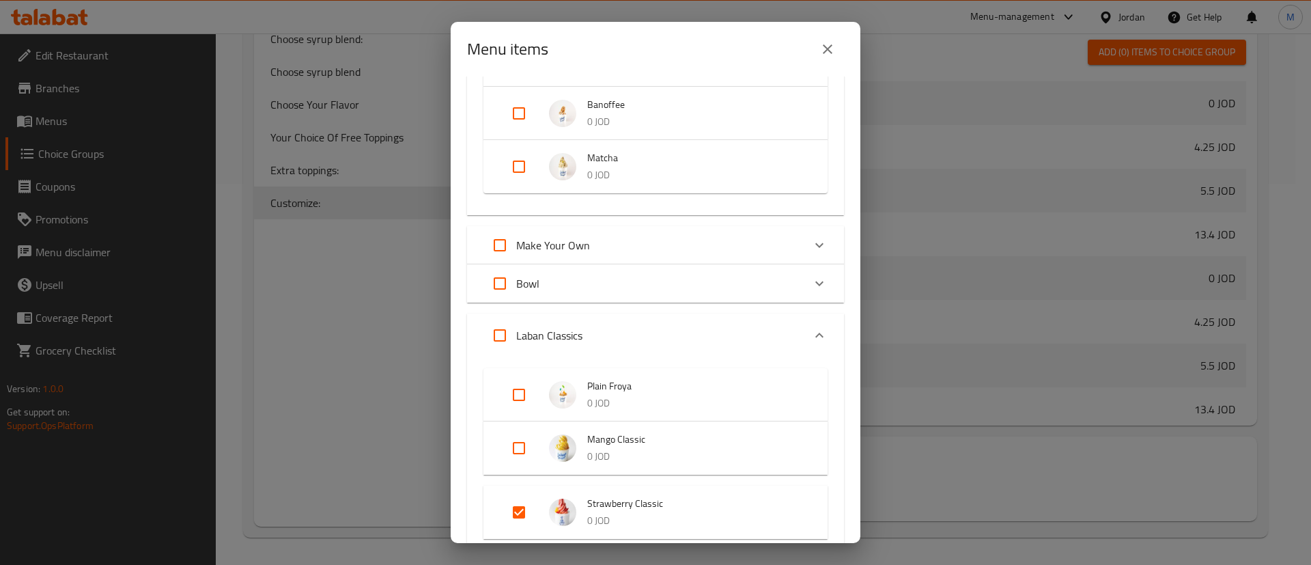
click at [672, 241] on div "Make Your Own" at bounding box center [644, 245] width 320 height 33
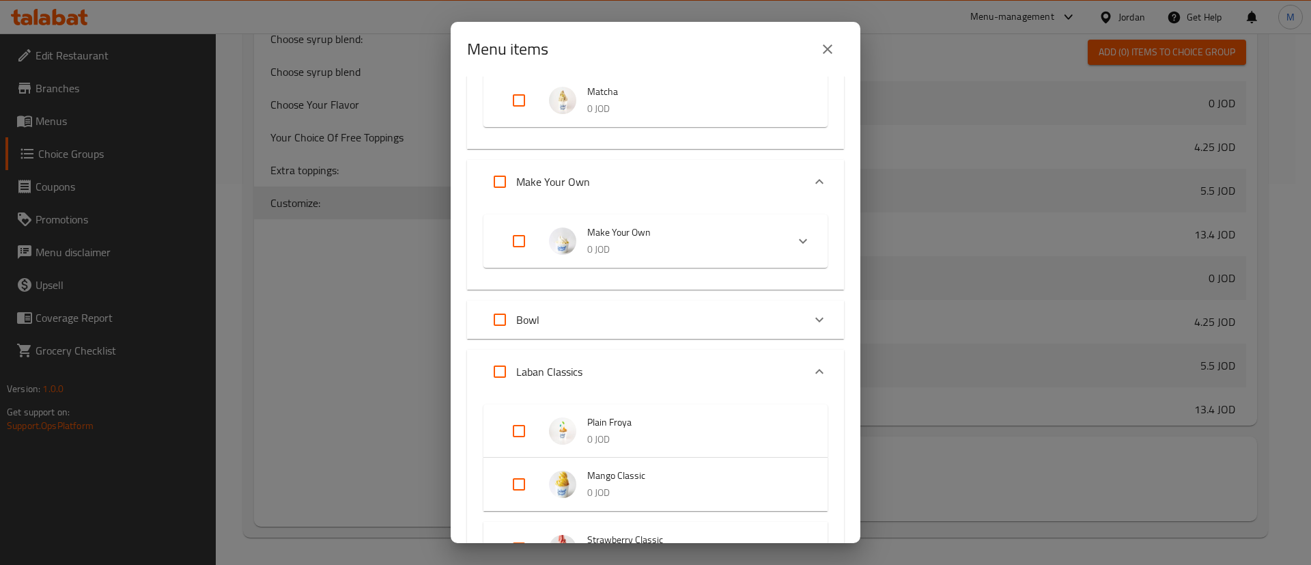
scroll to position [307, 0]
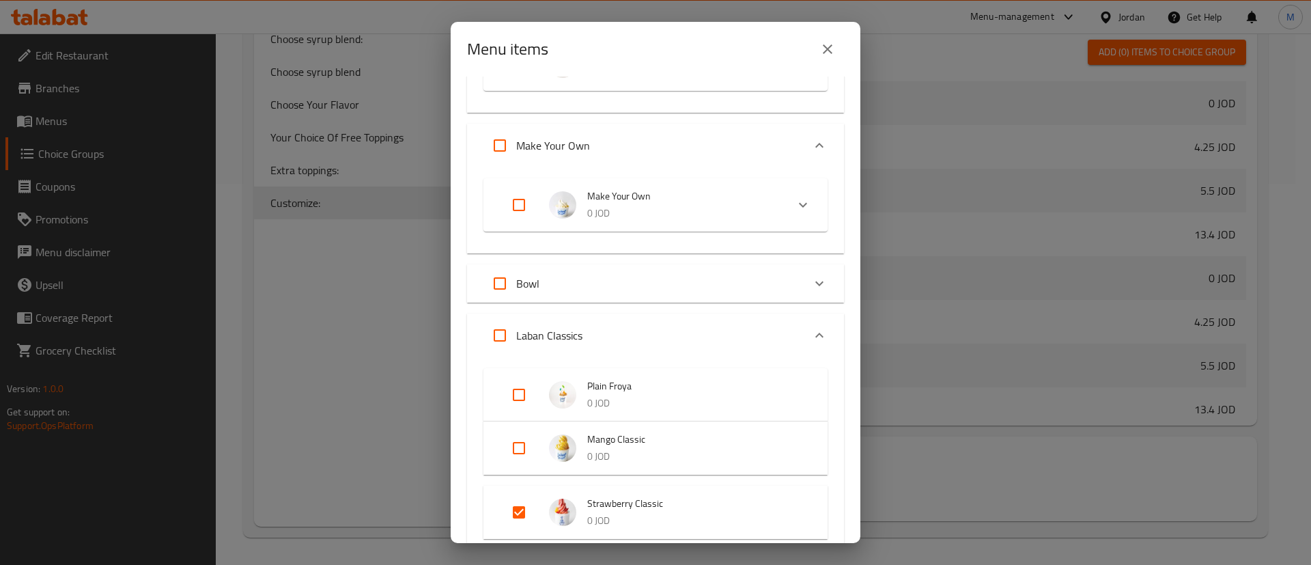
click at [680, 281] on div "Bowl" at bounding box center [644, 283] width 320 height 33
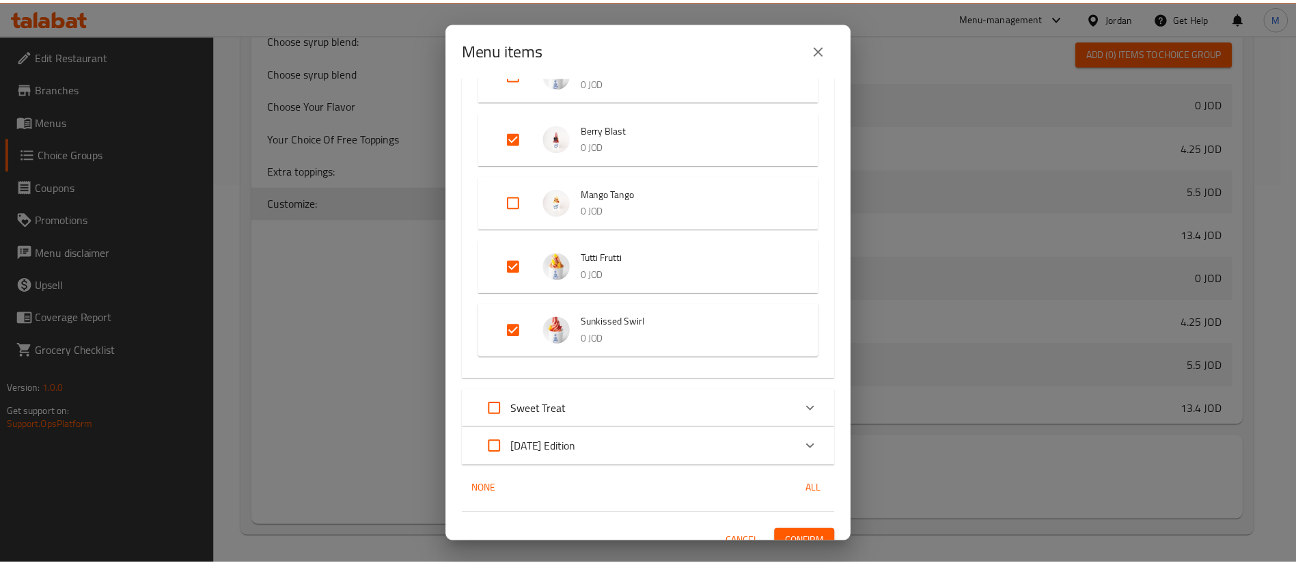
scroll to position [1274, 0]
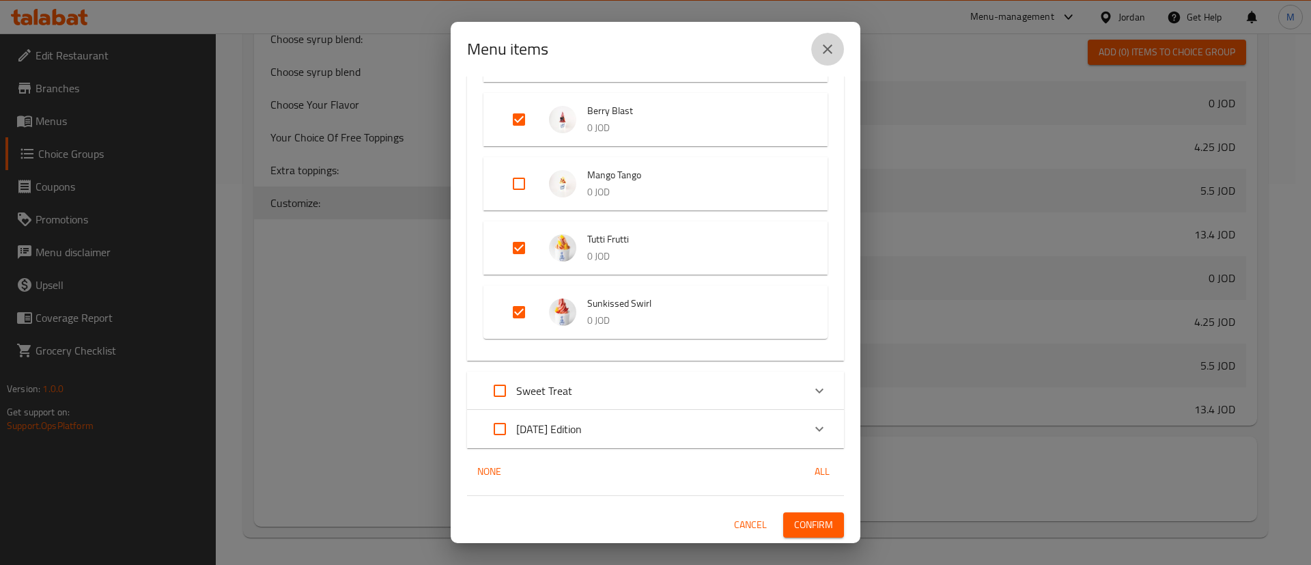
click at [821, 54] on icon "close" at bounding box center [828, 49] width 16 height 16
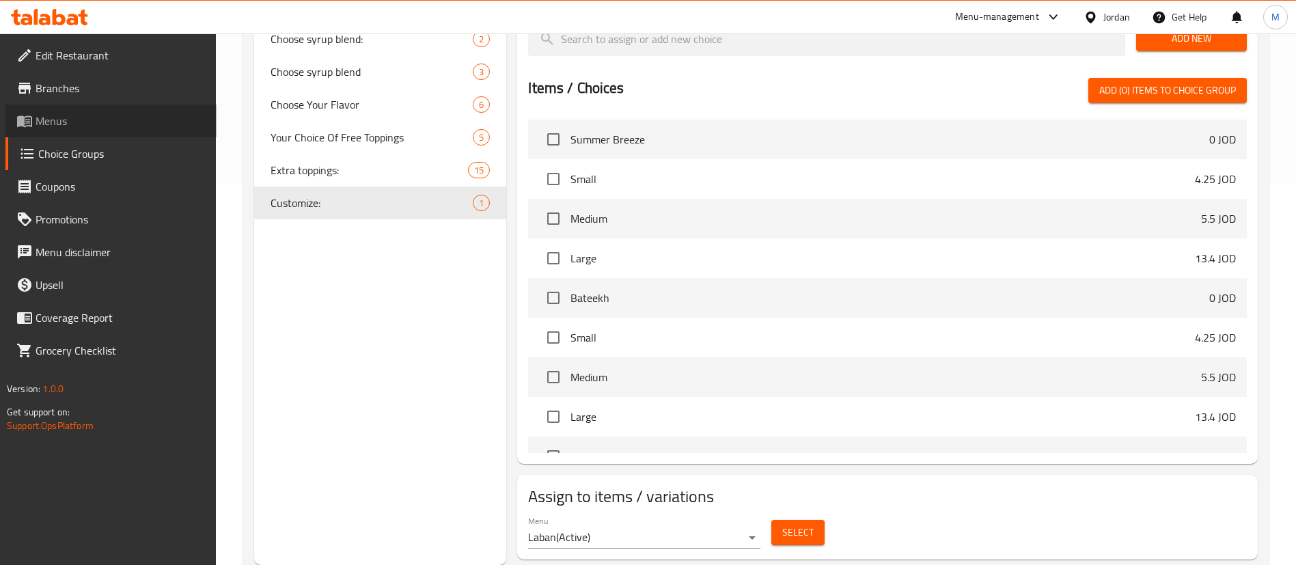
click at [22, 114] on icon at bounding box center [24, 121] width 16 height 16
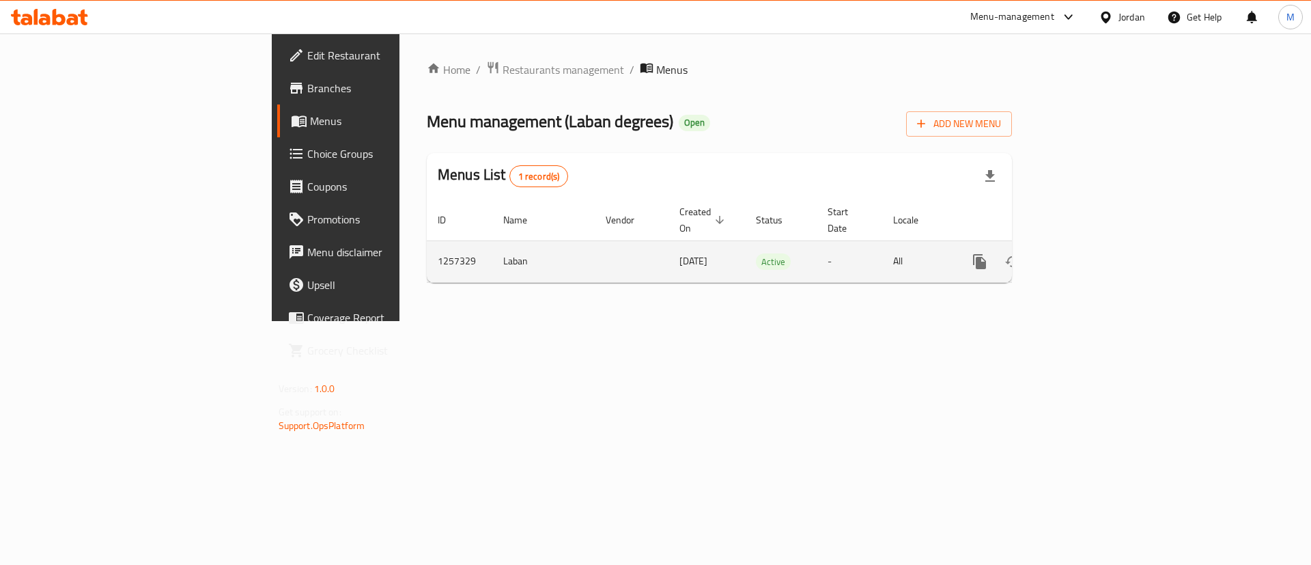
click at [1087, 253] on icon "enhanced table" at bounding box center [1078, 261] width 16 height 16
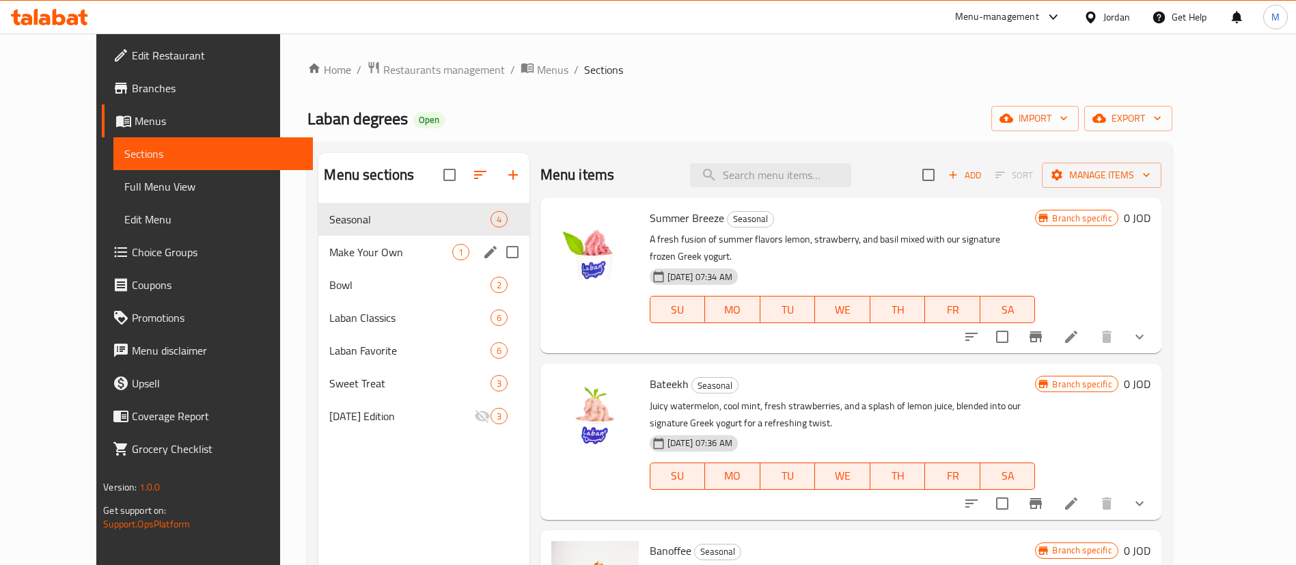
click at [324, 262] on div "Make Your Own 1" at bounding box center [423, 252] width 210 height 33
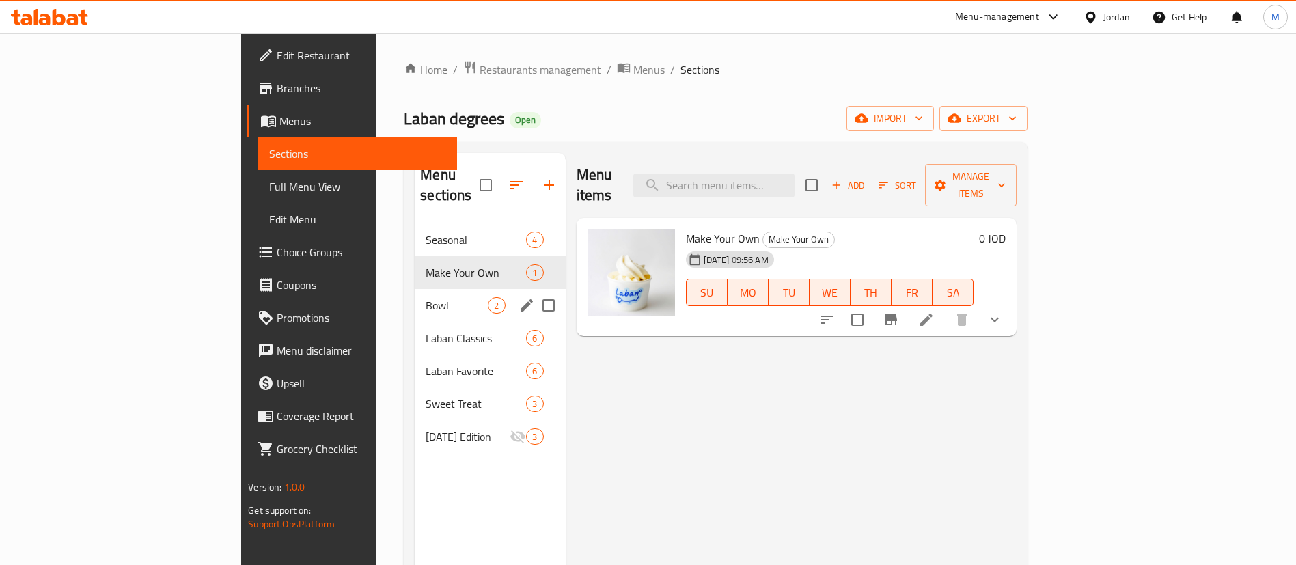
click at [426, 297] on span "Bowl" at bounding box center [457, 305] width 62 height 16
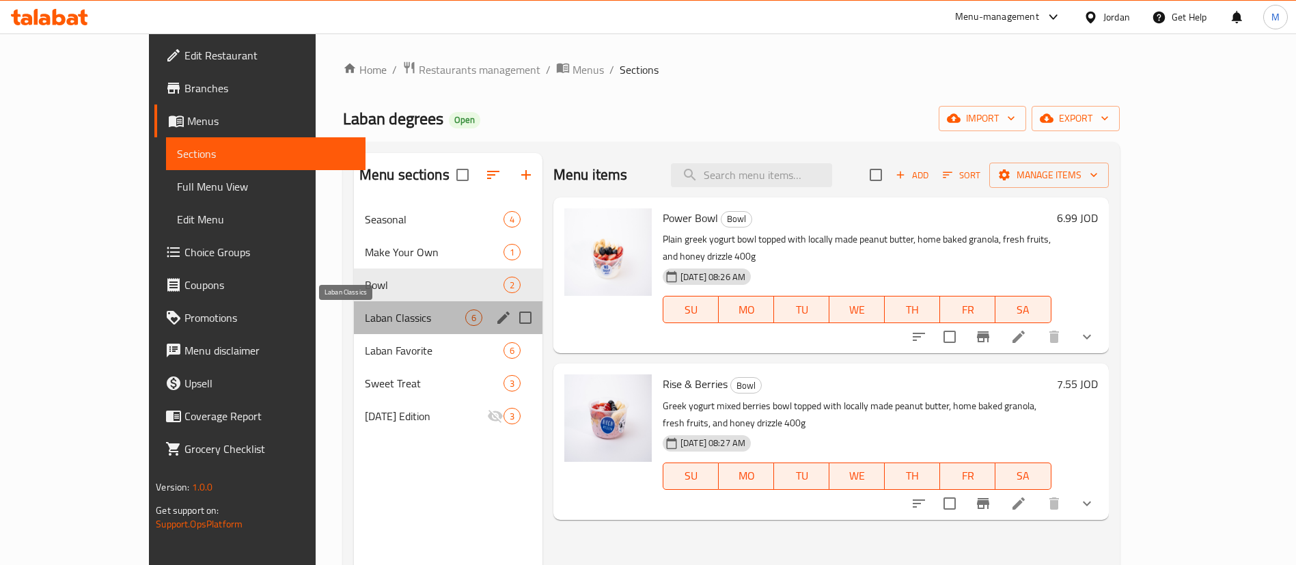
click at [365, 312] on span "Laban Classics" at bounding box center [415, 317] width 100 height 16
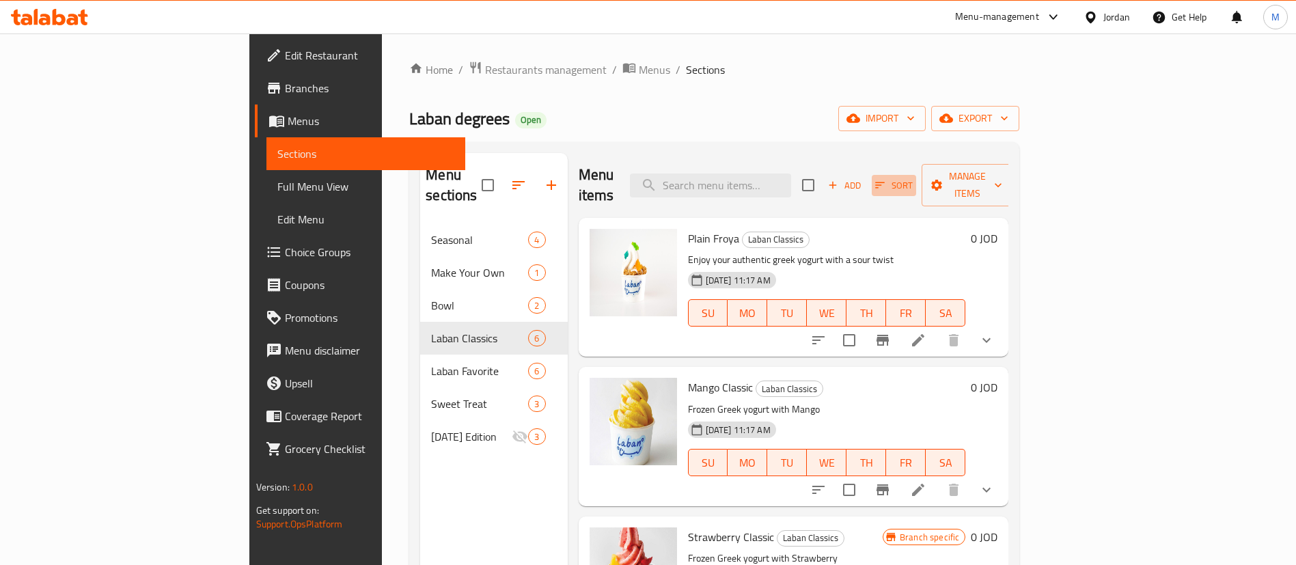
click at [886, 180] on icon "button" at bounding box center [880, 185] width 12 height 12
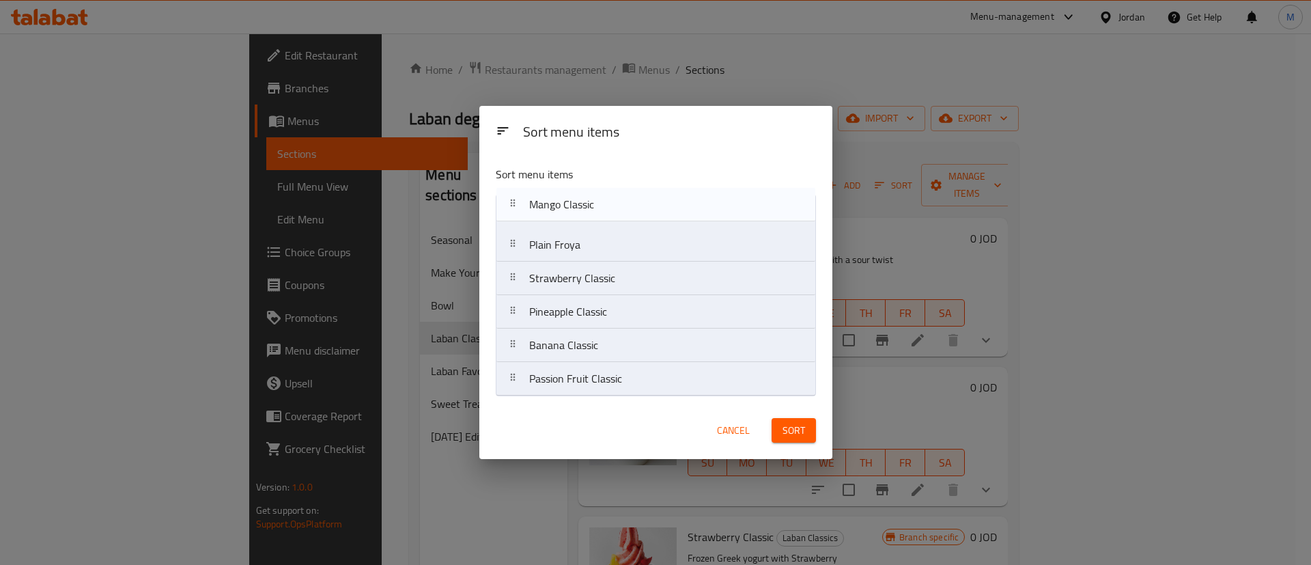
drag, startPoint x: 657, startPoint y: 248, endPoint x: 657, endPoint y: 208, distance: 40.3
click at [657, 208] on nav "Plain Froya Mango Classic Strawberry Classic Pineapple Classic Banana Classic P…" at bounding box center [656, 295] width 320 height 202
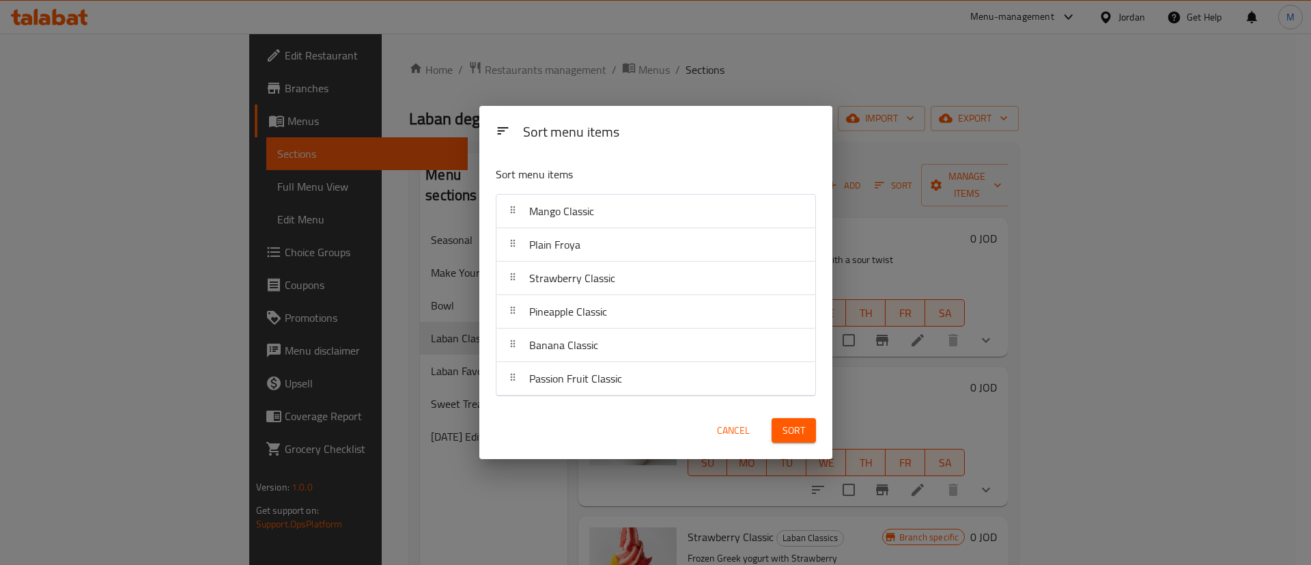
click at [741, 428] on span "Cancel" at bounding box center [733, 430] width 33 height 17
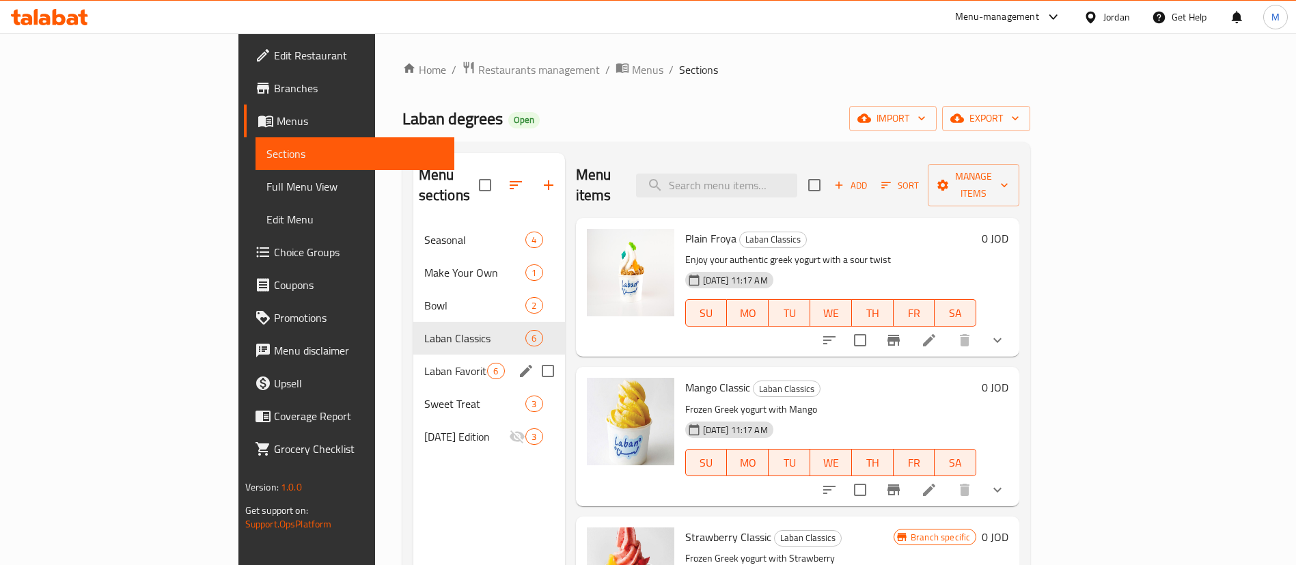
click at [424, 363] on span "Laban Favorite" at bounding box center [456, 371] width 64 height 16
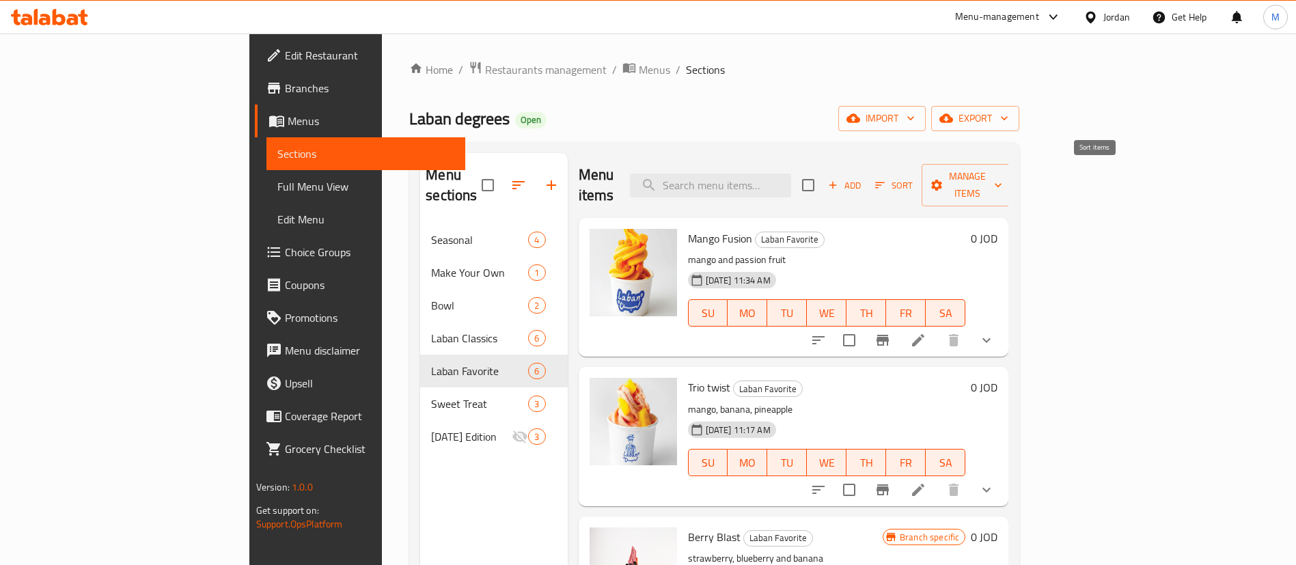
click at [912, 182] on span "Sort" at bounding box center [894, 186] width 38 height 16
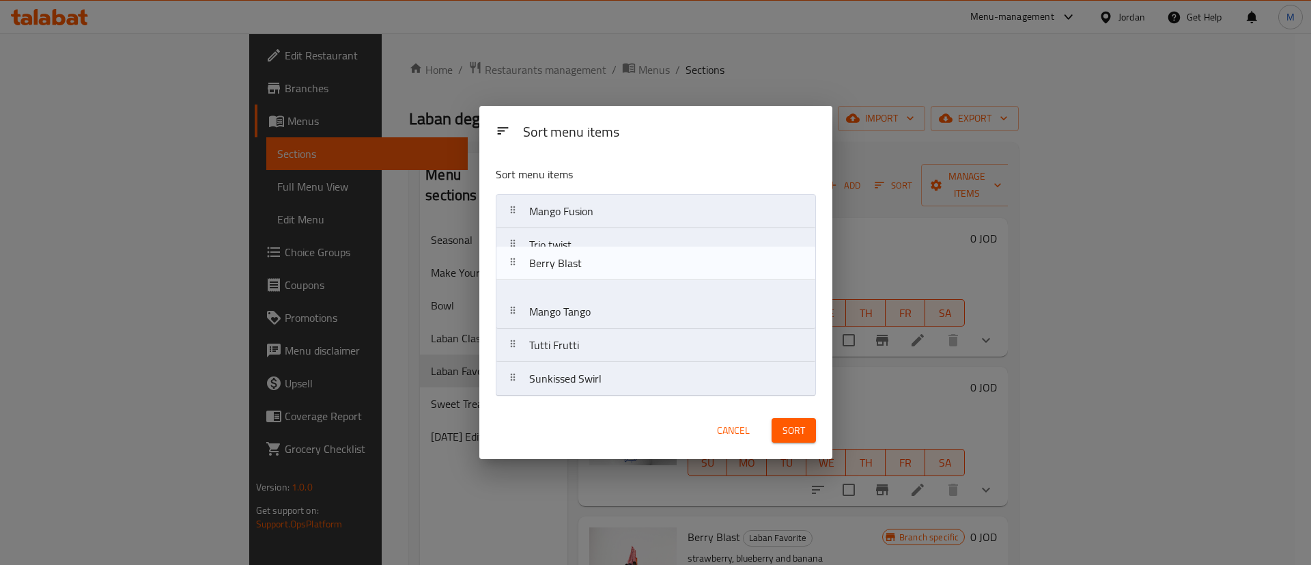
drag, startPoint x: 690, startPoint y: 294, endPoint x: 690, endPoint y: 253, distance: 40.3
click at [690, 253] on nav "Mango Fusion Trio twist Berry Blast Mango Tango Tutti Frutti Sunkissed Swirl" at bounding box center [656, 295] width 320 height 202
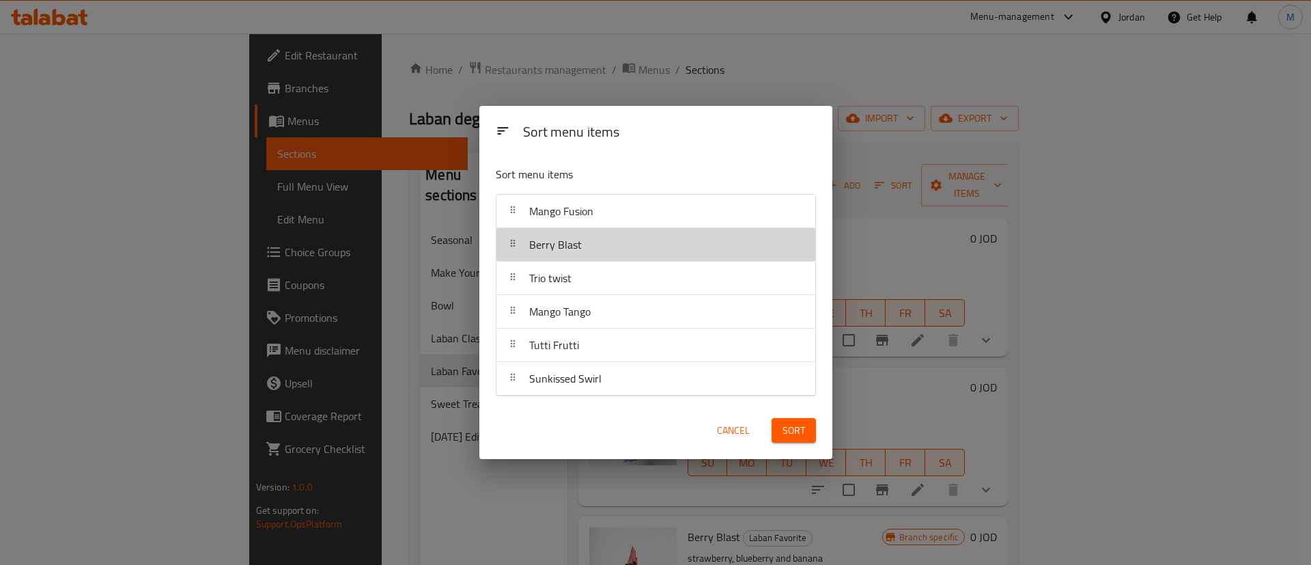
click at [690, 250] on div "Berry Blast" at bounding box center [656, 244] width 308 height 33
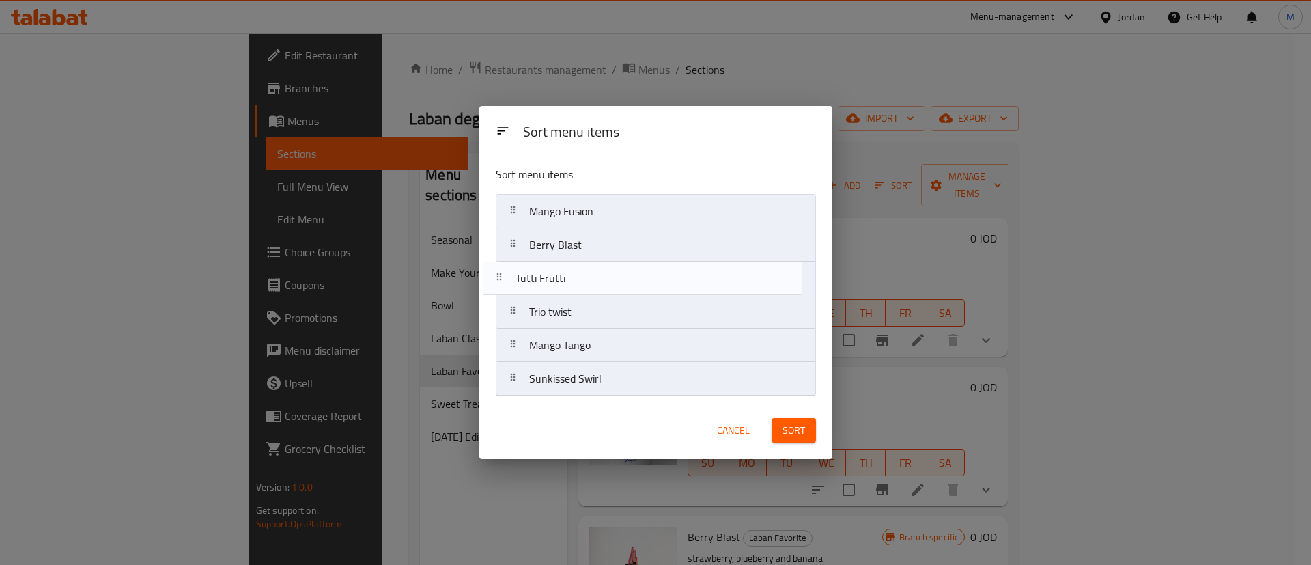
drag, startPoint x: 687, startPoint y: 341, endPoint x: 671, endPoint y: 269, distance: 73.6
click at [671, 269] on nav "Mango Fusion Berry Blast Trio twist Mango Tango Tutti Frutti Sunkissed Swirl" at bounding box center [656, 295] width 320 height 202
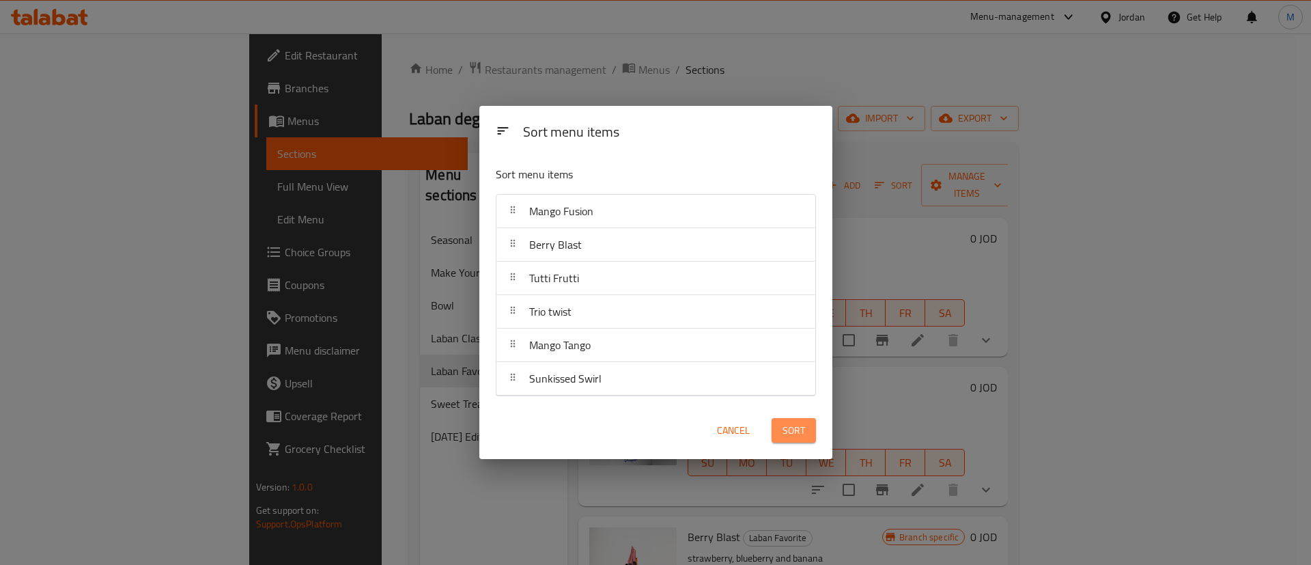
click at [793, 430] on span "Sort" at bounding box center [794, 430] width 23 height 17
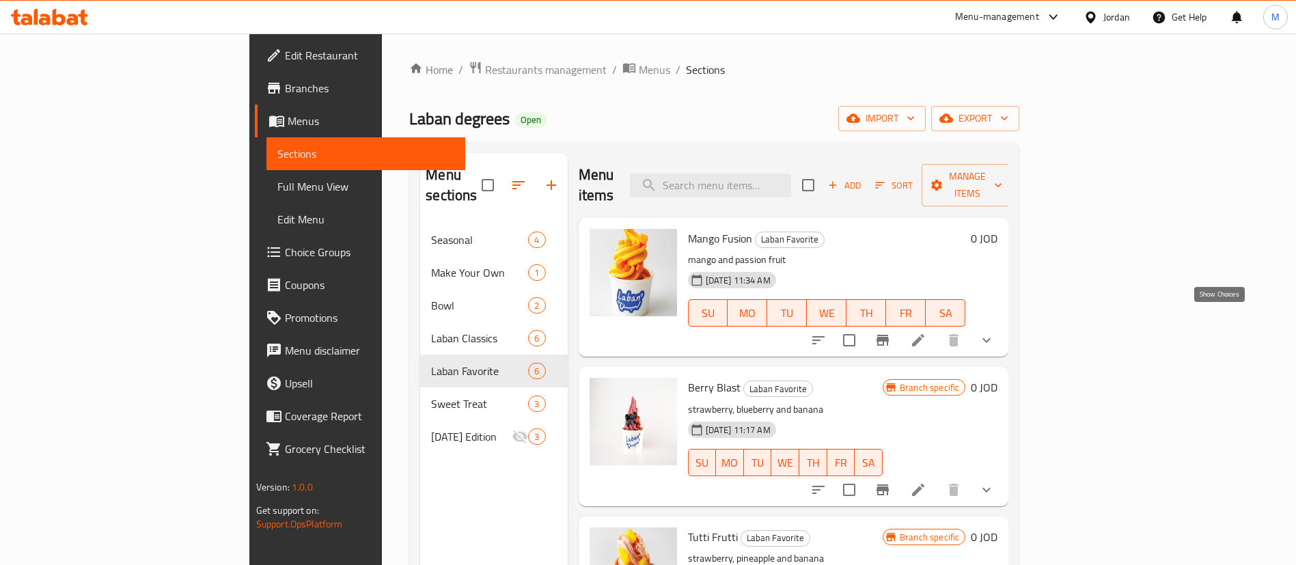
click at [994, 332] on icon "show more" at bounding box center [986, 340] width 16 height 16
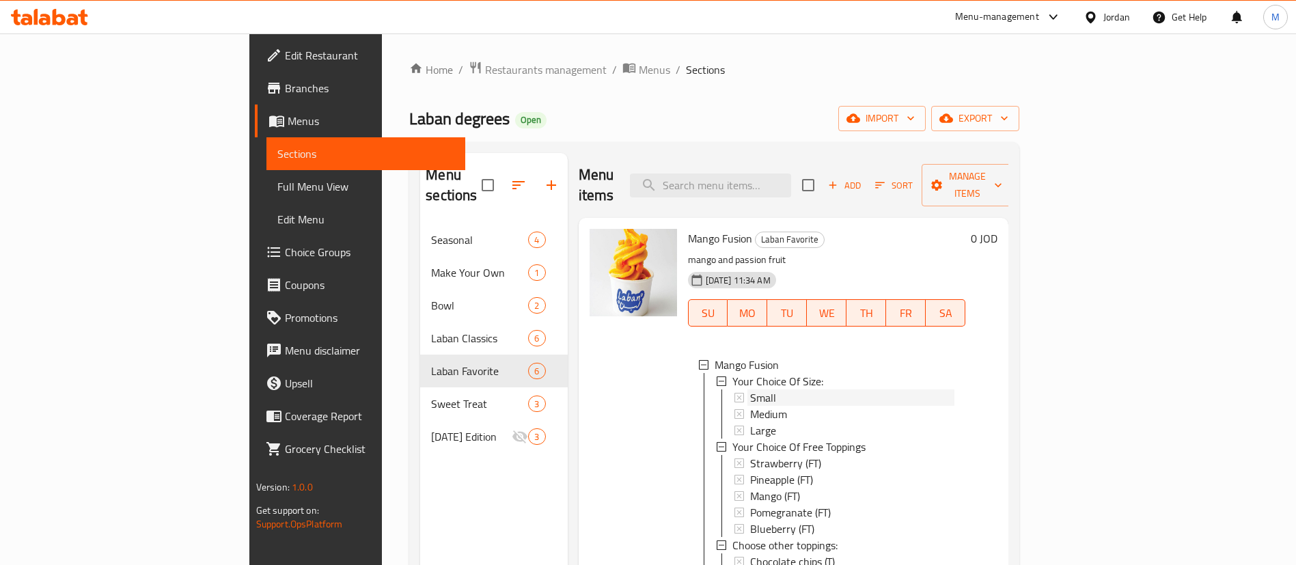
click at [955, 389] on div "Small" at bounding box center [852, 397] width 205 height 16
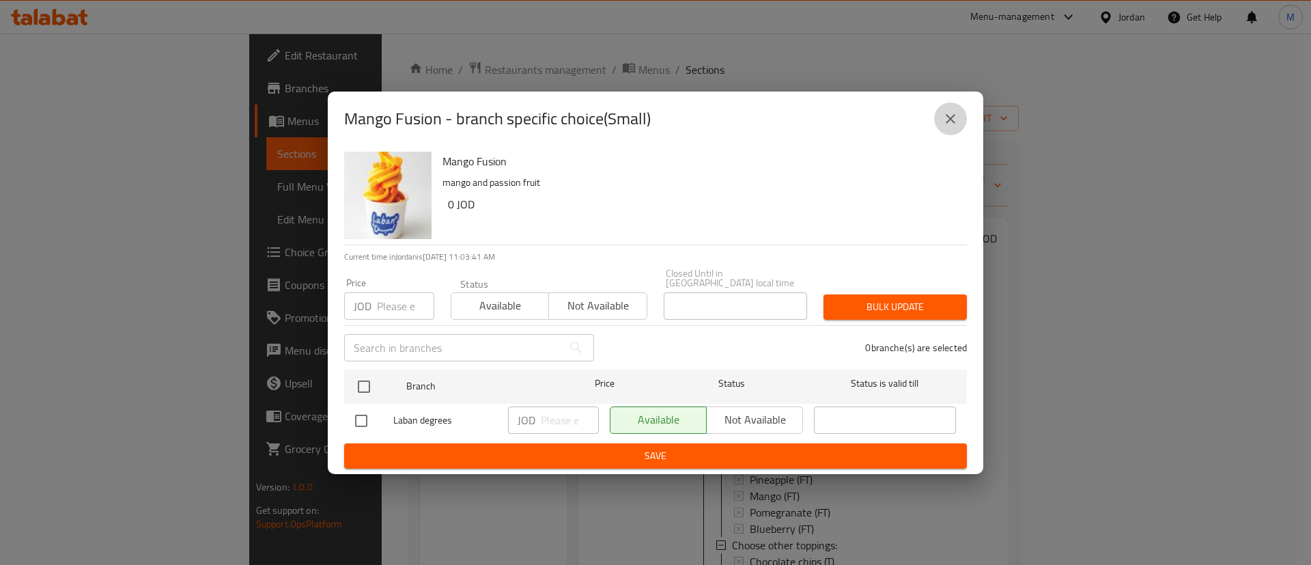
click at [950, 127] on icon "close" at bounding box center [951, 119] width 16 height 16
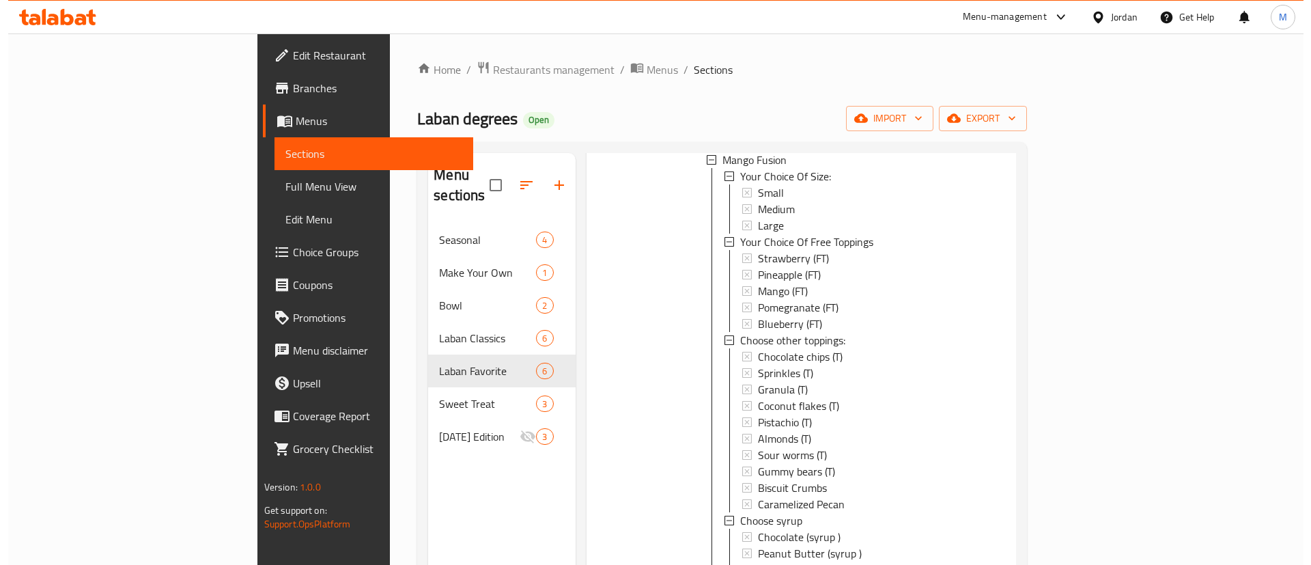
scroll to position [410, 0]
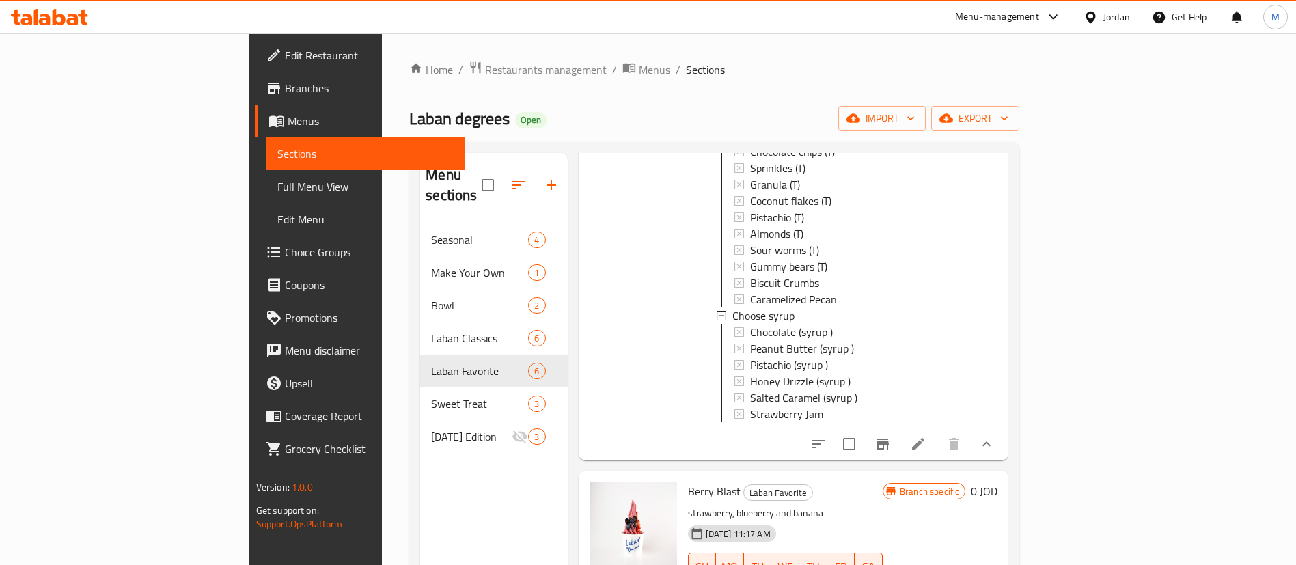
click at [926, 441] on icon at bounding box center [918, 444] width 16 height 16
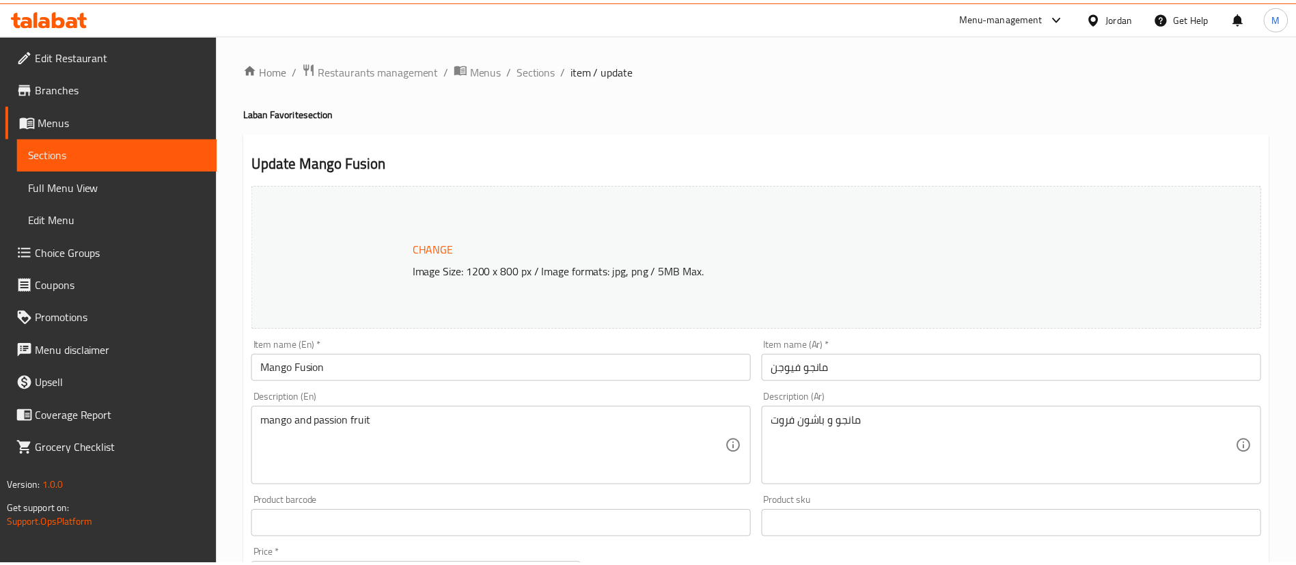
scroll to position [512, 0]
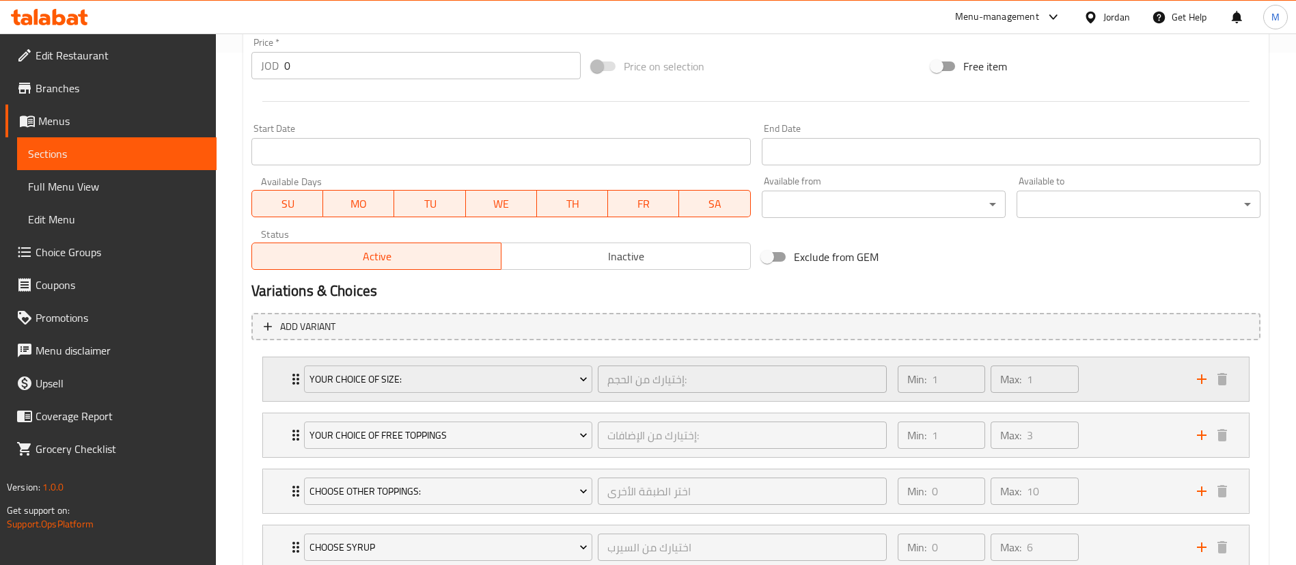
click at [1134, 379] on div "Min: 1 ​ Max: 1 ​" at bounding box center [1038, 379] width 299 height 44
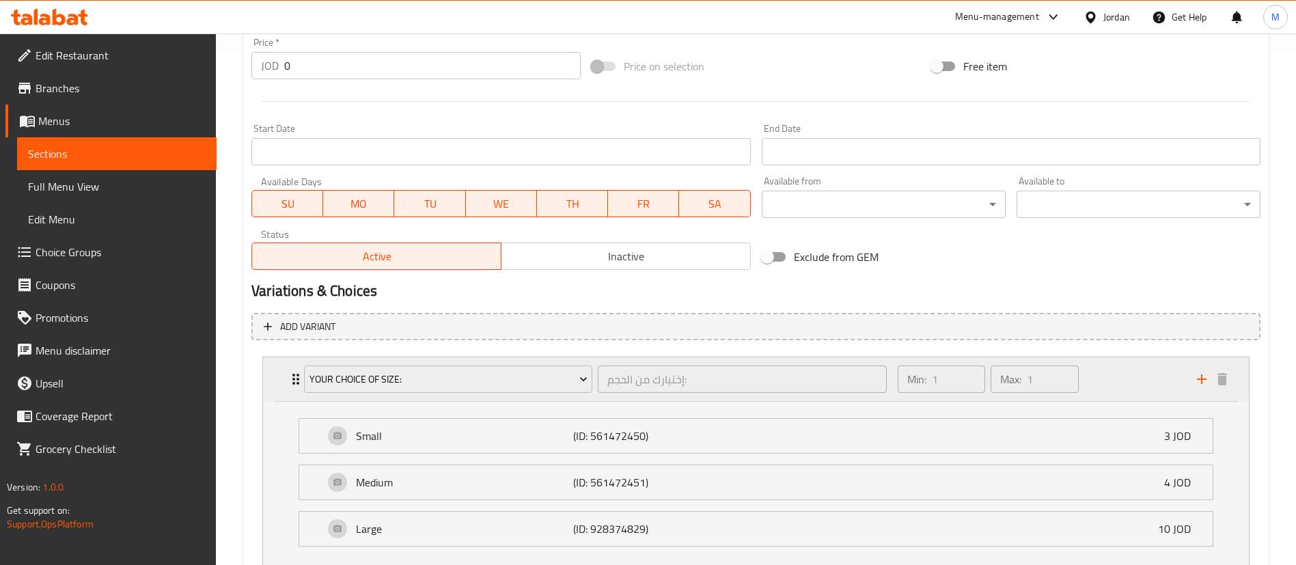
scroll to position [615, 0]
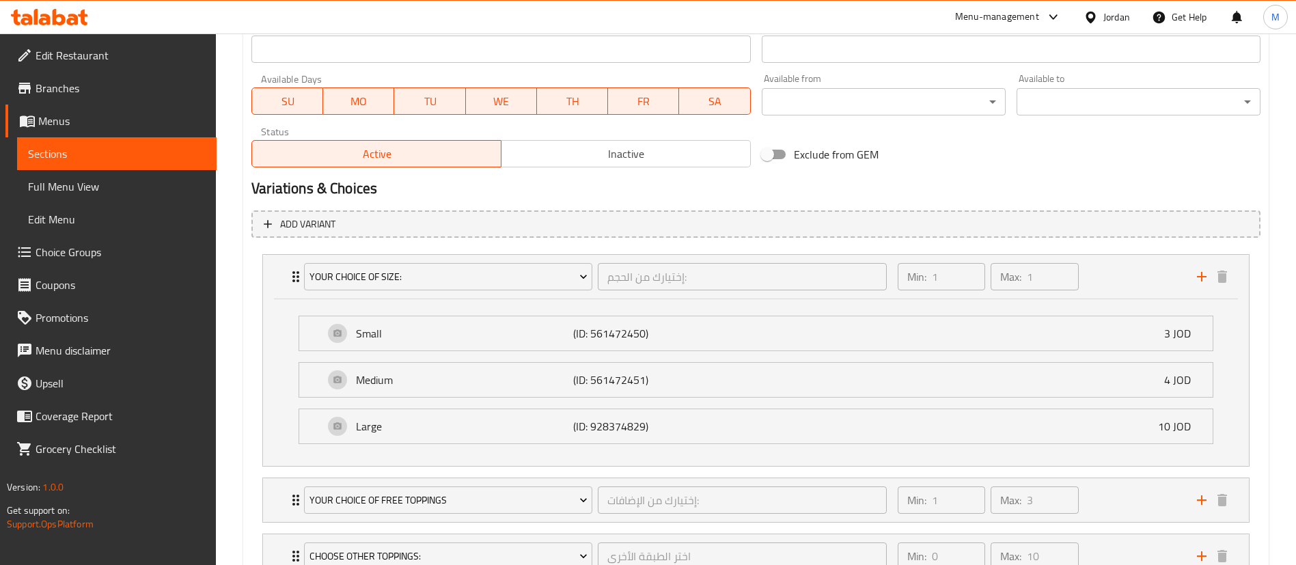
click at [110, 245] on span "Choice Groups" at bounding box center [121, 252] width 170 height 16
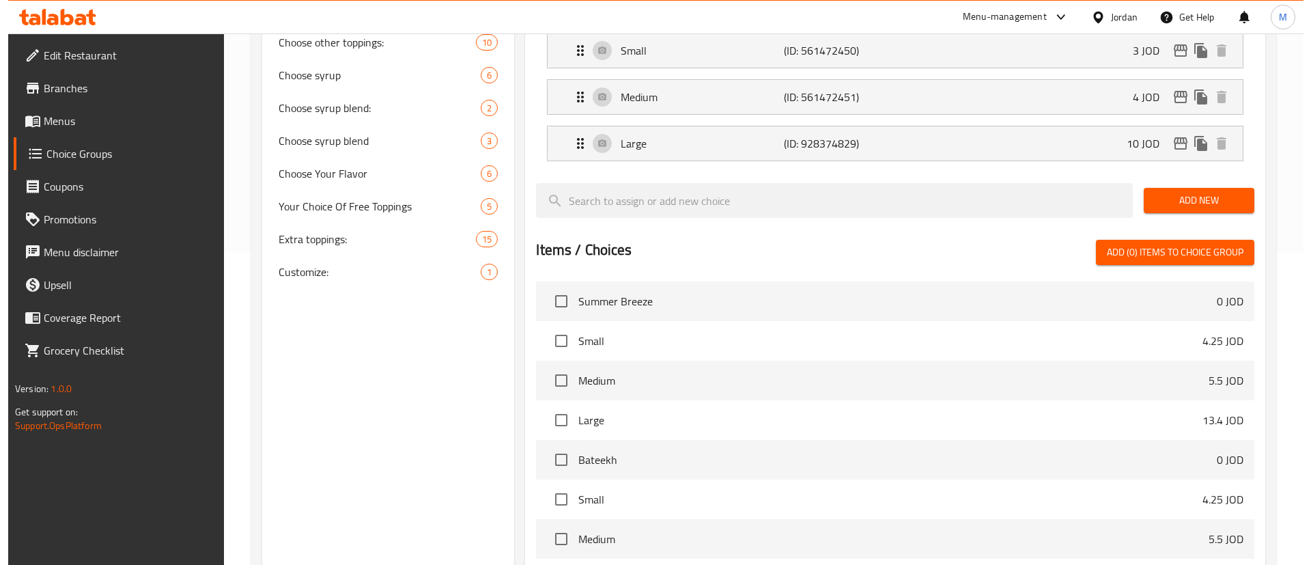
scroll to position [474, 0]
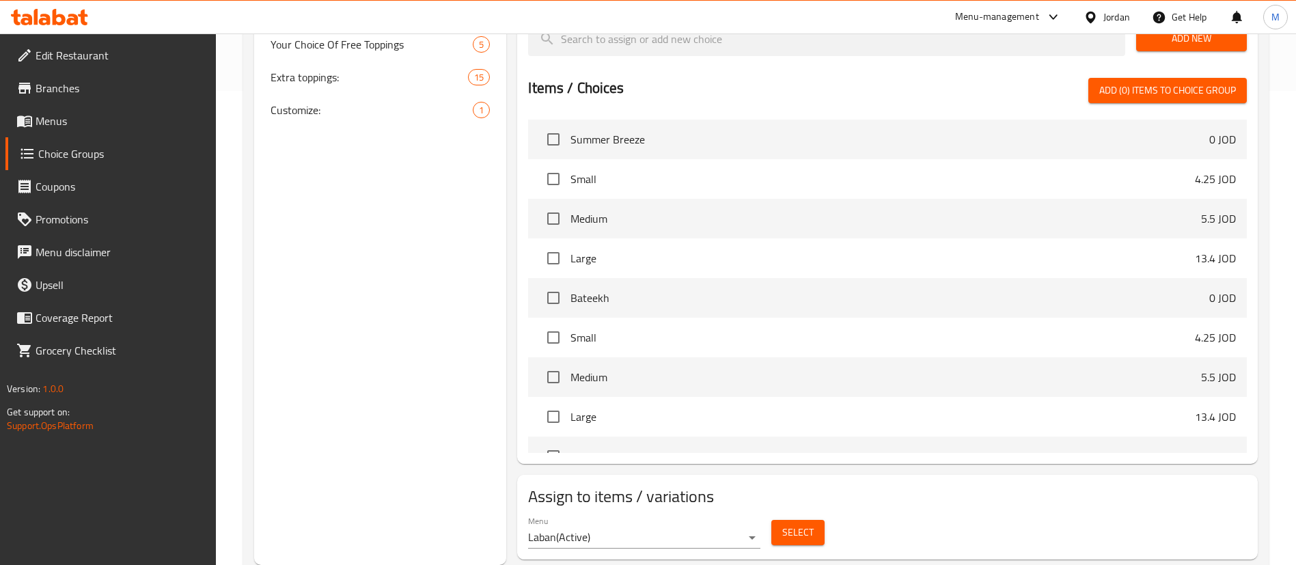
click at [808, 524] on span "Select" at bounding box center [797, 532] width 31 height 17
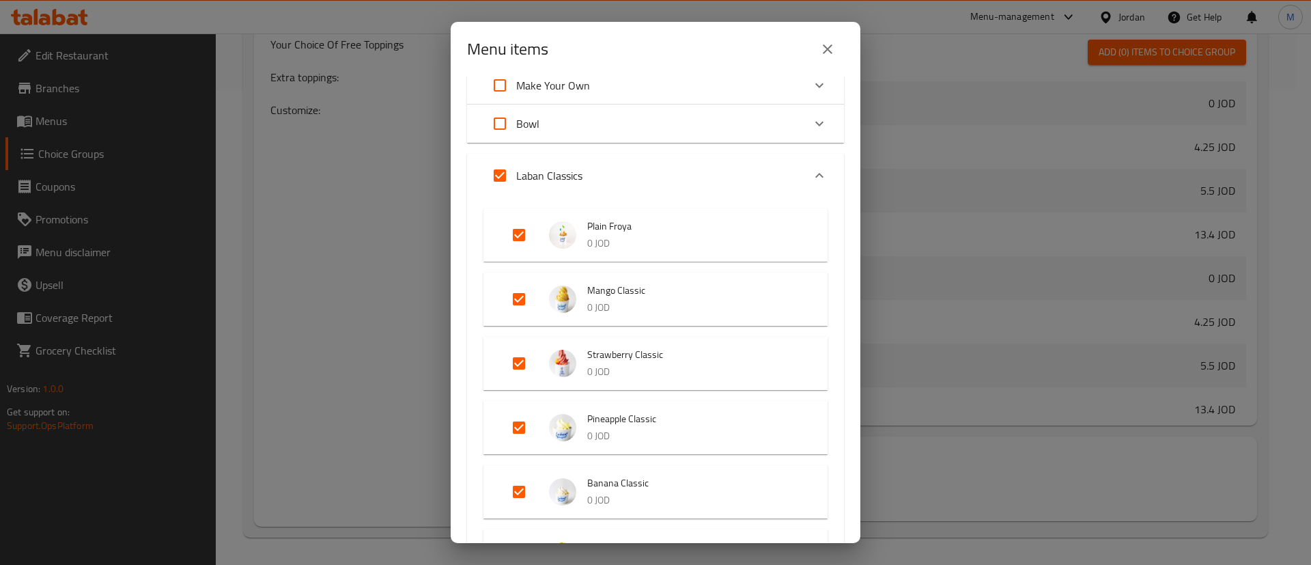
scroll to position [80, 0]
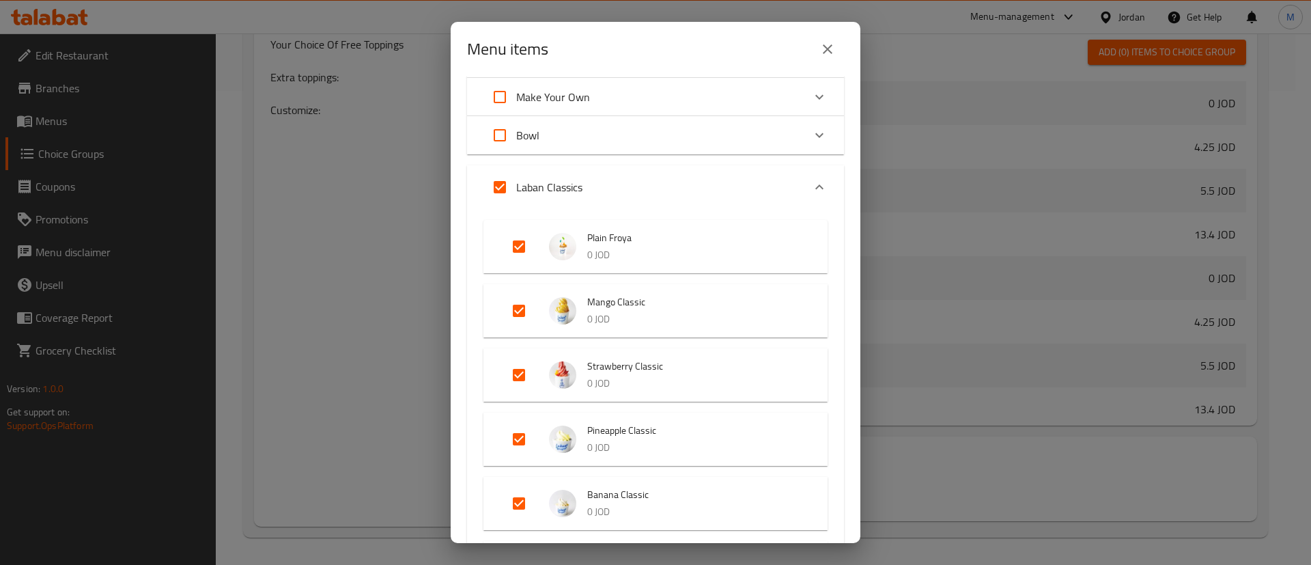
click at [523, 249] on input "Expand" at bounding box center [519, 246] width 33 height 33
checkbox input "false"
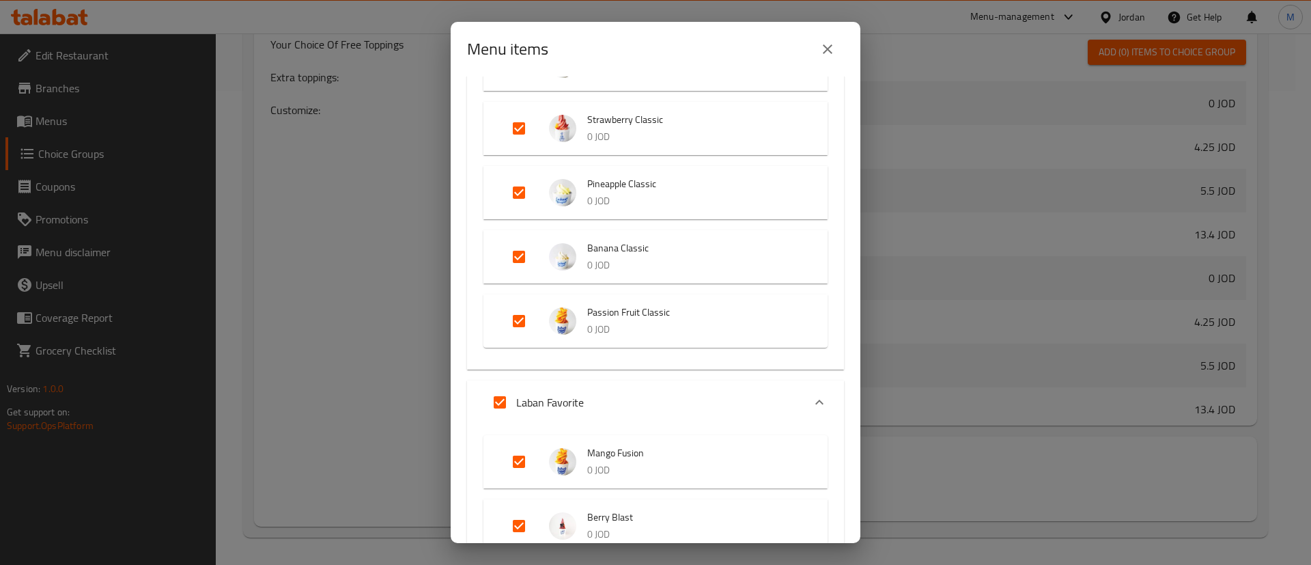
scroll to position [102, 0]
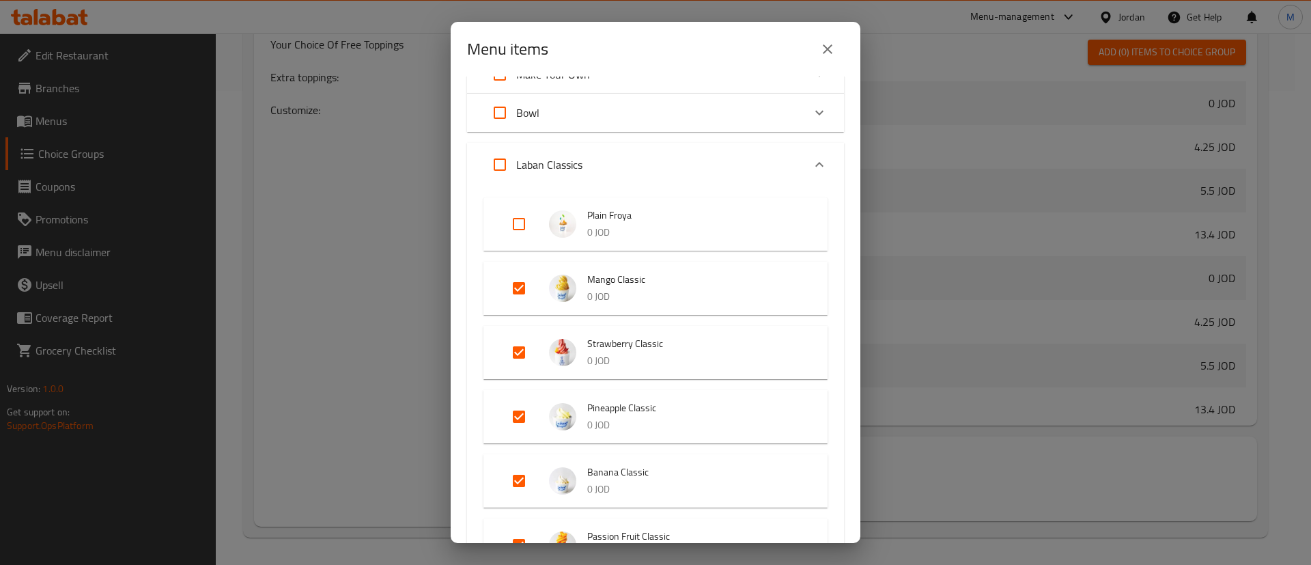
click at [521, 223] on input "Expand" at bounding box center [519, 224] width 33 height 33
checkbox input "true"
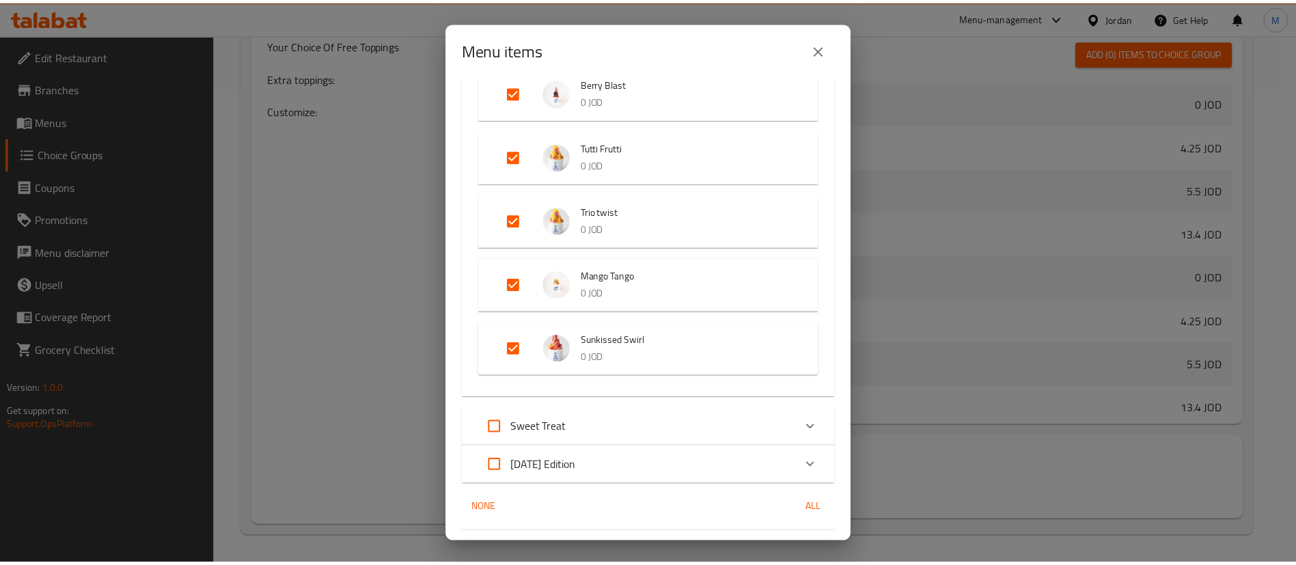
scroll to position [797, 0]
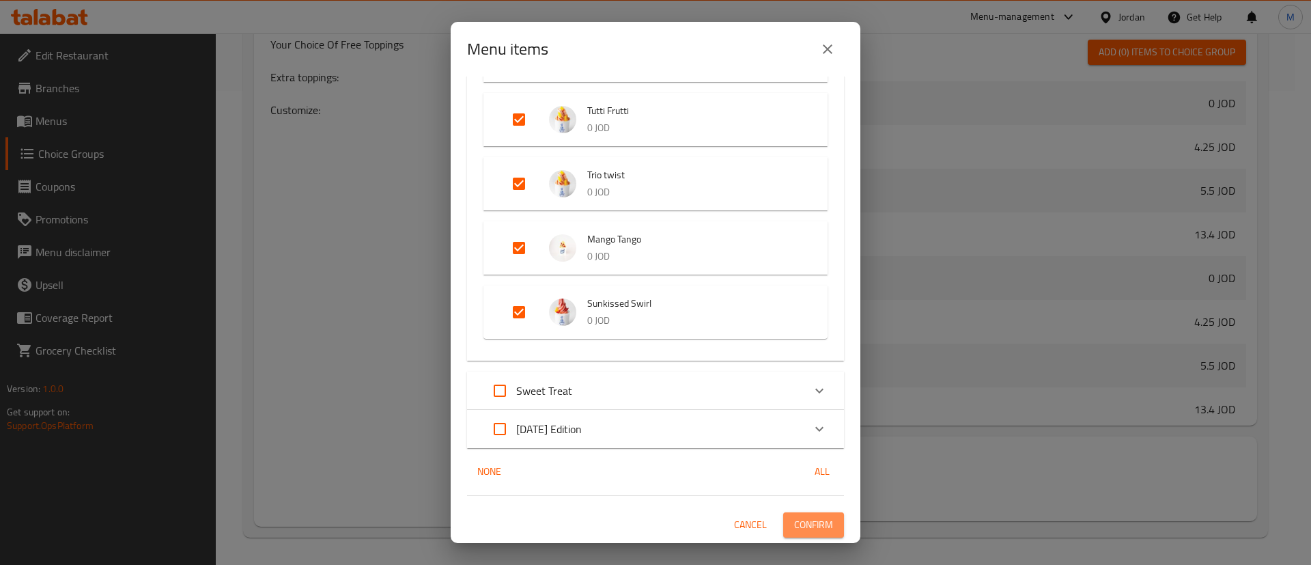
click at [824, 526] on button "Confirm" at bounding box center [813, 524] width 61 height 25
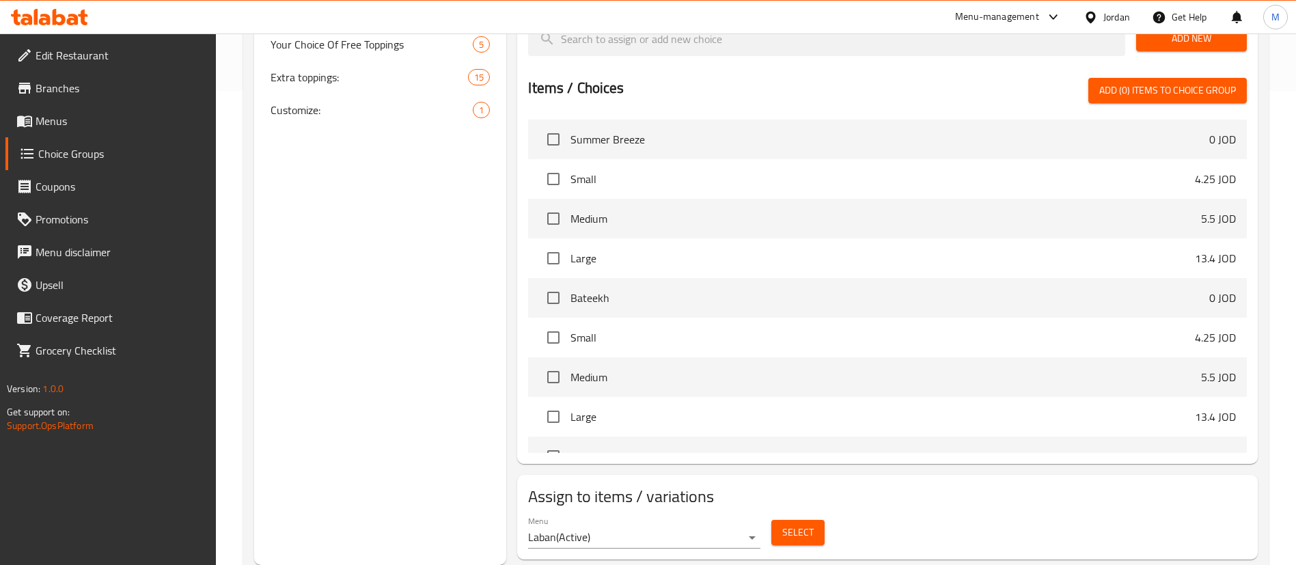
click at [47, 117] on span "Menus" at bounding box center [121, 121] width 170 height 16
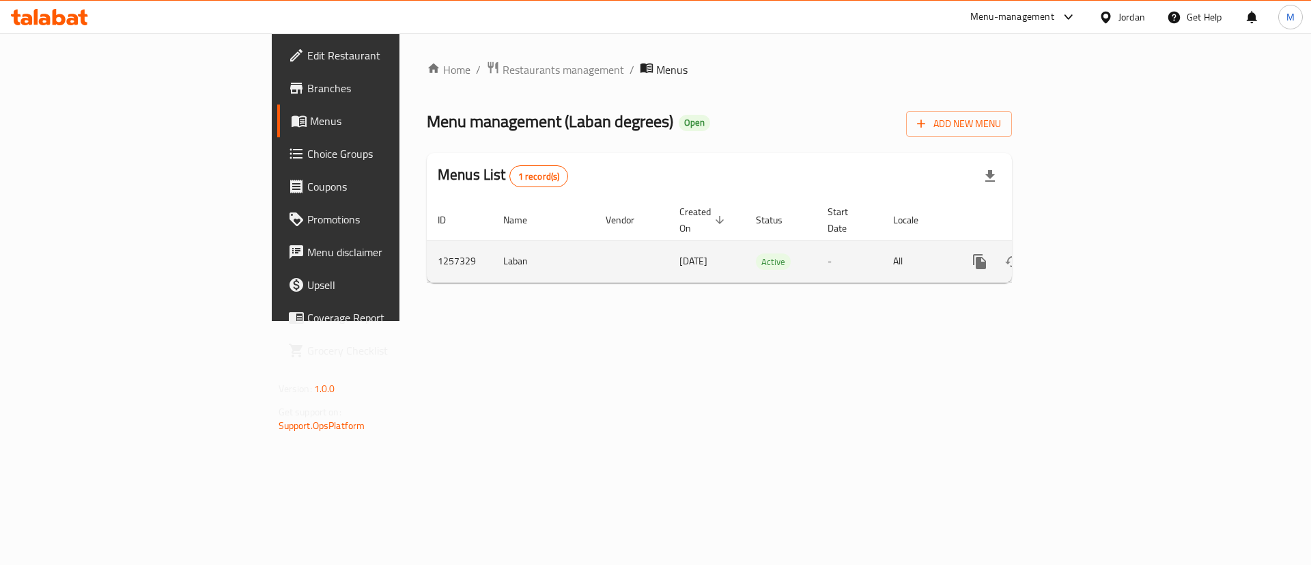
click at [1085, 255] on icon "enhanced table" at bounding box center [1078, 261] width 12 height 12
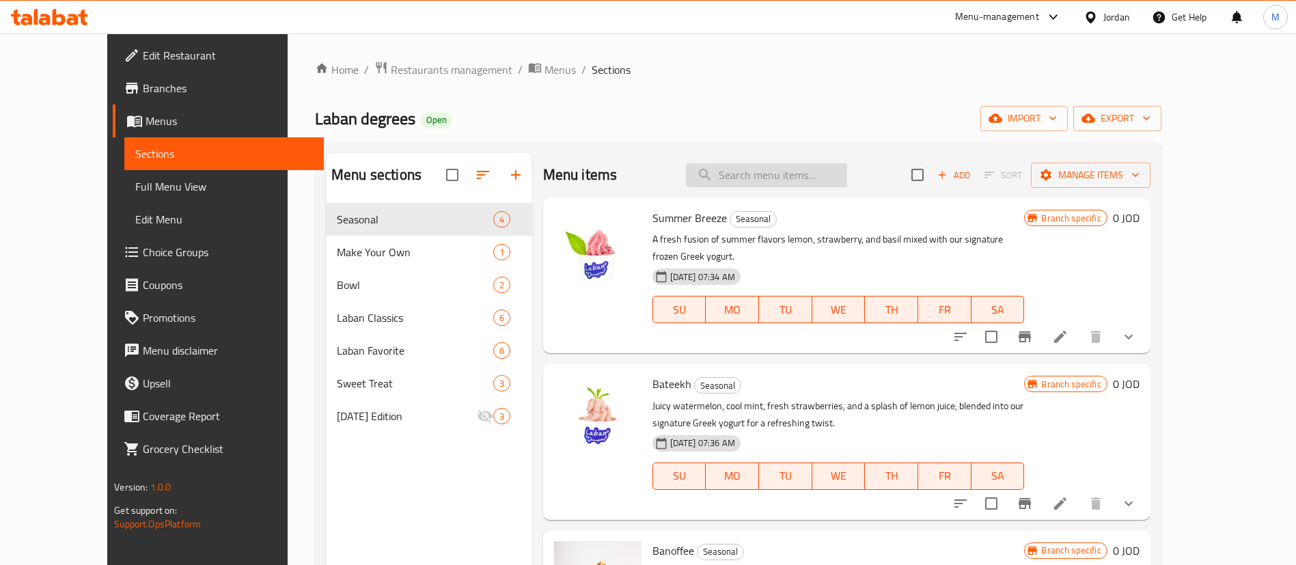
click at [795, 180] on input "search" at bounding box center [766, 175] width 161 height 24
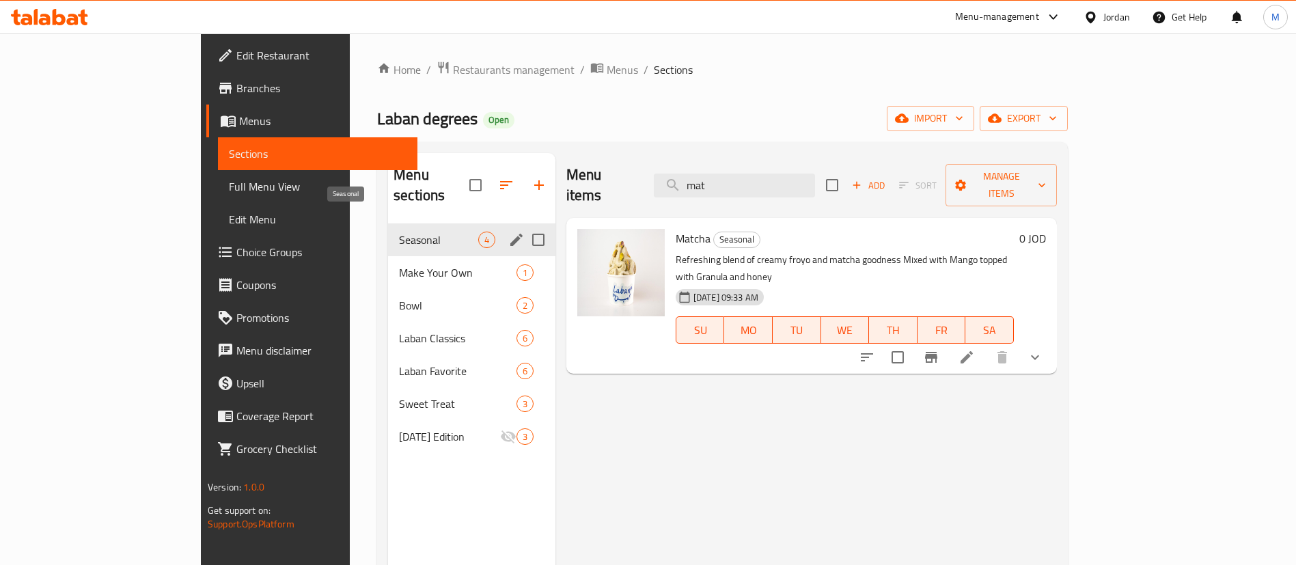
type input "mat"
click at [420, 232] on span "Seasonal" at bounding box center [438, 240] width 79 height 16
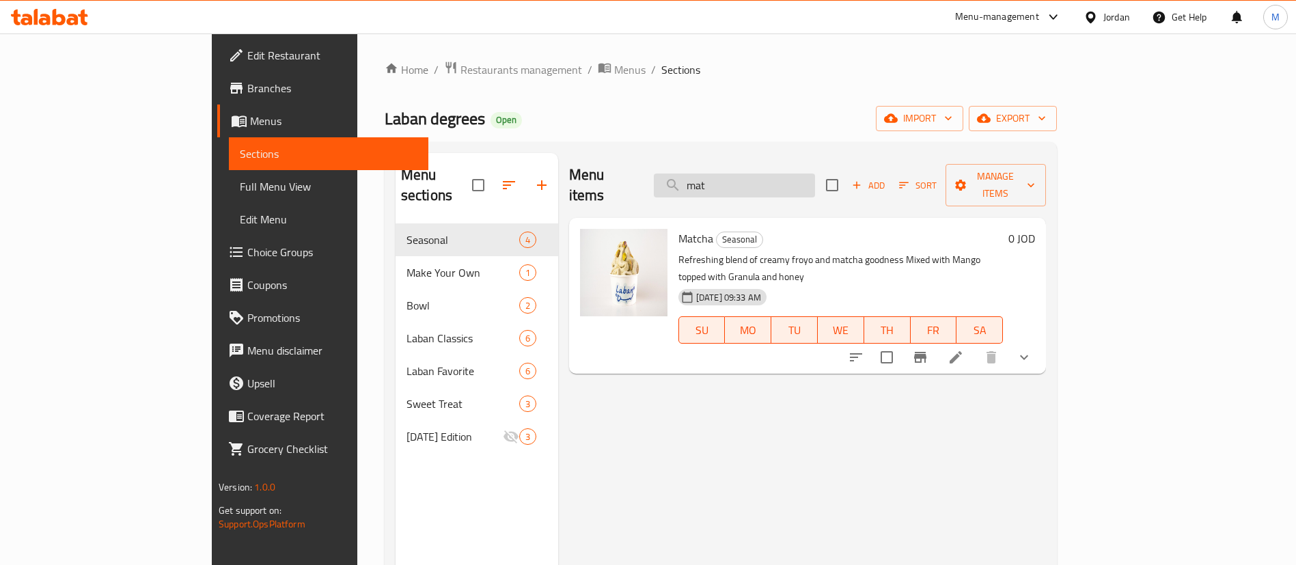
click at [811, 178] on input "mat" at bounding box center [734, 185] width 161 height 24
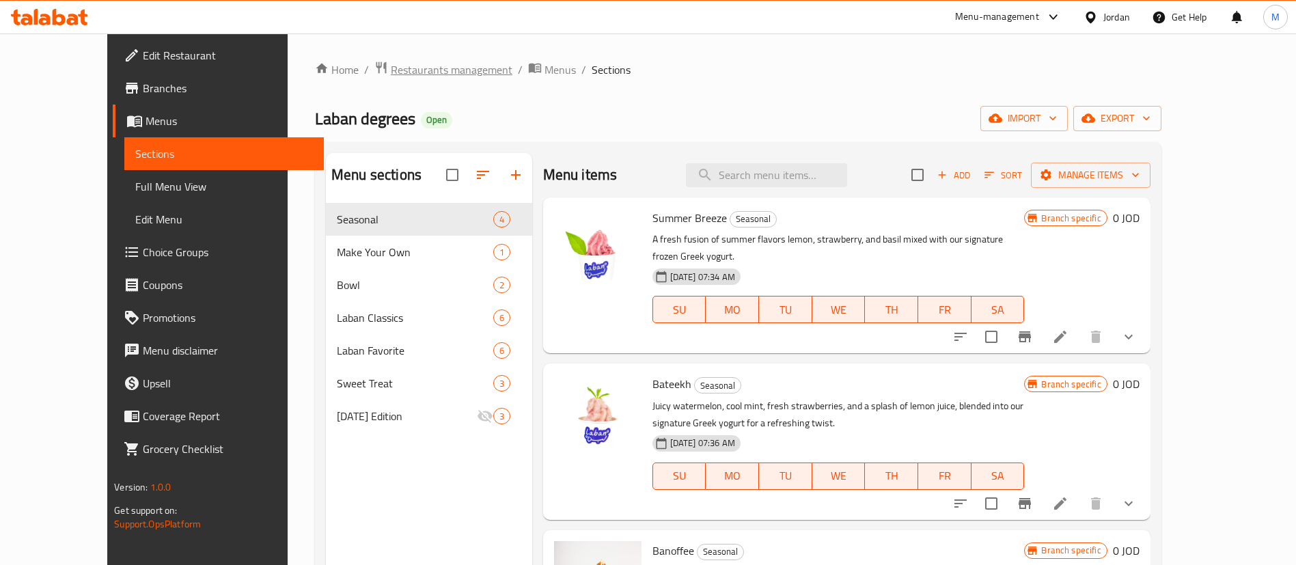
click at [398, 68] on span "Restaurants management" at bounding box center [452, 69] width 122 height 16
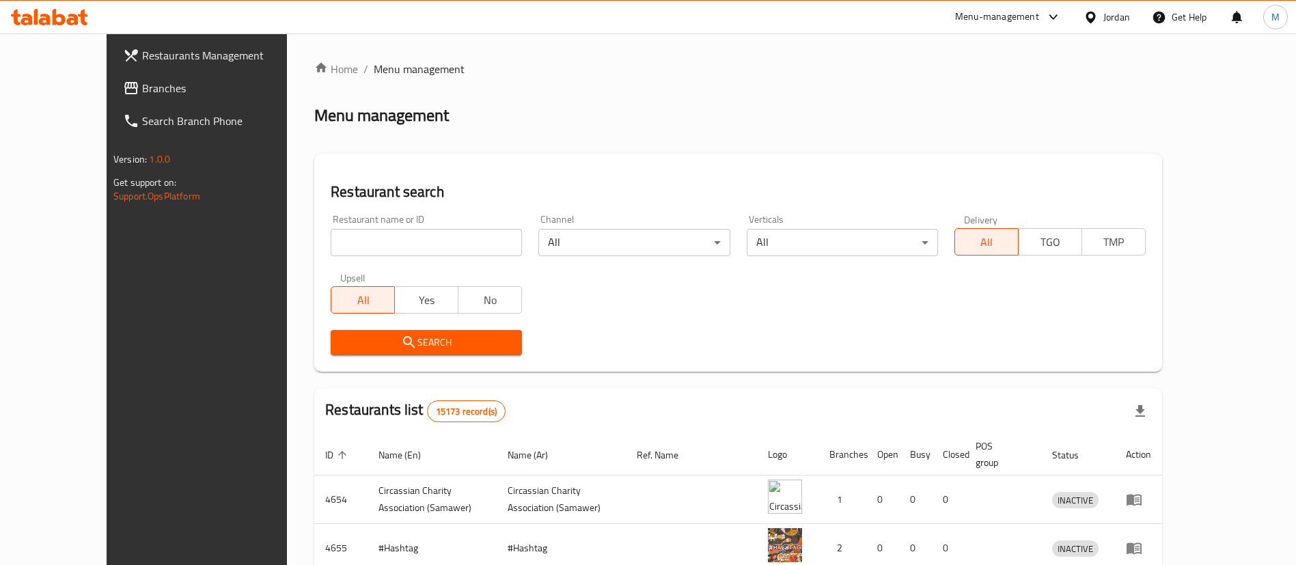
click at [434, 245] on input "search" at bounding box center [426, 242] width 191 height 27
type input "uncle [PERSON_NAME]"
click at [456, 338] on span "Search" at bounding box center [426, 342] width 169 height 17
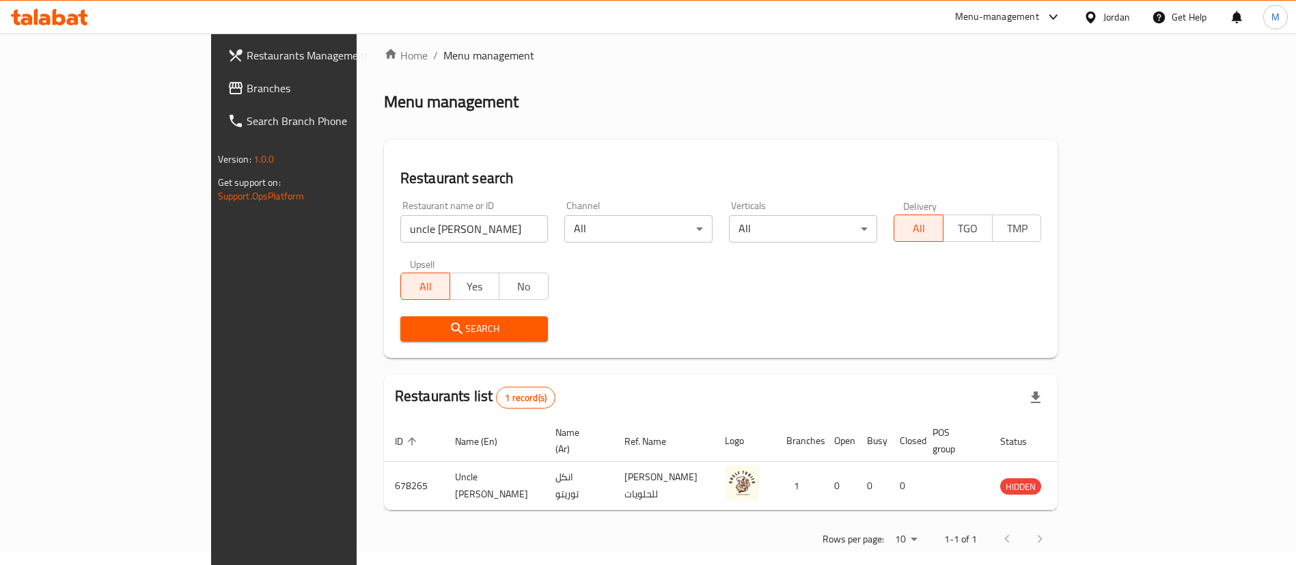
scroll to position [18, 0]
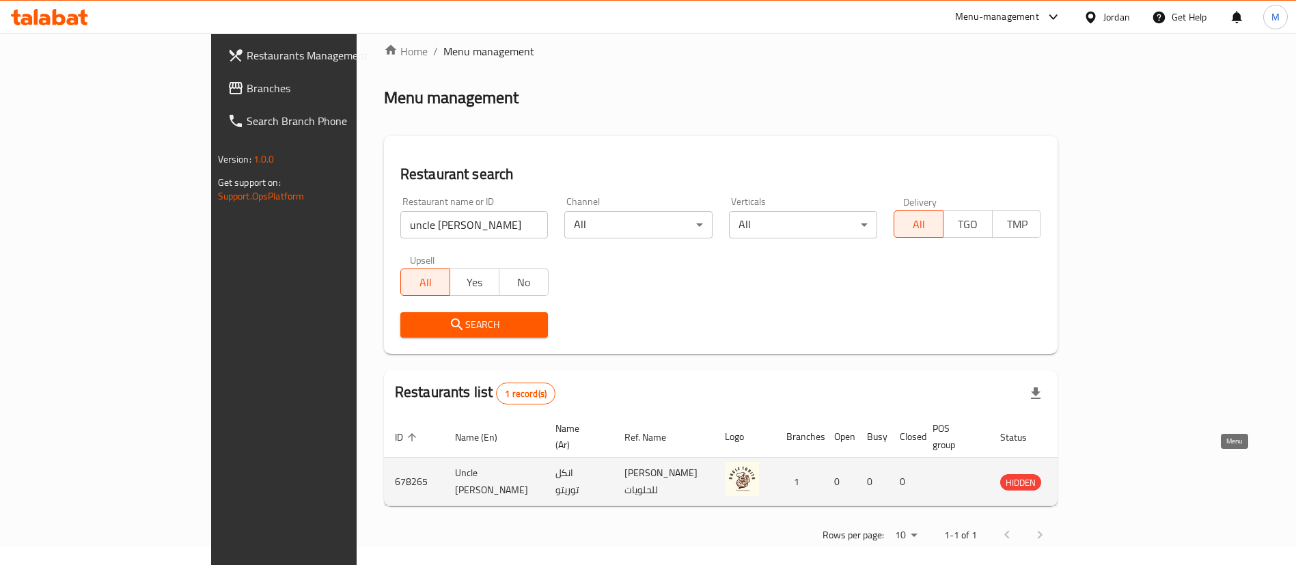
click at [1088, 473] on icon "enhanced table" at bounding box center [1080, 481] width 16 height 16
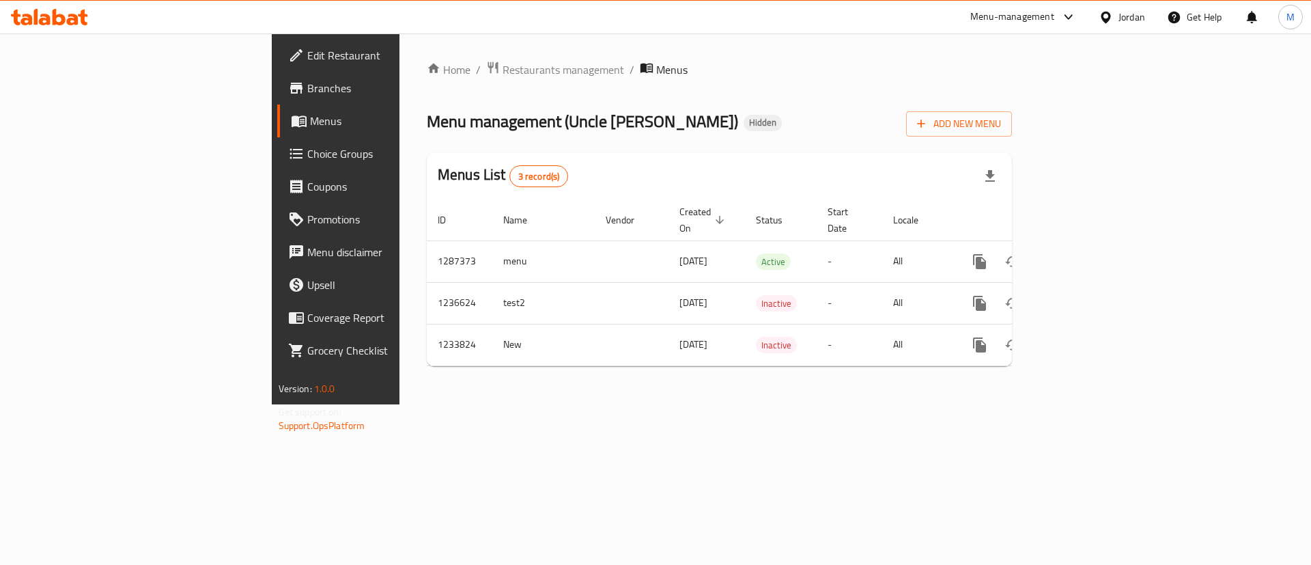
click at [307, 88] on span "Branches" at bounding box center [393, 88] width 173 height 16
